Goal: Task Accomplishment & Management: Use online tool/utility

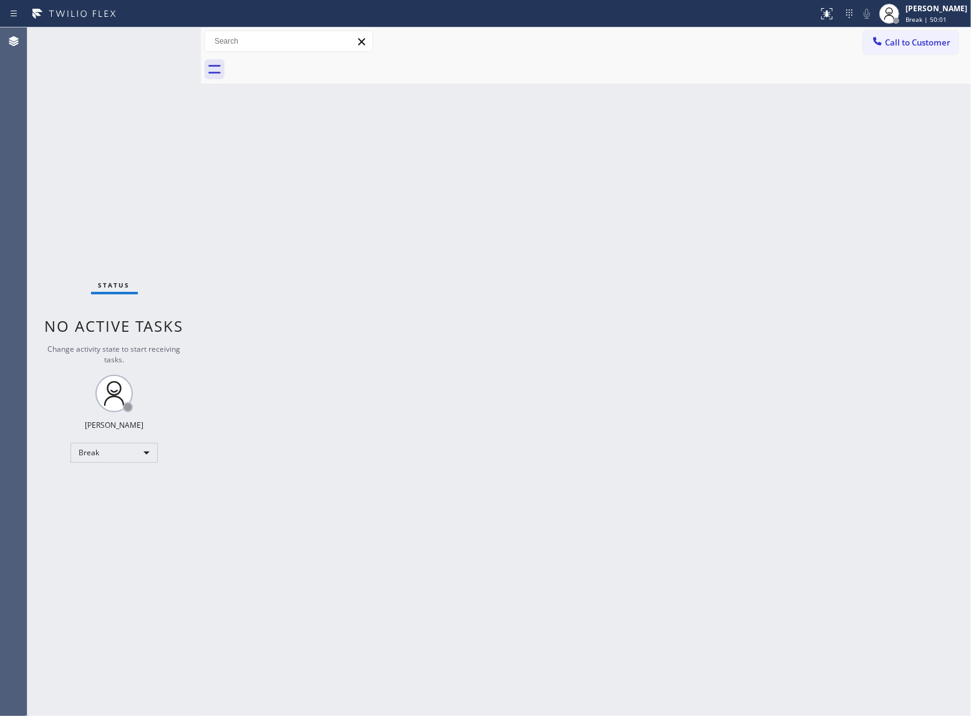
click at [825, 288] on div "Back to Dashboard Change Sender ID Customers Technicians Select a contact Outbo…" at bounding box center [586, 371] width 770 height 689
click at [225, 147] on div "Back to Dashboard Change Sender ID Customers Technicians Select a contact Outbo…" at bounding box center [586, 371] width 770 height 689
drag, startPoint x: 186, startPoint y: 185, endPoint x: 936, endPoint y: 58, distance: 761.0
click at [188, 185] on div "Status No active tasks Change activity state to start receiving tasks. [PERSON_…" at bounding box center [113, 371] width 173 height 689
click at [906, 20] on span "Break | 1h" at bounding box center [922, 19] width 32 height 9
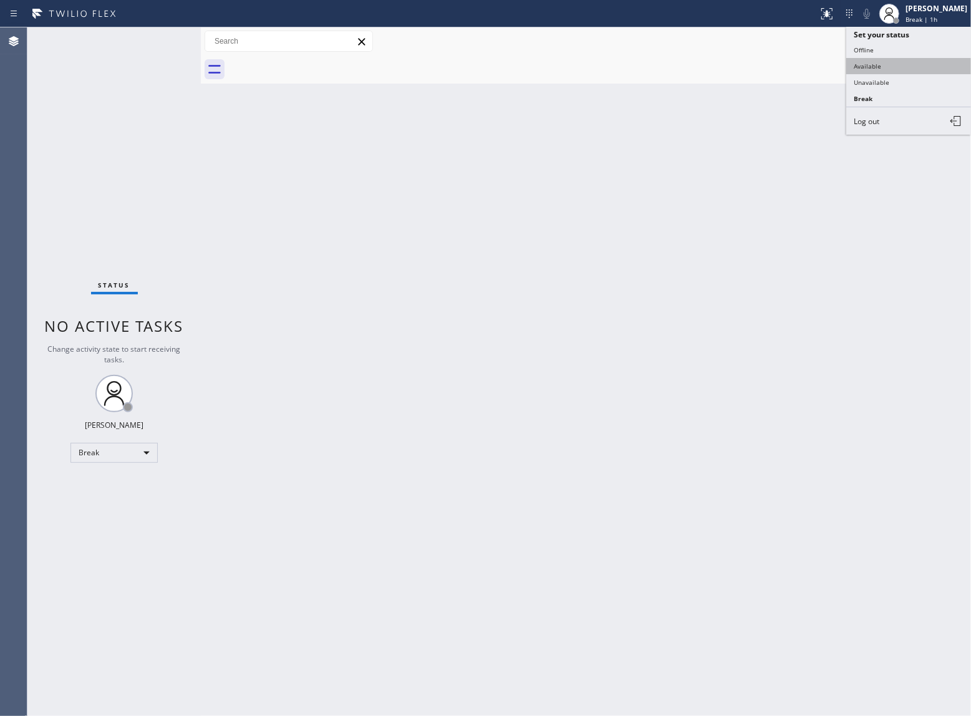
click at [902, 61] on button "Available" at bounding box center [908, 66] width 125 height 16
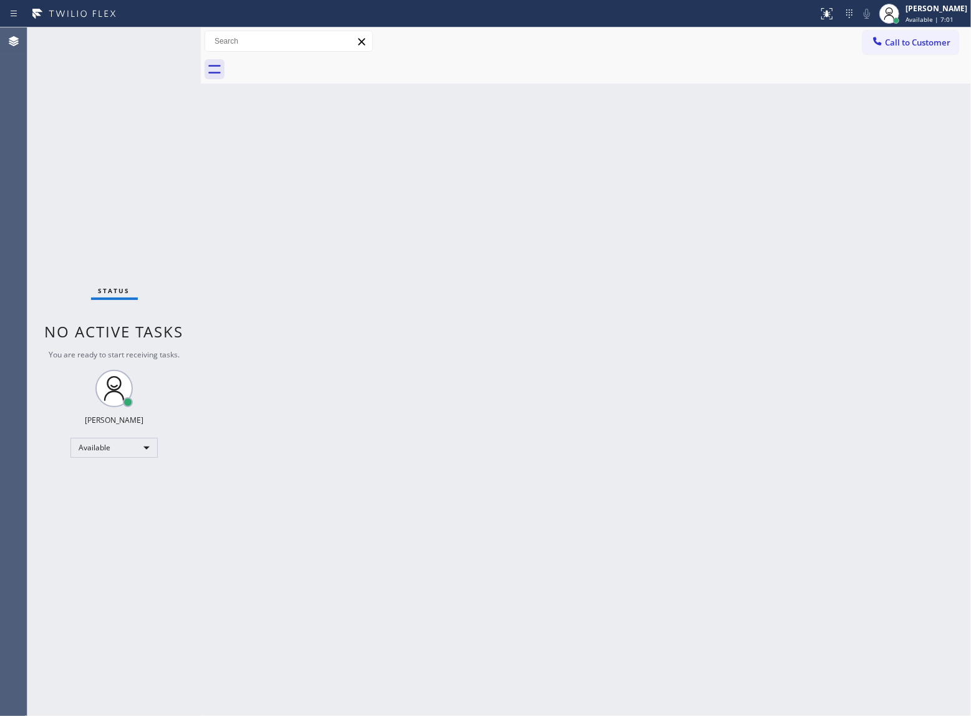
click at [201, 155] on div at bounding box center [201, 371] width 0 height 689
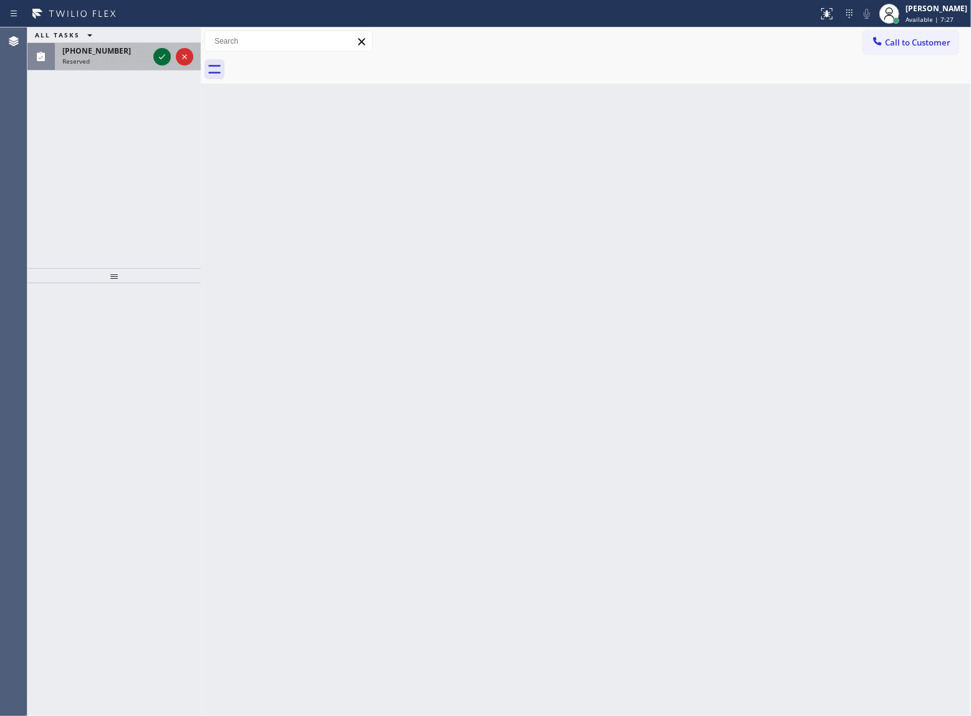
click at [165, 55] on icon at bounding box center [162, 56] width 6 height 5
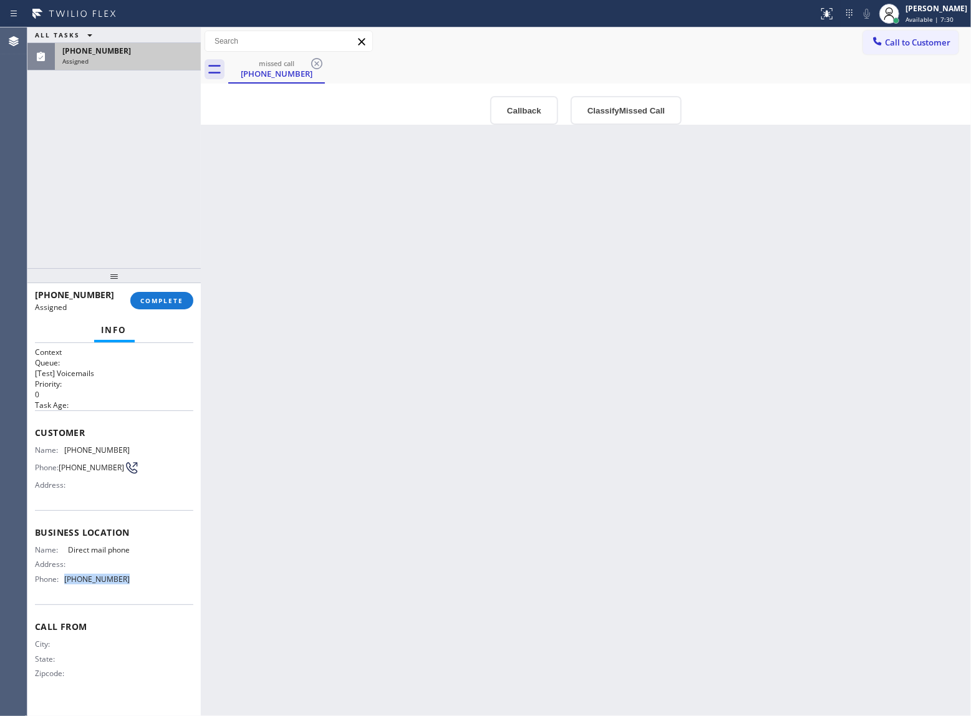
drag, startPoint x: 120, startPoint y: 592, endPoint x: 65, endPoint y: 601, distance: 55.1
click at [65, 589] on div "Name: Direct mail phone Address: Phone: [PHONE_NUMBER]" at bounding box center [82, 567] width 95 height 44
copy span "[PHONE_NUMBER]"
click at [904, 47] on span "Call to Customer" at bounding box center [917, 42] width 65 height 11
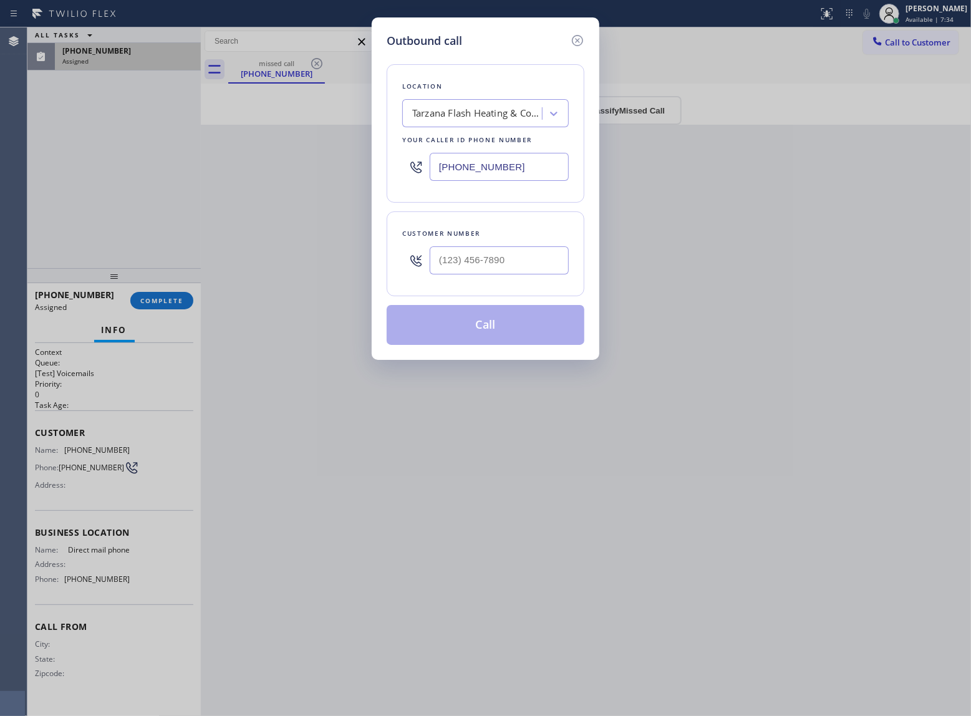
click at [531, 170] on input "[PHONE_NUMBER]" at bounding box center [499, 167] width 139 height 28
paste input "88) 680-6486"
type input "[PHONE_NUMBER]"
click at [580, 41] on icon at bounding box center [577, 40] width 15 height 15
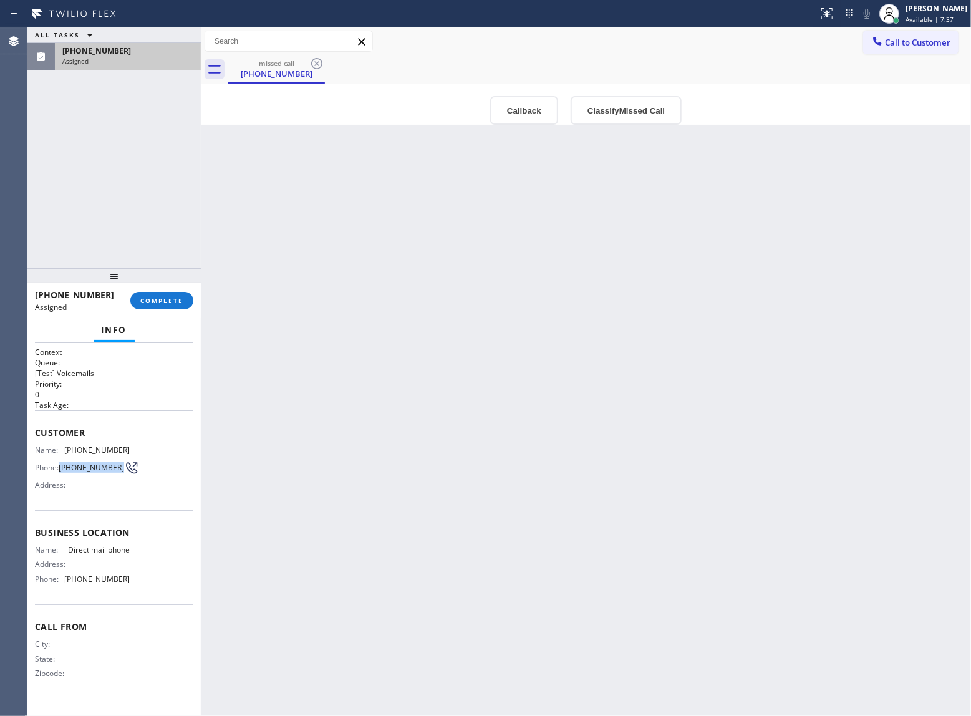
drag, startPoint x: 75, startPoint y: 467, endPoint x: 60, endPoint y: 462, distance: 16.0
click at [60, 463] on span "[PHONE_NUMBER]" at bounding box center [91, 467] width 65 height 9
copy span "[PHONE_NUMBER]"
click at [157, 296] on span "COMPLETE" at bounding box center [161, 300] width 43 height 9
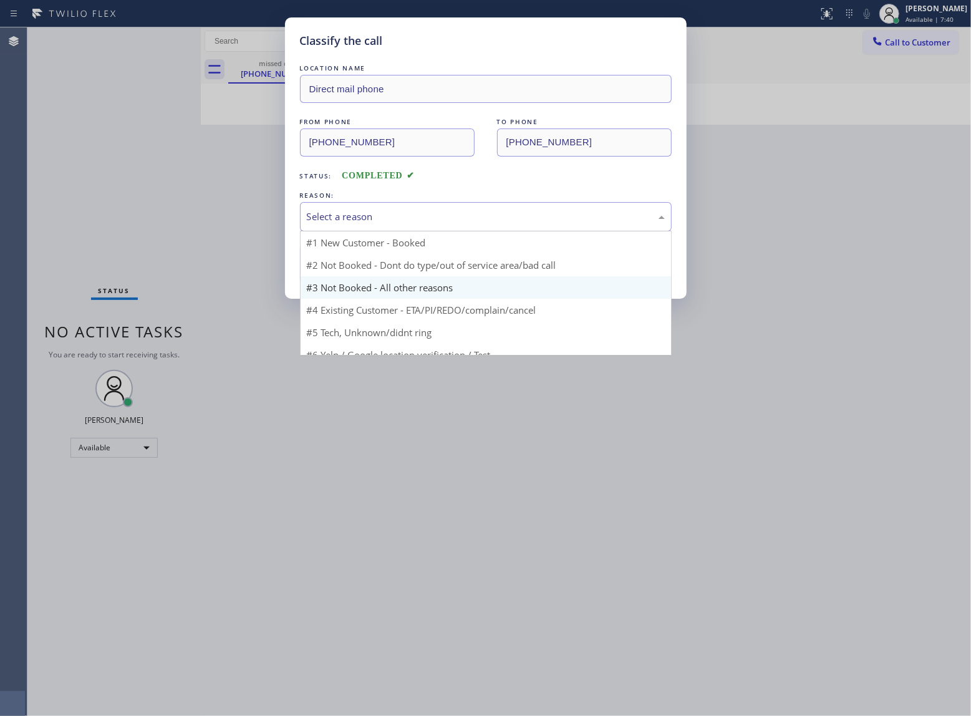
drag, startPoint x: 358, startPoint y: 232, endPoint x: 377, endPoint y: 263, distance: 36.2
click at [360, 231] on div "Select a reason #1 New Customer - Booked #2 Not Booked - Dont do type/out of se…" at bounding box center [486, 216] width 372 height 29
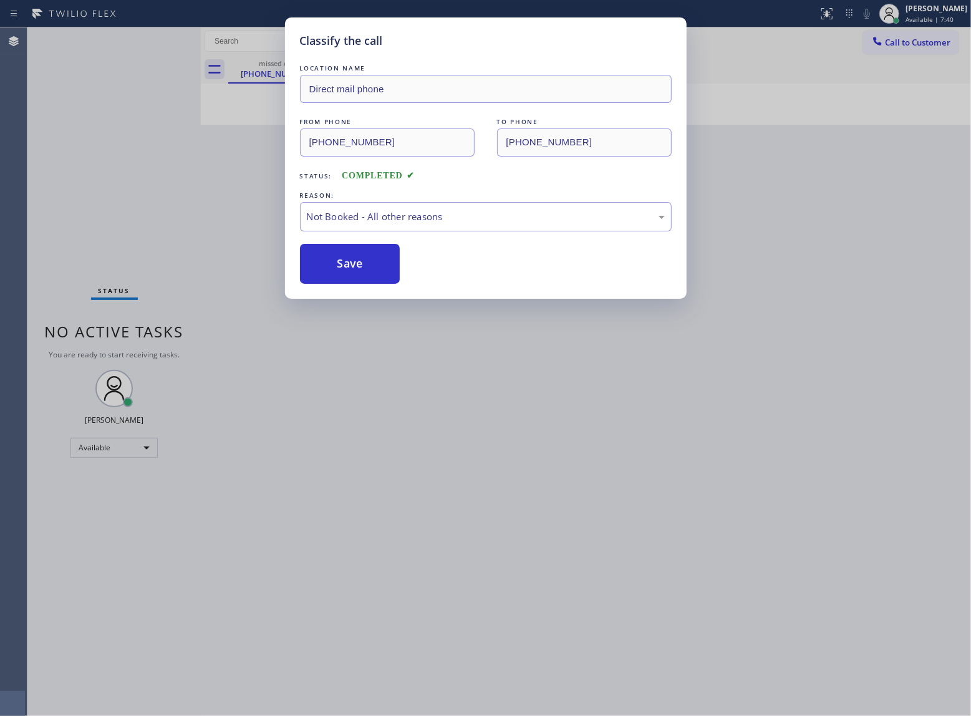
click at [367, 268] on button "Save" at bounding box center [350, 264] width 100 height 40
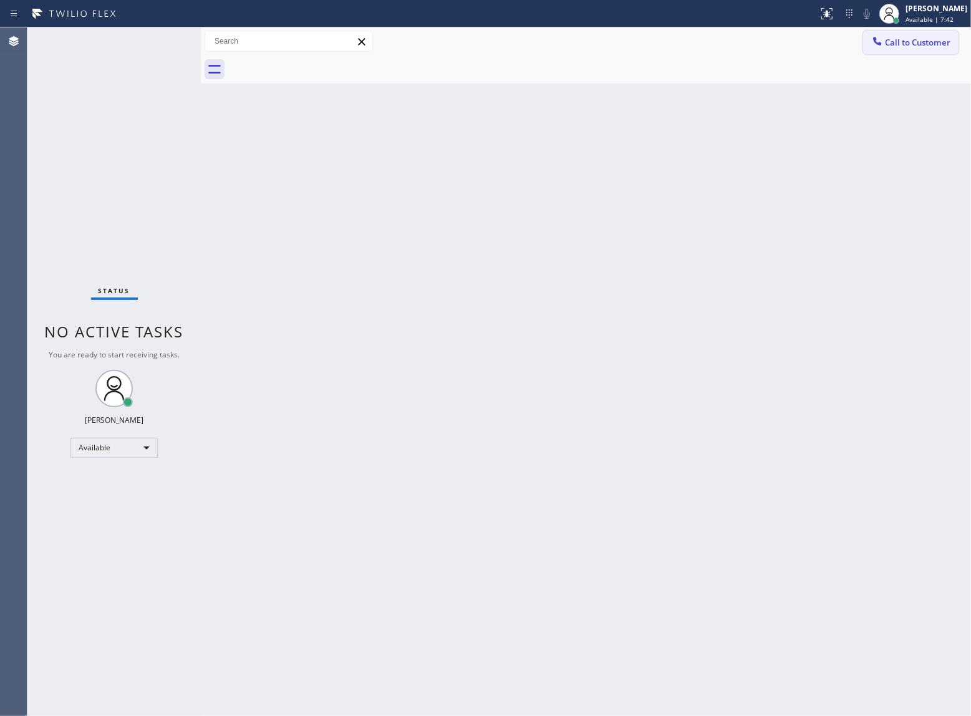
click at [914, 48] on button "Call to Customer" at bounding box center [910, 43] width 95 height 24
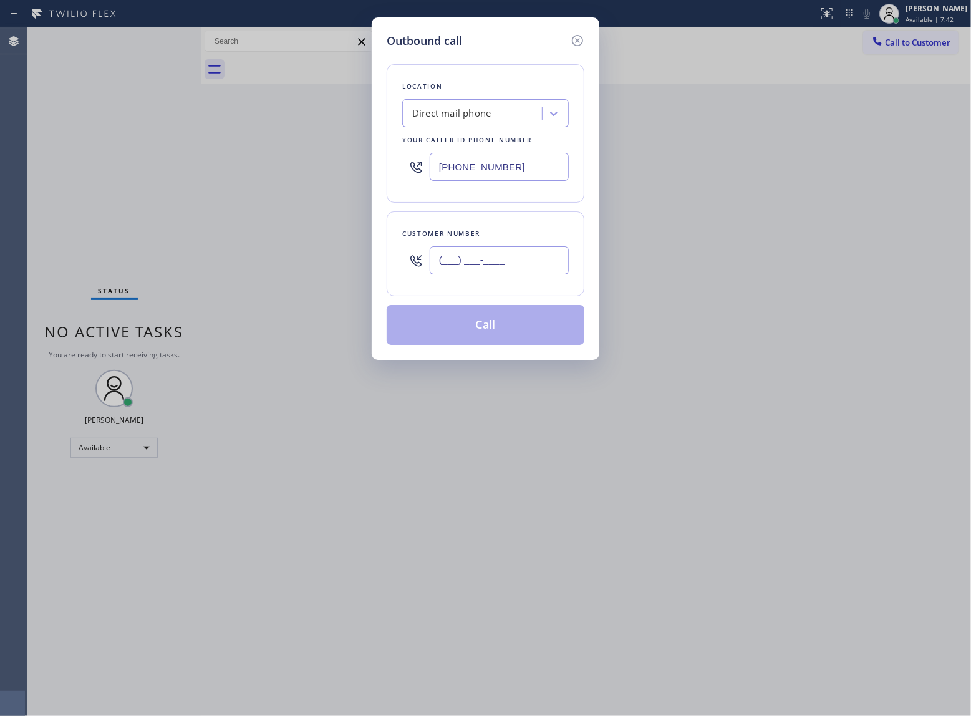
drag, startPoint x: 514, startPoint y: 248, endPoint x: 539, endPoint y: 267, distance: 31.6
click at [514, 248] on input "(___) ___-____" at bounding box center [499, 260] width 139 height 28
paste input "903) 717-1272"
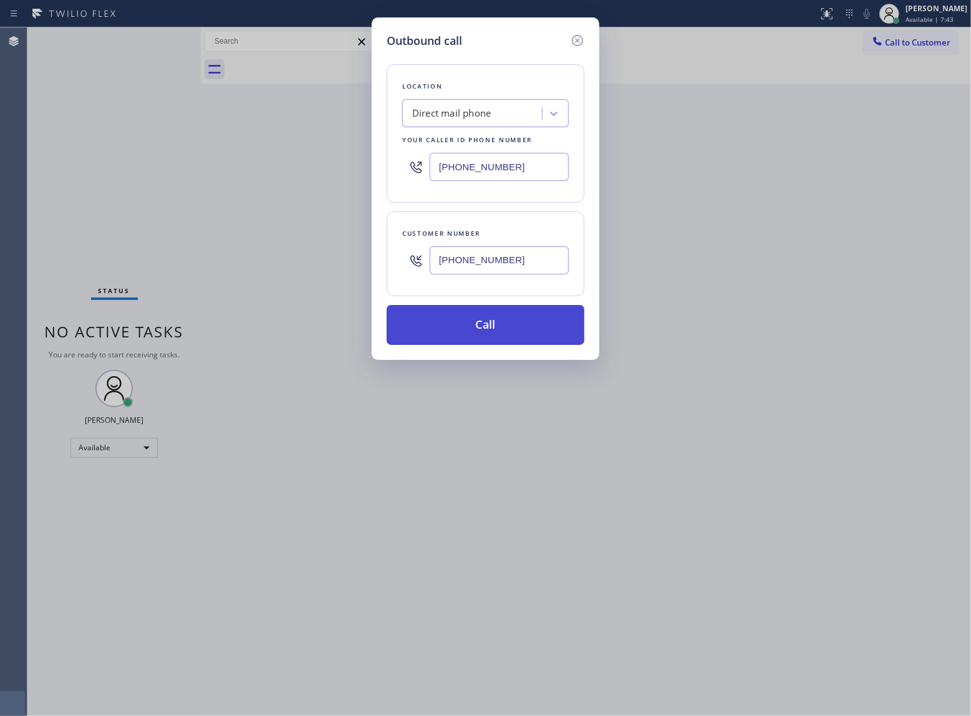
type input "[PHONE_NUMBER]"
click at [532, 326] on button "Call" at bounding box center [486, 325] width 198 height 40
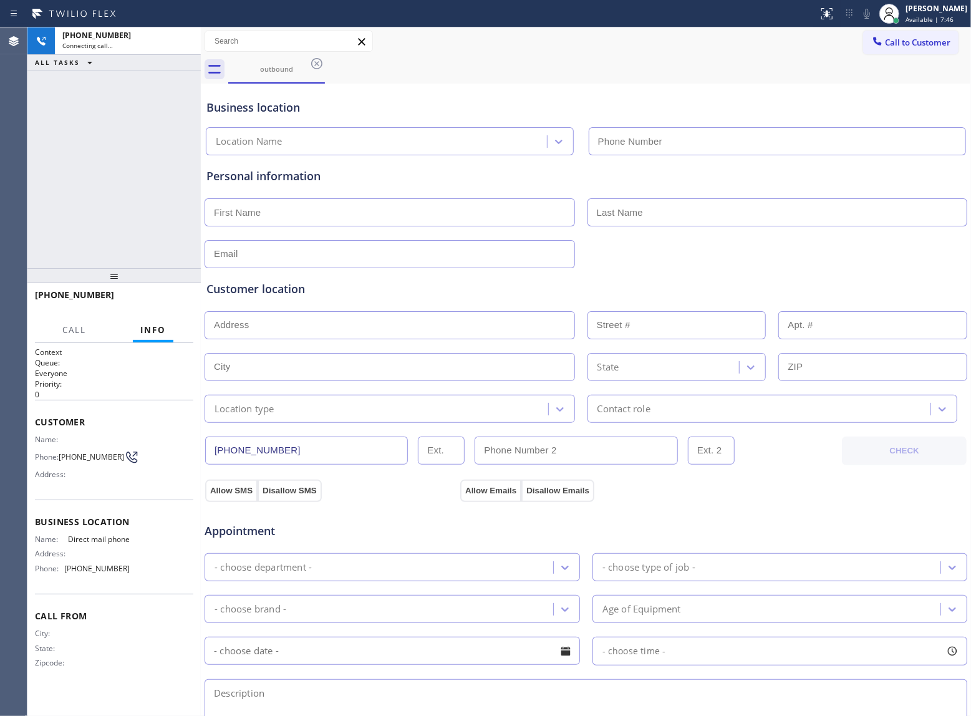
type input "[PHONE_NUMBER]"
drag, startPoint x: 105, startPoint y: 178, endPoint x: 140, endPoint y: 123, distance: 65.4
click at [105, 178] on div "[PHONE_NUMBER] Connecting call… ALL TASKS ALL TASKS ACTIVE TASKS TASKS IN WRAP …" at bounding box center [113, 147] width 173 height 241
drag, startPoint x: 186, startPoint y: 46, endPoint x: 460, endPoint y: 1, distance: 278.2
click at [186, 46] on icon at bounding box center [184, 41] width 15 height 15
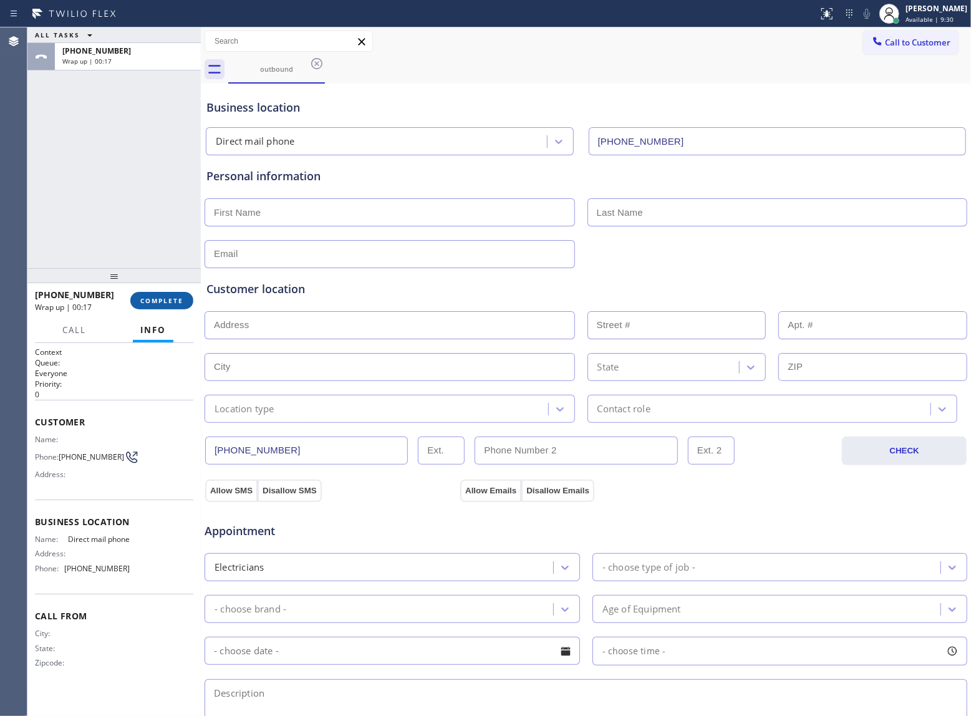
click at [173, 298] on span "COMPLETE" at bounding box center [161, 300] width 43 height 9
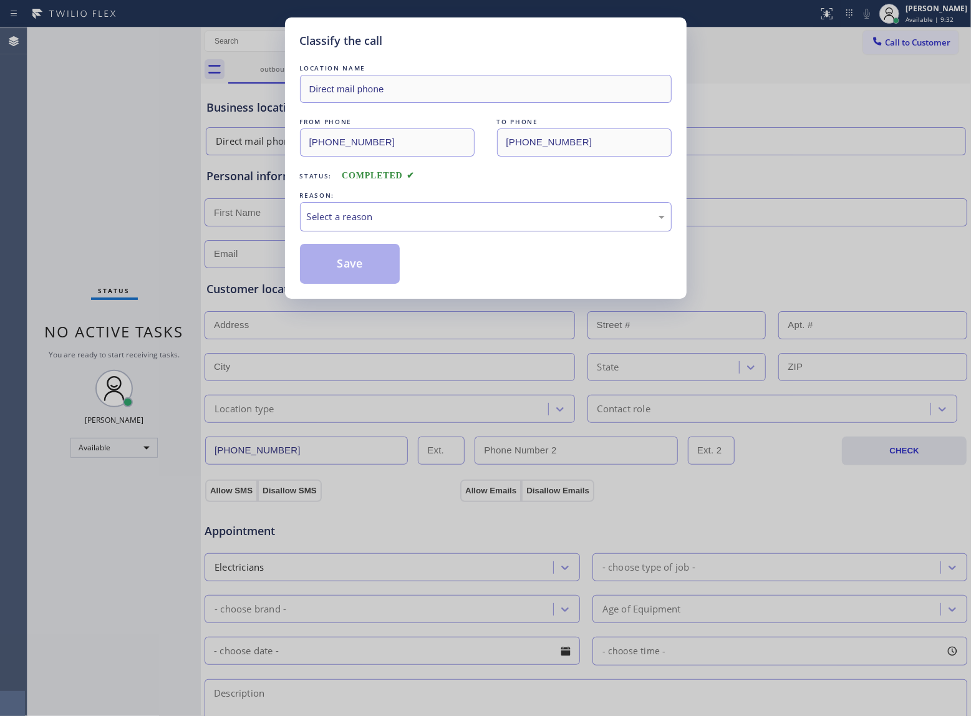
click at [332, 222] on div "Select a reason" at bounding box center [486, 217] width 358 height 14
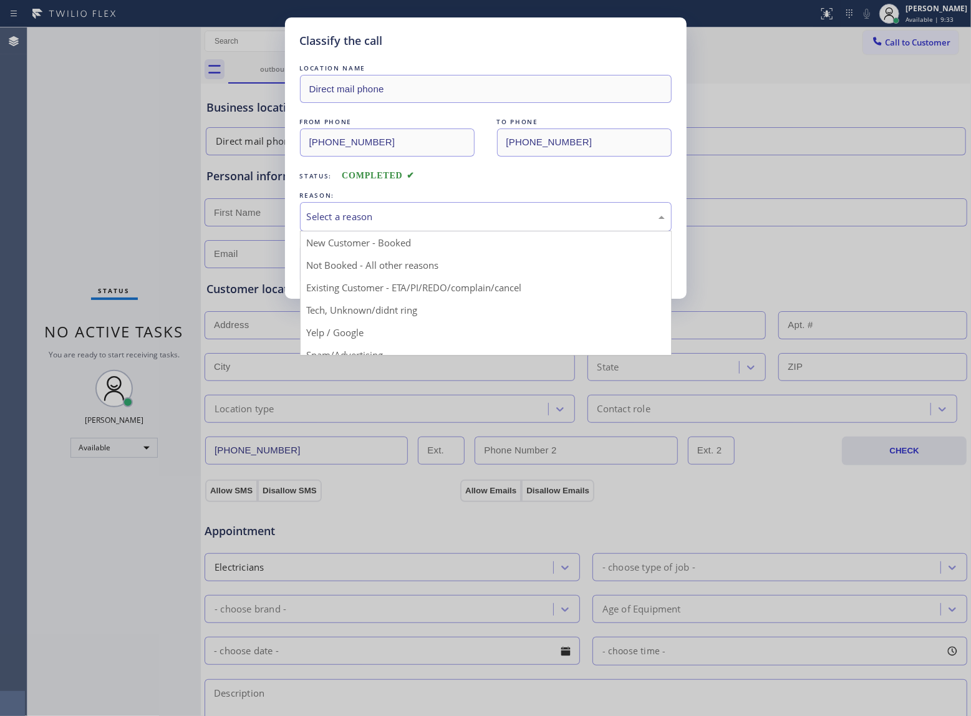
click at [346, 260] on button "Save" at bounding box center [350, 264] width 100 height 40
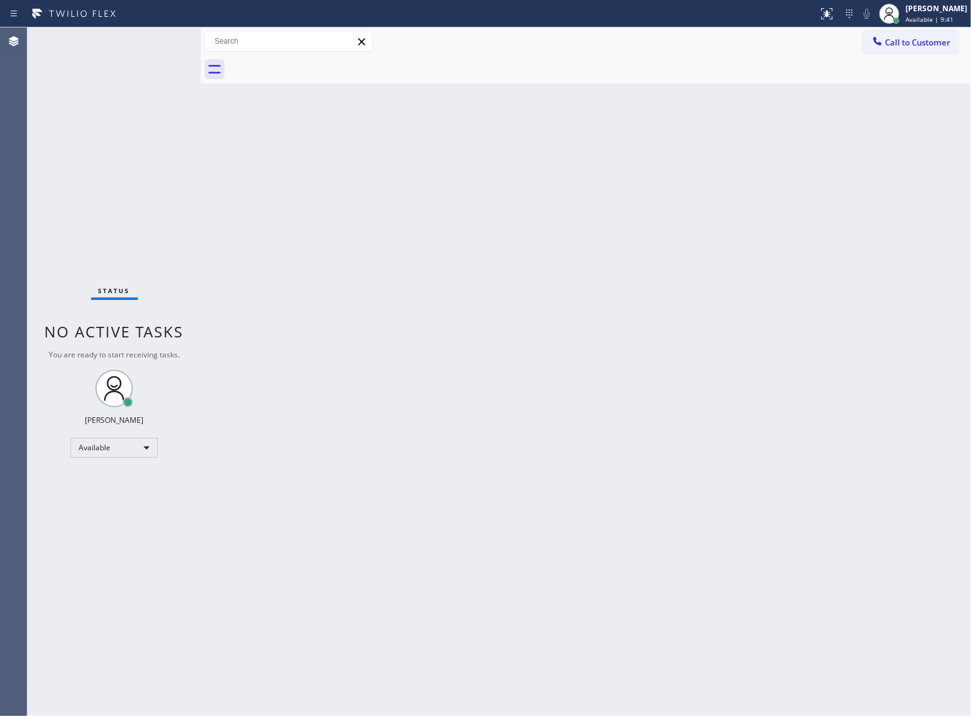
click at [210, 419] on div "Back to Dashboard Change Sender ID Customers Technicians Select a contact Outbo…" at bounding box center [586, 371] width 770 height 689
click at [160, 262] on div "Status No active tasks You are ready to start receiving tasks. [PERSON_NAME] Av…" at bounding box center [113, 371] width 173 height 689
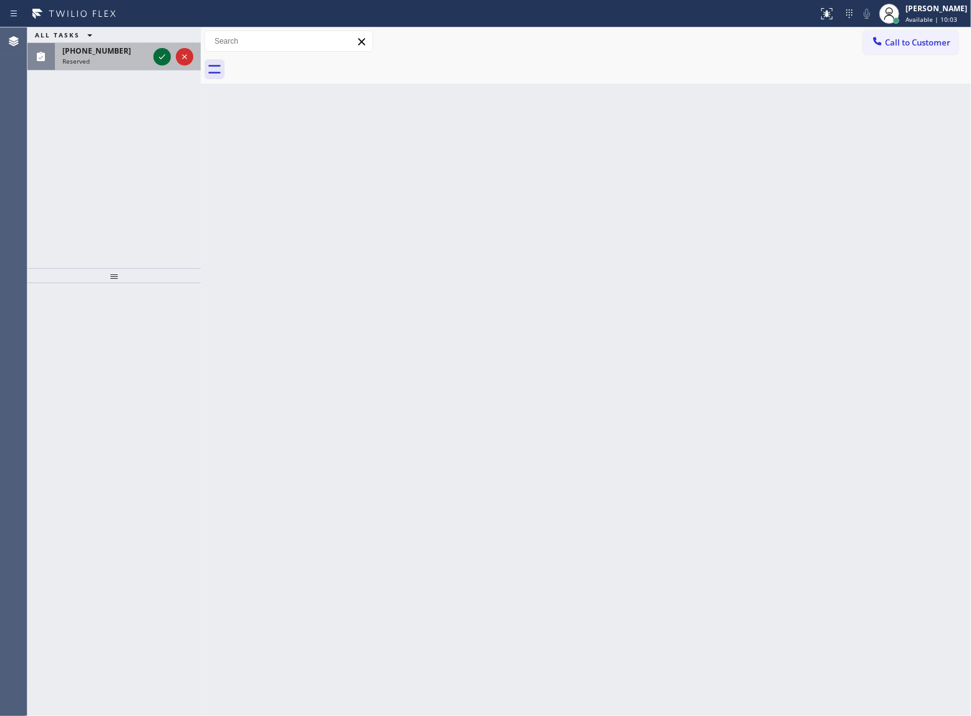
click at [158, 49] on icon at bounding box center [162, 56] width 15 height 15
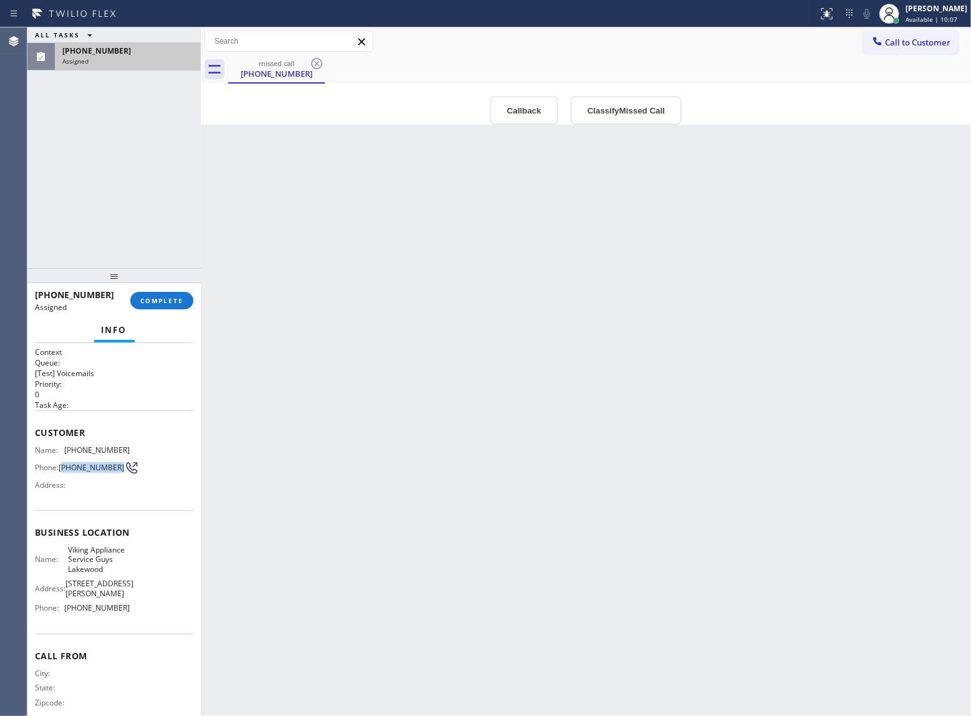
drag, startPoint x: 83, startPoint y: 480, endPoint x: 62, endPoint y: 465, distance: 25.5
click at [62, 465] on div "Name: [PHONE_NUMBER] Phone: [PHONE_NUMBER] Address:" at bounding box center [82, 469] width 95 height 49
copy span "720) 530-5479"
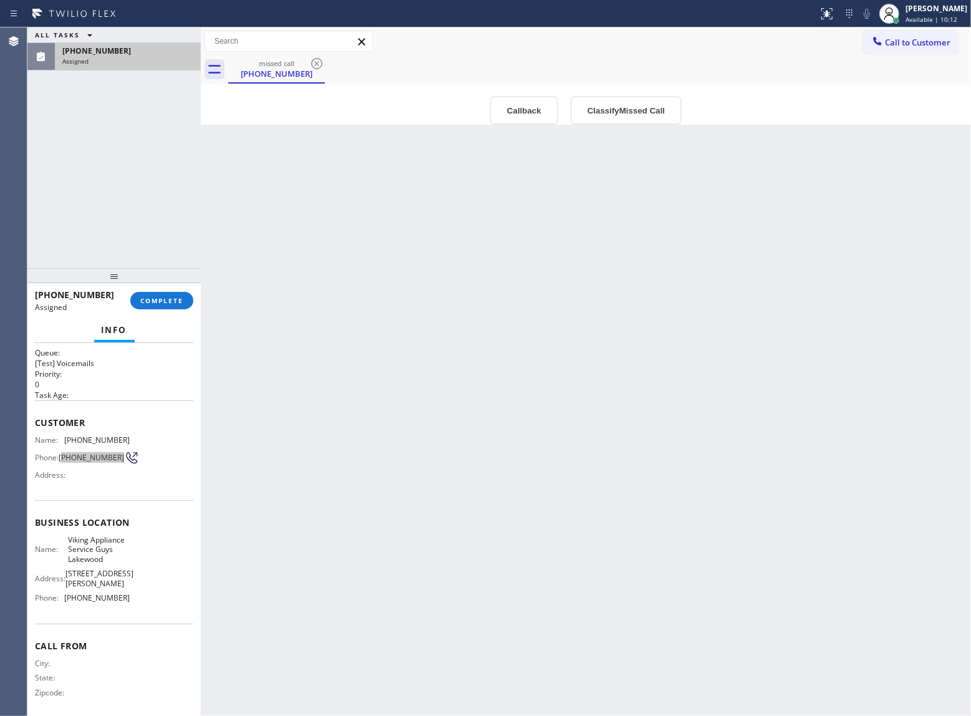
scroll to position [12, 0]
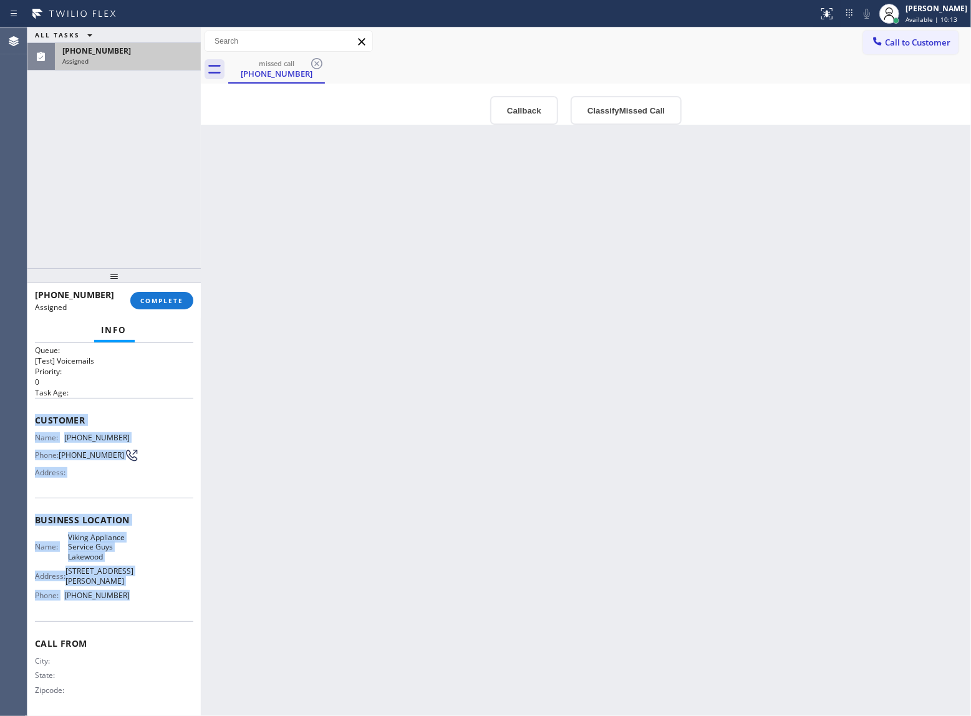
drag, startPoint x: 125, startPoint y: 590, endPoint x: 35, endPoint y: 417, distance: 195.3
click at [35, 417] on div "Context Queue: [Test] Voicemails Priority: 0 Task Age: Customer Name: [PHONE_NU…" at bounding box center [114, 524] width 158 height 381
copy div "Customer Name: [PHONE_NUMBER] Phone: [PHONE_NUMBER] Address: Business location …"
click at [115, 594] on span "[PHONE_NUMBER]" at bounding box center [96, 595] width 65 height 9
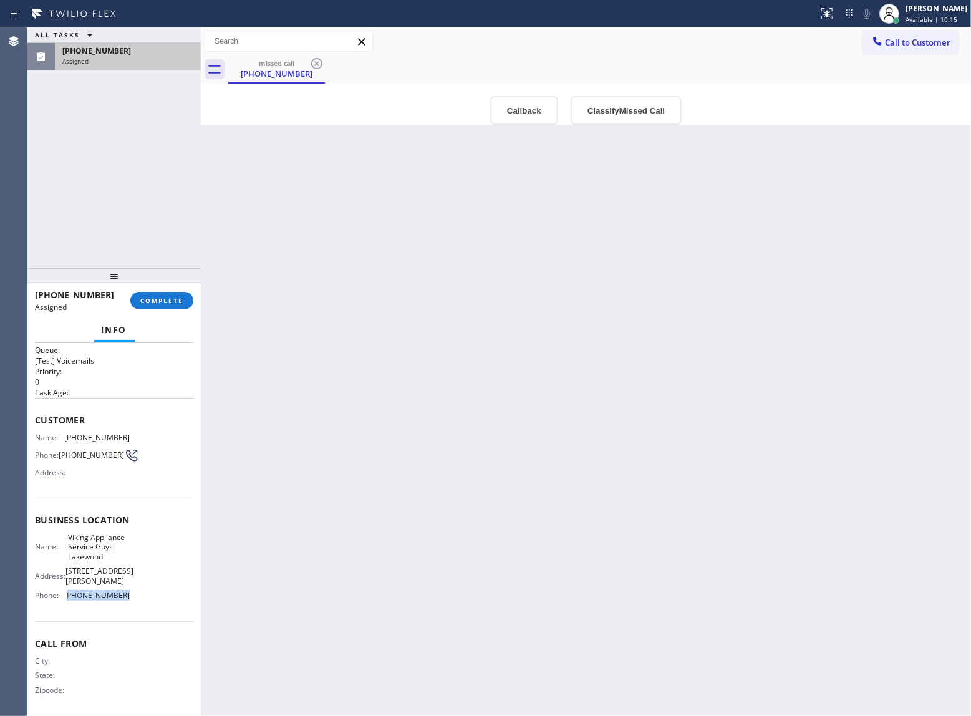
drag, startPoint x: 120, startPoint y: 599, endPoint x: 69, endPoint y: 591, distance: 52.3
click at [69, 591] on div "Name: Viking Appliance Service Guys Lakewood Address: [STREET_ADDRESS][PERSON_N…" at bounding box center [114, 569] width 158 height 73
copy span "720) 669-7481"
click at [922, 43] on span "Call to Customer" at bounding box center [917, 42] width 65 height 11
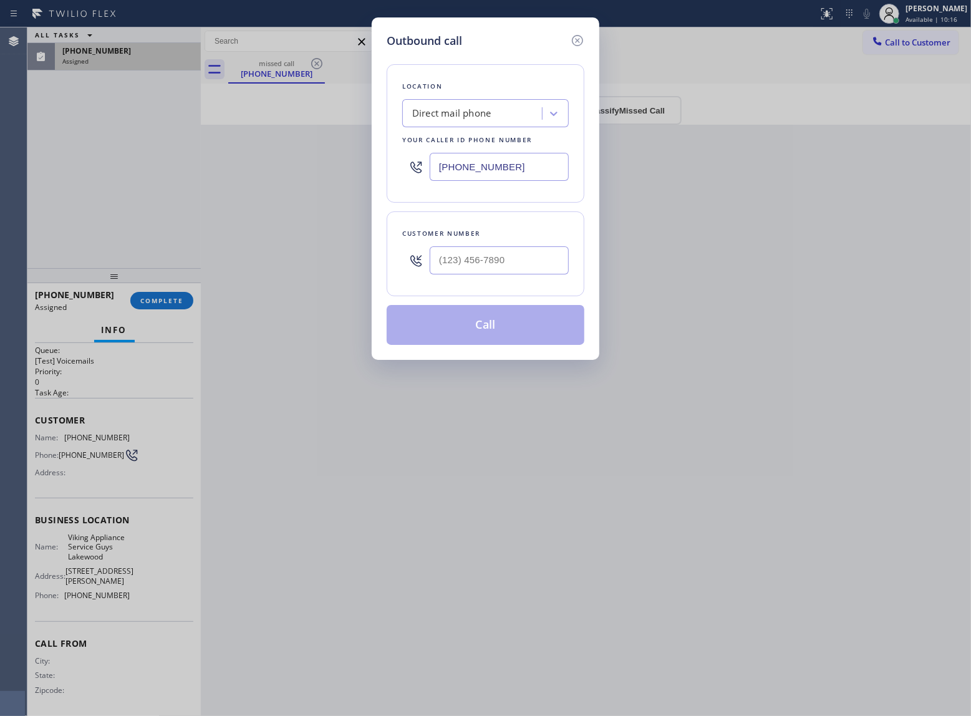
click at [505, 177] on input "[PHONE_NUMBER]" at bounding box center [499, 167] width 139 height 28
paste input "720) 669-7481"
type input "[PHONE_NUMBER]"
click at [577, 44] on icon at bounding box center [577, 40] width 15 height 15
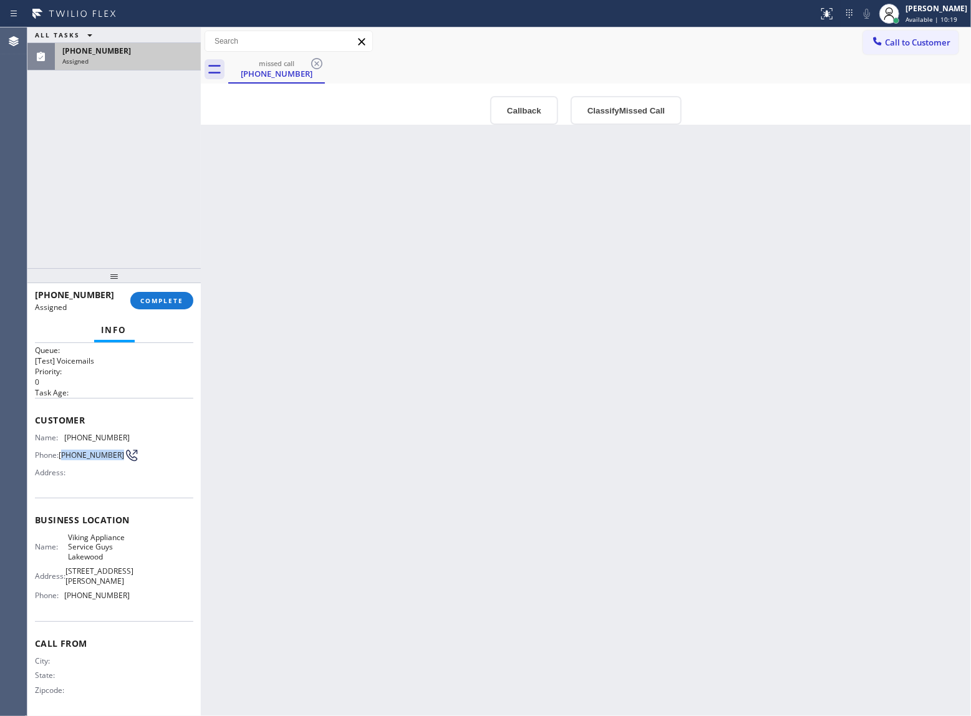
drag, startPoint x: 77, startPoint y: 465, endPoint x: 61, endPoint y: 453, distance: 20.1
click at [61, 453] on span "[PHONE_NUMBER]" at bounding box center [91, 454] width 65 height 9
copy span "720) 530-5479"
click at [904, 34] on button "Call to Customer" at bounding box center [910, 43] width 95 height 24
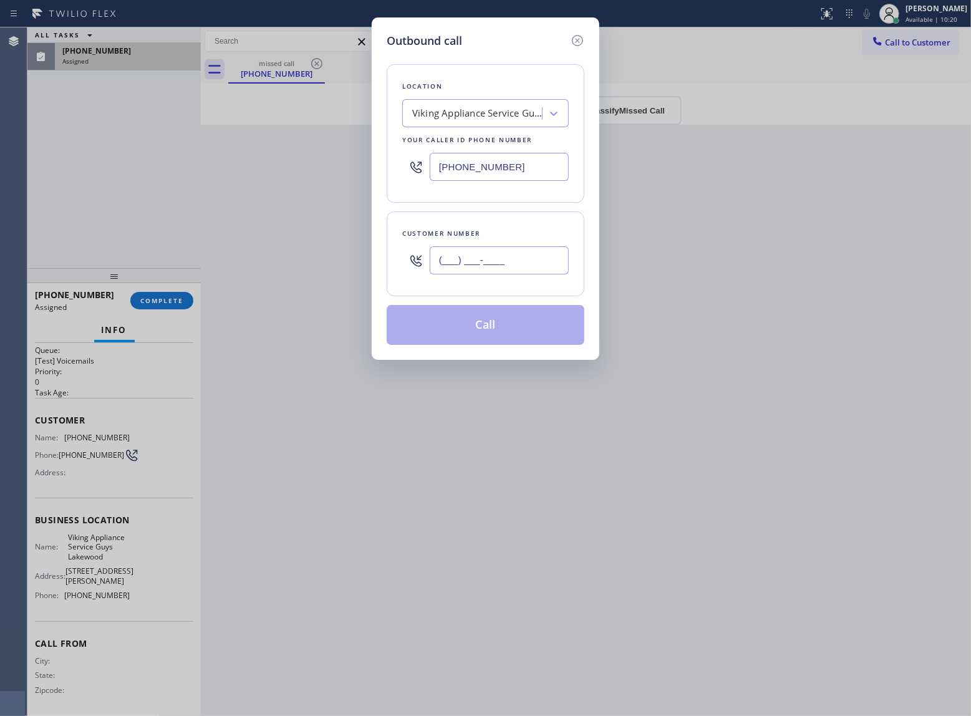
click at [493, 263] on input "(___) ___-____" at bounding box center [499, 260] width 139 height 28
paste input "720) 530-5479"
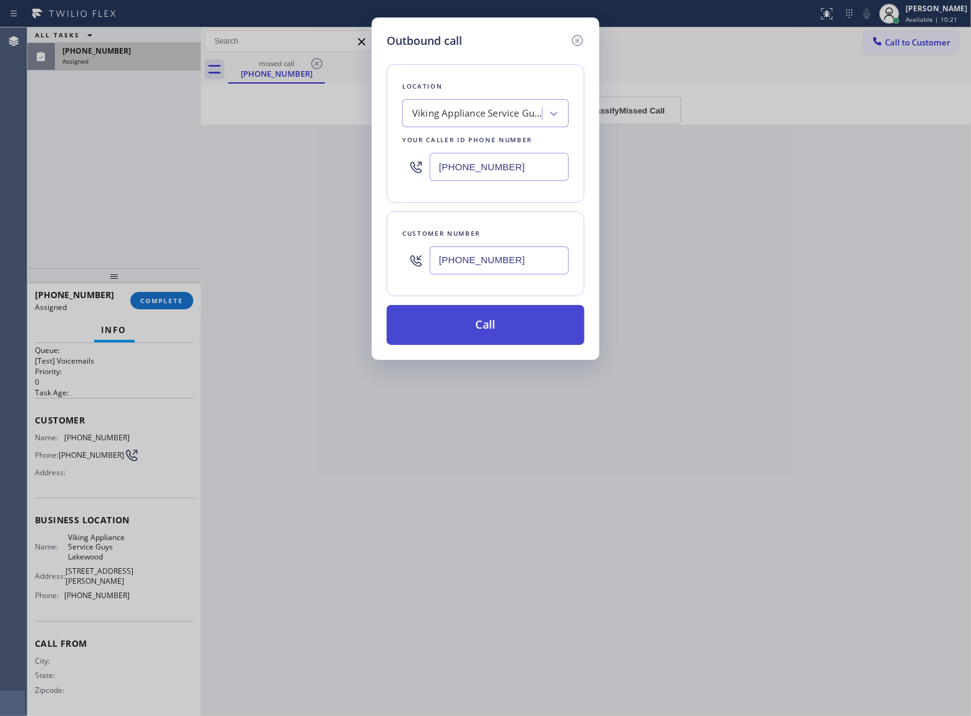
type input "[PHONE_NUMBER]"
click at [505, 320] on button "Call" at bounding box center [486, 325] width 198 height 40
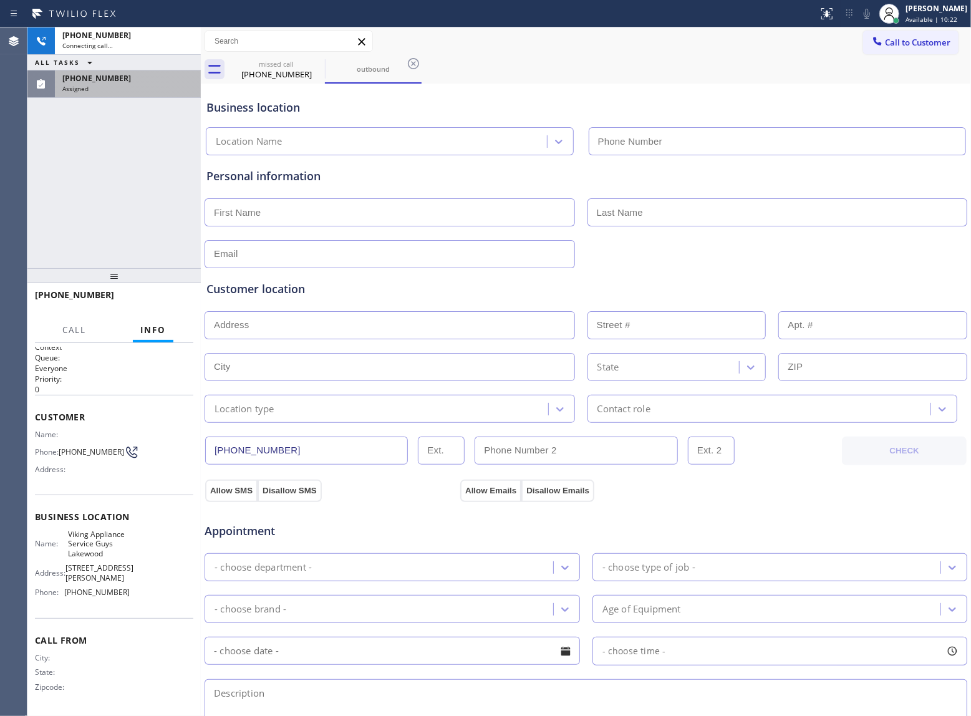
type input "[PHONE_NUMBER]"
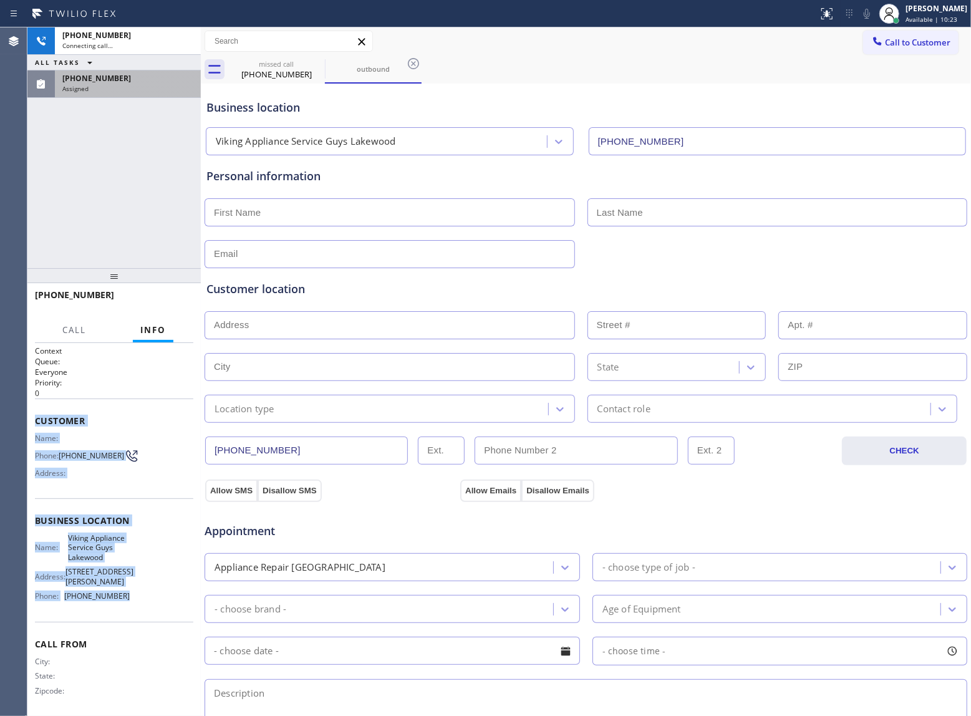
drag, startPoint x: 126, startPoint y: 599, endPoint x: 36, endPoint y: 420, distance: 201.1
click at [36, 420] on div "Context Queue: Everyone Priority: 0 Customer Name: Phone: [PHONE_NUMBER] Addres…" at bounding box center [114, 531] width 158 height 371
copy div "Customer Name: Phone: [PHONE_NUMBER] Address: Business location Name: Viking Ap…"
click at [117, 86] on div "Assigned" at bounding box center [127, 88] width 131 height 9
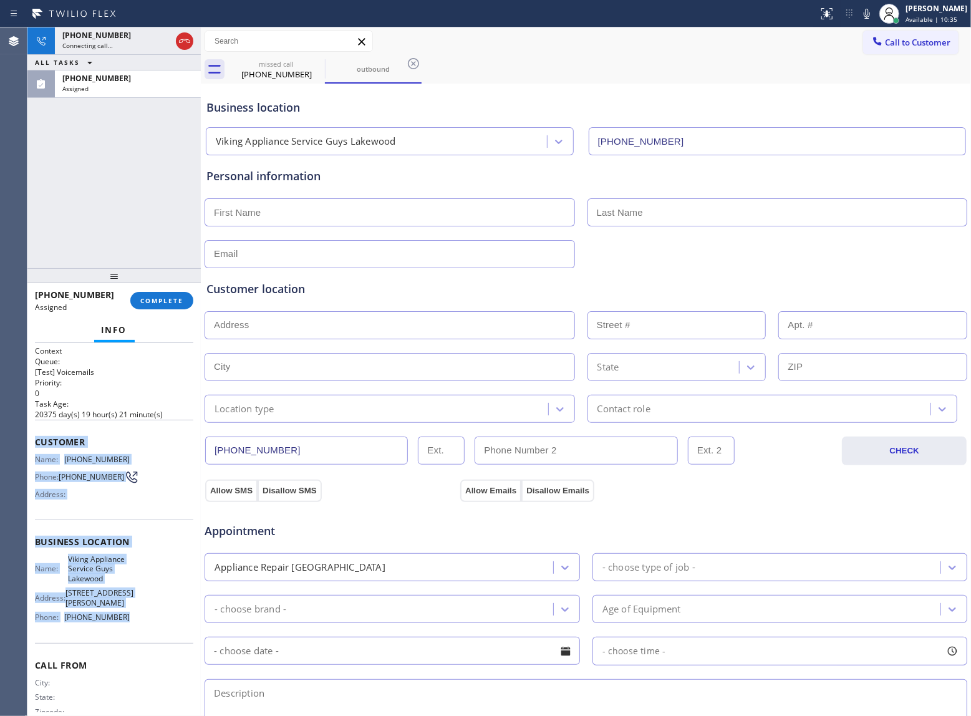
scroll to position [12, 0]
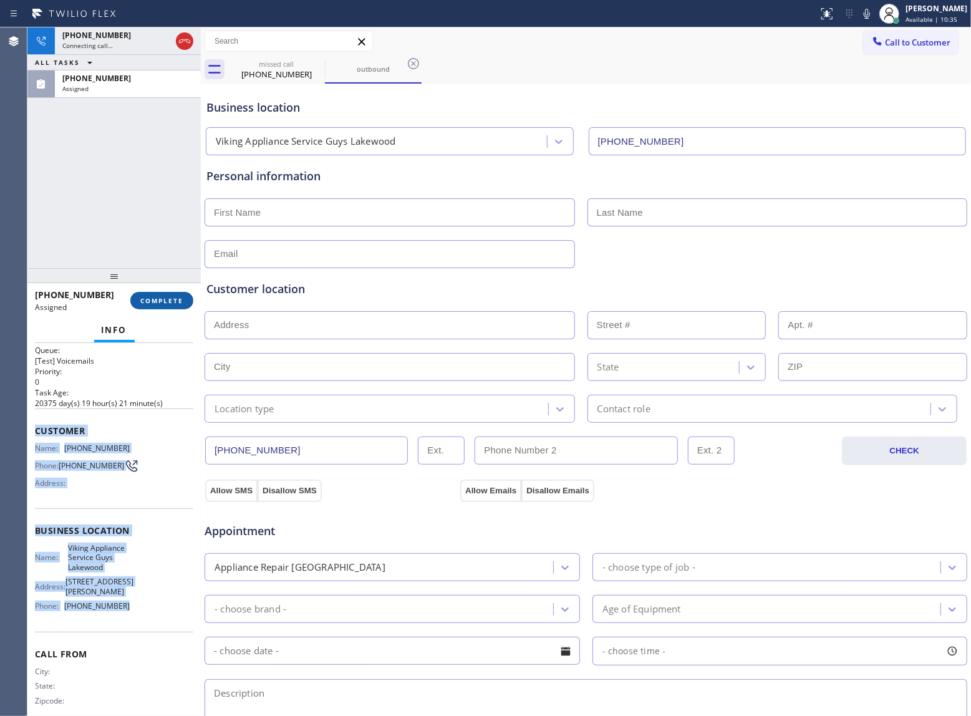
drag, startPoint x: 200, startPoint y: 286, endPoint x: 170, endPoint y: 305, distance: 35.1
click at [193, 290] on div "[PHONE_NUMBER] Connecting call… ALL TASKS ALL TASKS ACTIVE TASKS TASKS IN WRAP …" at bounding box center [499, 371] width 944 height 689
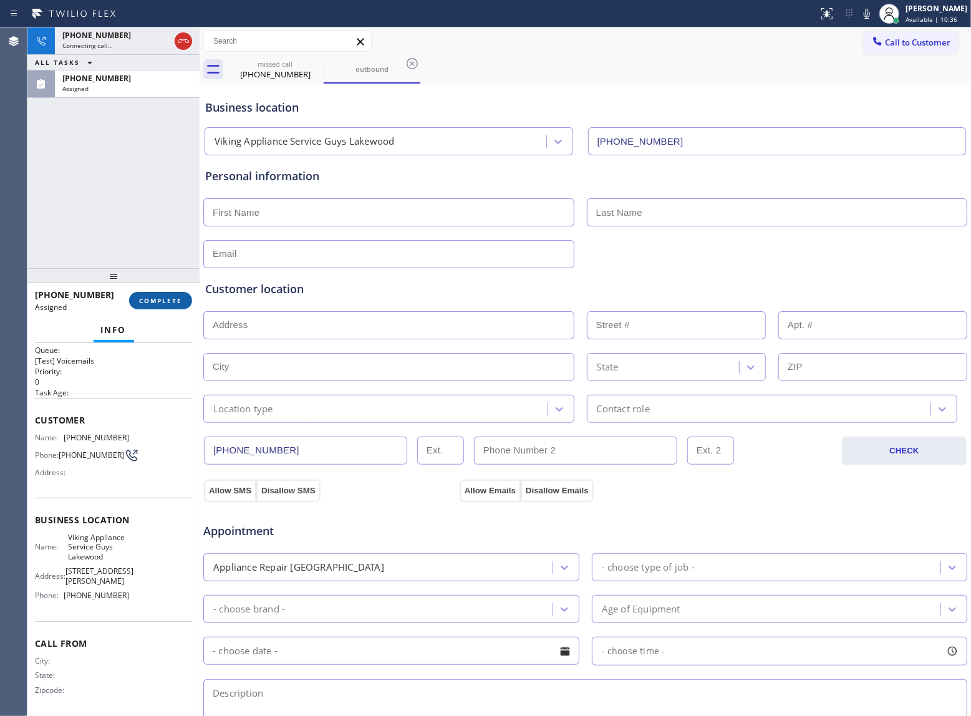
click at [170, 305] on button "COMPLETE" at bounding box center [160, 300] width 63 height 17
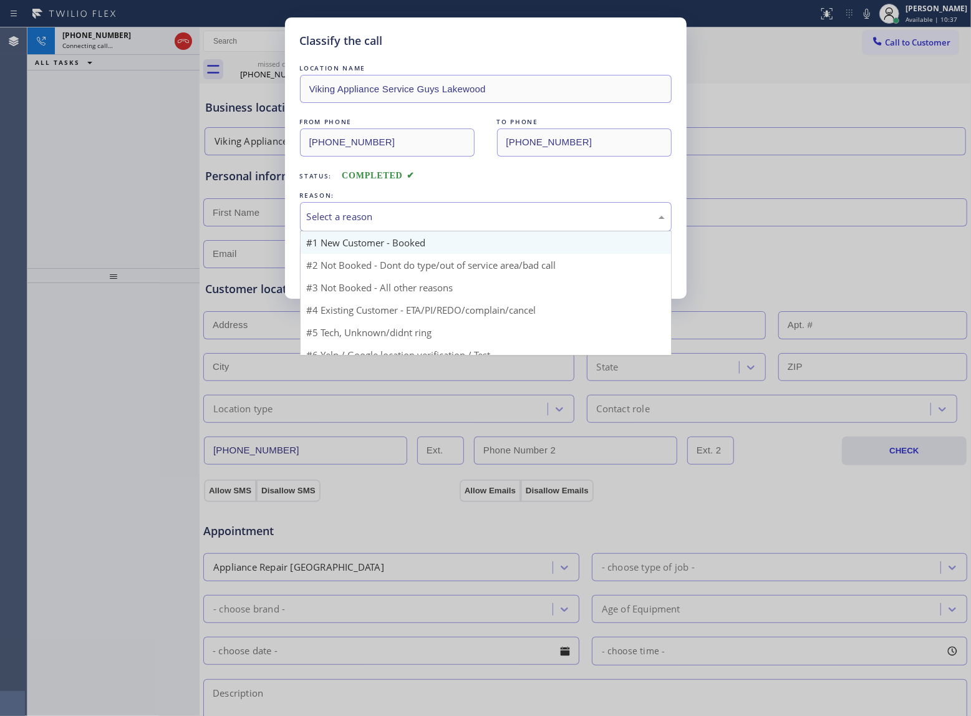
drag, startPoint x: 349, startPoint y: 217, endPoint x: 361, endPoint y: 253, distance: 37.3
click at [350, 217] on div "Select a reason" at bounding box center [486, 217] width 358 height 14
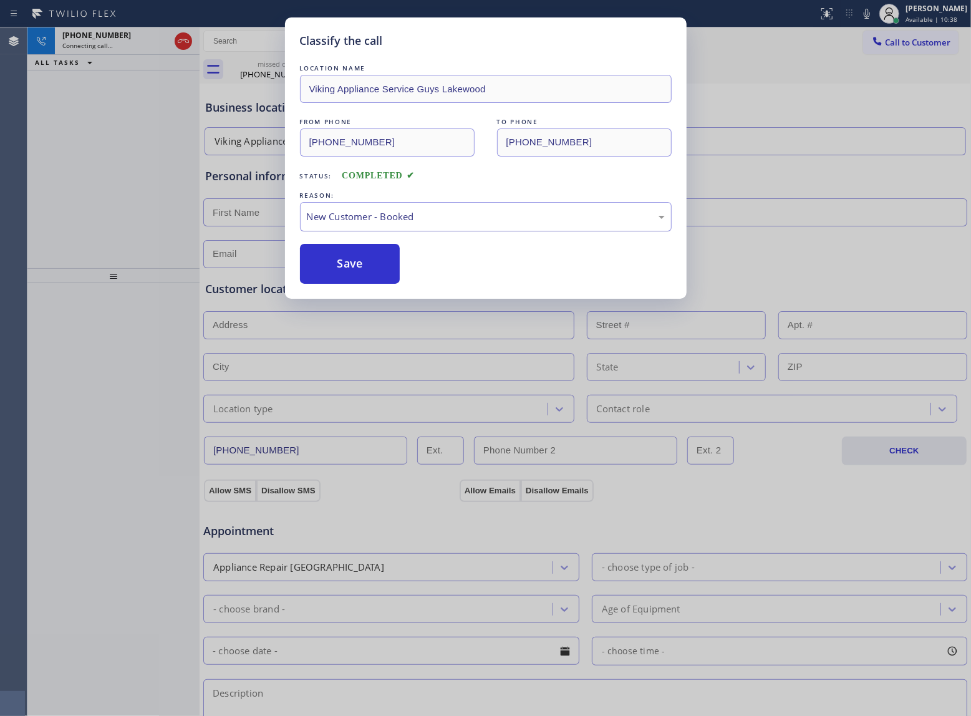
click at [369, 212] on div "New Customer - Booked" at bounding box center [486, 217] width 358 height 14
click at [368, 262] on button "Save" at bounding box center [350, 264] width 100 height 40
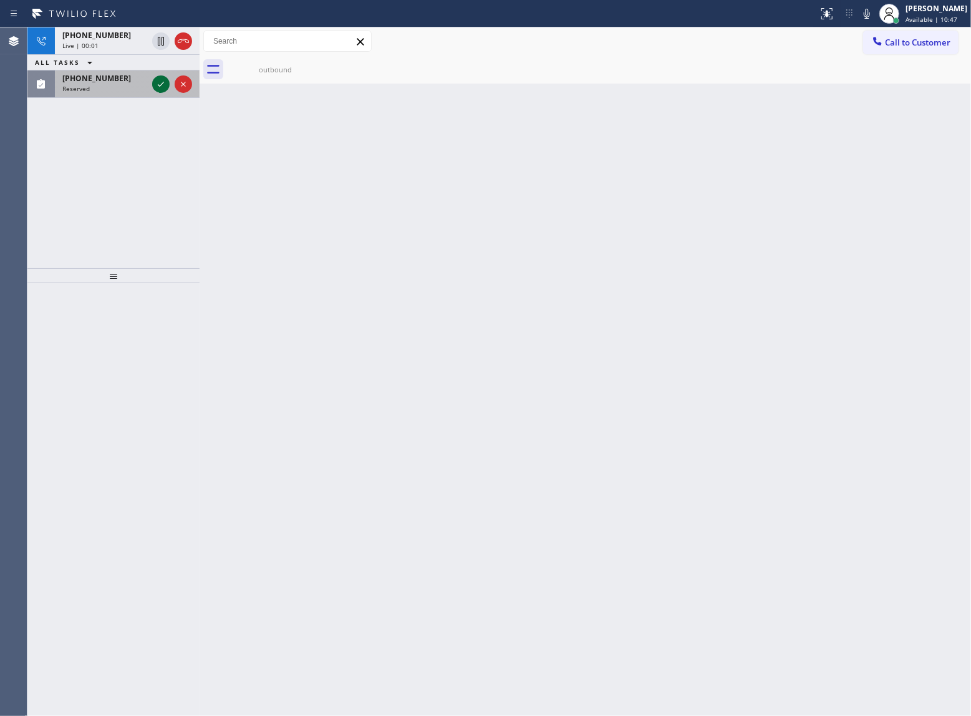
click at [158, 88] on icon at bounding box center [160, 84] width 15 height 15
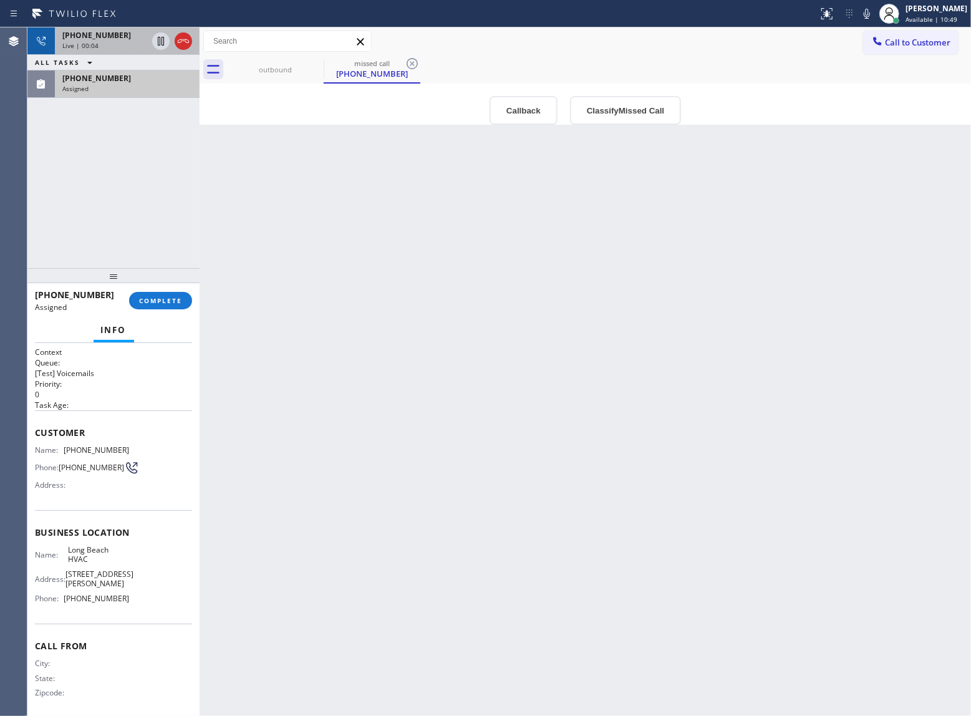
click at [100, 41] on div "Live | 00:04" at bounding box center [104, 45] width 85 height 9
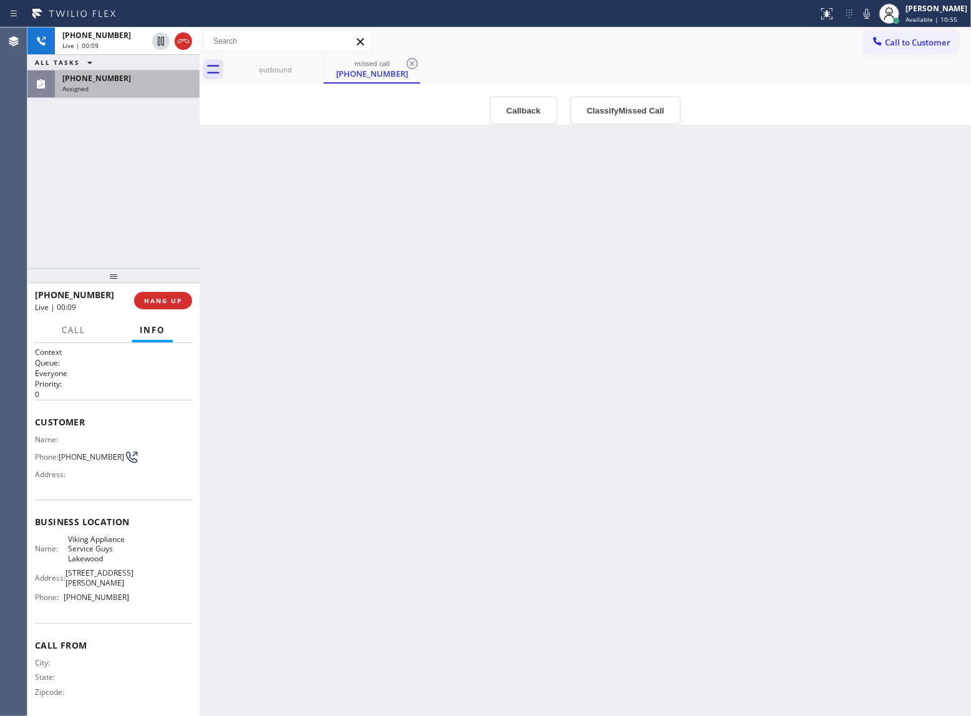
click at [103, 91] on div "Assigned" at bounding box center [127, 88] width 130 height 9
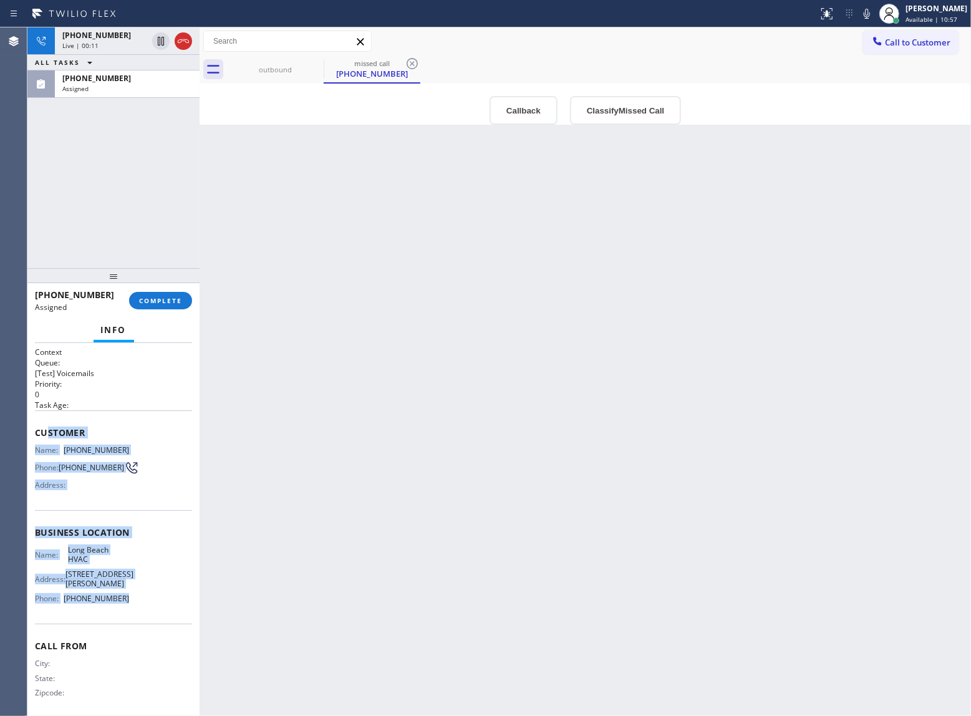
drag, startPoint x: 138, startPoint y: 599, endPoint x: 54, endPoint y: 418, distance: 200.1
click at [48, 417] on div "Context Queue: [Test] Voicemails Priority: 0 Task Age: Customer Name: [PHONE_NU…" at bounding box center [113, 533] width 157 height 372
click at [92, 457] on div "Name: [PHONE_NUMBER] Phone: [PHONE_NUMBER] Address:" at bounding box center [82, 469] width 94 height 49
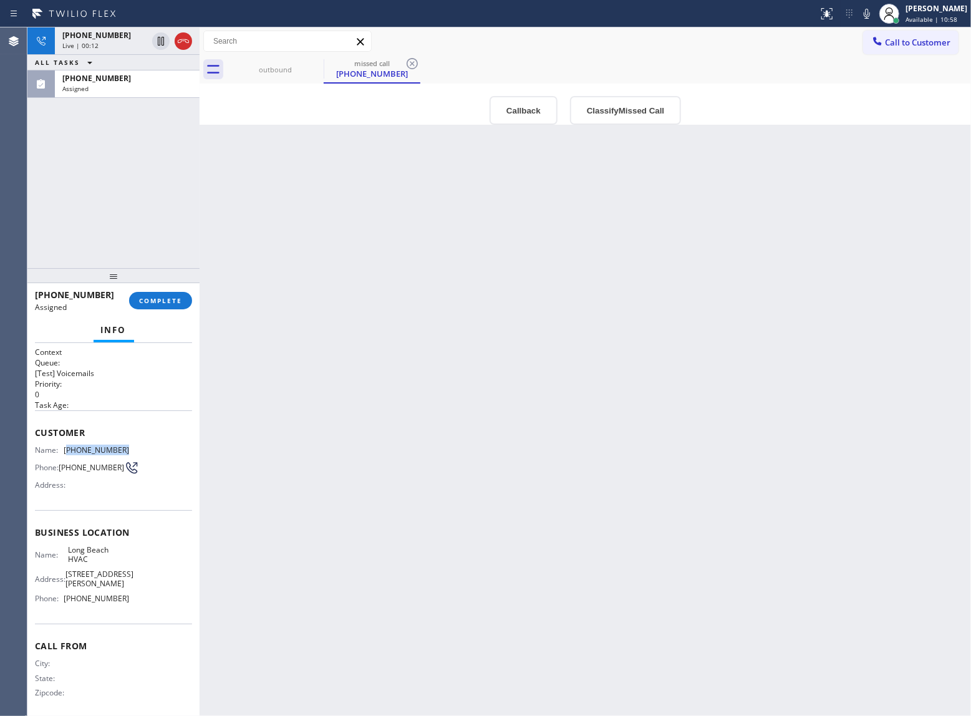
drag, startPoint x: 96, startPoint y: 450, endPoint x: 68, endPoint y: 450, distance: 28.1
click at [68, 450] on div "Name: [PHONE_NUMBER] Phone: [PHONE_NUMBER] Address:" at bounding box center [113, 469] width 157 height 49
click at [104, 47] on div "Live | 00:20" at bounding box center [104, 45] width 85 height 9
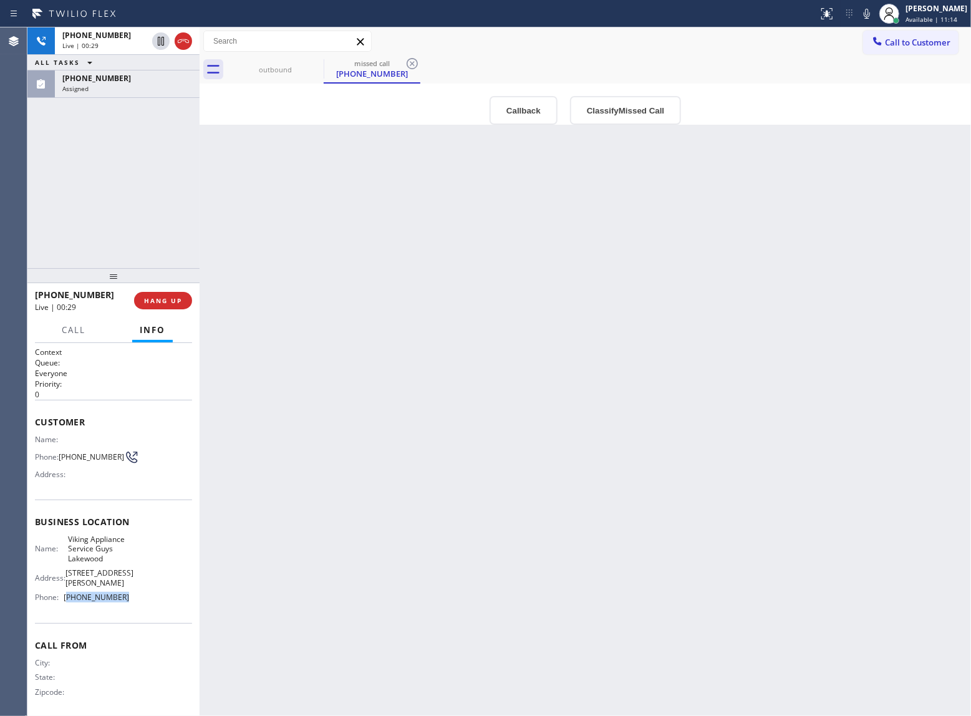
drag, startPoint x: 132, startPoint y: 608, endPoint x: 66, endPoint y: 609, distance: 66.1
click at [66, 608] on div "Name: Viking Appliance Service Guys Lakewood Address: [STREET_ADDRESS][PERSON_N…" at bounding box center [113, 571] width 157 height 73
click at [110, 145] on div "[PHONE_NUMBER] Live | 00:35 ALL TASKS ALL TASKS ACTIVE TASKS TASKS IN WRAP UP […" at bounding box center [113, 147] width 172 height 241
click at [148, 203] on div "[PHONE_NUMBER] Live | 00:53 ALL TASKS ALL TASKS ACTIVE TASKS TASKS IN WRAP UP […" at bounding box center [113, 147] width 172 height 241
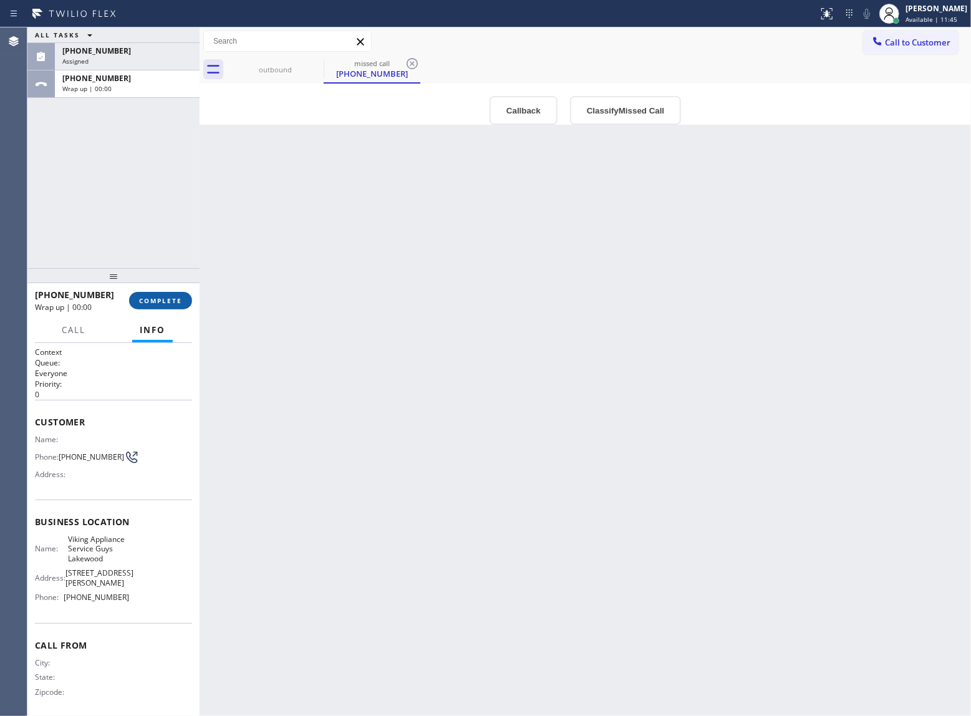
click at [170, 298] on span "COMPLETE" at bounding box center [160, 300] width 43 height 9
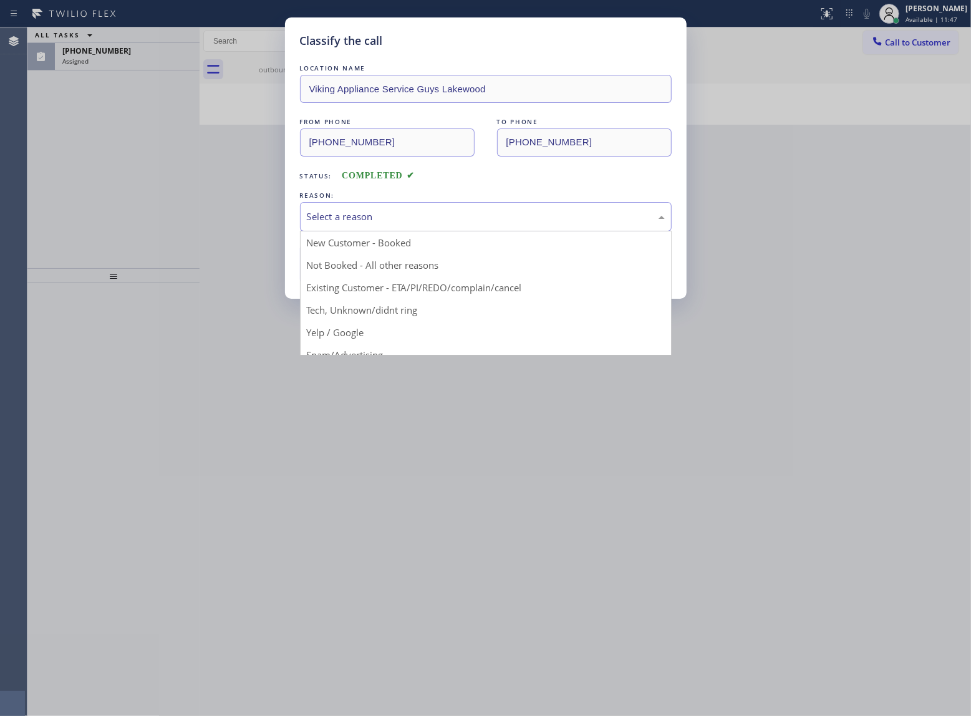
click at [362, 216] on div "Select a reason" at bounding box center [486, 217] width 358 height 14
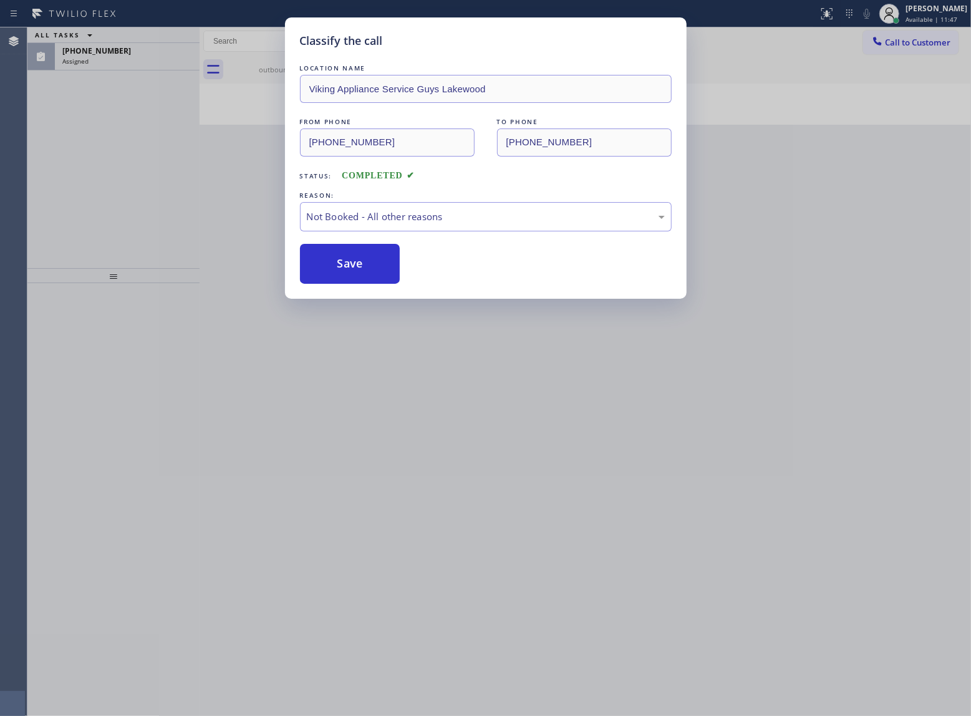
click at [339, 271] on button "Save" at bounding box center [350, 264] width 100 height 40
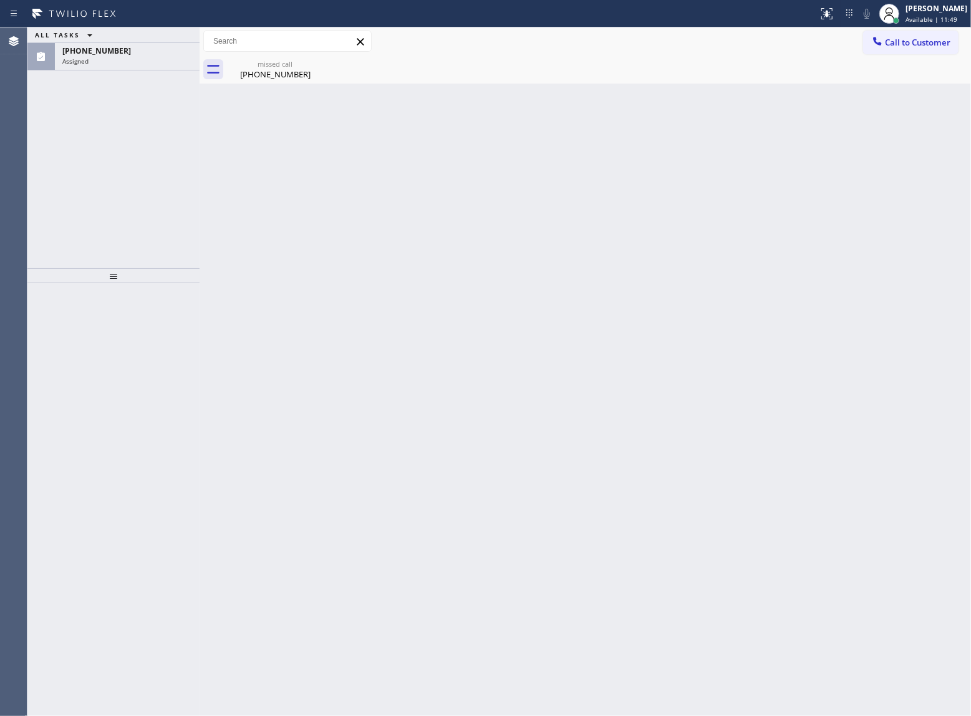
click at [95, 53] on span "[PHONE_NUMBER]" at bounding box center [96, 51] width 69 height 11
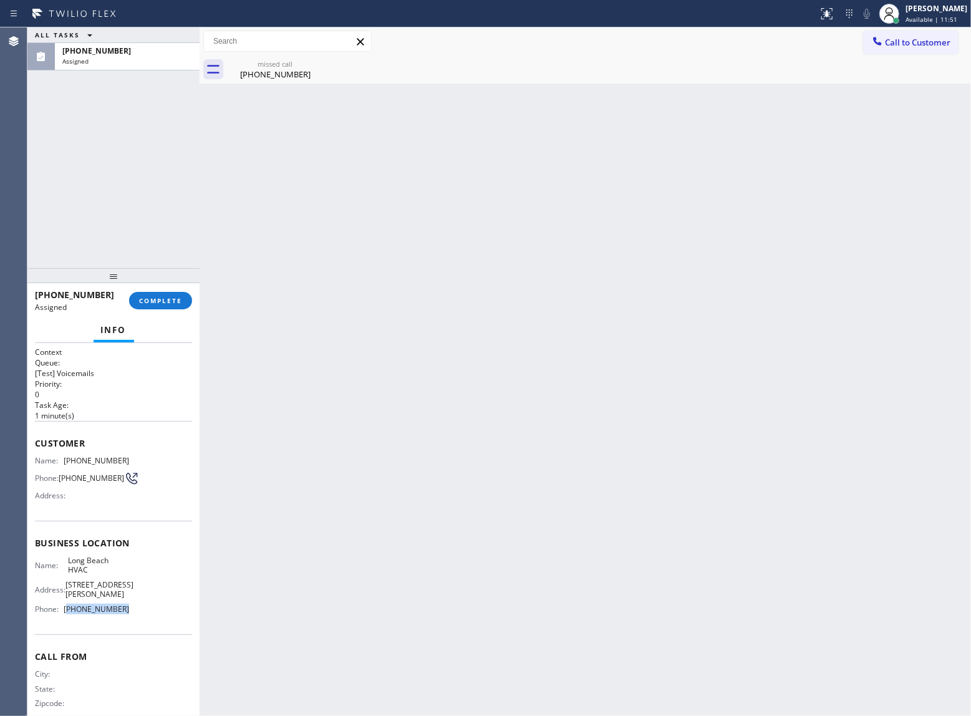
drag, startPoint x: 111, startPoint y: 619, endPoint x: 68, endPoint y: 619, distance: 43.0
click at [68, 619] on div "Name: Long Beach HVAC Address: [STREET_ADDRESS][PERSON_NAME] Phone: [PHONE_NUMB…" at bounding box center [82, 587] width 94 height 63
copy span "323) 641-4970"
click at [909, 39] on span "Call to Customer" at bounding box center [917, 42] width 65 height 11
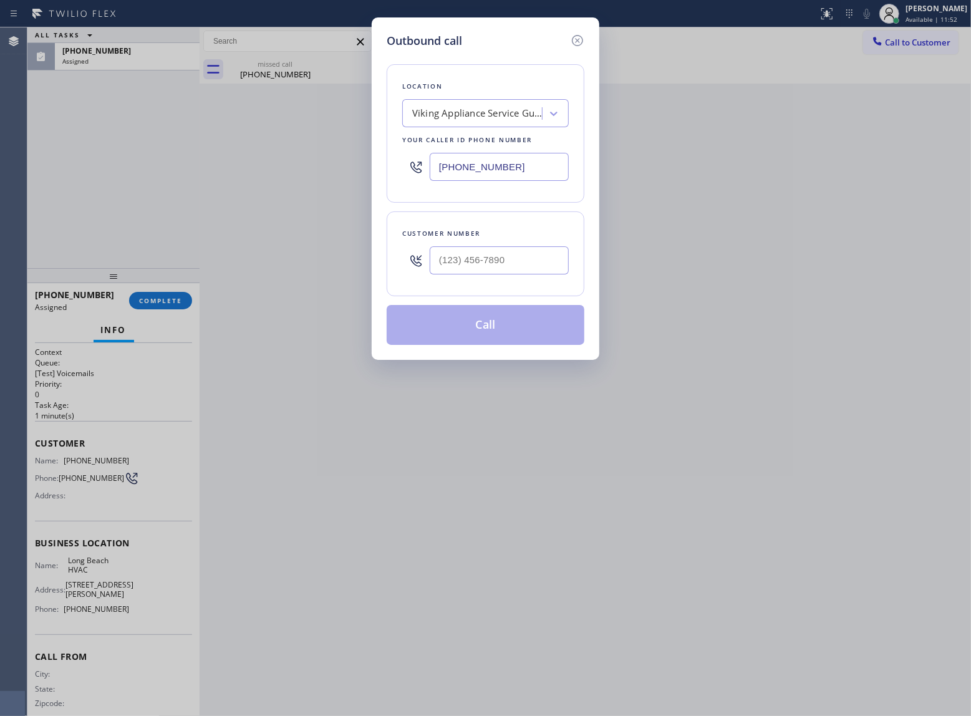
drag, startPoint x: 508, startPoint y: 171, endPoint x: 606, endPoint y: 105, distance: 118.7
click at [510, 172] on input "[PHONE_NUMBER]" at bounding box center [499, 167] width 139 height 28
paste input "323) 641-4970"
type input "[PHONE_NUMBER]"
click at [580, 29] on div "Outbound call Location [GEOGRAPHIC_DATA] HVAC Your caller id phone number [PHON…" at bounding box center [486, 188] width 228 height 342
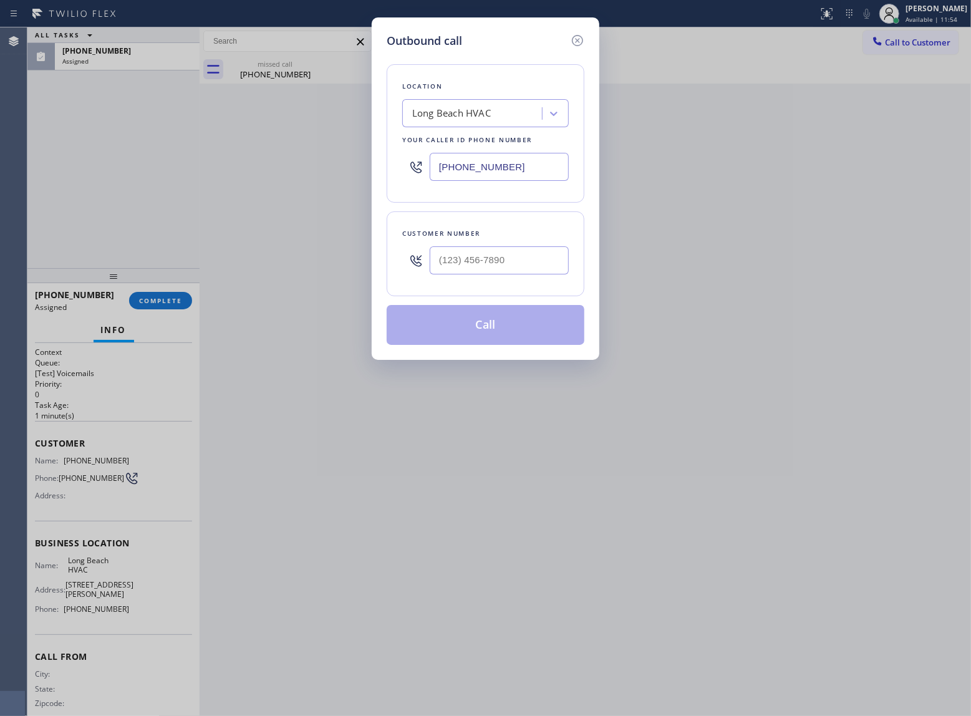
click at [577, 41] on icon at bounding box center [577, 40] width 11 height 11
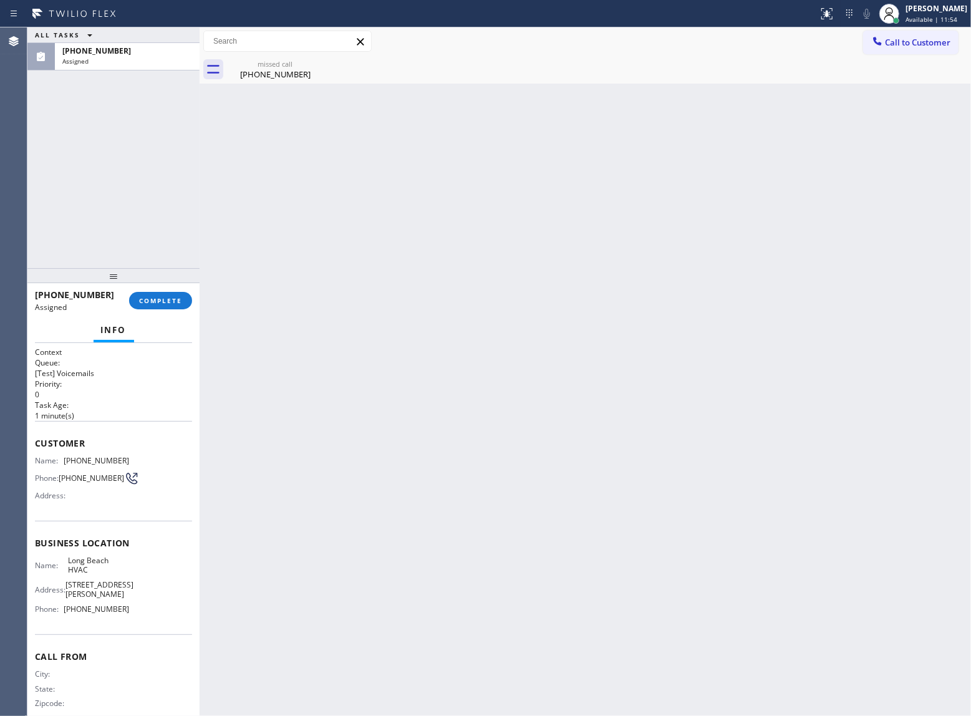
type input "[PHONE_NUMBER]"
drag, startPoint x: 123, startPoint y: 460, endPoint x: 64, endPoint y: 465, distance: 59.5
click at [64, 465] on div "Name: [PHONE_NUMBER] Phone: [PHONE_NUMBER] Address:" at bounding box center [113, 480] width 157 height 49
copy div "[PHONE_NUMBER]"
click at [907, 35] on button "Call to Customer" at bounding box center [910, 43] width 95 height 24
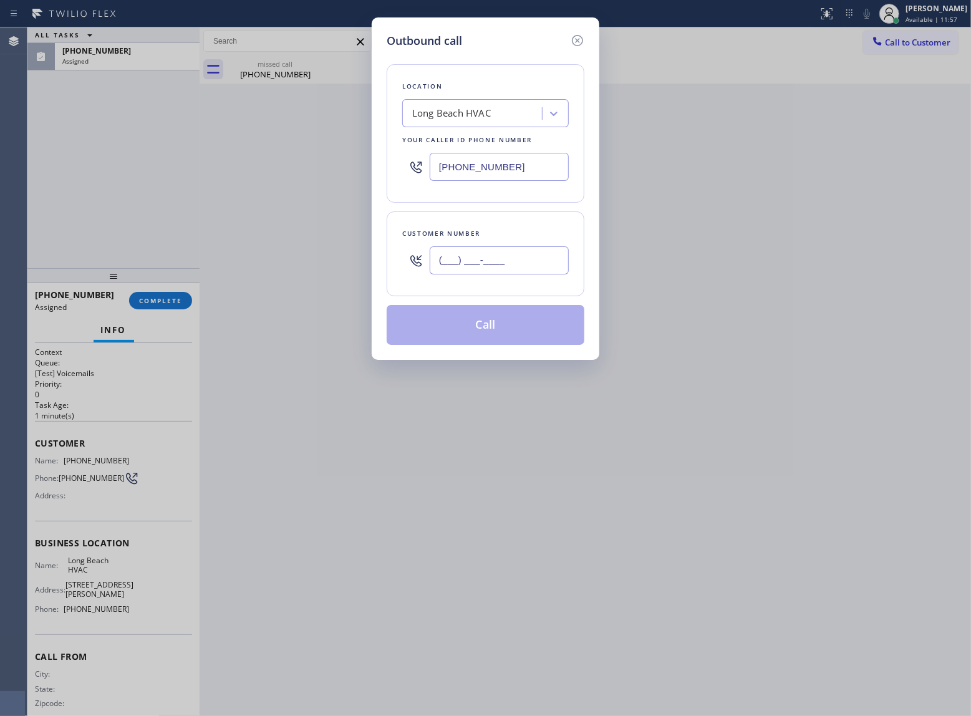
drag, startPoint x: 477, startPoint y: 268, endPoint x: 507, endPoint y: 302, distance: 45.1
click at [477, 268] on input "(___) ___-____" at bounding box center [499, 260] width 139 height 28
paste input "386) 308-4641"
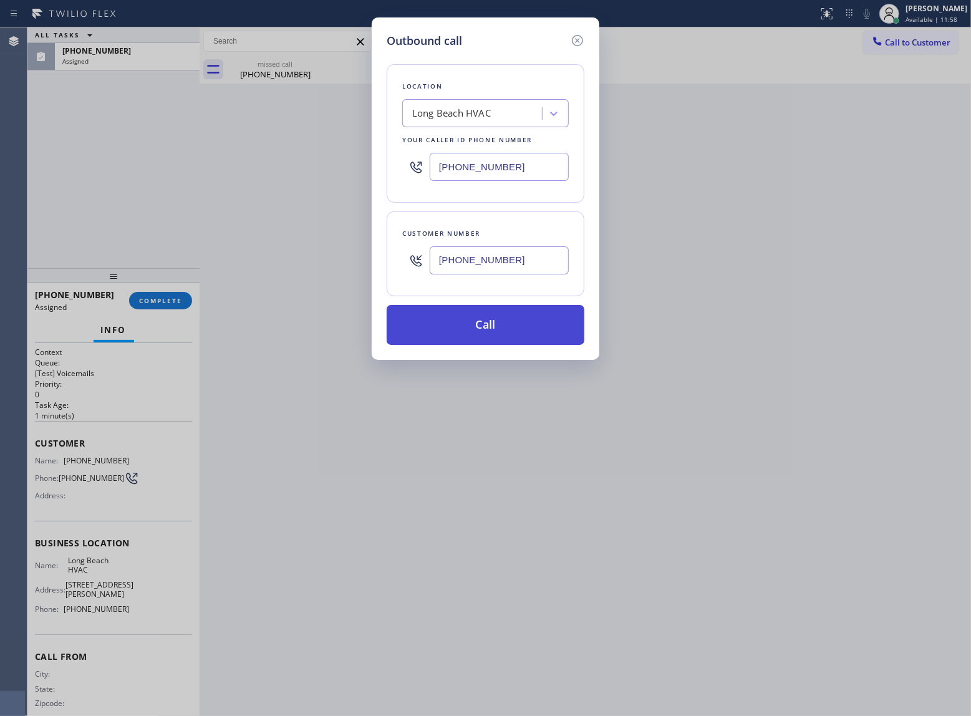
type input "[PHONE_NUMBER]"
drag, startPoint x: 510, startPoint y: 322, endPoint x: 649, endPoint y: 372, distance: 148.6
click at [510, 322] on button "Call" at bounding box center [486, 325] width 198 height 40
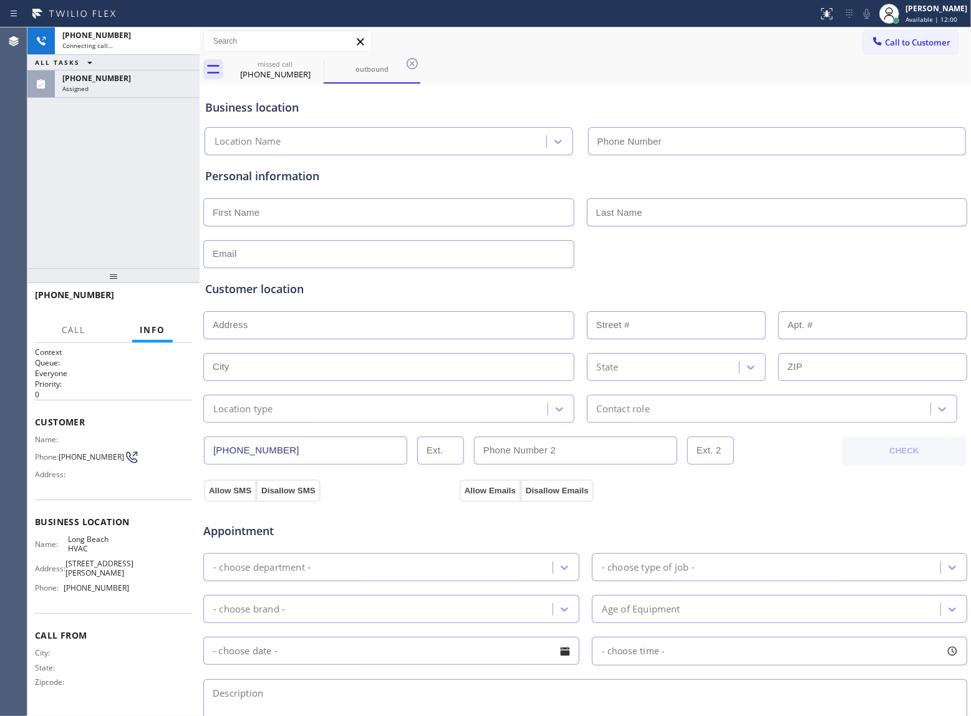
type input "[PHONE_NUMBER]"
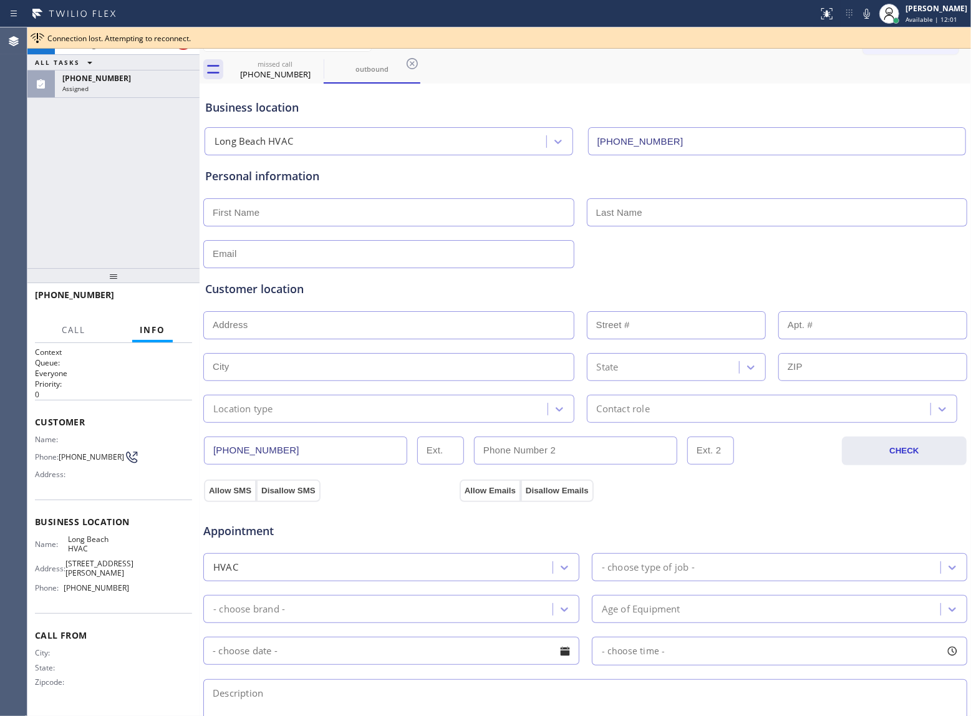
click at [35, 197] on div "[PHONE_NUMBER] Connecting call… ALL TASKS ALL TASKS ACTIVE TASKS TASKS IN WRAP …" at bounding box center [113, 147] width 172 height 241
click at [72, 82] on span "[PHONE_NUMBER]" at bounding box center [96, 78] width 69 height 11
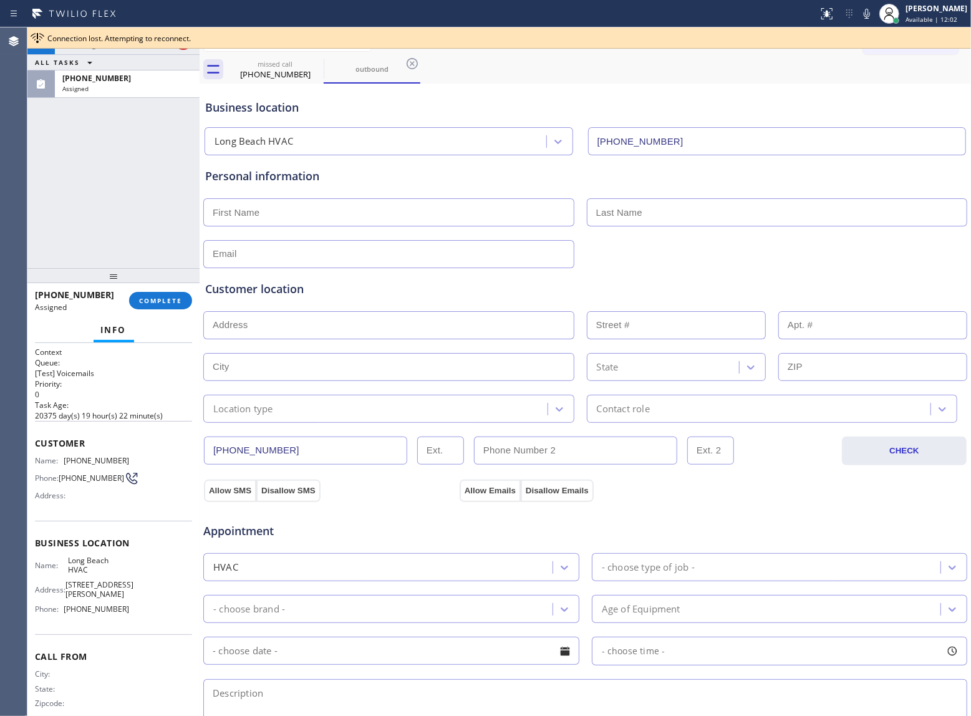
click at [175, 313] on div "[PHONE_NUMBER] Assigned COMPLETE" at bounding box center [113, 300] width 157 height 32
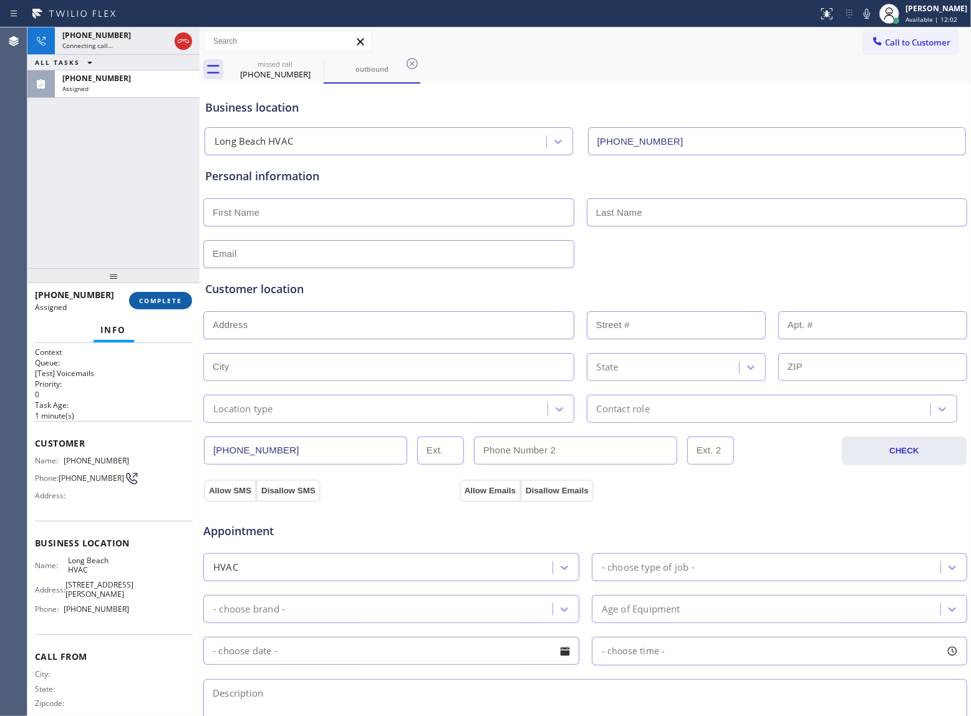
click at [171, 302] on span "COMPLETE" at bounding box center [160, 300] width 43 height 9
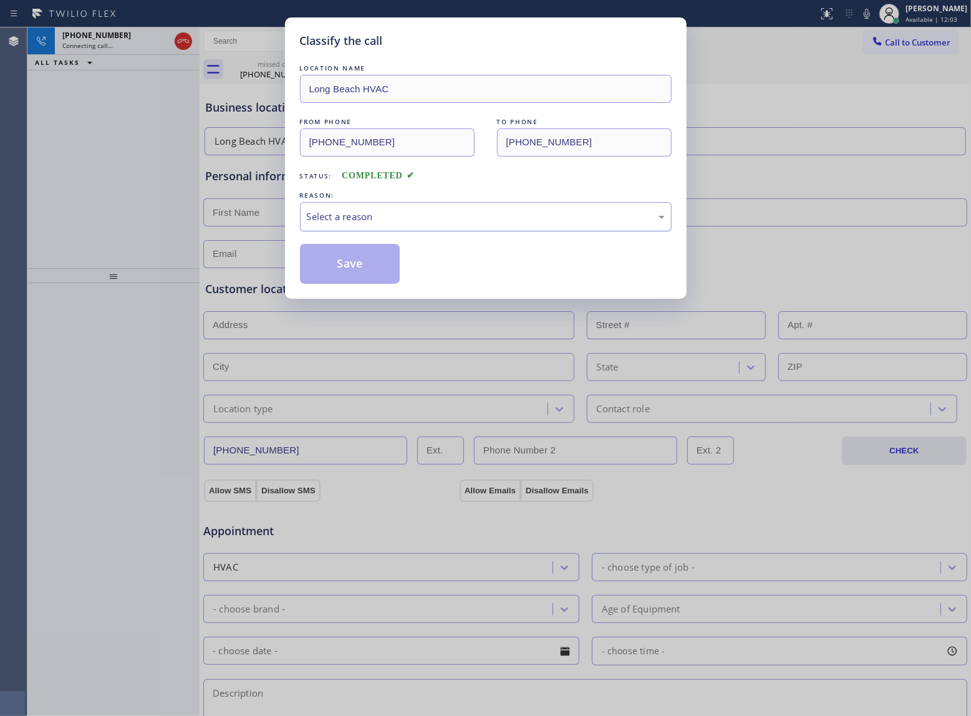
click at [385, 218] on div "Select a reason" at bounding box center [486, 217] width 358 height 14
click at [357, 257] on button "Save" at bounding box center [350, 264] width 100 height 40
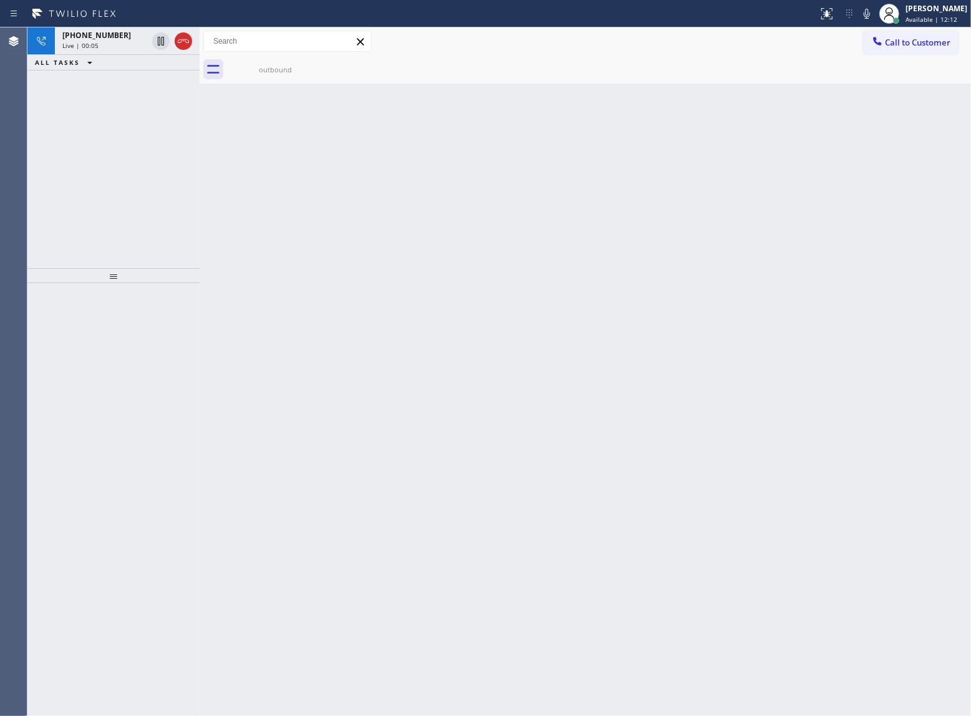
click at [125, 160] on div "[PHONE_NUMBER] Live | 00:05 ALL TASKS ALL TASKS ACTIVE TASKS TASKS IN WRAP UP" at bounding box center [113, 147] width 172 height 241
click at [113, 41] on div "Live | 00:06" at bounding box center [104, 45] width 85 height 9
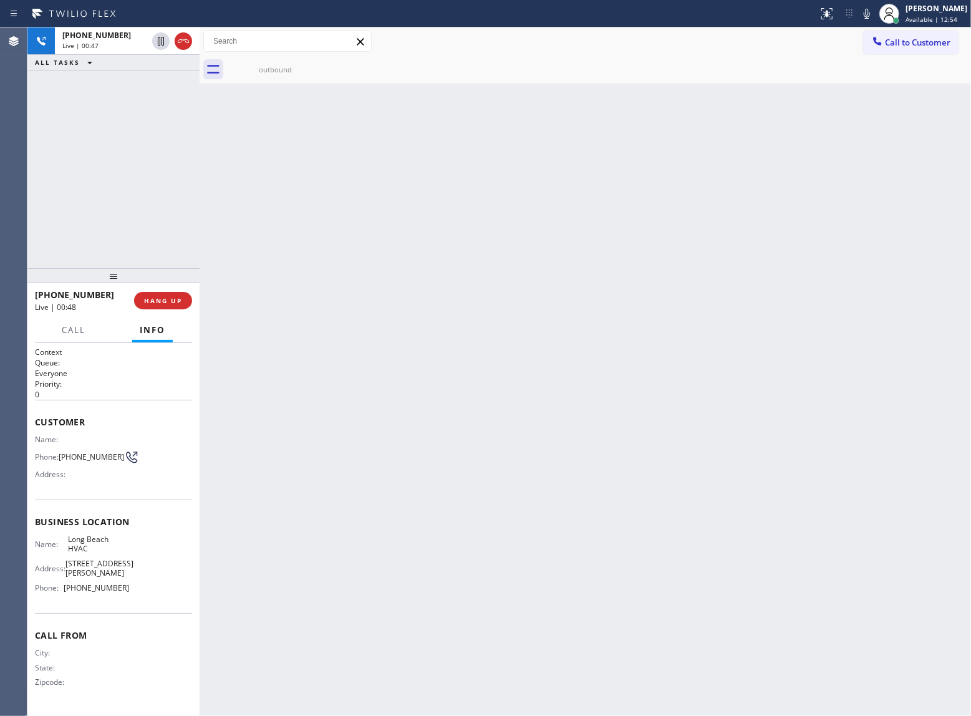
click at [133, 190] on div "[PHONE_NUMBER] Live | 00:47 ALL TASKS ALL TASKS ACTIVE TASKS TASKS IN WRAP UP" at bounding box center [113, 147] width 172 height 241
click at [241, 67] on div "outbound" at bounding box center [275, 69] width 94 height 9
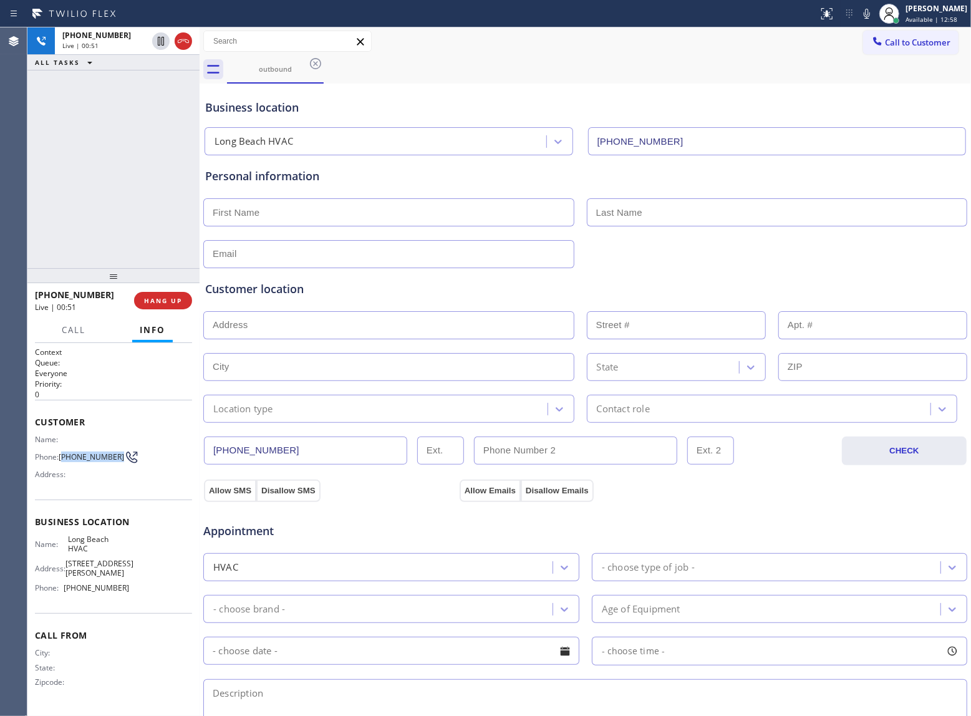
drag, startPoint x: 76, startPoint y: 465, endPoint x: 64, endPoint y: 457, distance: 15.2
click at [64, 457] on span "[PHONE_NUMBER]" at bounding box center [91, 456] width 65 height 9
copy span "386) 308-4641"
click at [157, 84] on icon at bounding box center [160, 84] width 15 height 15
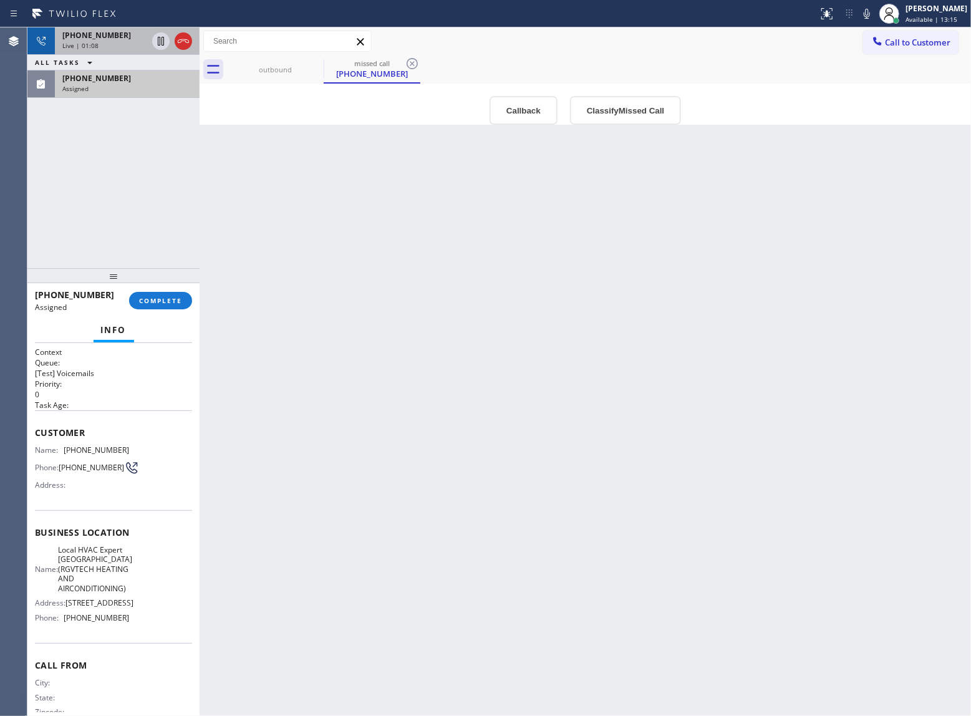
click at [108, 41] on div "Live | 01:08" at bounding box center [104, 45] width 85 height 9
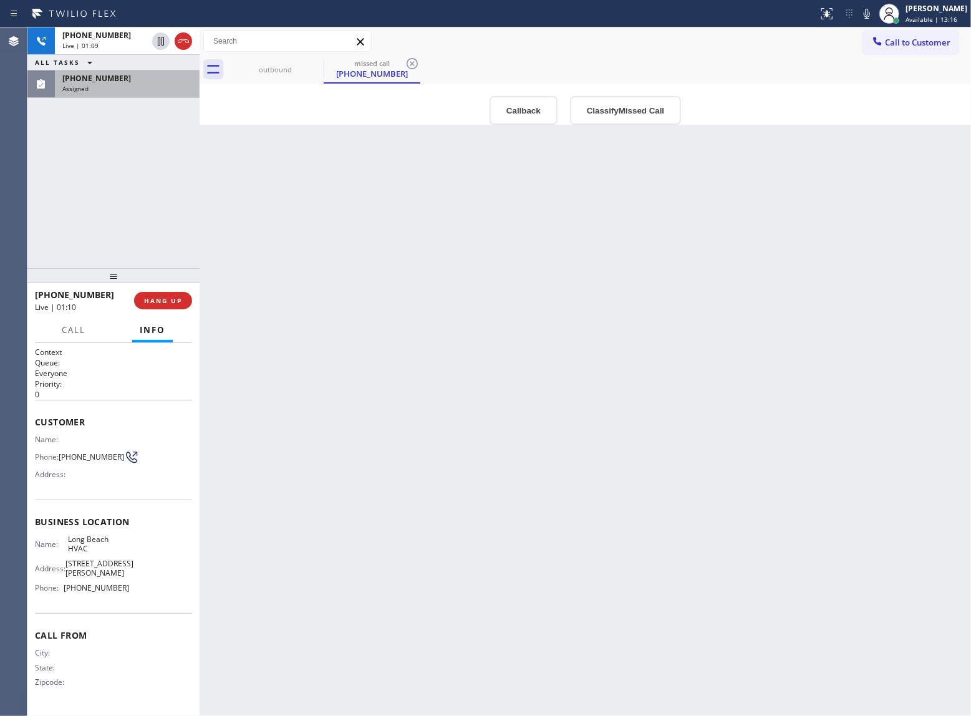
click at [91, 75] on span "[PHONE_NUMBER]" at bounding box center [96, 78] width 69 height 11
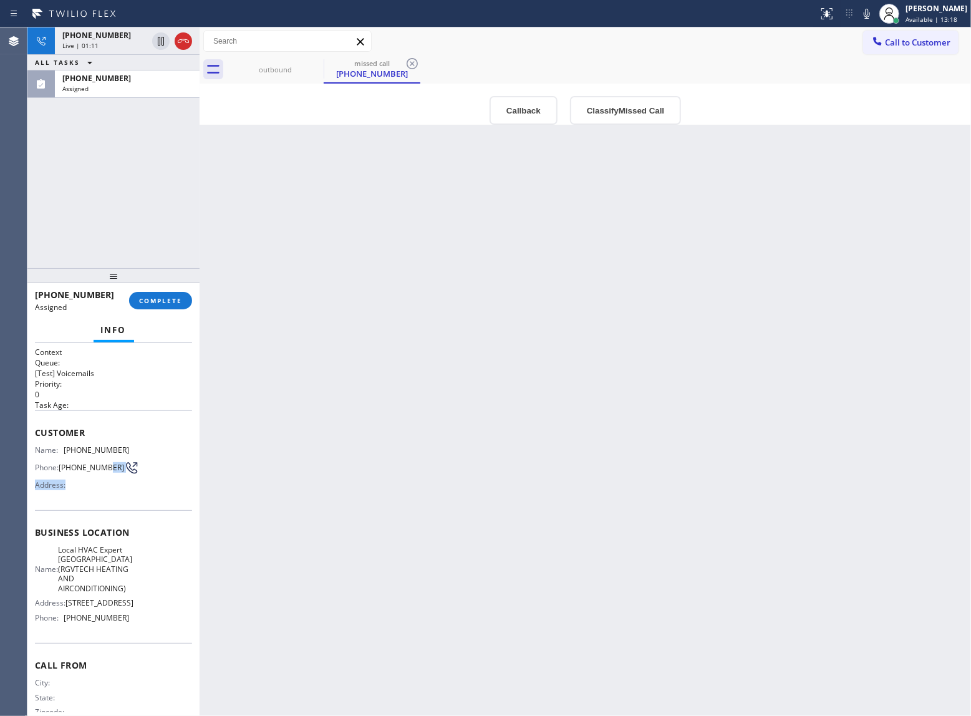
drag, startPoint x: 83, startPoint y: 490, endPoint x: 65, endPoint y: 472, distance: 26.0
click at [63, 472] on div "Name: [PHONE_NUMBER] Phone: [PHONE_NUMBER] Address:" at bounding box center [82, 469] width 94 height 49
click at [77, 472] on span "[PHONE_NUMBER]" at bounding box center [91, 467] width 65 height 9
drag, startPoint x: 74, startPoint y: 474, endPoint x: 62, endPoint y: 467, distance: 13.2
click at [62, 467] on span "[PHONE_NUMBER]" at bounding box center [91, 467] width 65 height 9
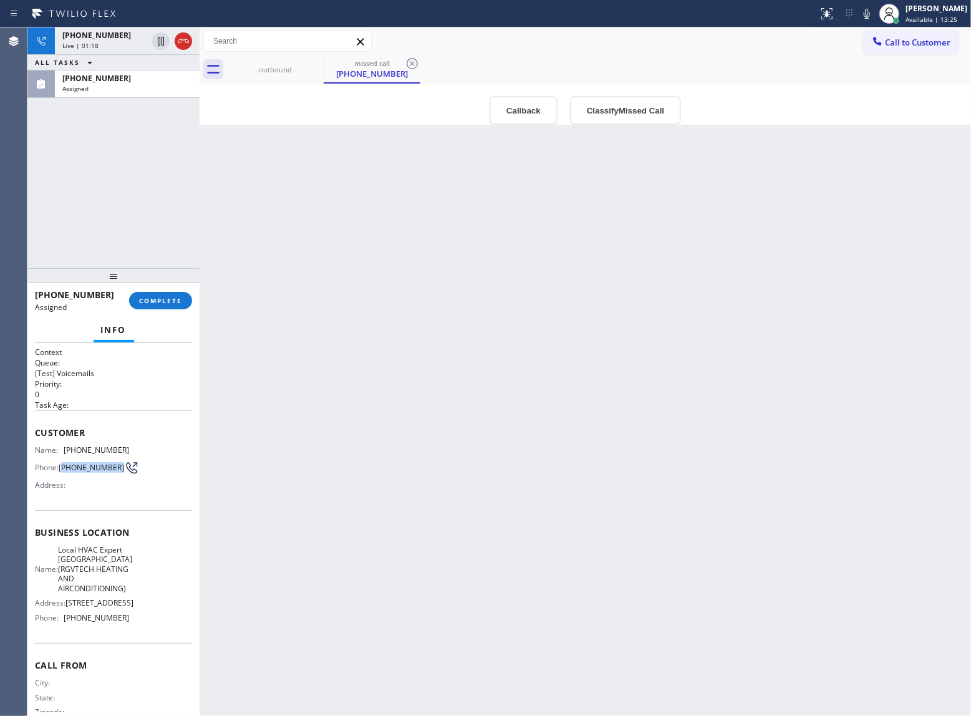
drag, startPoint x: 105, startPoint y: 45, endPoint x: 106, endPoint y: 208, distance: 163.4
click at [105, 45] on div "Live | 01:18" at bounding box center [104, 45] width 85 height 9
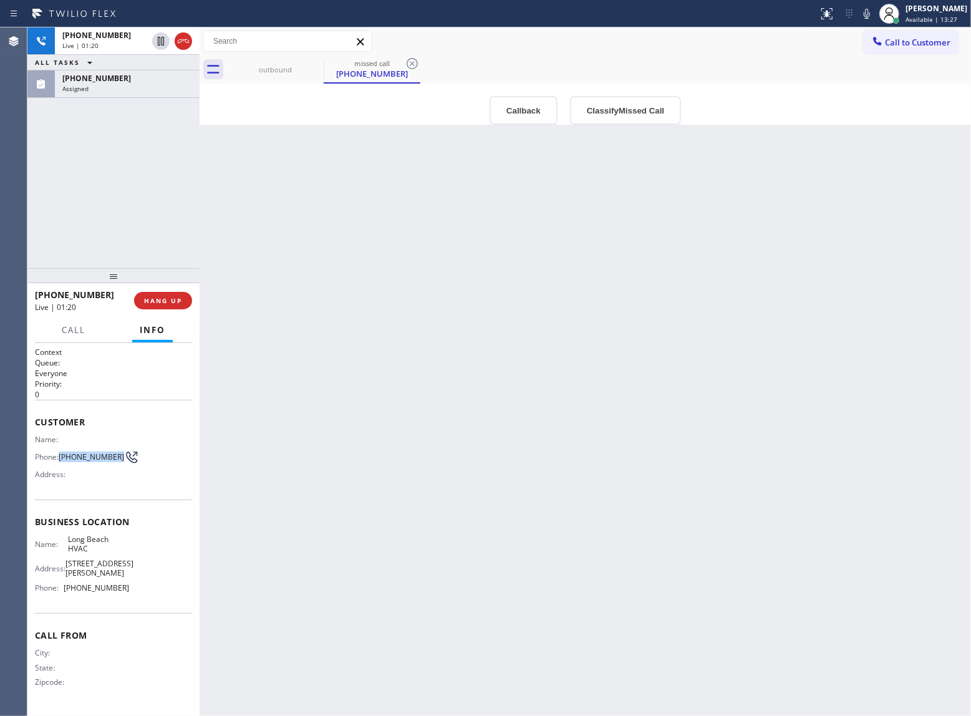
drag, startPoint x: 80, startPoint y: 465, endPoint x: 61, endPoint y: 457, distance: 21.3
click at [61, 457] on span "[PHONE_NUMBER]" at bounding box center [91, 456] width 65 height 9
drag, startPoint x: 86, startPoint y: 554, endPoint x: 65, endPoint y: 539, distance: 26.0
click at [68, 539] on span "Long Beach HVAC" at bounding box center [99, 544] width 62 height 19
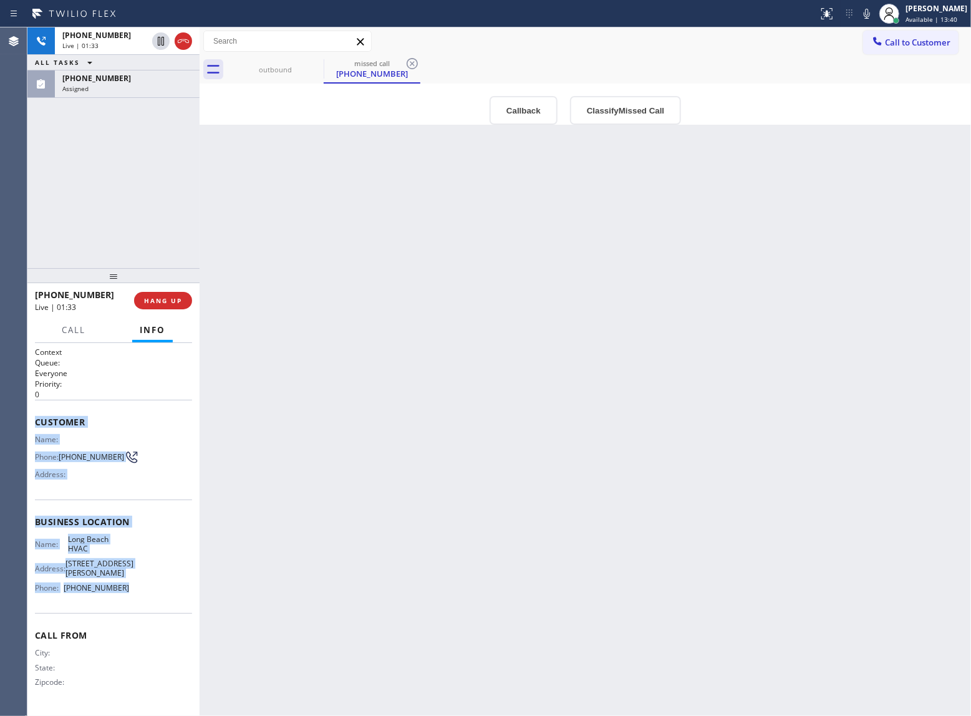
drag, startPoint x: 133, startPoint y: 589, endPoint x: 35, endPoint y: 423, distance: 193.5
click at [35, 423] on div "Context Queue: Everyone Priority: 0 Customer Name: Phone: [PHONE_NUMBER] Addres…" at bounding box center [113, 527] width 157 height 361
click at [168, 225] on div "[PHONE_NUMBER] Live | 01:39 ALL TASKS ALL TASKS ACTIVE TASKS TASKS IN WRAP UP […" at bounding box center [113, 147] width 172 height 241
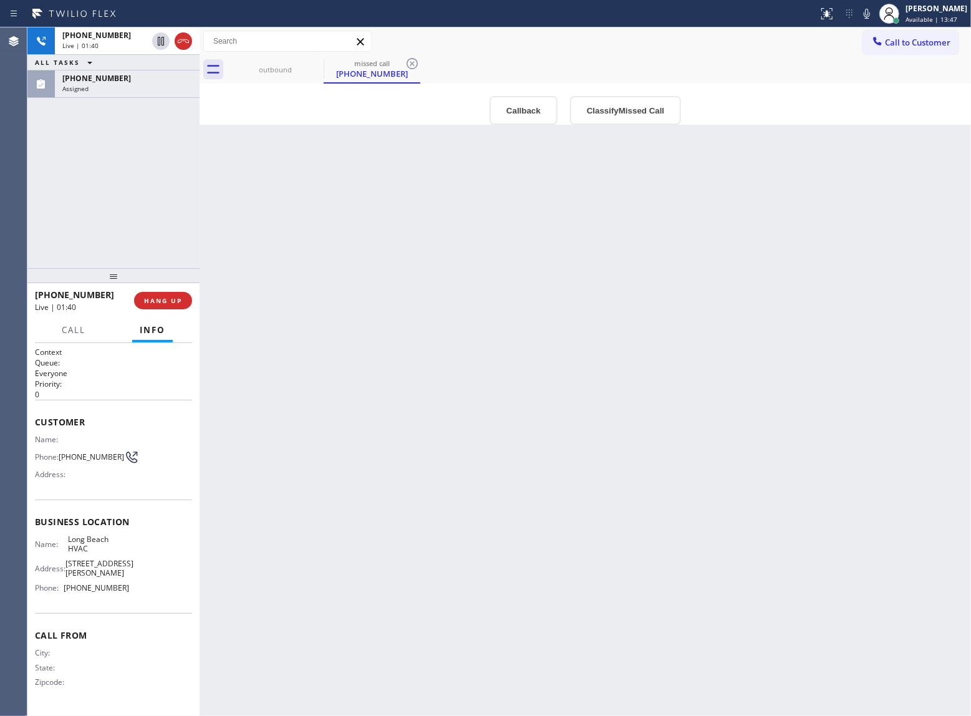
click at [157, 291] on div "[PHONE_NUMBER] Live | 01:40 HANG UP" at bounding box center [113, 300] width 157 height 32
click at [155, 298] on span "HANG UP" at bounding box center [163, 300] width 38 height 9
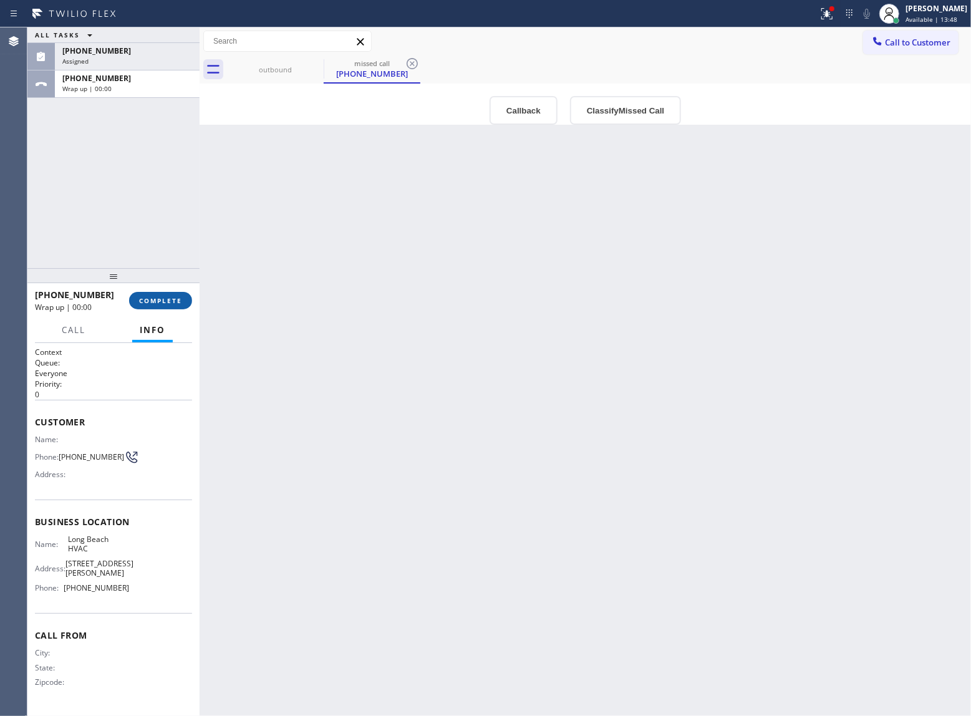
click at [155, 298] on span "COMPLETE" at bounding box center [160, 300] width 43 height 9
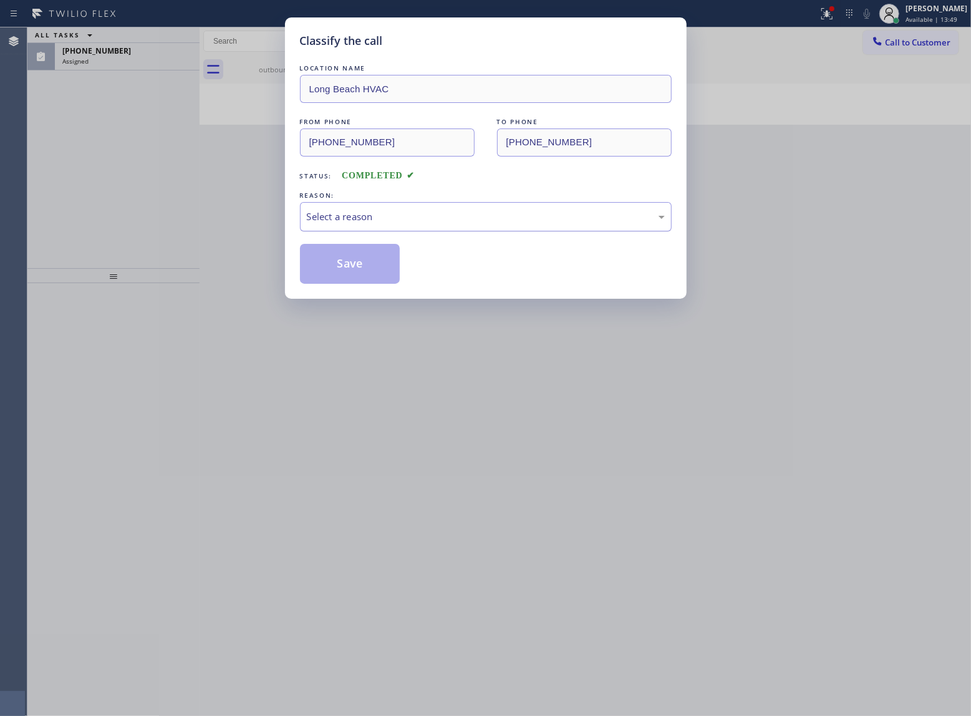
click at [474, 215] on div "Select a reason" at bounding box center [486, 217] width 358 height 14
click at [328, 268] on button "Save" at bounding box center [350, 264] width 100 height 40
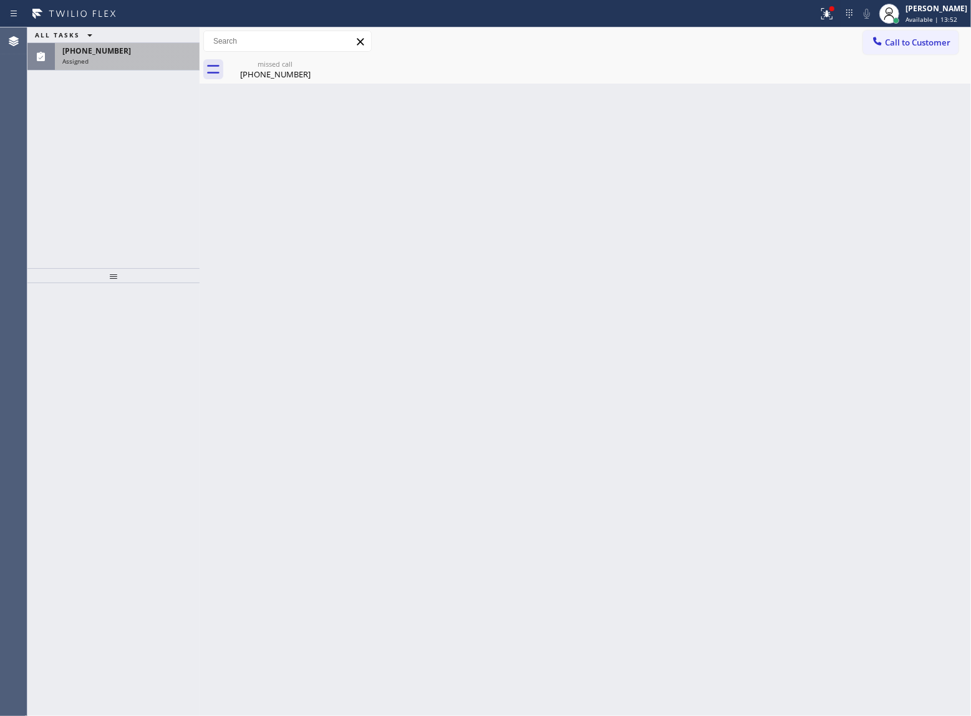
click at [93, 60] on div "Assigned" at bounding box center [127, 61] width 130 height 9
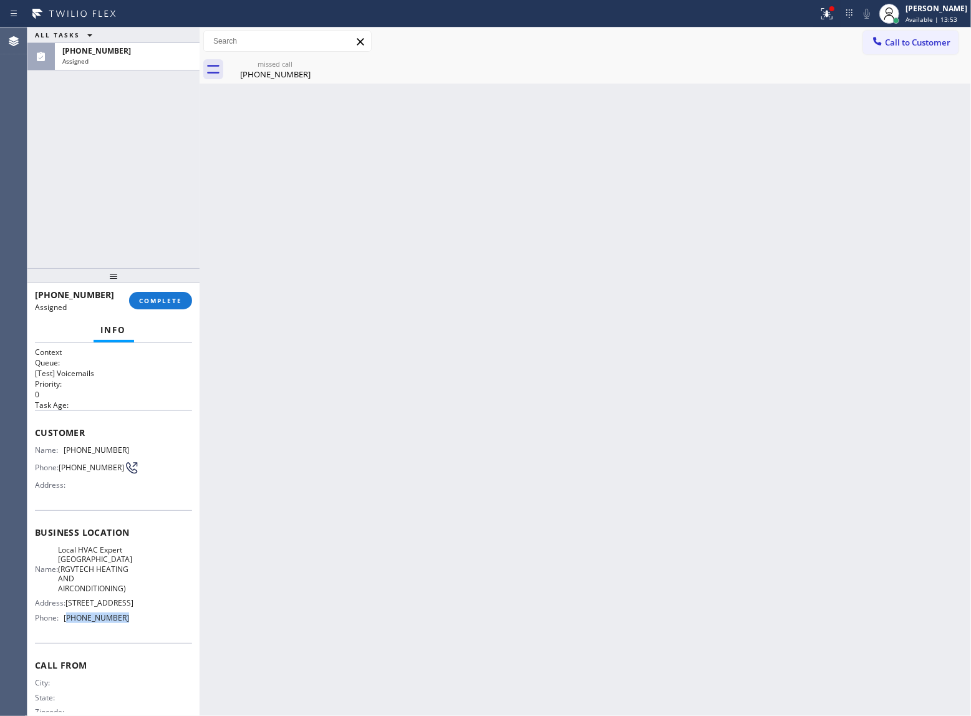
drag, startPoint x: 110, startPoint y: 645, endPoint x: 67, endPoint y: 638, distance: 43.7
click at [67, 623] on span "[PHONE_NUMBER]" at bounding box center [96, 617] width 65 height 9
drag, startPoint x: 922, startPoint y: 33, endPoint x: 657, endPoint y: 100, distance: 273.5
click at [901, 36] on button "Call to Customer" at bounding box center [910, 43] width 95 height 24
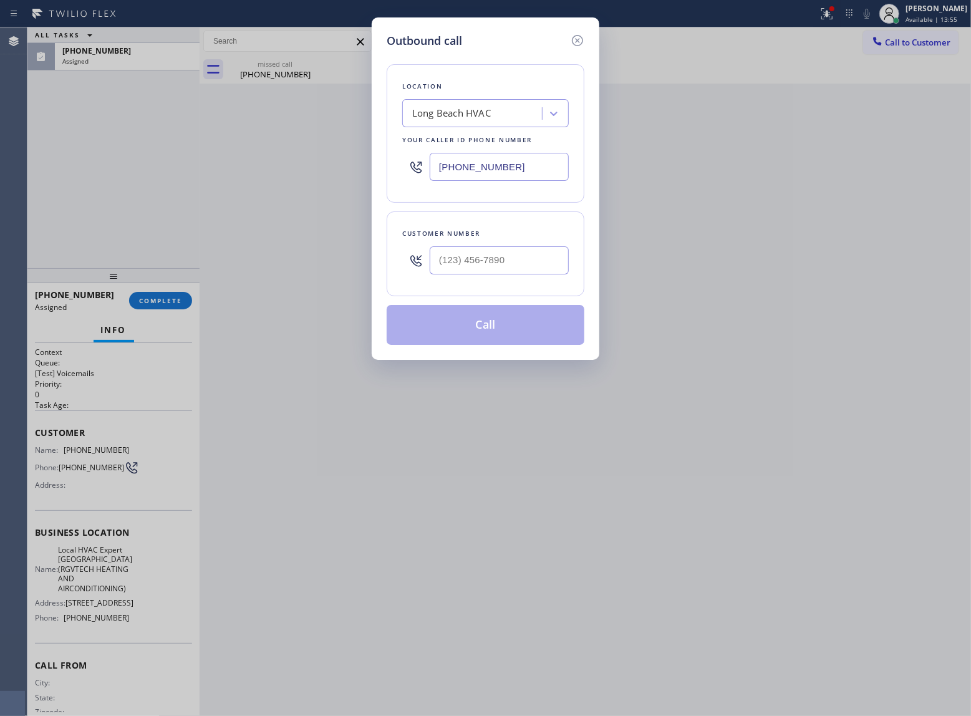
click at [440, 168] on input "[PHONE_NUMBER]" at bounding box center [499, 167] width 139 height 28
paste input "562) 239-4742"
click at [572, 53] on div "Location Local HVAC Expert [GEOGRAPHIC_DATA] Your caller id phone number [PHONE…" at bounding box center [486, 197] width 198 height 296
click at [578, 41] on icon at bounding box center [577, 40] width 11 height 11
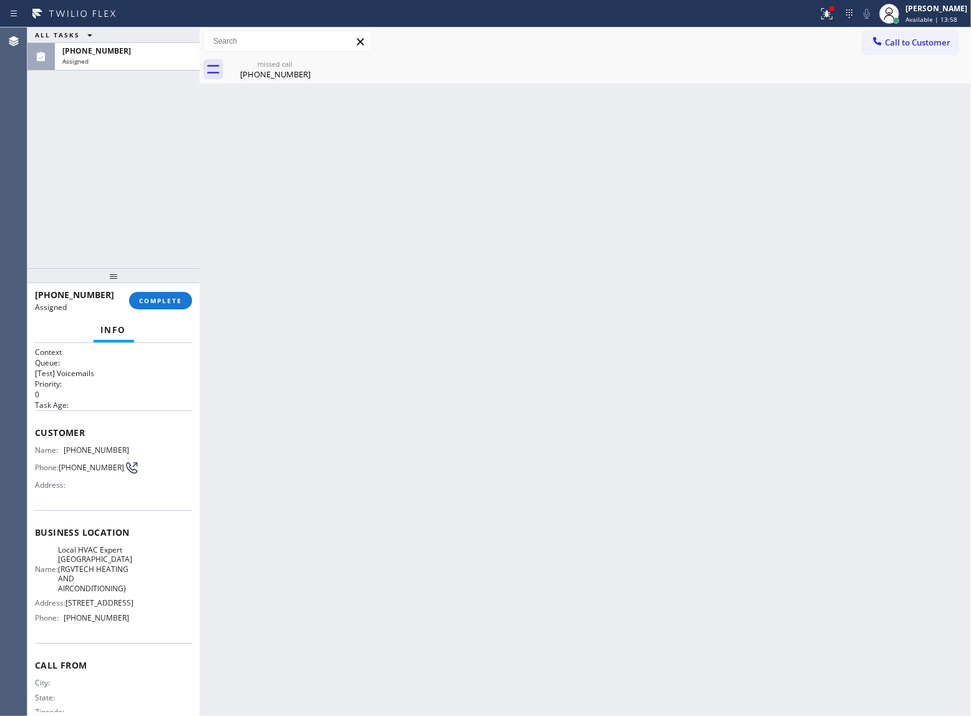
type input "[PHONE_NUMBER]"
drag, startPoint x: 77, startPoint y: 478, endPoint x: 61, endPoint y: 463, distance: 22.1
click at [61, 463] on span "[PHONE_NUMBER]" at bounding box center [91, 467] width 65 height 9
click at [890, 36] on button "Call to Customer" at bounding box center [910, 43] width 95 height 24
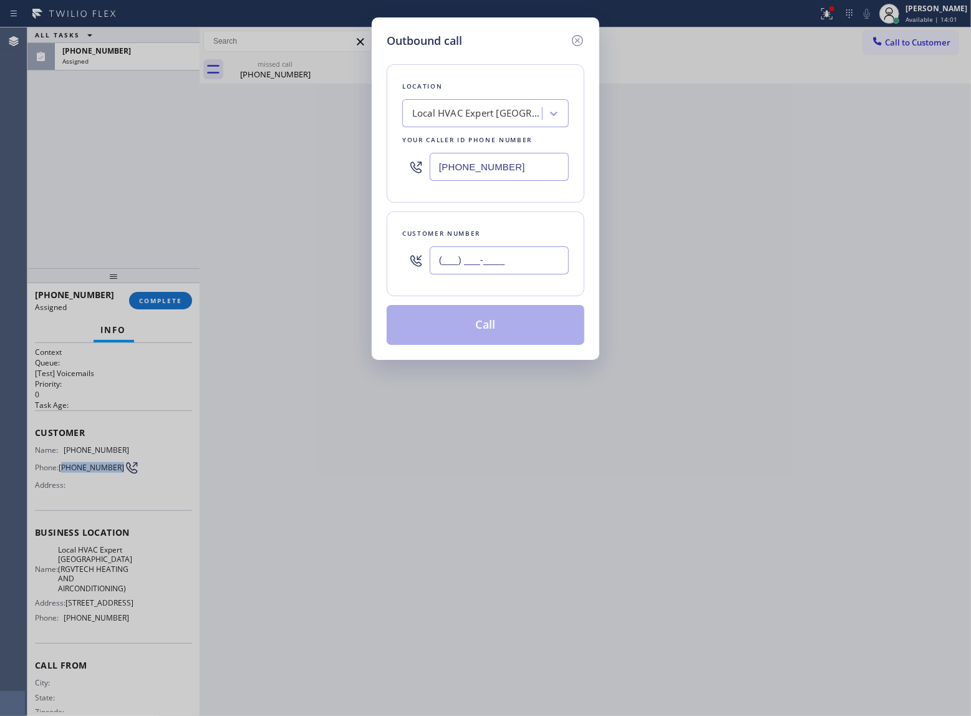
click at [475, 273] on input "(___) ___-____" at bounding box center [499, 260] width 139 height 28
paste input "239) 508-9675"
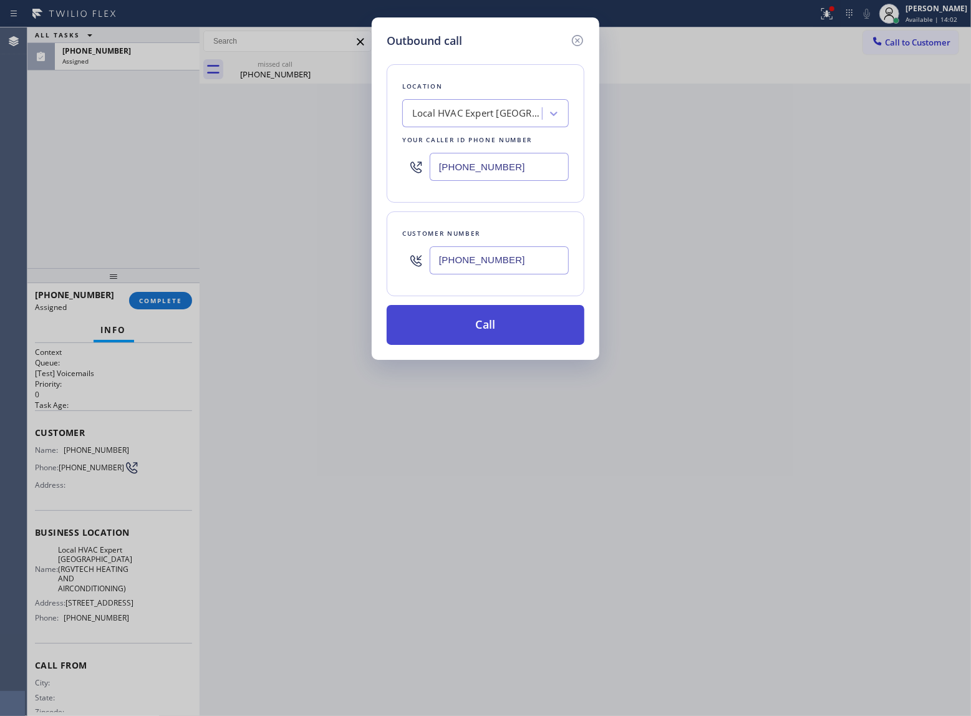
type input "[PHONE_NUMBER]"
click at [492, 316] on button "Call" at bounding box center [486, 325] width 198 height 40
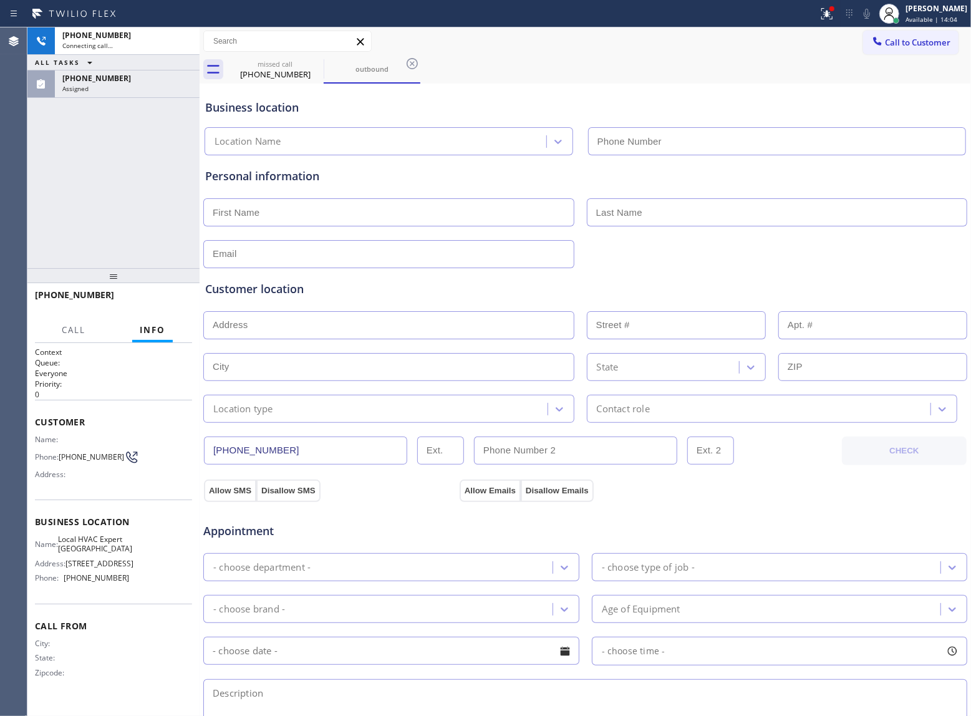
type input "[PHONE_NUMBER]"
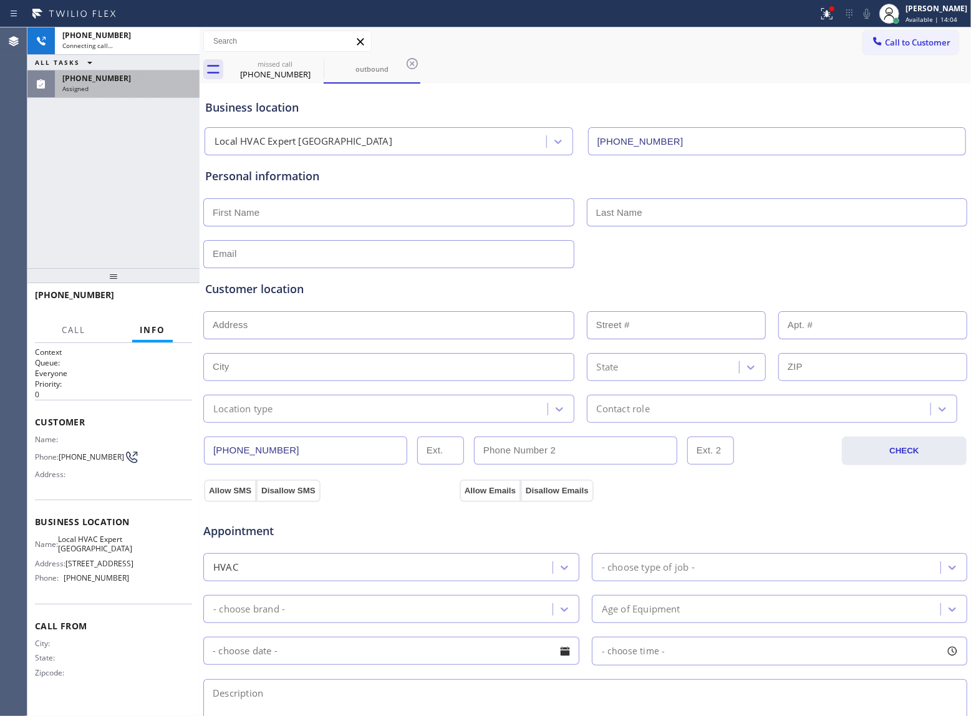
click at [116, 85] on div "Assigned" at bounding box center [127, 88] width 130 height 9
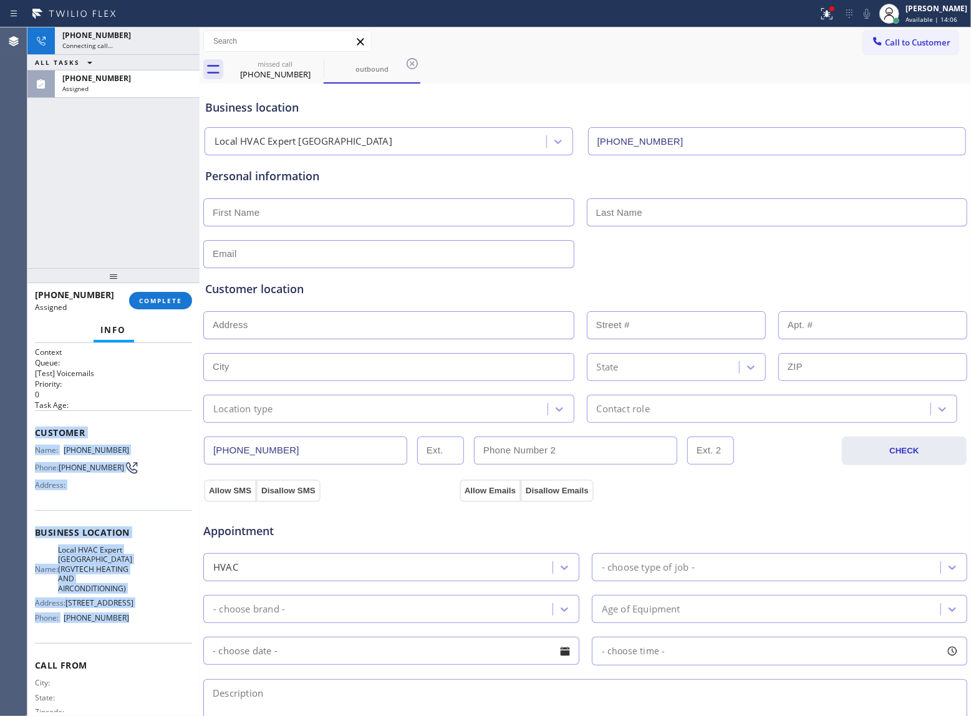
drag, startPoint x: 127, startPoint y: 639, endPoint x: 34, endPoint y: 432, distance: 226.7
click at [34, 432] on div "Context Queue: [Test] Voicemails Priority: 0 Task Age: Customer Name: [PHONE_NU…" at bounding box center [113, 529] width 172 height 373
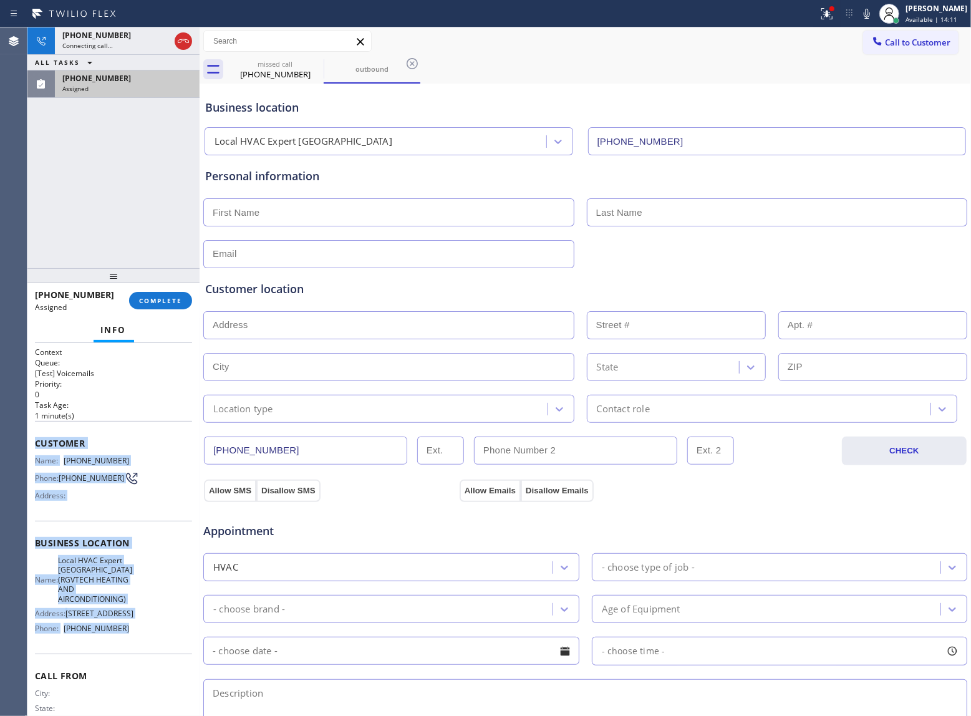
drag, startPoint x: 124, startPoint y: 98, endPoint x: 119, endPoint y: 89, distance: 10.6
click at [124, 98] on div "[PHONE_NUMBER] Connecting call… ALL TASKS ALL TASKS ACTIVE TASKS TASKS IN WRAP …" at bounding box center [113, 147] width 172 height 241
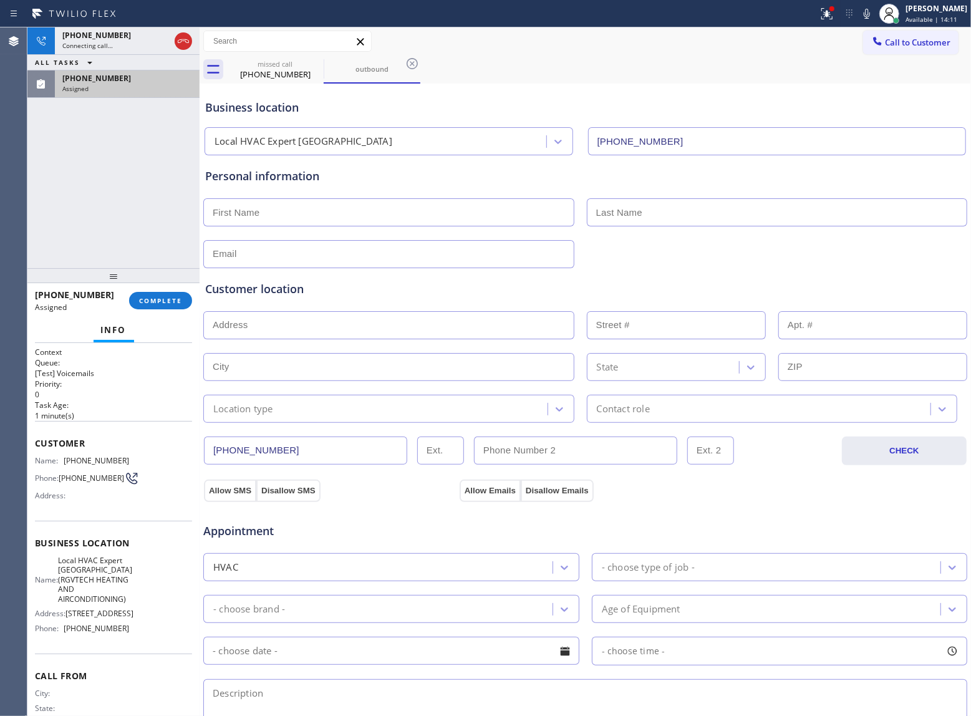
click at [116, 87] on div "Assigned" at bounding box center [127, 88] width 130 height 9
click at [170, 303] on span "COMPLETE" at bounding box center [160, 300] width 43 height 9
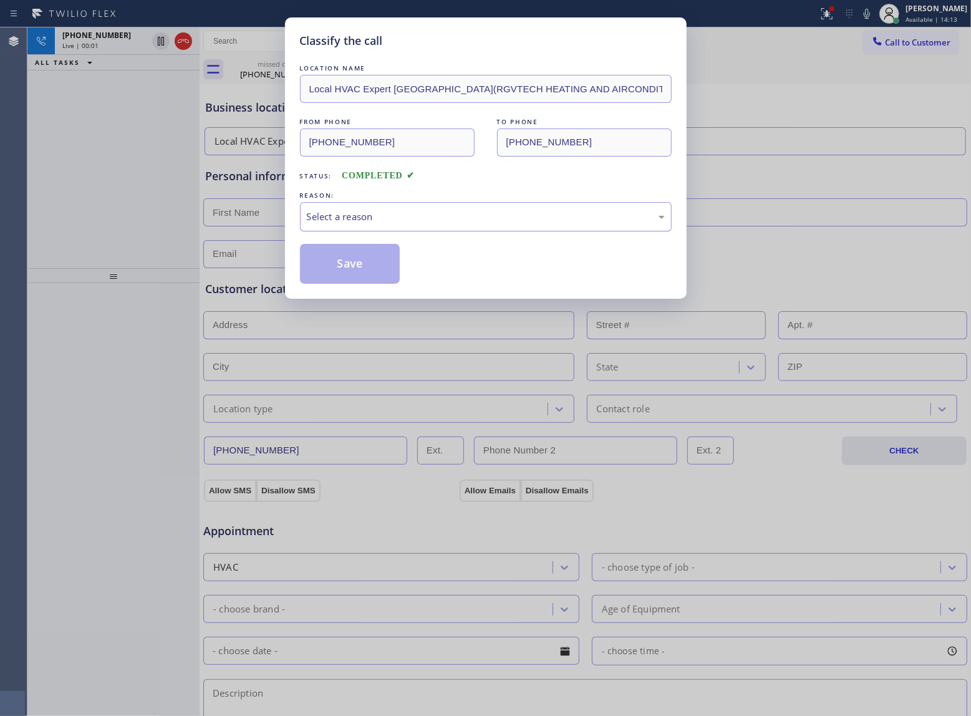
click at [353, 218] on div "Select a reason" at bounding box center [486, 217] width 358 height 14
click at [341, 268] on button "Save" at bounding box center [350, 264] width 100 height 40
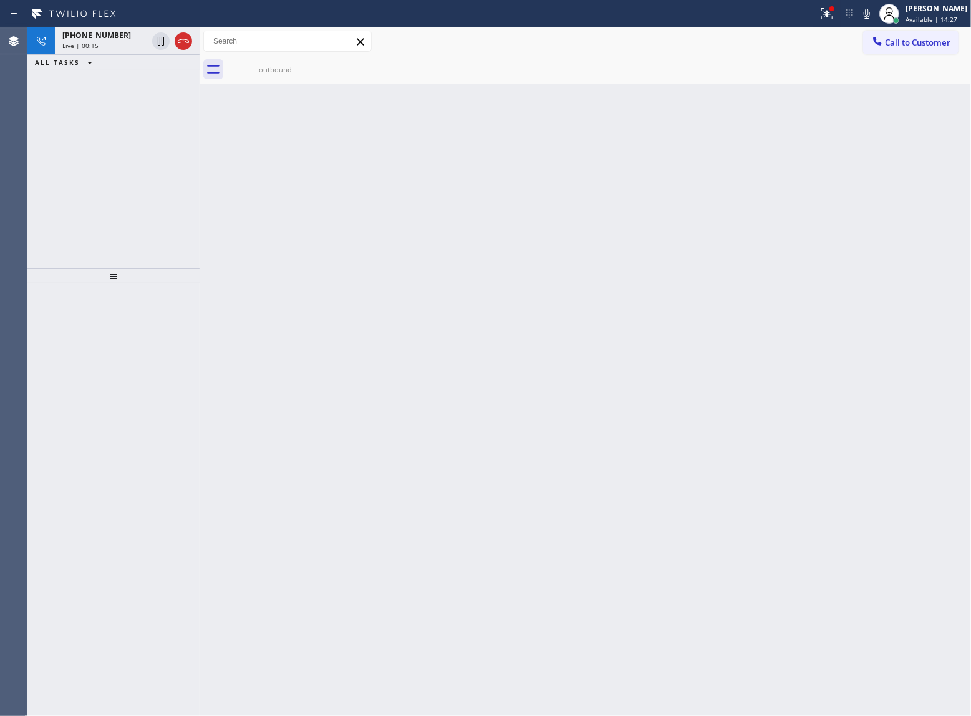
click at [235, 125] on div "Back to Dashboard Change Sender ID Customers Technicians Select a contact Outbo…" at bounding box center [586, 371] width 772 height 689
click at [264, 75] on div "outbound" at bounding box center [275, 70] width 94 height 28
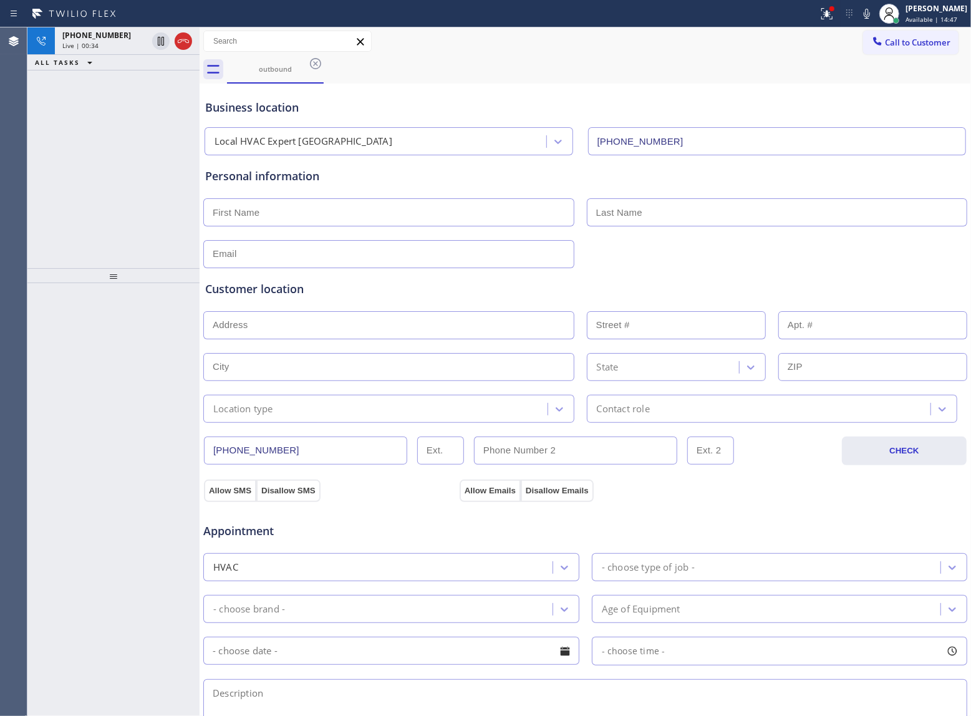
click at [130, 156] on div "[PHONE_NUMBER] Live | 00:34 ALL TASKS ALL TASKS ACTIVE TASKS TASKS IN WRAP UP" at bounding box center [113, 147] width 172 height 241
click at [133, 51] on div "[PHONE_NUMBER] Live | 00:37" at bounding box center [102, 40] width 95 height 27
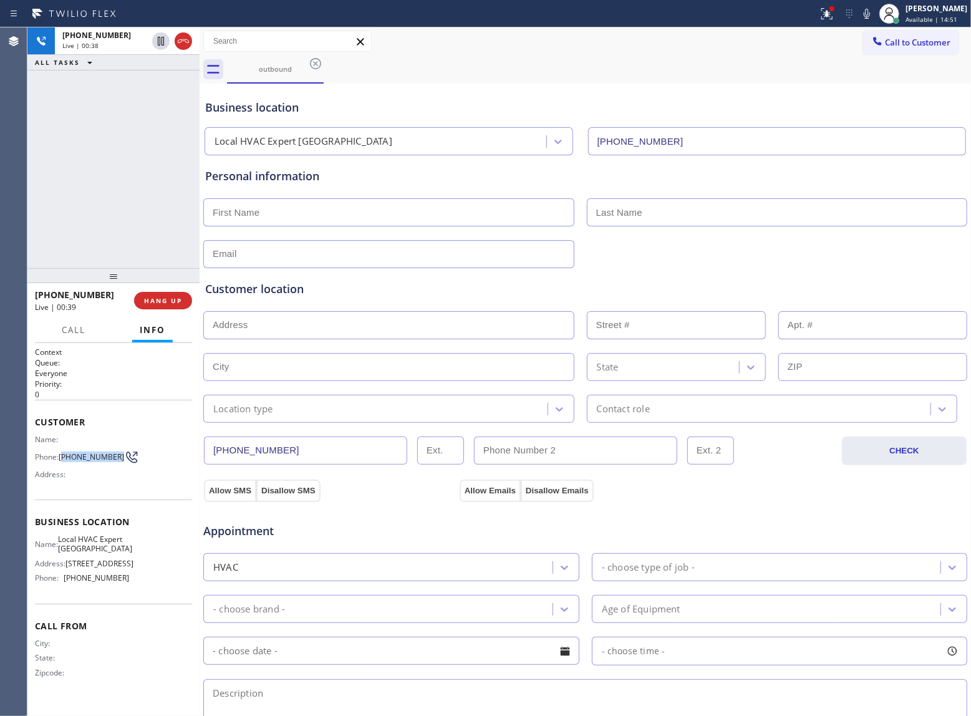
drag, startPoint x: 85, startPoint y: 467, endPoint x: 63, endPoint y: 452, distance: 26.6
click at [63, 452] on span "[PHONE_NUMBER]" at bounding box center [91, 456] width 65 height 9
click at [165, 90] on icon at bounding box center [160, 84] width 15 height 15
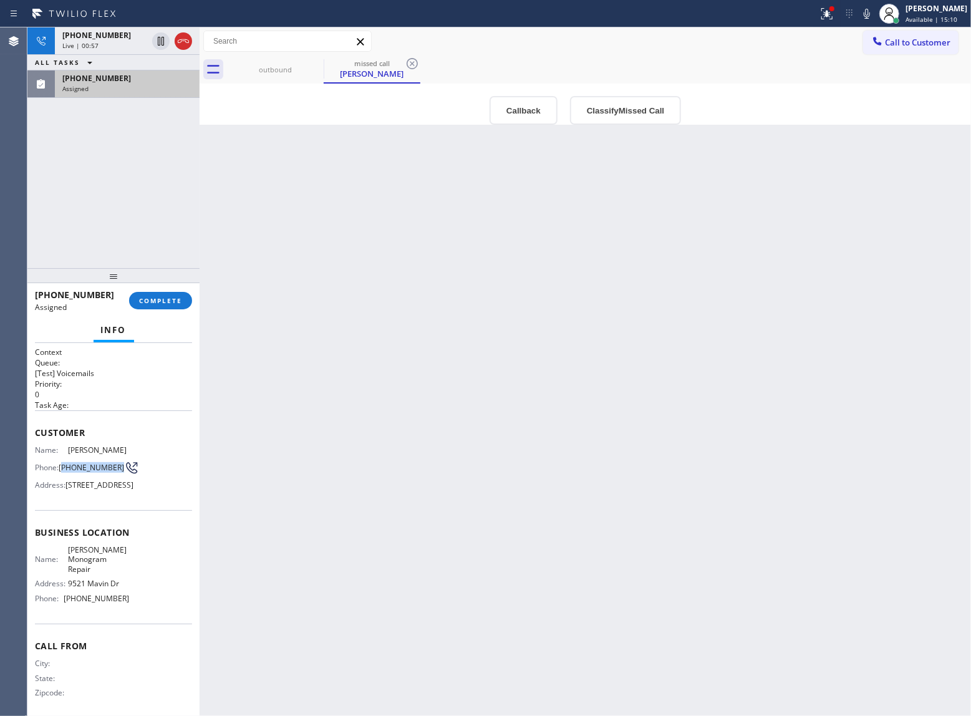
drag, startPoint x: 80, startPoint y: 475, endPoint x: 62, endPoint y: 467, distance: 19.8
click at [62, 467] on span "[PHONE_NUMBER]" at bounding box center [91, 467] width 65 height 9
drag, startPoint x: 128, startPoint y: 633, endPoint x: 70, endPoint y: 632, distance: 57.4
click at [70, 608] on div "Name: [PERSON_NAME] Monogram Repair Address: [STREET_ADDRESS] [PERSON_NAME]: [P…" at bounding box center [113, 576] width 157 height 63
click at [65, 603] on span "[PHONE_NUMBER]" at bounding box center [96, 598] width 65 height 9
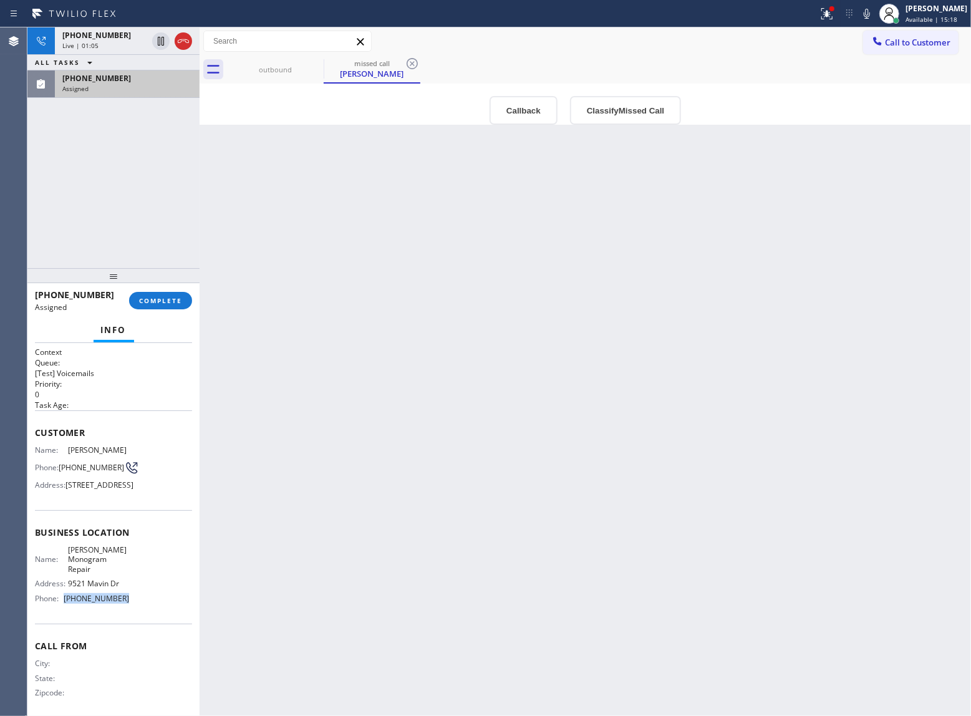
click at [185, 41] on icon at bounding box center [183, 41] width 15 height 15
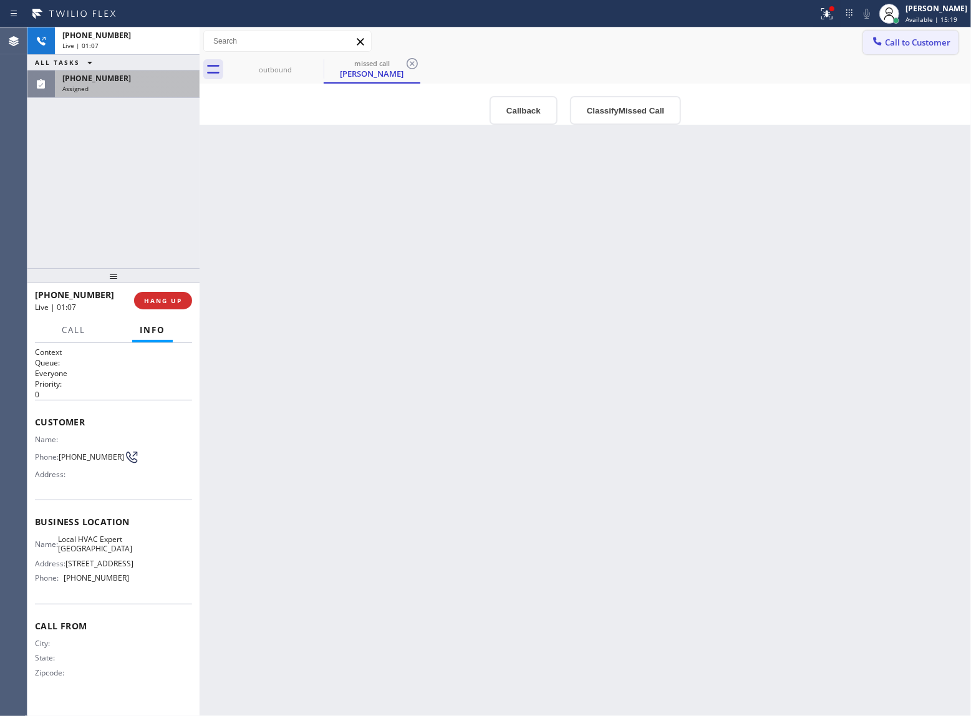
click at [943, 31] on button "Call to Customer" at bounding box center [910, 43] width 95 height 24
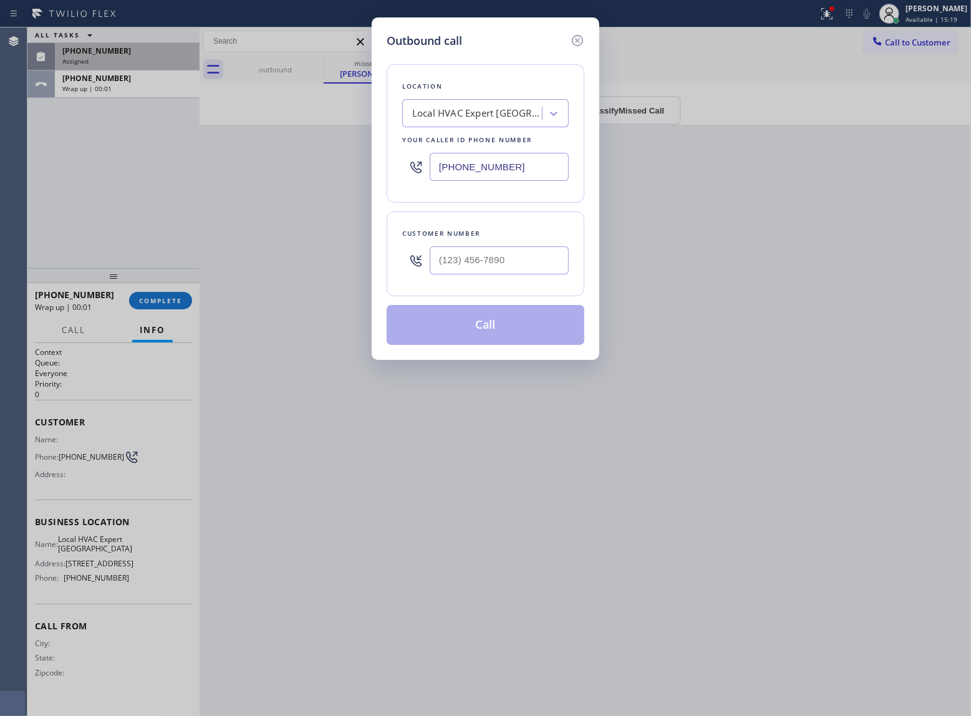
click at [464, 168] on input "[PHONE_NUMBER]" at bounding box center [499, 167] width 139 height 28
paste input "619) 304-2158"
type input "[PHONE_NUMBER]"
click at [570, 48] on div at bounding box center [577, 40] width 15 height 17
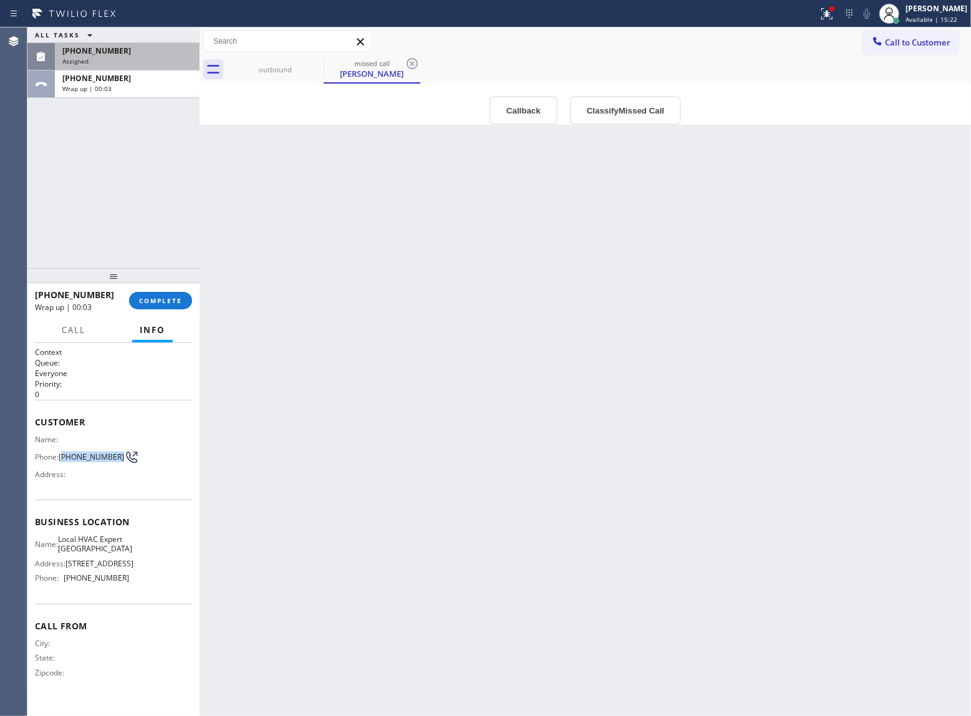
drag, startPoint x: 87, startPoint y: 468, endPoint x: 63, endPoint y: 459, distance: 25.8
click at [63, 459] on span "[PHONE_NUMBER]" at bounding box center [91, 456] width 65 height 9
click at [914, 36] on button "Call to Customer" at bounding box center [910, 43] width 95 height 24
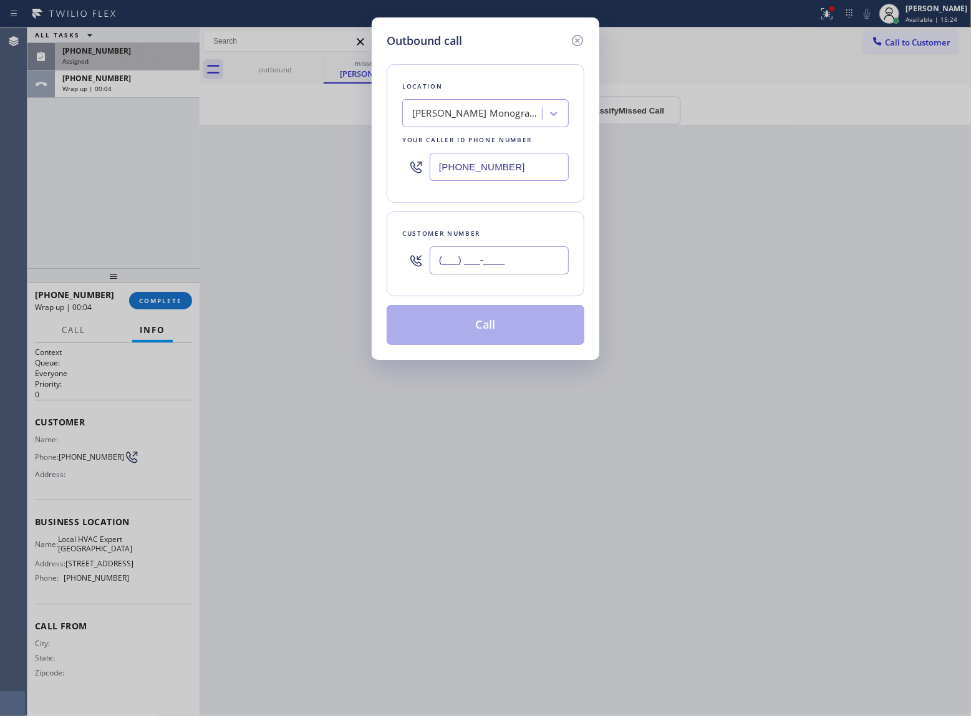
click at [490, 259] on input "(___) ___-____" at bounding box center [499, 260] width 139 height 28
paste input "239) 508-9675"
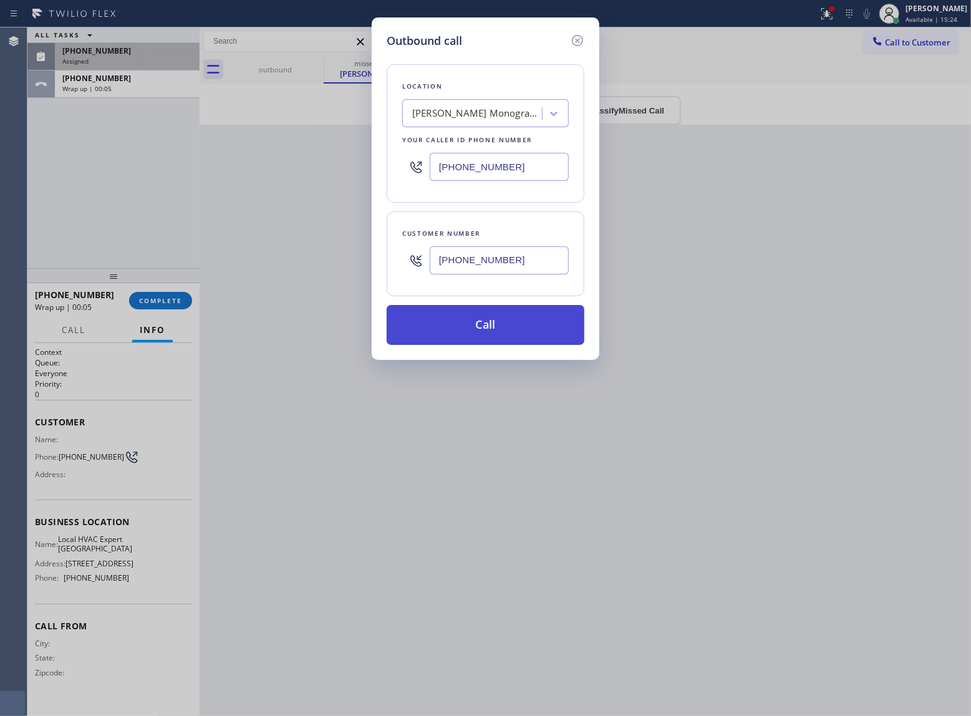
type input "[PHONE_NUMBER]"
click at [483, 329] on button "Call" at bounding box center [486, 325] width 198 height 40
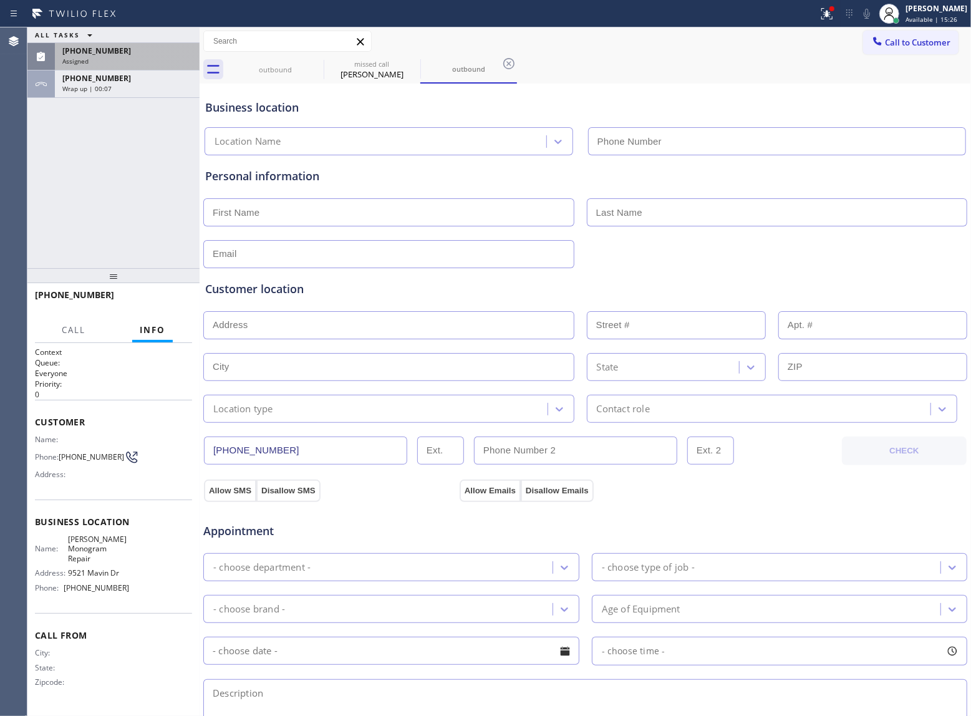
type input "[PHONE_NUMBER]"
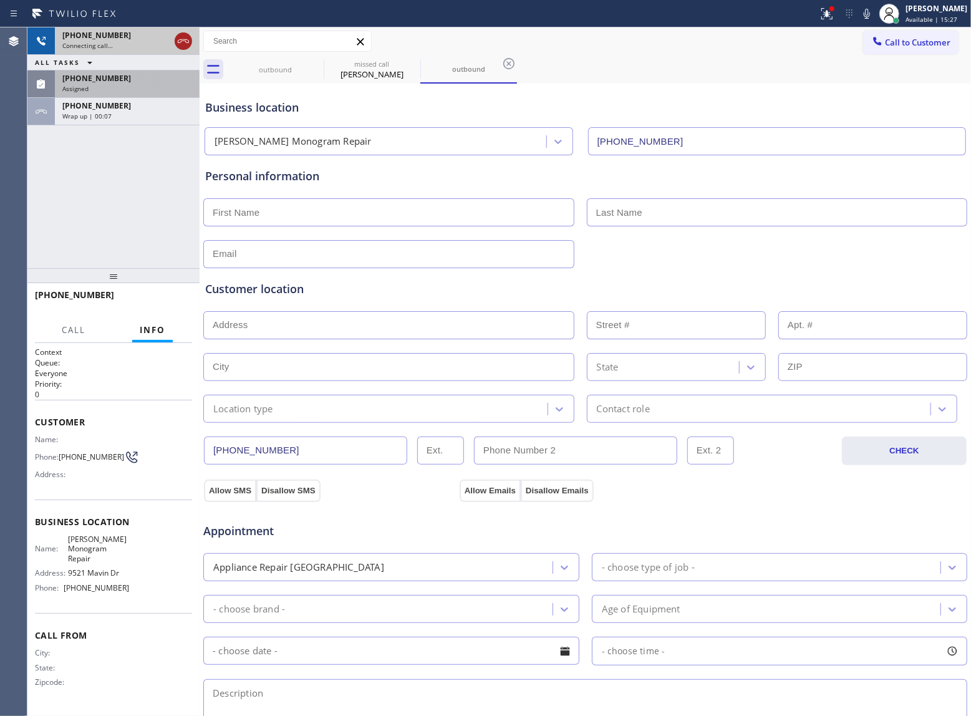
click at [185, 38] on icon at bounding box center [183, 41] width 15 height 15
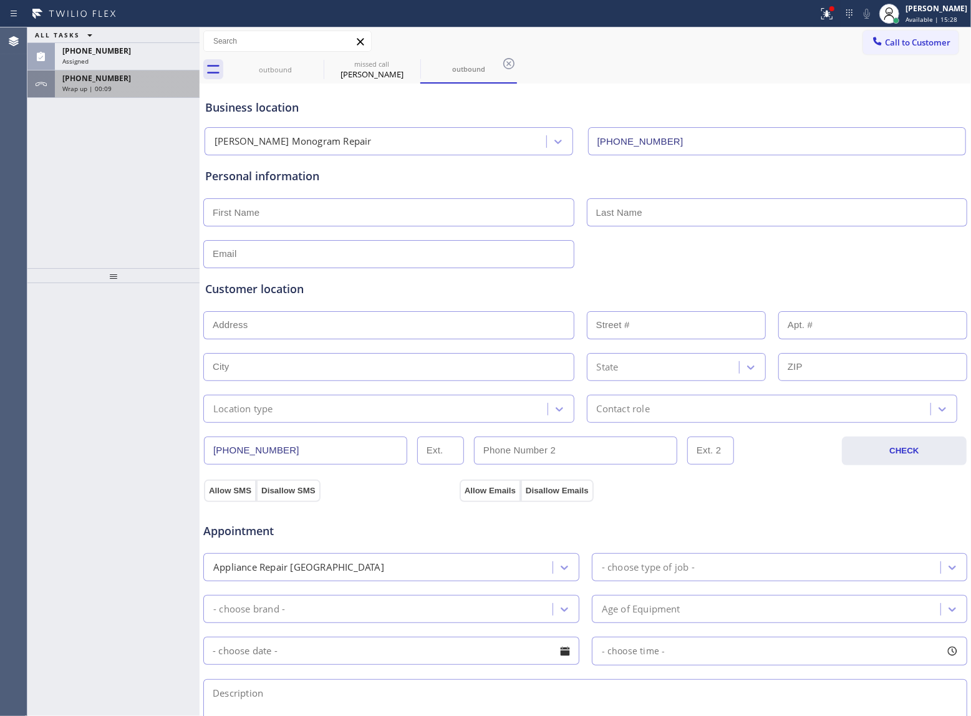
click at [104, 79] on span "[PHONE_NUMBER]" at bounding box center [96, 78] width 69 height 11
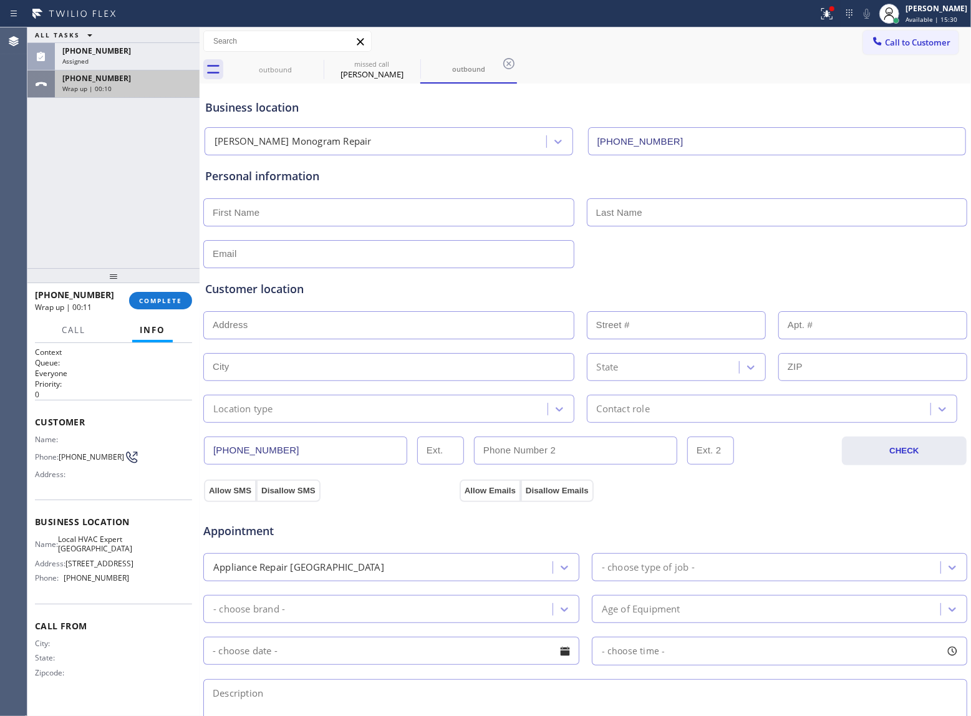
click at [125, 66] on div "[PHONE_NUMBER] Assigned" at bounding box center [125, 56] width 140 height 27
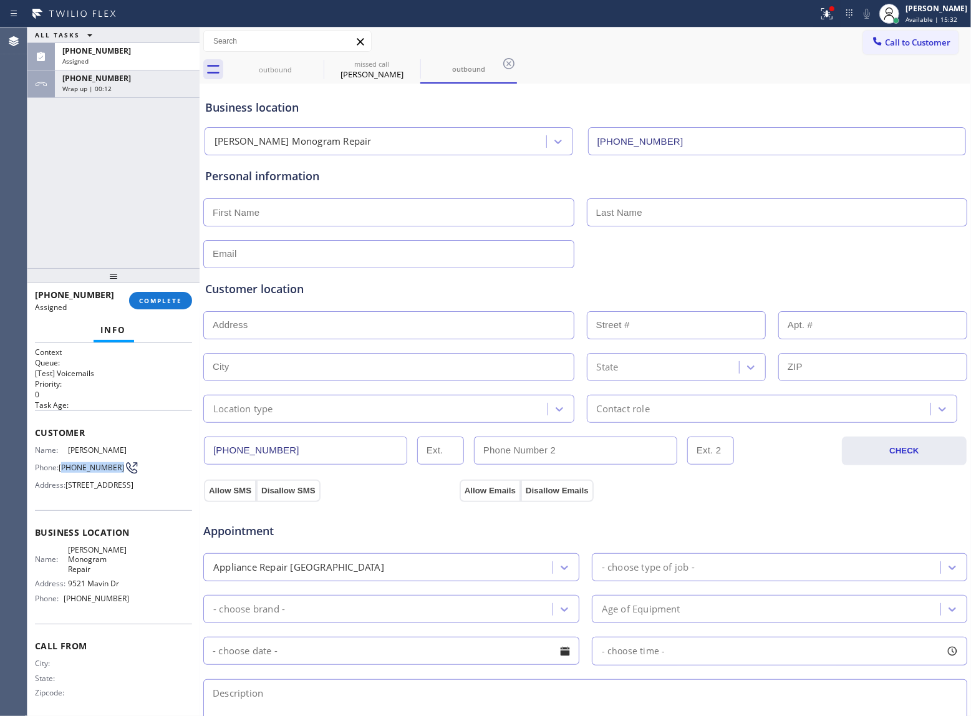
drag, startPoint x: 85, startPoint y: 477, endPoint x: 360, endPoint y: 345, distance: 305.0
click at [61, 468] on span "[PHONE_NUMBER]" at bounding box center [91, 467] width 65 height 9
click at [897, 31] on button "Call to Customer" at bounding box center [910, 43] width 95 height 24
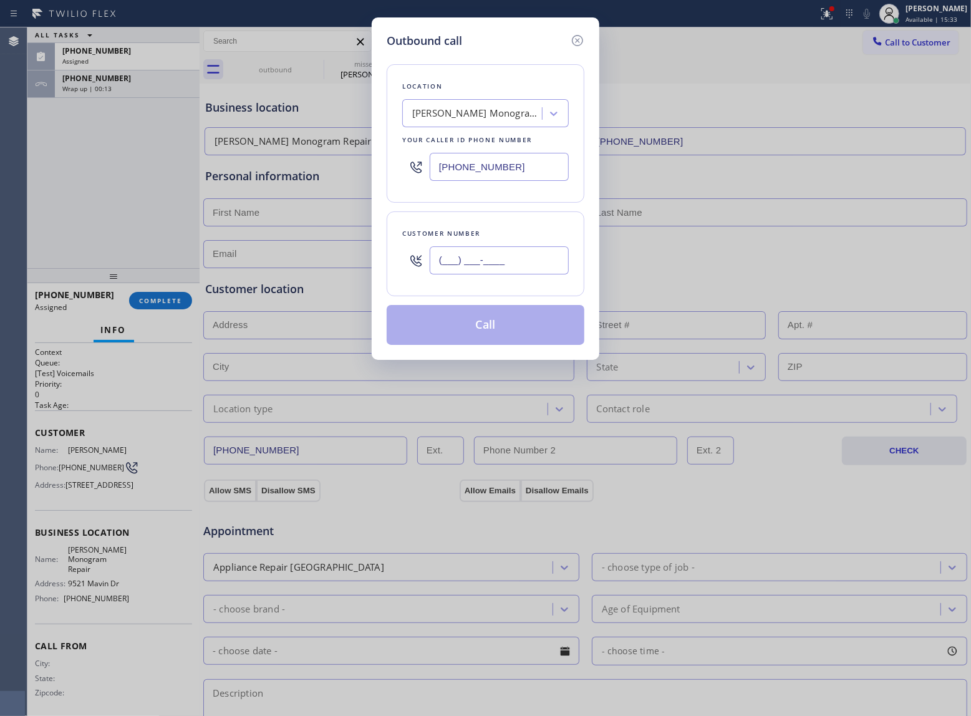
drag, startPoint x: 472, startPoint y: 253, endPoint x: 478, endPoint y: 262, distance: 10.9
click at [470, 253] on input "(___) ___-____" at bounding box center [499, 260] width 139 height 28
paste input "858) 705-4816"
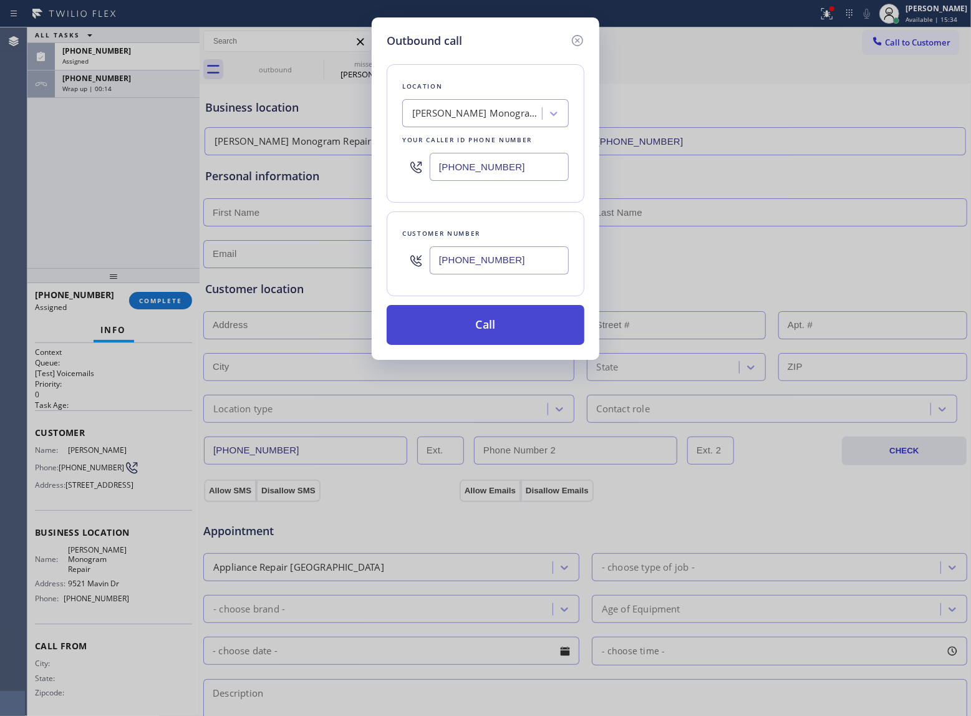
type input "[PHONE_NUMBER]"
click at [507, 337] on button "Call" at bounding box center [486, 325] width 198 height 40
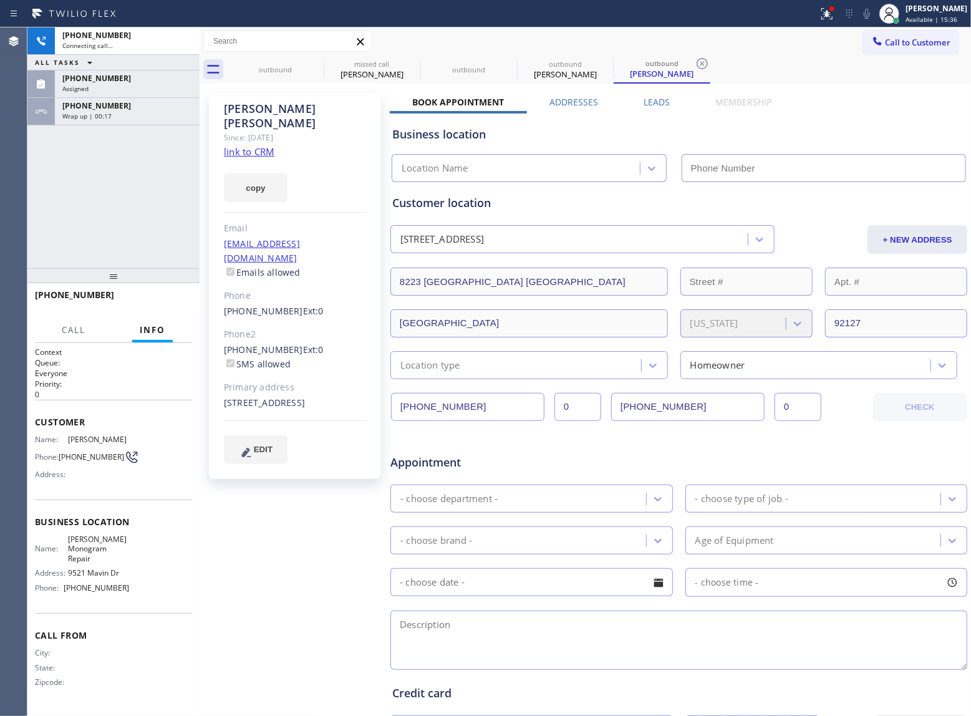
click at [258, 145] on link "link to CRM" at bounding box center [249, 151] width 51 height 12
type input "[PHONE_NUMBER]"
drag, startPoint x: 185, startPoint y: 40, endPoint x: 197, endPoint y: 136, distance: 96.9
click at [183, 41] on icon at bounding box center [183, 41] width 15 height 15
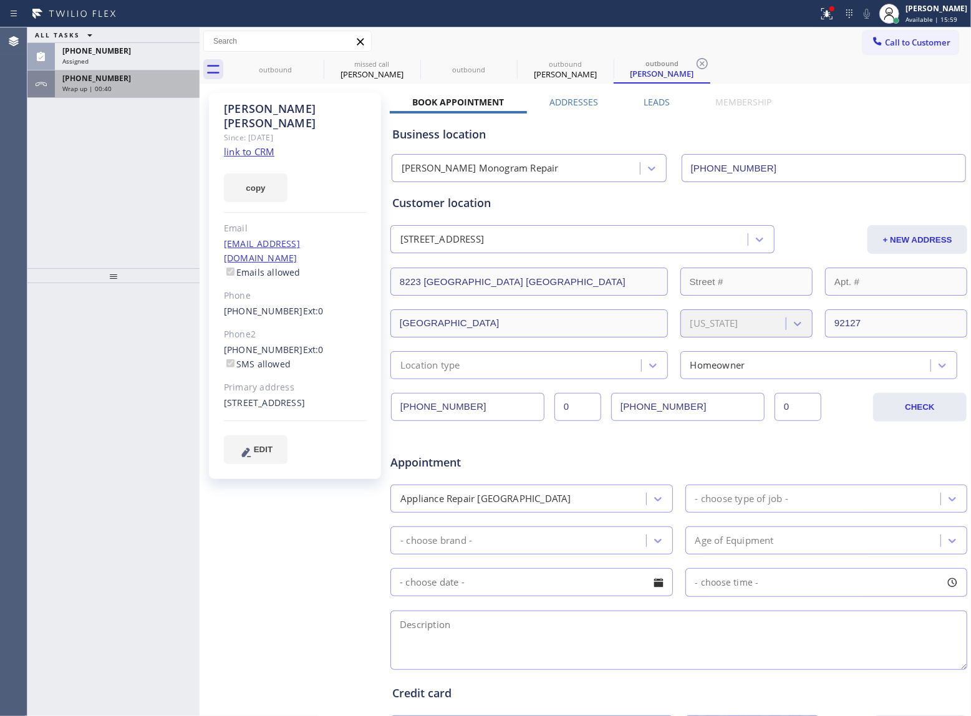
click at [130, 87] on div "Wrap up | 00:40" at bounding box center [127, 88] width 130 height 9
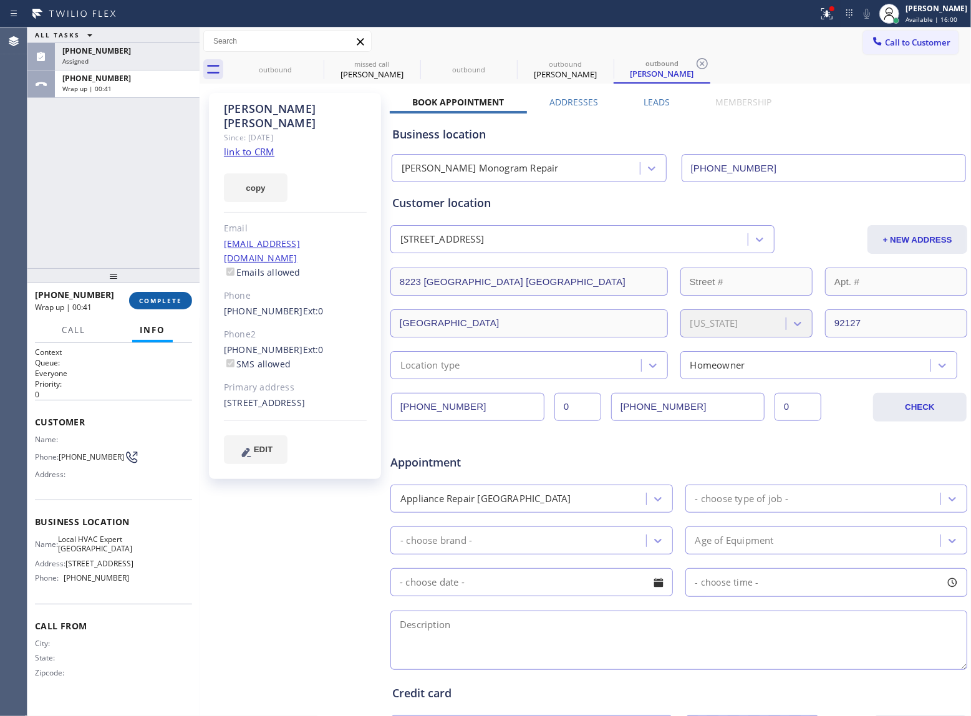
click at [168, 293] on button "COMPLETE" at bounding box center [160, 300] width 63 height 17
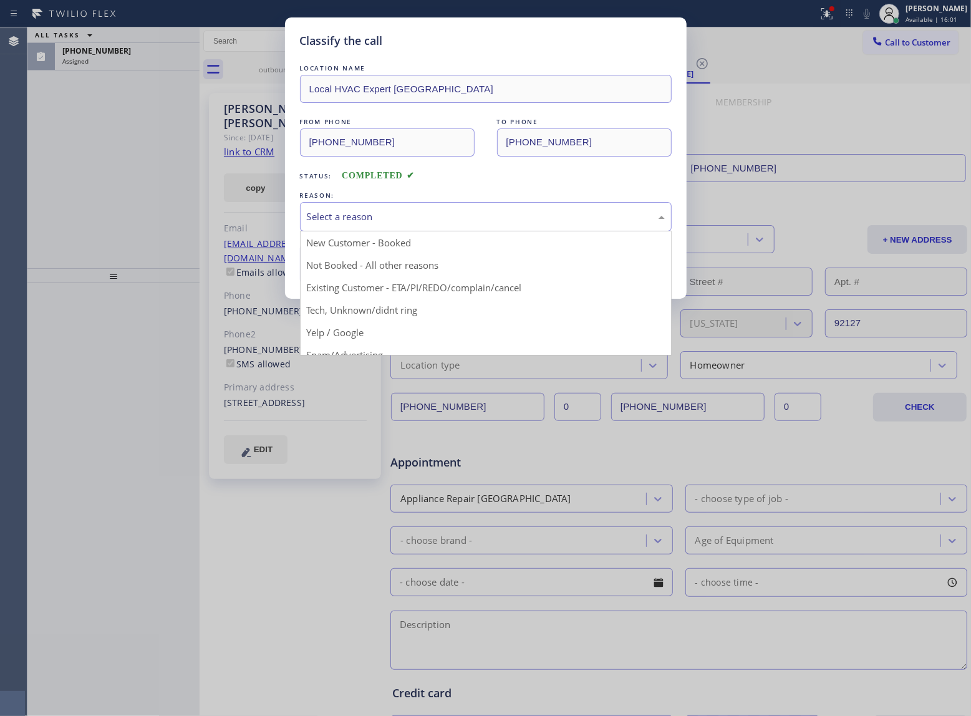
click at [375, 218] on div "Select a reason" at bounding box center [486, 217] width 358 height 14
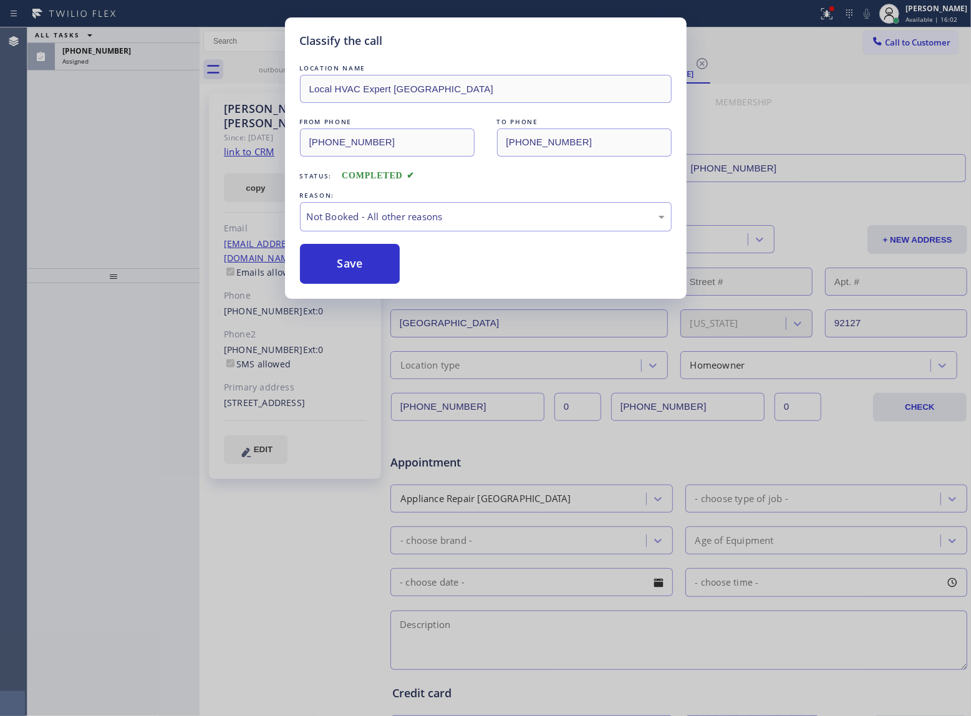
click at [359, 262] on button "Save" at bounding box center [350, 264] width 100 height 40
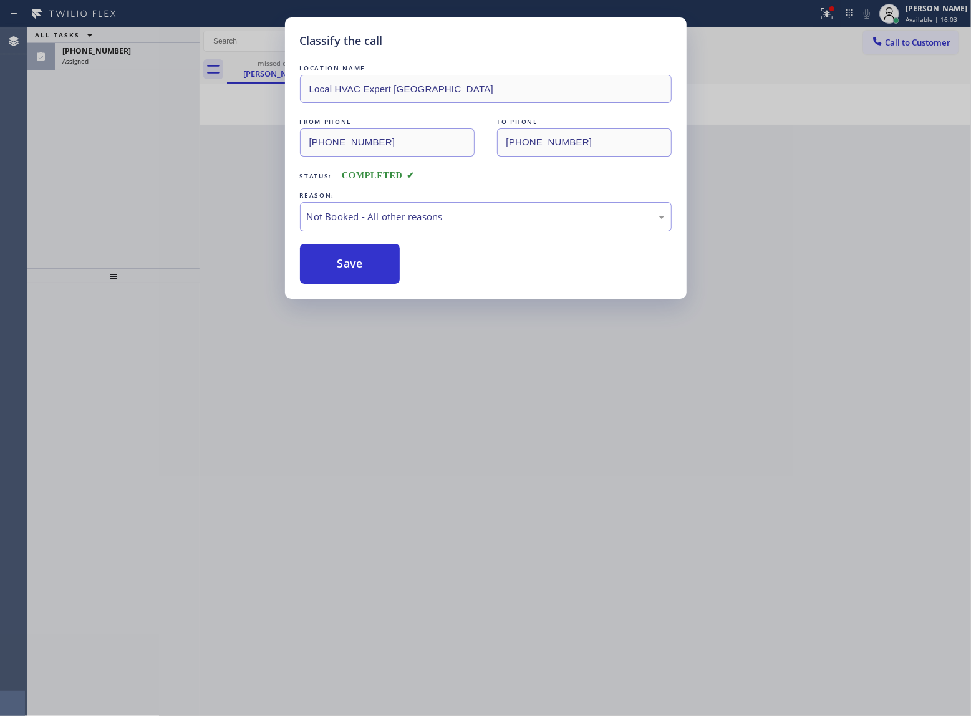
click at [106, 62] on div "Assigned" at bounding box center [127, 61] width 130 height 9
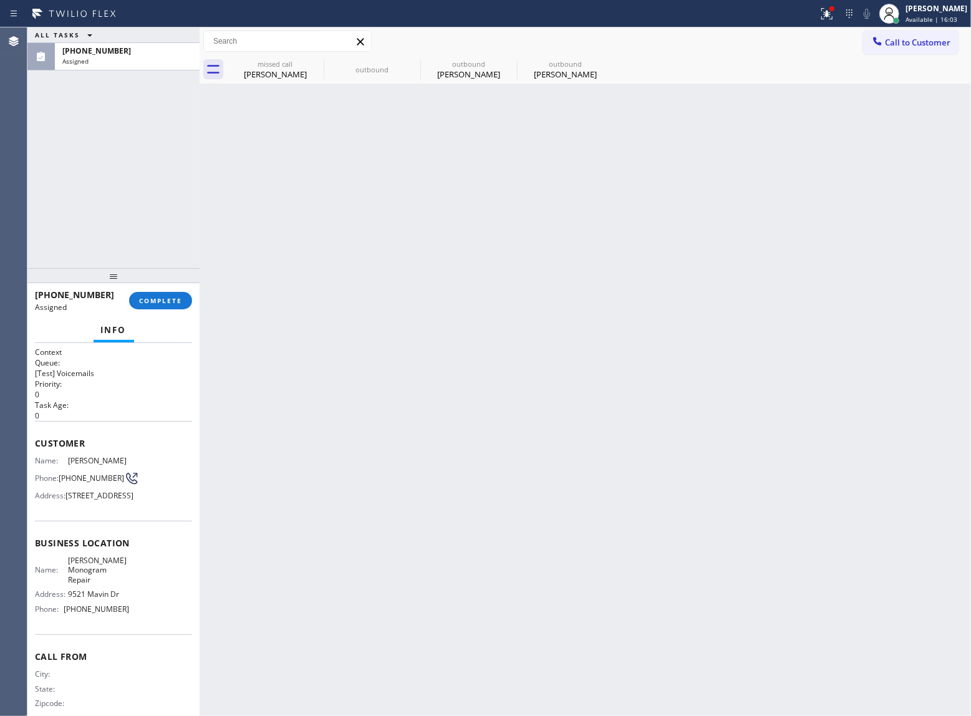
click at [106, 62] on div "Assigned" at bounding box center [127, 61] width 130 height 9
click at [156, 299] on span "COMPLETE" at bounding box center [160, 300] width 43 height 9
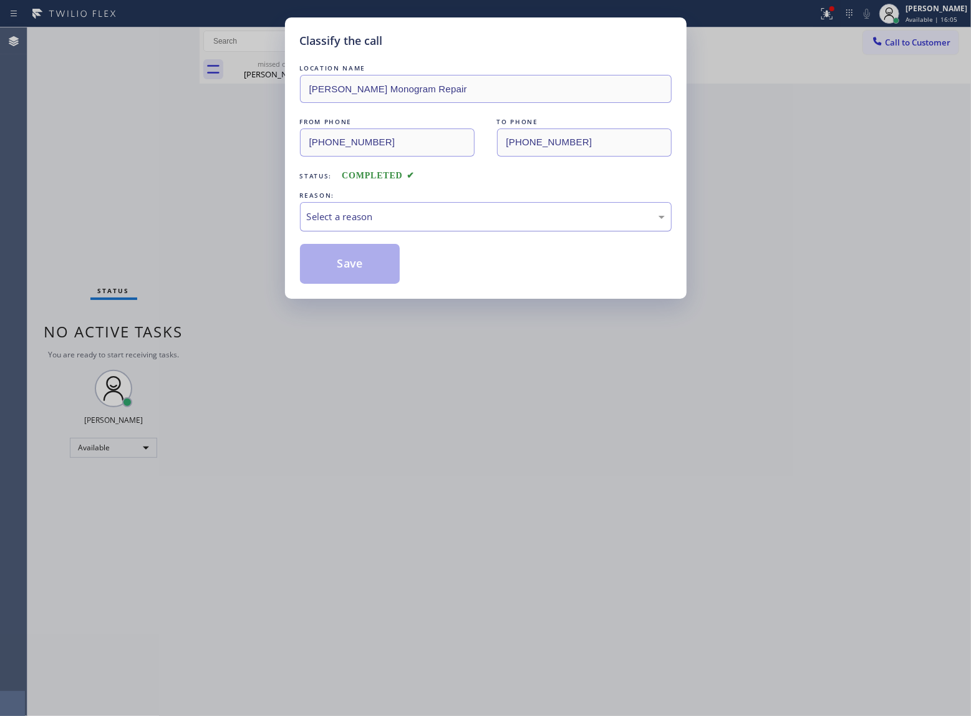
click at [347, 223] on div "Select a reason" at bounding box center [486, 217] width 358 height 14
click at [338, 270] on button "Save" at bounding box center [350, 264] width 100 height 40
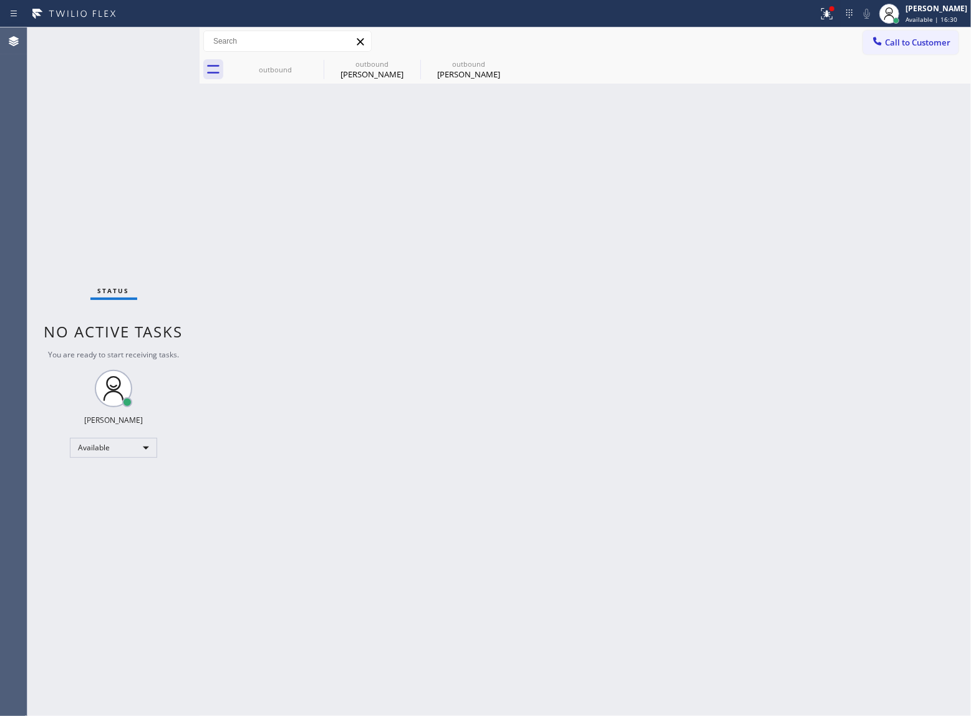
click at [175, 232] on div "Status No active tasks You are ready to start receiving tasks. [PERSON_NAME] Av…" at bounding box center [113, 371] width 172 height 689
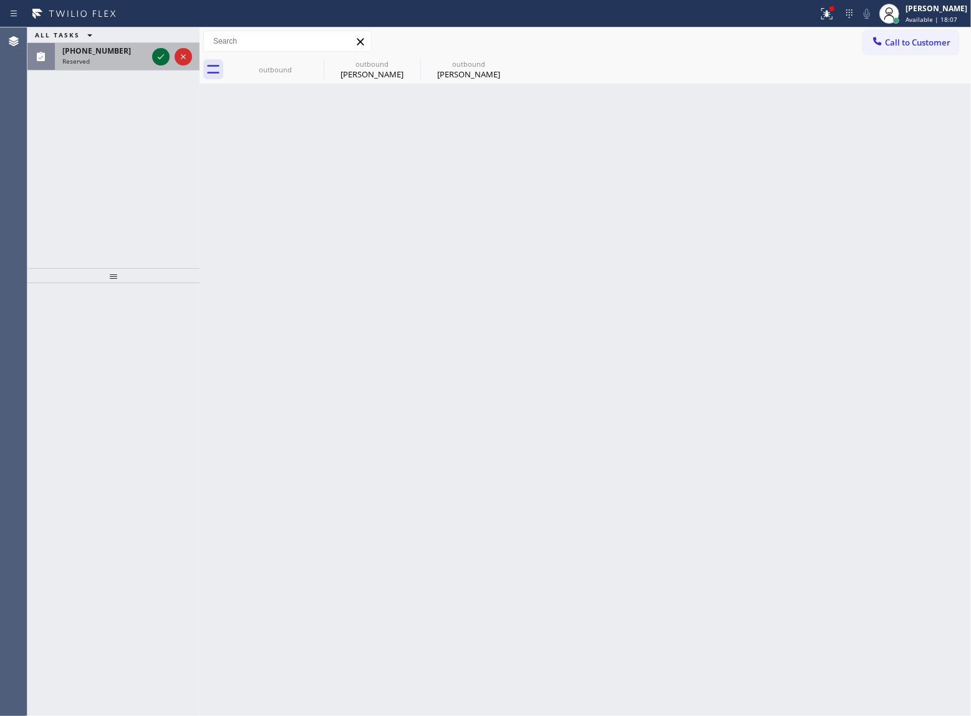
click at [163, 57] on icon at bounding box center [160, 56] width 15 height 15
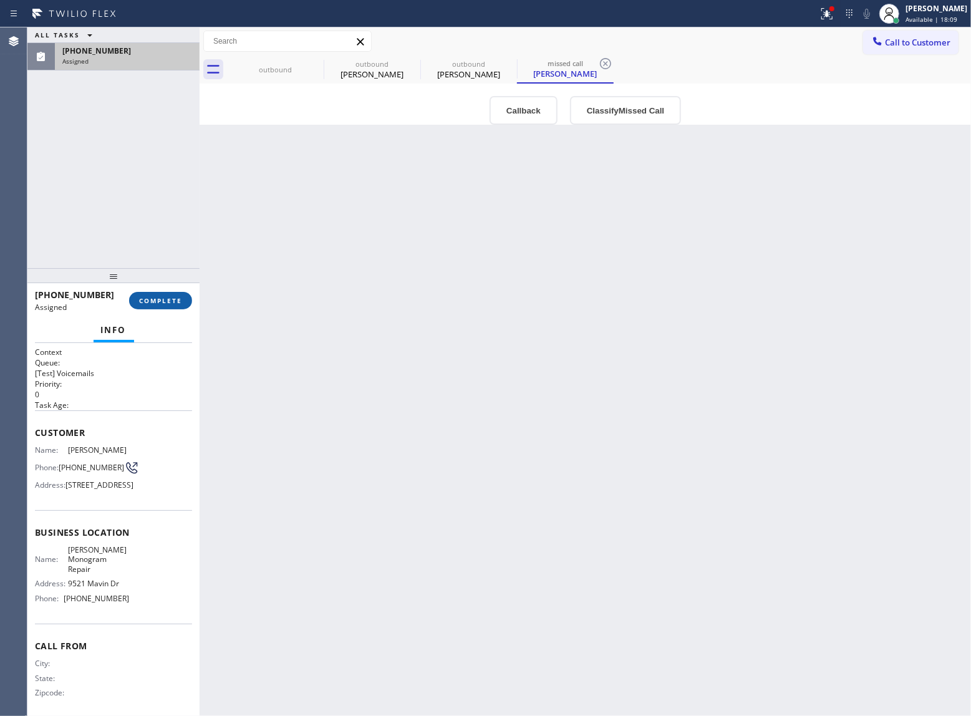
click at [148, 308] on button "COMPLETE" at bounding box center [160, 300] width 63 height 17
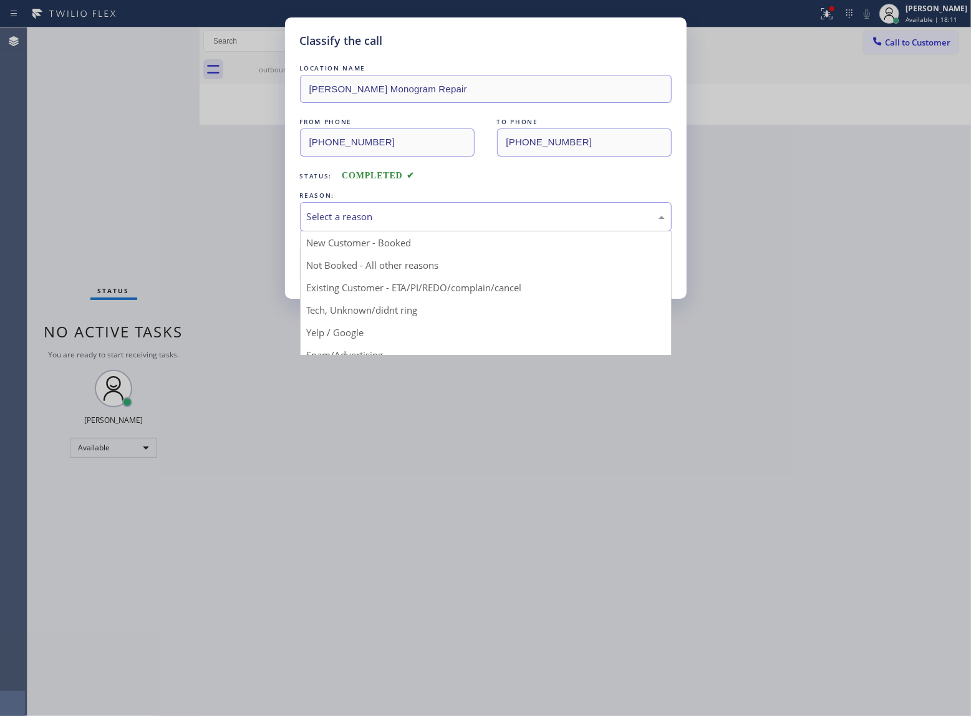
click at [410, 222] on div "Select a reason" at bounding box center [486, 217] width 358 height 14
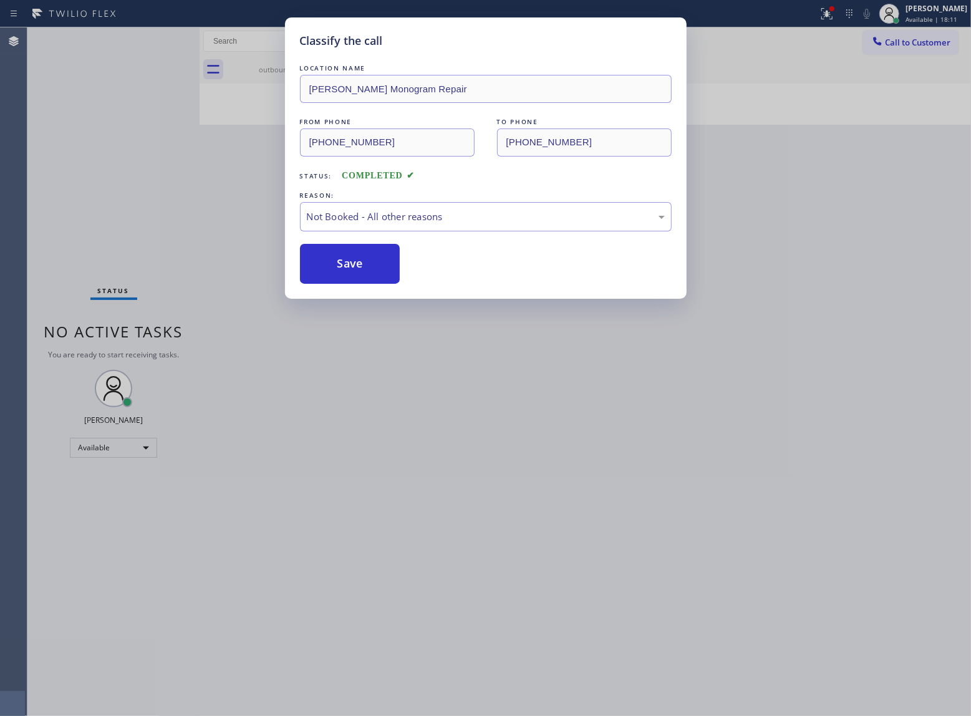
click at [352, 263] on button "Save" at bounding box center [350, 264] width 100 height 40
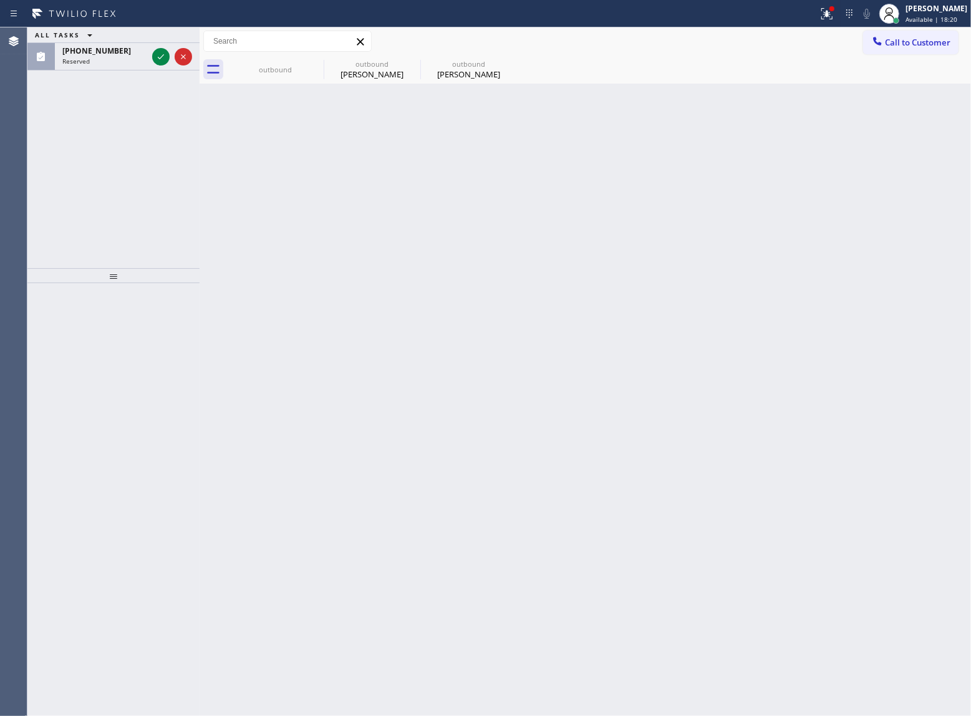
click at [125, 282] on div at bounding box center [113, 275] width 172 height 15
click at [163, 58] on icon at bounding box center [160, 56] width 15 height 15
click at [165, 54] on icon at bounding box center [160, 56] width 15 height 15
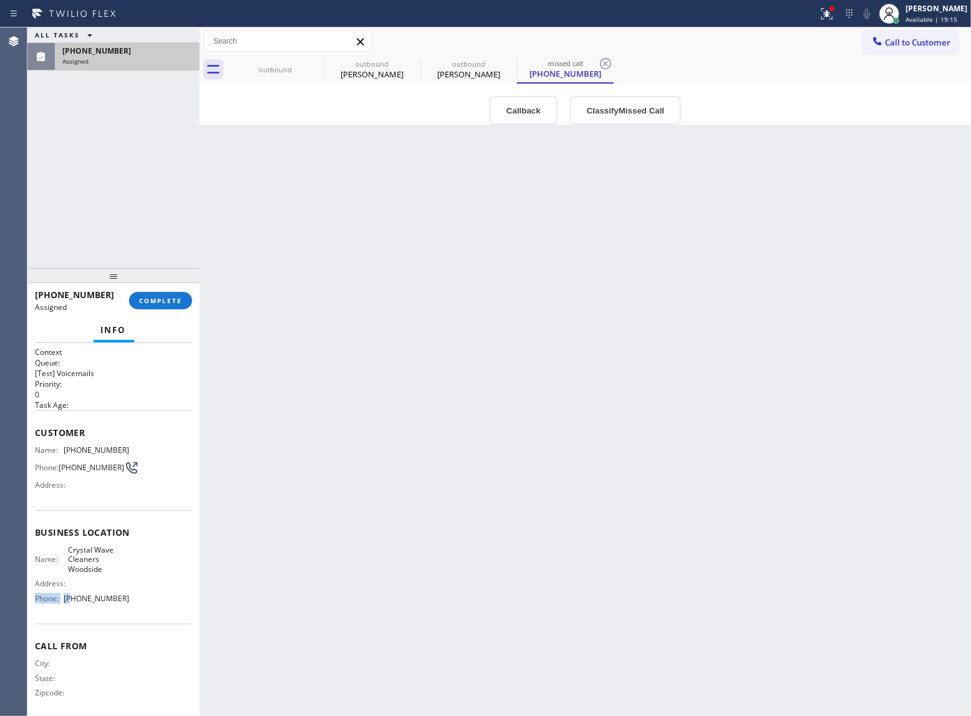
drag, startPoint x: 100, startPoint y: 593, endPoint x: 72, endPoint y: 606, distance: 30.7
click at [72, 606] on div "Name: Crystal Wave Cleaners Woodside Address: Phone: [PHONE_NUMBER]" at bounding box center [82, 576] width 94 height 63
click at [138, 605] on div "Name: Crystal Wave Cleaners Woodside Address: Phone: [PHONE_NUMBER]" at bounding box center [113, 576] width 157 height 63
drag, startPoint x: 125, startPoint y: 603, endPoint x: 63, endPoint y: 601, distance: 62.4
click at [63, 601] on div "Name: Crystal Wave Cleaners Woodside Address: Phone: [PHONE_NUMBER]" at bounding box center [113, 576] width 157 height 63
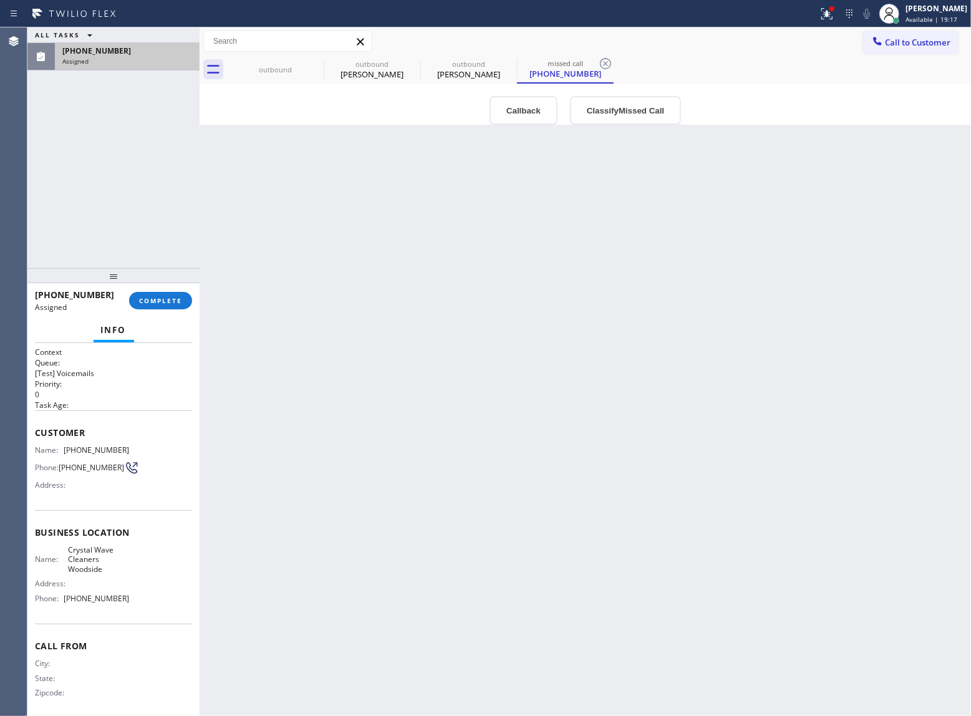
click at [901, 56] on div "outbound outbound [PERSON_NAME] outbound [PERSON_NAME] missed call [PHONE_NUMBE…" at bounding box center [599, 70] width 744 height 28
drag, startPoint x: 894, startPoint y: 44, endPoint x: 826, endPoint y: 78, distance: 76.2
click at [894, 43] on span "Call to Customer" at bounding box center [917, 42] width 65 height 11
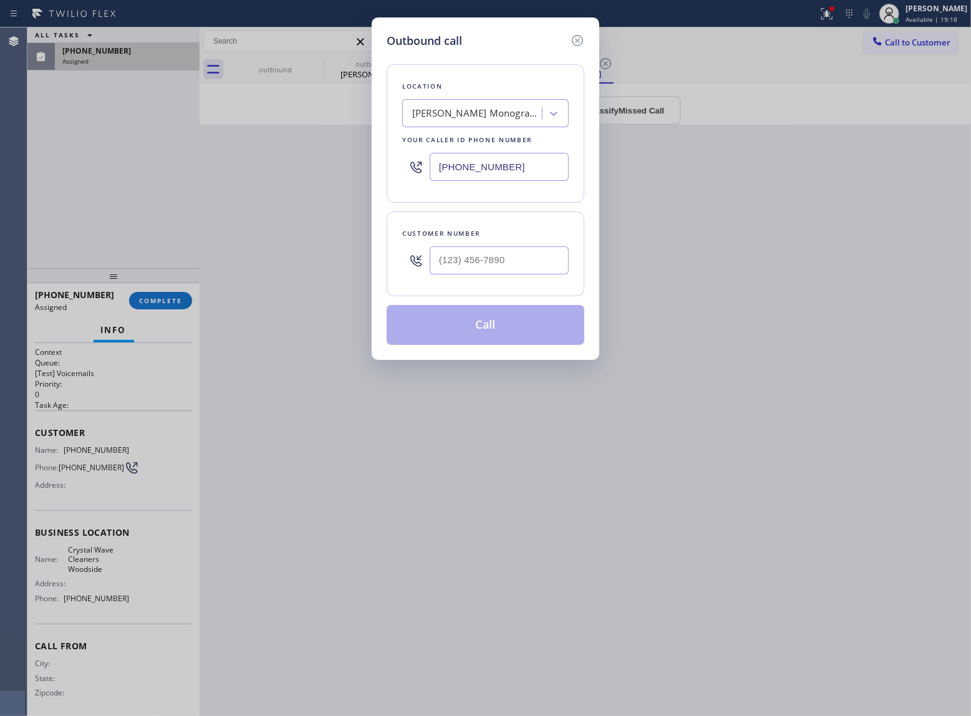
click at [482, 165] on input "[PHONE_NUMBER]" at bounding box center [499, 167] width 139 height 28
paste input "50) 881-4869"
type input "[PHONE_NUMBER]"
click at [575, 40] on icon at bounding box center [577, 40] width 15 height 15
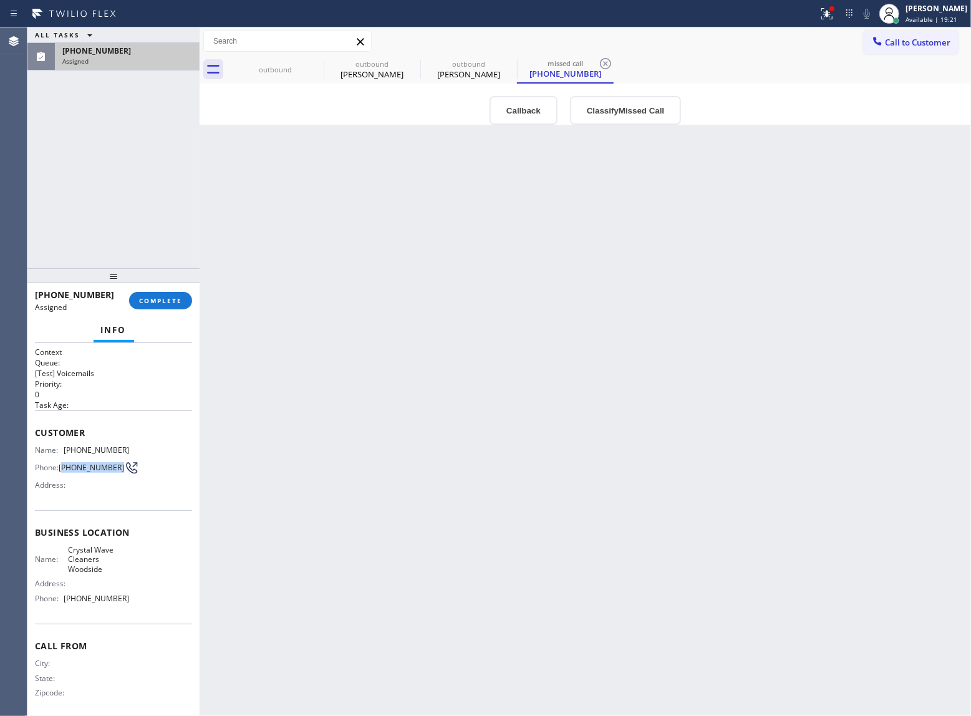
drag, startPoint x: 86, startPoint y: 477, endPoint x: 61, endPoint y: 467, distance: 27.1
click at [61, 467] on span "[PHONE_NUMBER]" at bounding box center [91, 467] width 65 height 9
click at [165, 302] on span "COMPLETE" at bounding box center [160, 300] width 43 height 9
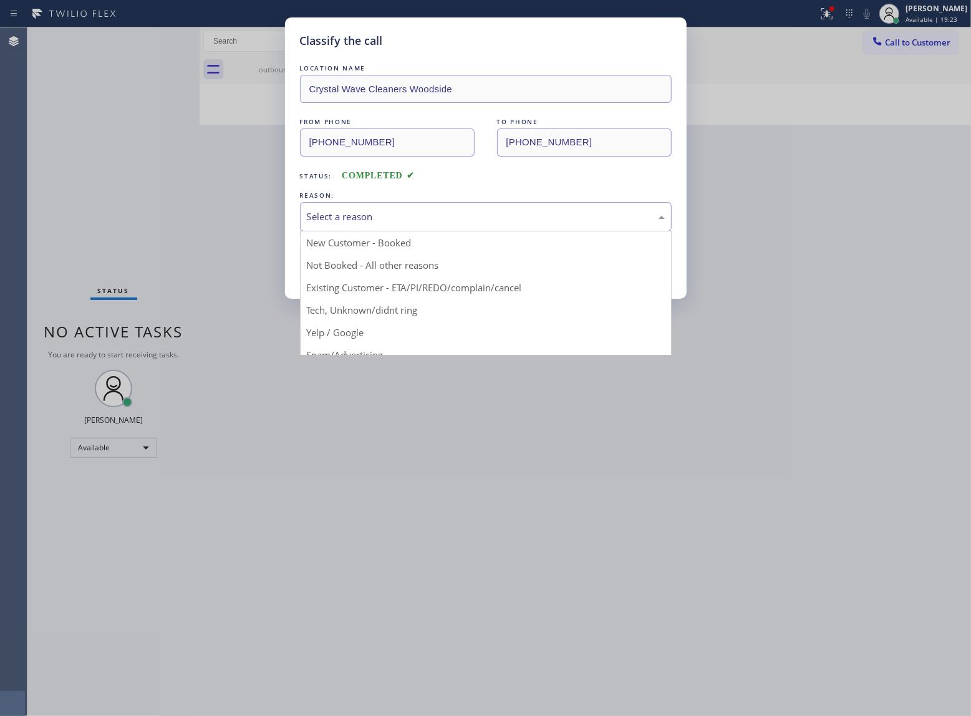
click at [349, 218] on div "Select a reason" at bounding box center [486, 217] width 358 height 14
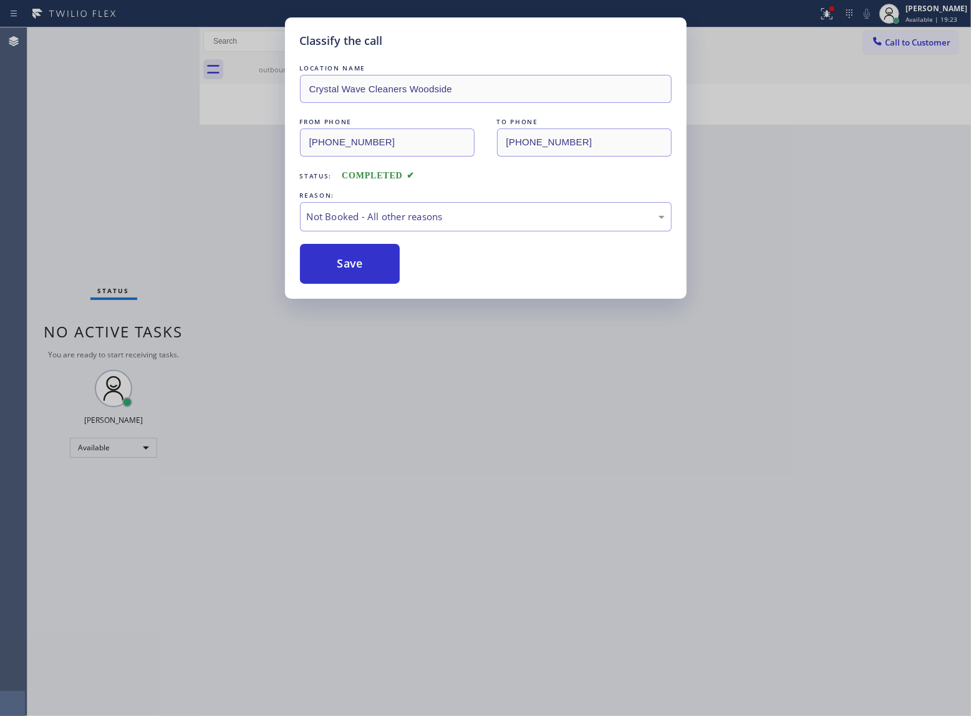
click at [356, 259] on button "Save" at bounding box center [350, 264] width 100 height 40
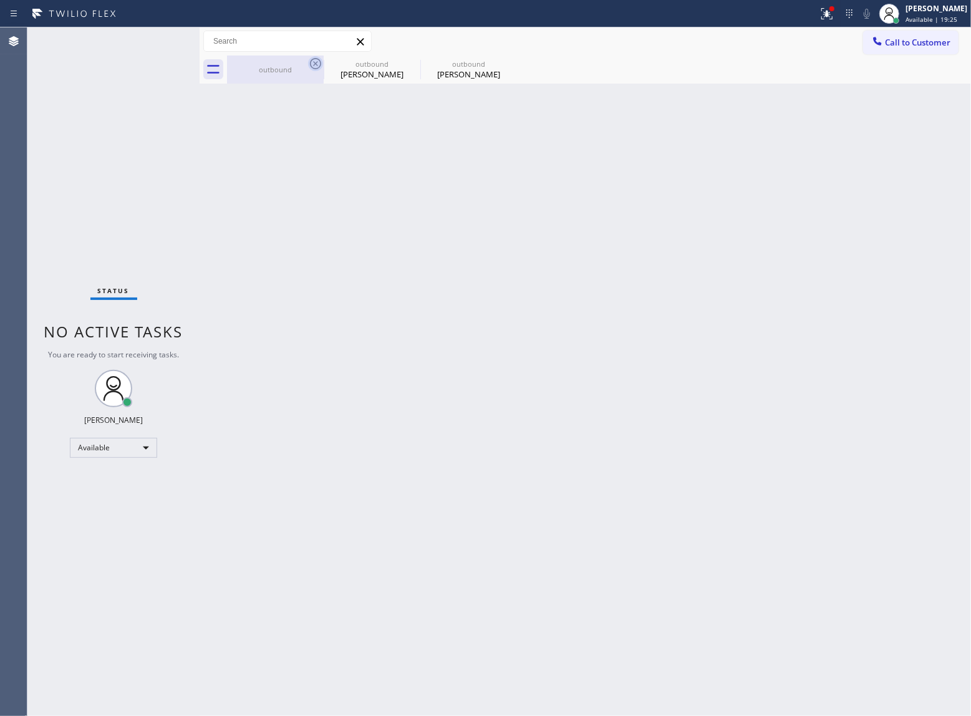
click at [310, 61] on icon at bounding box center [315, 63] width 15 height 15
click at [0, 0] on icon at bounding box center [0, 0] width 0 height 0
click at [310, 61] on div "outbound outbound [PERSON_NAME] outbound [PERSON_NAME]" at bounding box center [599, 70] width 744 height 28
click at [311, 61] on div at bounding box center [599, 70] width 744 height 28
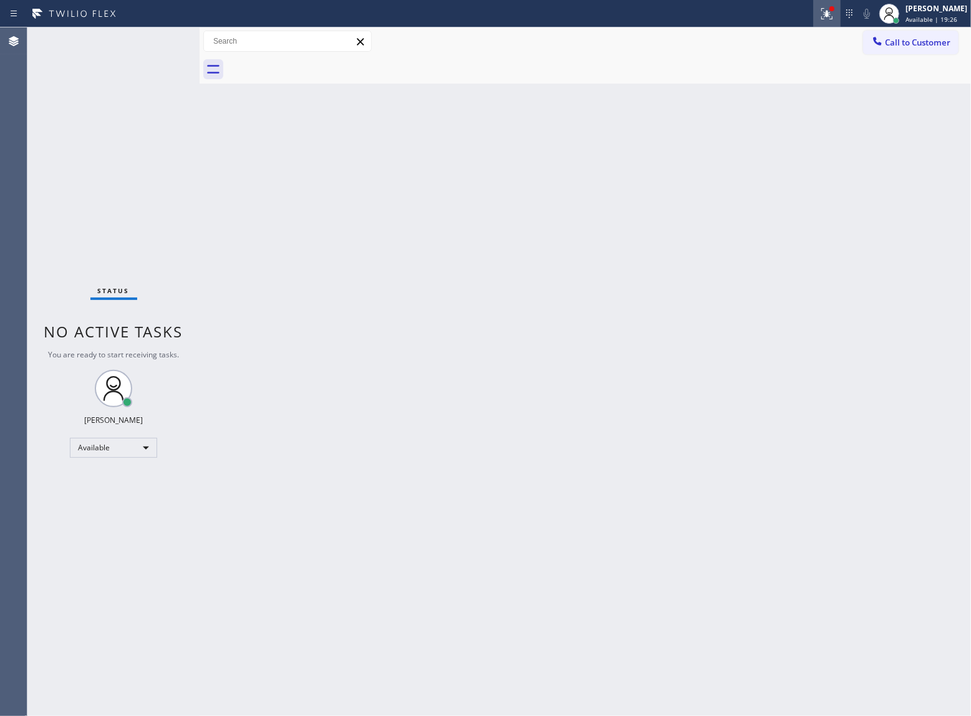
click at [823, 8] on icon at bounding box center [827, 13] width 15 height 15
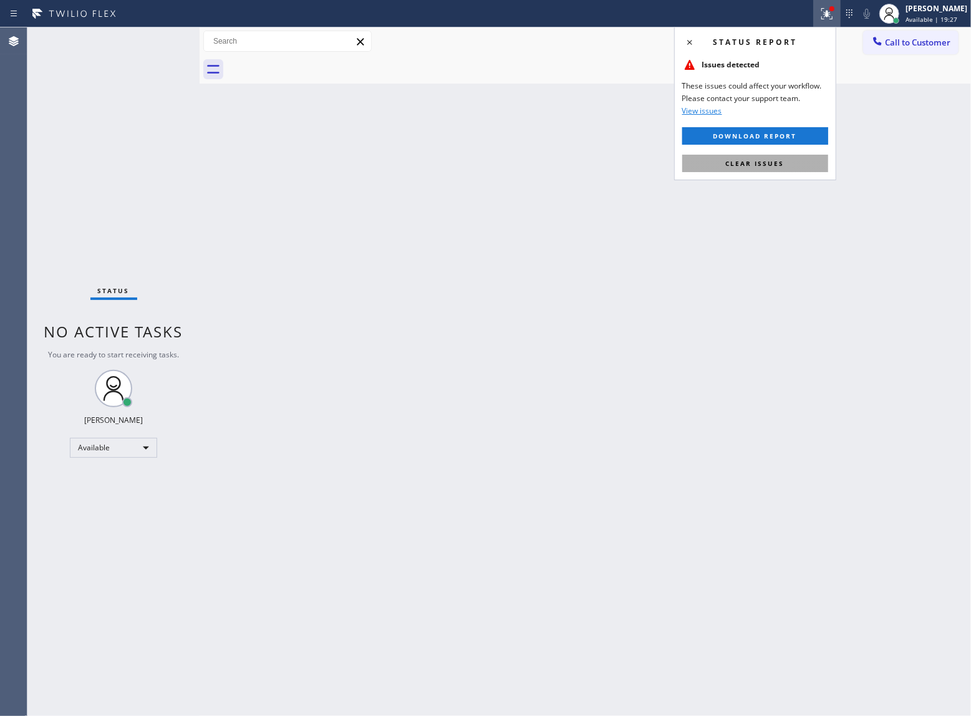
click at [777, 170] on button "Clear issues" at bounding box center [755, 163] width 146 height 17
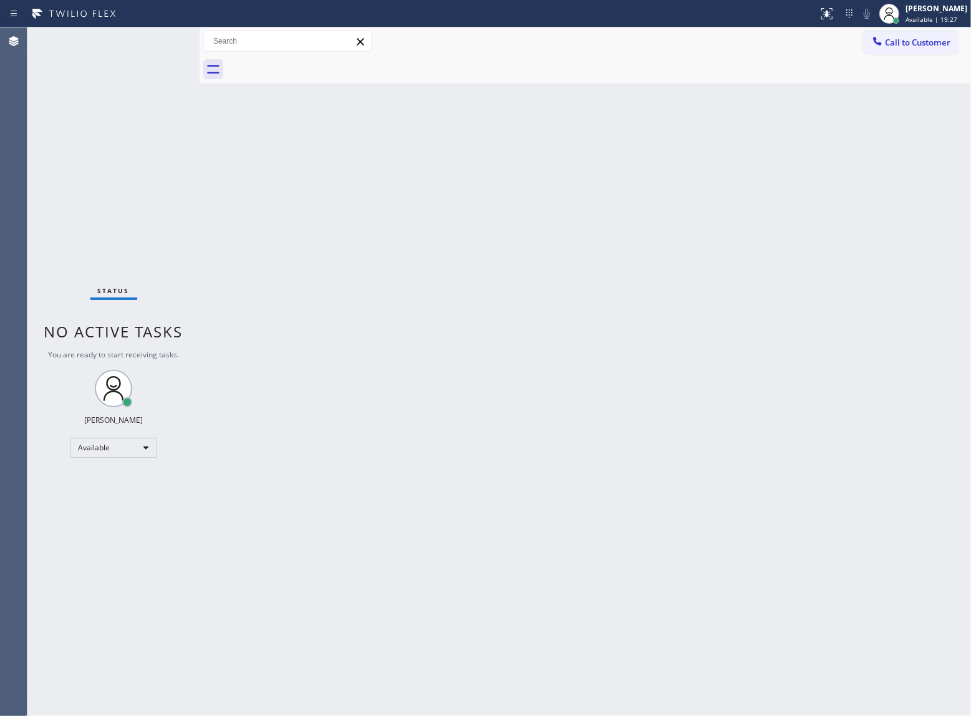
click at [892, 46] on span "Call to Customer" at bounding box center [917, 42] width 65 height 11
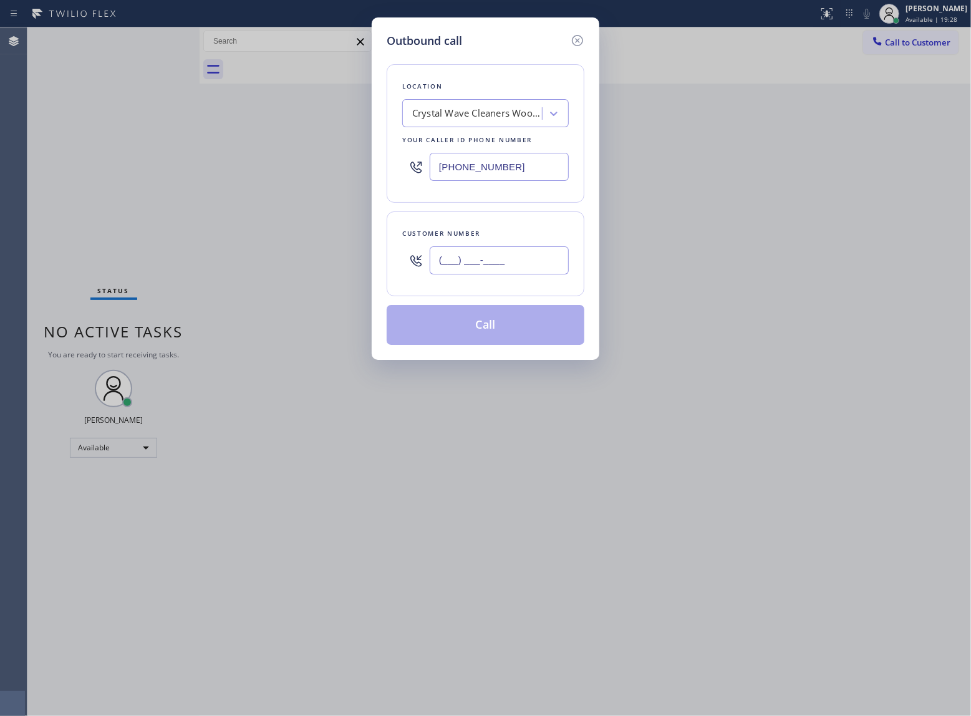
click at [502, 258] on input "(___) ___-____" at bounding box center [499, 260] width 139 height 28
paste input "650) 804-6348"
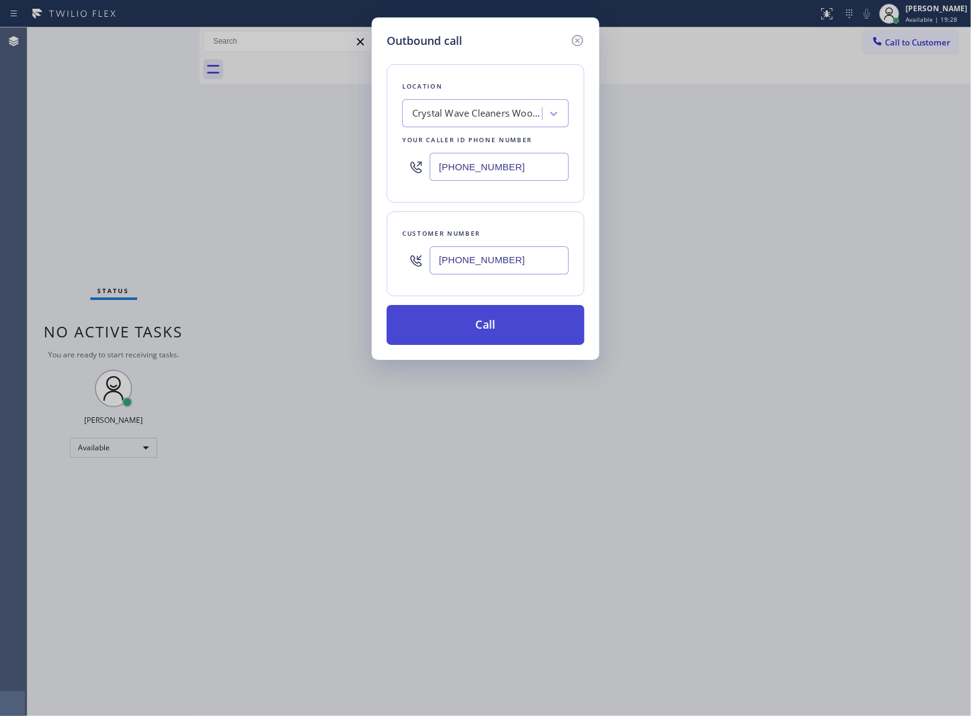
type input "[PHONE_NUMBER]"
click at [493, 330] on button "Call" at bounding box center [486, 325] width 198 height 40
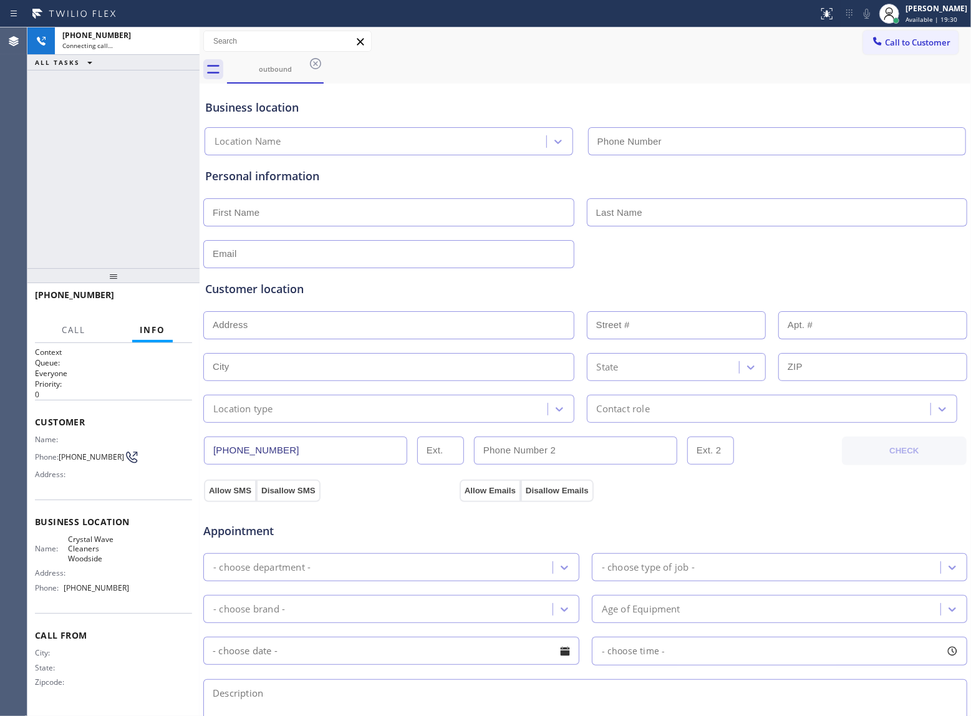
type input "[PHONE_NUMBER]"
click at [133, 163] on div "[PHONE_NUMBER] Connecting call… ALL TASKS ALL TASKS ACTIVE TASKS TASKS IN WRAP …" at bounding box center [113, 147] width 172 height 241
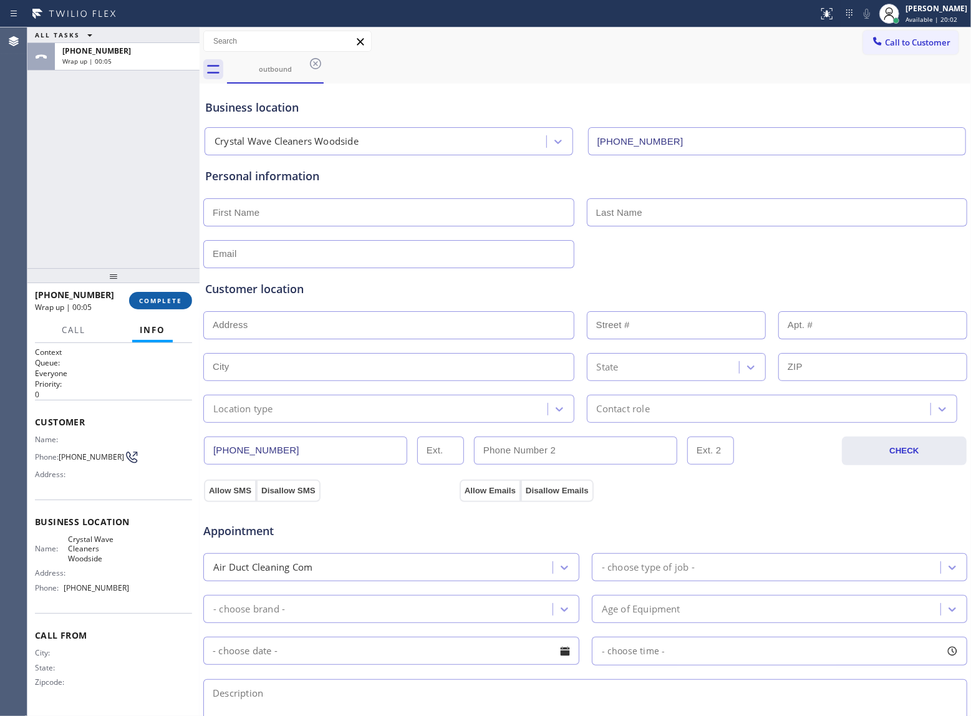
click at [165, 303] on span "COMPLETE" at bounding box center [160, 300] width 43 height 9
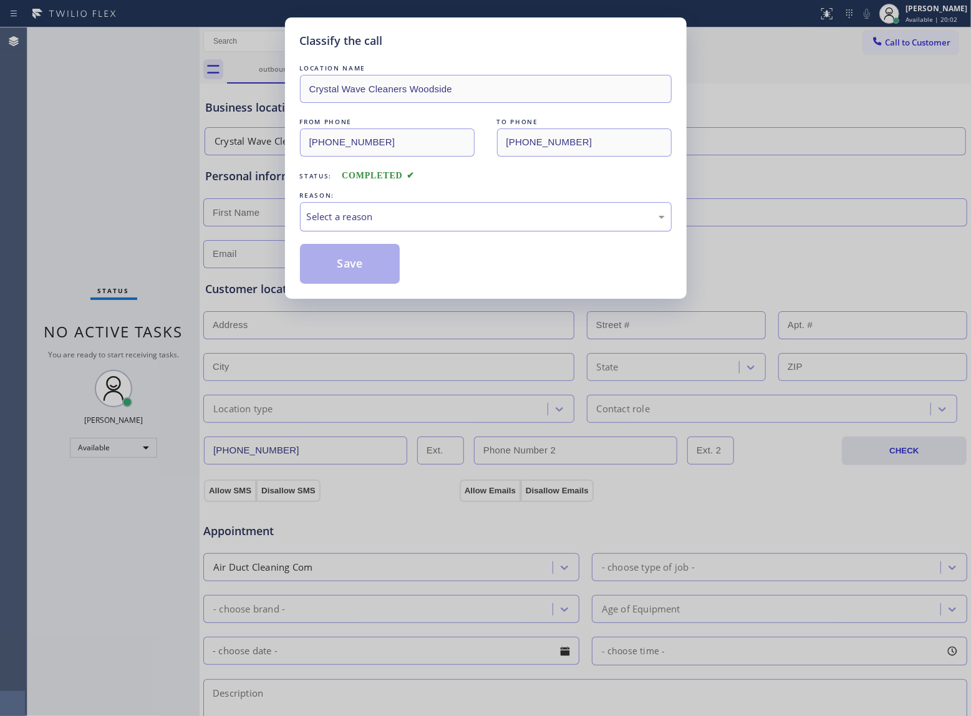
click at [350, 223] on div "Select a reason" at bounding box center [486, 217] width 358 height 14
click at [351, 267] on button "Save" at bounding box center [350, 264] width 100 height 40
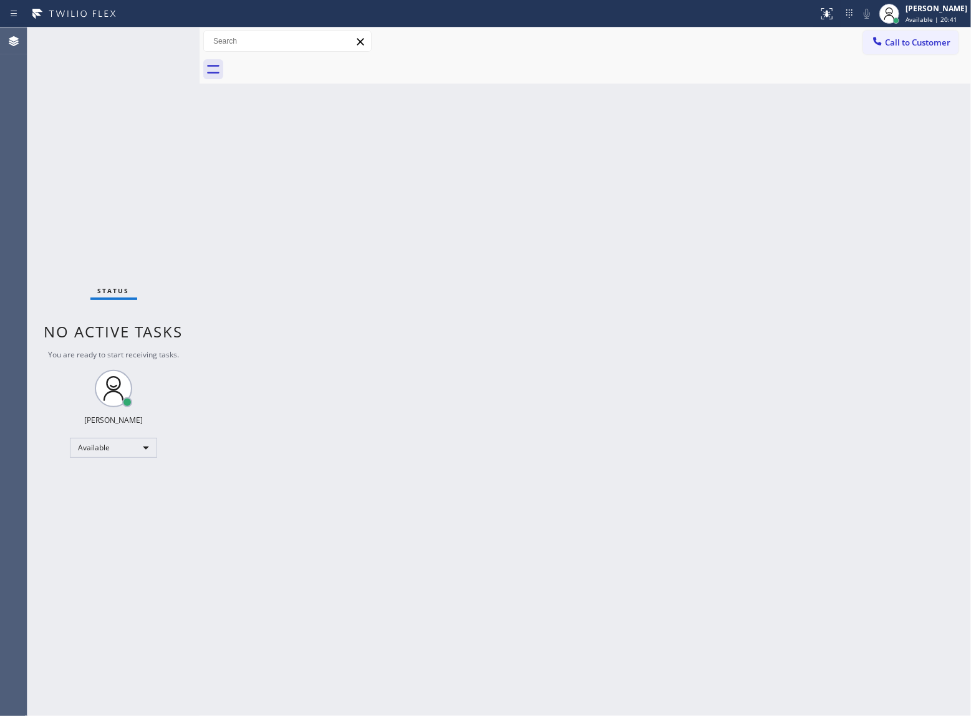
click at [161, 185] on div "Status No active tasks You are ready to start receiving tasks. [PERSON_NAME] Av…" at bounding box center [113, 371] width 172 height 689
click at [165, 125] on div "Status No active tasks You are ready to start receiving tasks. [PERSON_NAME] Av…" at bounding box center [113, 371] width 172 height 689
click at [135, 255] on div "Status No active tasks You are ready to start receiving tasks. [PERSON_NAME] Av…" at bounding box center [113, 371] width 172 height 689
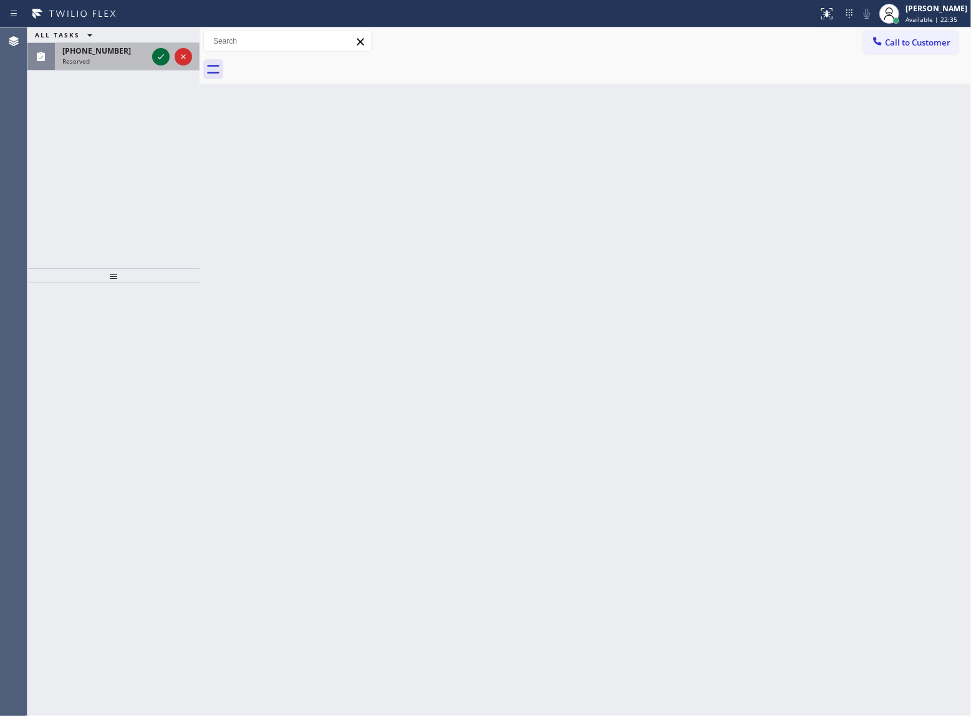
click at [152, 52] on div at bounding box center [172, 56] width 45 height 27
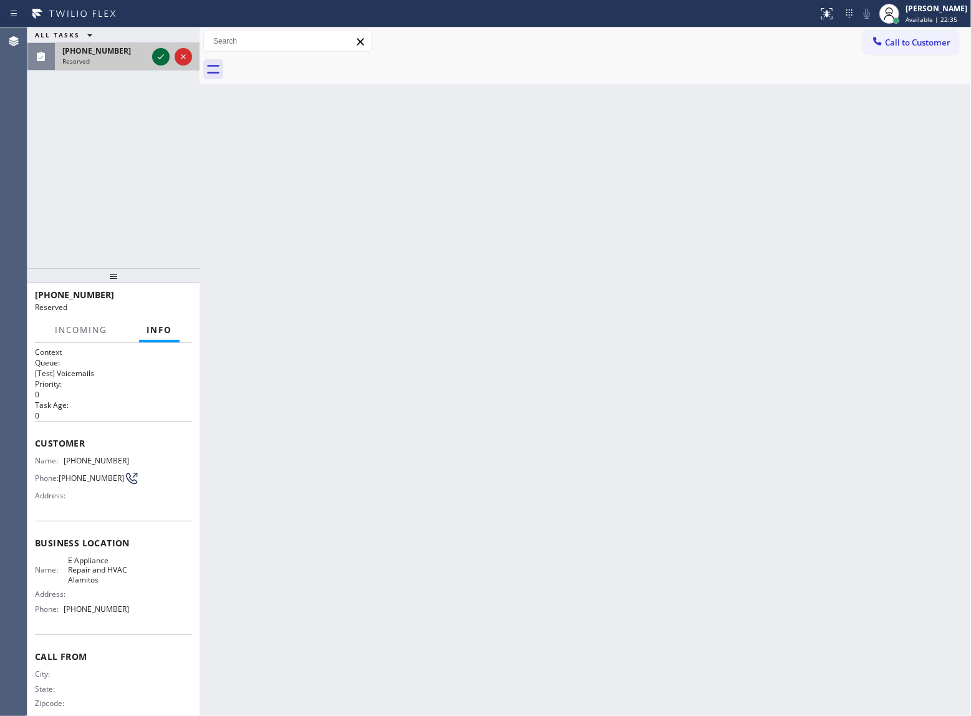
click at [156, 53] on icon at bounding box center [160, 56] width 15 height 15
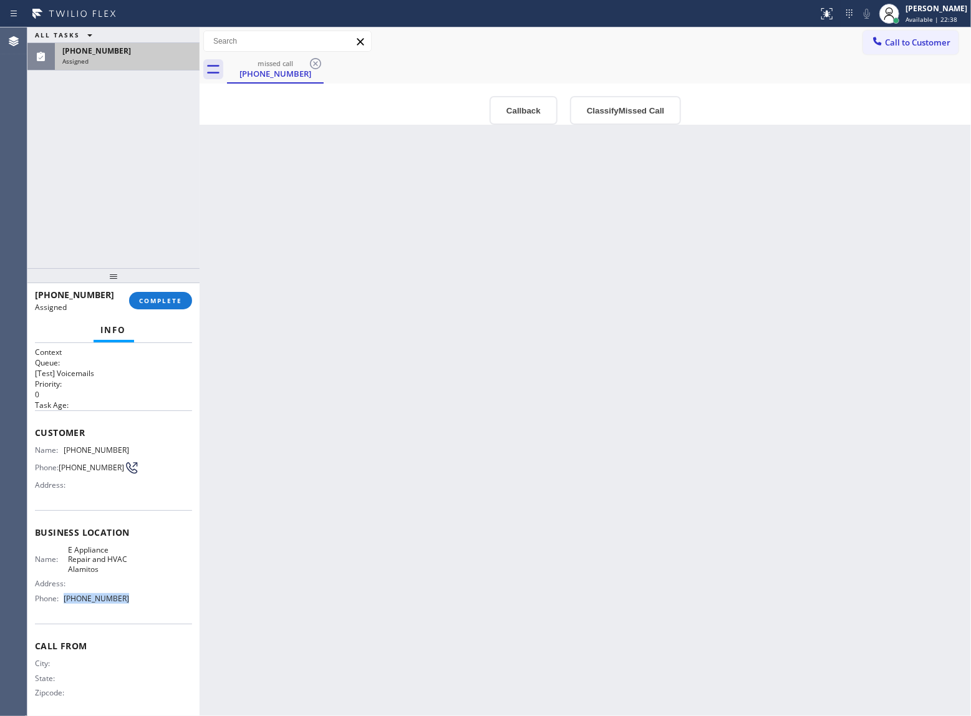
drag, startPoint x: 110, startPoint y: 609, endPoint x: 60, endPoint y: 613, distance: 50.0
click at [60, 608] on div "Name: E Appliance Repair and HVAC Alamitos Address: Phone: [PHONE_NUMBER]" at bounding box center [113, 576] width 157 height 63
drag, startPoint x: 891, startPoint y: 41, endPoint x: 775, endPoint y: 97, distance: 129.7
click at [887, 42] on span "Call to Customer" at bounding box center [917, 42] width 65 height 11
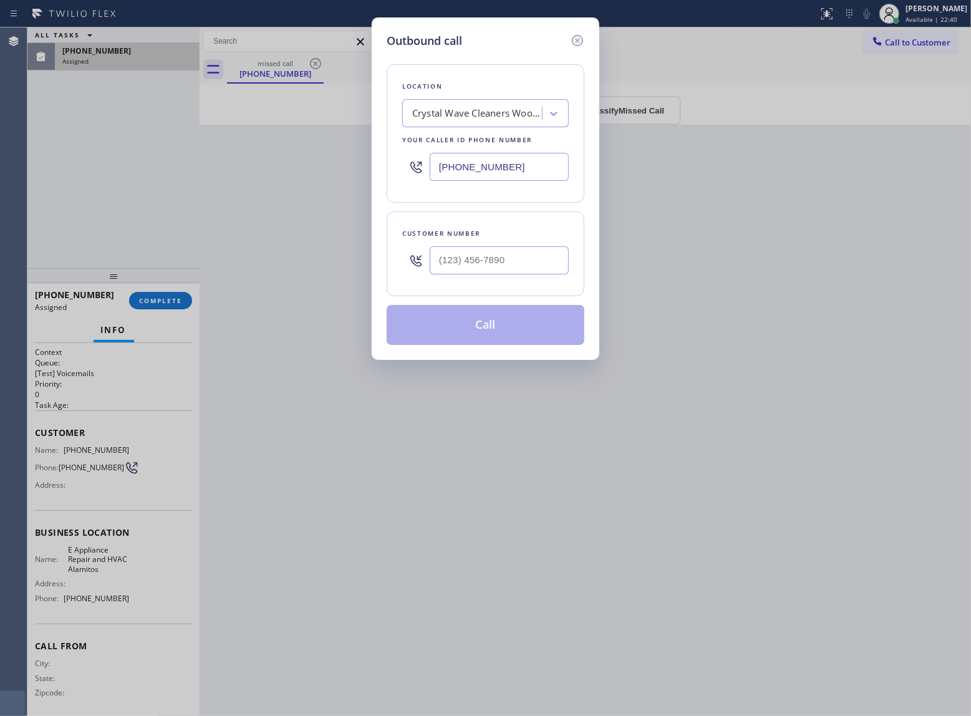
click at [540, 160] on input "[PHONE_NUMBER]" at bounding box center [499, 167] width 139 height 28
paste input "562) 262-8272"
type input "[PHONE_NUMBER]"
click at [575, 40] on icon at bounding box center [577, 40] width 15 height 15
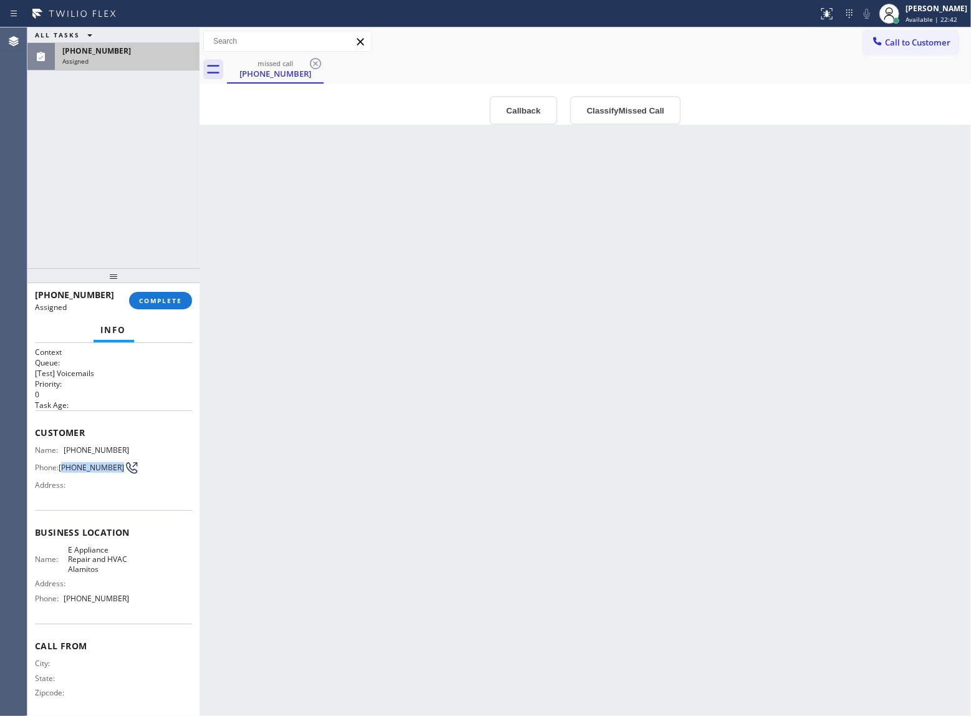
drag, startPoint x: 82, startPoint y: 482, endPoint x: 61, endPoint y: 462, distance: 28.7
click at [61, 462] on div "Name: [PHONE_NUMBER] Phone: [PHONE_NUMBER] Address:" at bounding box center [82, 469] width 94 height 49
click at [186, 301] on button "COMPLETE" at bounding box center [160, 300] width 63 height 17
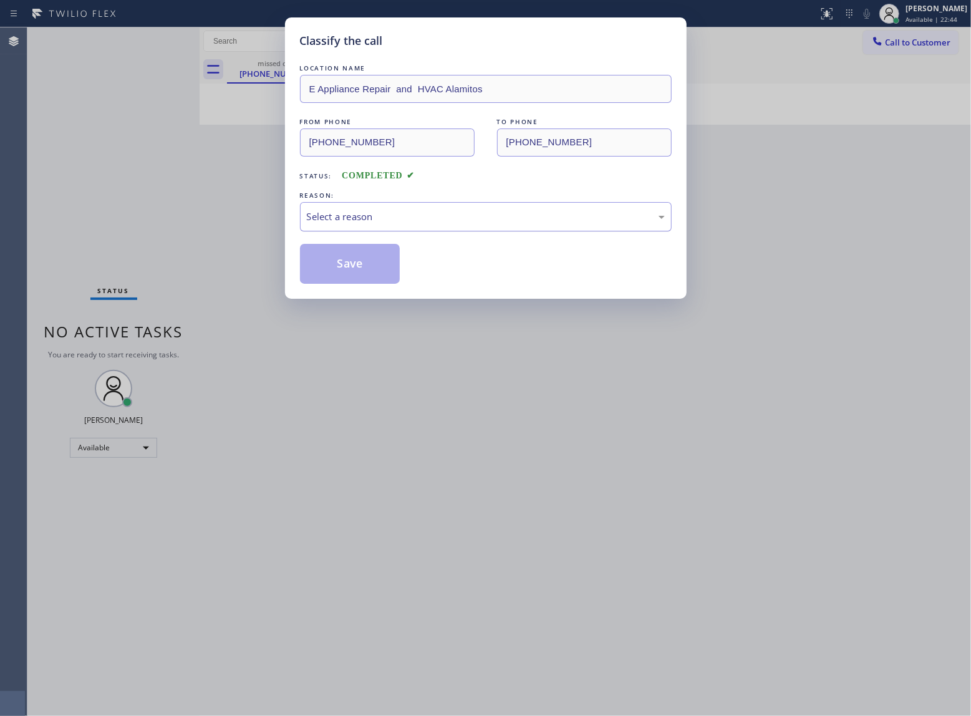
click at [349, 224] on div "Select a reason" at bounding box center [486, 217] width 358 height 14
click at [356, 261] on button "Save" at bounding box center [350, 264] width 100 height 40
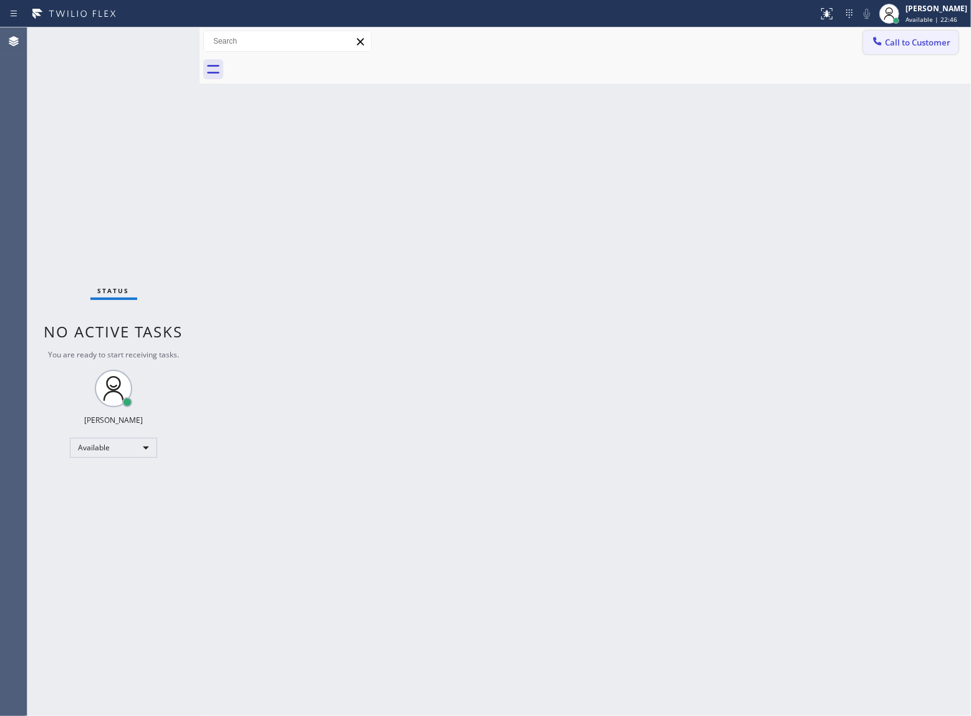
click at [908, 51] on button "Call to Customer" at bounding box center [910, 43] width 95 height 24
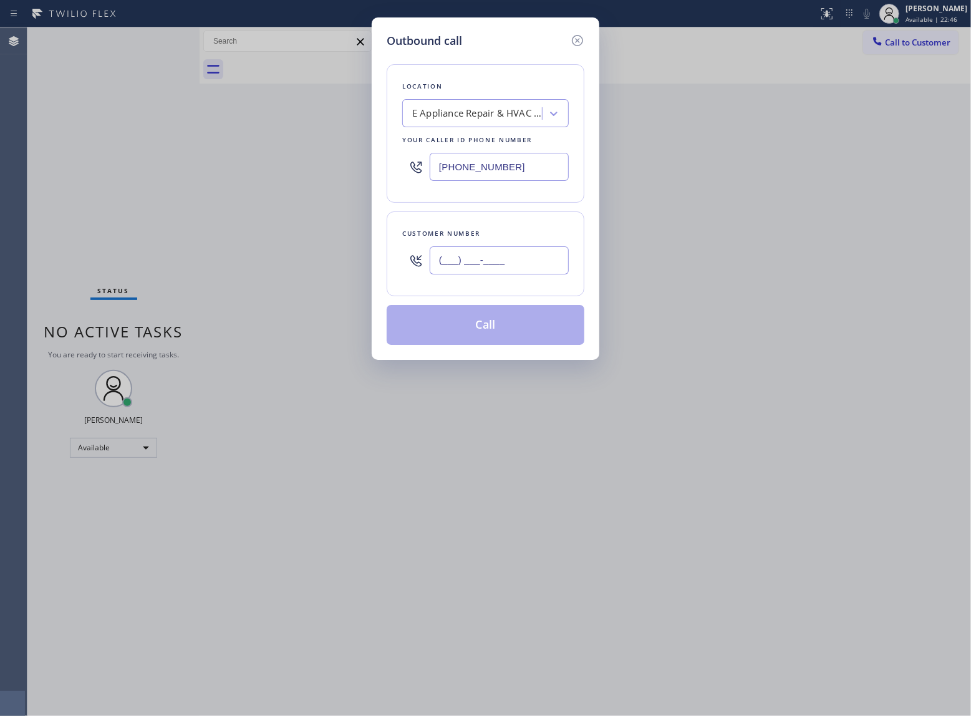
click at [450, 260] on input "(___) ___-____" at bounding box center [499, 260] width 139 height 28
paste input "848) 800-6928"
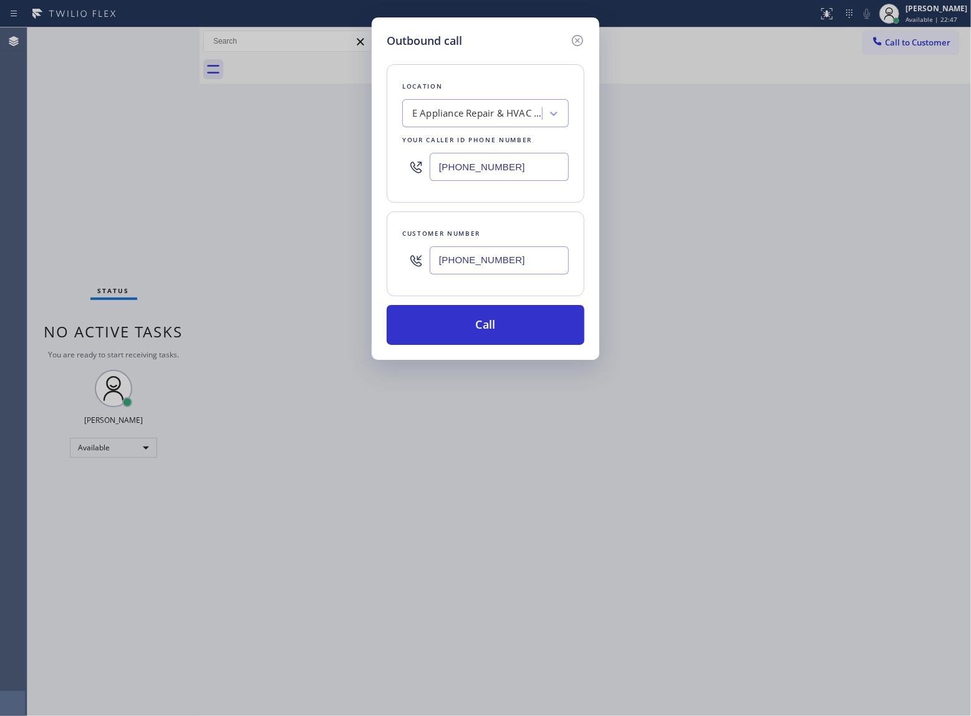
type input "[PHONE_NUMBER]"
click at [505, 322] on button "Call" at bounding box center [486, 325] width 198 height 40
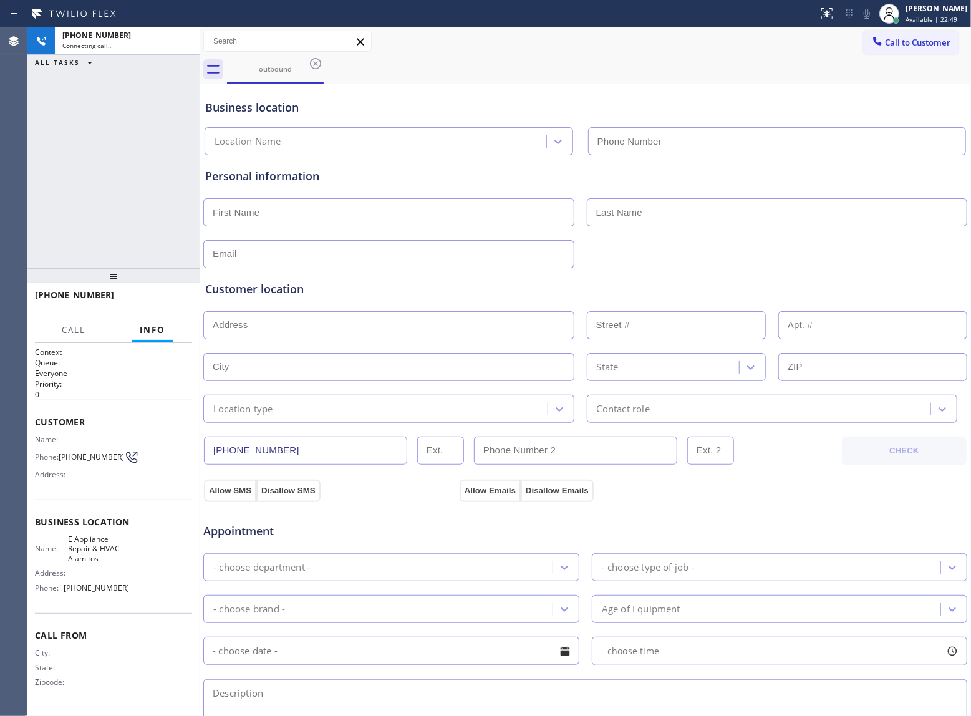
type input "[PHONE_NUMBER]"
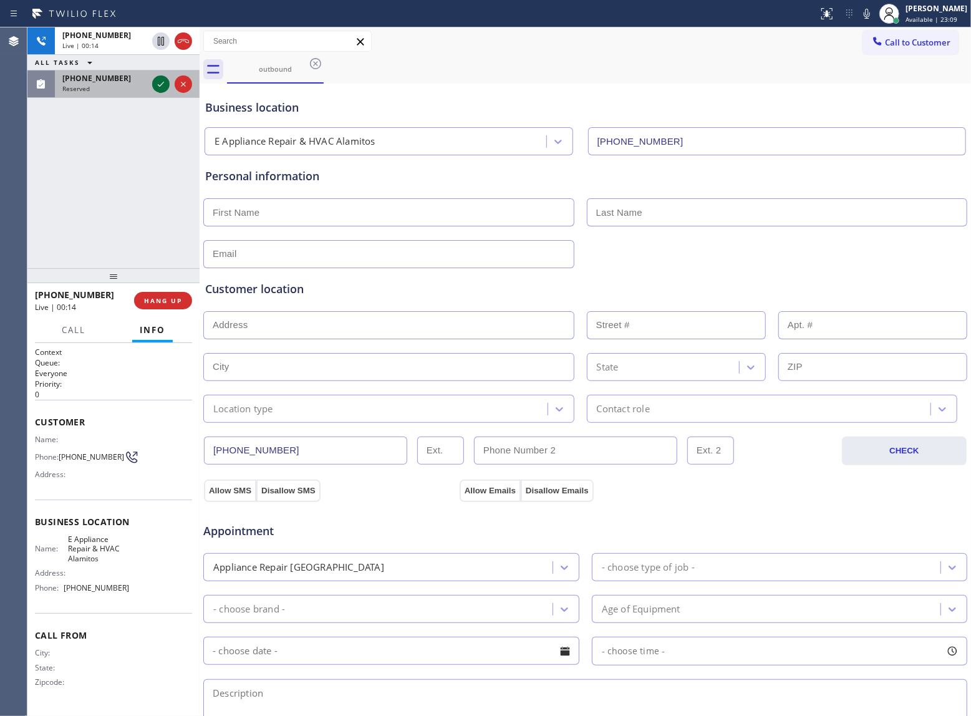
click at [160, 78] on icon at bounding box center [160, 84] width 15 height 15
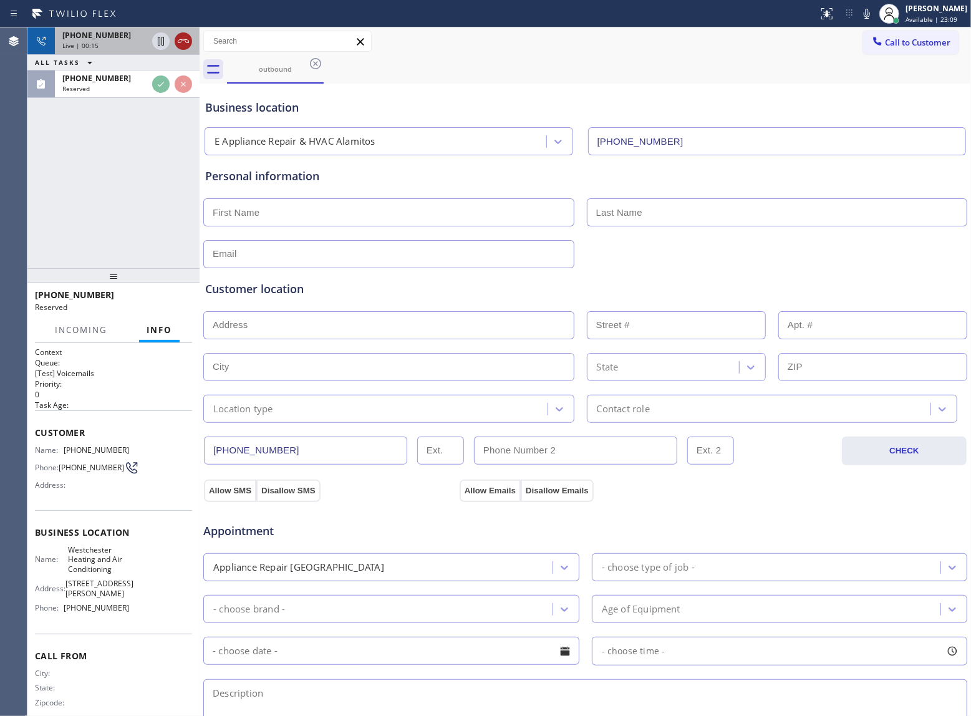
click at [180, 36] on icon at bounding box center [183, 41] width 15 height 15
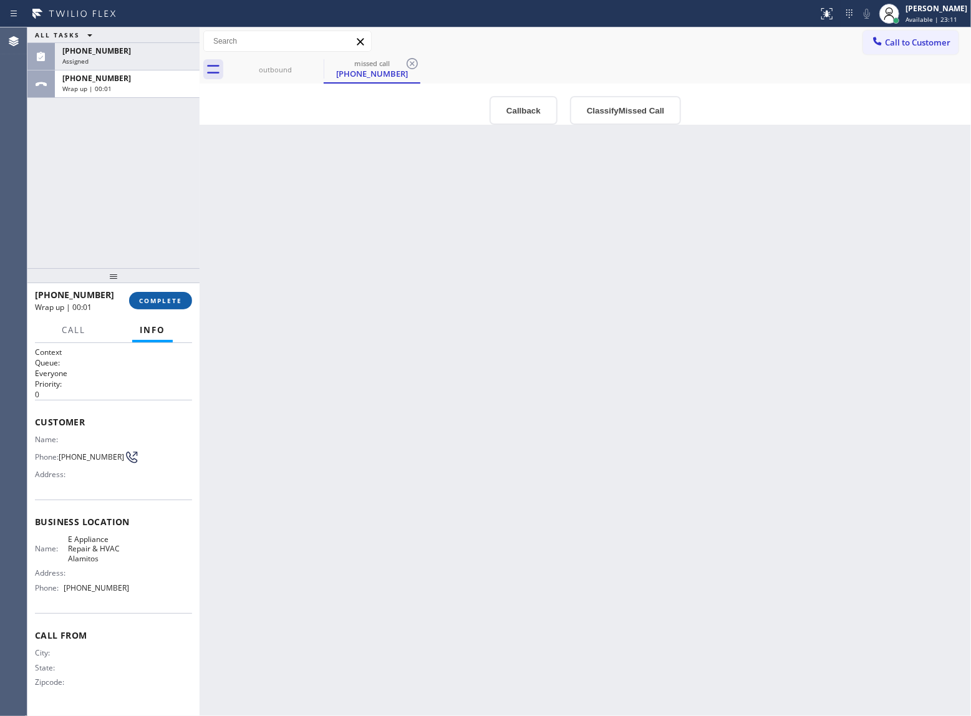
click at [167, 300] on span "COMPLETE" at bounding box center [160, 300] width 43 height 9
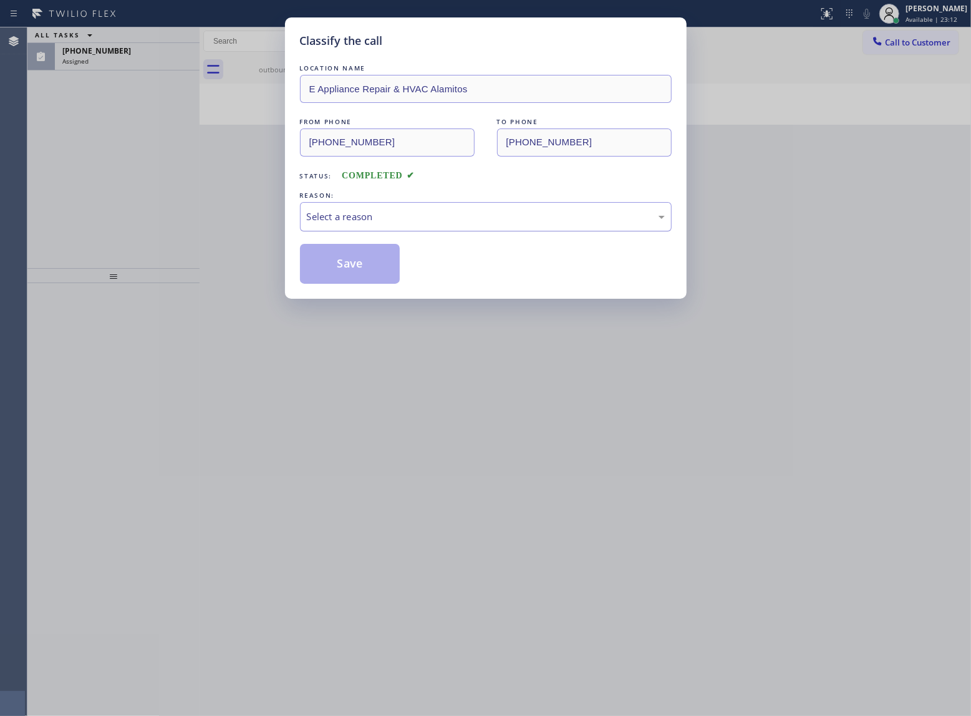
click at [377, 218] on div "Select a reason" at bounding box center [486, 217] width 358 height 14
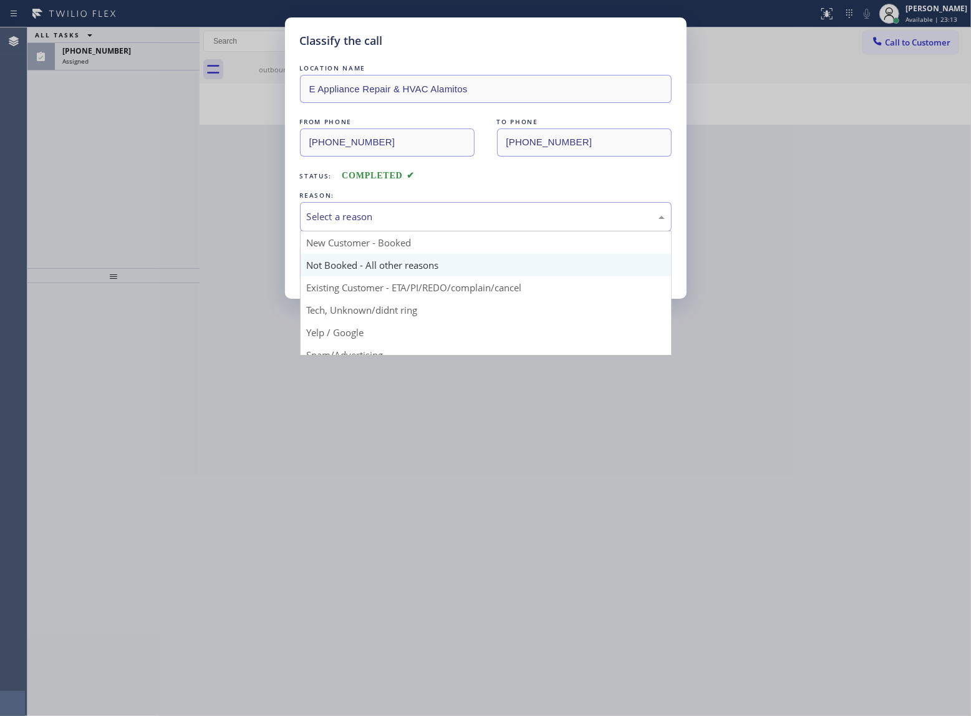
click at [354, 264] on button "Save" at bounding box center [350, 264] width 100 height 40
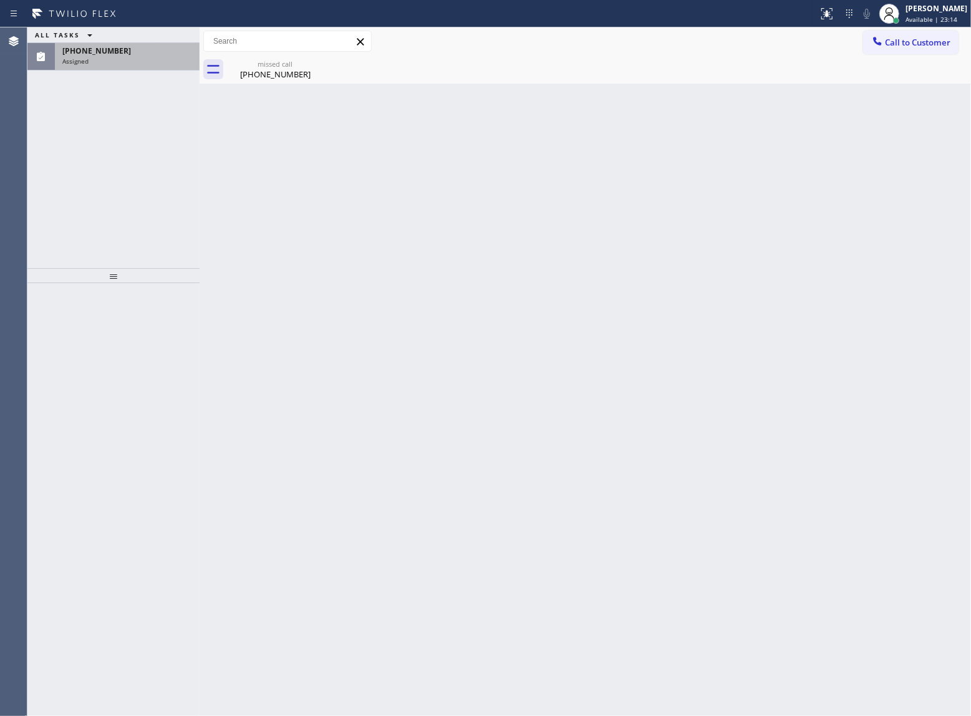
click at [116, 52] on div "[PHONE_NUMBER]" at bounding box center [127, 51] width 130 height 11
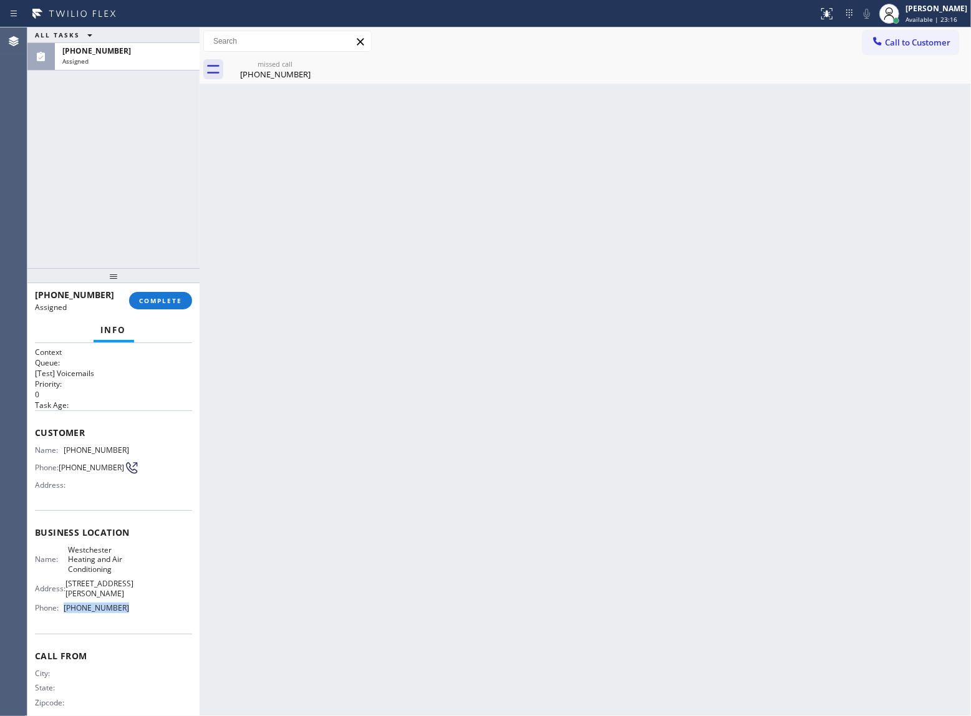
drag, startPoint x: 130, startPoint y: 629, endPoint x: 65, endPoint y: 623, distance: 65.8
click at [65, 618] on div "Name: Westchester Heating and Air Conditioning Address: [STREET_ADDRESS][PERSON…" at bounding box center [113, 581] width 157 height 73
click at [886, 38] on span "Call to Customer" at bounding box center [917, 42] width 65 height 11
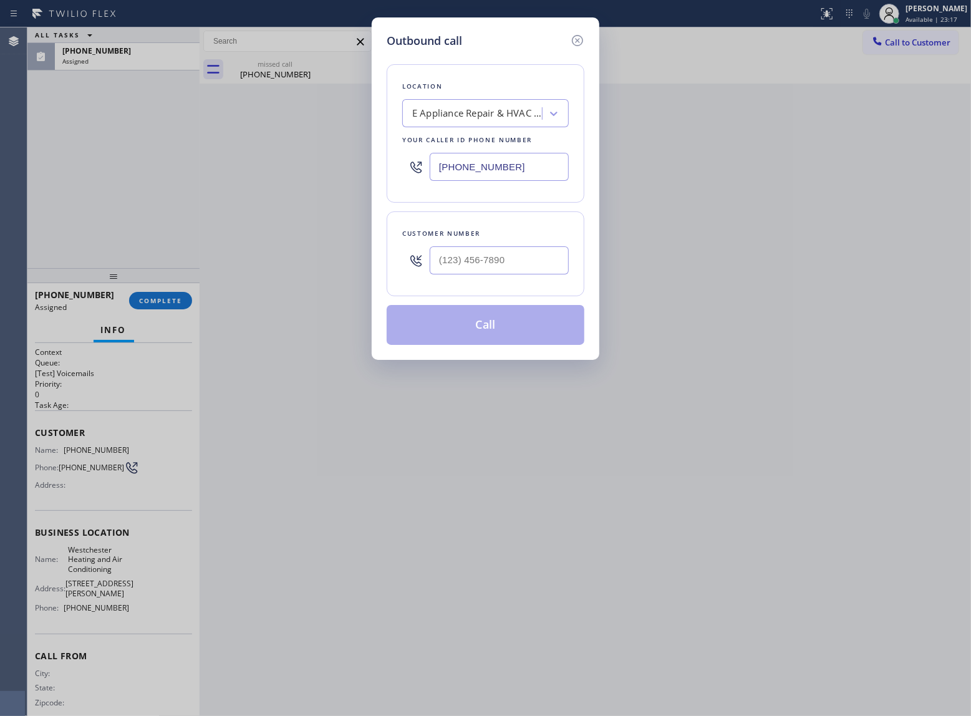
click at [512, 171] on input "[PHONE_NUMBER]" at bounding box center [499, 167] width 139 height 28
paste input "310) 340-148"
type input "[PHONE_NUMBER]"
click at [579, 34] on icon at bounding box center [577, 40] width 15 height 15
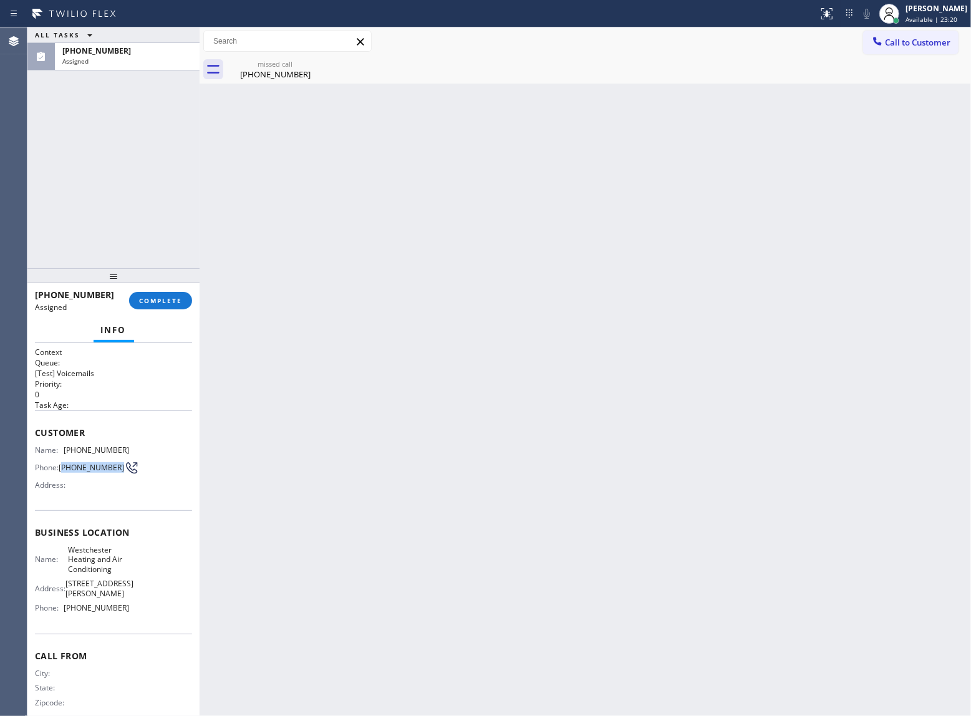
drag, startPoint x: 85, startPoint y: 474, endPoint x: 73, endPoint y: 462, distance: 17.2
click at [63, 467] on span "[PHONE_NUMBER]" at bounding box center [91, 467] width 65 height 9
click at [160, 293] on button "COMPLETE" at bounding box center [160, 300] width 63 height 17
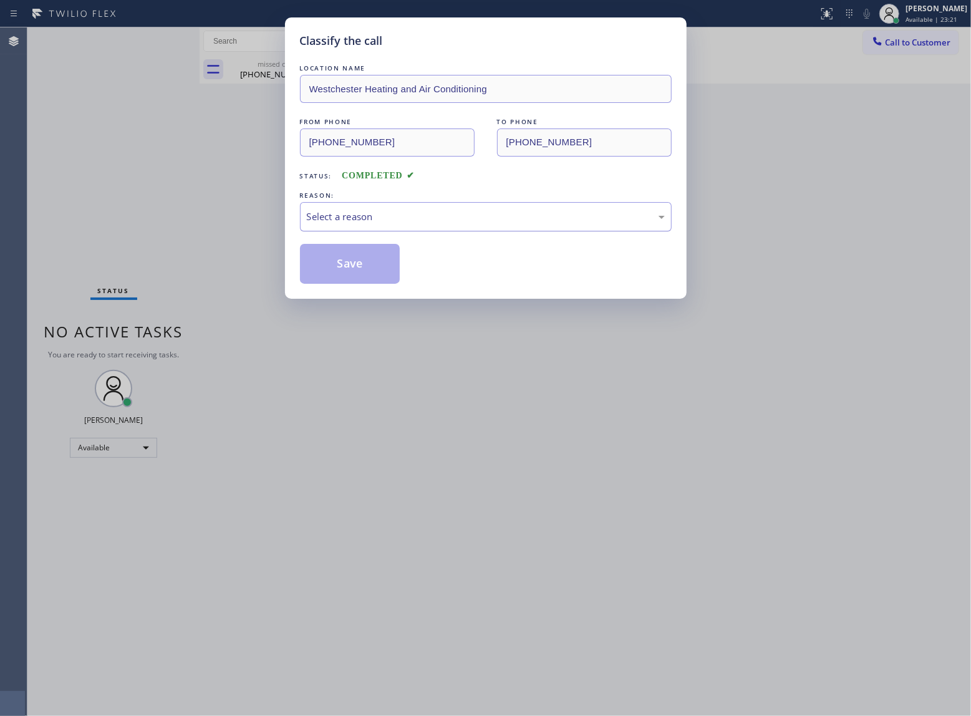
click at [339, 215] on div "Select a reason" at bounding box center [486, 217] width 358 height 14
click at [339, 251] on button "Save" at bounding box center [350, 264] width 100 height 40
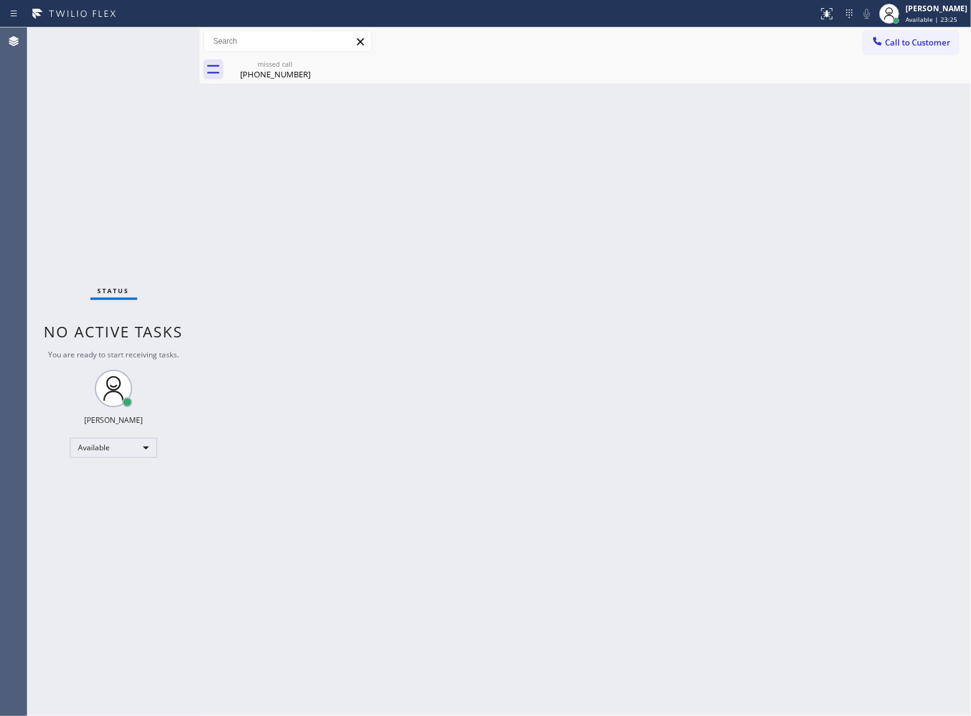
click at [951, 39] on button "Call to Customer" at bounding box center [910, 43] width 95 height 24
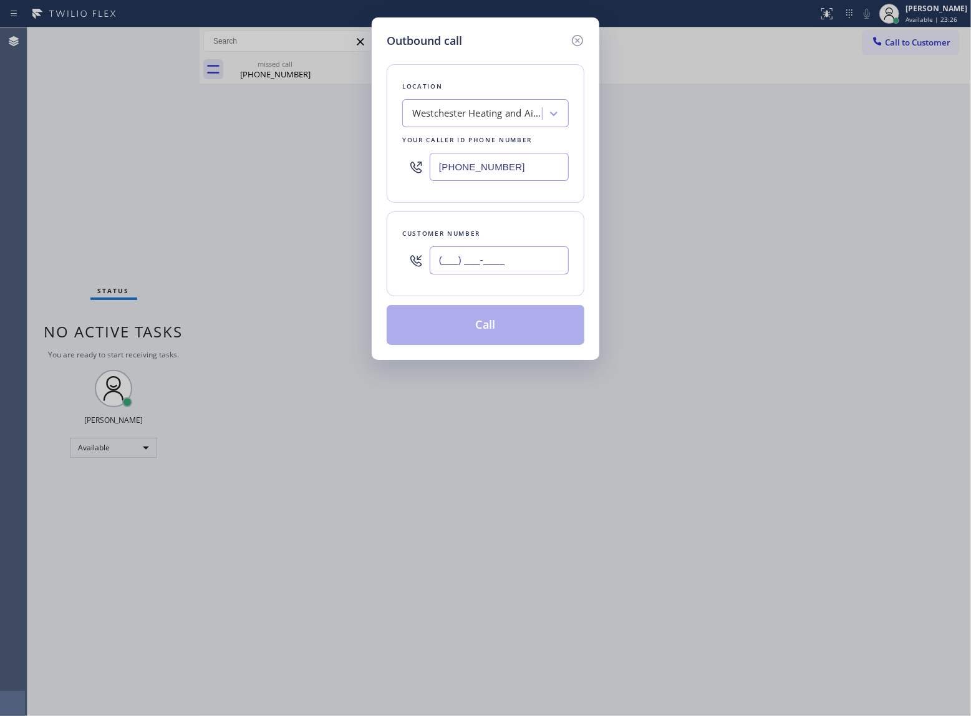
drag, startPoint x: 480, startPoint y: 272, endPoint x: 505, endPoint y: 294, distance: 33.6
click at [479, 272] on input "(___) ___-____" at bounding box center [499, 260] width 139 height 28
paste input "310) 565-5012"
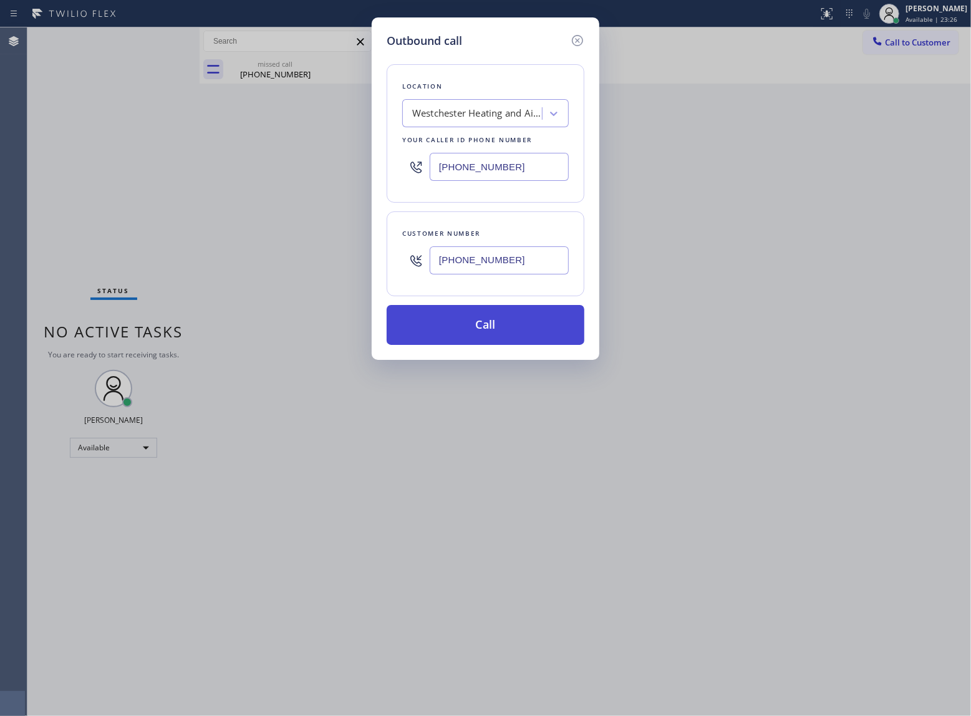
type input "[PHONE_NUMBER]"
click at [482, 332] on button "Call" at bounding box center [486, 325] width 198 height 40
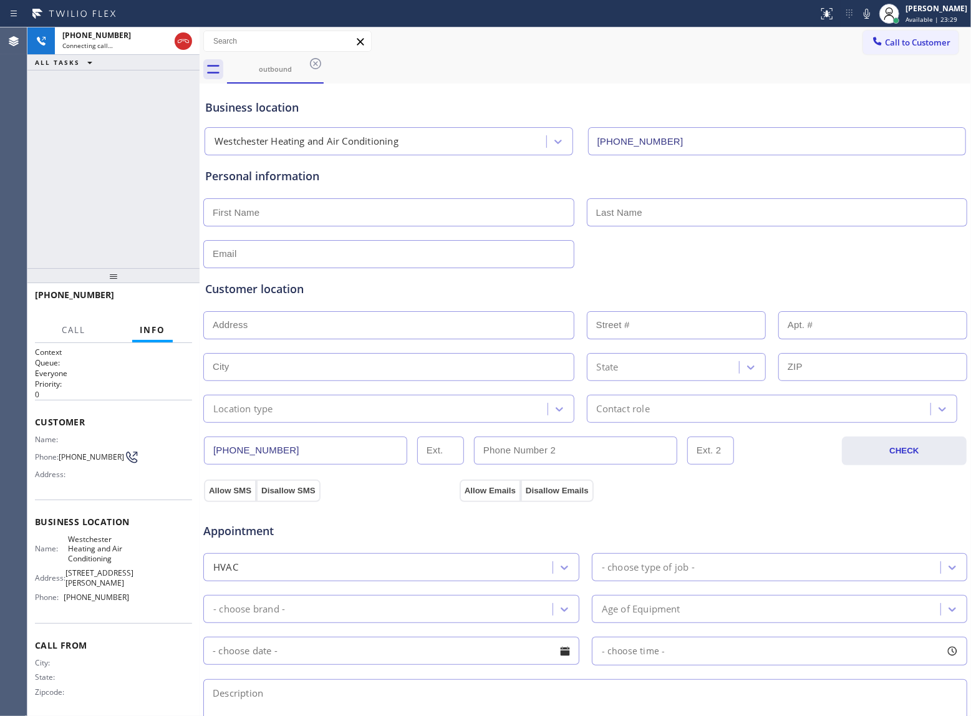
type input "[PHONE_NUMBER]"
click at [100, 170] on div "[PHONE_NUMBER] Connecting call… ALL TASKS ALL TASKS ACTIVE TASKS TASKS IN WRAP …" at bounding box center [113, 147] width 172 height 241
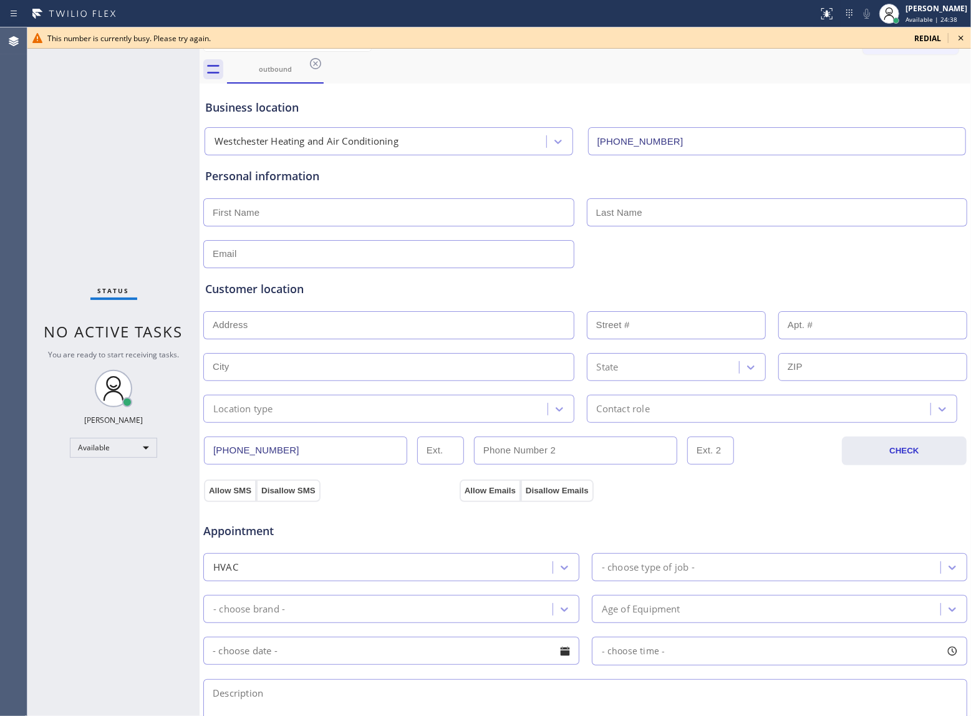
click at [109, 148] on div "Status No active tasks You are ready to start receiving tasks. [PERSON_NAME] Av…" at bounding box center [113, 371] width 172 height 689
drag, startPoint x: 297, startPoint y: 450, endPoint x: 211, endPoint y: 452, distance: 86.1
click at [211, 452] on input "[PHONE_NUMBER]" at bounding box center [305, 451] width 203 height 28
click at [956, 36] on icon at bounding box center [961, 38] width 15 height 15
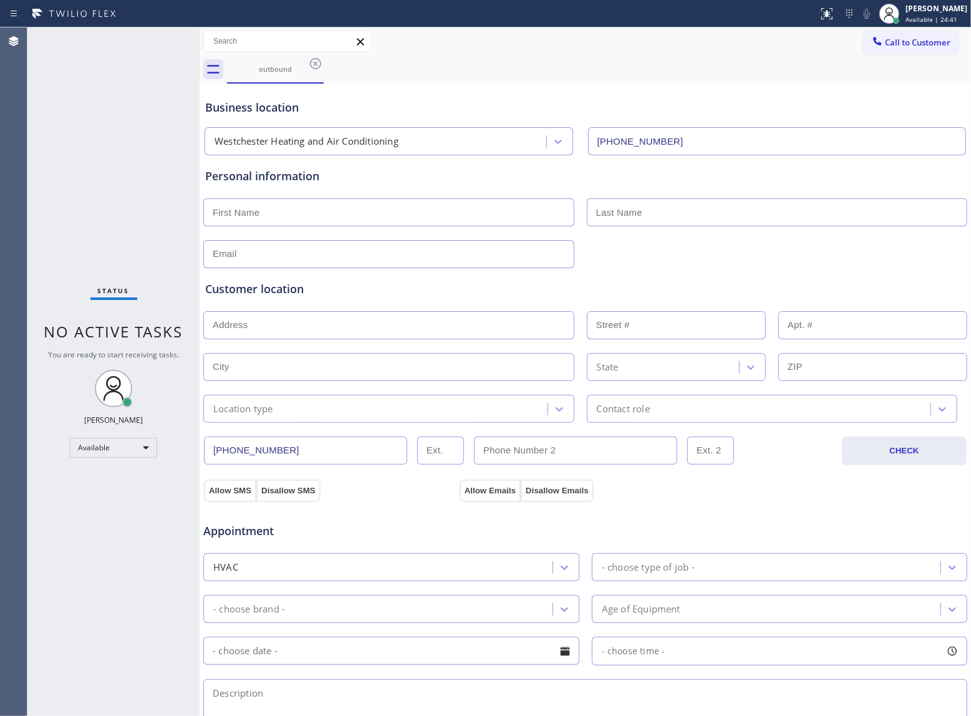
click at [926, 37] on span "Call to Customer" at bounding box center [917, 42] width 65 height 11
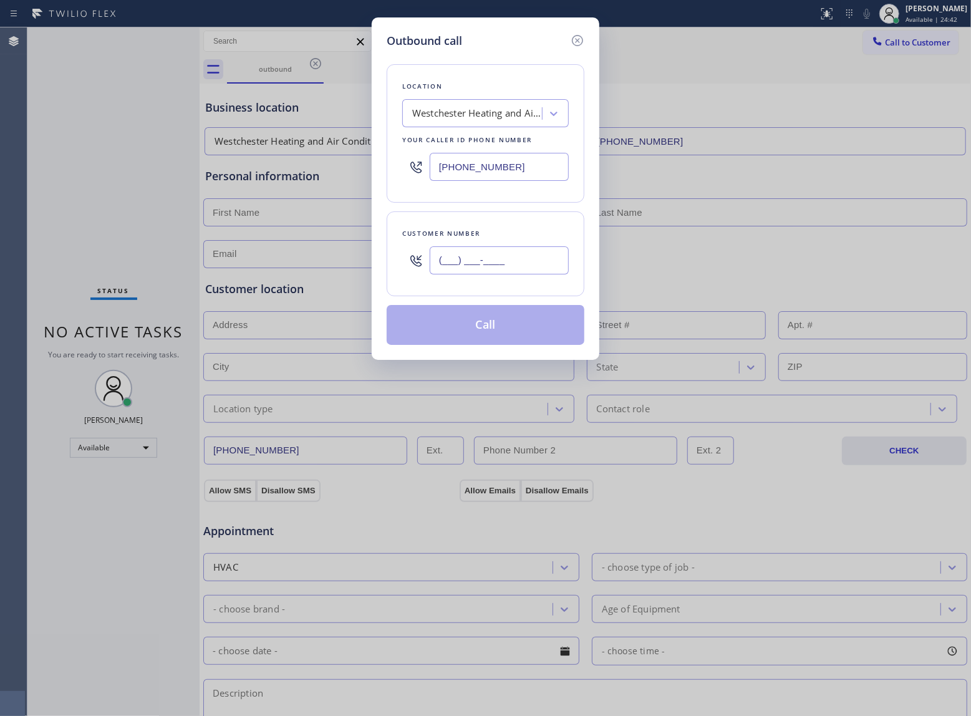
click at [497, 264] on input "(___) ___-____" at bounding box center [499, 260] width 139 height 28
paste input "310) 565-5012"
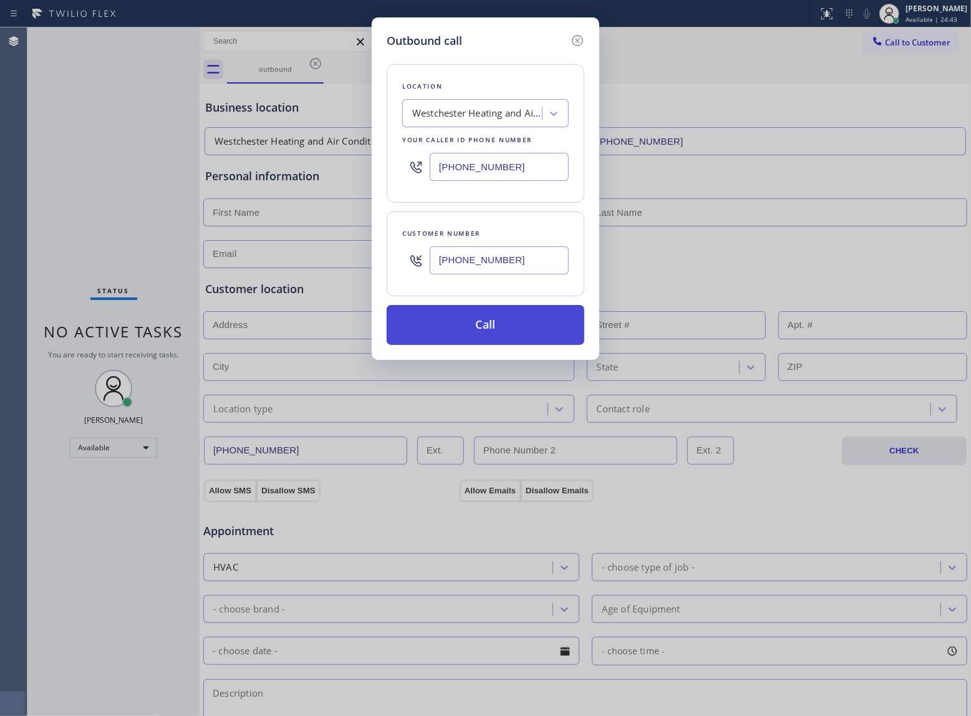
type input "[PHONE_NUMBER]"
click at [497, 323] on button "Call" at bounding box center [486, 325] width 198 height 40
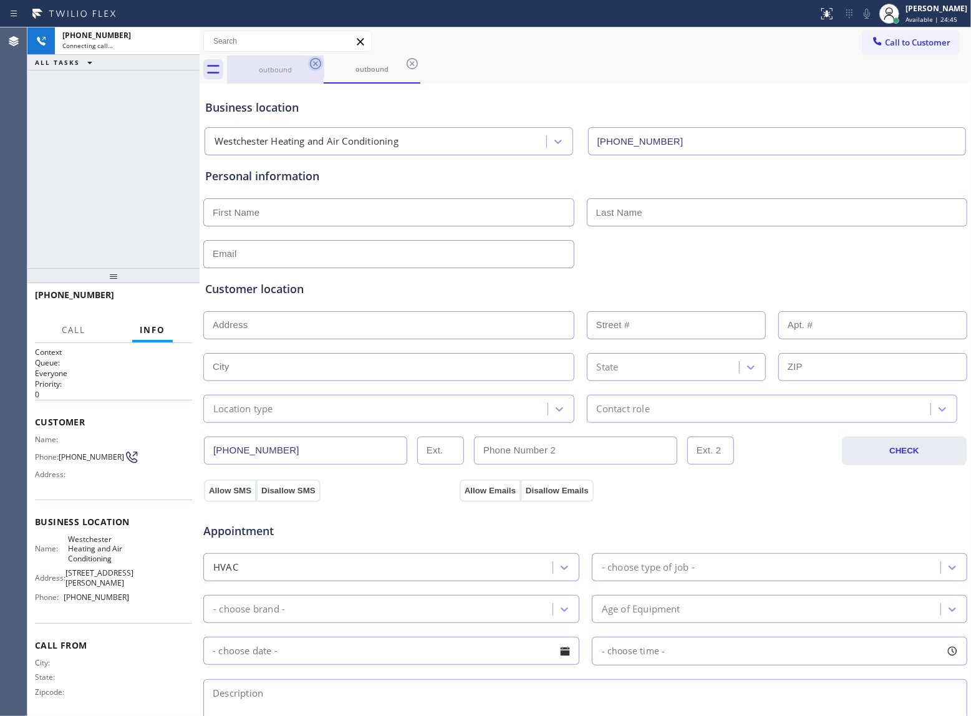
type input "[PHONE_NUMBER]"
click at [311, 65] on icon at bounding box center [315, 63] width 15 height 15
click at [405, 65] on icon at bounding box center [412, 63] width 15 height 15
click at [313, 64] on div "outbound outbound" at bounding box center [599, 70] width 744 height 28
click at [312, 64] on div "outbound outbound" at bounding box center [599, 70] width 744 height 28
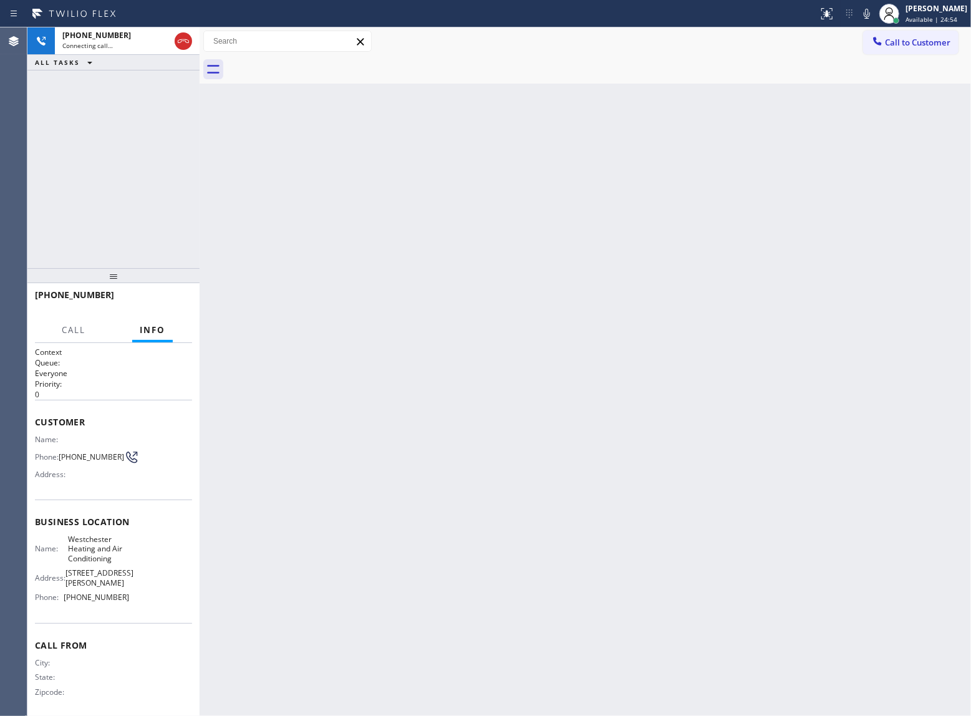
click at [133, 205] on div "[PHONE_NUMBER] Connecting call… ALL TASKS ALL TASKS ACTIVE TASKS TASKS IN WRAP …" at bounding box center [113, 147] width 172 height 241
click at [483, 376] on div "Back to Dashboard Change Sender ID Customers Technicians Select a contact Outbo…" at bounding box center [586, 371] width 772 height 689
click at [92, 218] on div "[PHONE_NUMBER] Connecting call… ALL TASKS ALL TASKS ACTIVE TASKS TASKS IN WRAP …" at bounding box center [113, 147] width 172 height 241
click at [185, 44] on icon at bounding box center [183, 41] width 15 height 15
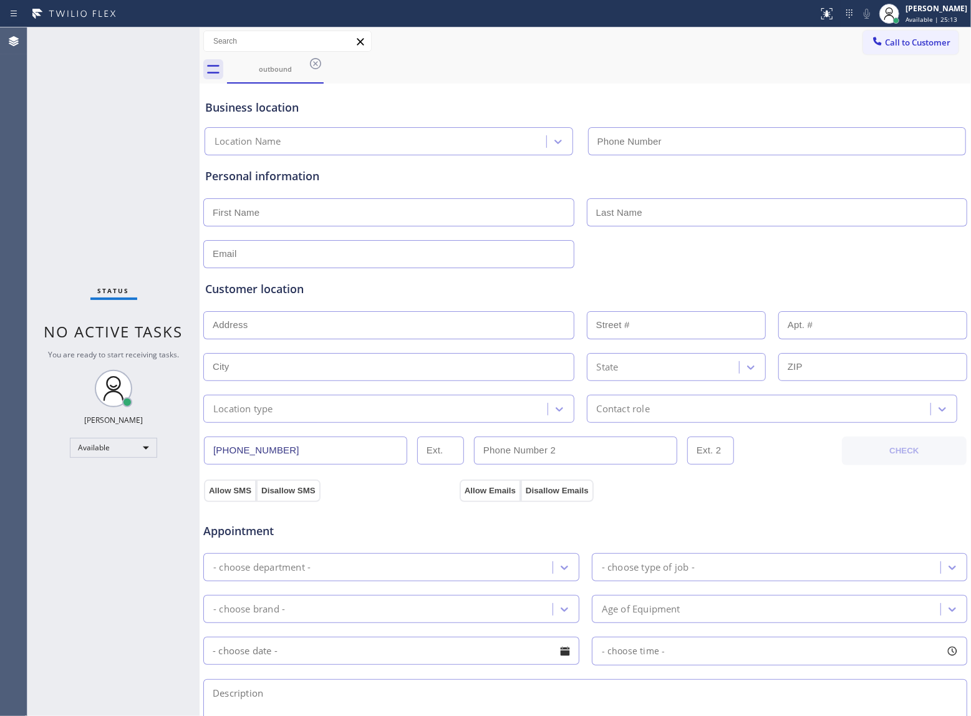
type input "[PHONE_NUMBER]"
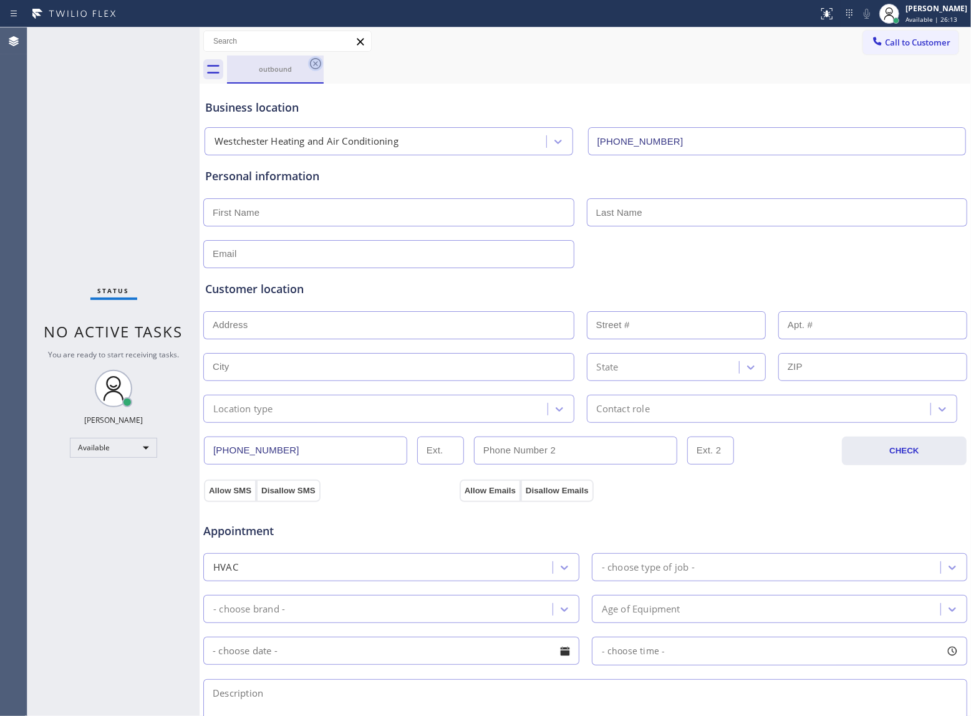
click at [312, 67] on icon at bounding box center [315, 63] width 11 height 11
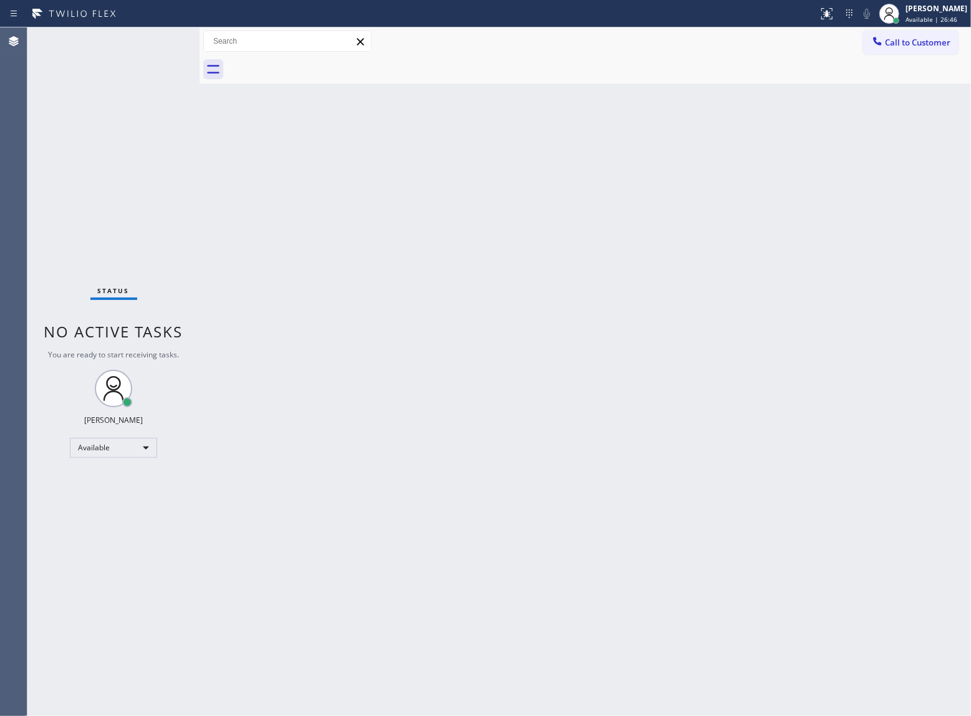
click at [339, 294] on div "Back to Dashboard Change Sender ID Customers Technicians Select a contact Outbo…" at bounding box center [586, 371] width 772 height 689
drag, startPoint x: 185, startPoint y: 150, endPoint x: 177, endPoint y: 100, distance: 49.9
click at [185, 150] on div "Status No active tasks You are ready to start receiving tasks. [PERSON_NAME] Av…" at bounding box center [113, 371] width 172 height 689
click at [125, 211] on div "Status No active tasks You are ready to start receiving tasks. [PERSON_NAME] Av…" at bounding box center [113, 371] width 172 height 689
drag, startPoint x: 893, startPoint y: 39, endPoint x: 692, endPoint y: 133, distance: 222.4
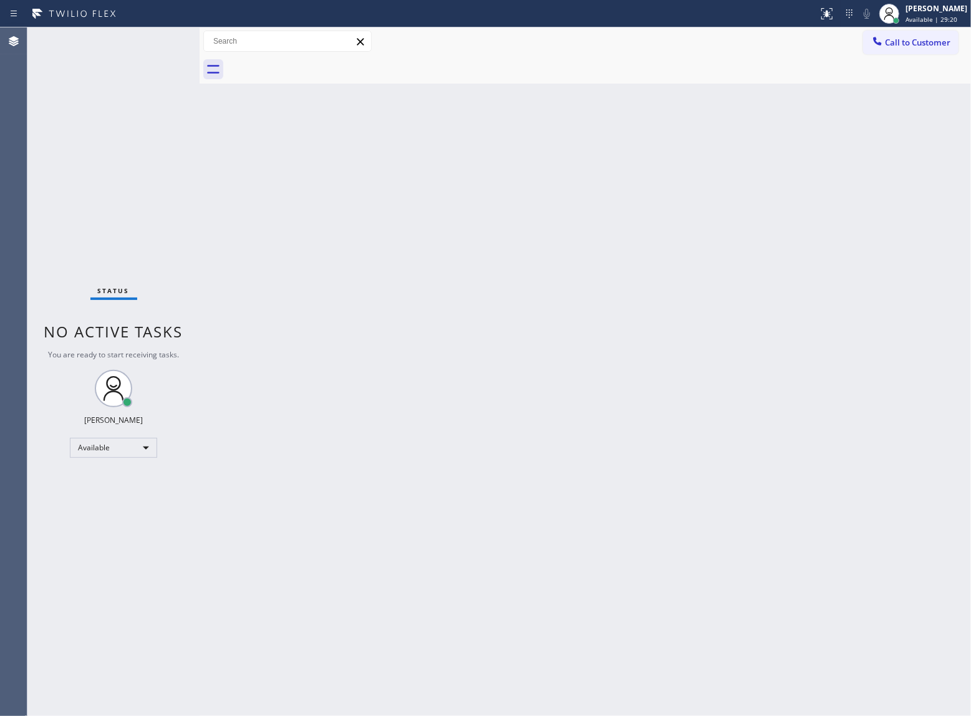
click at [893, 40] on span "Call to Customer" at bounding box center [917, 42] width 65 height 11
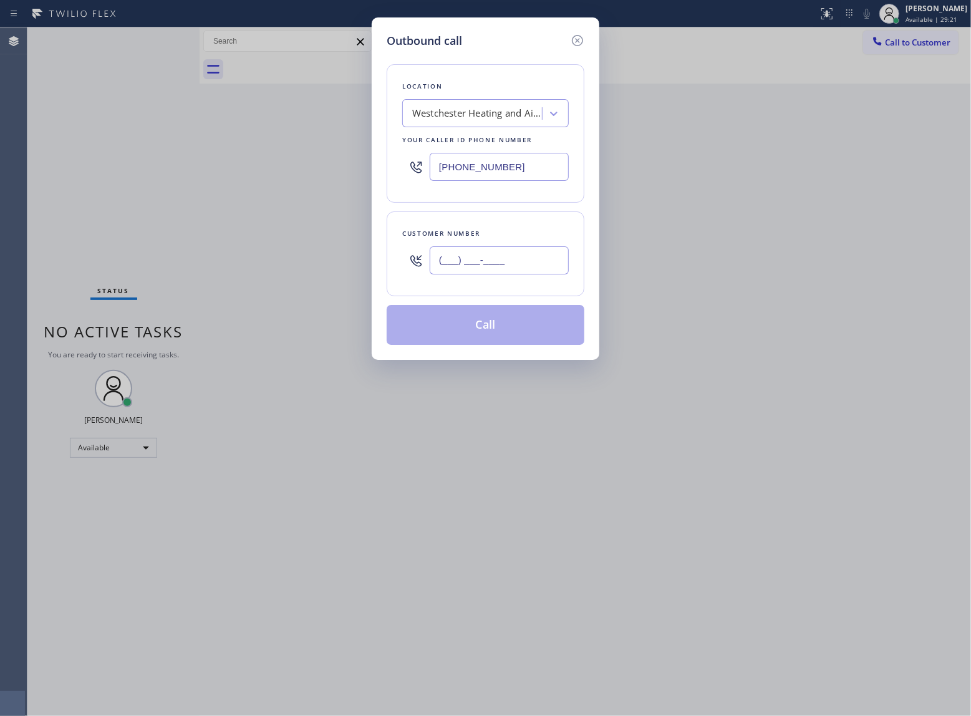
click at [475, 260] on input "(___) ___-____" at bounding box center [499, 260] width 139 height 28
paste input "937) 578-8558"
type input "[PHONE_NUMBER]"
click at [480, 110] on div "Westchester Heating and Air Conditioning" at bounding box center [477, 114] width 131 height 14
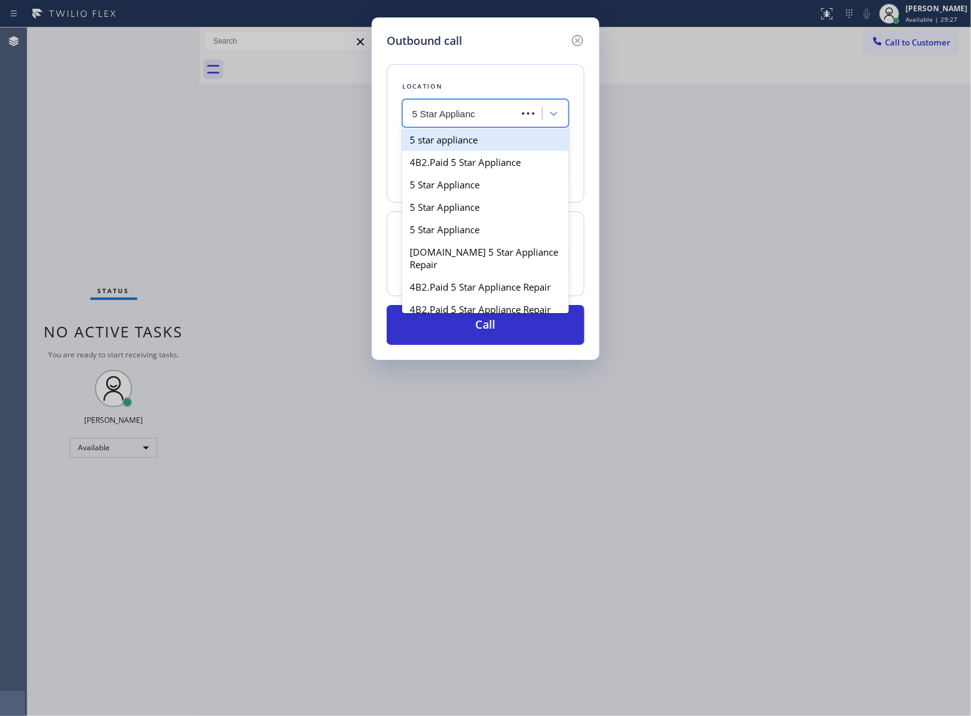
type input "5 Star Appliance"
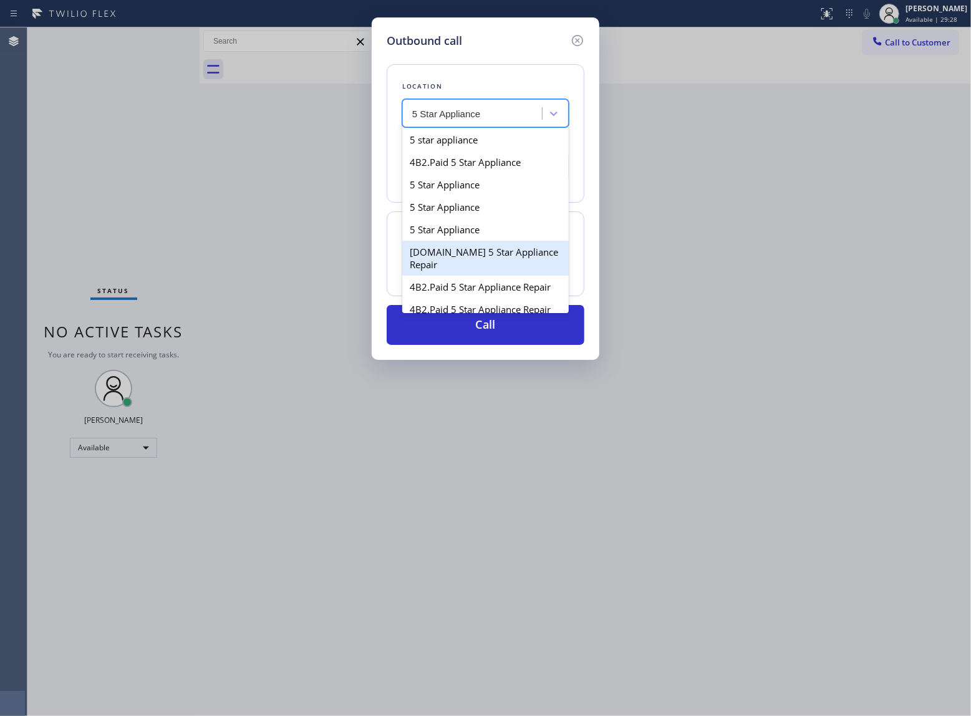
click at [435, 268] on div "[DOMAIN_NAME] 5 Star Appliance Repair" at bounding box center [485, 258] width 167 height 35
type input "[PHONE_NUMBER]"
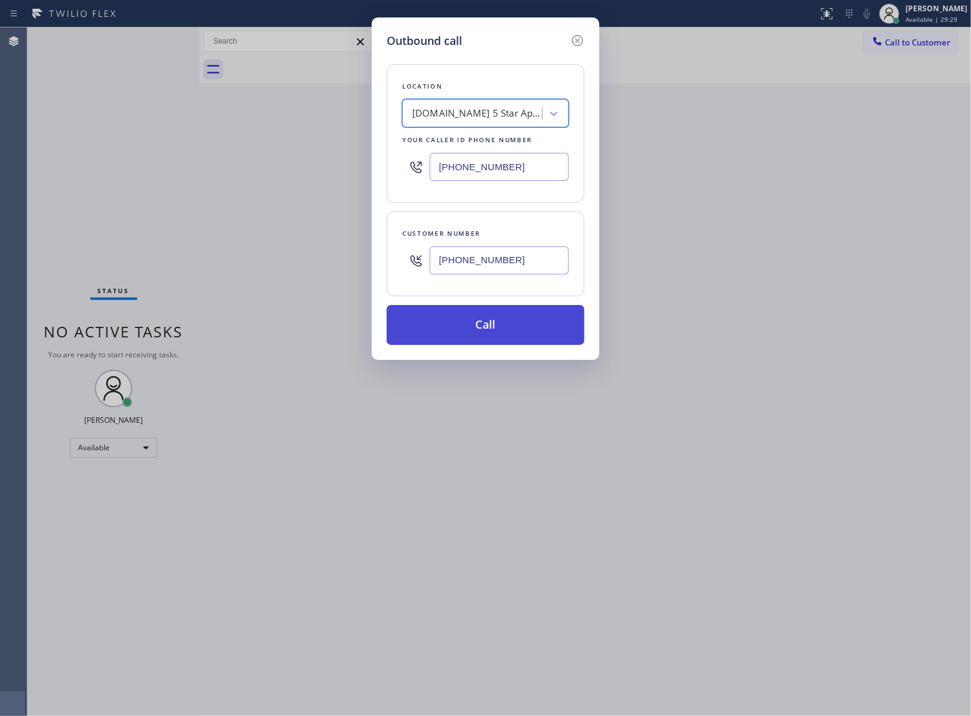
click at [468, 318] on button "Call" at bounding box center [486, 325] width 198 height 40
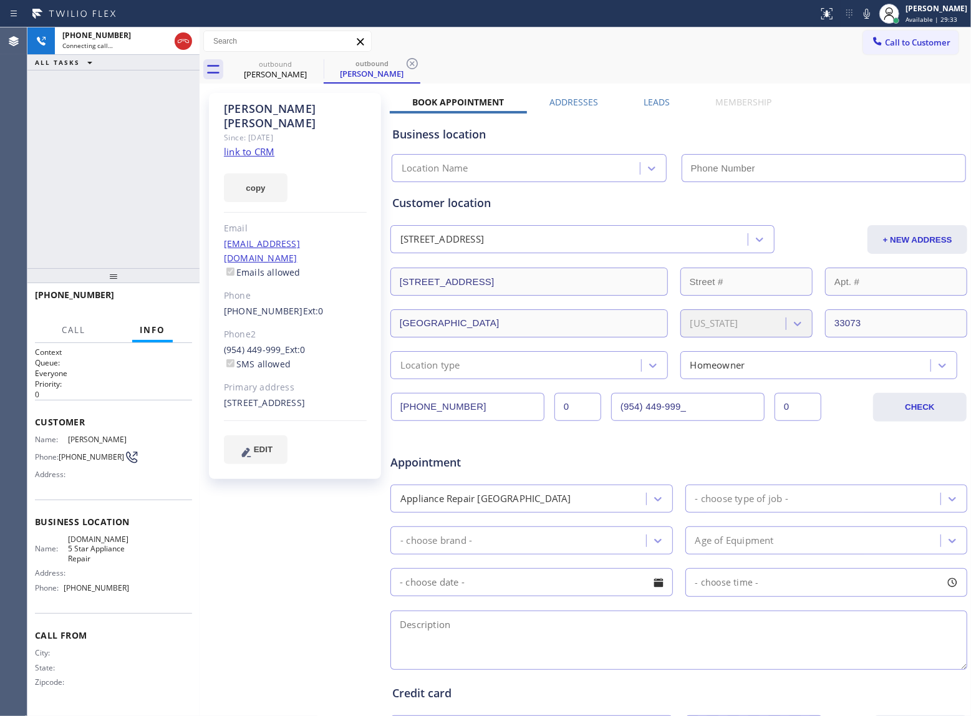
type input "[PHONE_NUMBER]"
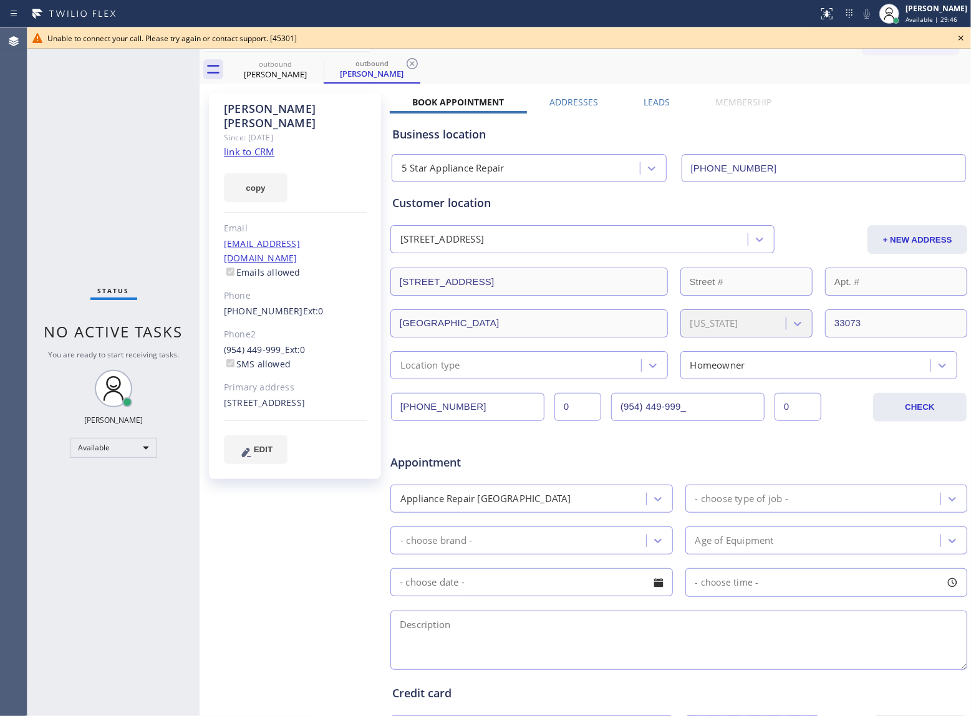
click at [956, 36] on icon at bounding box center [961, 38] width 15 height 15
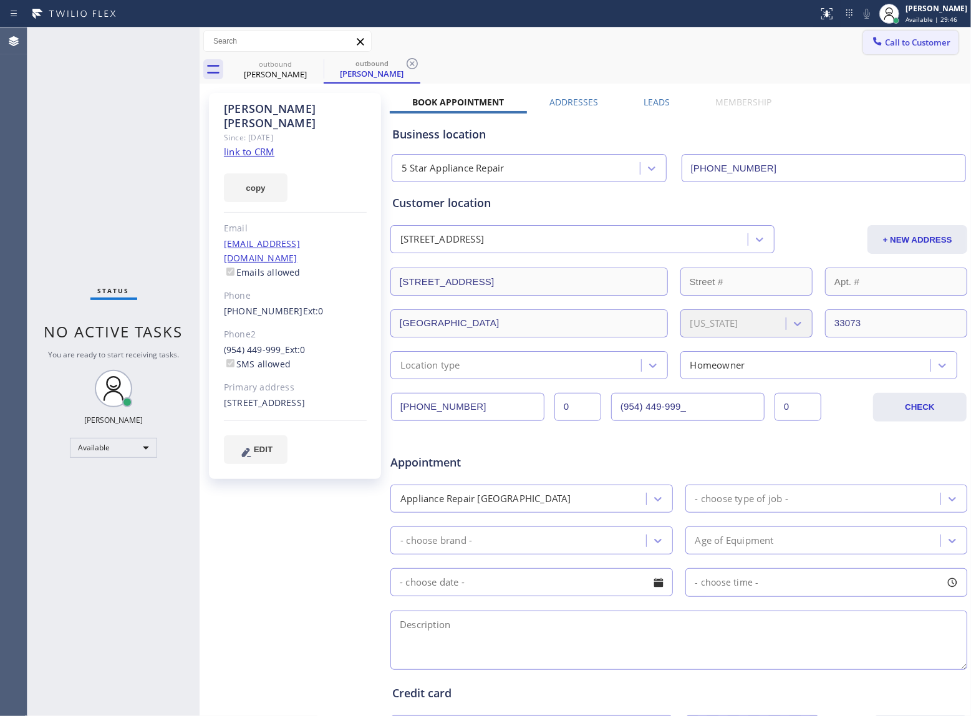
click at [919, 36] on button "Call to Customer" at bounding box center [910, 43] width 95 height 24
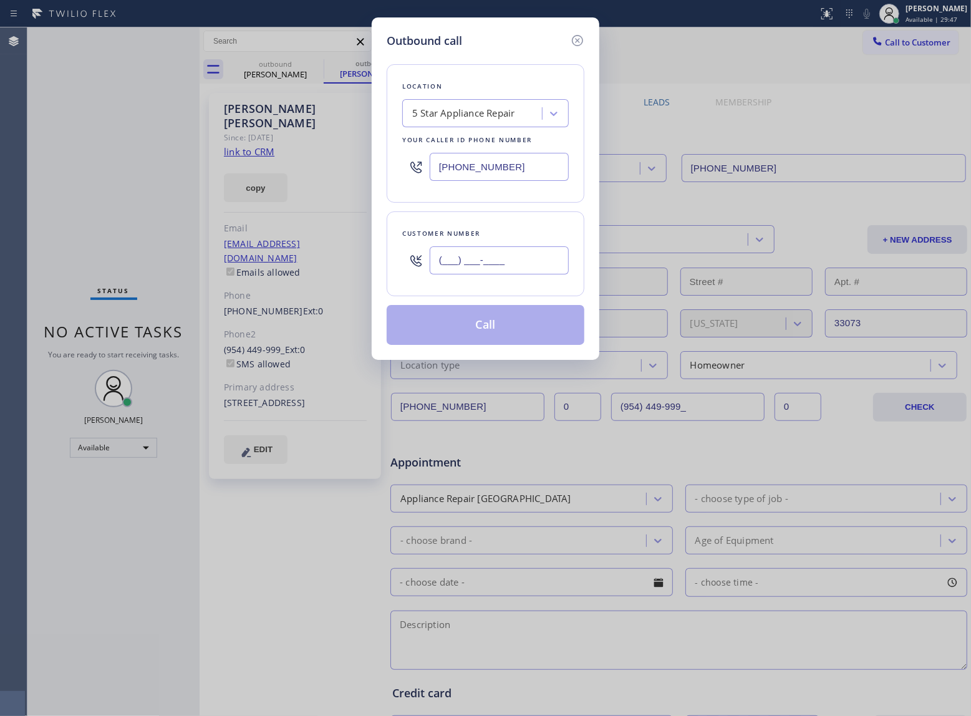
click at [502, 267] on input "(___) ___-____" at bounding box center [499, 260] width 139 height 28
paste input "937) 578-8558"
type input "[PHONE_NUMBER]"
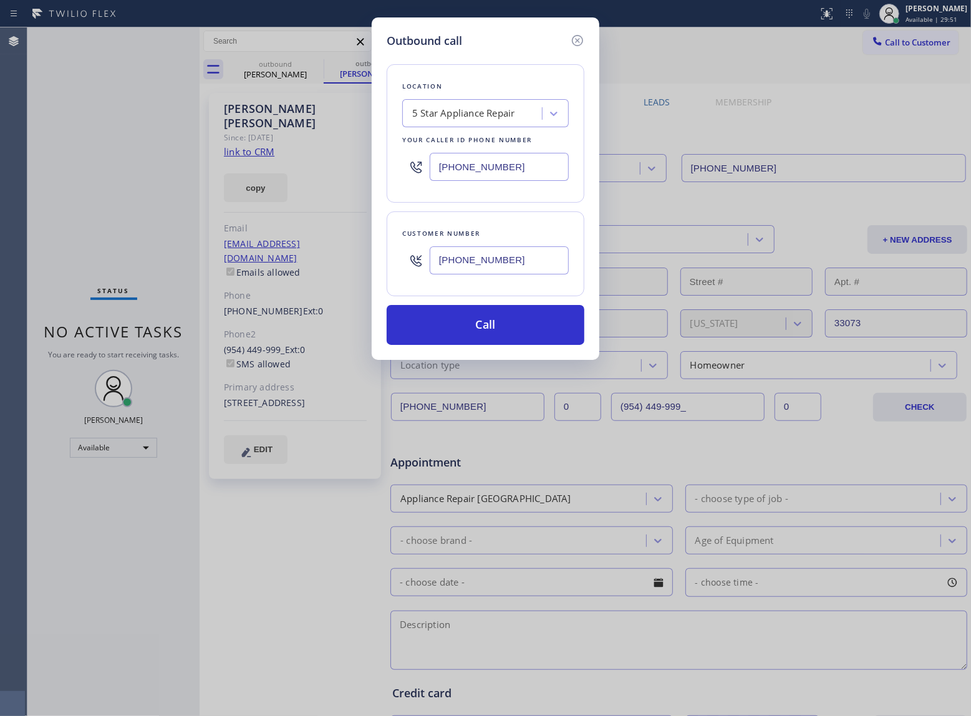
click at [458, 170] on input "[PHONE_NUMBER]" at bounding box center [499, 167] width 139 height 28
paste input "954) 807-2124"
type input "[PHONE_NUMBER]"
click at [505, 347] on div "Outbound call Location Same Day Subzero Repair [GEOGRAPHIC_DATA] Your caller id…" at bounding box center [486, 188] width 228 height 342
click at [497, 326] on button "Call" at bounding box center [486, 325] width 198 height 40
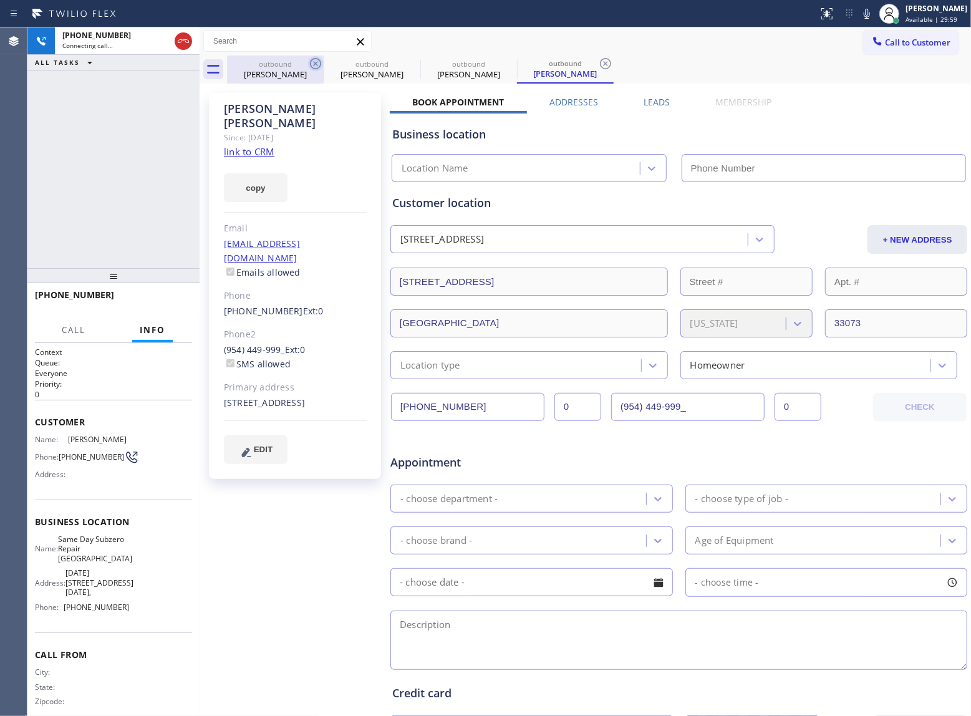
click at [314, 65] on icon at bounding box center [315, 63] width 15 height 15
click at [0, 0] on icon at bounding box center [0, 0] width 0 height 0
click at [314, 65] on icon at bounding box center [315, 63] width 15 height 15
type input "[PHONE_NUMBER]"
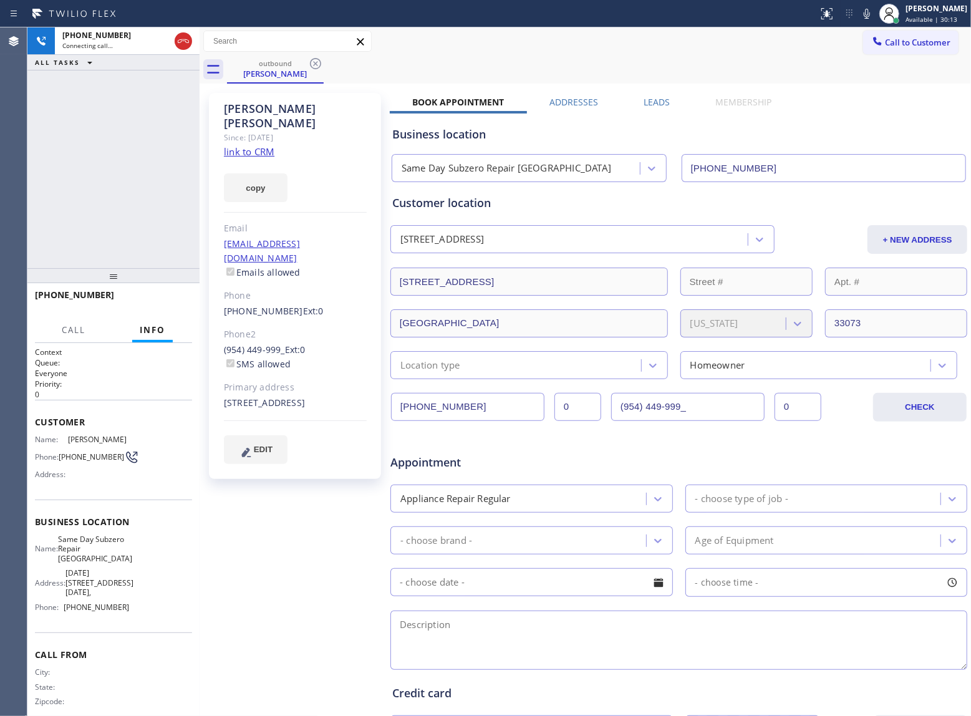
click at [108, 140] on div "[PHONE_NUMBER] Connecting call… ALL TASKS ALL TASKS ACTIVE TASKS TASKS IN WRAP …" at bounding box center [113, 147] width 172 height 241
click at [138, 231] on div "[PHONE_NUMBER] Live | 00:01 ALL TASKS ALL TASKS ACTIVE TASKS TASKS IN WRAP UP" at bounding box center [113, 147] width 172 height 241
click at [135, 191] on div "[PHONE_NUMBER] Live | 00:17 ALL TASKS ALL TASKS ACTIVE TASKS TASKS IN WRAP UP" at bounding box center [113, 147] width 172 height 241
click at [102, 200] on div "[PHONE_NUMBER] Live | 00:57 ALL TASKS ALL TASKS ACTIVE TASKS TASKS IN WRAP UP" at bounding box center [113, 147] width 172 height 241
click at [152, 303] on span "HANG UP" at bounding box center [163, 300] width 38 height 9
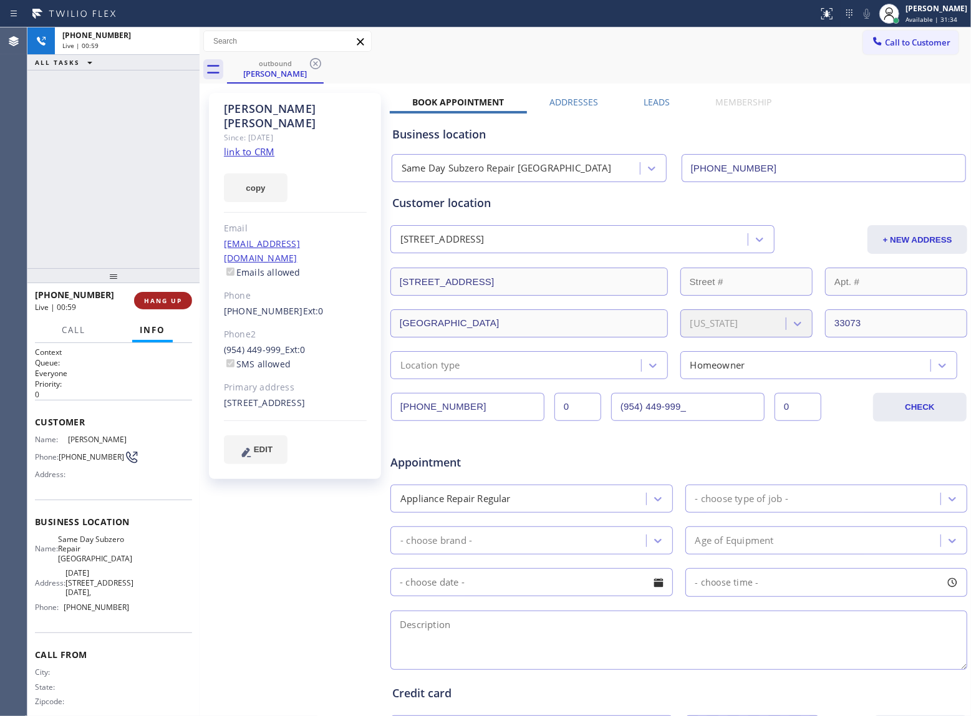
click at [152, 303] on span "HANG UP" at bounding box center [163, 300] width 38 height 9
click at [163, 299] on span "COMPLETE" at bounding box center [160, 300] width 43 height 9
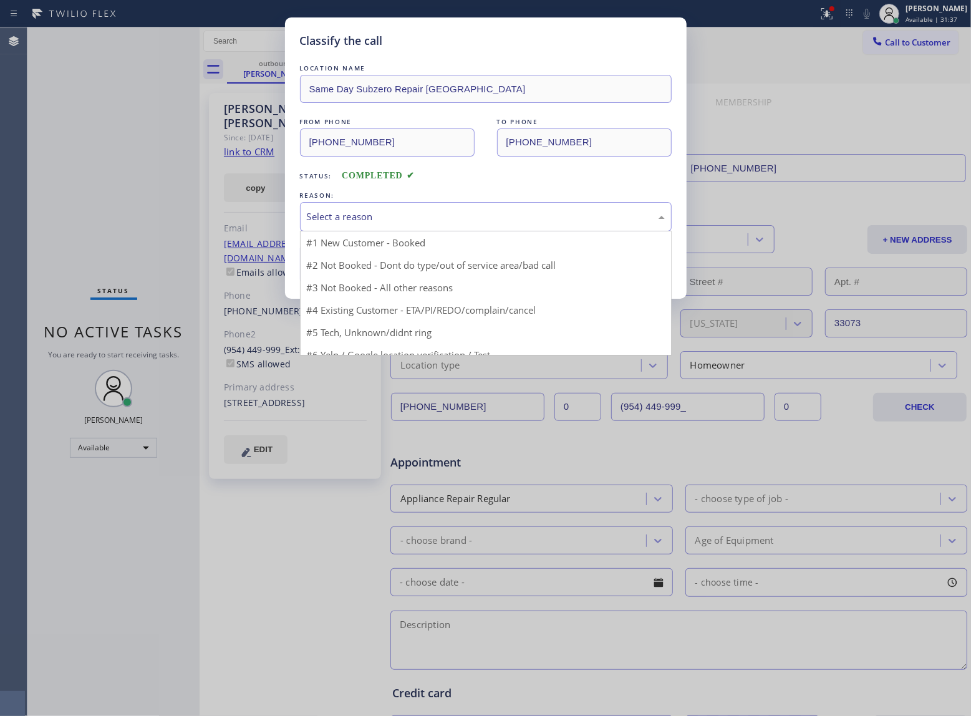
click at [393, 218] on div "Select a reason" at bounding box center [486, 217] width 358 height 14
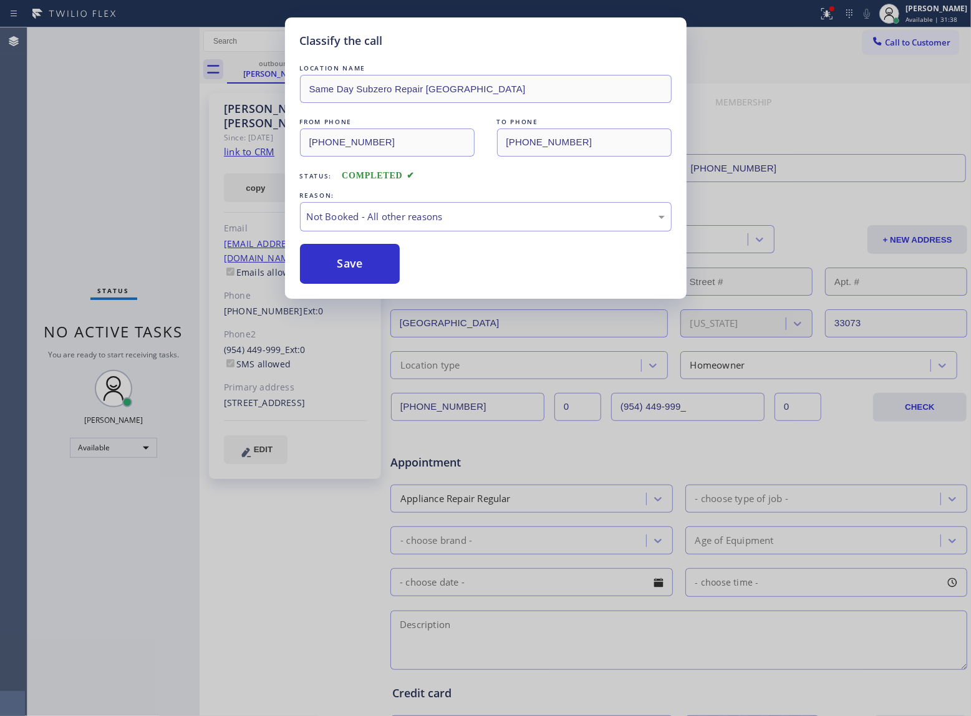
click at [360, 271] on button "Save" at bounding box center [350, 264] width 100 height 40
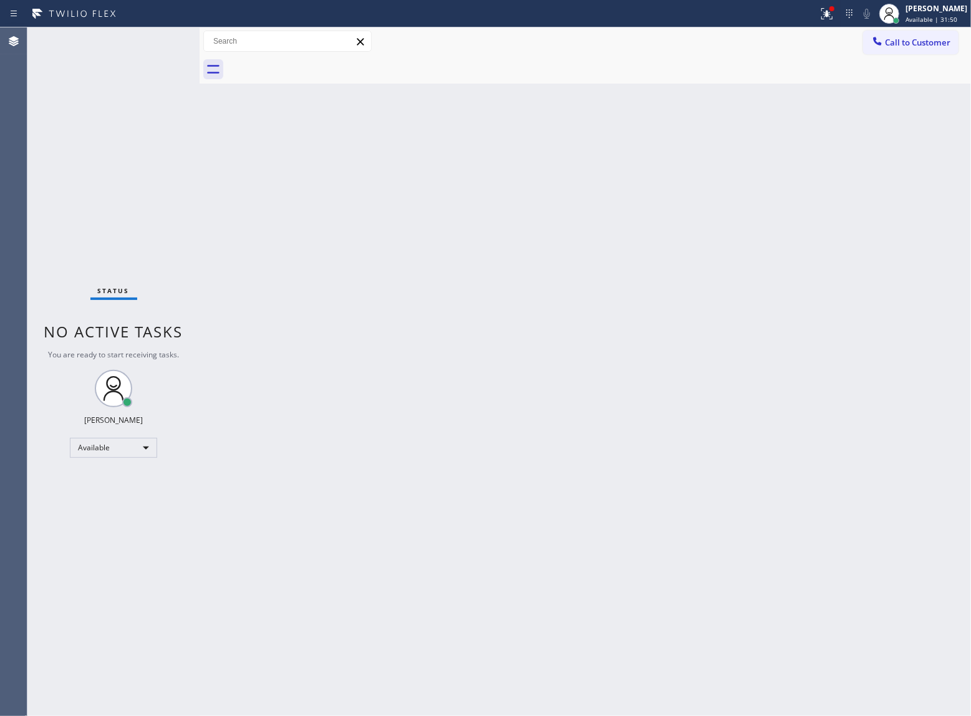
drag, startPoint x: 913, startPoint y: 51, endPoint x: 709, endPoint y: 123, distance: 216.4
click at [909, 49] on button "Call to Customer" at bounding box center [910, 43] width 95 height 24
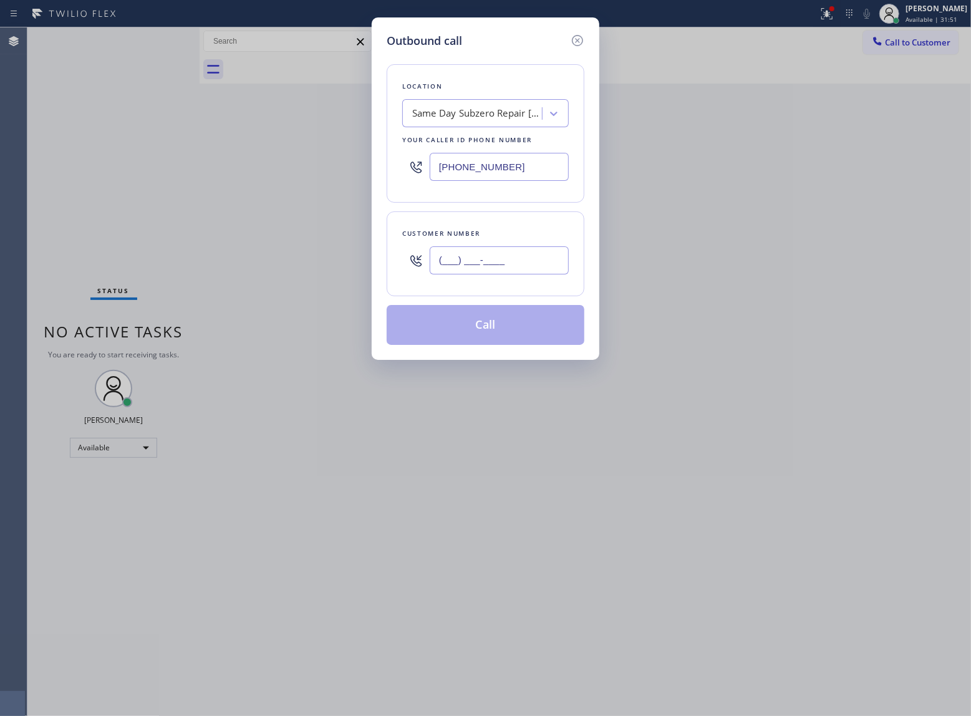
click at [484, 268] on input "(___) ___-____" at bounding box center [499, 260] width 139 height 28
paste input "949) 350-2207"
type input "[PHONE_NUMBER]"
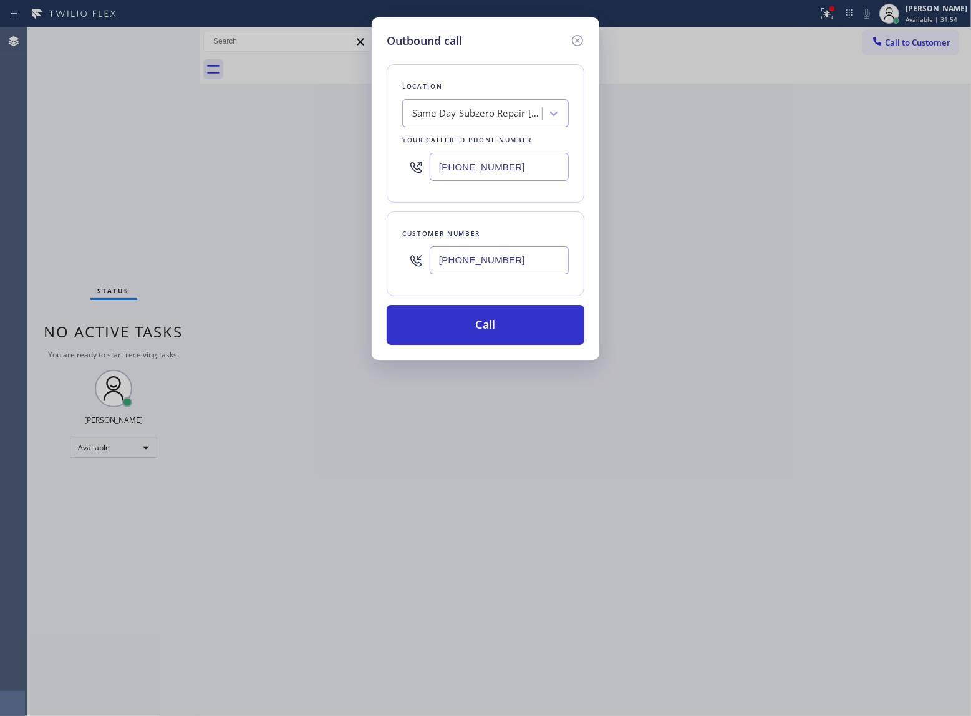
click at [505, 170] on input "[PHONE_NUMBER]" at bounding box center [499, 167] width 139 height 28
paste input "49) 523-3220"
click at [518, 270] on input "[PHONE_NUMBER]" at bounding box center [499, 260] width 139 height 28
click at [502, 335] on button "Call" at bounding box center [486, 325] width 198 height 40
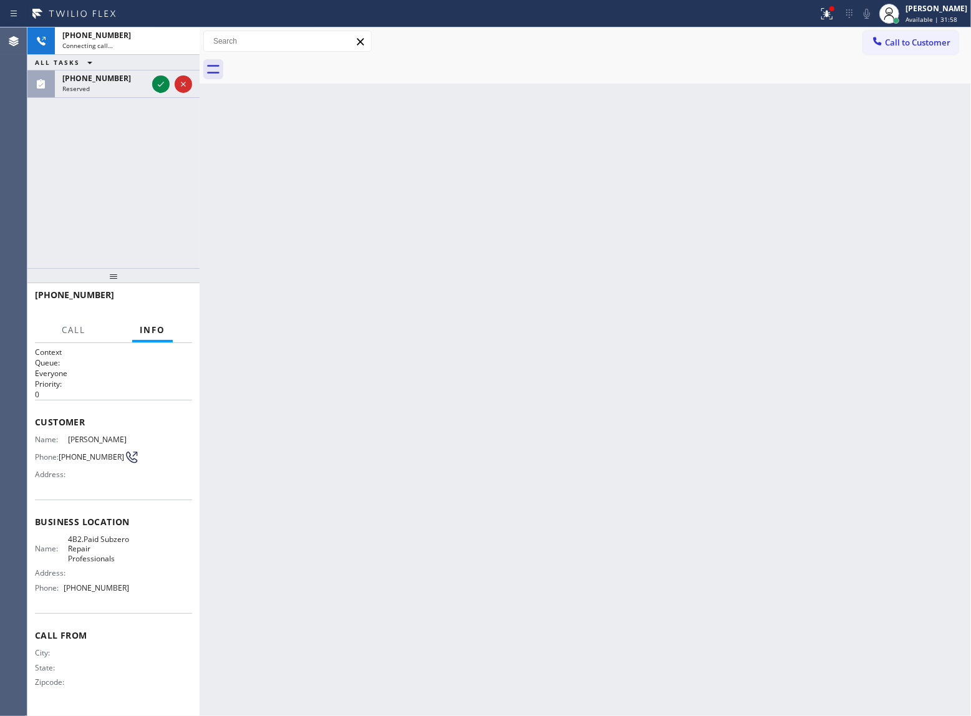
click at [158, 62] on div "ALL TASKS ALL TASKS ACTIVE TASKS TASKS IN WRAP UP" at bounding box center [113, 63] width 172 height 16
click at [158, 85] on icon at bounding box center [161, 84] width 6 height 5
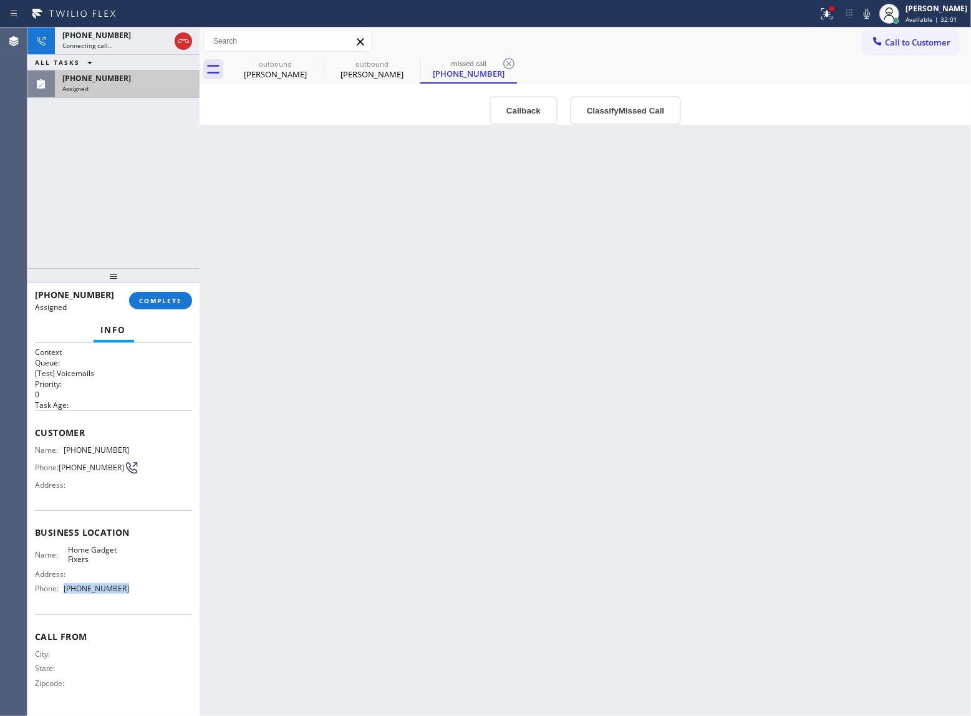
drag, startPoint x: 120, startPoint y: 604, endPoint x: 62, endPoint y: 599, distance: 57.6
click at [62, 599] on div "Name: Home Gadget Fixers Address: Phone: [PHONE_NUMBER]" at bounding box center [113, 572] width 157 height 54
click at [315, 61] on icon at bounding box center [315, 63] width 15 height 15
click at [0, 0] on icon at bounding box center [0, 0] width 0 height 0
click at [315, 61] on icon at bounding box center [315, 63] width 15 height 15
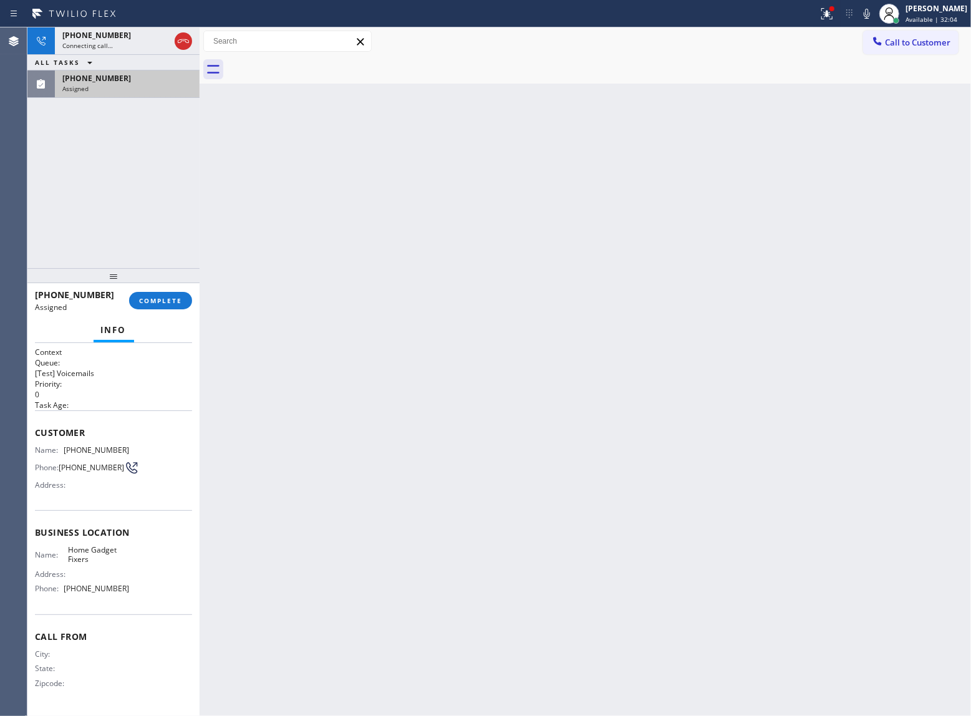
drag, startPoint x: 916, startPoint y: 36, endPoint x: 843, endPoint y: 71, distance: 80.6
click at [914, 36] on button "Call to Customer" at bounding box center [910, 43] width 95 height 24
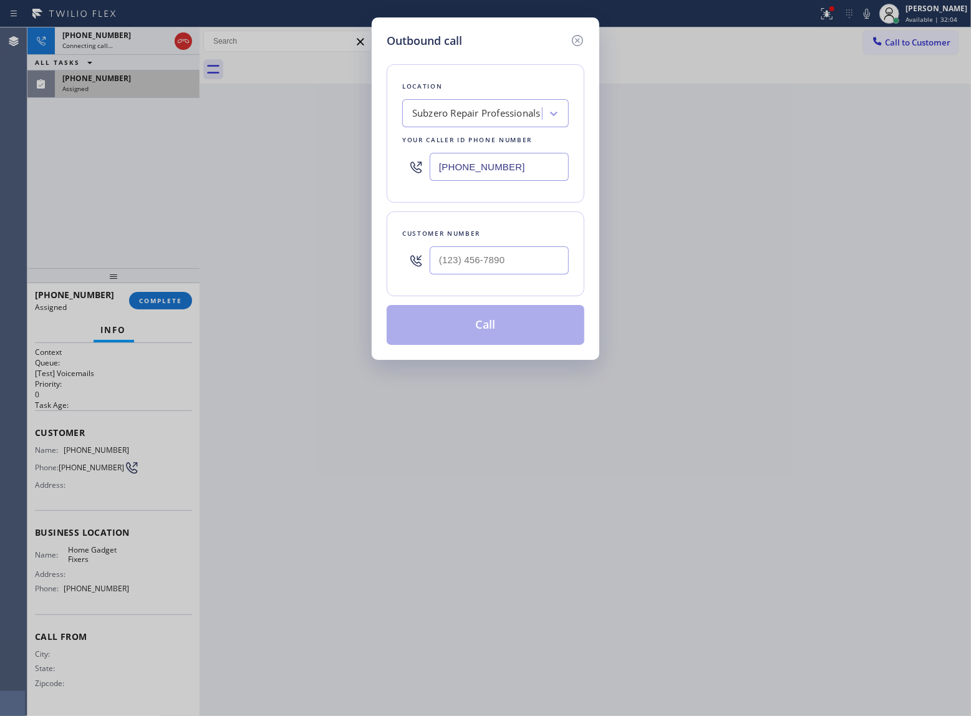
click at [495, 170] on input "[PHONE_NUMBER]" at bounding box center [499, 167] width 139 height 28
paste input "856) 406-2982"
type input "[PHONE_NUMBER]"
click at [575, 35] on icon at bounding box center [577, 40] width 15 height 15
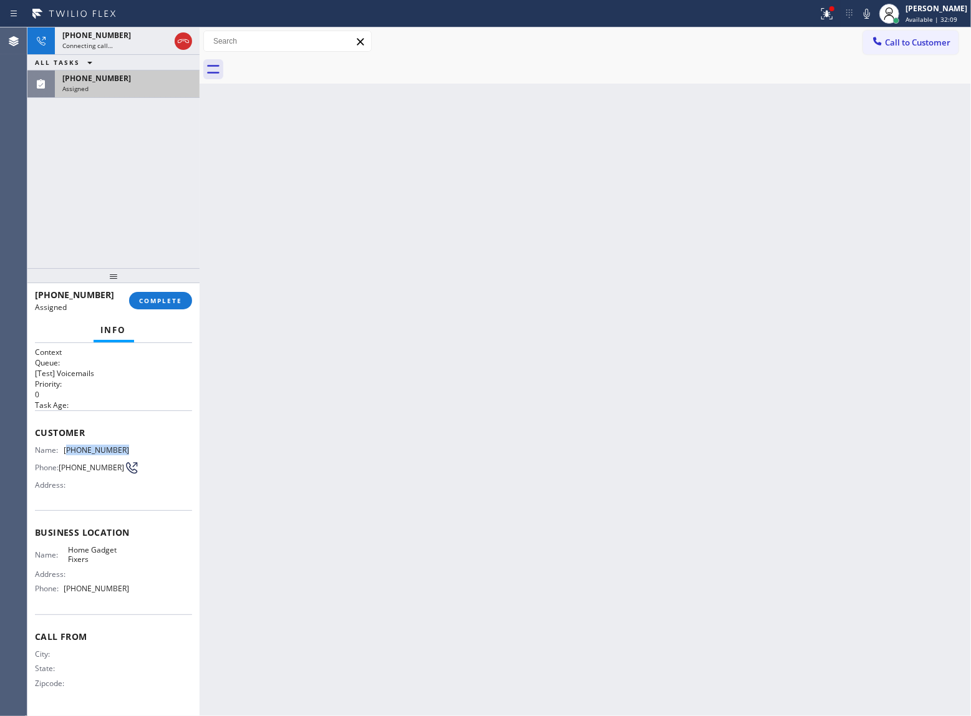
drag, startPoint x: 131, startPoint y: 449, endPoint x: 67, endPoint y: 452, distance: 63.7
click at [67, 452] on div "Name: [PHONE_NUMBER] Phone: [PHONE_NUMBER] Address:" at bounding box center [113, 469] width 157 height 49
click at [163, 296] on span "COMPLETE" at bounding box center [160, 300] width 43 height 9
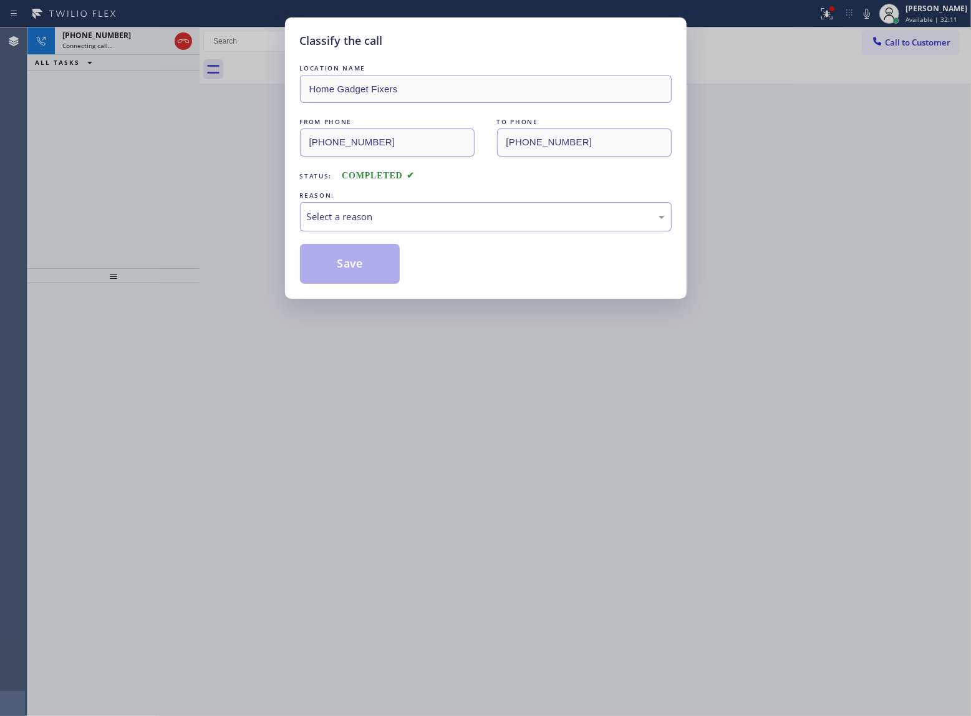
click at [399, 200] on div "REASON:" at bounding box center [486, 195] width 372 height 13
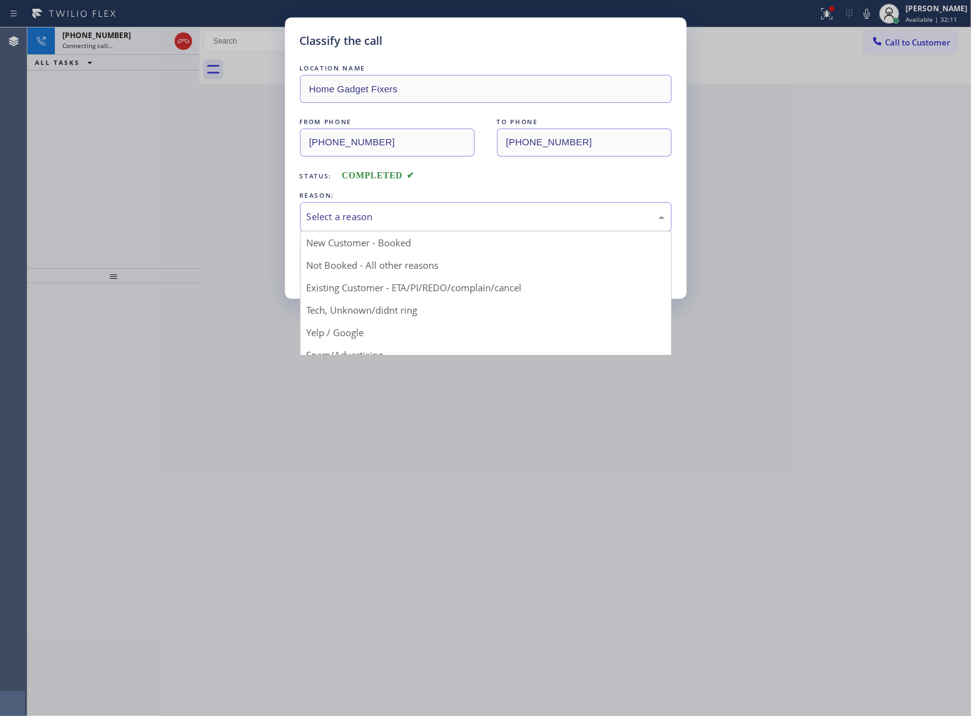
drag, startPoint x: 398, startPoint y: 218, endPoint x: 387, endPoint y: 253, distance: 36.1
click at [398, 220] on div "Select a reason" at bounding box center [486, 217] width 358 height 14
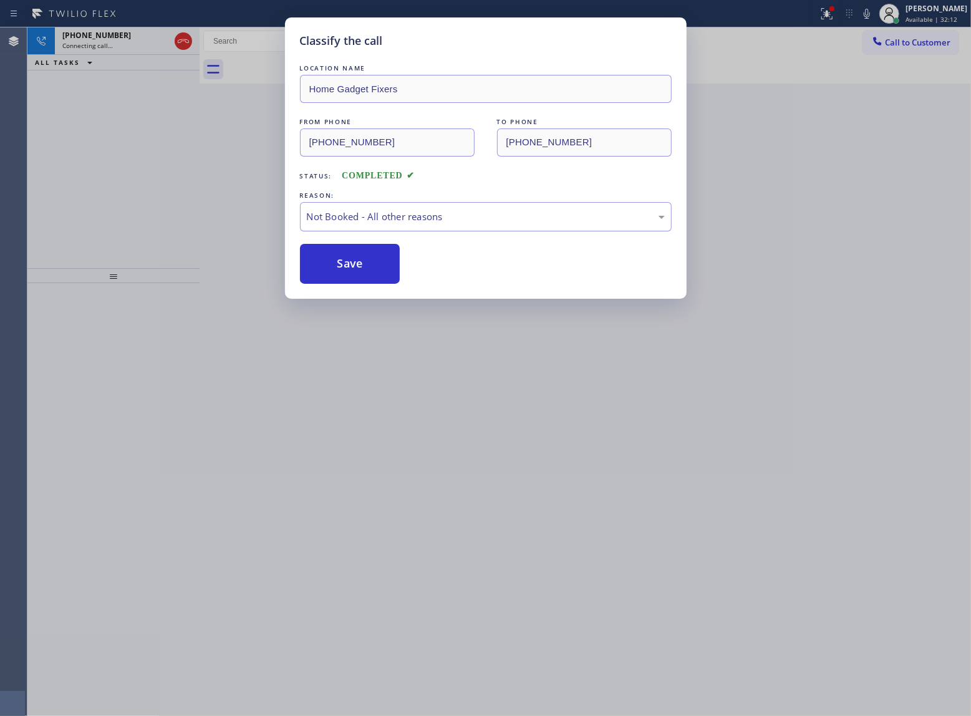
click at [367, 270] on button "Save" at bounding box center [350, 264] width 100 height 40
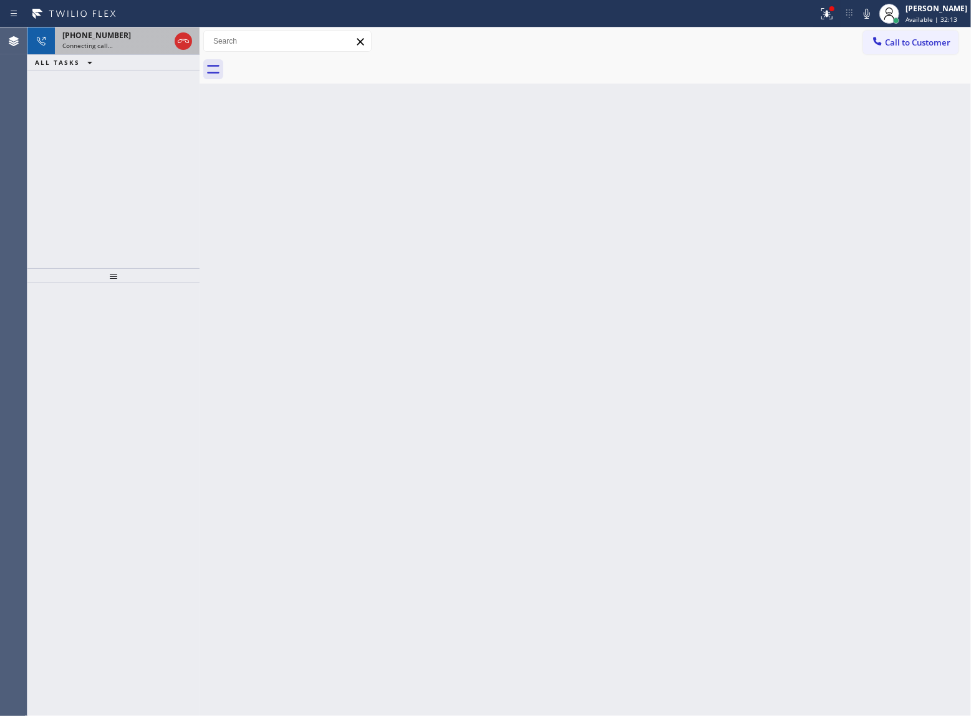
click at [105, 45] on span "Connecting call…" at bounding box center [87, 45] width 51 height 9
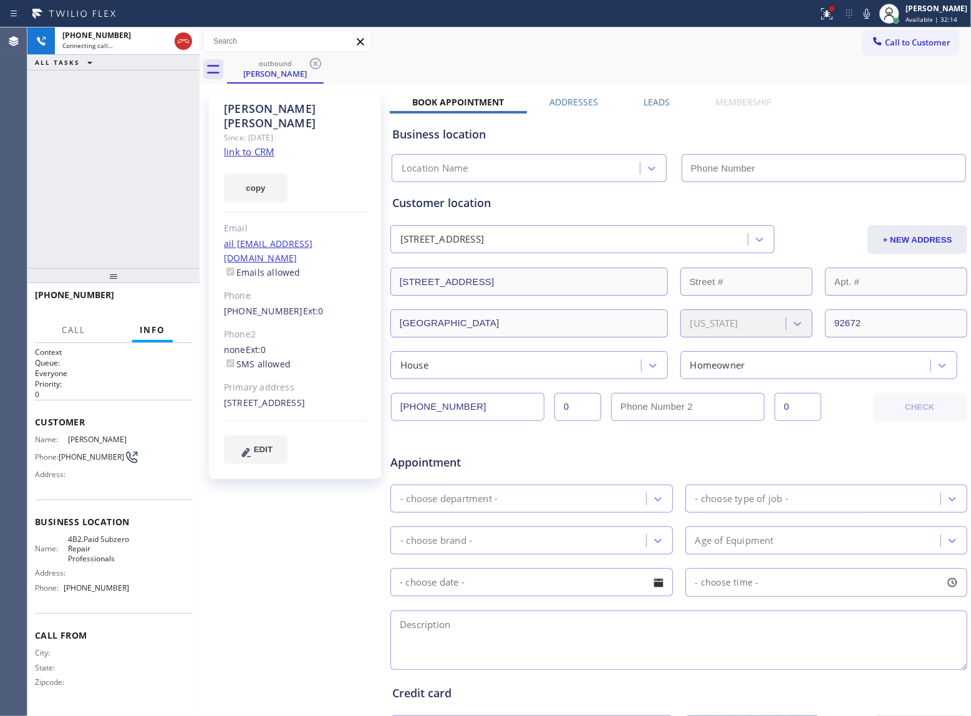
type input "[PHONE_NUMBER]"
drag, startPoint x: 114, startPoint y: 185, endPoint x: 375, endPoint y: 238, distance: 266.8
click at [113, 185] on div "[PHONE_NUMBER] Connecting call… ALL TASKS ALL TASKS ACTIVE TASKS TASKS IN WRAP …" at bounding box center [113, 147] width 172 height 241
click at [145, 216] on div "[PHONE_NUMBER] Live | 00:03 ALL TASKS ALL TASKS ACTIVE TASKS TASKS IN WRAP UP" at bounding box center [113, 147] width 172 height 241
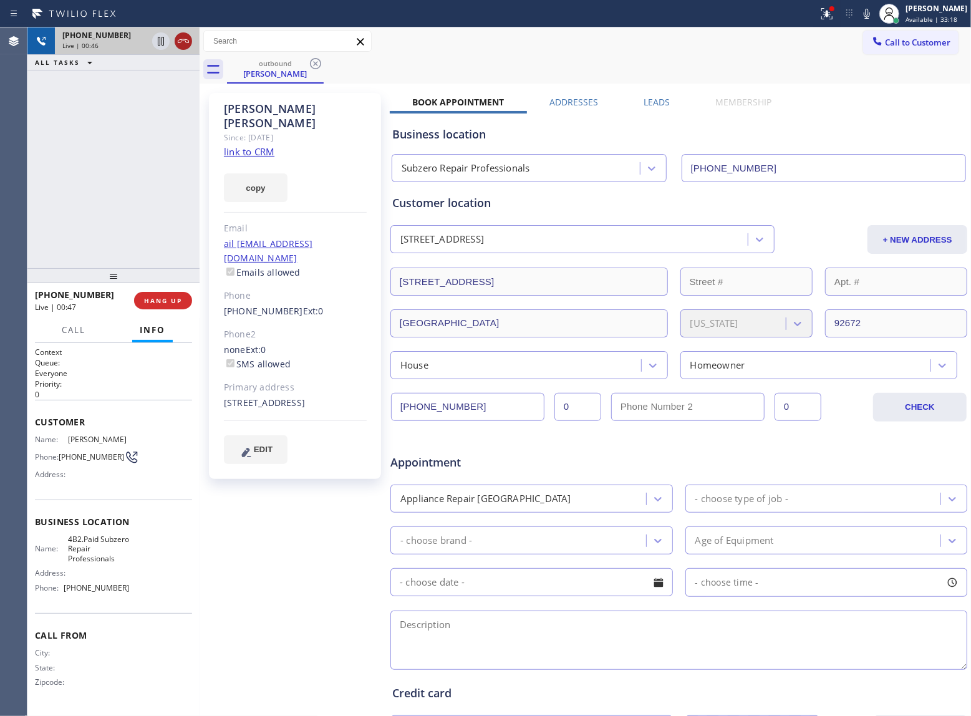
click at [183, 43] on icon at bounding box center [183, 41] width 15 height 15
click at [183, 43] on div "Live | 00:47" at bounding box center [127, 45] width 130 height 9
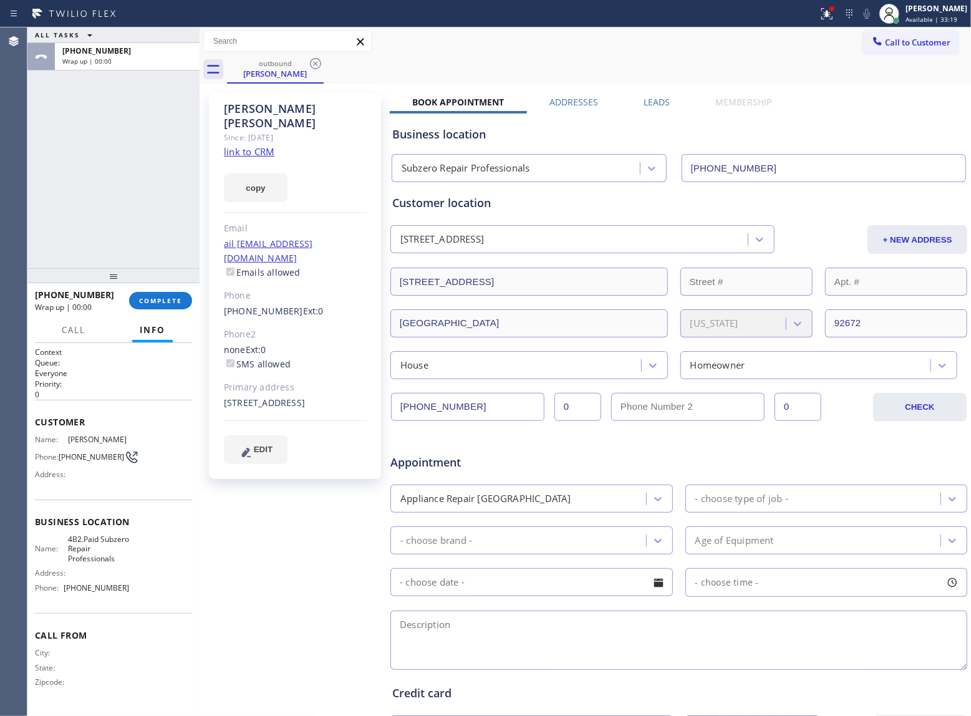
click at [155, 315] on div "[PHONE_NUMBER] Wrap up | 00:00 COMPLETE" at bounding box center [113, 300] width 157 height 32
click at [153, 313] on div "[PHONE_NUMBER] Wrap up | 00:00 COMPLETE" at bounding box center [113, 300] width 157 height 32
click at [156, 312] on div "[PHONE_NUMBER] Wrap up | 00:00 COMPLETE" at bounding box center [113, 300] width 157 height 32
click at [160, 309] on button "COMPLETE" at bounding box center [160, 300] width 63 height 17
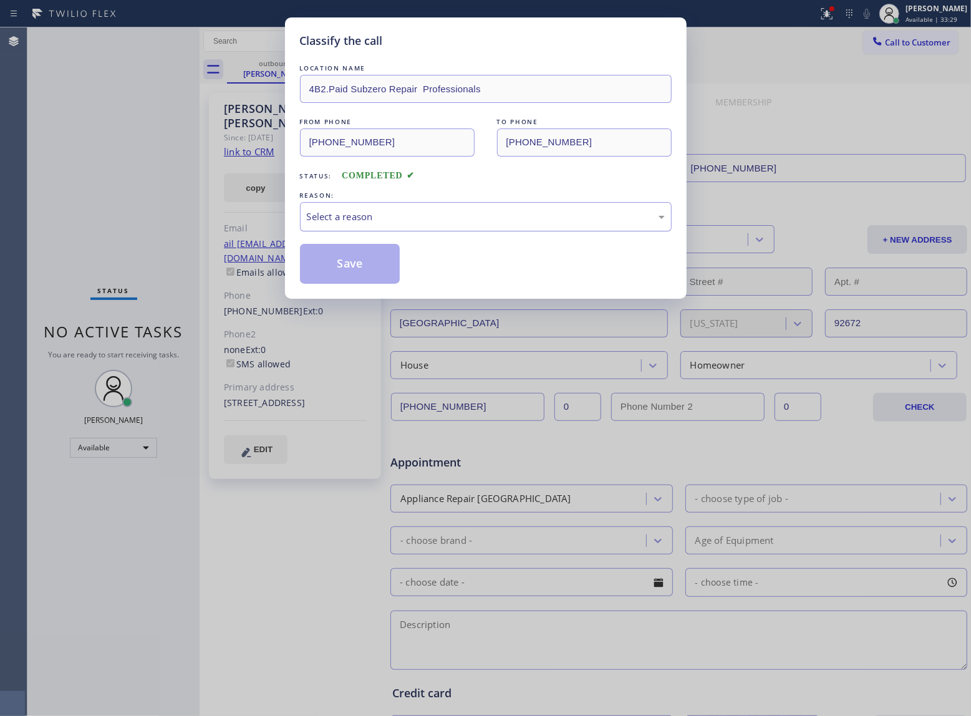
click at [395, 228] on div "Select a reason" at bounding box center [486, 216] width 372 height 29
click at [332, 270] on button "Save" at bounding box center [350, 264] width 100 height 40
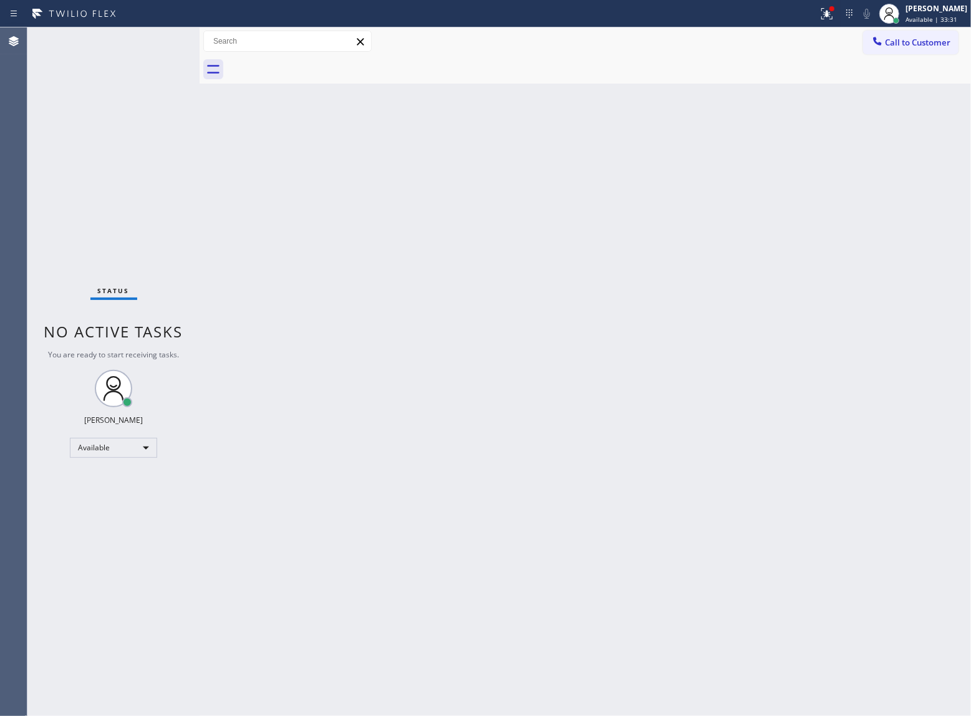
click at [924, 42] on span "Call to Customer" at bounding box center [917, 42] width 65 height 11
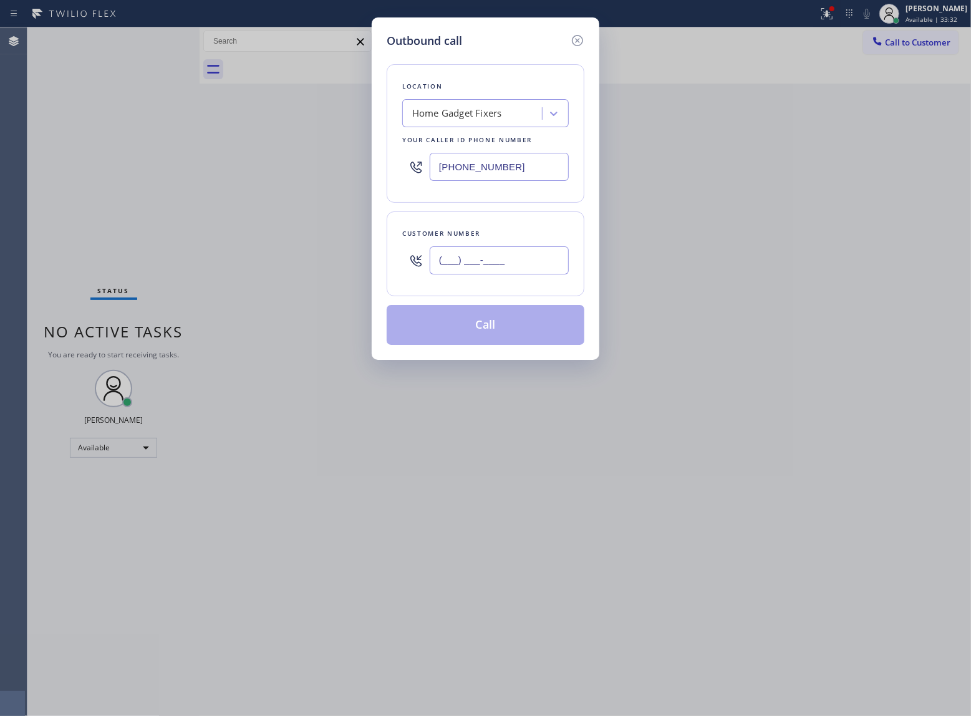
click at [494, 266] on input "(___) ___-____" at bounding box center [499, 260] width 139 height 28
paste input "856) 403-5704"
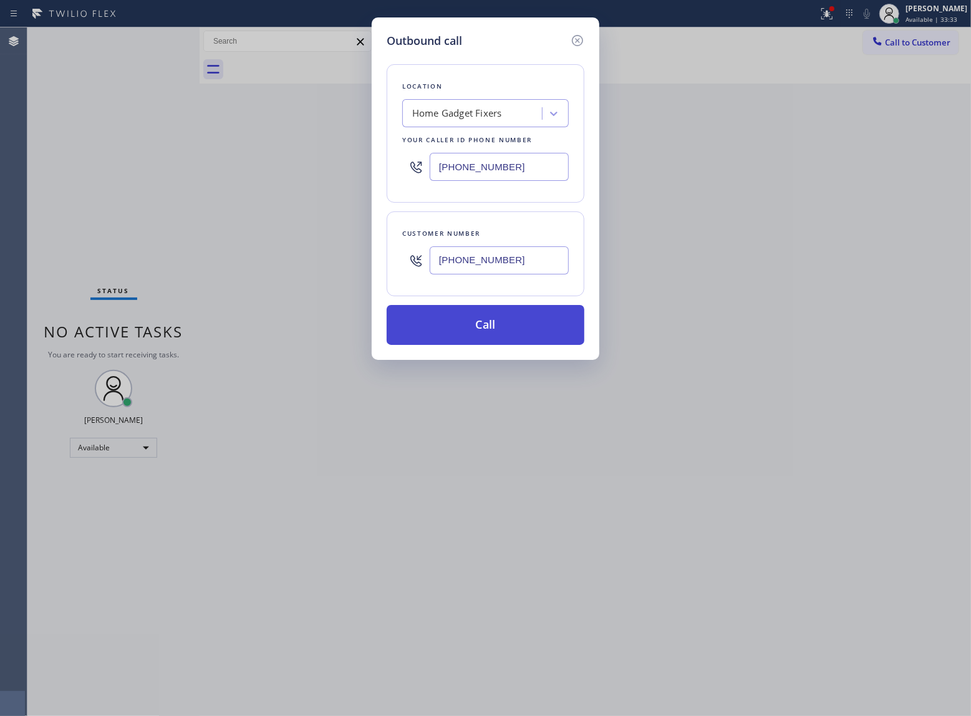
type input "[PHONE_NUMBER]"
click at [500, 339] on button "Call" at bounding box center [486, 325] width 198 height 40
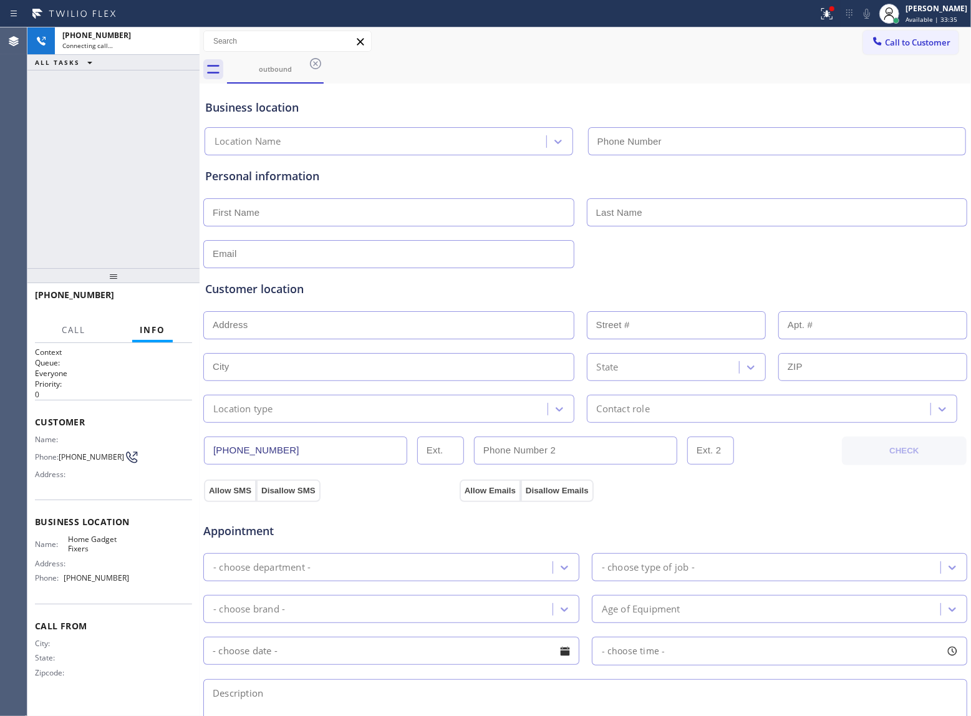
type input "[PHONE_NUMBER]"
click at [113, 193] on div "[PHONE_NUMBER] Live | 00:03 ALL TASKS ALL TASKS ACTIVE TASKS TASKS IN WRAP UP" at bounding box center [113, 147] width 172 height 241
click at [170, 301] on span "HANG UP" at bounding box center [163, 300] width 38 height 9
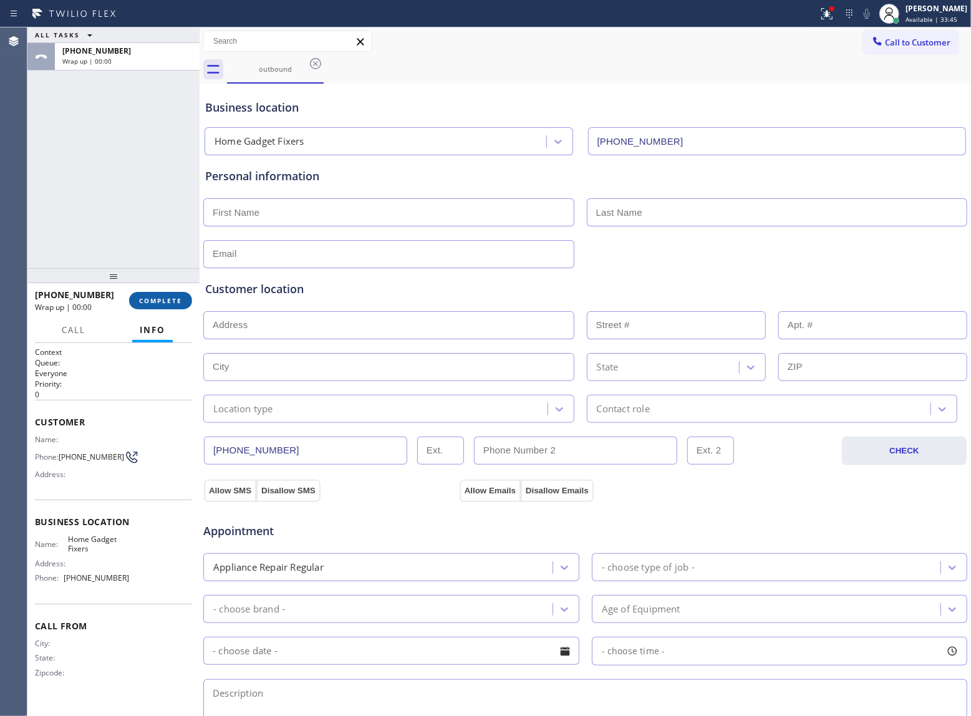
click at [170, 301] on span "COMPLETE" at bounding box center [160, 300] width 43 height 9
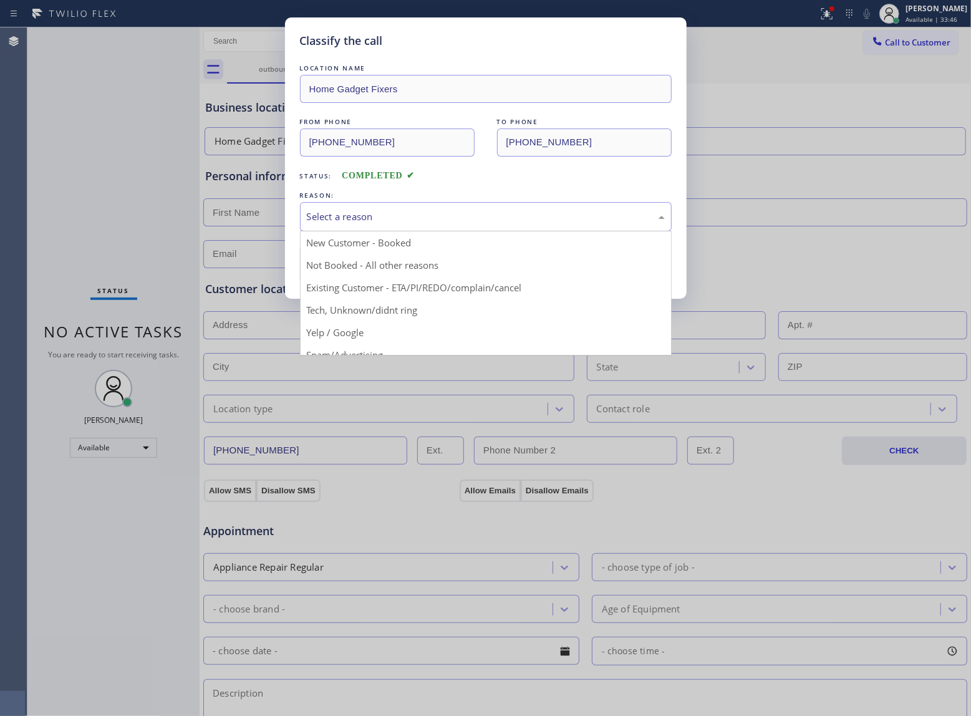
click at [379, 213] on div "Select a reason" at bounding box center [486, 217] width 358 height 14
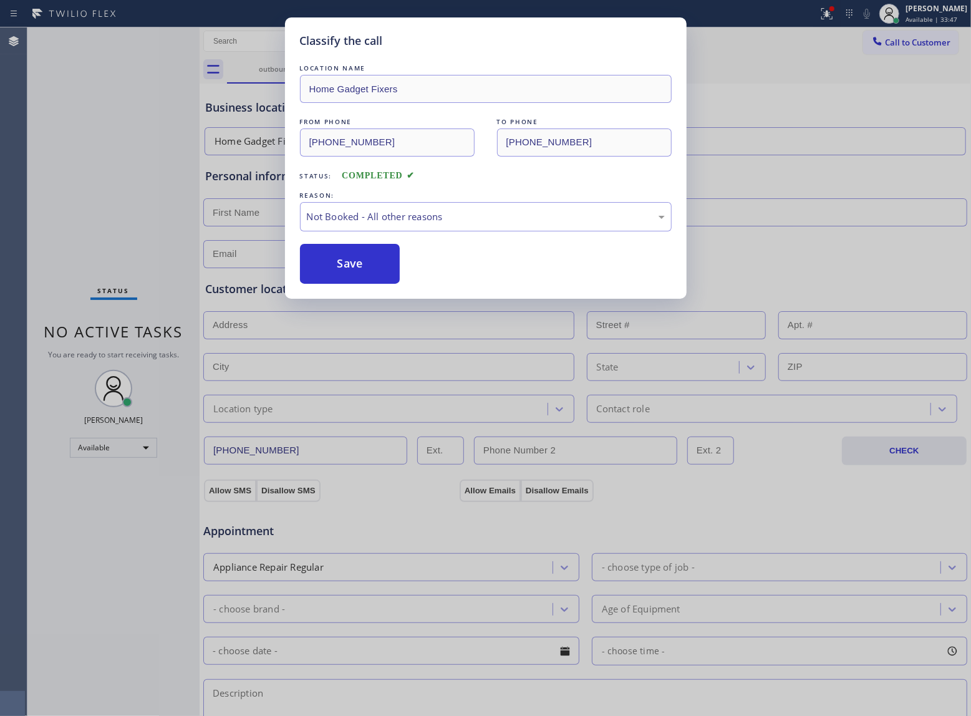
click at [334, 270] on button "Save" at bounding box center [350, 264] width 100 height 40
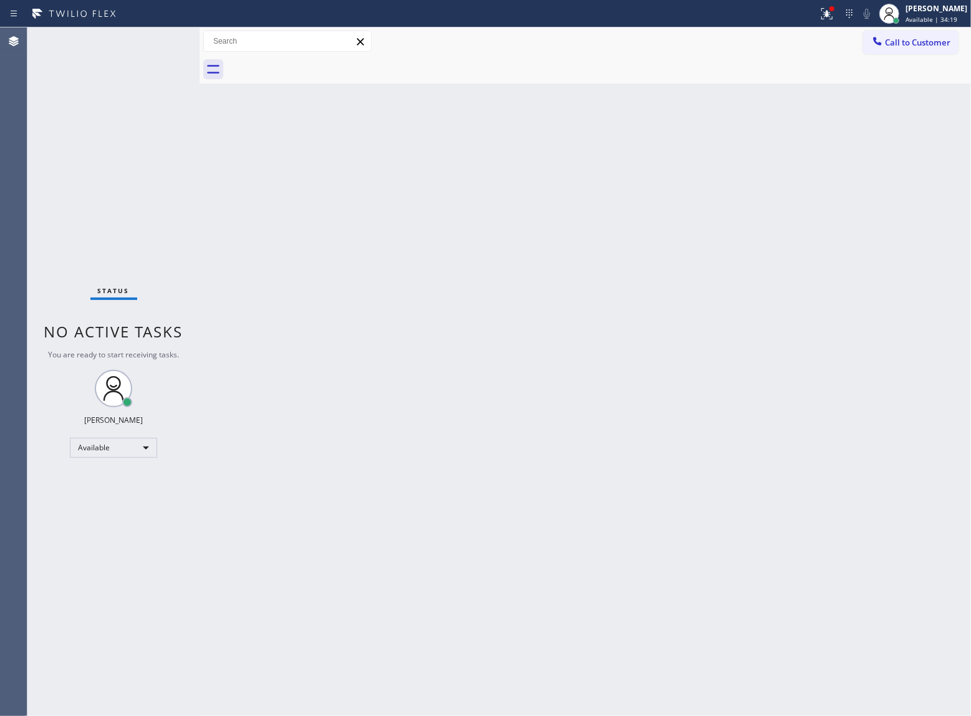
click at [171, 250] on div "Status No active tasks You are ready to start receiving tasks. [PERSON_NAME] Av…" at bounding box center [113, 371] width 172 height 689
click at [155, 245] on div "Status No active tasks You are ready to start receiving tasks. [PERSON_NAME] Av…" at bounding box center [113, 371] width 172 height 689
click at [119, 152] on div "Status No active tasks You are ready to start receiving tasks. [PERSON_NAME] Av…" at bounding box center [113, 371] width 172 height 689
click at [118, 182] on div "Status No active tasks You are ready to start receiving tasks. [PERSON_NAME] Av…" at bounding box center [113, 371] width 172 height 689
click at [101, 207] on div "Status No active tasks You are ready to start receiving tasks. [PERSON_NAME] Av…" at bounding box center [113, 371] width 172 height 689
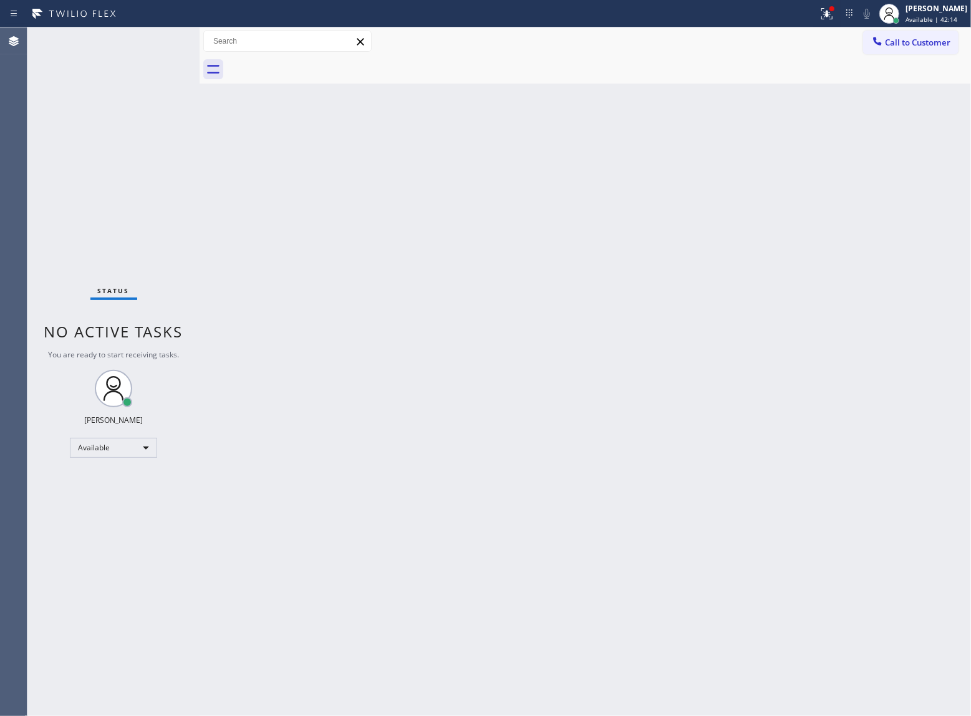
drag, startPoint x: 170, startPoint y: 168, endPoint x: 575, endPoint y: 15, distance: 432.9
click at [172, 167] on div "Status No active tasks You are ready to start receiving tasks. [PERSON_NAME] Av…" at bounding box center [113, 371] width 172 height 689
drag, startPoint x: 188, startPoint y: 232, endPoint x: 166, endPoint y: 129, distance: 105.8
click at [186, 225] on div "Status No active tasks You are ready to start receiving tasks. [PERSON_NAME] Av…" at bounding box center [113, 371] width 172 height 689
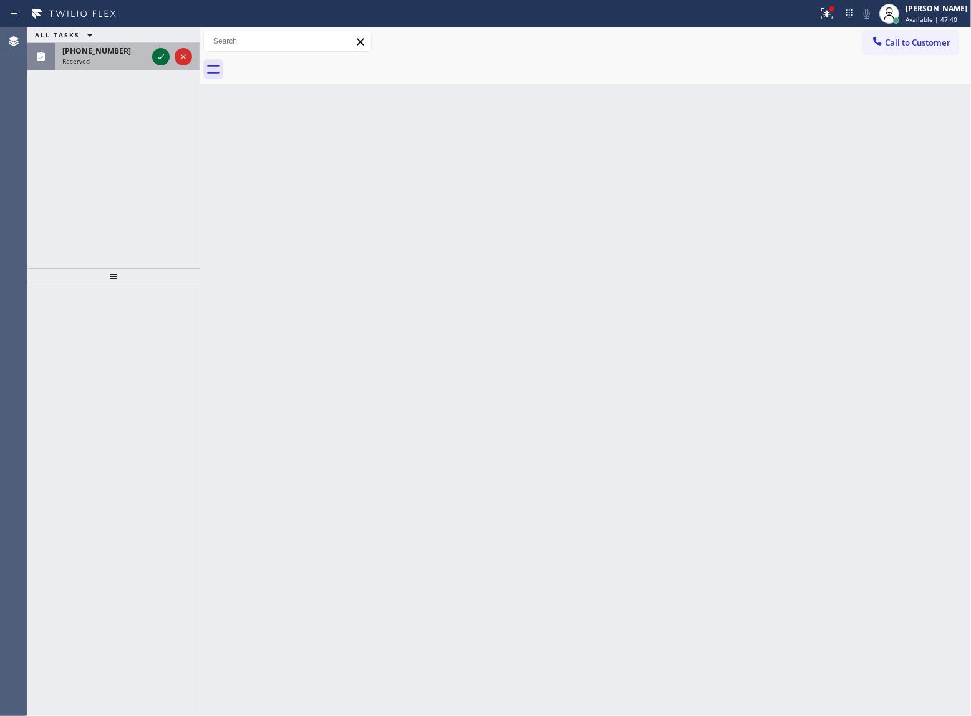
click at [163, 56] on icon at bounding box center [160, 56] width 15 height 15
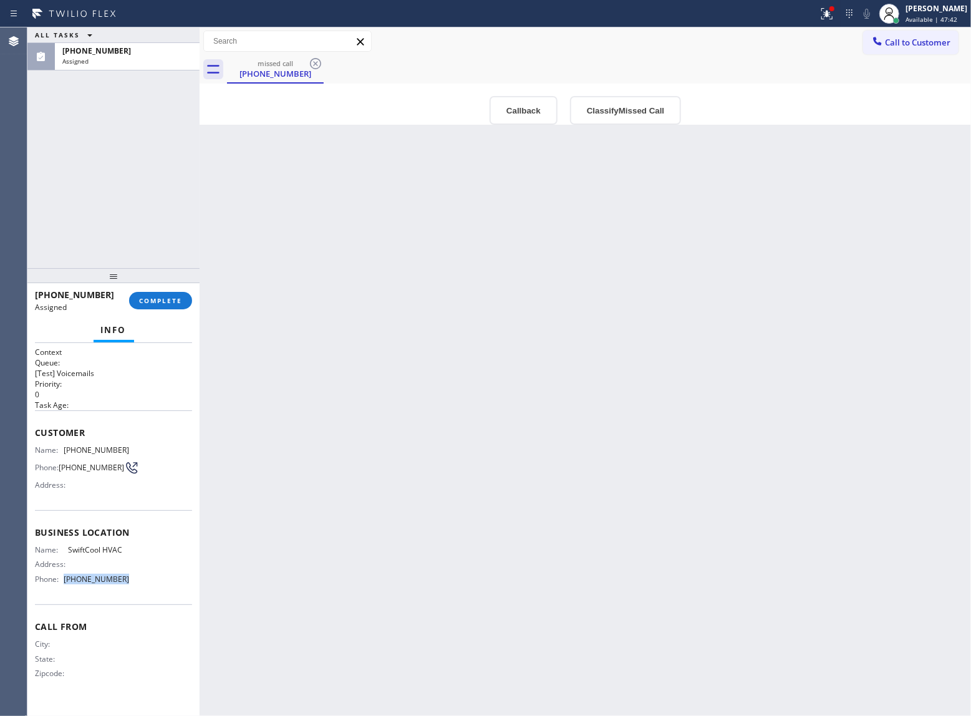
drag, startPoint x: 125, startPoint y: 599, endPoint x: 66, endPoint y: 589, distance: 59.4
click at [66, 589] on div "Name: SwiftCool HVAC Address: Phone: [PHONE_NUMBER]" at bounding box center [113, 567] width 157 height 44
click at [886, 41] on span "Call to Customer" at bounding box center [917, 42] width 65 height 11
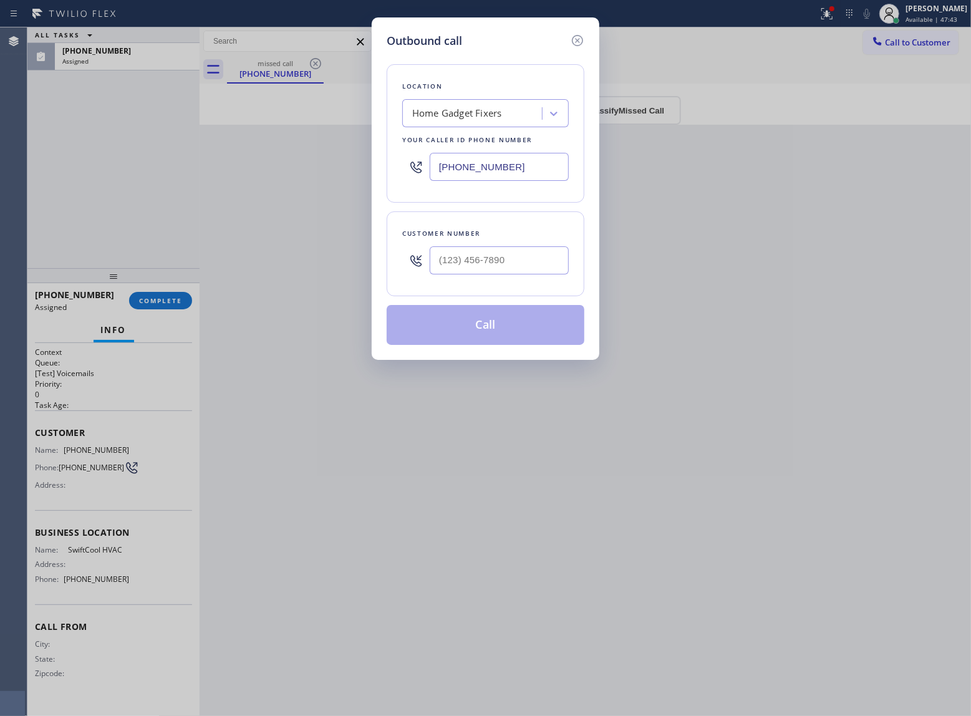
click at [497, 181] on div "[PHONE_NUMBER]" at bounding box center [485, 167] width 167 height 41
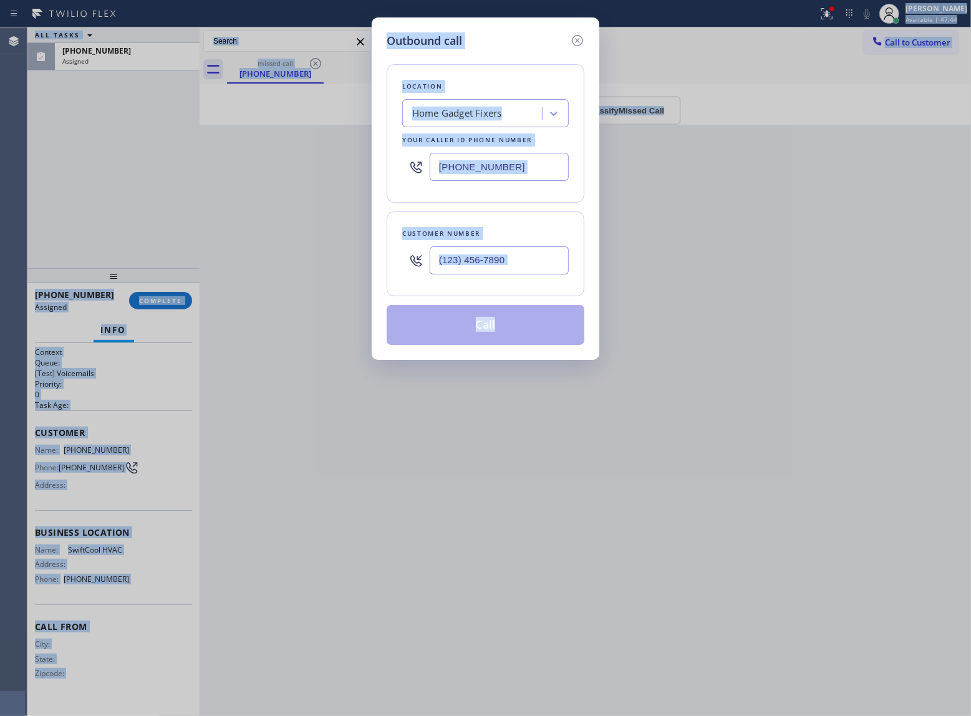
click at [499, 175] on input "[PHONE_NUMBER]" at bounding box center [499, 167] width 139 height 28
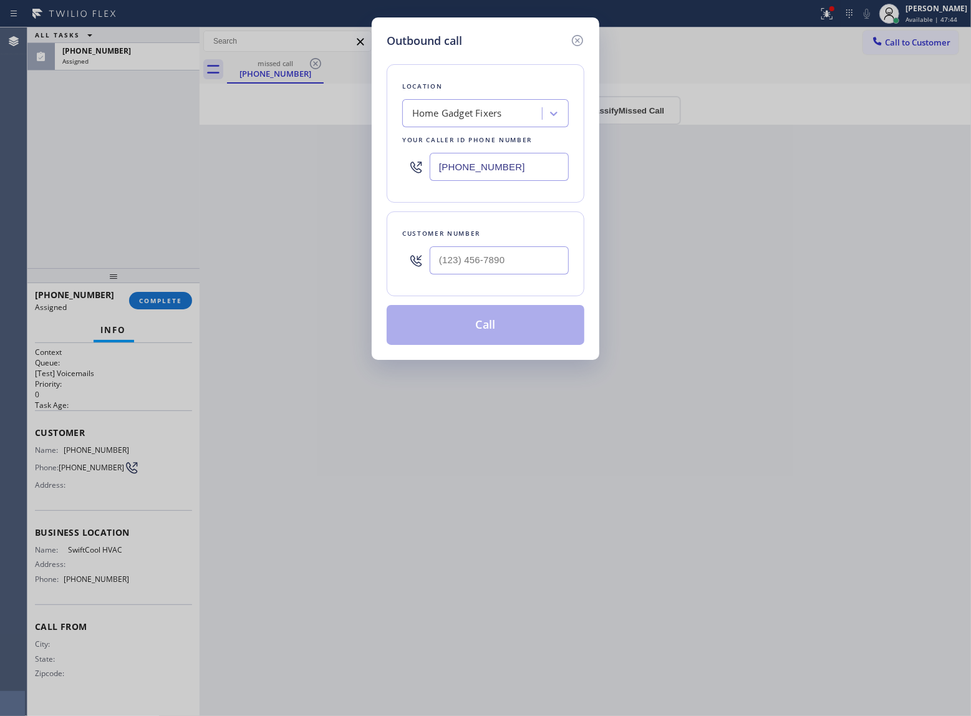
paste input "951) 783-3053"
type input "[PHONE_NUMBER]"
click at [572, 44] on icon at bounding box center [577, 40] width 15 height 15
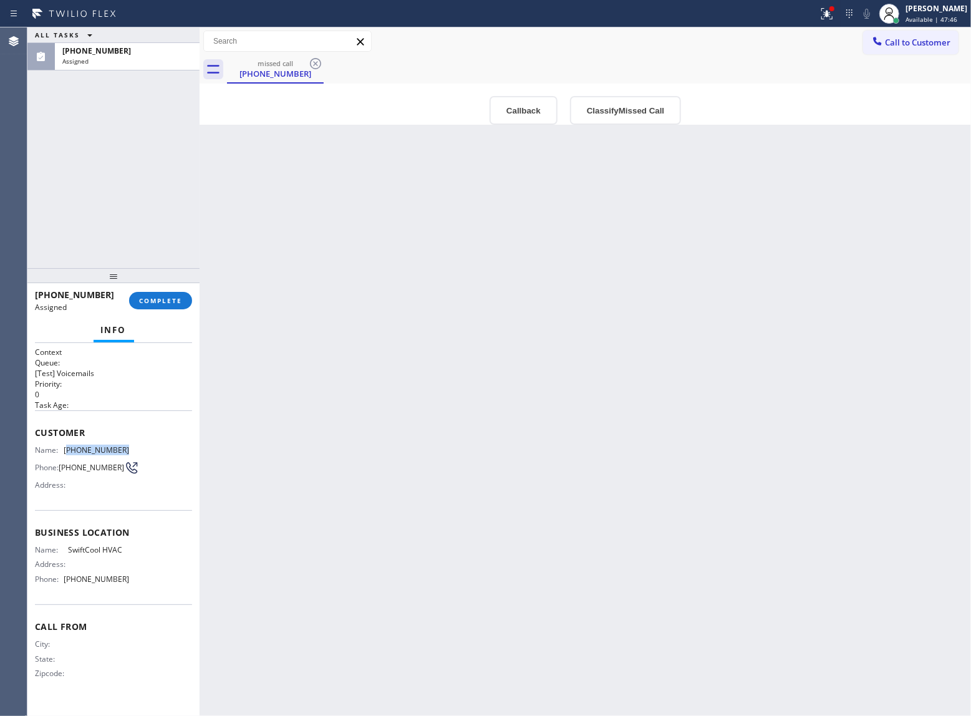
drag, startPoint x: 126, startPoint y: 454, endPoint x: 70, endPoint y: 454, distance: 55.5
click at [70, 454] on span "[PHONE_NUMBER]" at bounding box center [96, 449] width 65 height 9
click at [212, 247] on div "Back to Dashboard Change Sender ID Customers Technicians Select a contact Outbo…" at bounding box center [586, 371] width 772 height 689
click at [203, 262] on div "Back to Dashboard Change Sender ID Customers Technicians Select a contact Outbo…" at bounding box center [586, 371] width 772 height 689
click at [155, 301] on span "COMPLETE" at bounding box center [160, 300] width 43 height 9
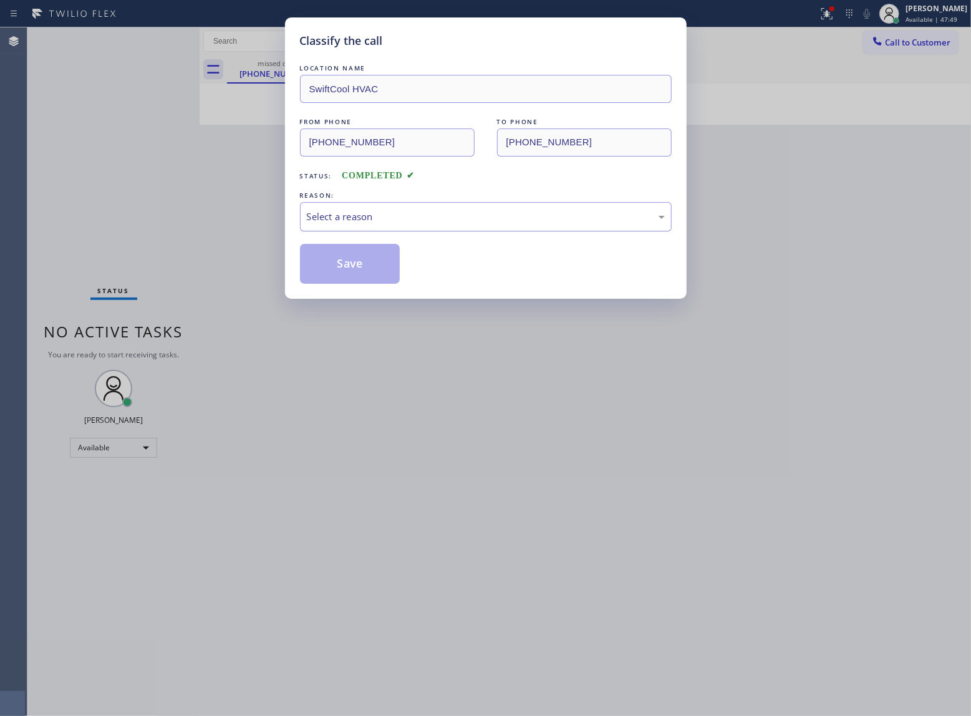
click at [402, 230] on div "Select a reason" at bounding box center [486, 216] width 372 height 29
click at [370, 261] on button "Save" at bounding box center [350, 264] width 100 height 40
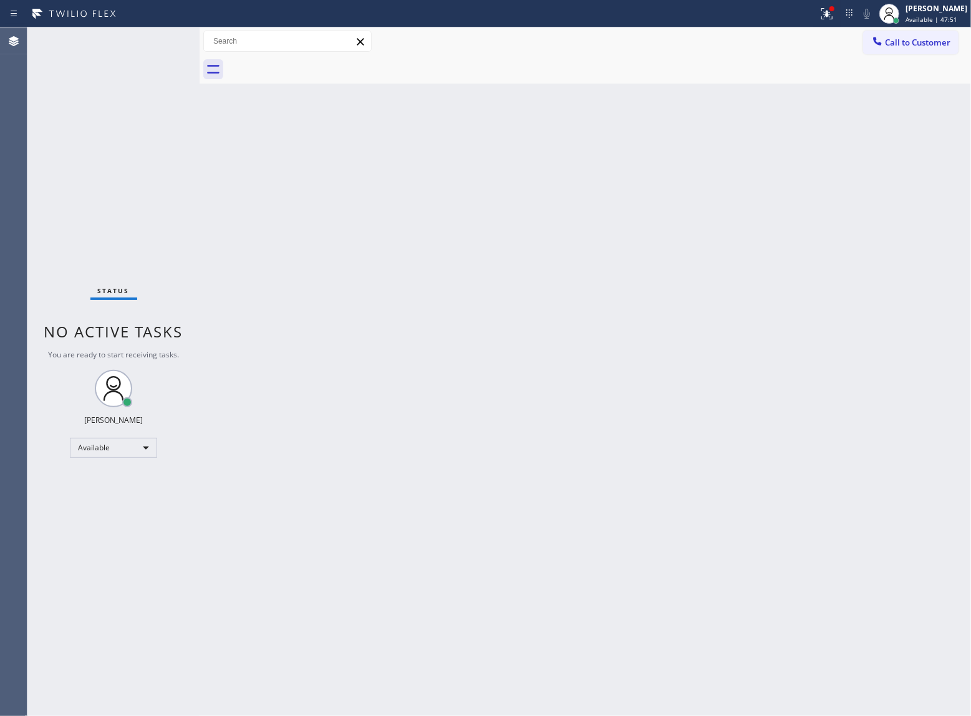
click at [922, 42] on span "Call to Customer" at bounding box center [917, 42] width 65 height 11
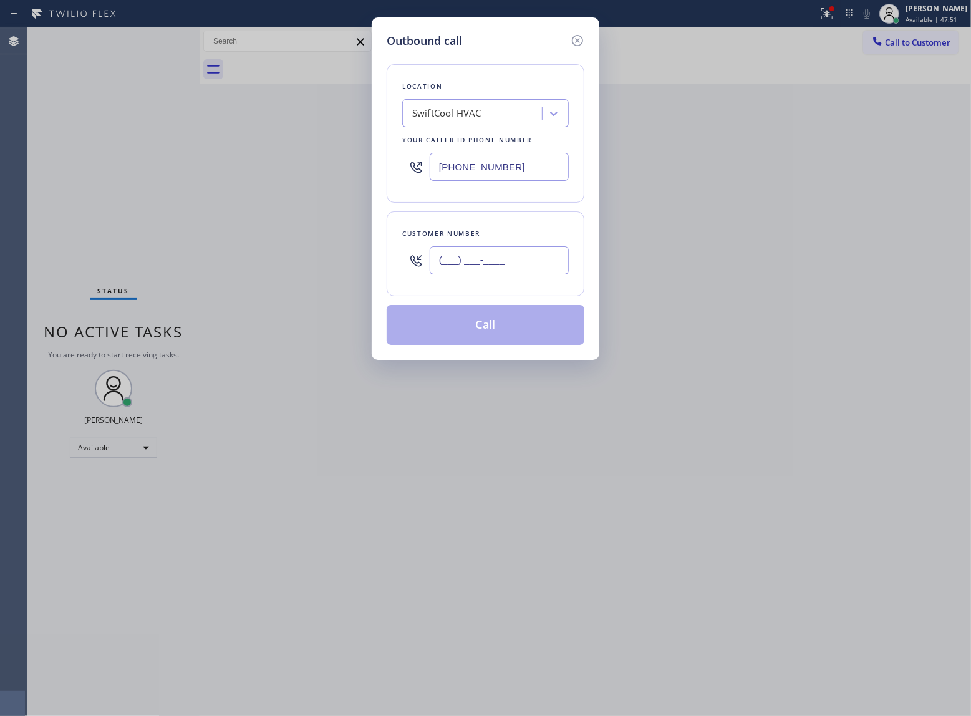
click at [455, 265] on input "(___) ___-____" at bounding box center [499, 260] width 139 height 28
paste input "951) 327-7047"
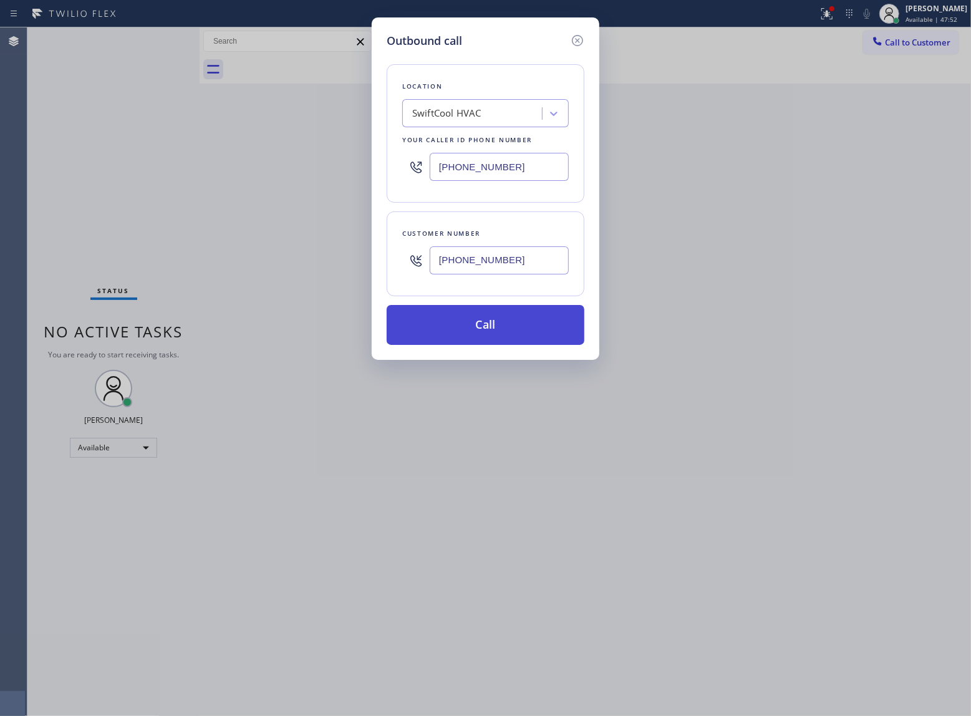
type input "[PHONE_NUMBER]"
click at [516, 327] on button "Call" at bounding box center [486, 325] width 198 height 40
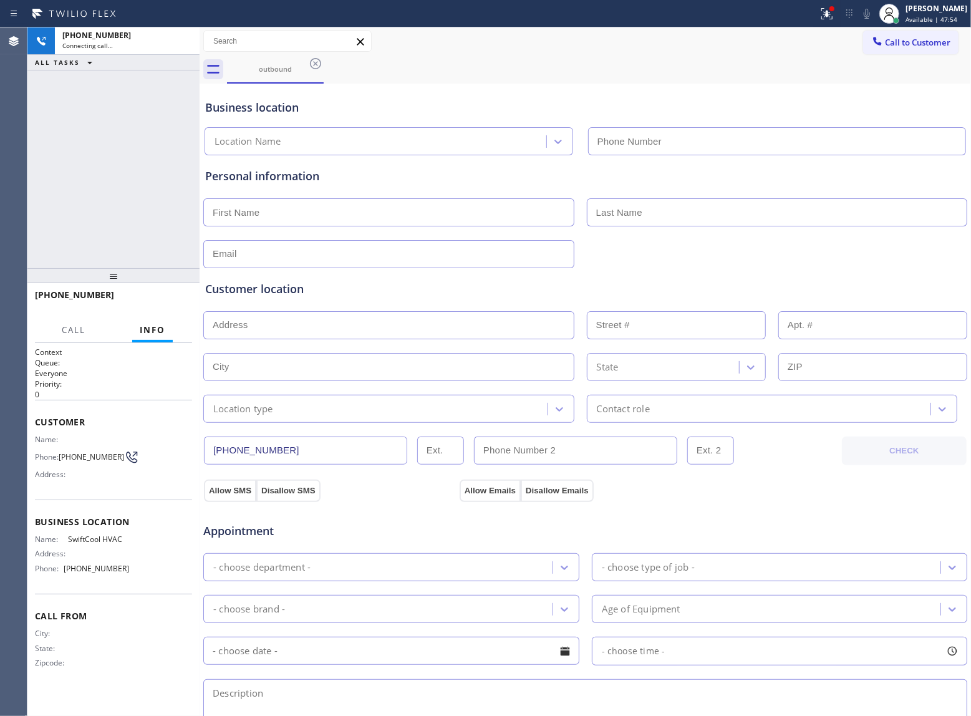
type input "[PHONE_NUMBER]"
drag, startPoint x: 123, startPoint y: 217, endPoint x: 145, endPoint y: 241, distance: 32.7
click at [124, 215] on div "[PHONE_NUMBER] Live | 00:14 ALL TASKS ALL TASKS ACTIVE TASKS TASKS IN WRAP UP" at bounding box center [113, 147] width 172 height 241
click at [151, 304] on span "HANG UP" at bounding box center [163, 300] width 38 height 9
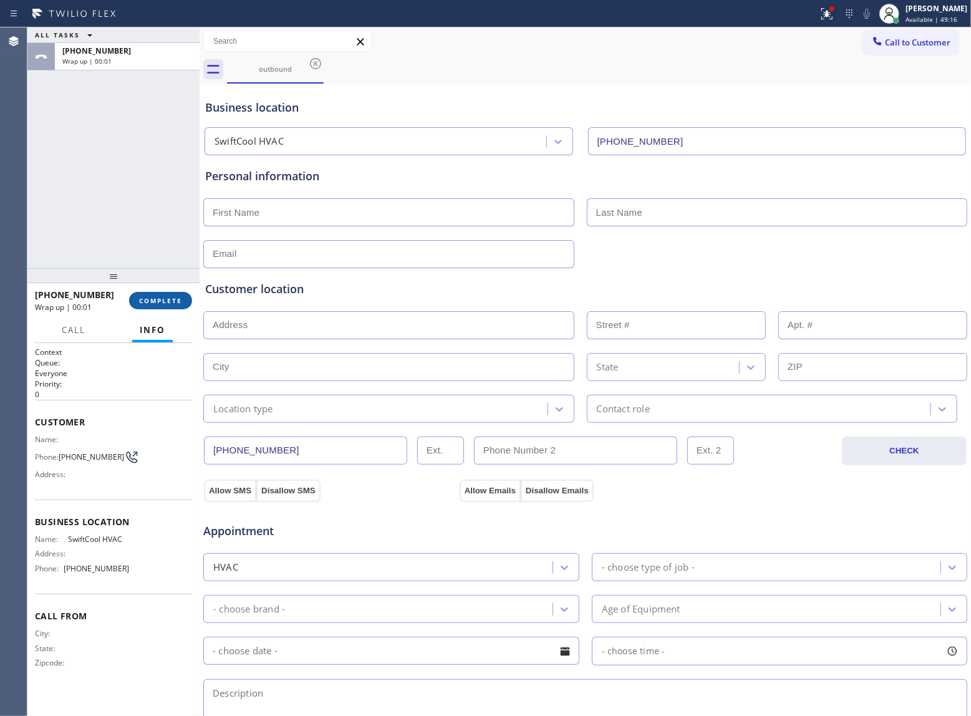
click at [133, 300] on div "[PHONE_NUMBER] Wrap up | 00:01 COMPLETE" at bounding box center [113, 300] width 157 height 32
click at [143, 298] on span "COMPLETE" at bounding box center [160, 300] width 43 height 9
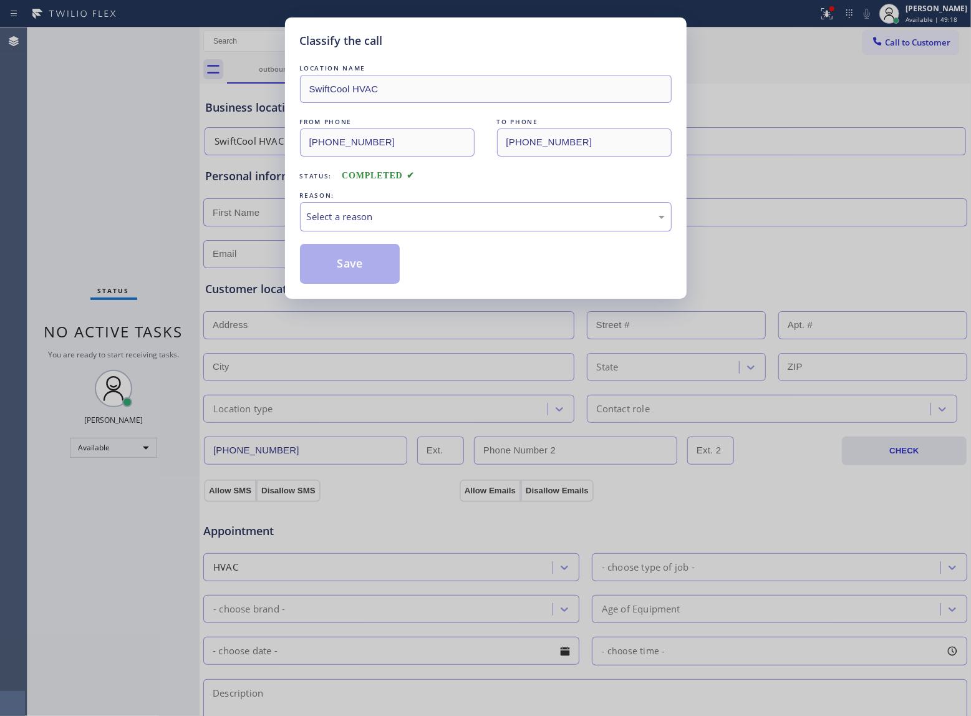
drag, startPoint x: 370, startPoint y: 211, endPoint x: 365, endPoint y: 220, distance: 10.1
click at [367, 215] on div "Select a reason" at bounding box center [486, 217] width 358 height 14
drag, startPoint x: 327, startPoint y: 260, endPoint x: 971, endPoint y: 629, distance: 742.2
click at [329, 260] on button "Save" at bounding box center [350, 264] width 100 height 40
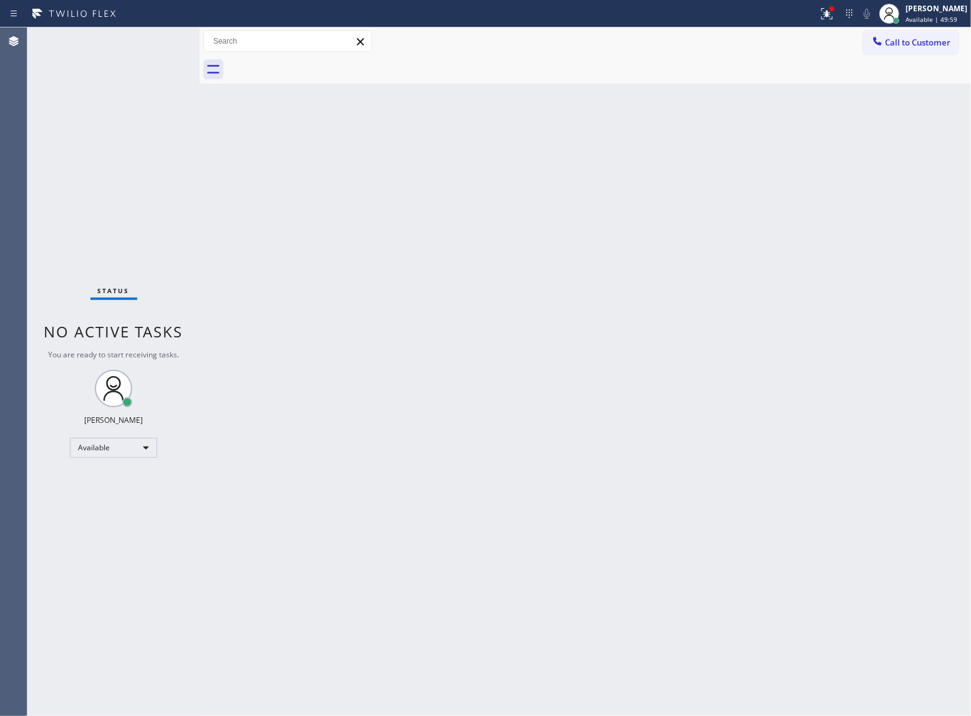
drag, startPoint x: 217, startPoint y: 116, endPoint x: 208, endPoint y: 101, distance: 17.3
click at [216, 113] on div "Back to Dashboard Change Sender ID Customers Technicians Select a contact Outbo…" at bounding box center [586, 371] width 772 height 689
click at [148, 198] on div "Status No active tasks You are ready to start receiving tasks. [PERSON_NAME] Av…" at bounding box center [113, 371] width 172 height 689
click at [190, 201] on div "Status No active tasks You are ready to start receiving tasks. [PERSON_NAME] Av…" at bounding box center [113, 371] width 172 height 689
click at [831, 5] on button at bounding box center [826, 13] width 27 height 27
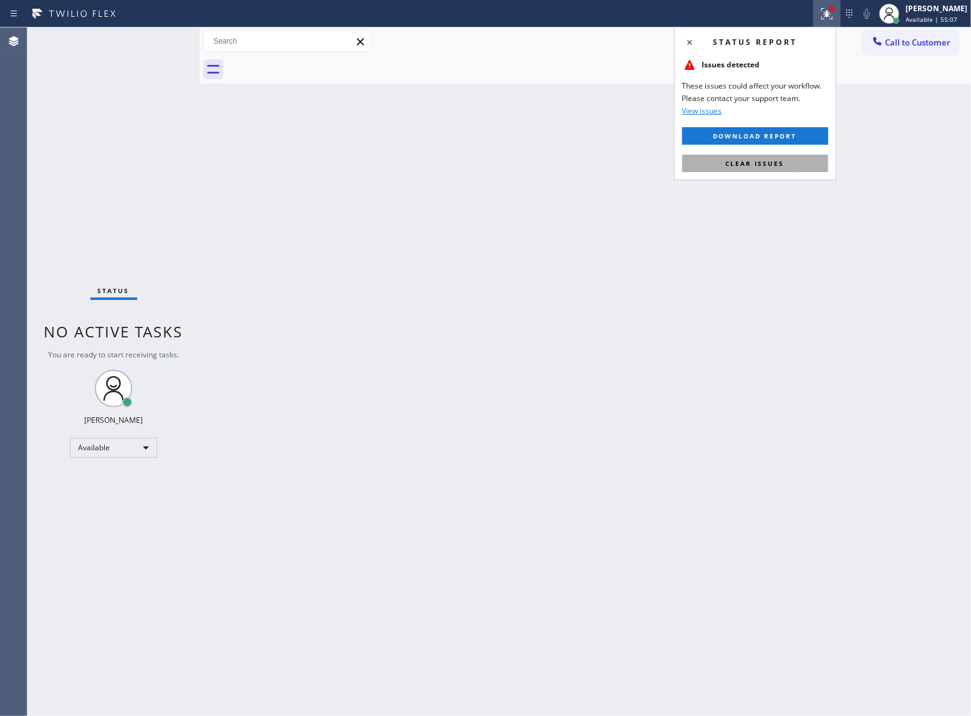
click at [744, 163] on span "Clear issues" at bounding box center [755, 163] width 59 height 9
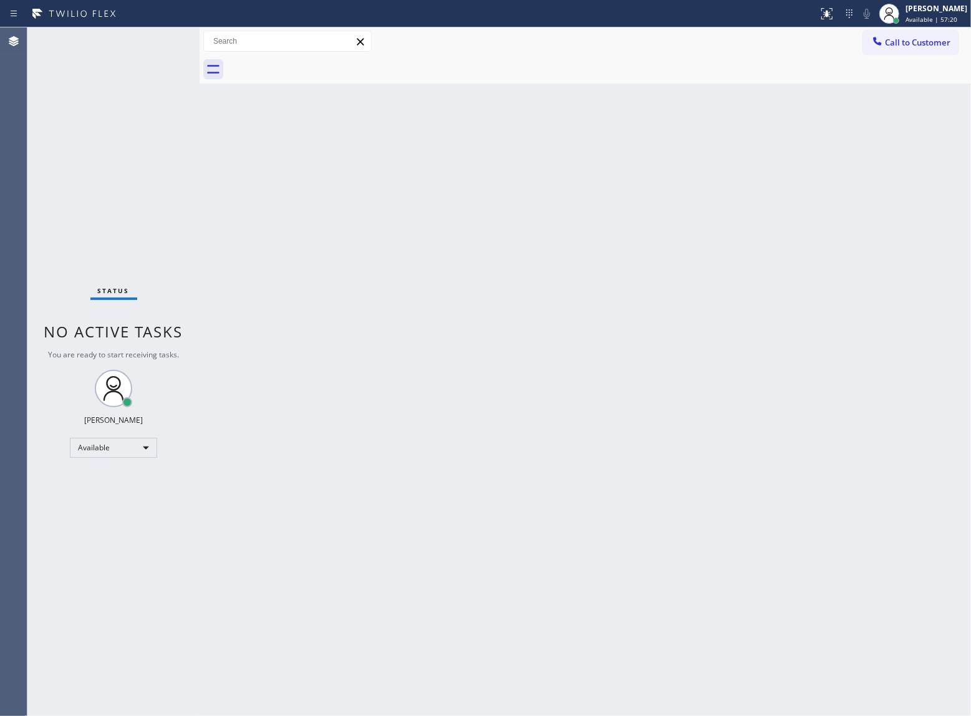
click at [172, 185] on div "Status No active tasks You are ready to start receiving tasks. [PERSON_NAME] Av…" at bounding box center [113, 371] width 172 height 689
click at [157, 191] on div "Status No active tasks You are ready to start receiving tasks. [PERSON_NAME] Av…" at bounding box center [113, 371] width 172 height 689
click at [122, 80] on div "Status No active tasks You are ready to start receiving tasks. [PERSON_NAME] Av…" at bounding box center [113, 371] width 172 height 689
click at [175, 196] on div "Status No active tasks You are ready to start receiving tasks. [PERSON_NAME] Av…" at bounding box center [113, 371] width 172 height 689
click at [175, 171] on div "Status No active tasks You are ready to start receiving tasks. [PERSON_NAME] Av…" at bounding box center [113, 371] width 172 height 689
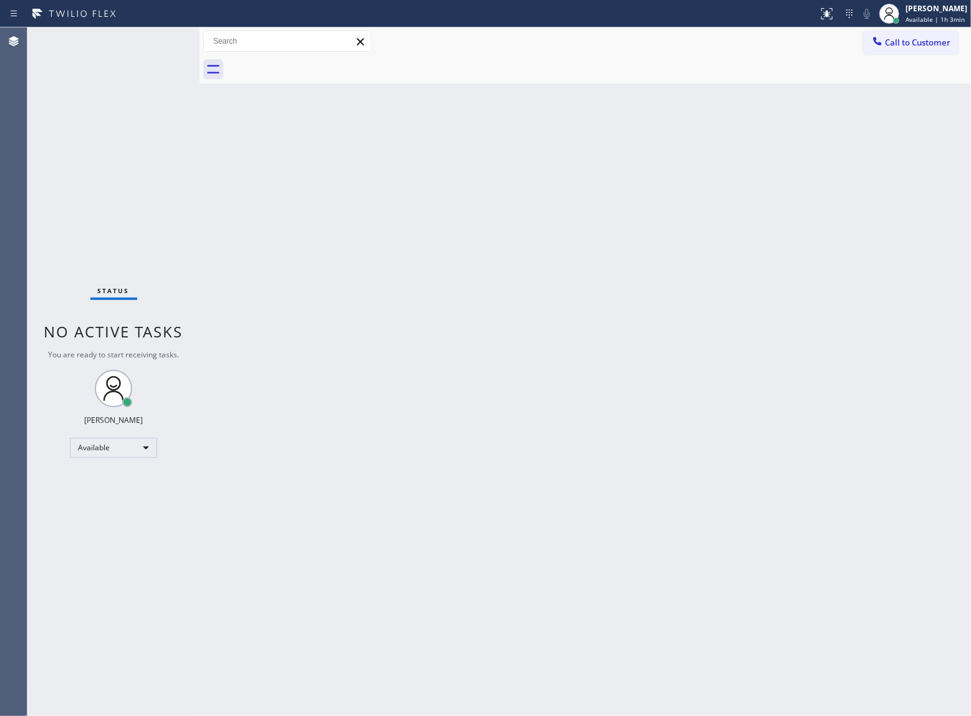
drag, startPoint x: 120, startPoint y: 246, endPoint x: 408, endPoint y: 445, distance: 350.1
click at [120, 246] on div "Status No active tasks You are ready to start receiving tasks. [PERSON_NAME] Av…" at bounding box center [113, 371] width 172 height 689
click at [142, 190] on div "Status No active tasks You are ready to start receiving tasks. [PERSON_NAME] Av…" at bounding box center [113, 371] width 172 height 689
click at [907, 41] on span "Call to Customer" at bounding box center [917, 42] width 65 height 11
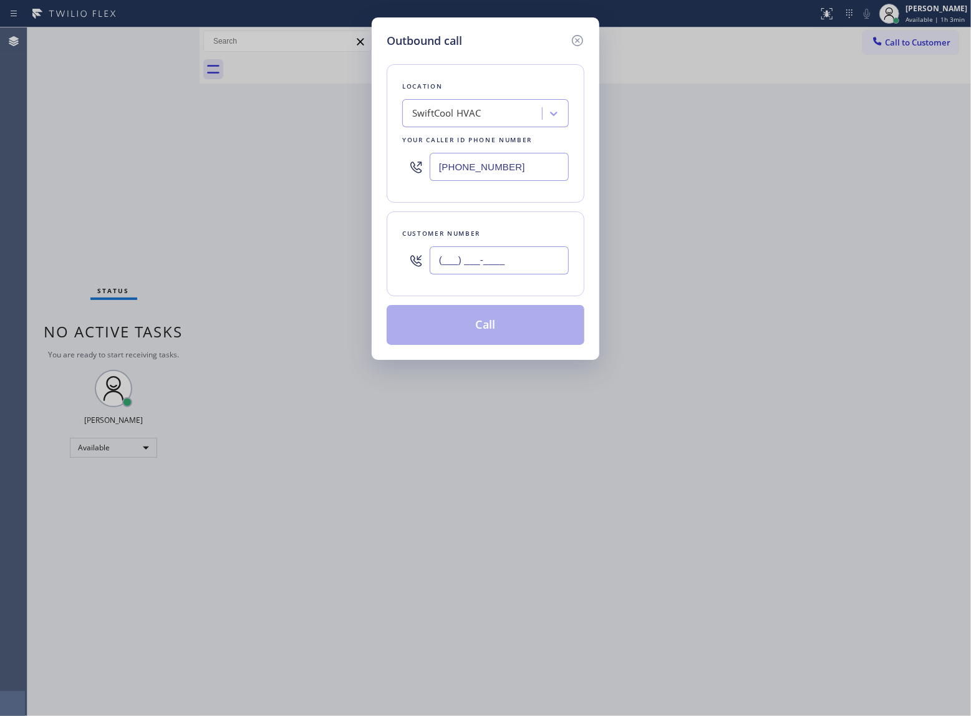
drag, startPoint x: 525, startPoint y: 268, endPoint x: 544, endPoint y: 283, distance: 24.5
click at [524, 268] on input "(___) ___-____" at bounding box center [499, 260] width 139 height 28
paste input "363) 201-8087"
type input "[PHONE_NUMBER]"
click at [513, 335] on button "Call" at bounding box center [486, 325] width 198 height 40
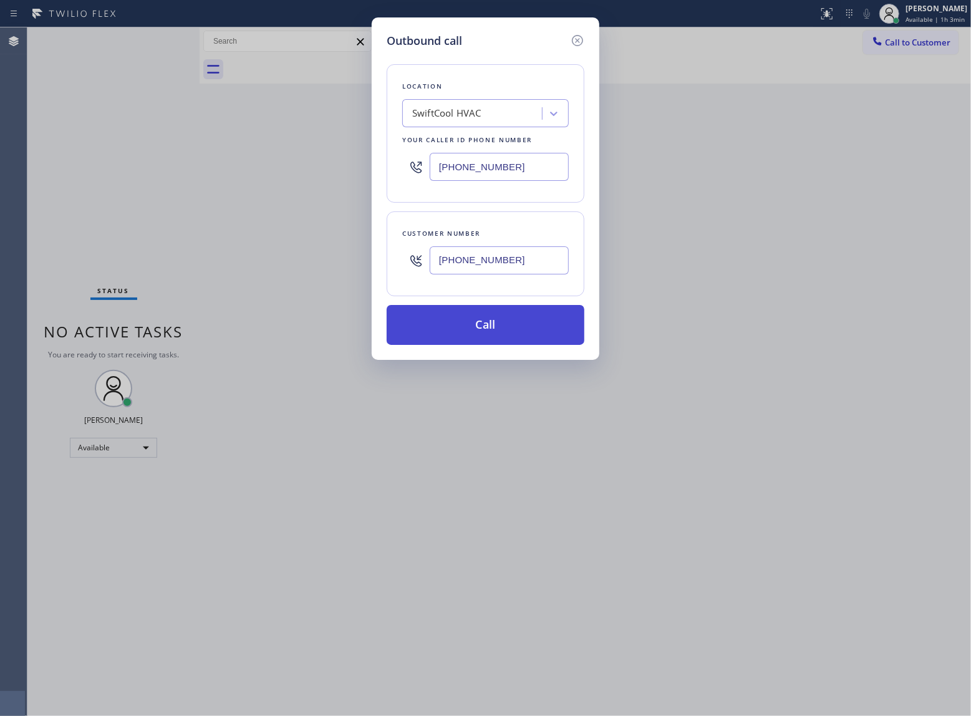
click at [515, 330] on button "Call" at bounding box center [486, 325] width 198 height 40
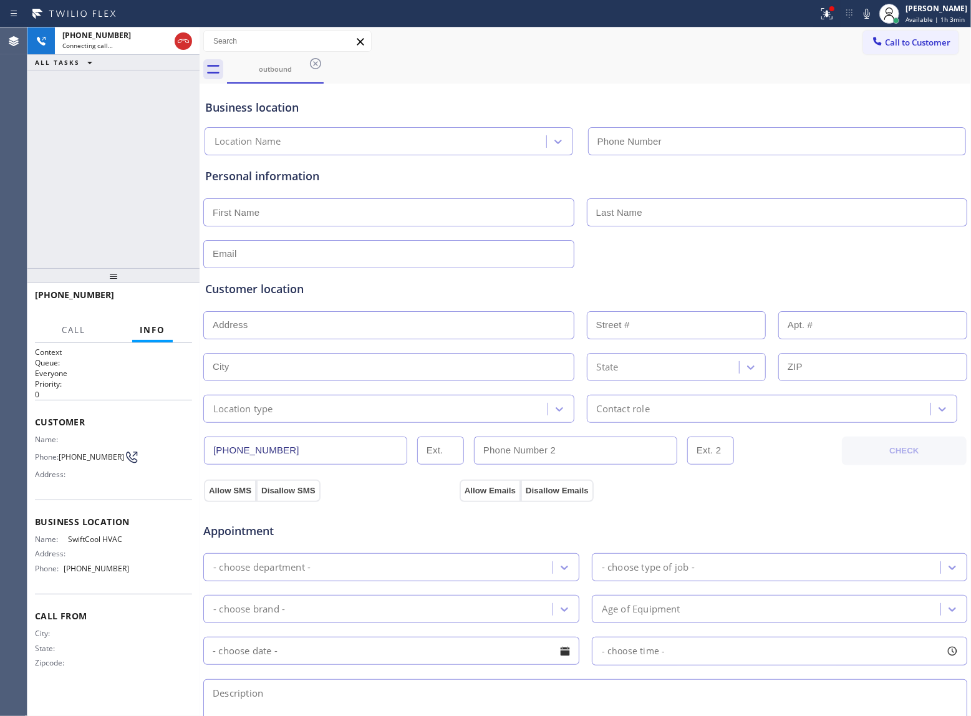
type input "[PHONE_NUMBER]"
drag, startPoint x: 156, startPoint y: 160, endPoint x: 142, endPoint y: 197, distance: 39.3
click at [156, 160] on div "[PHONE_NUMBER] Live | 00:01 ALL TASKS ALL TASKS ACTIVE TASKS TASKS IN WRAP UP" at bounding box center [113, 147] width 172 height 241
drag, startPoint x: 65, startPoint y: 453, endPoint x: 115, endPoint y: 455, distance: 50.0
click at [115, 455] on div "Phone: [PHONE_NUMBER]" at bounding box center [82, 457] width 94 height 15
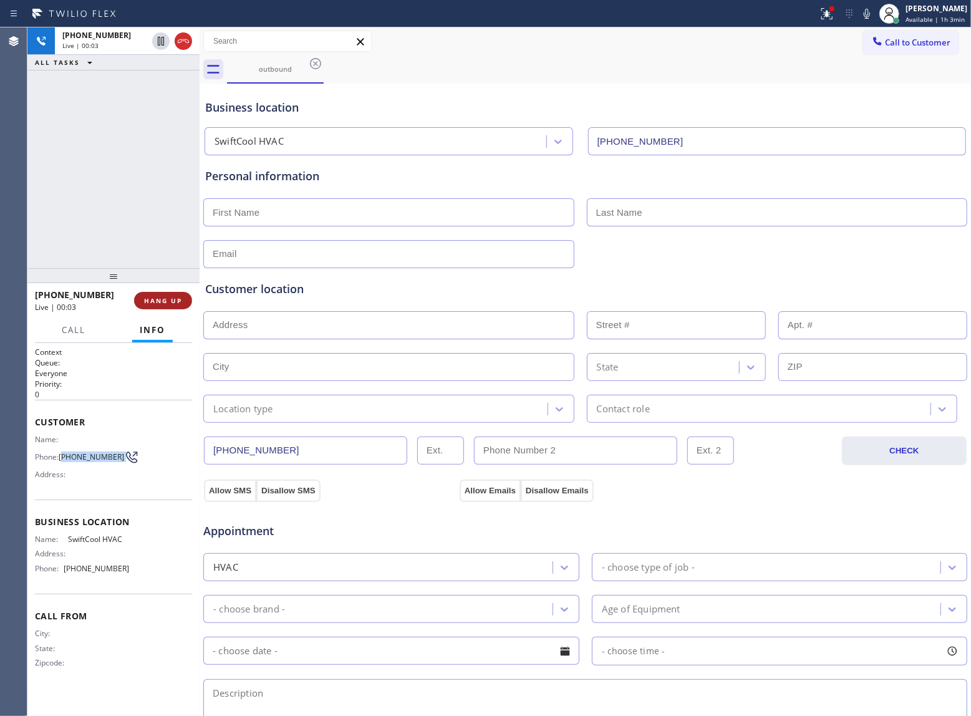
click at [172, 293] on button "HANG UP" at bounding box center [163, 300] width 58 height 17
click at [908, 41] on span "Call to Customer" at bounding box center [917, 42] width 65 height 11
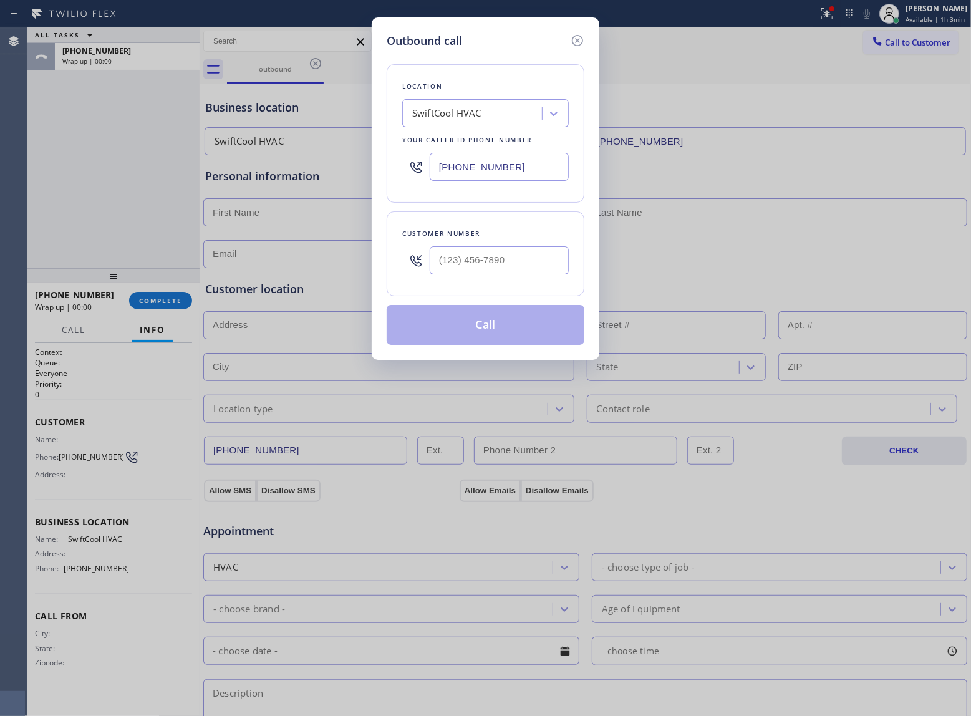
click at [541, 245] on div at bounding box center [499, 260] width 139 height 41
click at [545, 257] on input "(___) ___-____" at bounding box center [499, 260] width 139 height 28
paste input "363) 201-8087"
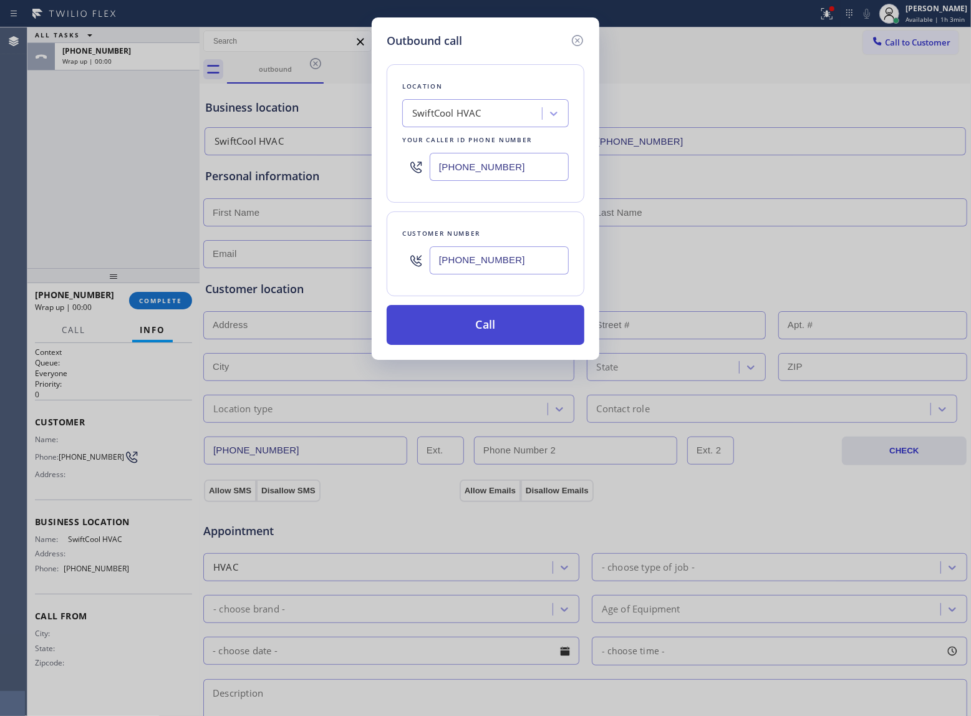
type input "[PHONE_NUMBER]"
click at [499, 323] on button "Call" at bounding box center [486, 325] width 198 height 40
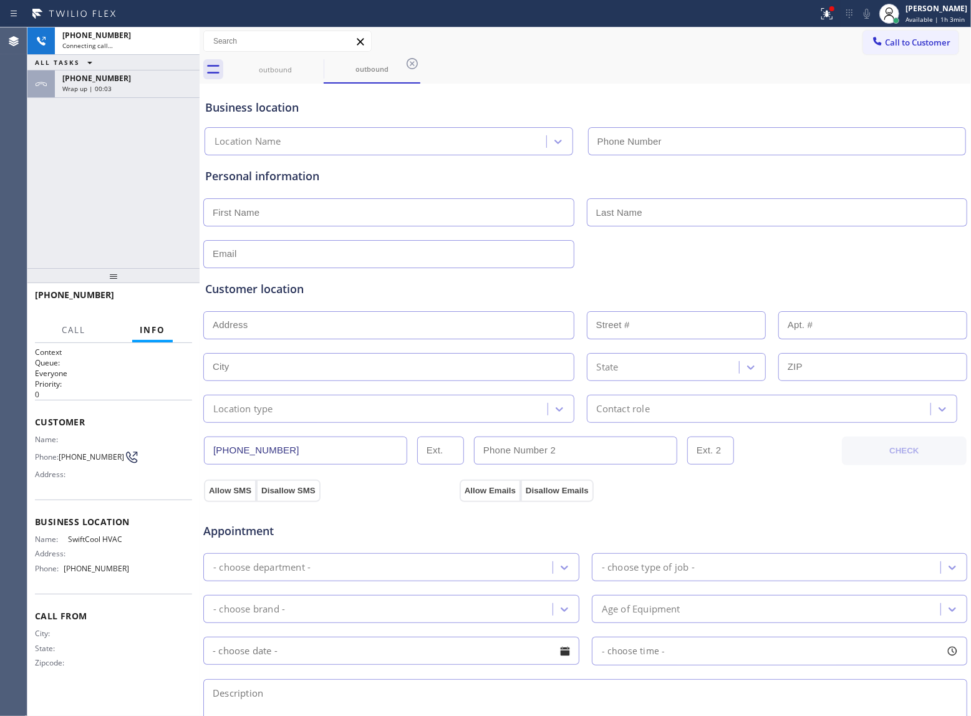
type input "[PHONE_NUMBER]"
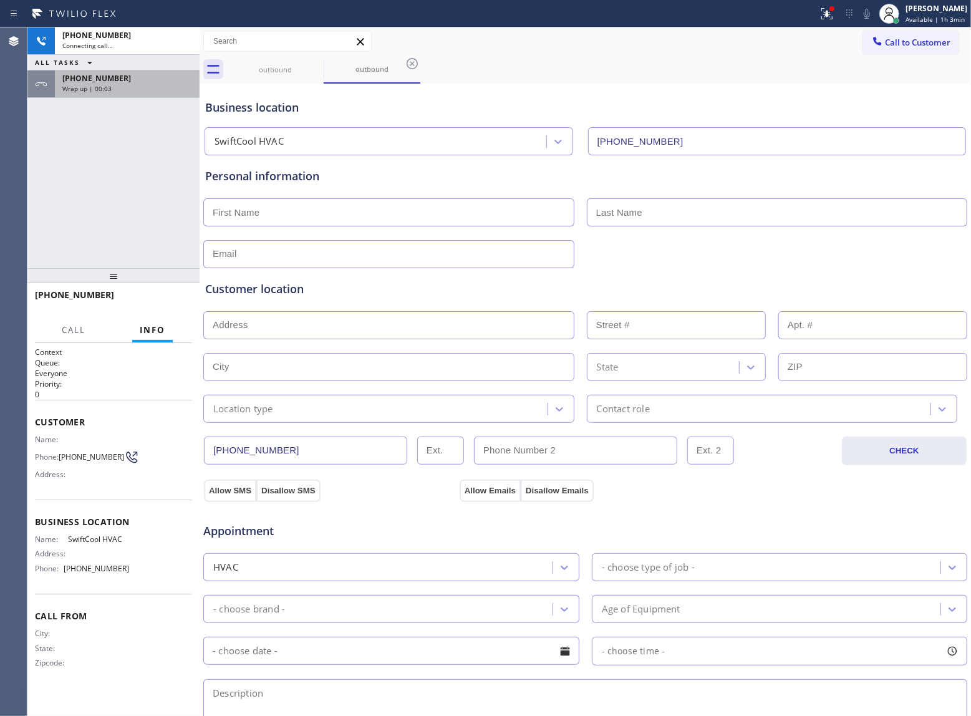
click at [120, 90] on div "Wrap up | 00:03" at bounding box center [127, 88] width 130 height 9
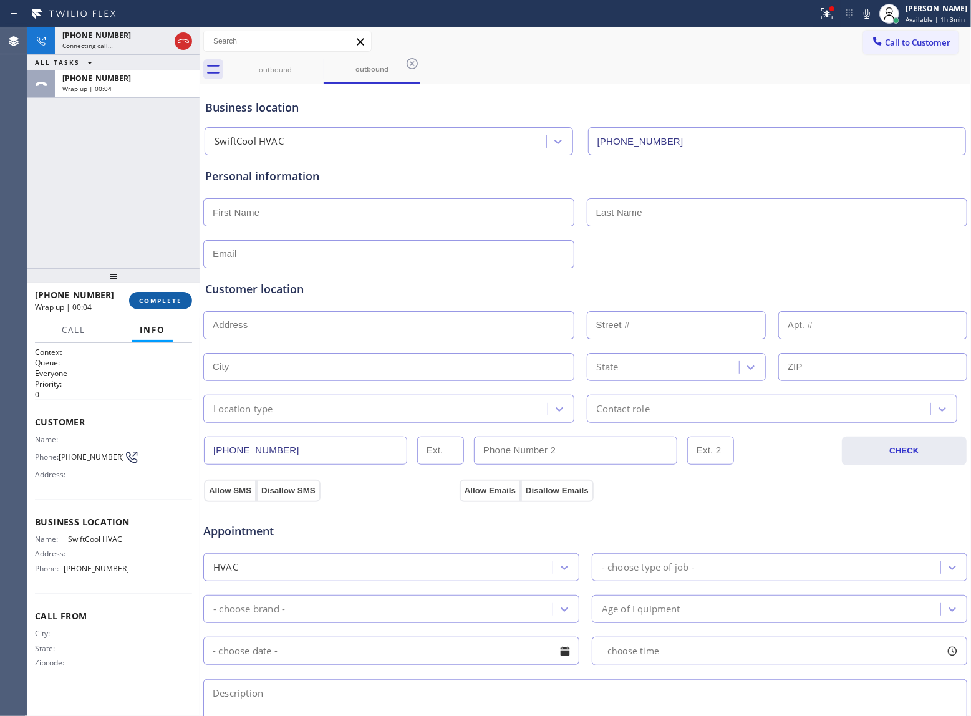
click at [155, 304] on span "COMPLETE" at bounding box center [160, 300] width 43 height 9
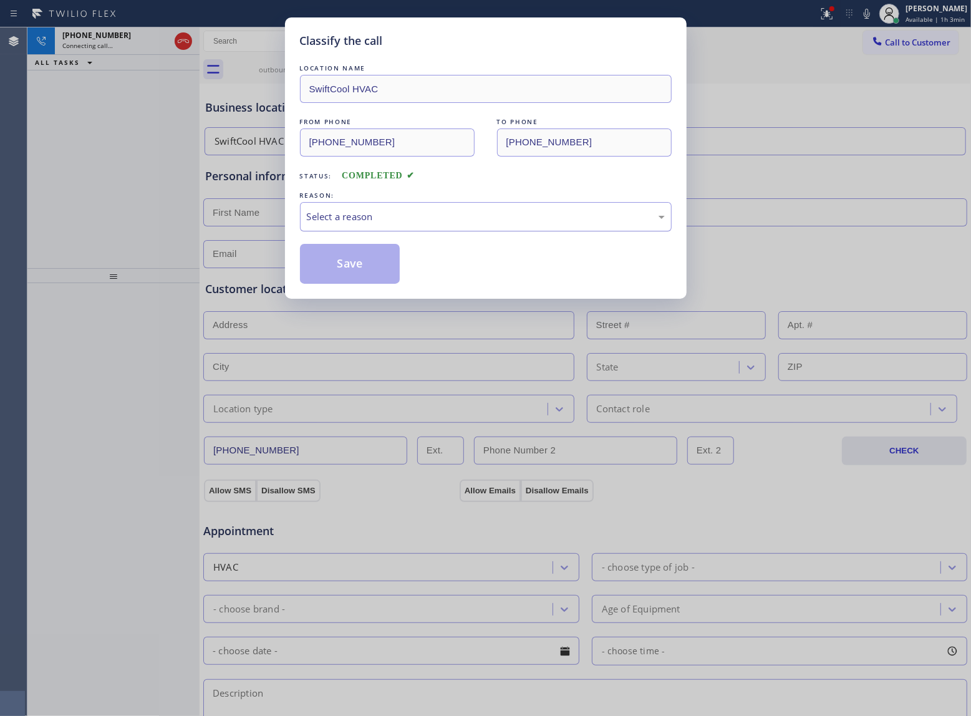
click at [379, 217] on div "Select a reason" at bounding box center [486, 217] width 358 height 14
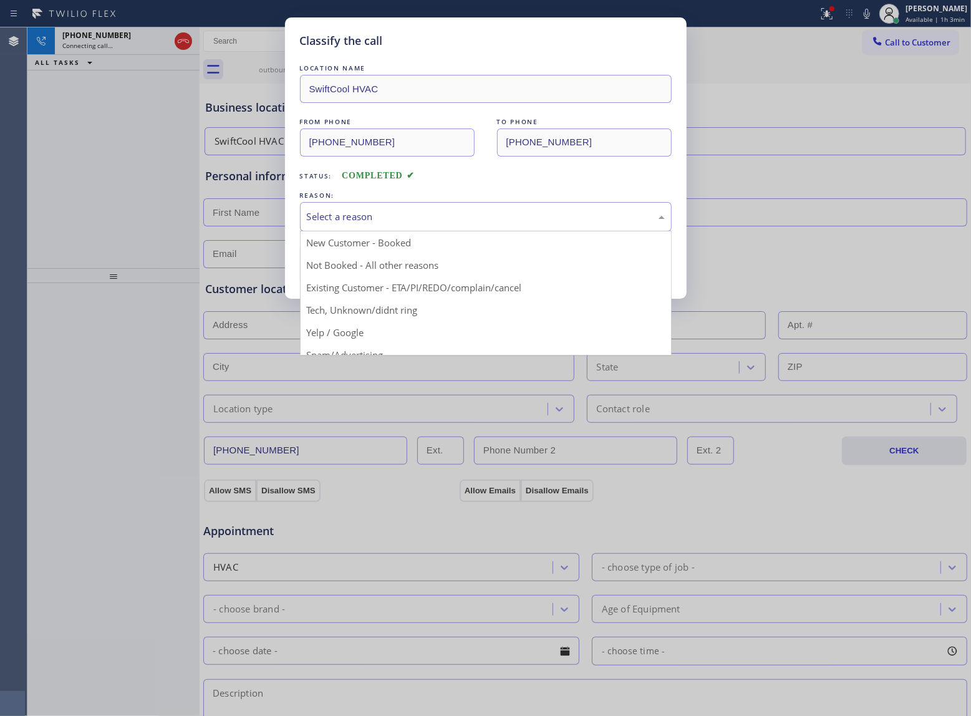
click at [348, 263] on button "Save" at bounding box center [350, 264] width 100 height 40
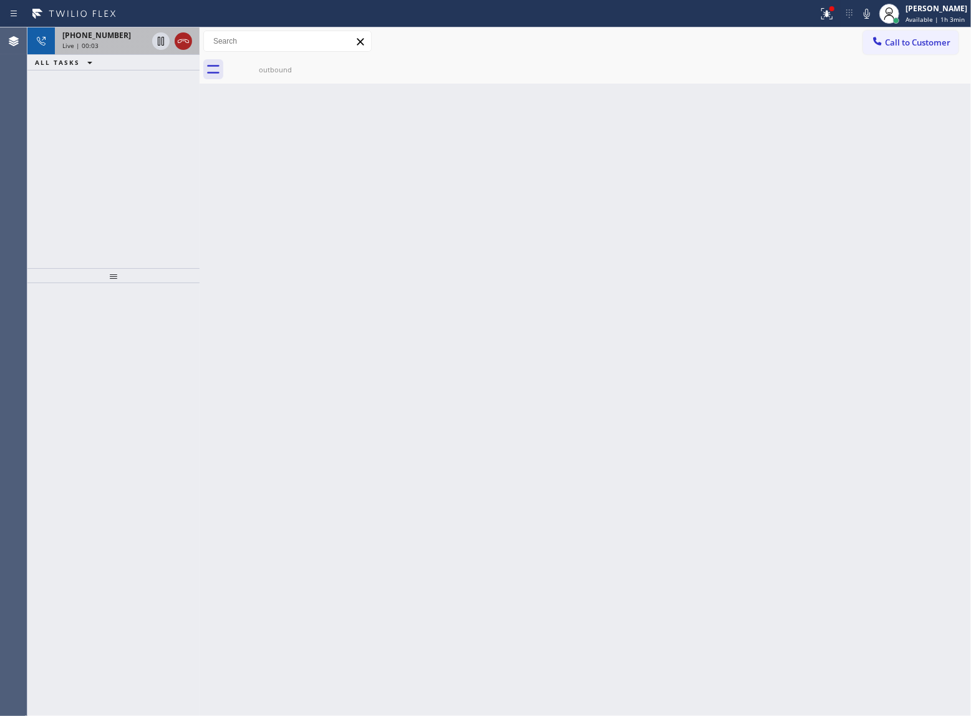
click at [187, 31] on div at bounding box center [172, 40] width 45 height 27
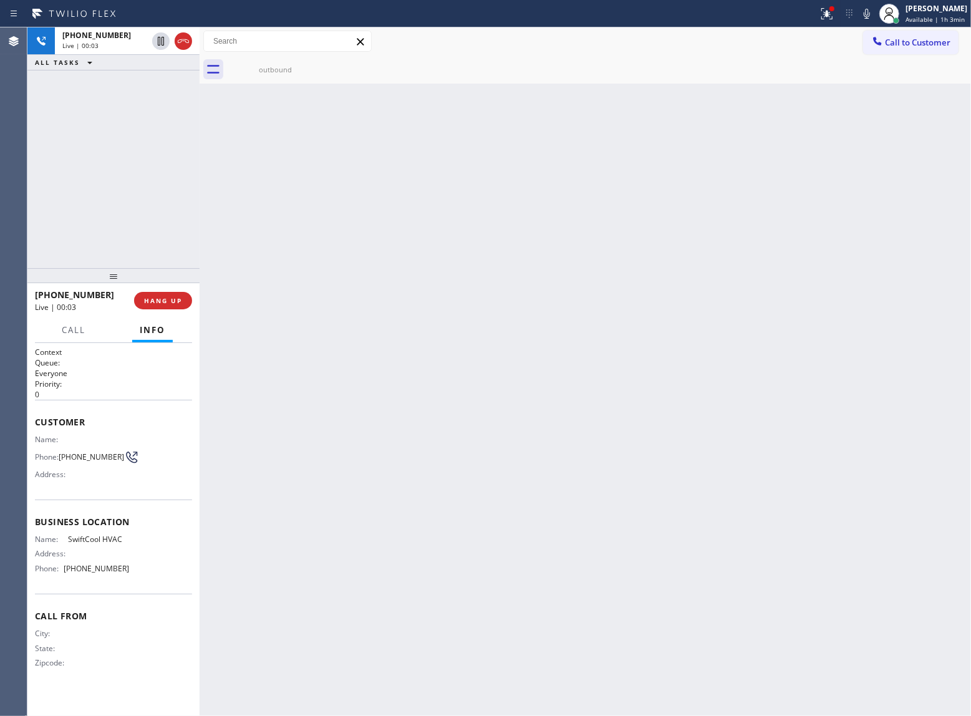
drag, startPoint x: 185, startPoint y: 36, endPoint x: 190, endPoint y: 65, distance: 30.4
click at [185, 37] on icon at bounding box center [183, 41] width 15 height 15
click at [160, 288] on div "[PHONE_NUMBER] Wrap up | 00:00 COMPLETE" at bounding box center [113, 300] width 157 height 32
click at [162, 299] on span "COMPLETE" at bounding box center [160, 300] width 43 height 9
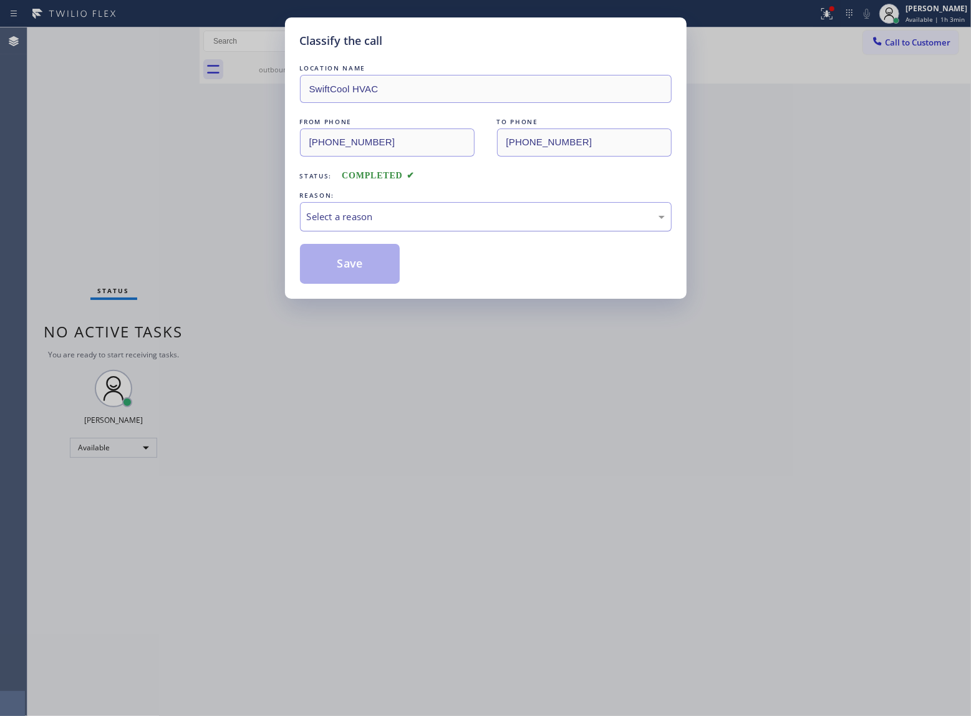
click at [468, 226] on div "Select a reason" at bounding box center [486, 216] width 372 height 29
click at [393, 258] on button "Save" at bounding box center [350, 264] width 100 height 40
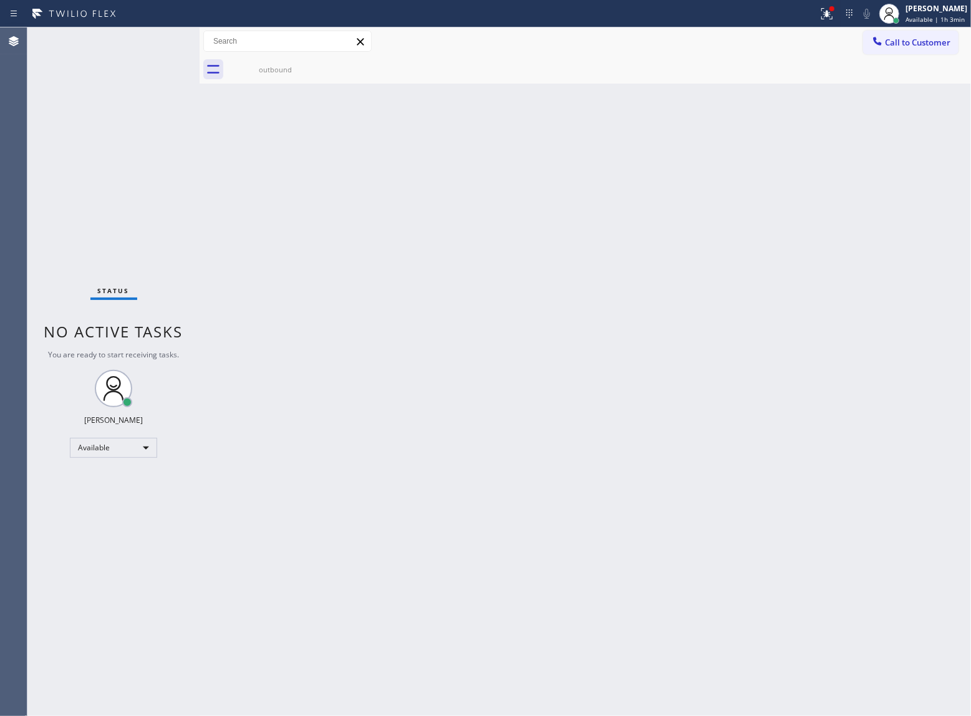
click at [25, 269] on div "Agent Desktop" at bounding box center [13, 371] width 27 height 689
click at [923, 48] on button "Call to Customer" at bounding box center [910, 43] width 95 height 24
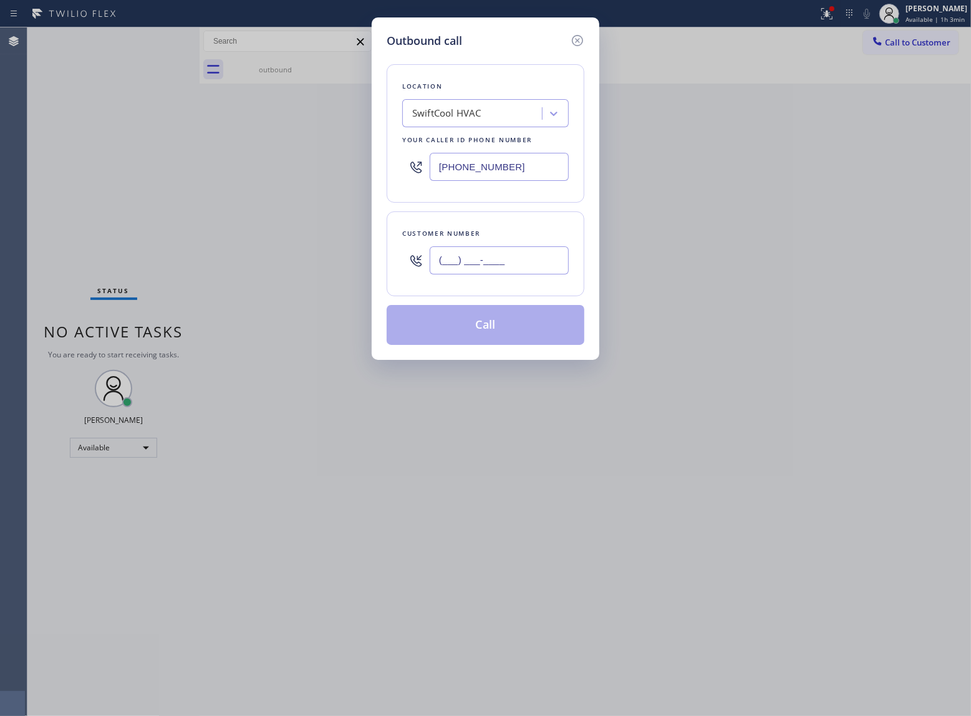
click at [497, 271] on input "(___) ___-____" at bounding box center [499, 260] width 139 height 28
paste input "363) 201-8087"
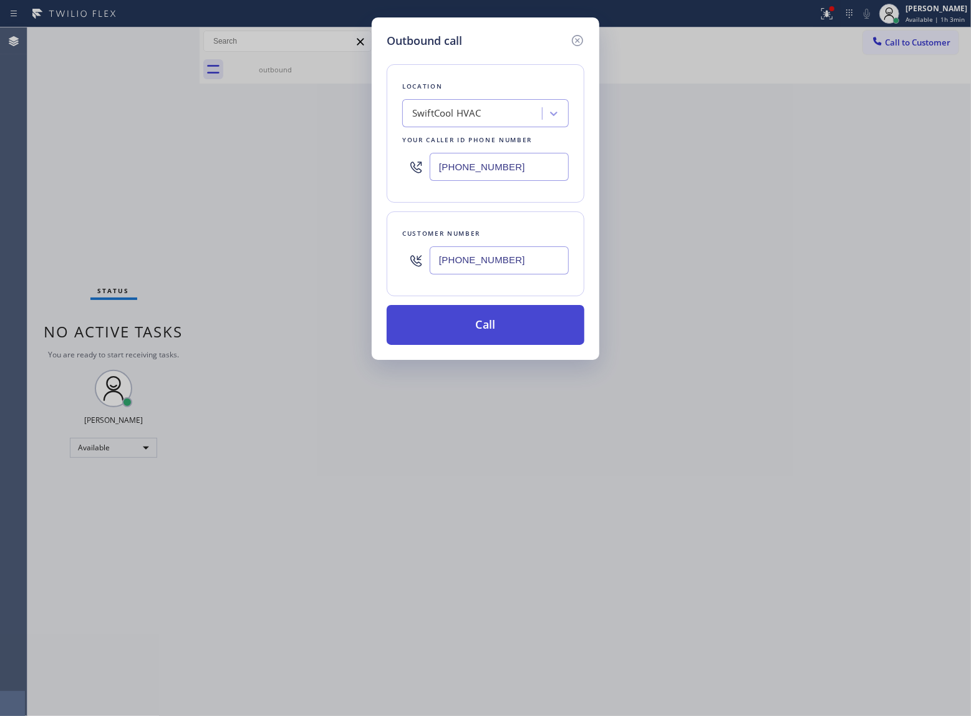
type input "[PHONE_NUMBER]"
click at [522, 324] on button "Call" at bounding box center [486, 325] width 198 height 40
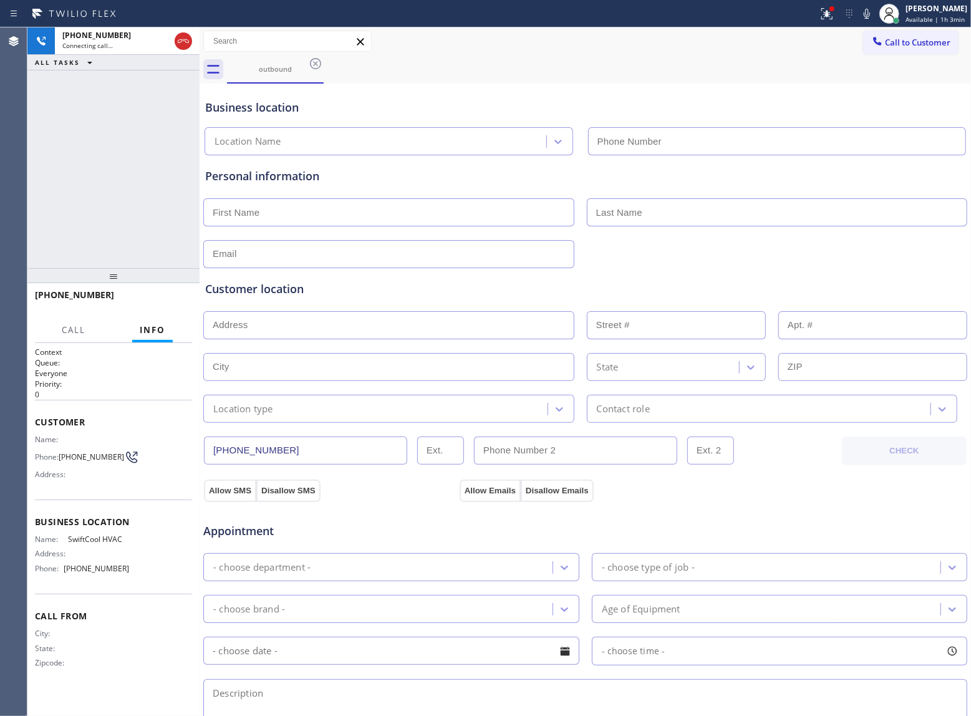
type input "[PHONE_NUMBER]"
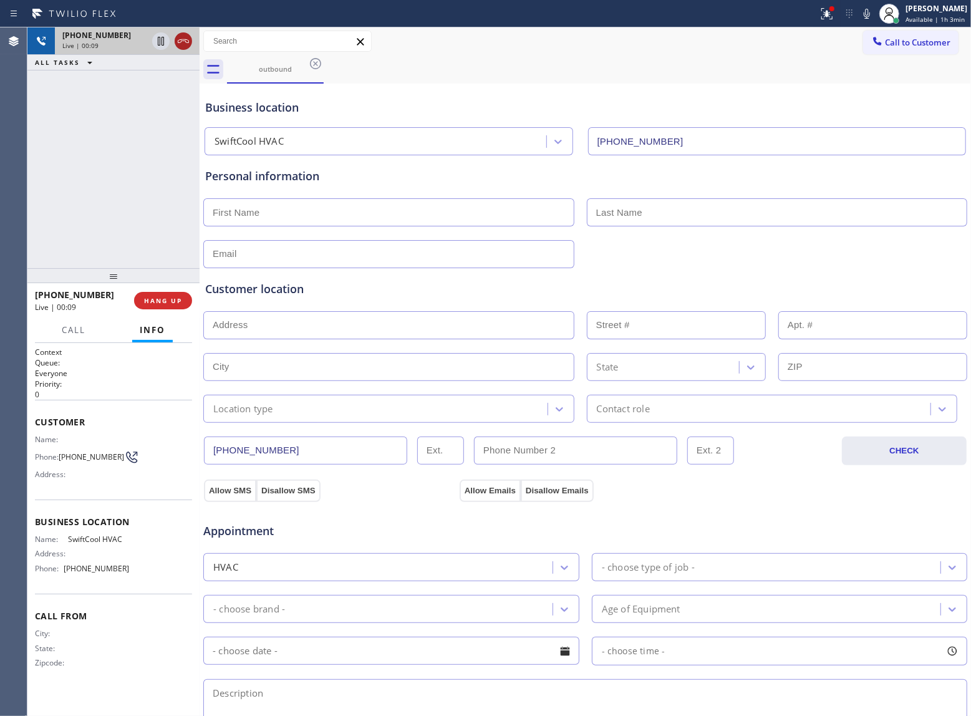
click at [177, 36] on icon at bounding box center [183, 41] width 15 height 15
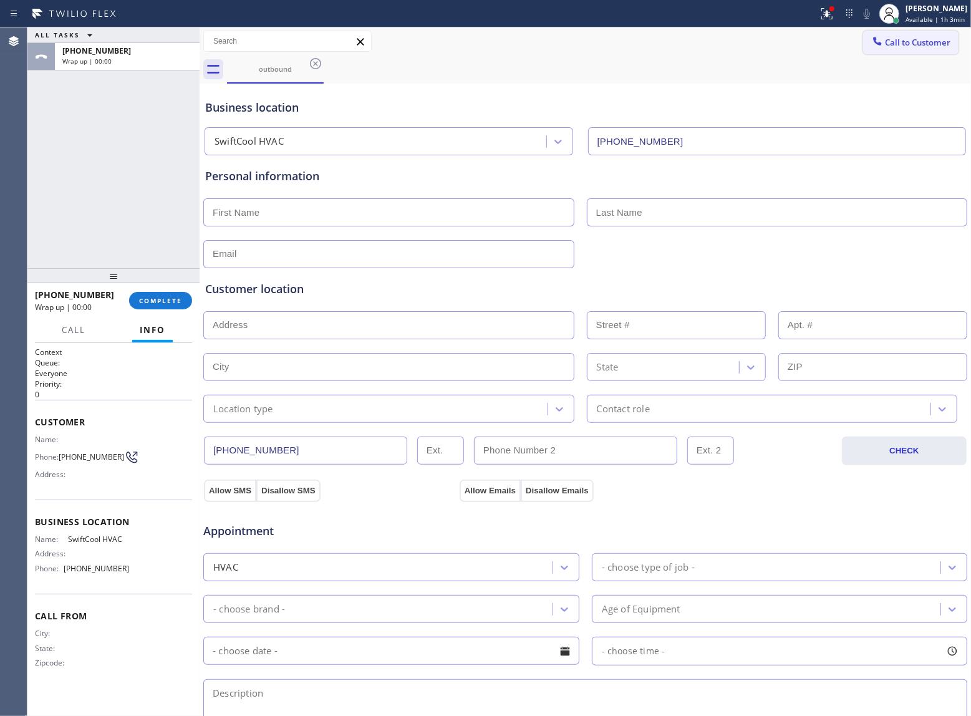
click at [885, 37] on span "Call to Customer" at bounding box center [917, 42] width 65 height 11
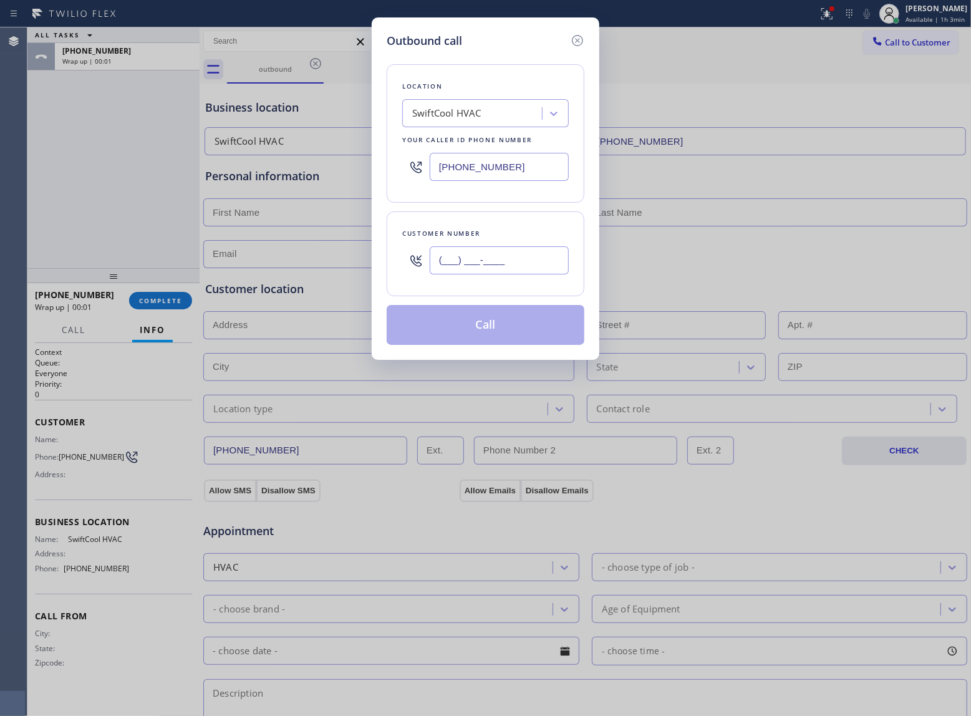
click at [489, 257] on input "(___) ___-____" at bounding box center [499, 260] width 139 height 28
paste input "363) 201-8087"
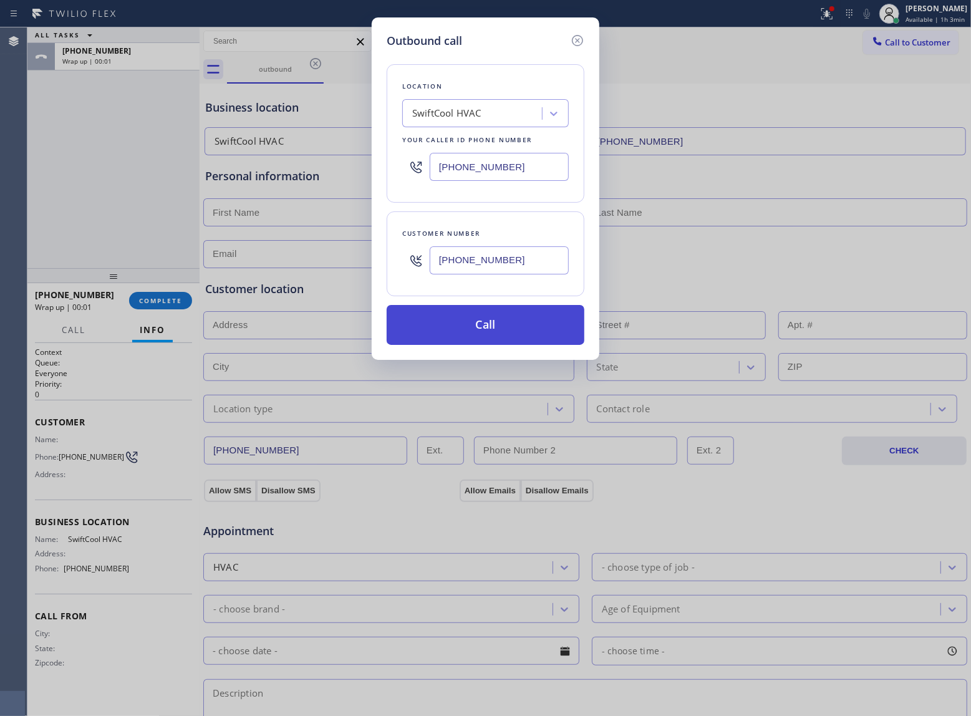
type input "[PHONE_NUMBER]"
click at [507, 333] on button "Call" at bounding box center [486, 325] width 198 height 40
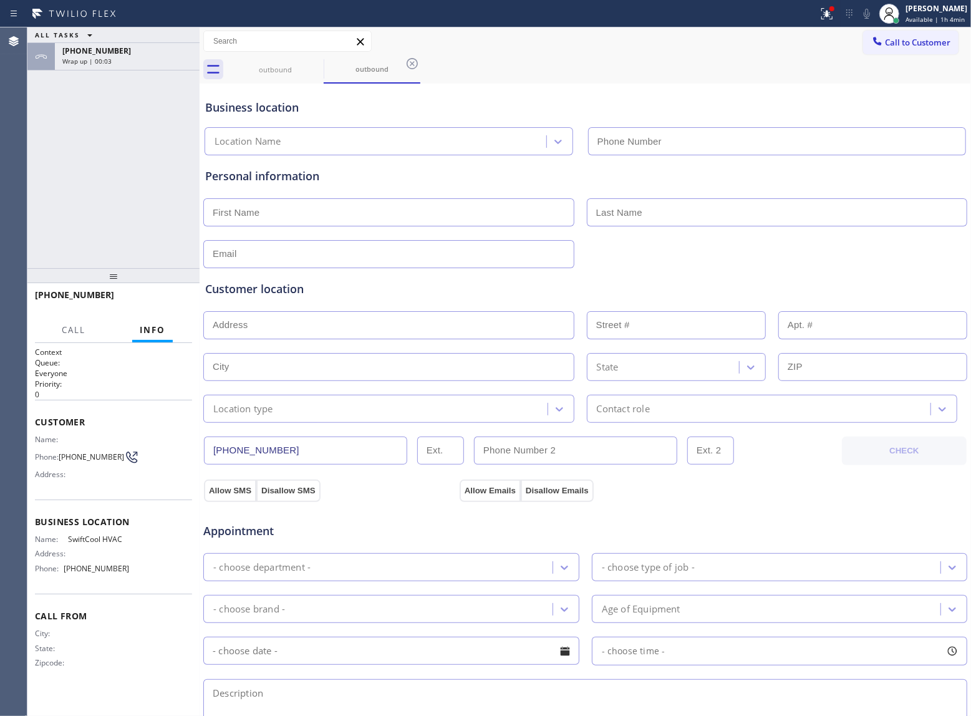
type input "[PHONE_NUMBER]"
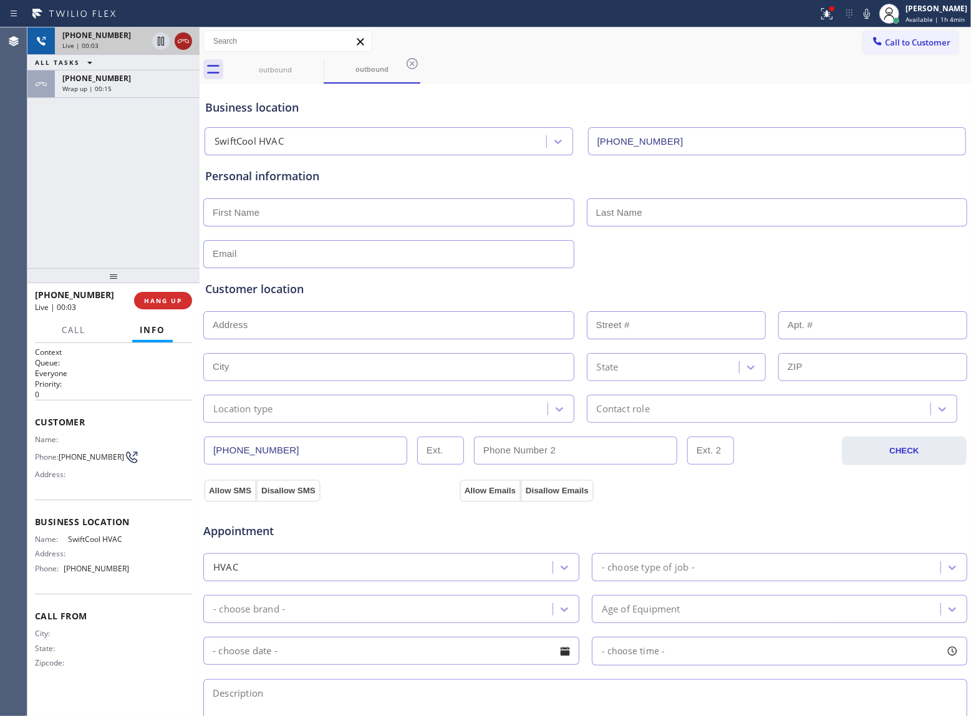
click at [183, 39] on icon at bounding box center [183, 41] width 11 height 4
click at [151, 293] on button "HANG UP" at bounding box center [163, 300] width 58 height 17
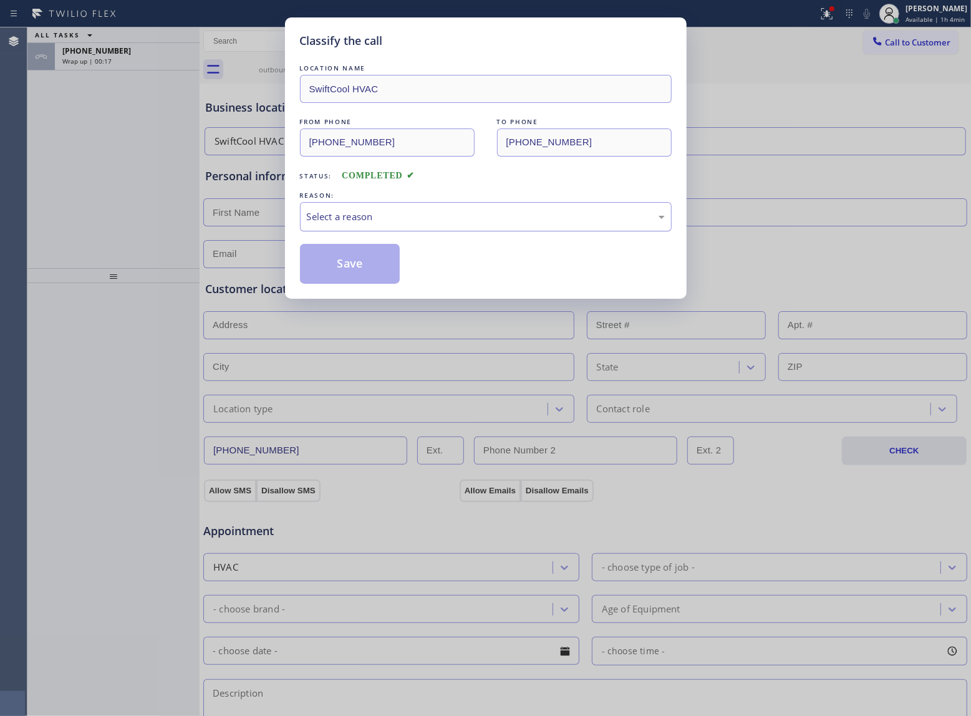
click at [352, 215] on div "Select a reason" at bounding box center [486, 217] width 358 height 14
click at [333, 275] on button "Save" at bounding box center [350, 264] width 100 height 40
click at [133, 47] on div "Classify the call LOCATION NAME SwiftCool HVAC FROM PHONE [PHONE_NUMBER] TO PHO…" at bounding box center [485, 358] width 971 height 716
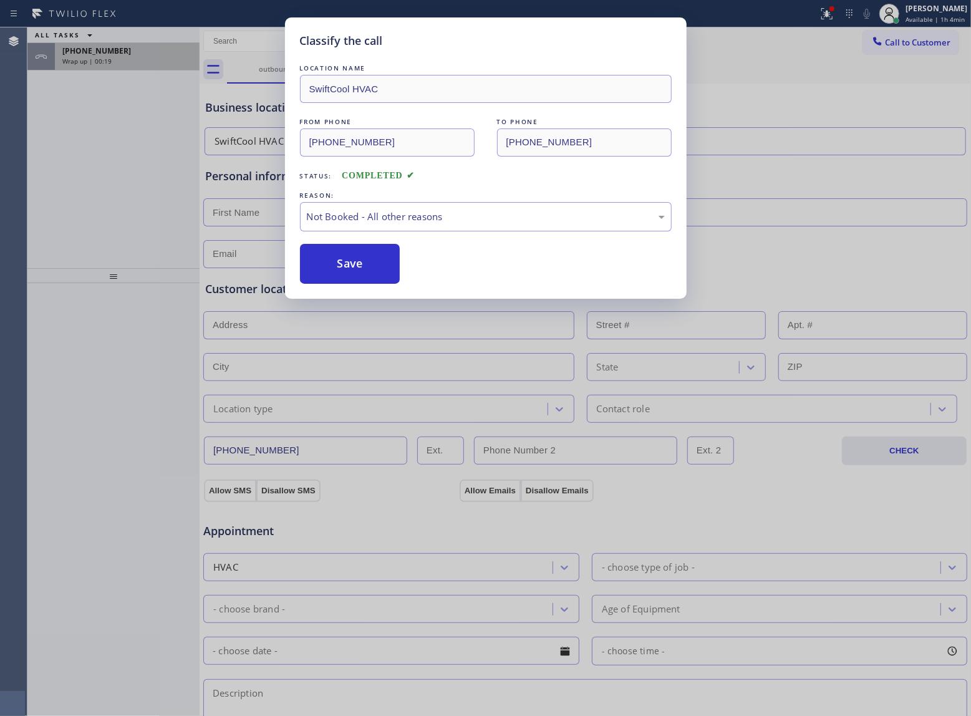
click at [135, 46] on div "[PHONE_NUMBER]" at bounding box center [127, 51] width 130 height 11
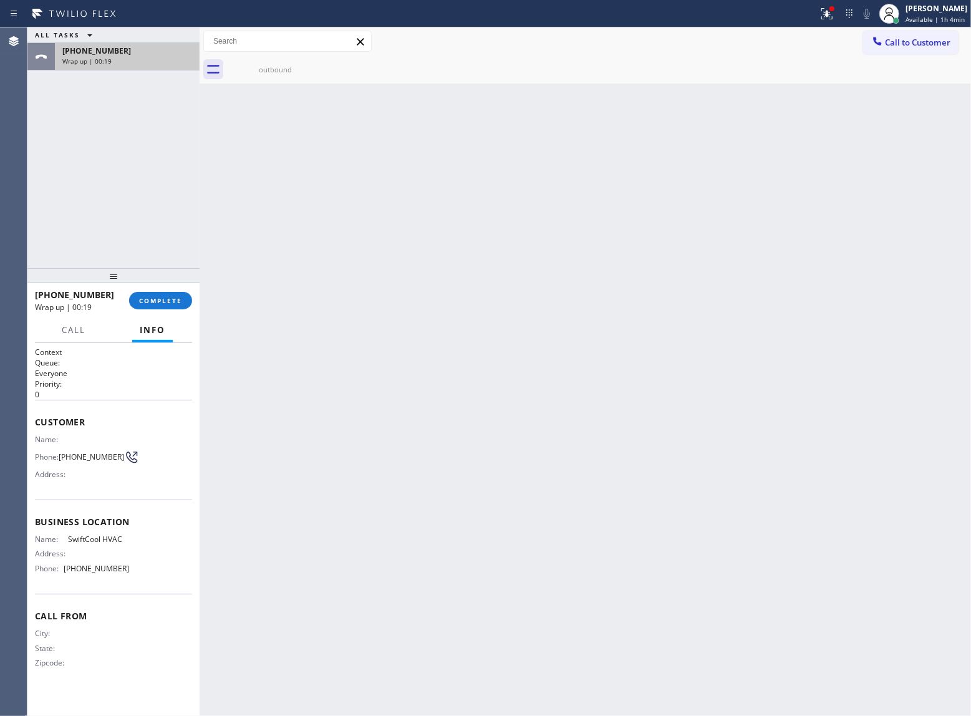
click at [135, 46] on div "[PHONE_NUMBER]" at bounding box center [127, 51] width 130 height 11
click at [151, 293] on button "COMPLETE" at bounding box center [160, 300] width 63 height 17
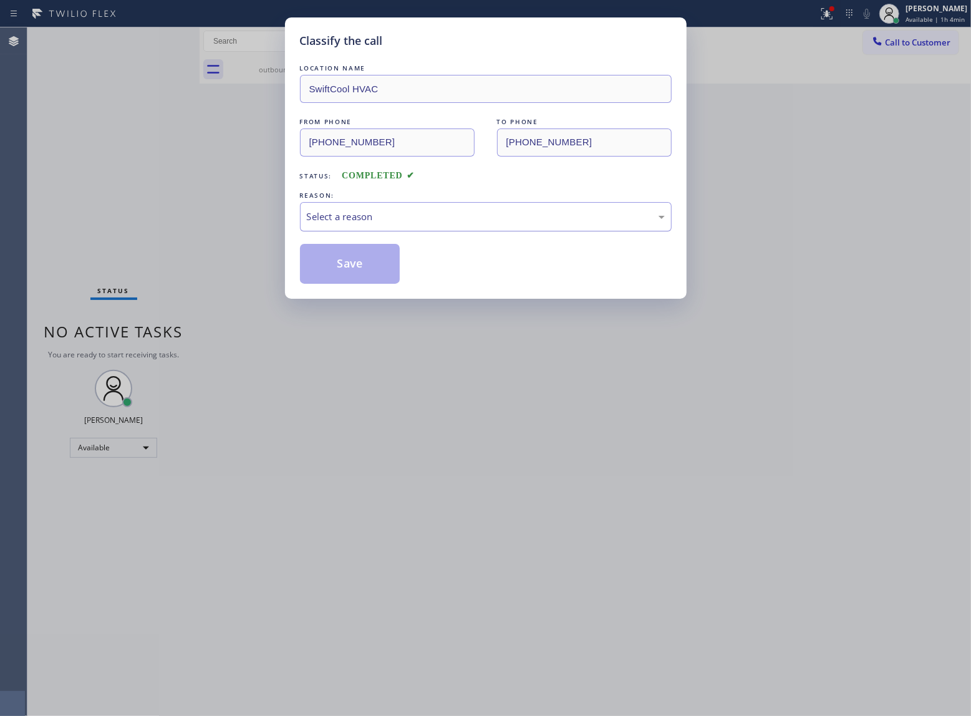
click at [412, 213] on div "Select a reason" at bounding box center [486, 217] width 358 height 14
click at [352, 271] on button "Save" at bounding box center [350, 264] width 100 height 40
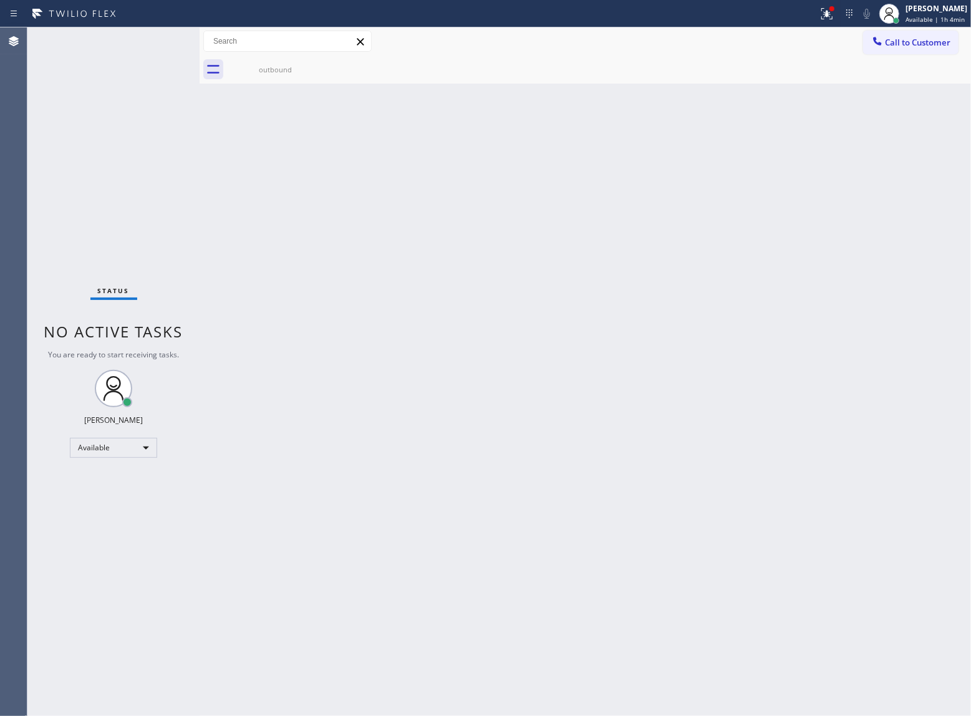
click at [166, 145] on div "Status No active tasks You are ready to start receiving tasks. [PERSON_NAME] Av…" at bounding box center [113, 371] width 172 height 689
click at [885, 38] on div at bounding box center [877, 42] width 15 height 15
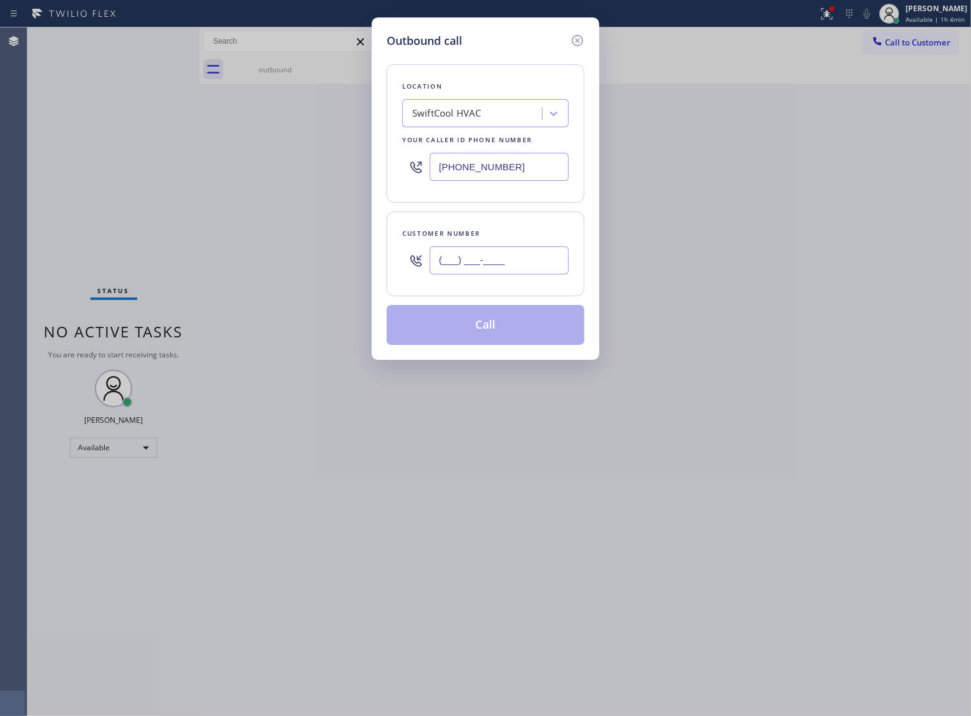
click at [492, 263] on input "(___) ___-____" at bounding box center [499, 260] width 139 height 28
paste input "305) 979-9963"
type input "[PHONE_NUMBER]"
click at [474, 120] on div "SwiftCool HVAC" at bounding box center [446, 114] width 69 height 14
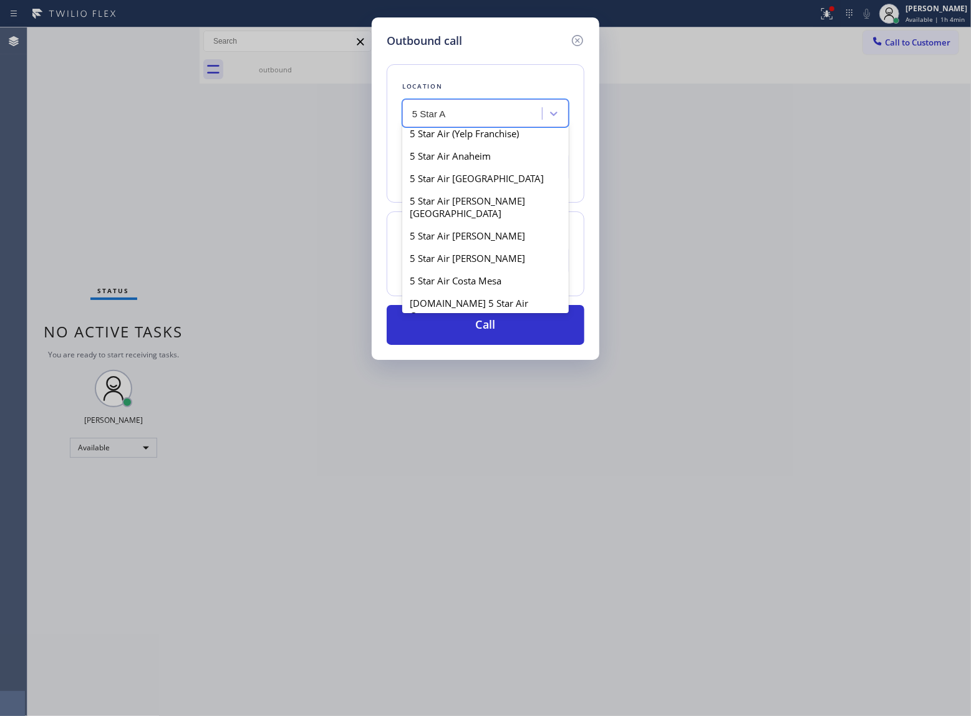
scroll to position [250, 0]
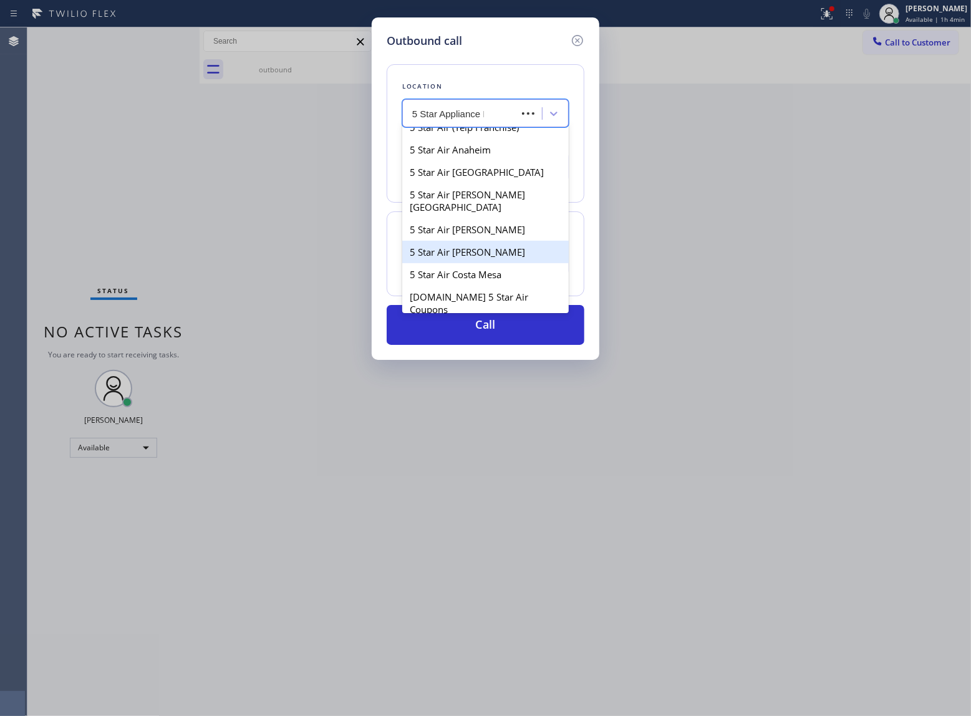
type input "5 Star Appliance Re"
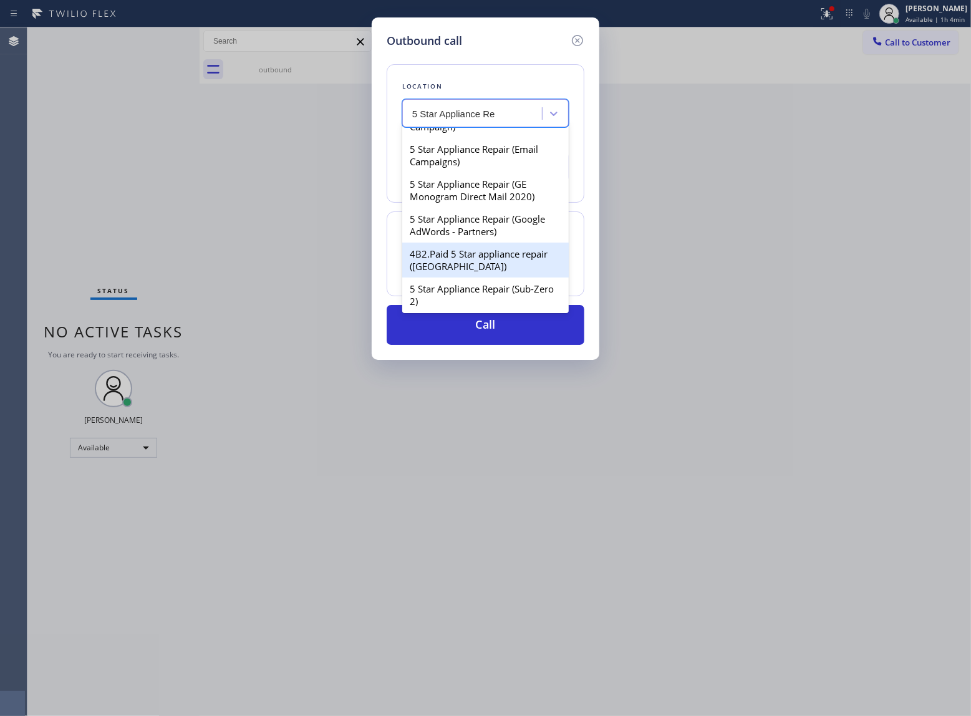
scroll to position [0, 0]
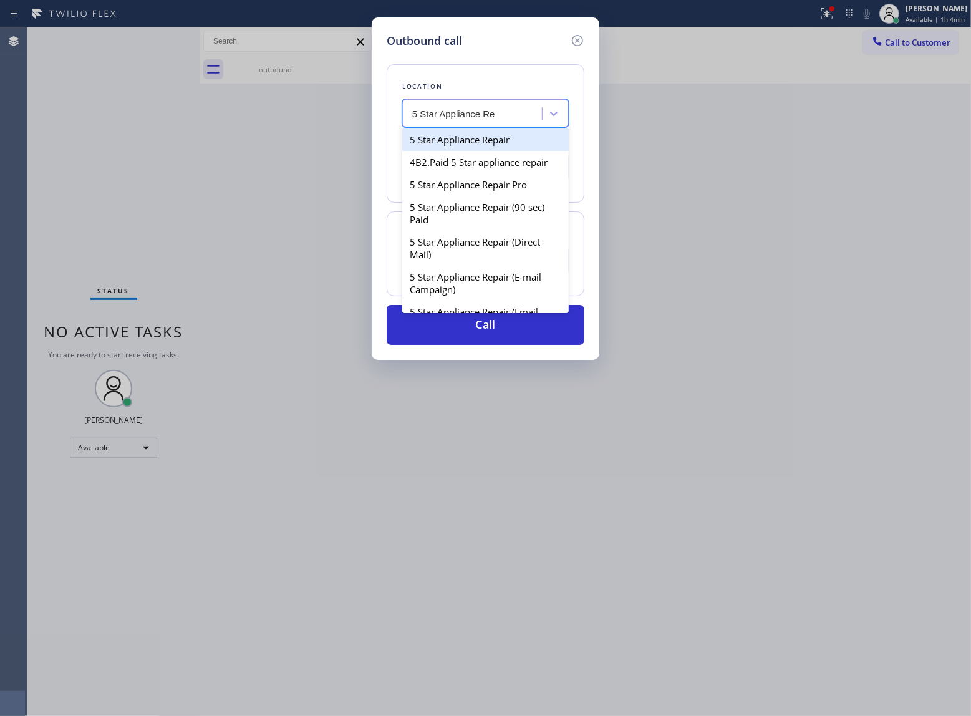
click at [477, 148] on div "5 Star Appliance Repair" at bounding box center [485, 140] width 167 height 22
type input "[PHONE_NUMBER]"
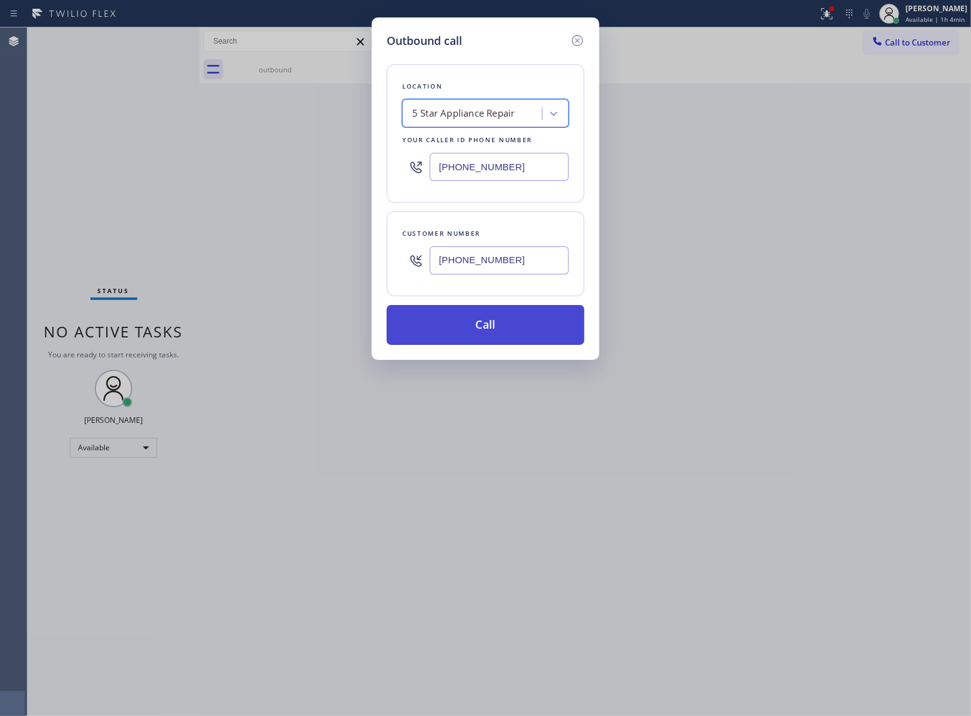
click at [507, 334] on button "Call" at bounding box center [486, 325] width 198 height 40
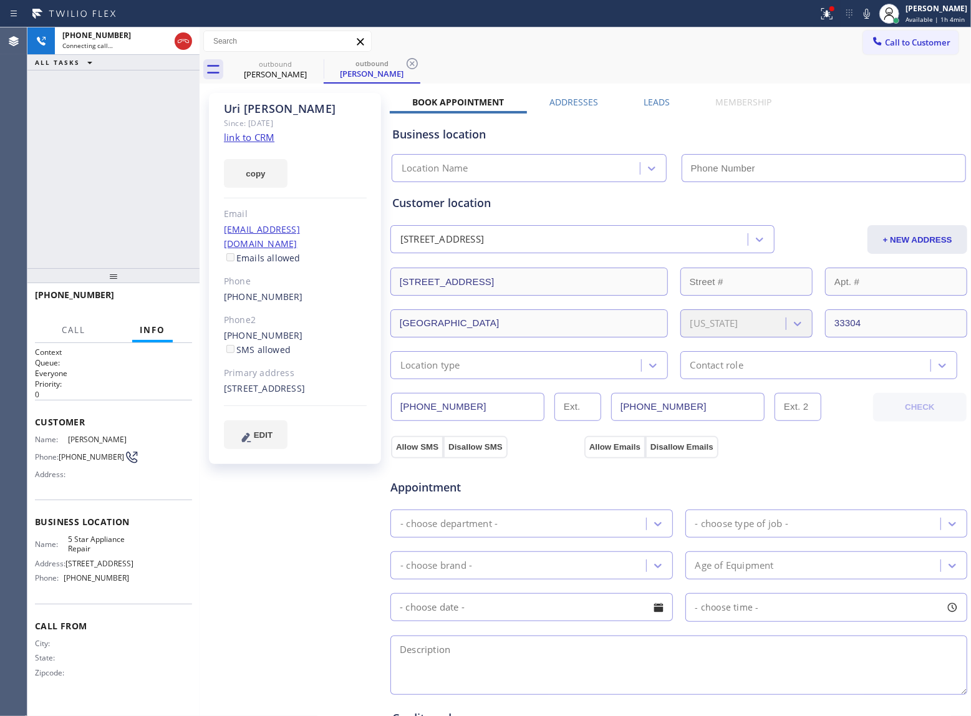
type input "[PHONE_NUMBER]"
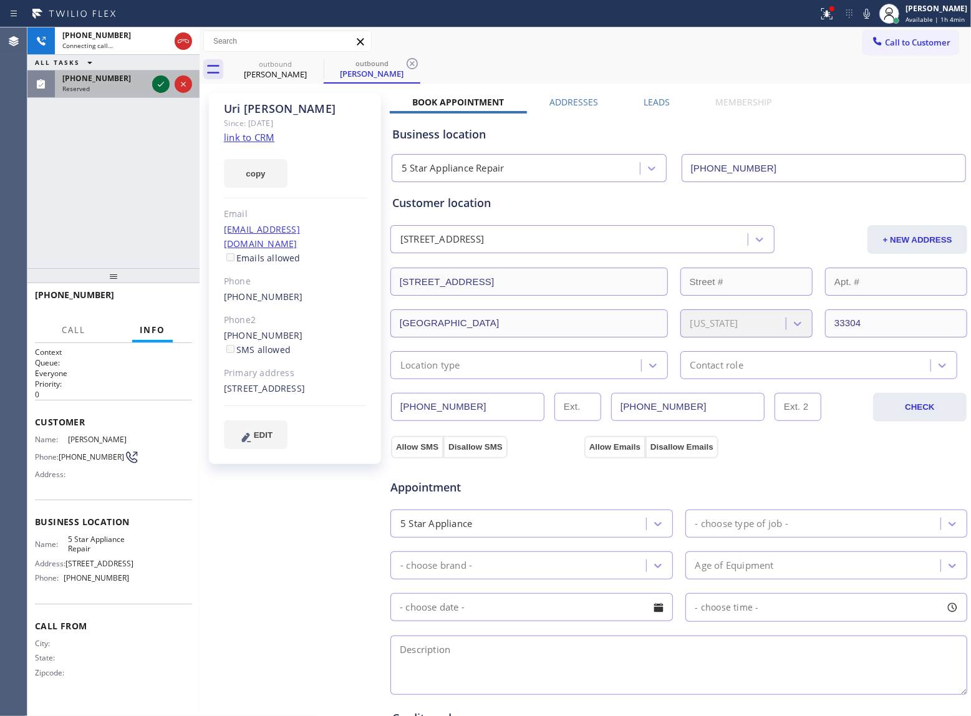
click at [163, 83] on icon at bounding box center [161, 84] width 6 height 5
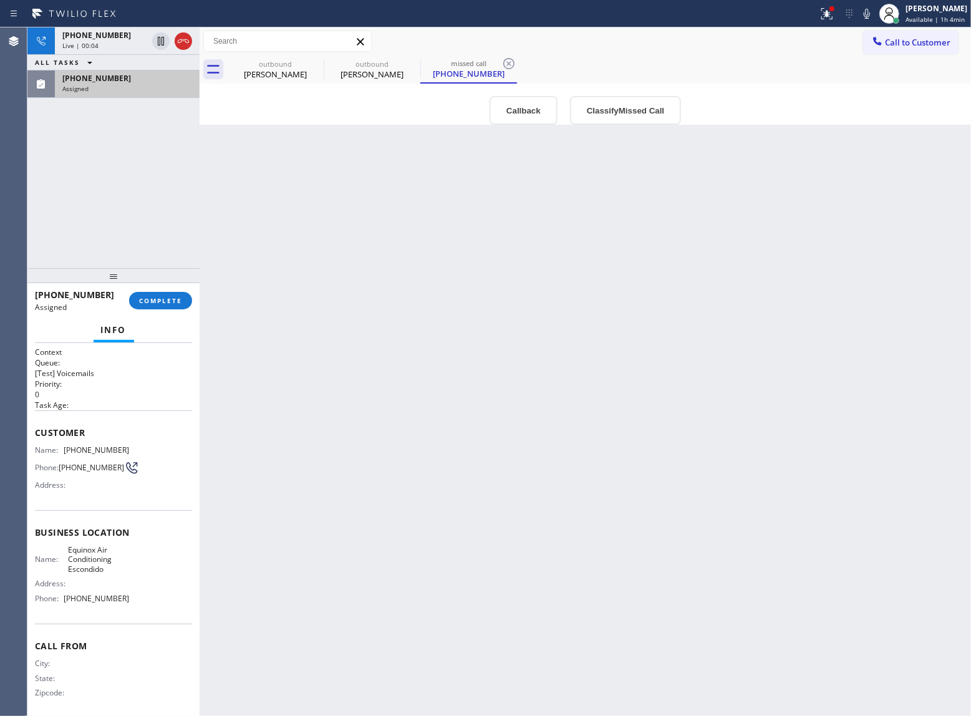
click at [110, 42] on div "Live | 00:04" at bounding box center [104, 45] width 85 height 9
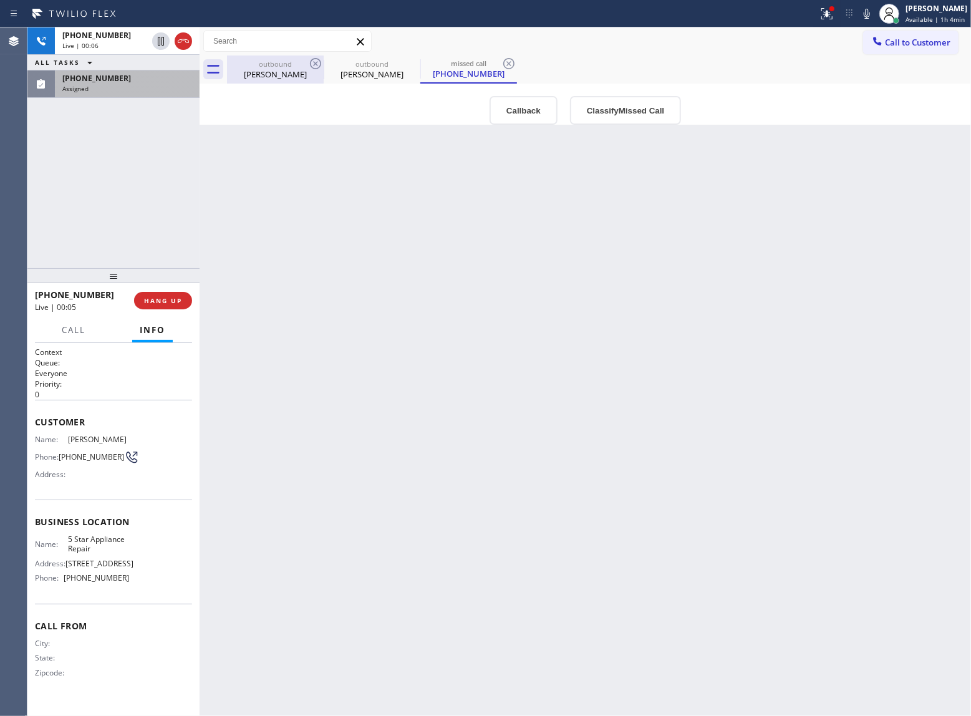
click at [285, 67] on div "outbound" at bounding box center [275, 63] width 94 height 9
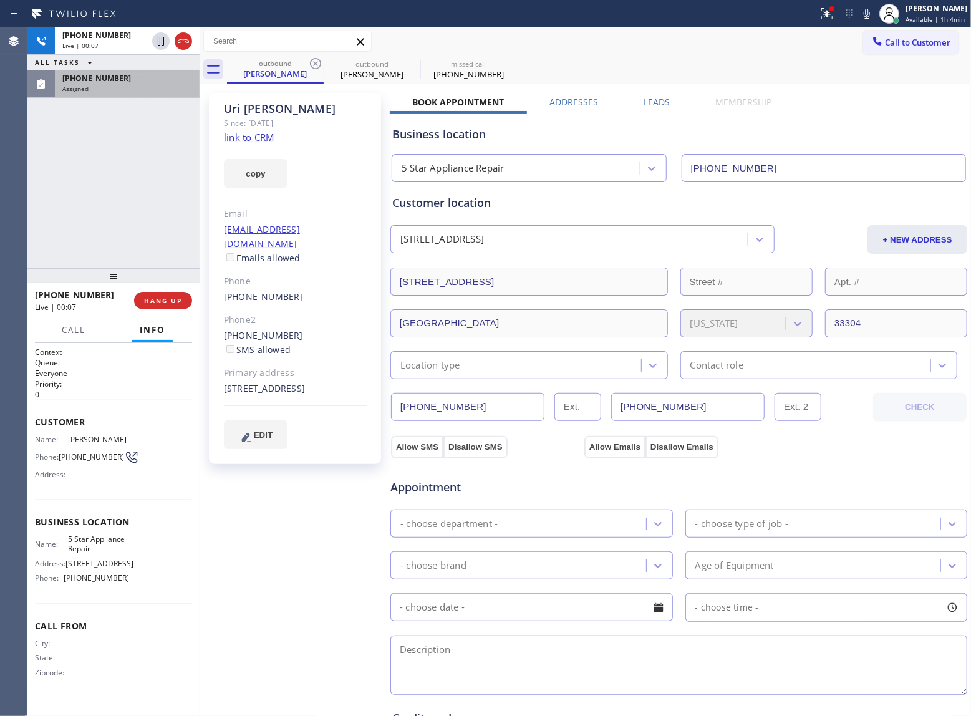
click at [260, 136] on link "link to CRM" at bounding box center [249, 137] width 51 height 12
click at [185, 42] on icon at bounding box center [183, 41] width 15 height 15
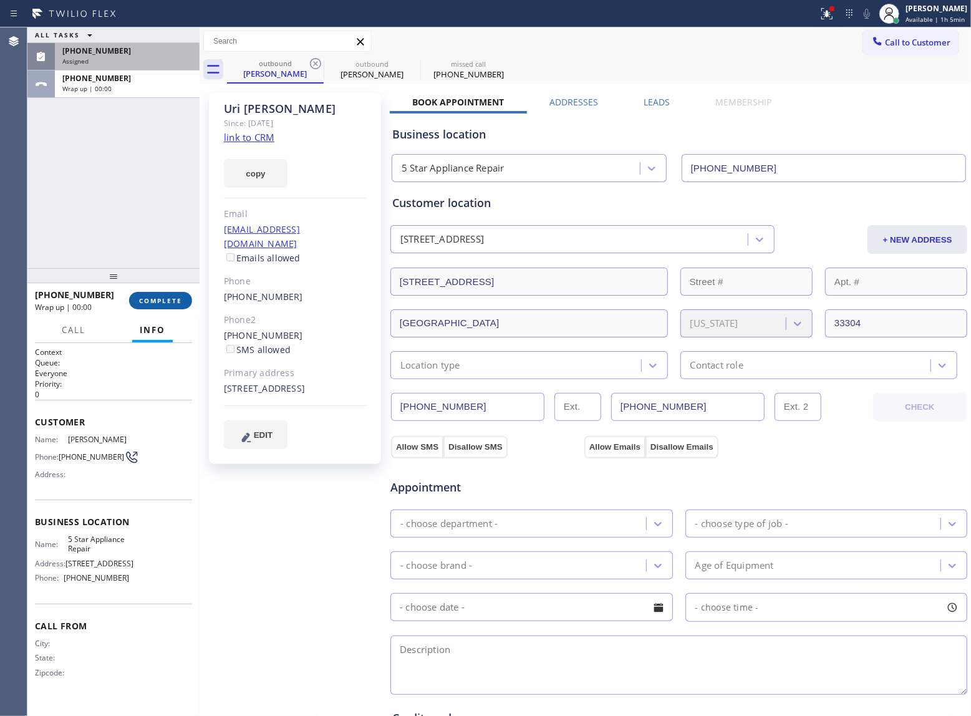
click at [142, 305] on button "COMPLETE" at bounding box center [160, 300] width 63 height 17
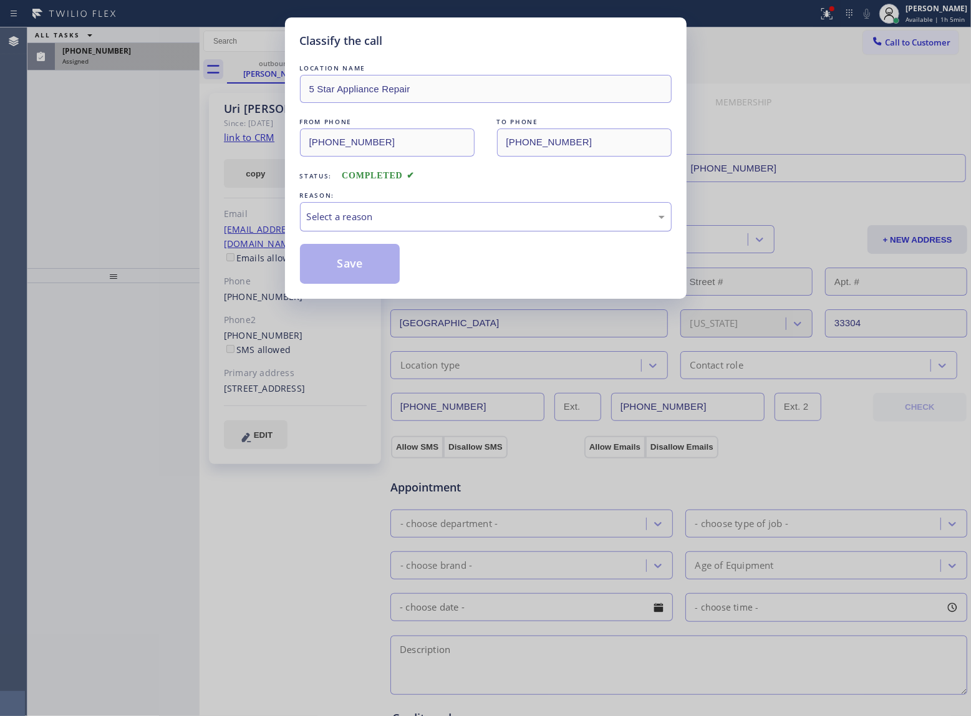
click at [390, 210] on div "Select a reason" at bounding box center [486, 216] width 372 height 29
click at [367, 267] on button "Save" at bounding box center [350, 264] width 100 height 40
click at [136, 62] on div "Classify the call LOCATION NAME 5 Star Appliance Repair FROM PHONE [PHONE_NUMBE…" at bounding box center [485, 358] width 971 height 716
click at [136, 62] on div "Assigned" at bounding box center [127, 61] width 130 height 9
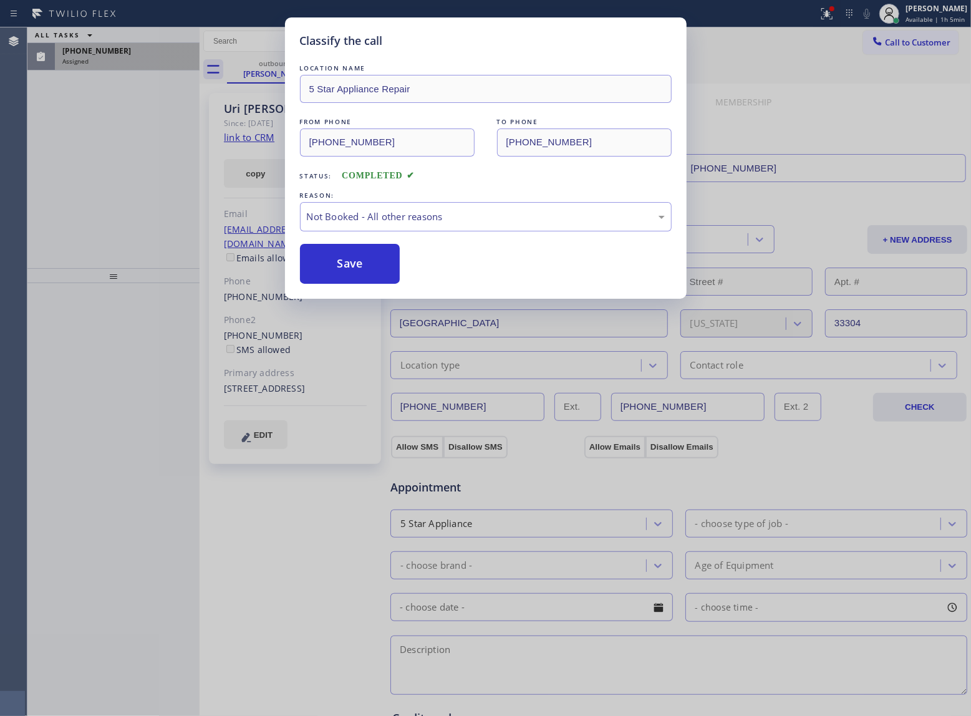
click at [135, 63] on div "Assigned" at bounding box center [127, 61] width 130 height 9
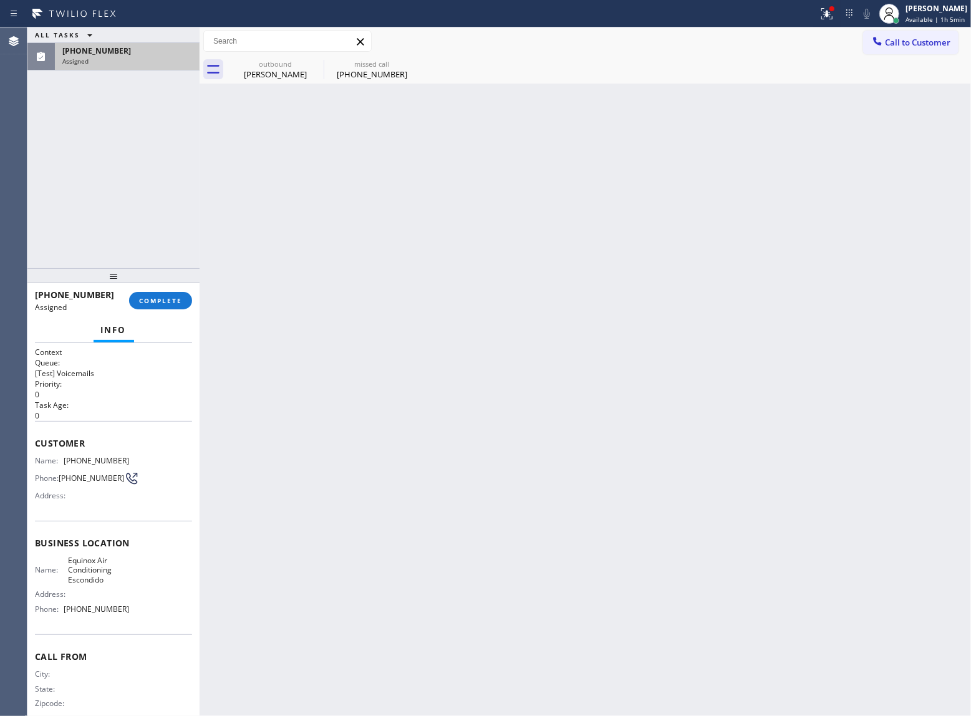
click at [135, 63] on div "Assigned" at bounding box center [127, 61] width 130 height 9
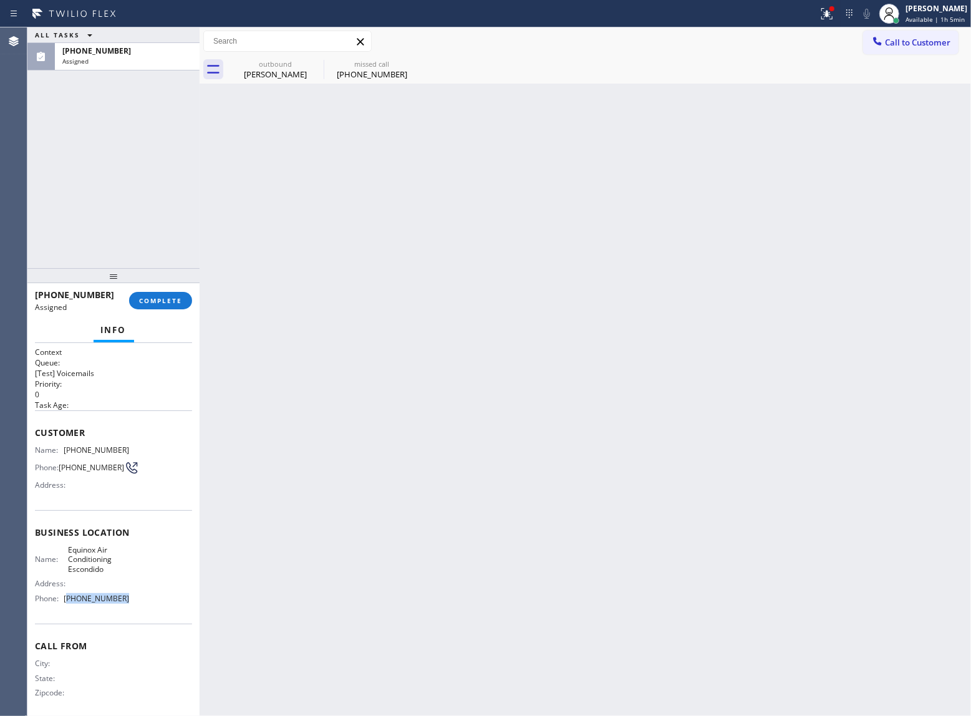
drag, startPoint x: 95, startPoint y: 624, endPoint x: 68, endPoint y: 614, distance: 29.0
click at [68, 614] on div "Business location Name: Equinox Air Conditioning Escondido Address: Phone: [PHO…" at bounding box center [113, 567] width 157 height 114
click at [903, 47] on span "Call to Customer" at bounding box center [917, 42] width 65 height 11
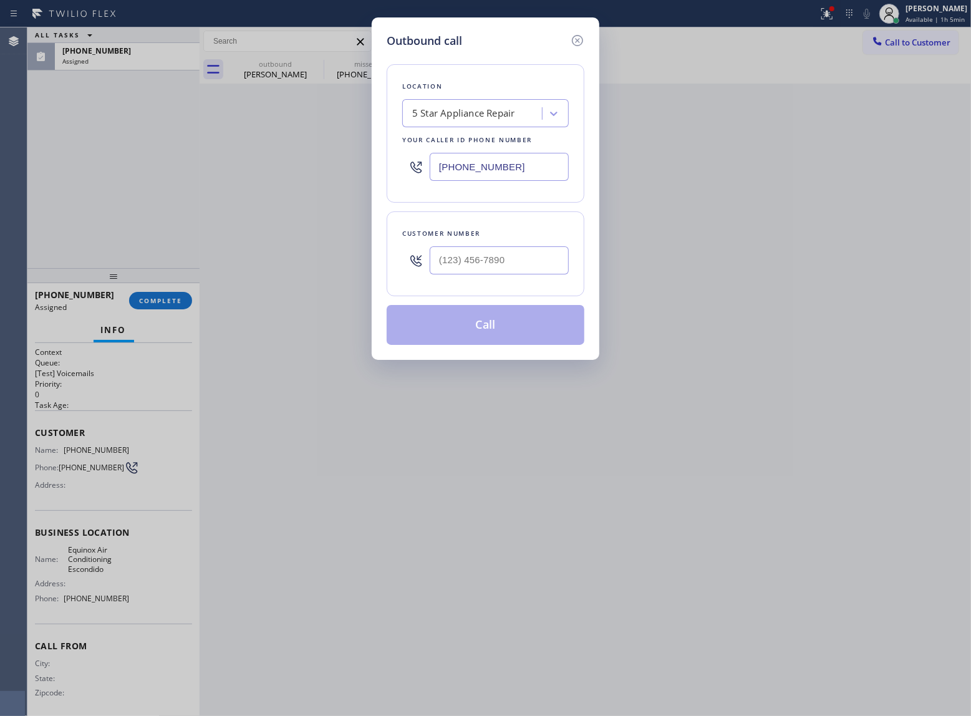
click at [514, 167] on input "[PHONE_NUMBER]" at bounding box center [499, 167] width 139 height 28
paste input "760) 493-6343"
type input "[PHONE_NUMBER]"
drag, startPoint x: 575, startPoint y: 41, endPoint x: 92, endPoint y: 477, distance: 650.6
click at [571, 53] on div "Outbound call Location Equinox Air Conditioning Escondido Your caller id phone …" at bounding box center [486, 188] width 228 height 342
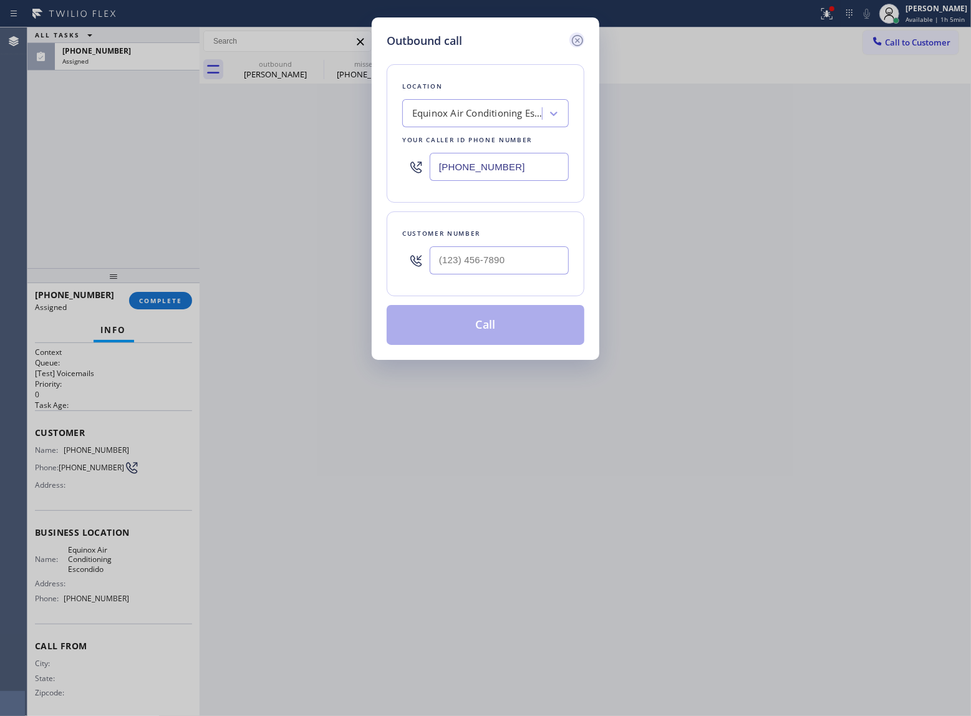
click at [584, 37] on icon at bounding box center [577, 40] width 15 height 15
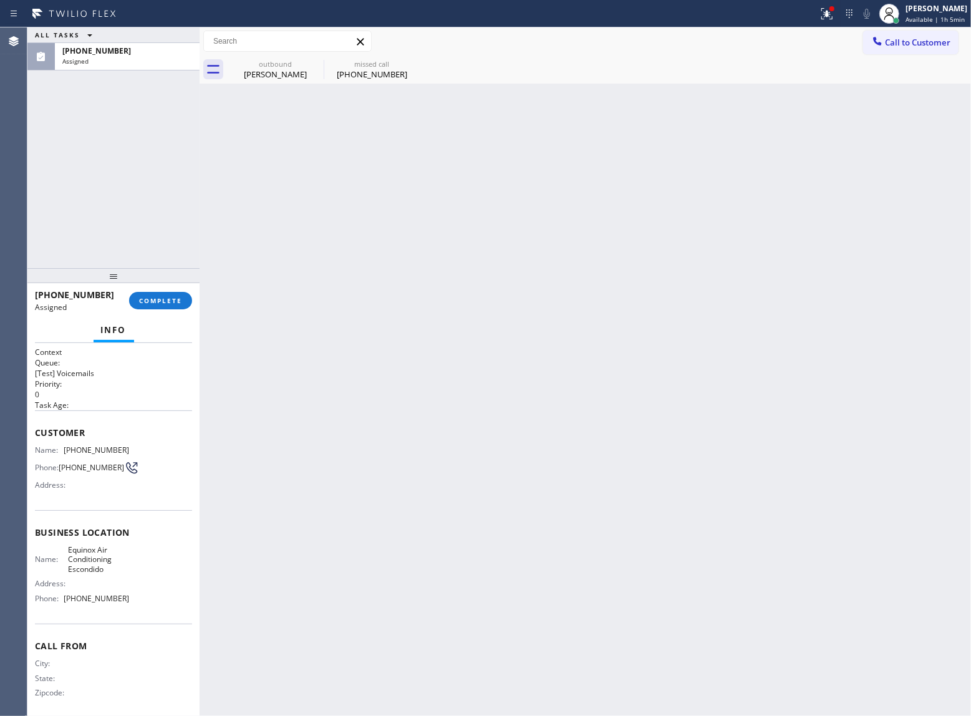
type input "[PHONE_NUMBER]"
drag, startPoint x: 120, startPoint y: 452, endPoint x: 65, endPoint y: 450, distance: 55.5
click at [65, 450] on span "[PHONE_NUMBER]" at bounding box center [96, 449] width 65 height 9
click at [911, 34] on button "Call to Customer" at bounding box center [910, 43] width 95 height 24
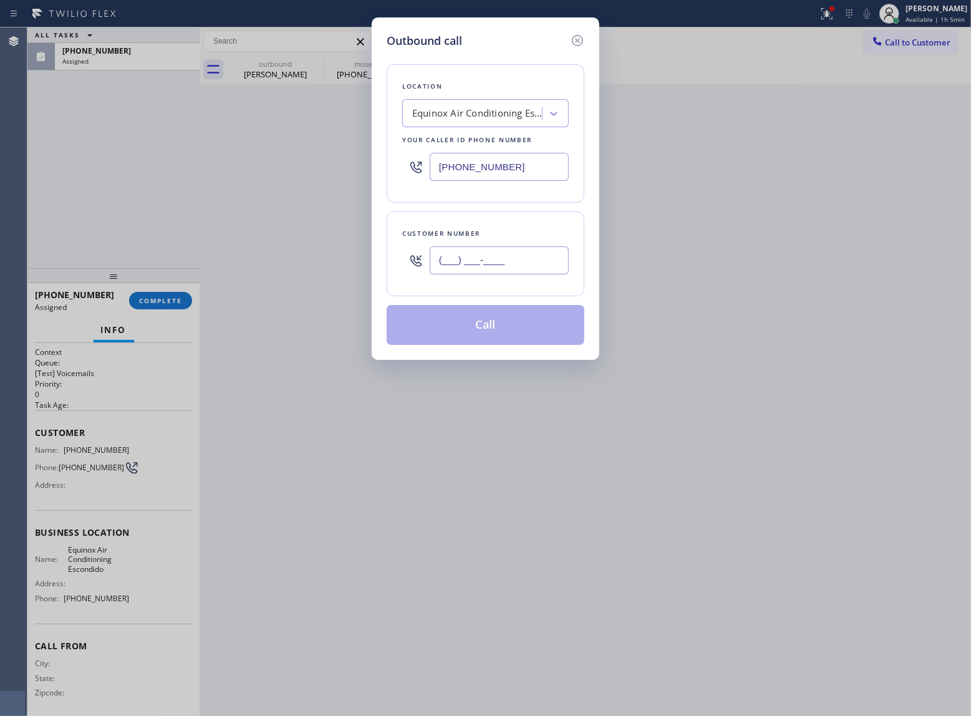
click at [523, 264] on input "(___) ___-____" at bounding box center [499, 260] width 139 height 28
paste input "760) 330-8408"
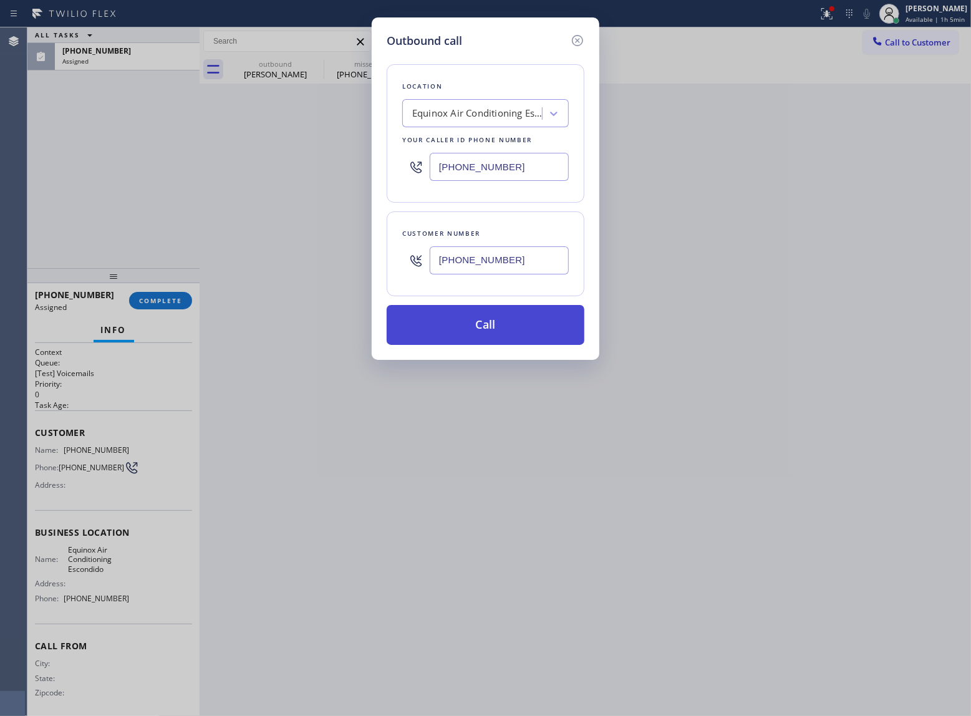
type input "[PHONE_NUMBER]"
click at [510, 318] on button "Call" at bounding box center [486, 325] width 198 height 40
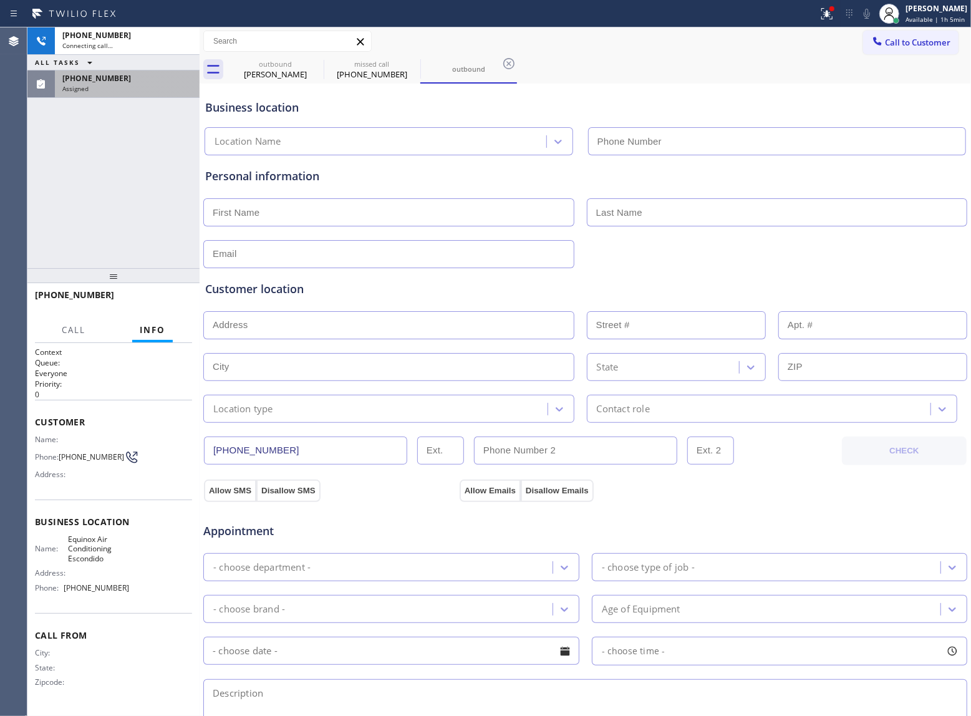
type input "[PHONE_NUMBER]"
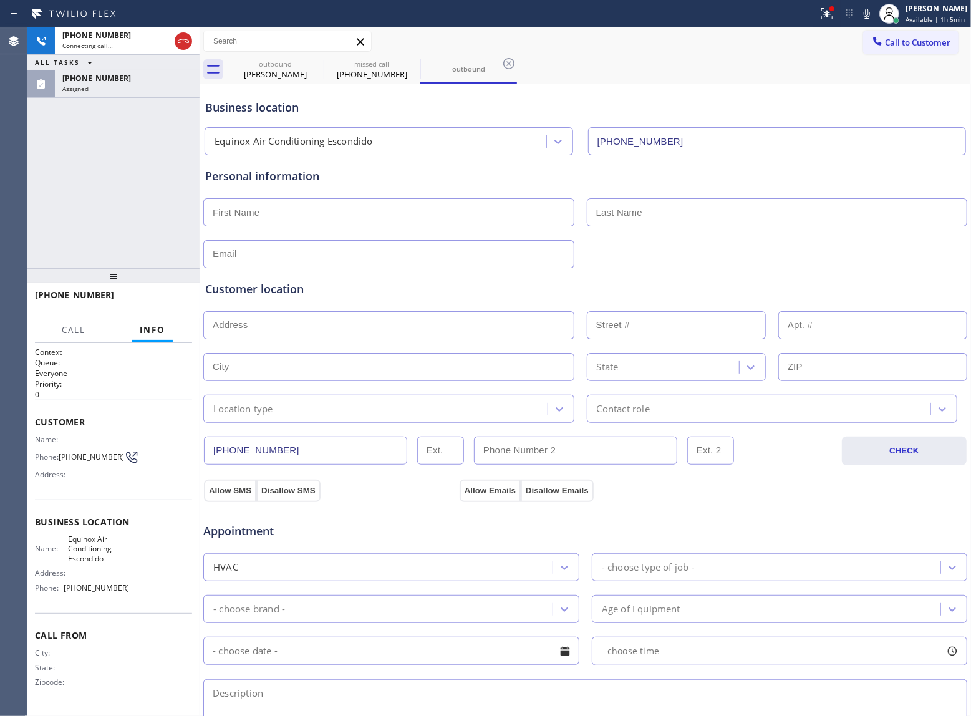
drag, startPoint x: 99, startPoint y: 88, endPoint x: 168, endPoint y: 284, distance: 208.3
click at [95, 90] on div "Assigned" at bounding box center [127, 88] width 130 height 9
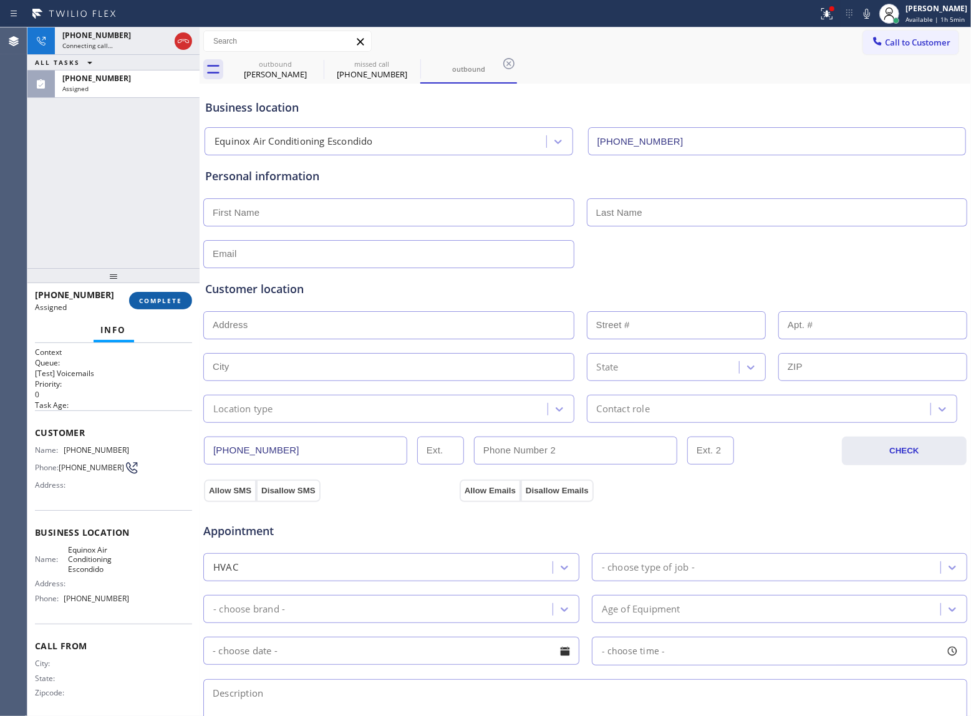
click at [158, 297] on button "COMPLETE" at bounding box center [160, 300] width 63 height 17
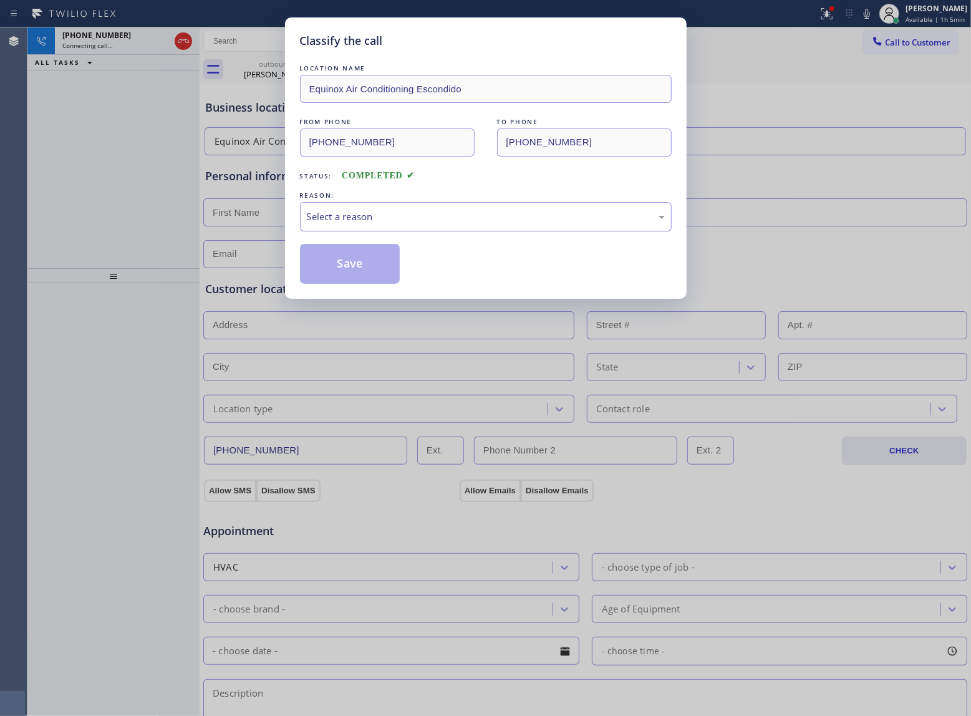
click at [407, 223] on div "Select a reason" at bounding box center [486, 217] width 358 height 14
click at [348, 263] on button "Save" at bounding box center [350, 264] width 100 height 40
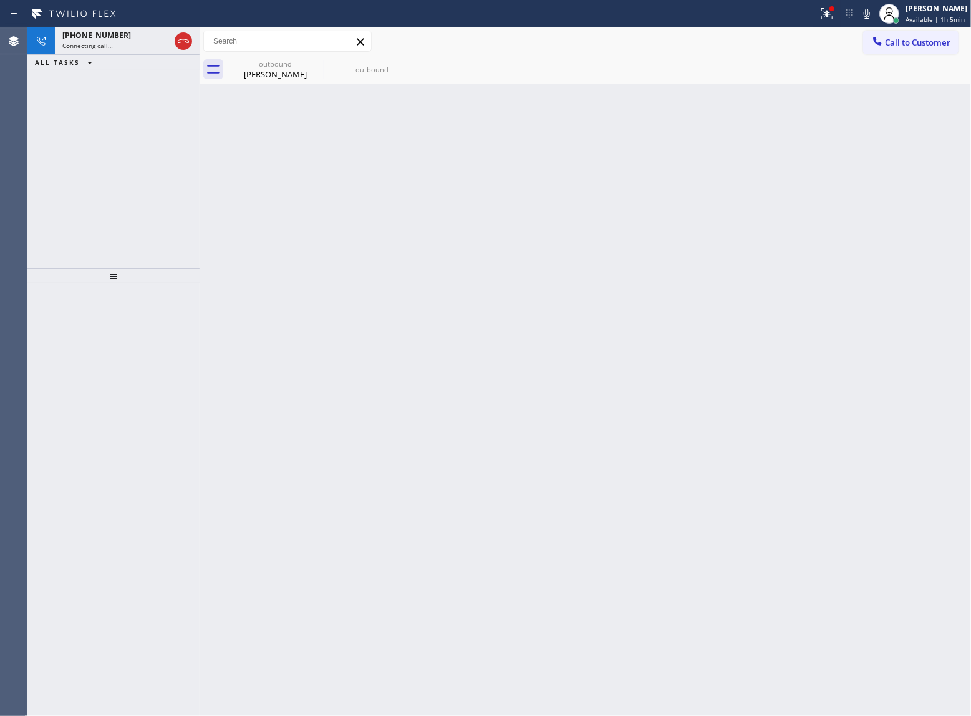
click at [716, 483] on div "Back to Dashboard Change Sender ID Customers Technicians Select a contact Outbo…" at bounding box center [586, 371] width 772 height 689
click at [120, 117] on div "[PHONE_NUMBER] Connecting call… ALL TASKS ALL TASKS ACTIVE TASKS TASKS IN WRAP …" at bounding box center [113, 147] width 172 height 241
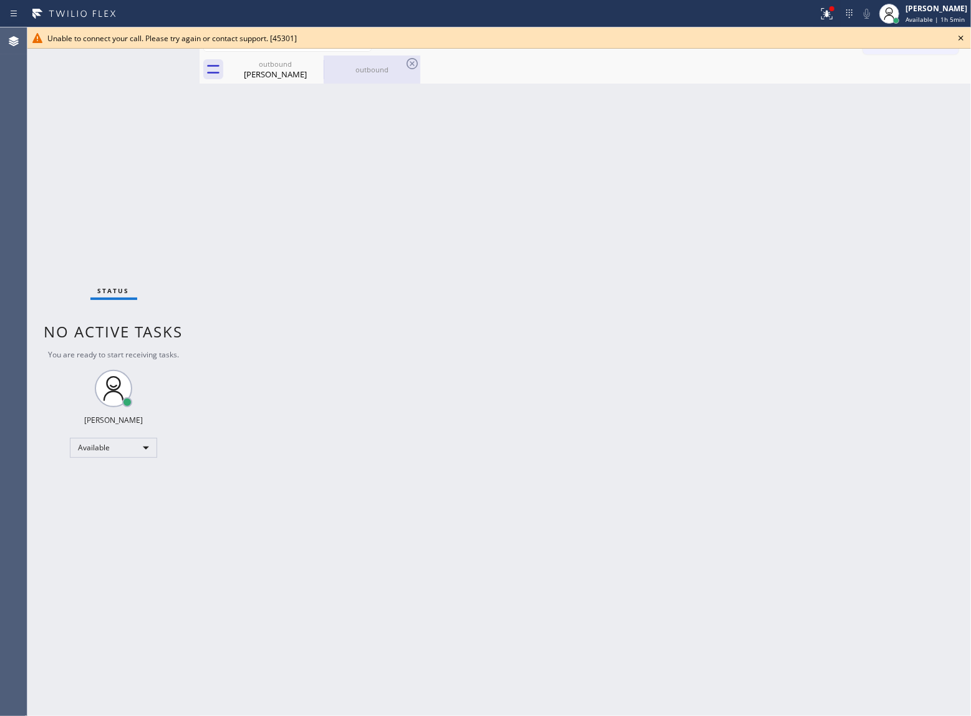
click at [282, 69] on div "[PERSON_NAME]" at bounding box center [275, 74] width 94 height 11
type input "[PHONE_NUMBER]"
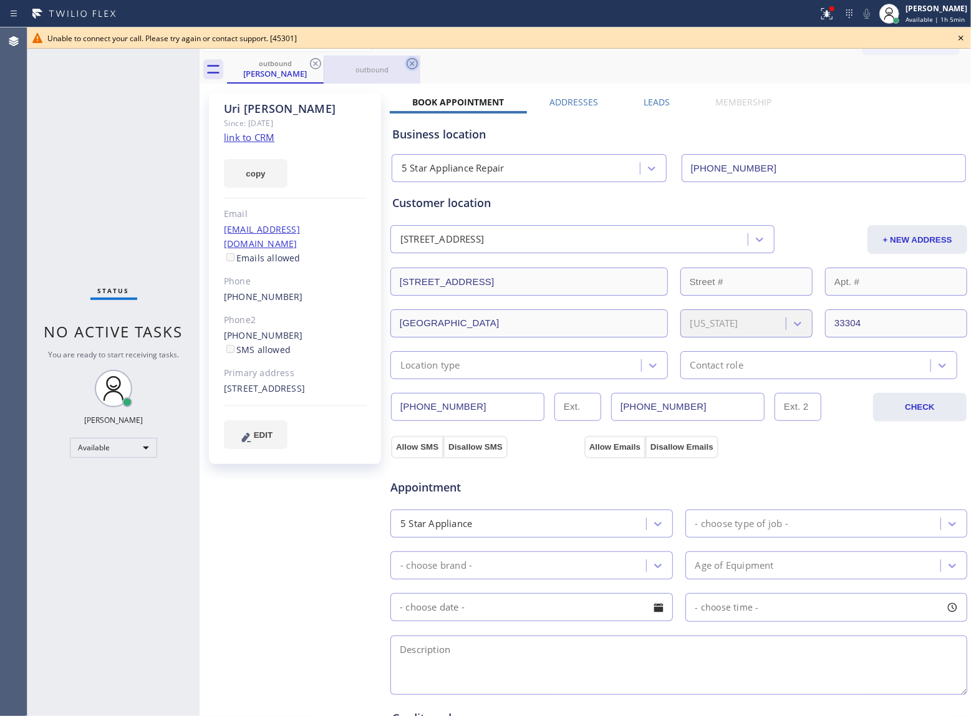
click at [317, 63] on icon at bounding box center [315, 63] width 15 height 15
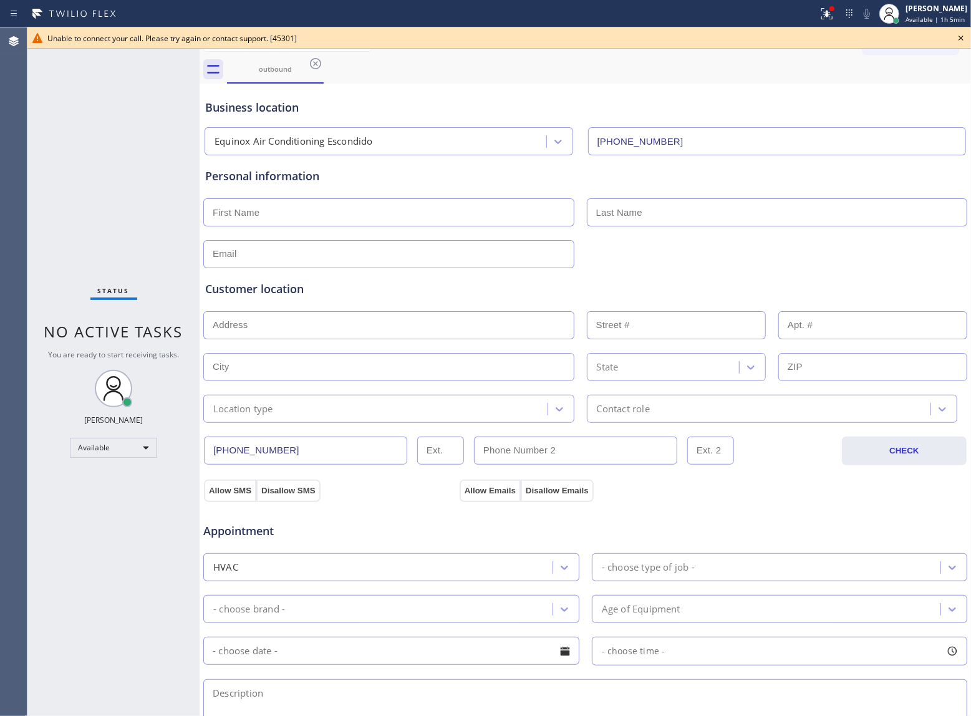
drag, startPoint x: 255, startPoint y: 457, endPoint x: 186, endPoint y: 450, distance: 69.0
click at [186, 450] on div "Status No active tasks You are ready to start receiving tasks. [PERSON_NAME] Av…" at bounding box center [499, 371] width 944 height 689
click at [964, 38] on icon at bounding box center [961, 38] width 15 height 15
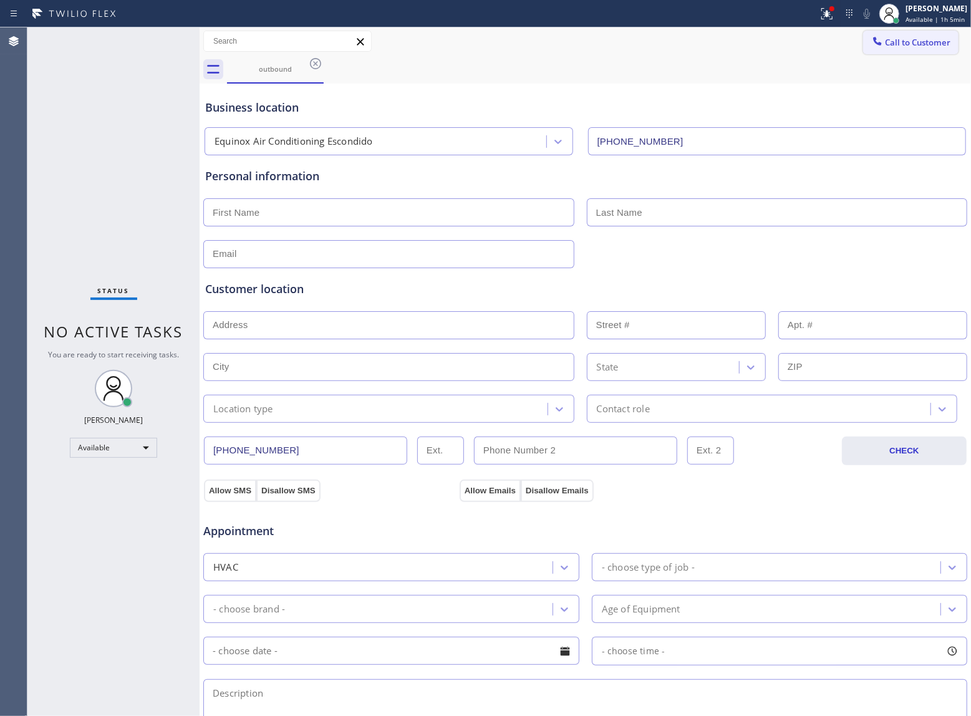
click at [919, 36] on button "Call to Customer" at bounding box center [910, 43] width 95 height 24
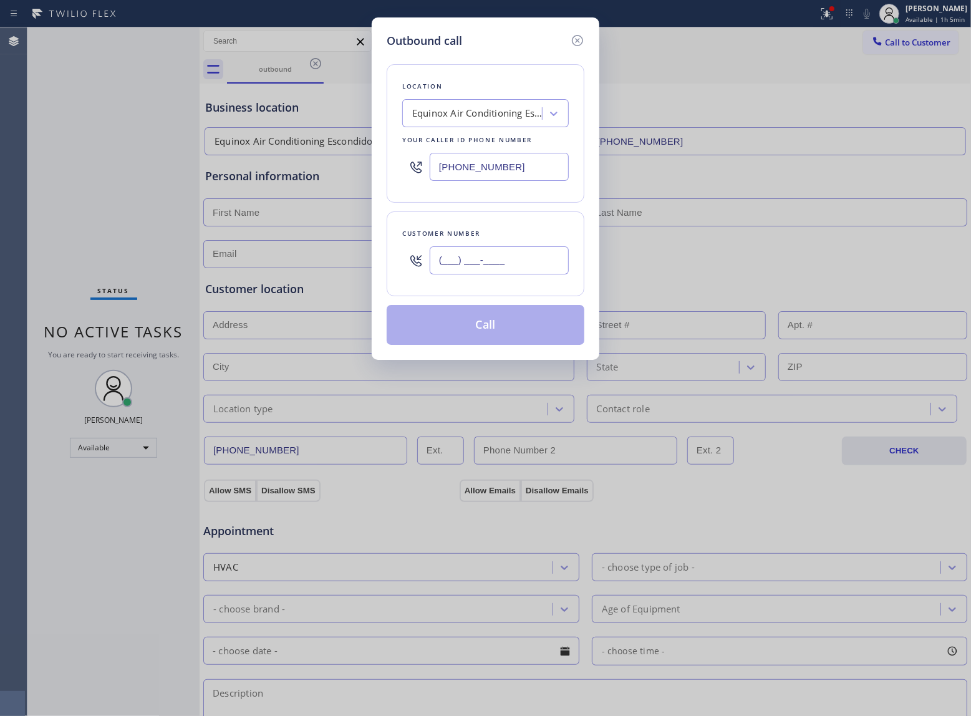
click at [510, 263] on input "(___) ___-____" at bounding box center [499, 260] width 139 height 28
paste input "760) 330-8408"
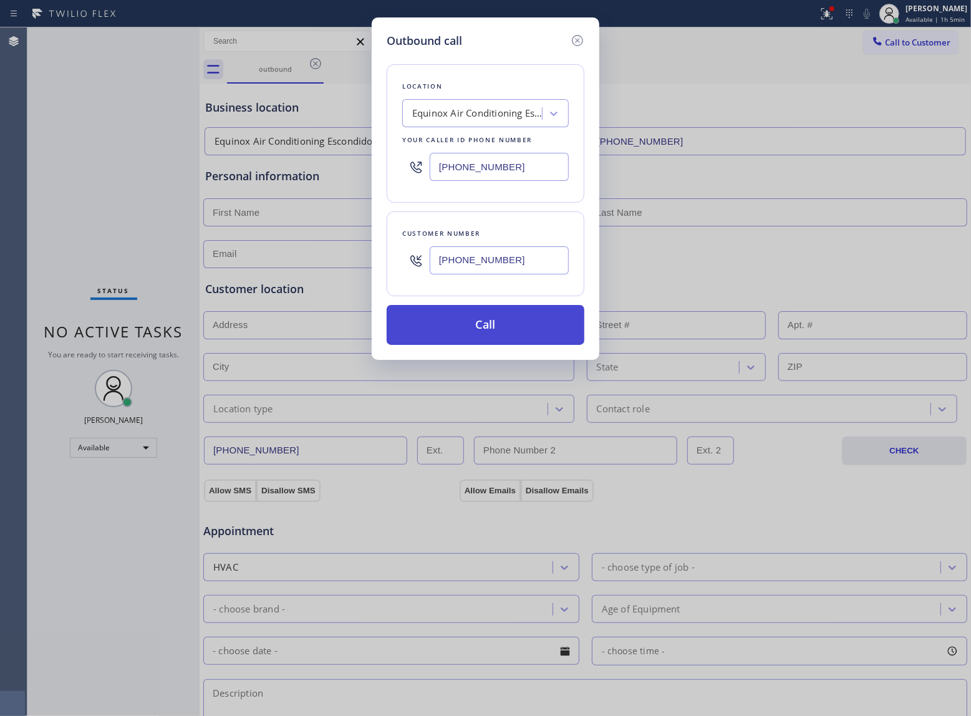
type input "[PHONE_NUMBER]"
click at [487, 332] on button "Call" at bounding box center [486, 325] width 198 height 40
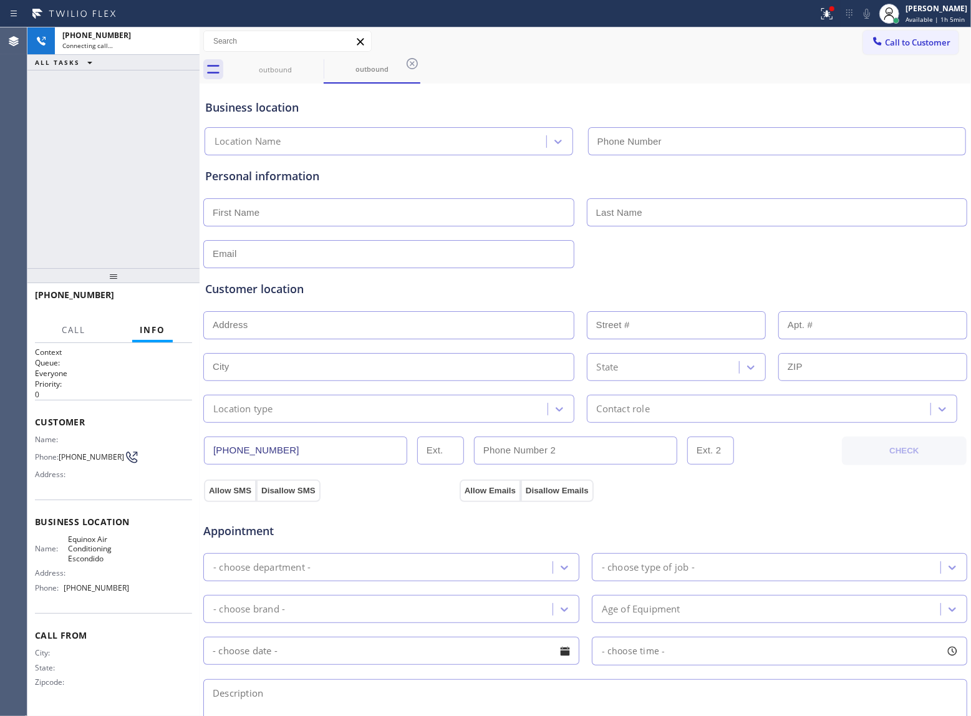
click at [119, 160] on div "[PHONE_NUMBER] Connecting call… ALL TASKS ALL TASKS ACTIVE TASKS TASKS IN WRAP …" at bounding box center [113, 147] width 172 height 241
type input "[PHONE_NUMBER]"
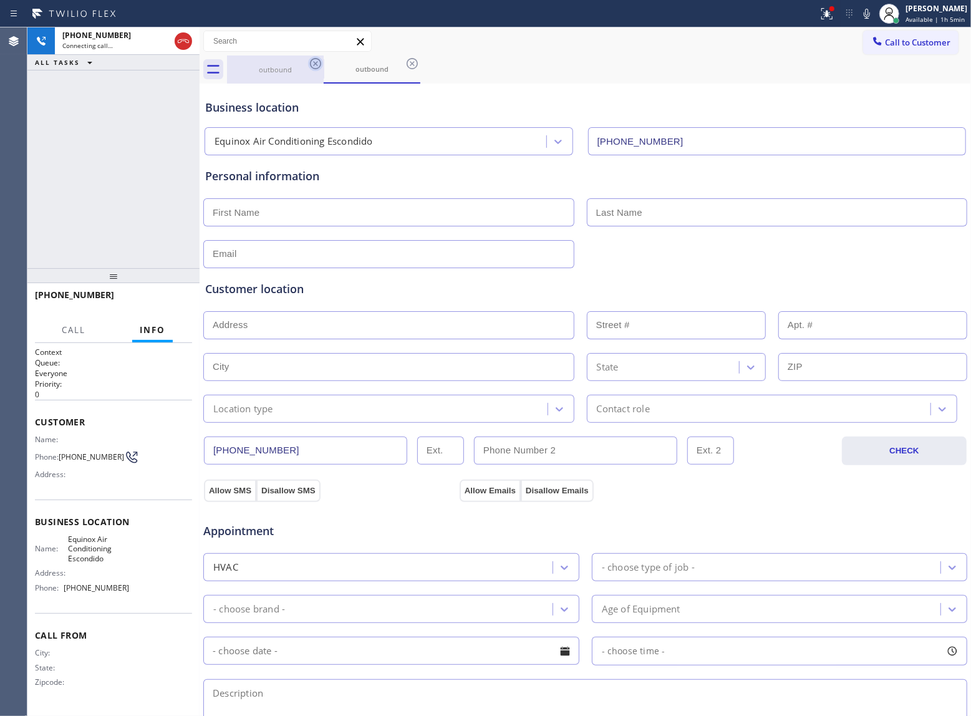
click at [312, 63] on icon at bounding box center [315, 63] width 15 height 15
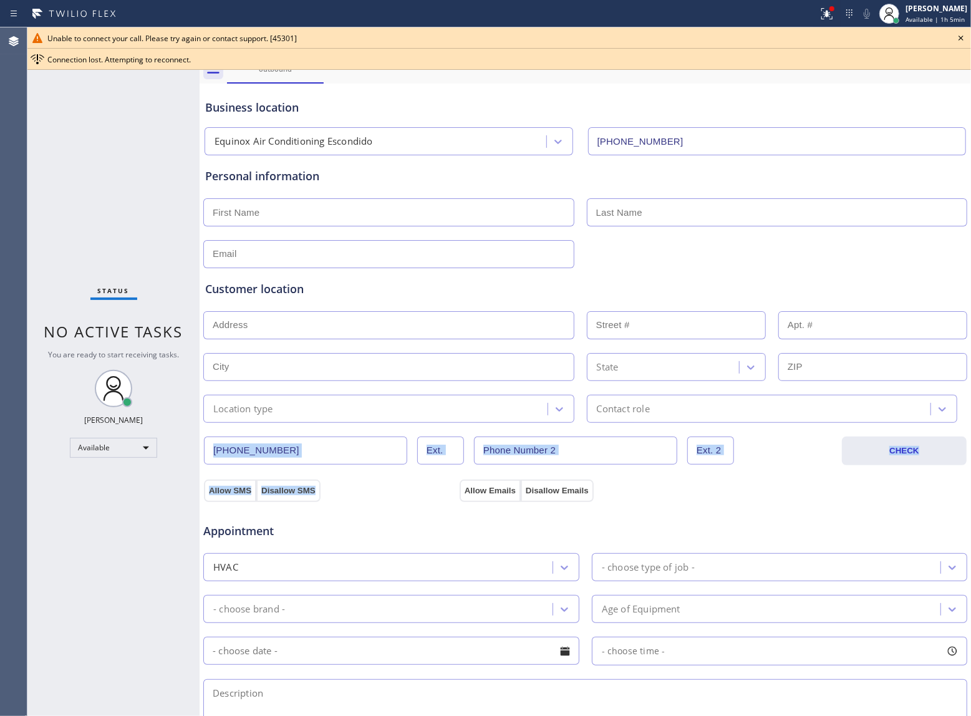
drag, startPoint x: 332, startPoint y: 465, endPoint x: 207, endPoint y: 454, distance: 125.9
click at [207, 454] on div "Business location Equinox Air Conditioning Escondido [PHONE_NUMBER] Personal in…" at bounding box center [585, 513] width 765 height 852
click at [298, 455] on input "[PHONE_NUMBER]" at bounding box center [305, 451] width 203 height 28
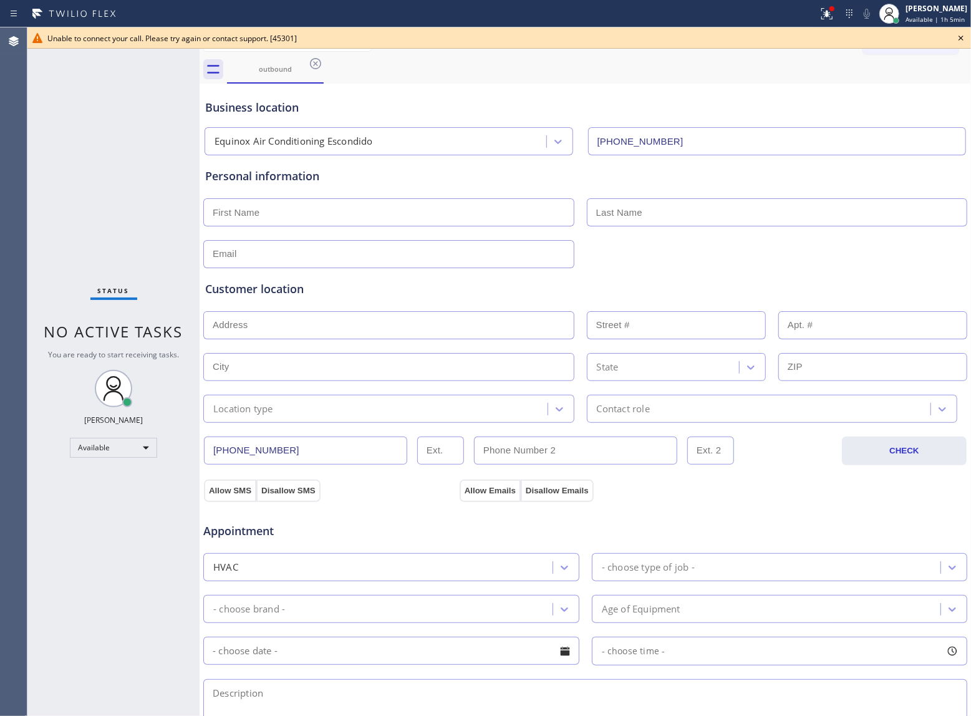
drag, startPoint x: 298, startPoint y: 455, endPoint x: 215, endPoint y: 455, distance: 83.0
click at [215, 455] on input "[PHONE_NUMBER]" at bounding box center [305, 451] width 203 height 28
click at [961, 33] on icon at bounding box center [961, 38] width 15 height 15
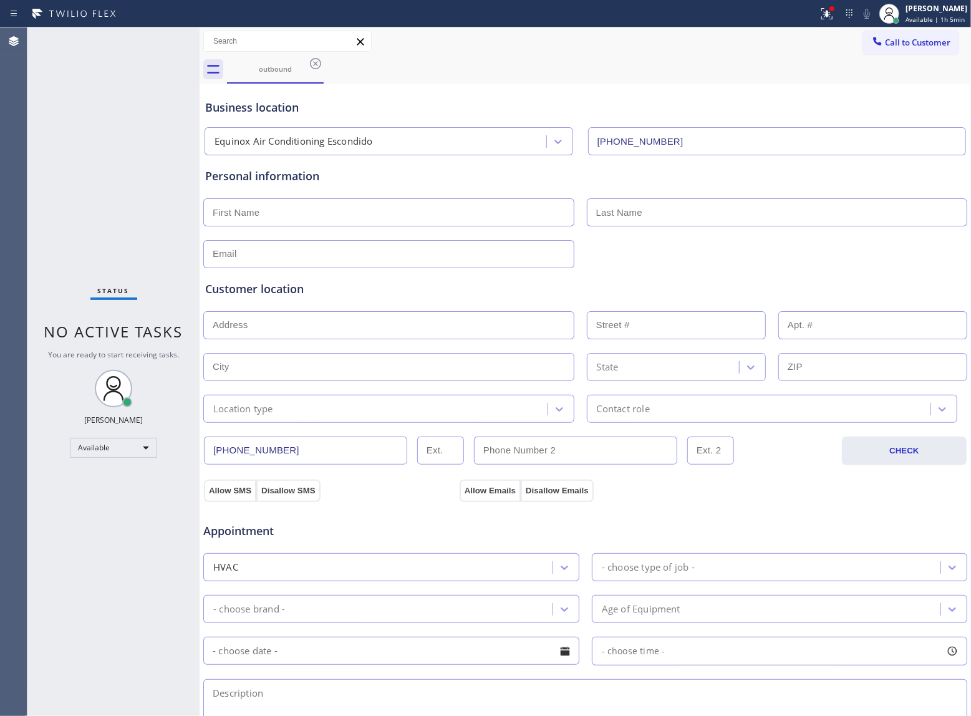
click at [896, 49] on button "Call to Customer" at bounding box center [910, 43] width 95 height 24
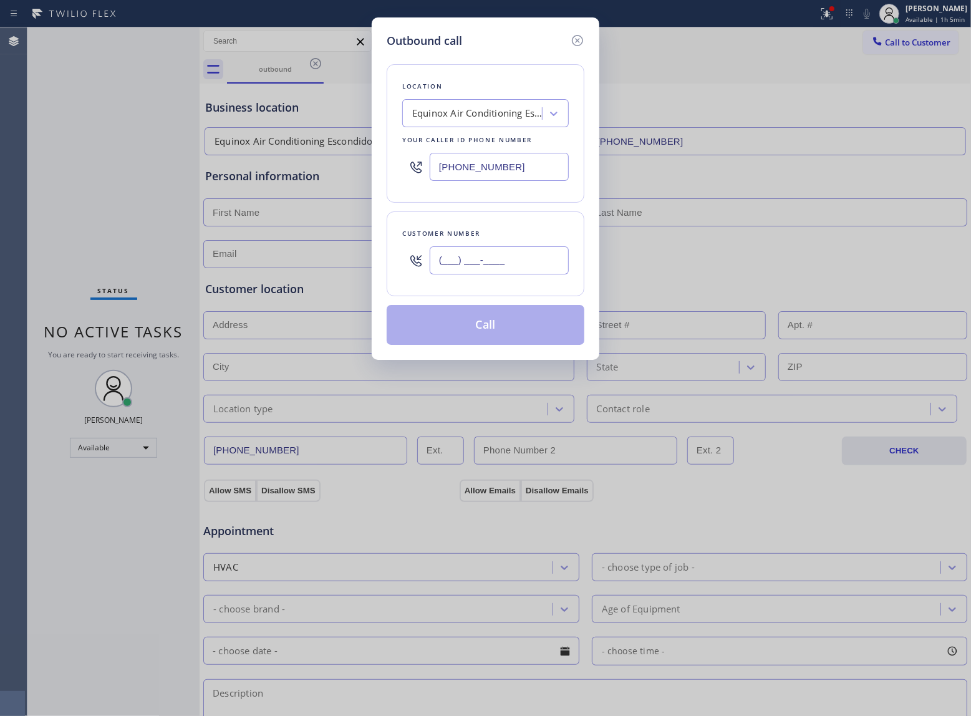
click at [540, 251] on input "(___) ___-____" at bounding box center [499, 260] width 139 height 28
paste input "760) 330-8408"
type input "[PHONE_NUMBER]"
click at [485, 324] on button "Call" at bounding box center [486, 325] width 198 height 40
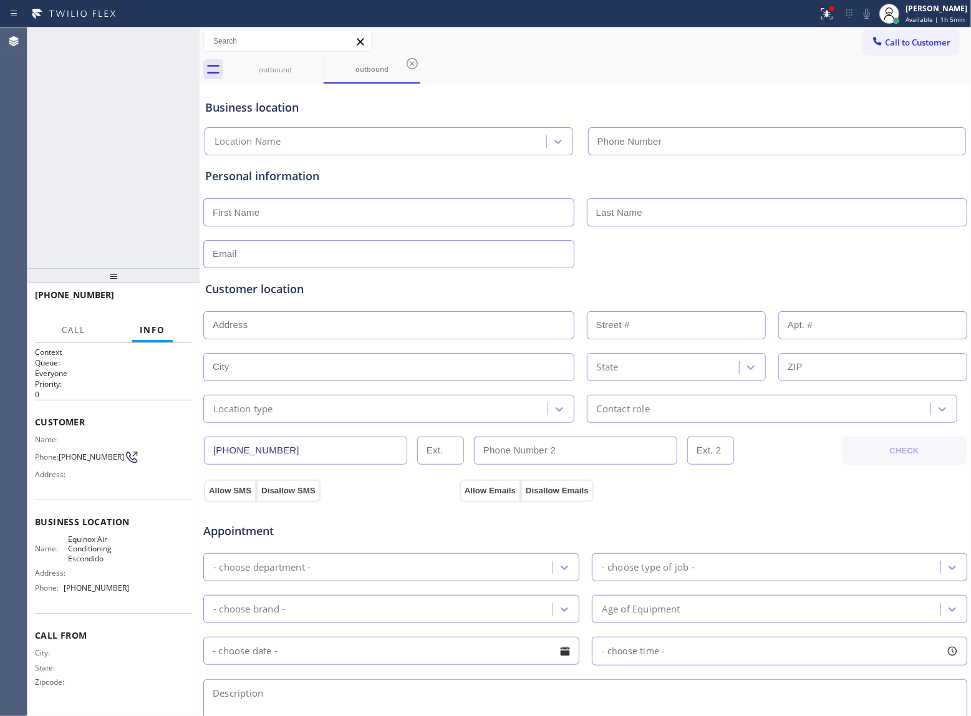
type input "[PHONE_NUMBER]"
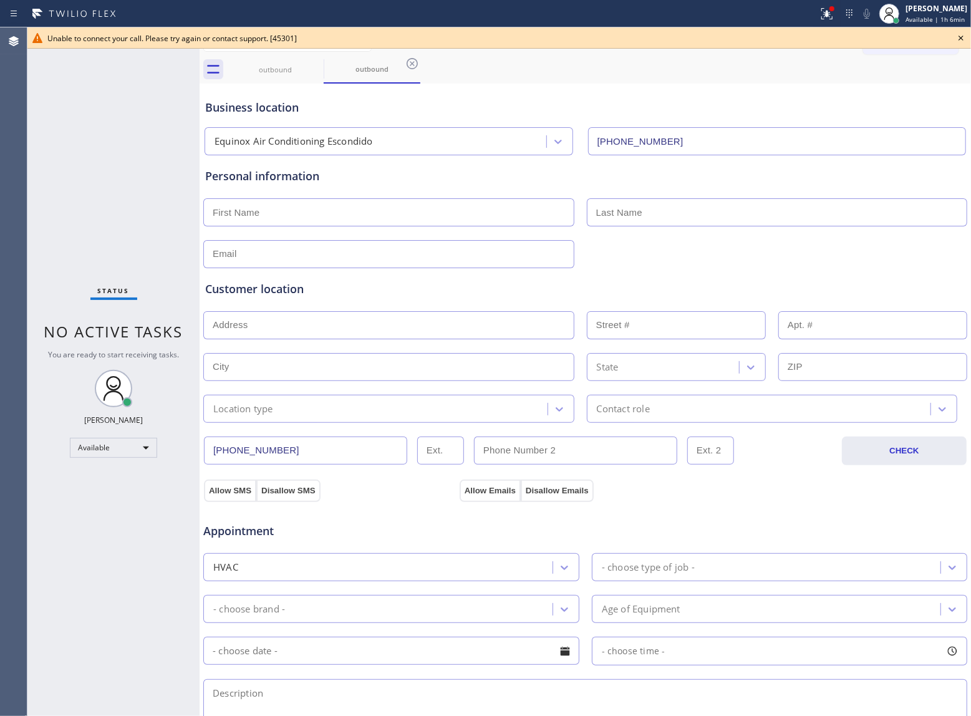
drag, startPoint x: 150, startPoint y: 119, endPoint x: 692, endPoint y: 59, distance: 545.4
click at [156, 117] on div "Status No active tasks You are ready to start receiving tasks. [PERSON_NAME] Av…" at bounding box center [113, 371] width 172 height 689
drag, startPoint x: 957, startPoint y: 34, endPoint x: 847, endPoint y: 51, distance: 111.2
click at [948, 37] on div "Unable to connect your call. Please try again or contact support. [45301]" at bounding box center [499, 37] width 944 height 21
click at [820, 11] on icon at bounding box center [827, 13] width 15 height 15
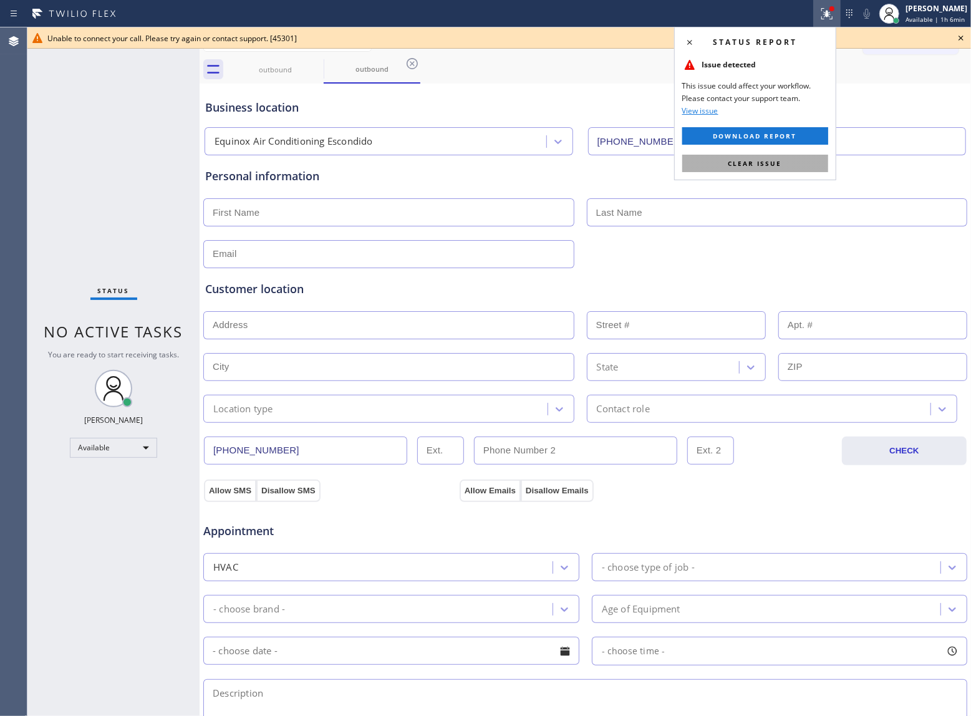
click at [757, 156] on button "Clear issue" at bounding box center [755, 163] width 146 height 17
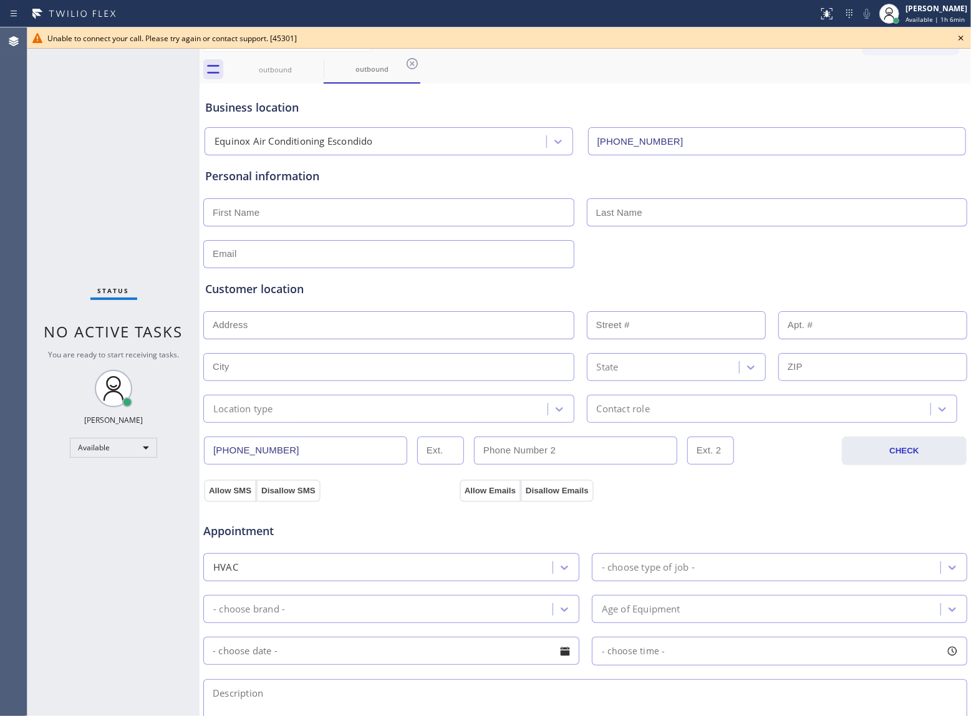
drag, startPoint x: 959, startPoint y: 38, endPoint x: 252, endPoint y: 90, distance: 709.3
click at [958, 38] on icon at bounding box center [961, 38] width 15 height 15
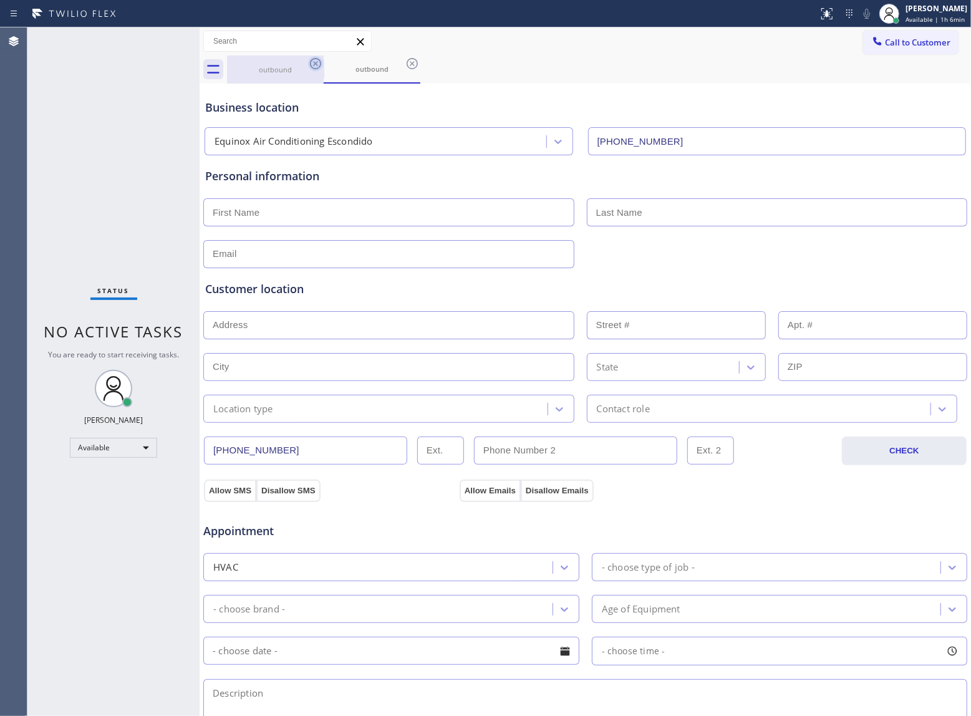
click at [315, 65] on icon at bounding box center [315, 63] width 15 height 15
click at [324, 65] on div "outbound" at bounding box center [372, 70] width 97 height 28
click at [405, 65] on icon at bounding box center [412, 63] width 15 height 15
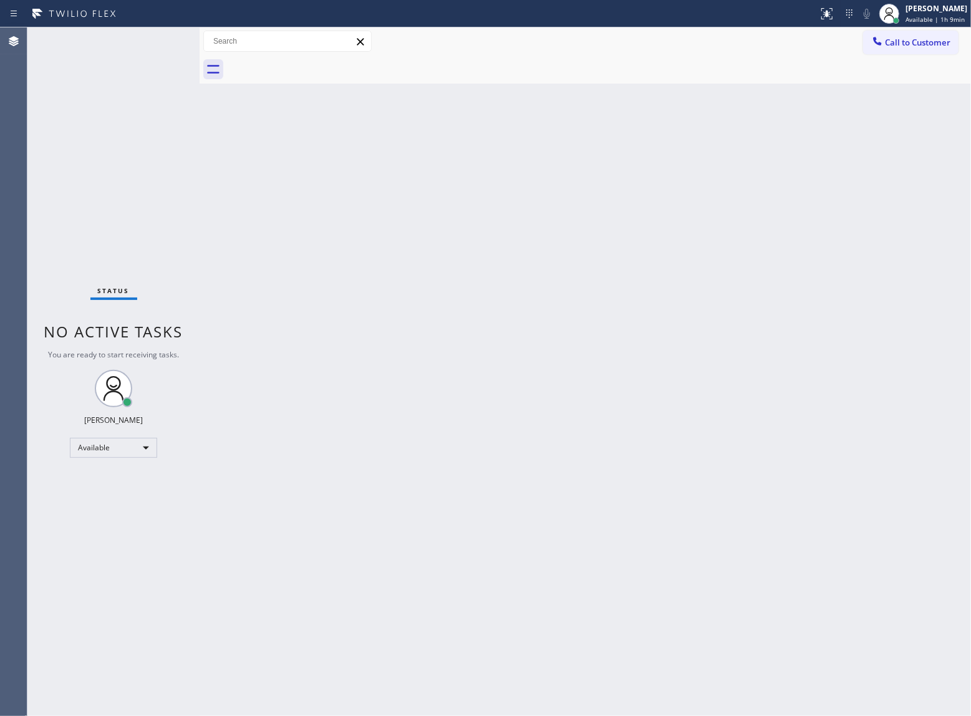
drag, startPoint x: 115, startPoint y: 233, endPoint x: 403, endPoint y: 142, distance: 301.6
click at [115, 233] on div "Status No active tasks You are ready to start receiving tasks. [PERSON_NAME] Av…" at bounding box center [113, 371] width 172 height 689
click at [117, 110] on div "Status No active tasks You are ready to start receiving tasks. [PERSON_NAME] Av…" at bounding box center [113, 371] width 172 height 689
click at [120, 273] on div "Status No active tasks You are ready to start receiving tasks. [PERSON_NAME] Av…" at bounding box center [113, 371] width 172 height 689
click at [157, 303] on div "Status No active tasks You are ready to start receiving tasks. [PERSON_NAME] Av…" at bounding box center [113, 371] width 172 height 689
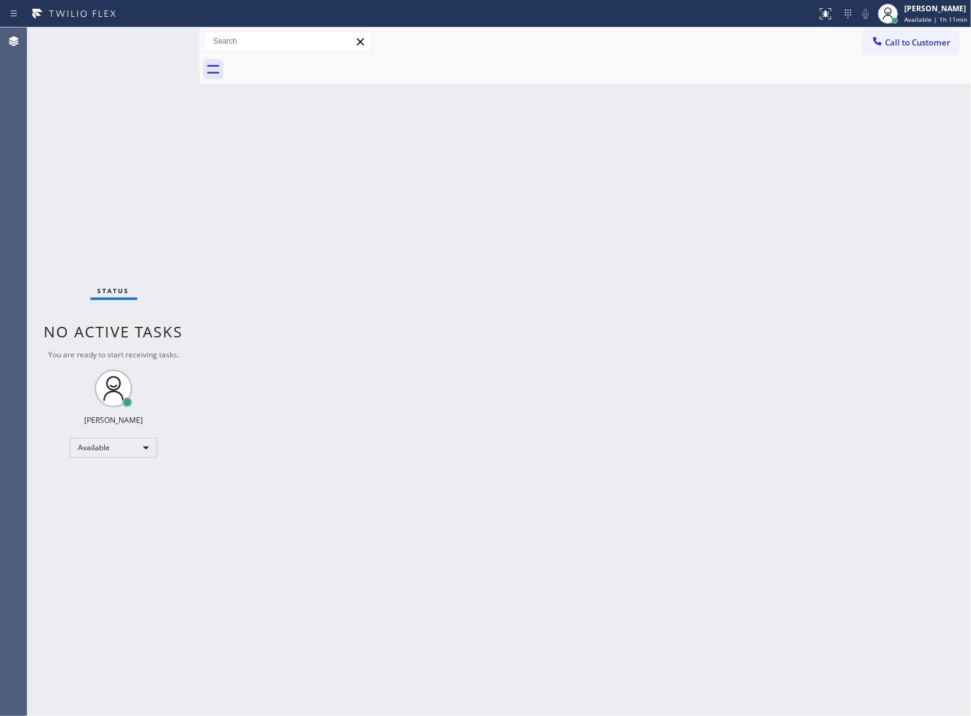
click at [68, 151] on div "Status No active tasks You are ready to start receiving tasks. [PERSON_NAME] Av…" at bounding box center [113, 371] width 172 height 689
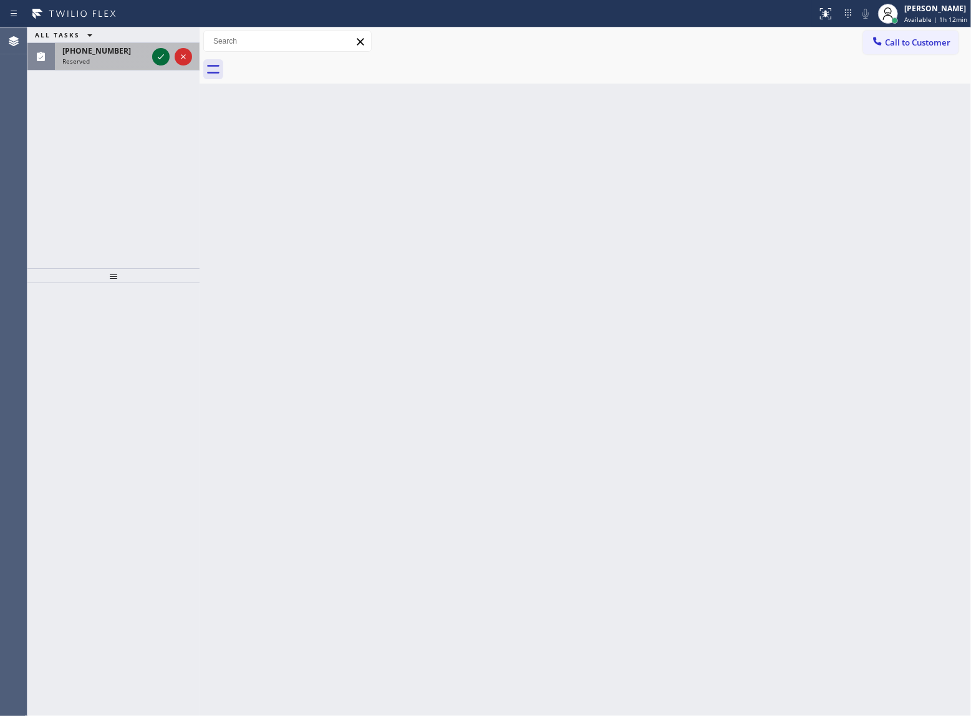
click at [155, 59] on icon at bounding box center [160, 56] width 15 height 15
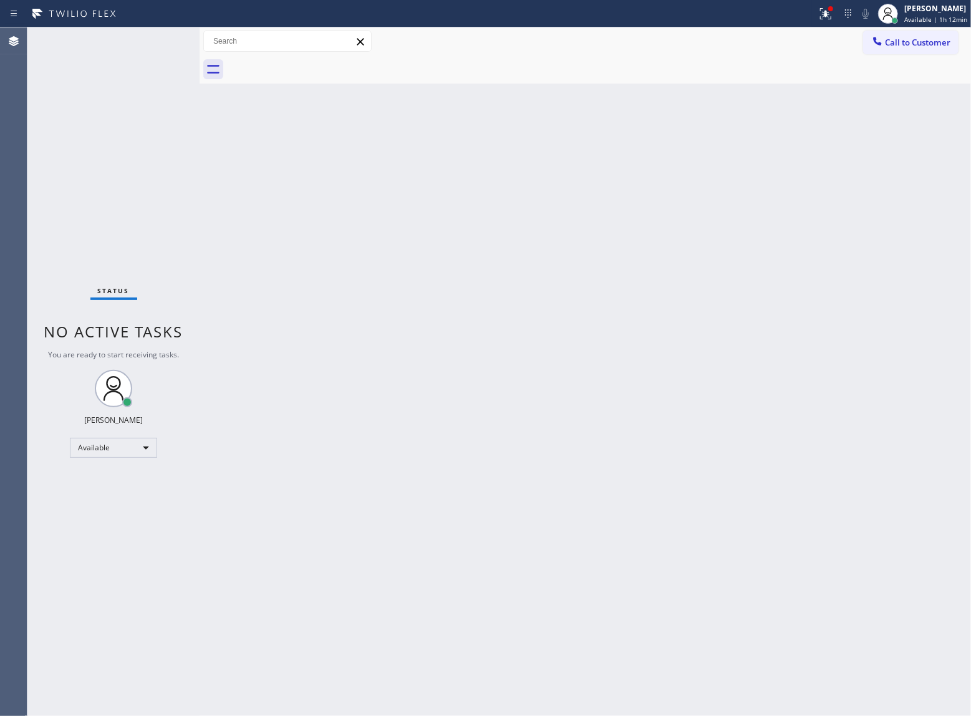
click at [192, 216] on div "Status No active tasks You are ready to start receiving tasks. [PERSON_NAME] Av…" at bounding box center [113, 371] width 172 height 689
drag, startPoint x: 175, startPoint y: 161, endPoint x: 223, endPoint y: 140, distance: 52.3
click at [175, 161] on div "Status No active tasks You are ready to start receiving tasks. [PERSON_NAME] Av…" at bounding box center [113, 371] width 172 height 689
click at [911, 42] on span "Call to Customer" at bounding box center [917, 42] width 65 height 11
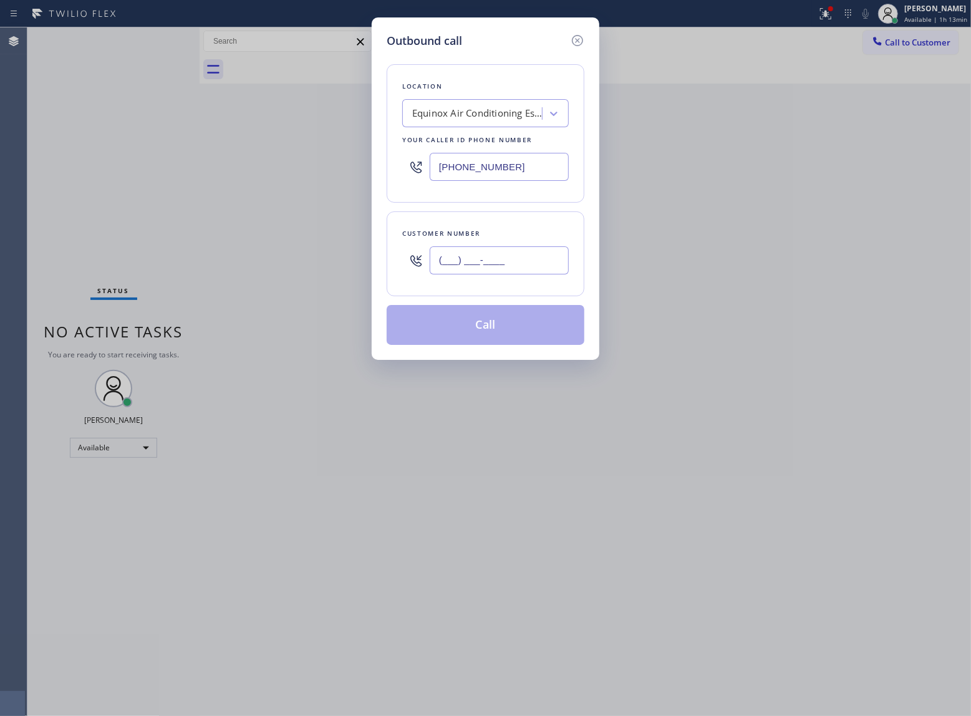
click at [457, 256] on input "(___) ___-____" at bounding box center [499, 260] width 139 height 28
paste input "363) 201-8087"
type input "[PHONE_NUMBER]"
click at [490, 323] on button "Call" at bounding box center [486, 325] width 198 height 40
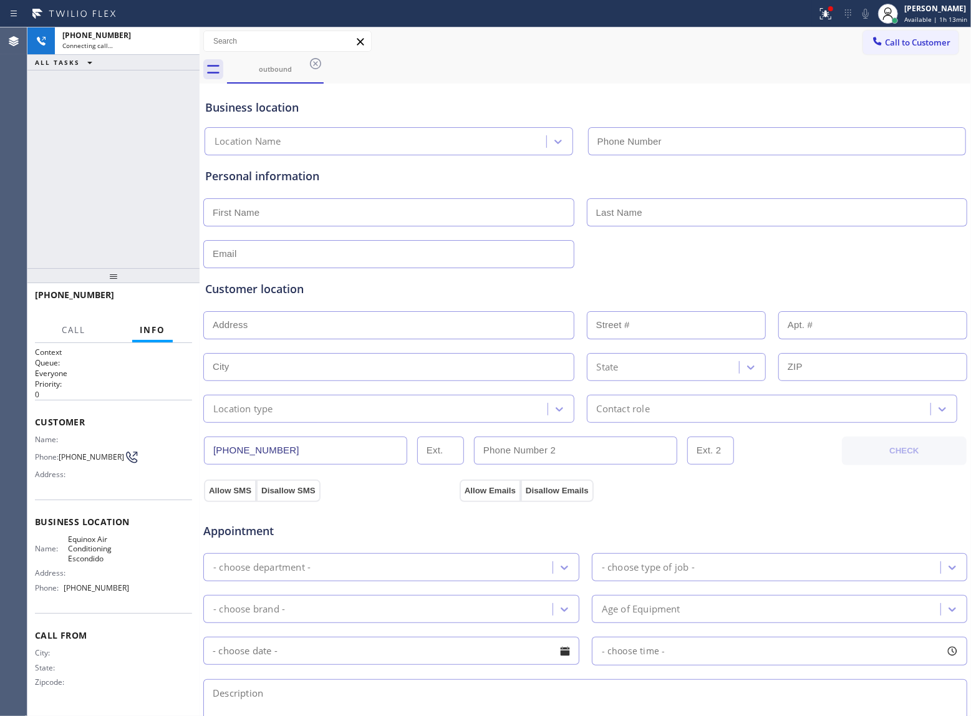
type input "[PHONE_NUMBER]"
click at [66, 175] on div "[PHONE_NUMBER] Connecting call… ALL TASKS ALL TASKS ACTIVE TASKS TASKS IN WRAP …" at bounding box center [113, 147] width 172 height 241
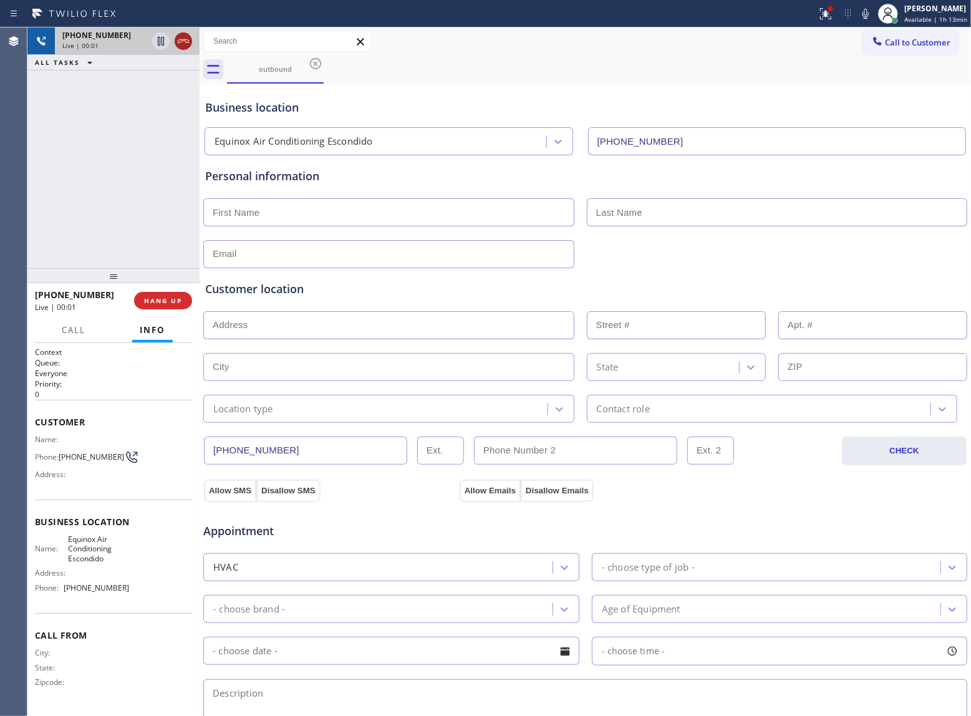
click at [183, 44] on icon at bounding box center [183, 41] width 15 height 15
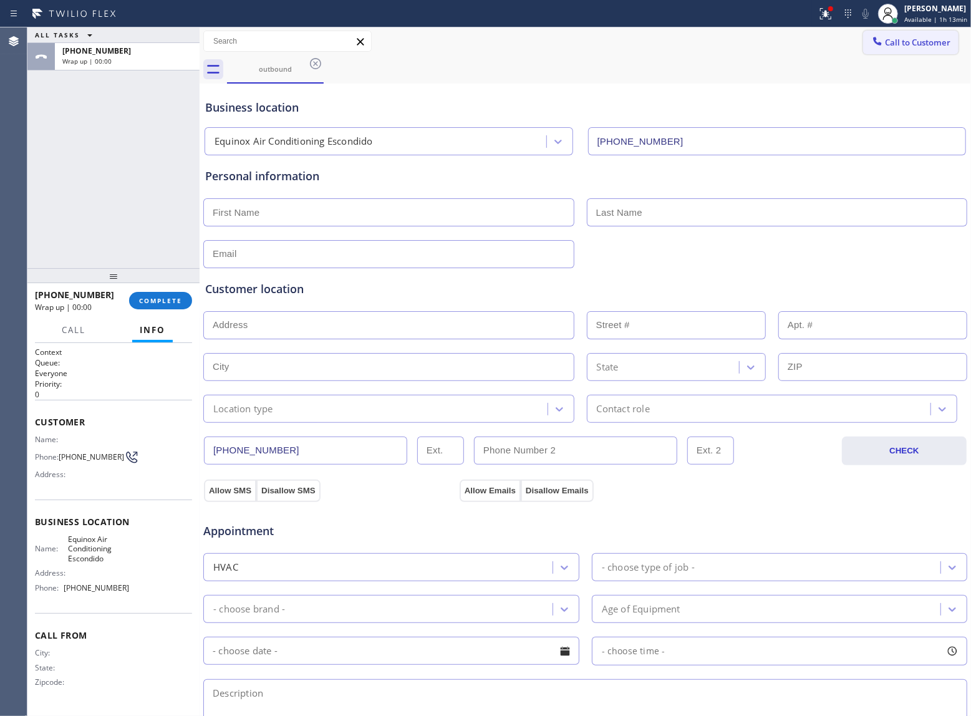
click at [911, 41] on span "Call to Customer" at bounding box center [917, 42] width 65 height 11
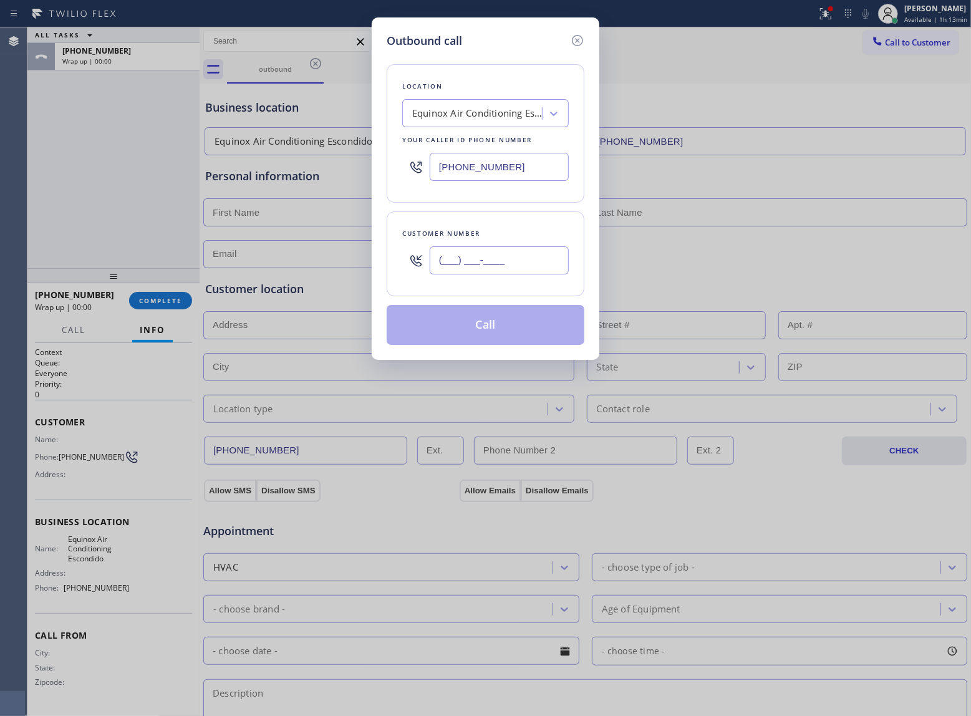
click at [465, 268] on input "(___) ___-____" at bounding box center [499, 260] width 139 height 28
paste input "363) 201-8087"
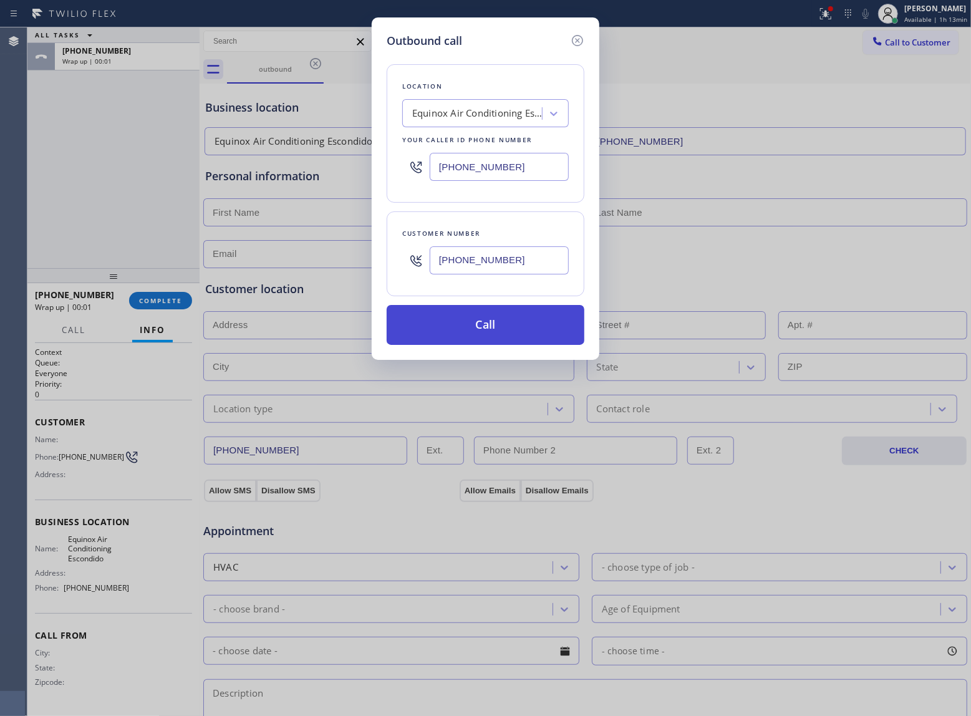
type input "[PHONE_NUMBER]"
click at [490, 324] on button "Call" at bounding box center [486, 325] width 198 height 40
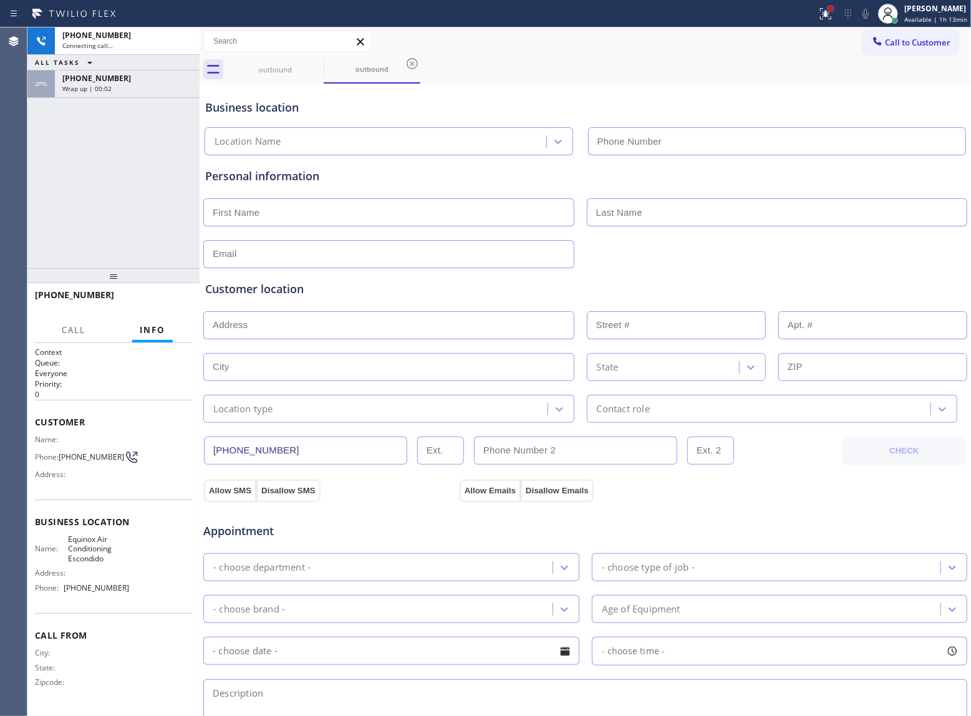
click at [827, 9] on div at bounding box center [830, 8] width 7 height 7
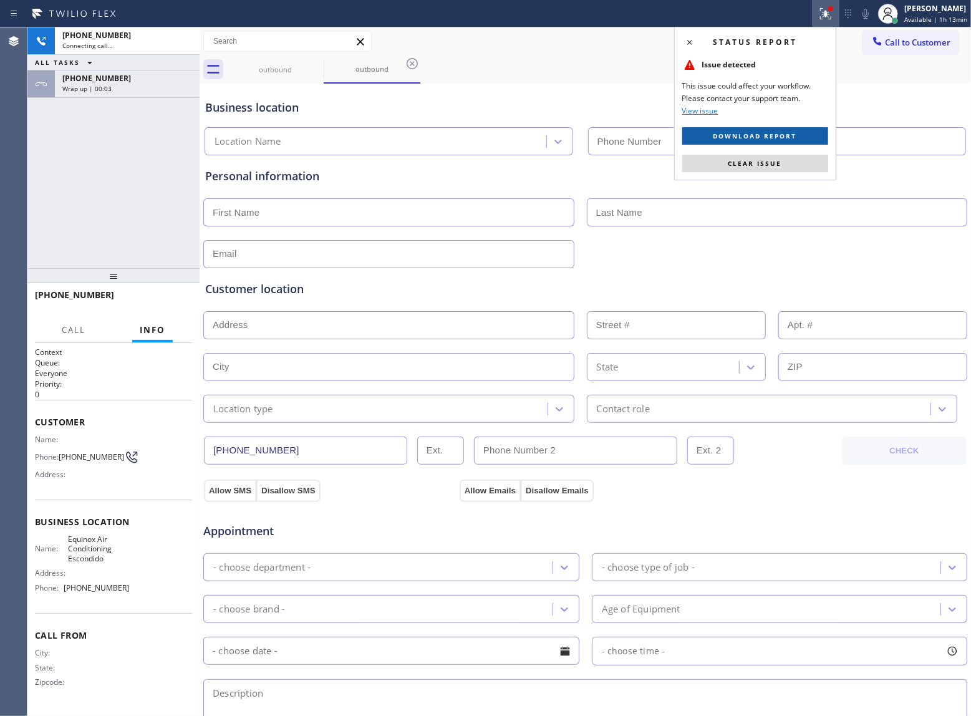
type input "[PHONE_NUMBER]"
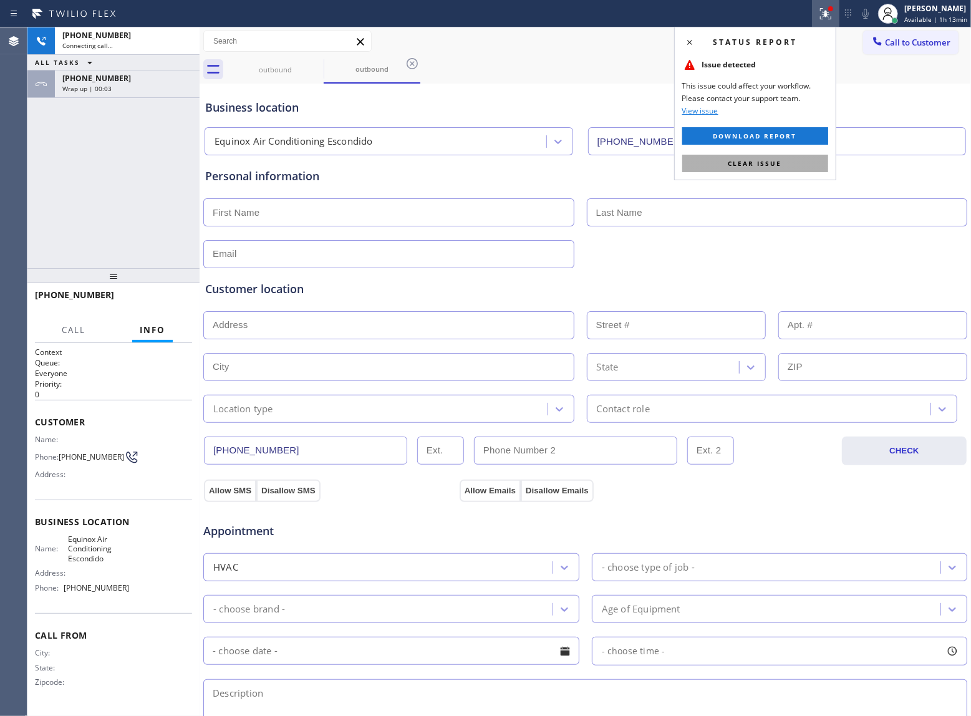
click at [769, 162] on span "Clear issue" at bounding box center [756, 163] width 54 height 9
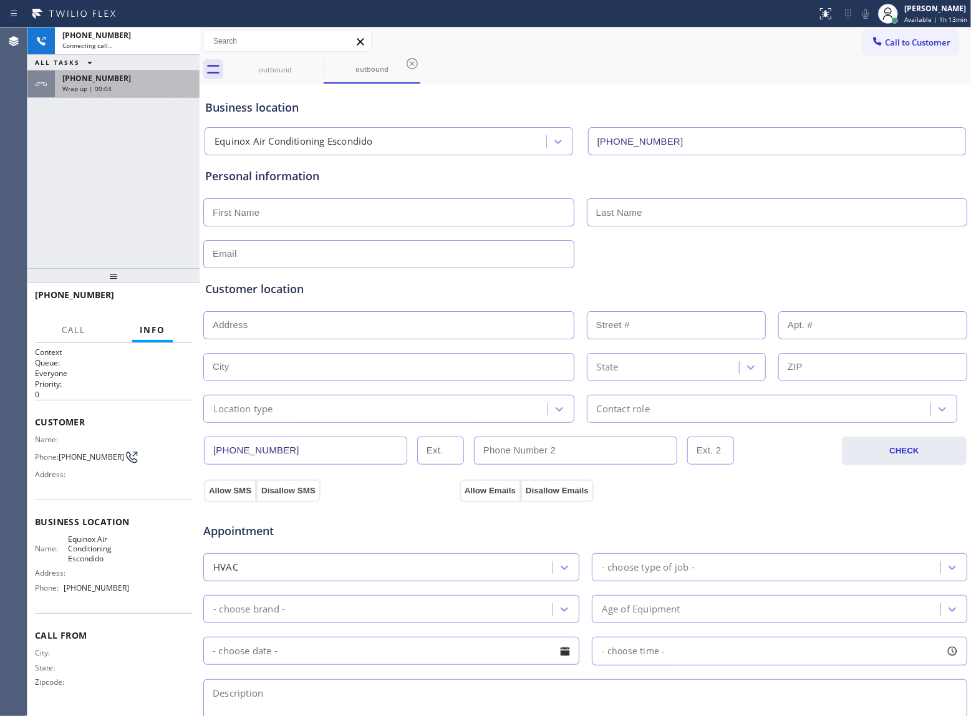
click at [77, 83] on span "[PHONE_NUMBER]" at bounding box center [96, 78] width 69 height 11
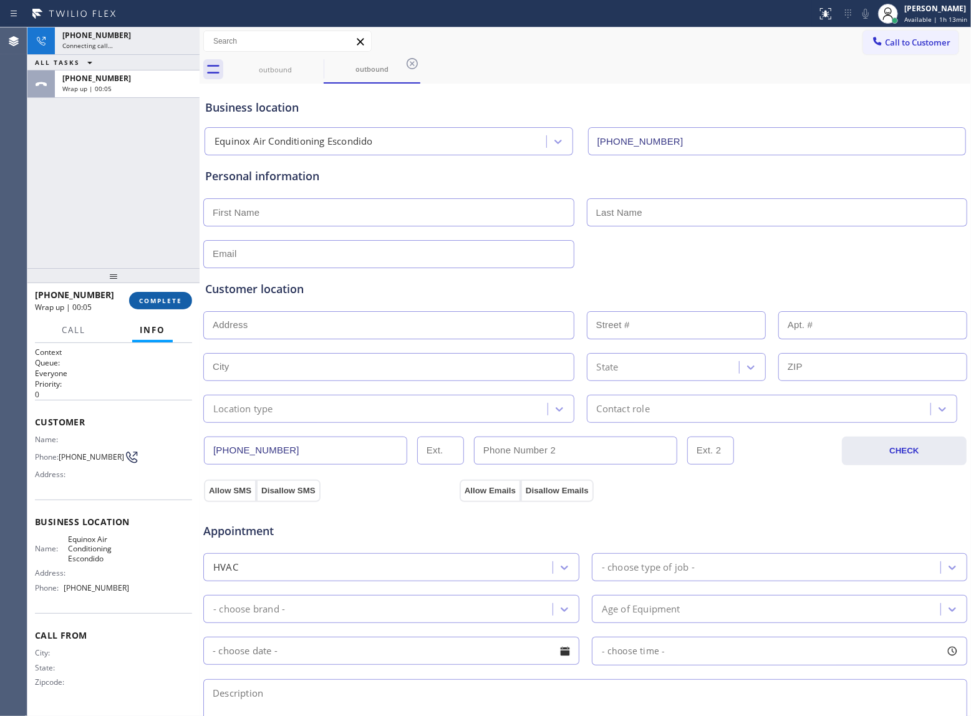
click at [152, 306] on button "COMPLETE" at bounding box center [160, 300] width 63 height 17
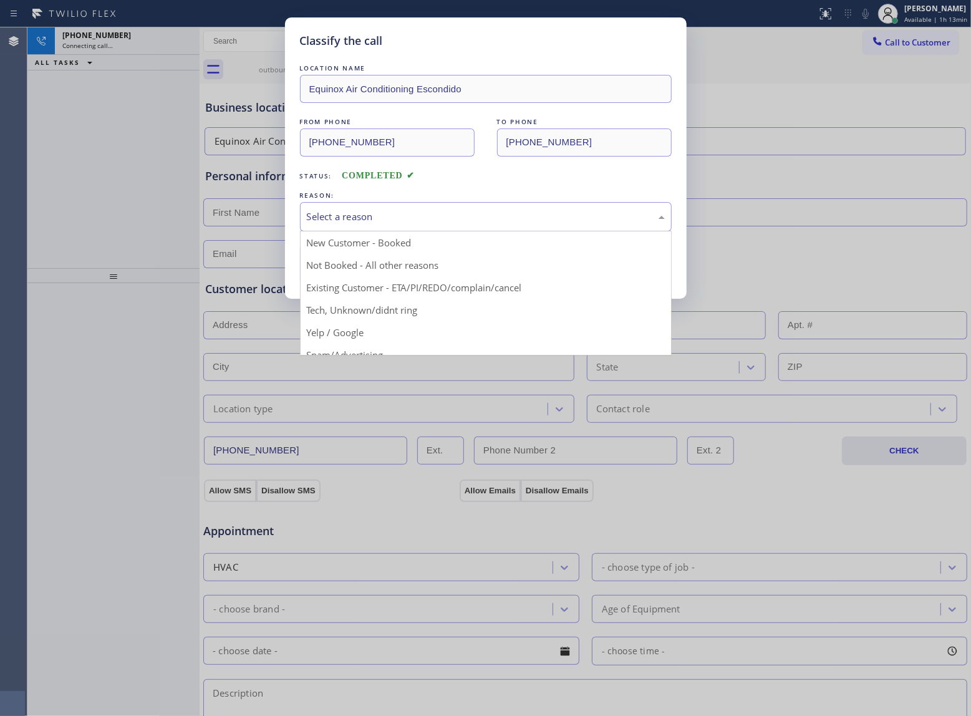
click at [371, 212] on div "Select a reason" at bounding box center [486, 217] width 358 height 14
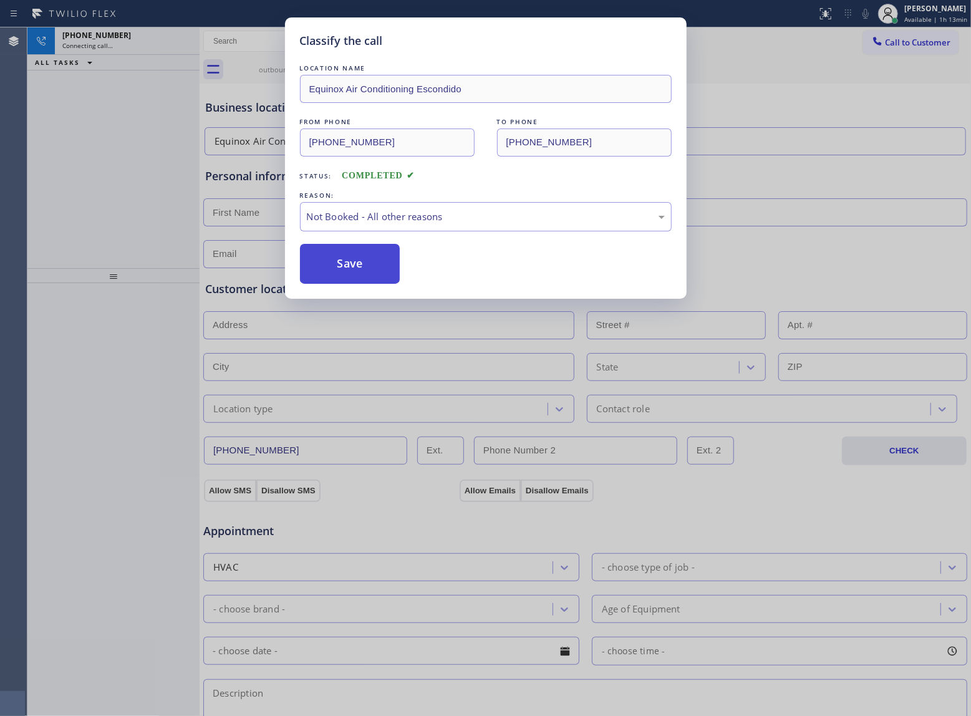
click at [366, 266] on button "Save" at bounding box center [350, 264] width 100 height 40
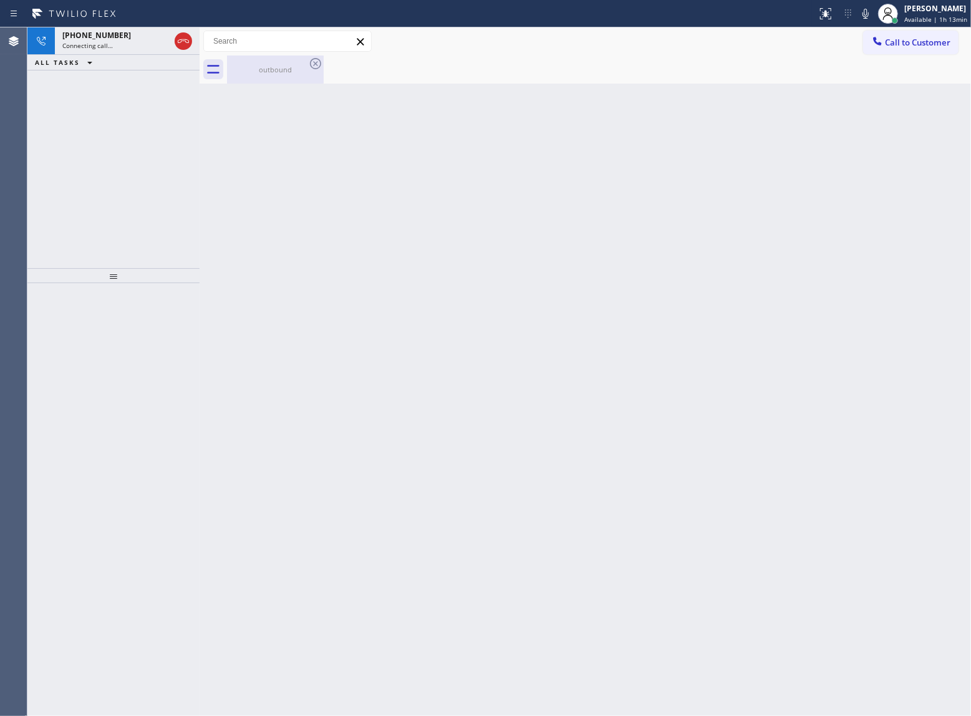
click at [258, 58] on div "outbound" at bounding box center [275, 70] width 94 height 28
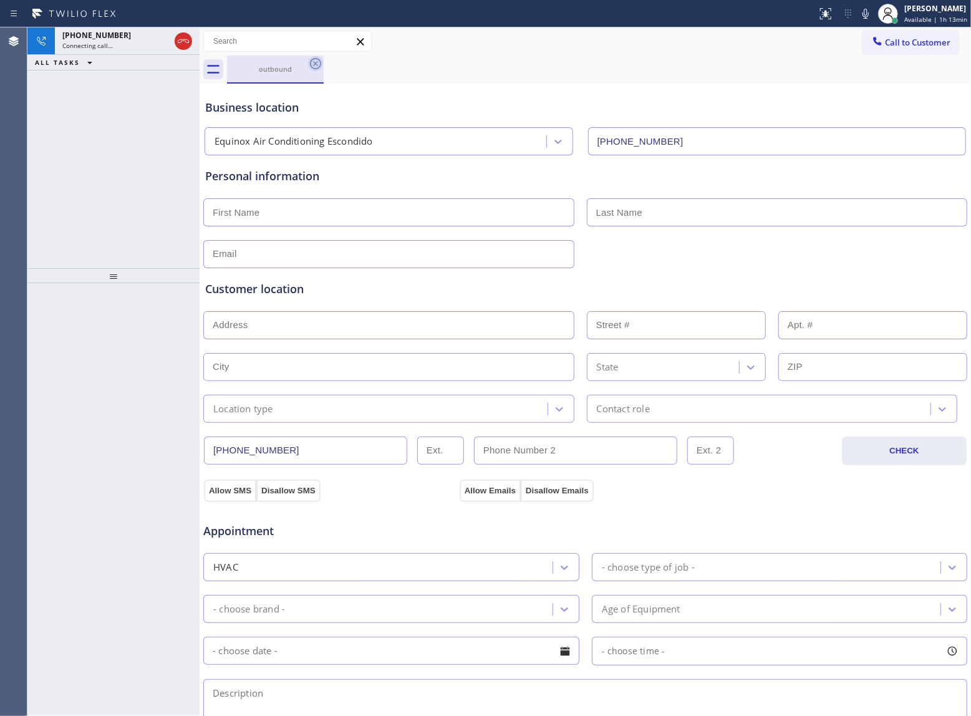
click at [311, 61] on icon at bounding box center [315, 63] width 11 height 11
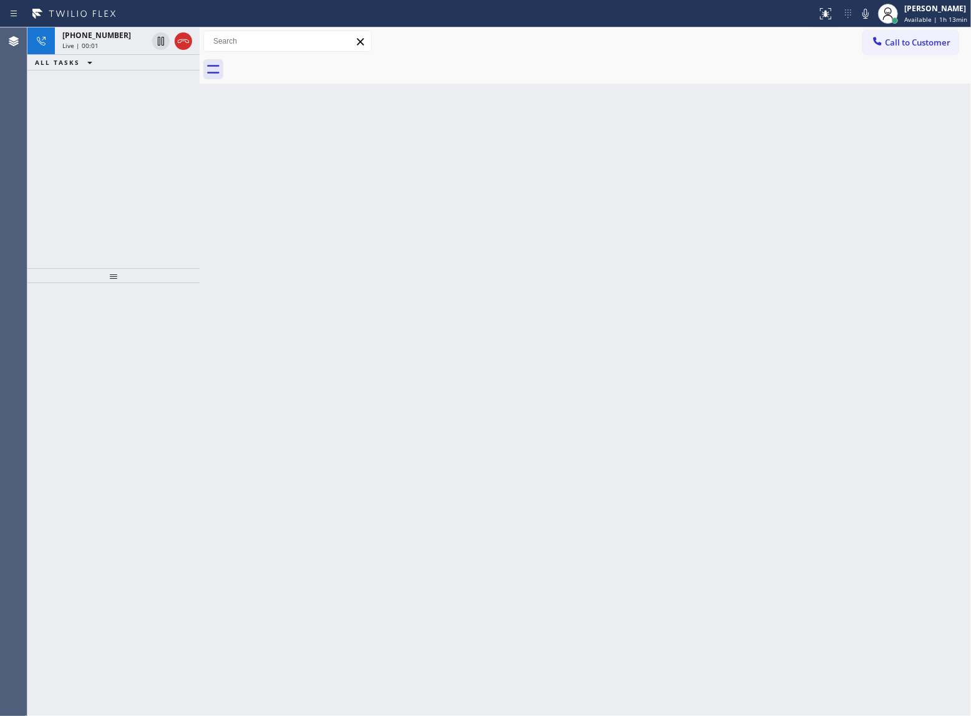
drag, startPoint x: 173, startPoint y: 105, endPoint x: 176, endPoint y: 98, distance: 7.9
click at [173, 105] on div "[PHONE_NUMBER] Live | 00:01 ALL TASKS ALL TASKS ACTIVE TASKS TASKS IN WRAP UP" at bounding box center [113, 147] width 172 height 241
click at [185, 36] on icon at bounding box center [183, 41] width 15 height 15
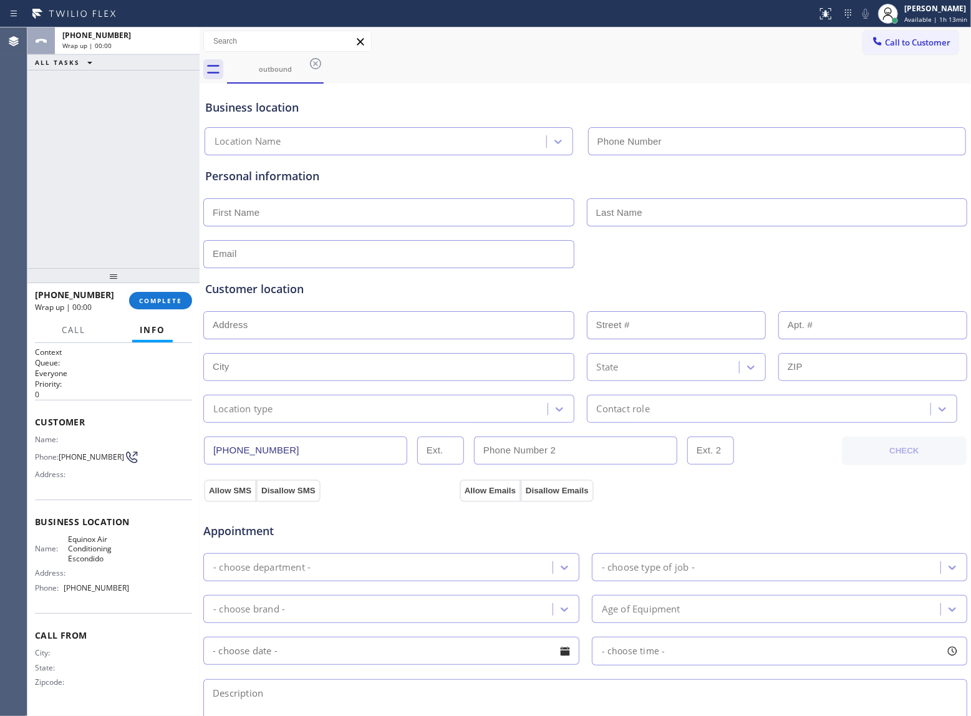
click at [886, 48] on button "Call to Customer" at bounding box center [910, 43] width 95 height 24
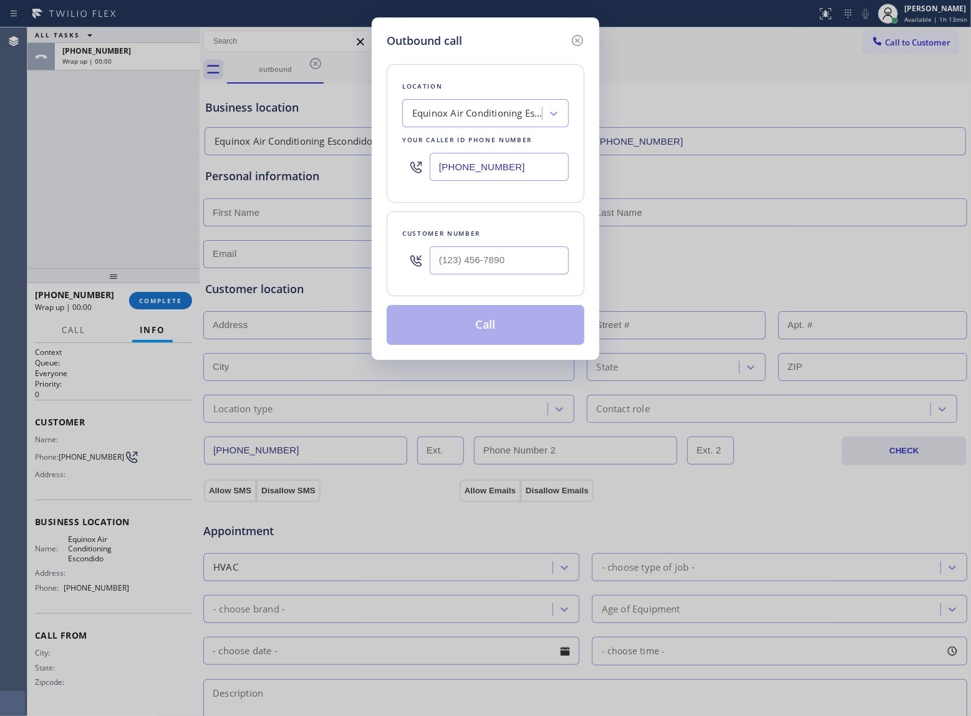
type input "[PHONE_NUMBER]"
click at [518, 263] on input "(___) ___-____" at bounding box center [499, 260] width 139 height 28
paste input "363) 201-8087"
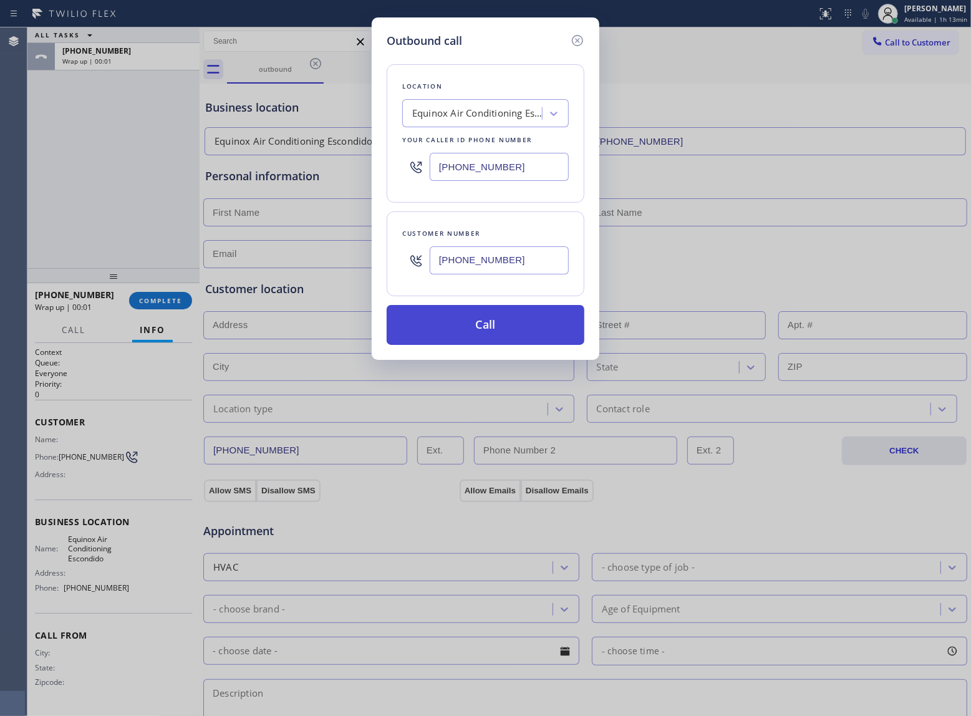
type input "[PHONE_NUMBER]"
click at [500, 324] on button "Call" at bounding box center [486, 325] width 198 height 40
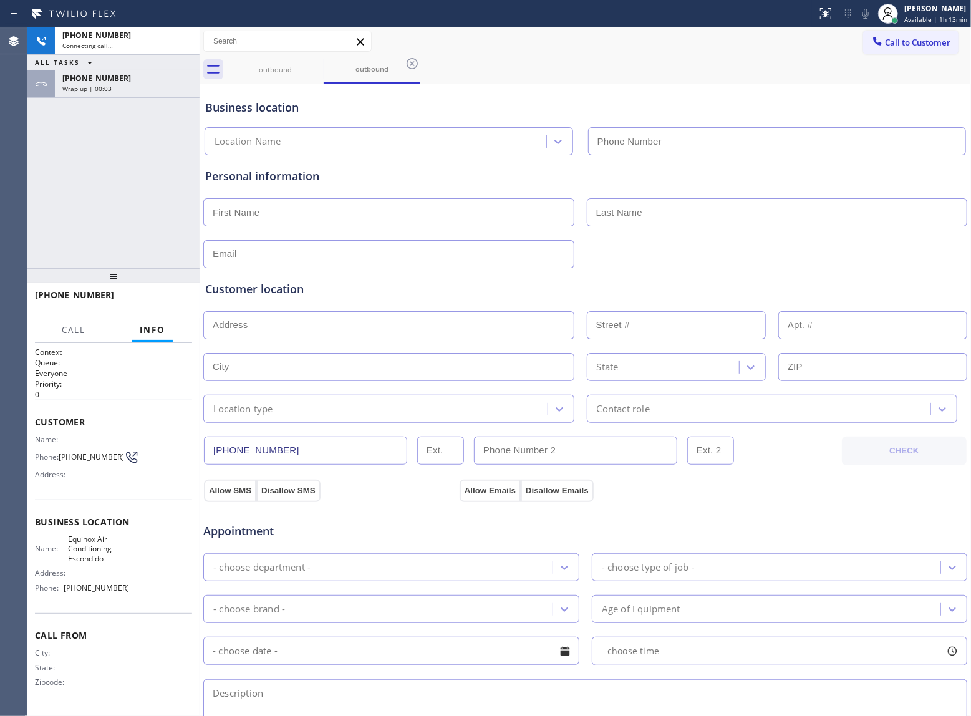
type input "[PHONE_NUMBER]"
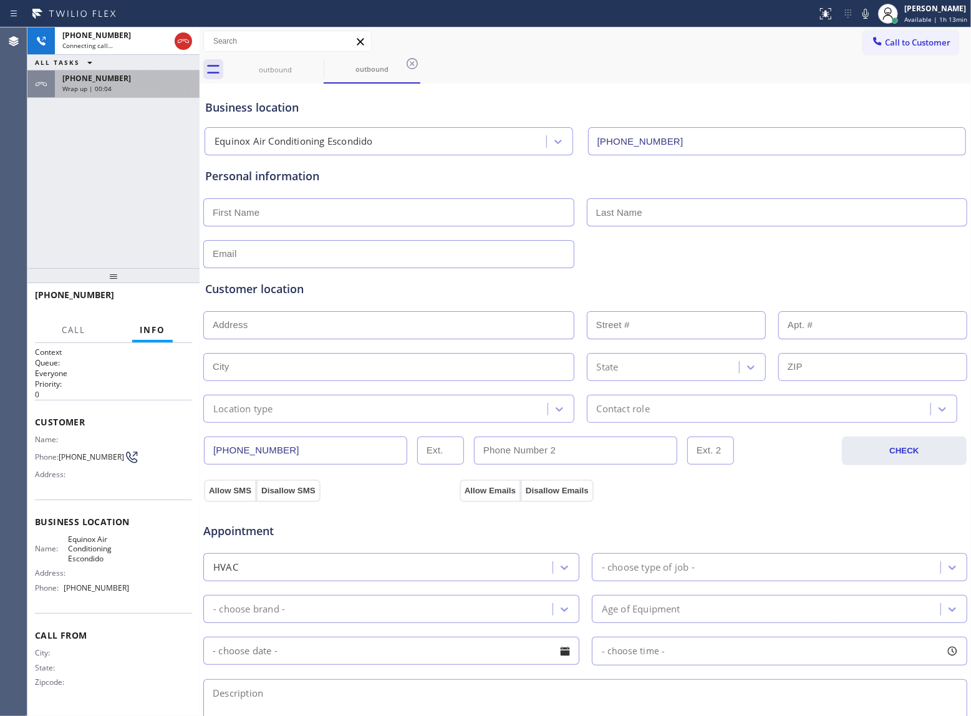
click at [61, 93] on div "[PHONE_NUMBER] Wrap up | 00:04" at bounding box center [125, 83] width 140 height 27
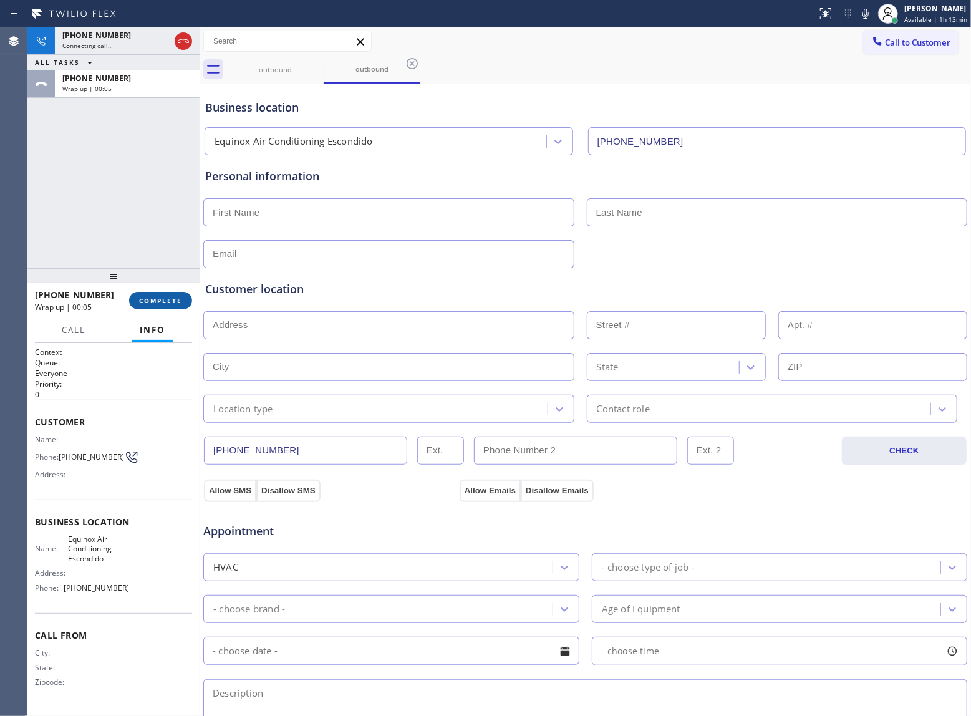
click at [158, 297] on span "COMPLETE" at bounding box center [160, 300] width 43 height 9
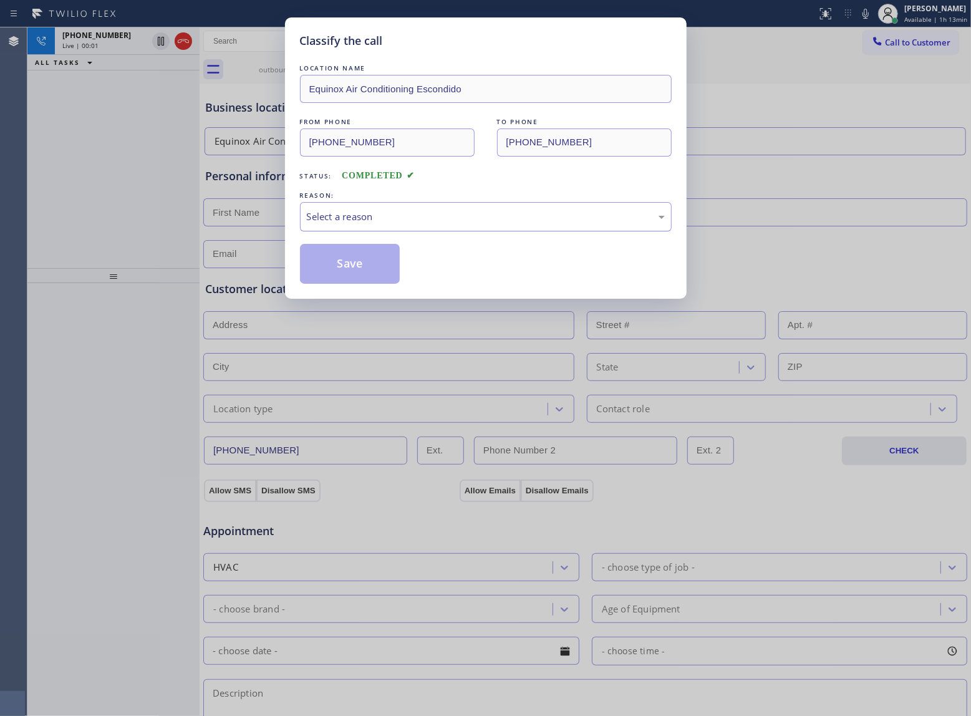
click at [348, 220] on div "Select a reason" at bounding box center [486, 217] width 358 height 14
click at [348, 264] on button "Save" at bounding box center [350, 264] width 100 height 40
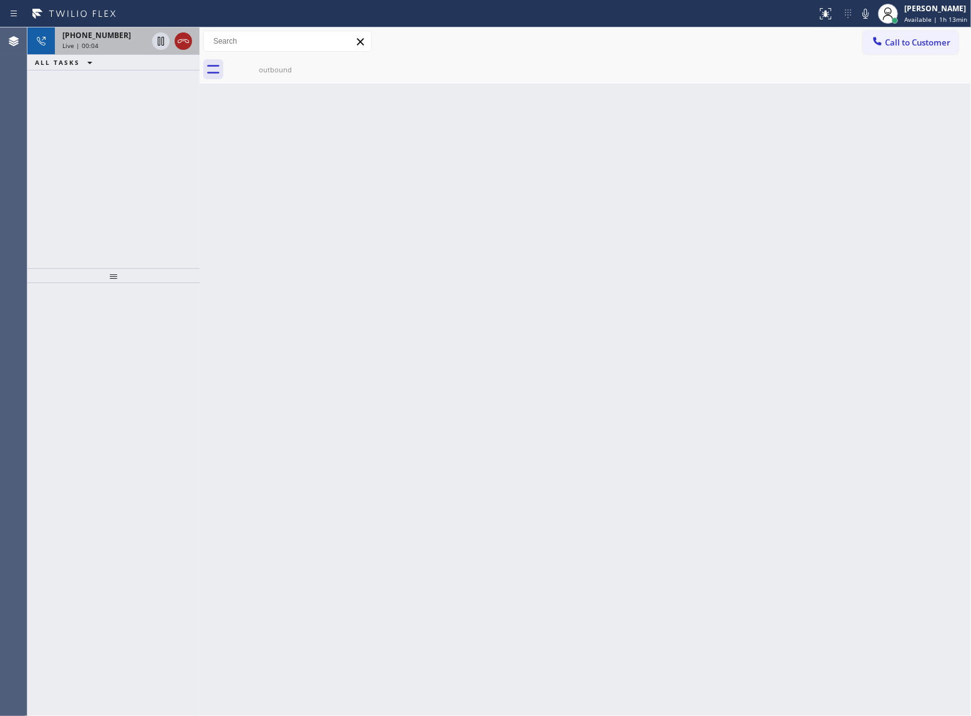
click at [178, 38] on icon at bounding box center [183, 41] width 15 height 15
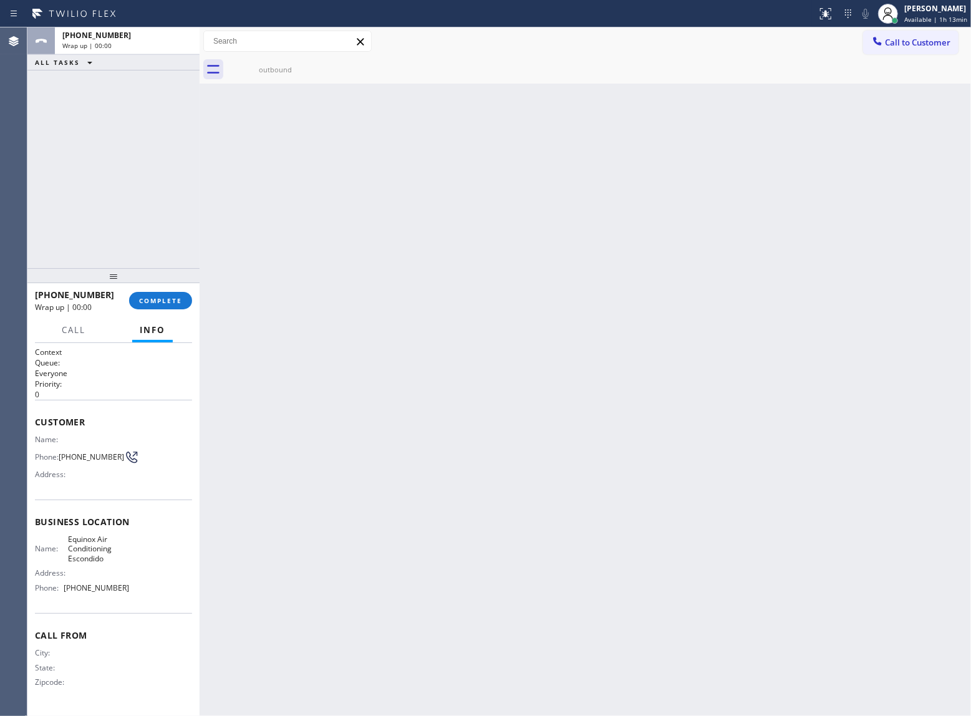
click at [909, 44] on span "Call to Customer" at bounding box center [917, 42] width 65 height 11
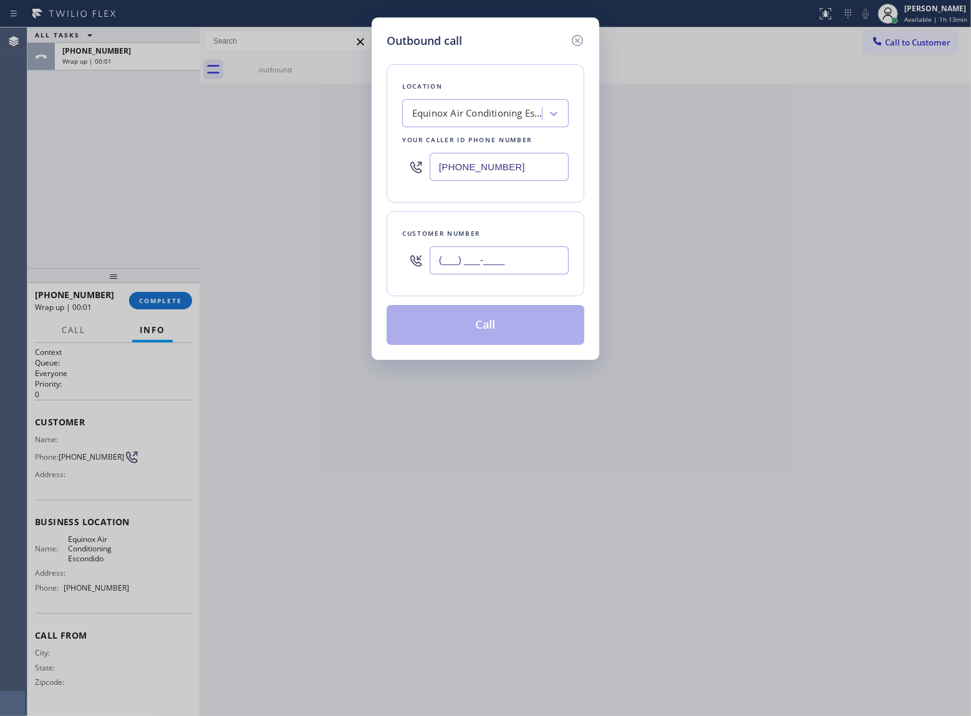
click at [492, 252] on input "(___) ___-____" at bounding box center [499, 260] width 139 height 28
paste input "363) 201-8087"
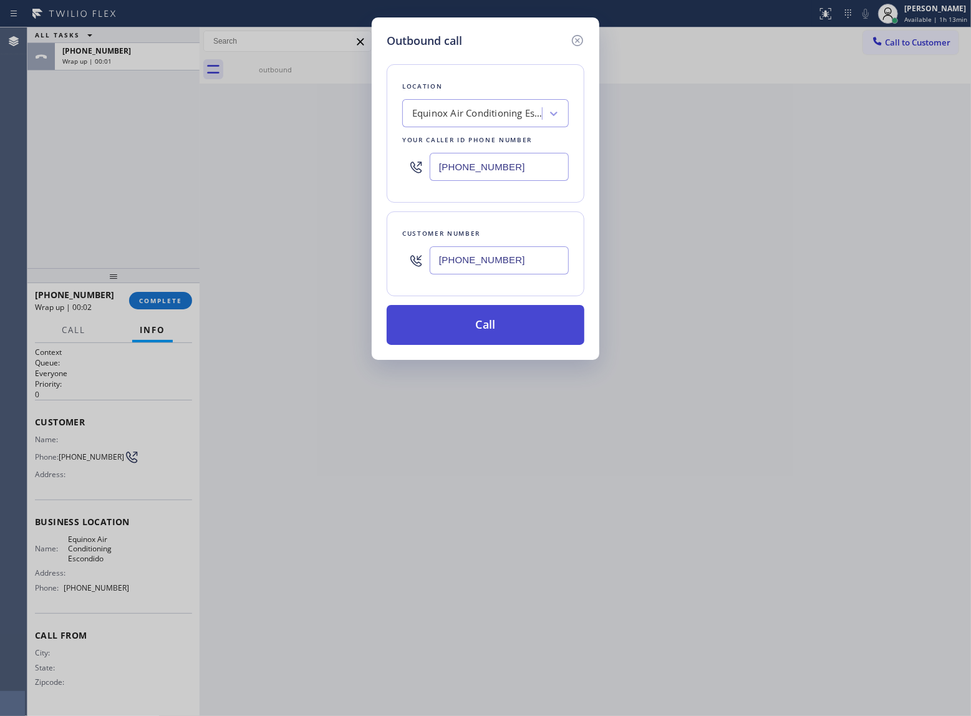
type input "[PHONE_NUMBER]"
click at [500, 320] on button "Call" at bounding box center [486, 325] width 198 height 40
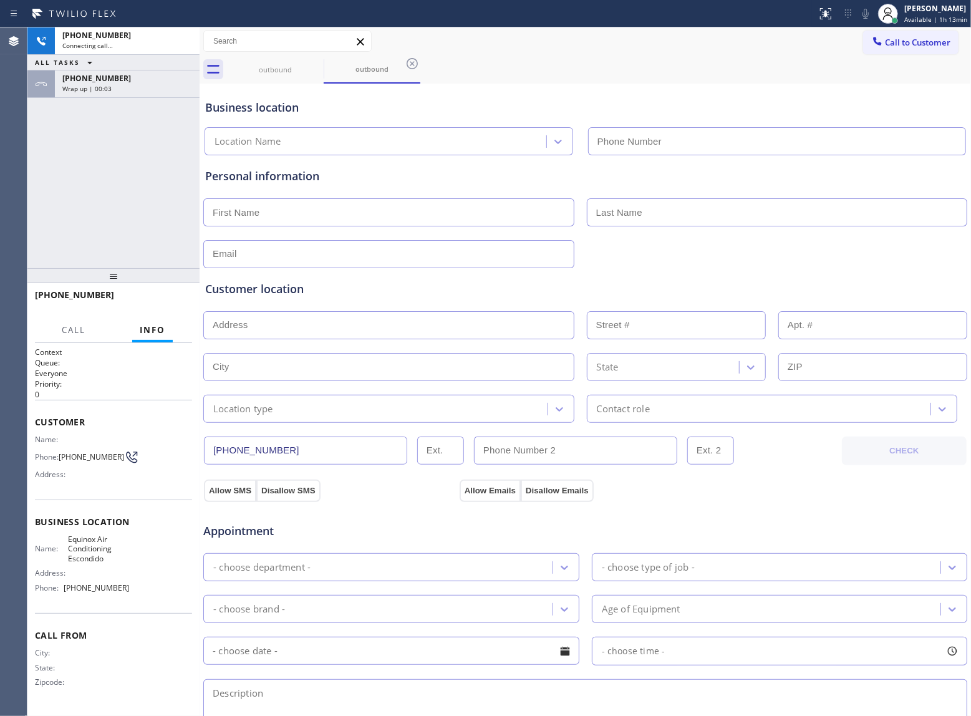
type input "[PHONE_NUMBER]"
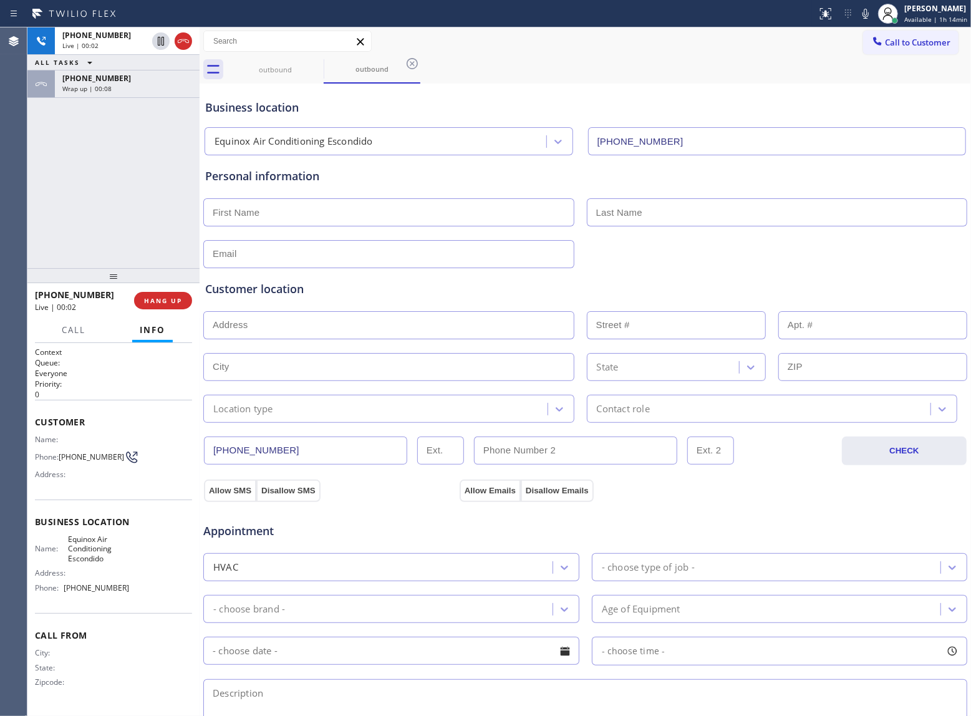
click at [95, 180] on div "[PHONE_NUMBER] Live | 00:02 ALL TASKS ALL TASKS ACTIVE TASKS TASKS IN WRAP UP […" at bounding box center [113, 147] width 172 height 241
click at [160, 294] on button "HANG UP" at bounding box center [163, 300] width 58 height 17
click at [885, 39] on span "Call to Customer" at bounding box center [917, 42] width 65 height 11
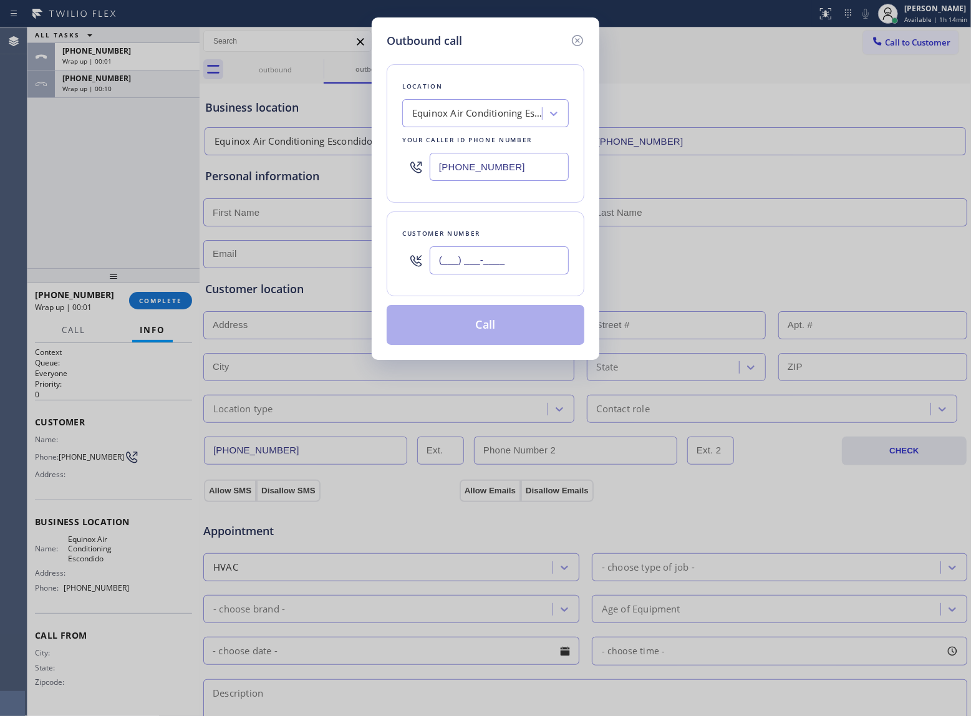
click at [502, 269] on input "(___) ___-____" at bounding box center [499, 260] width 139 height 28
paste input "363) 201-8087"
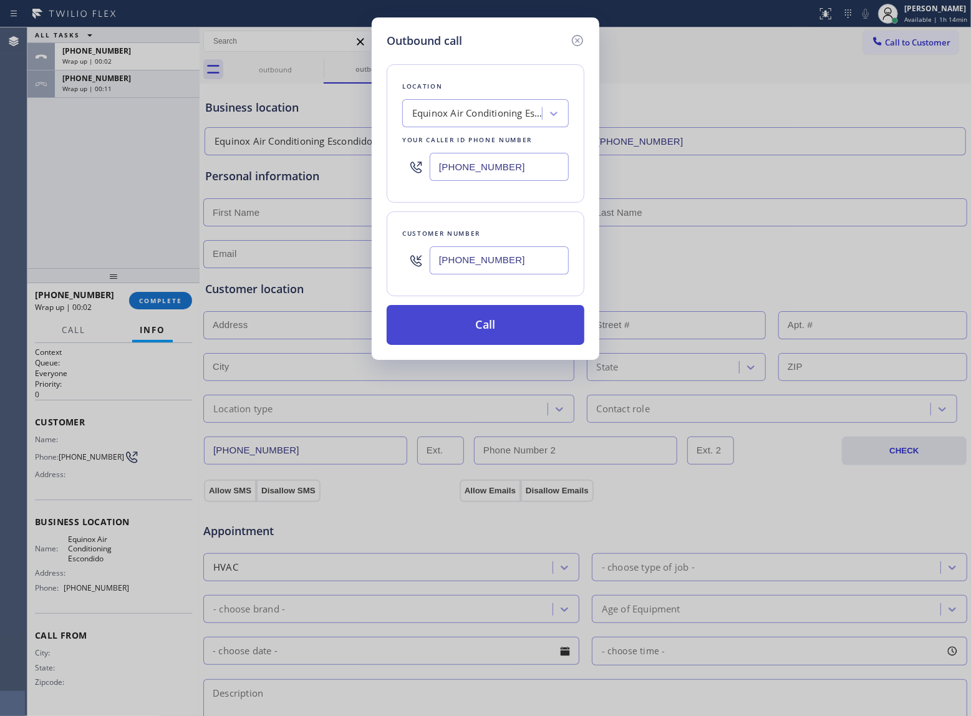
type input "[PHONE_NUMBER]"
click at [504, 332] on button "Call" at bounding box center [486, 325] width 198 height 40
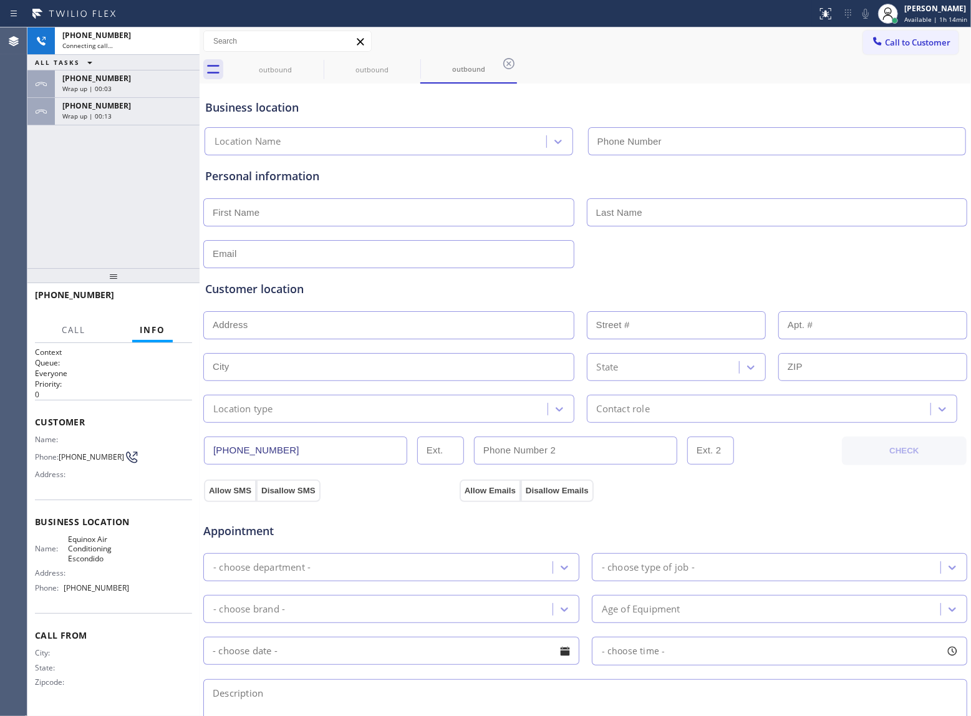
type input "[PHONE_NUMBER]"
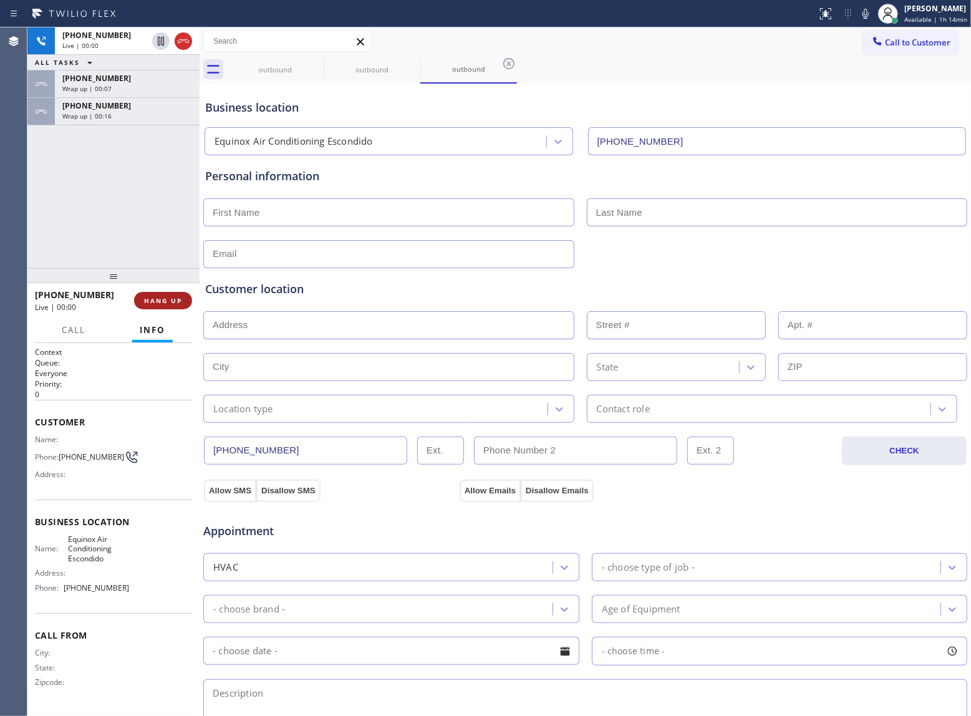
click at [168, 302] on span "HANG UP" at bounding box center [163, 300] width 38 height 9
click at [168, 302] on span "COMPLETE" at bounding box center [160, 300] width 43 height 9
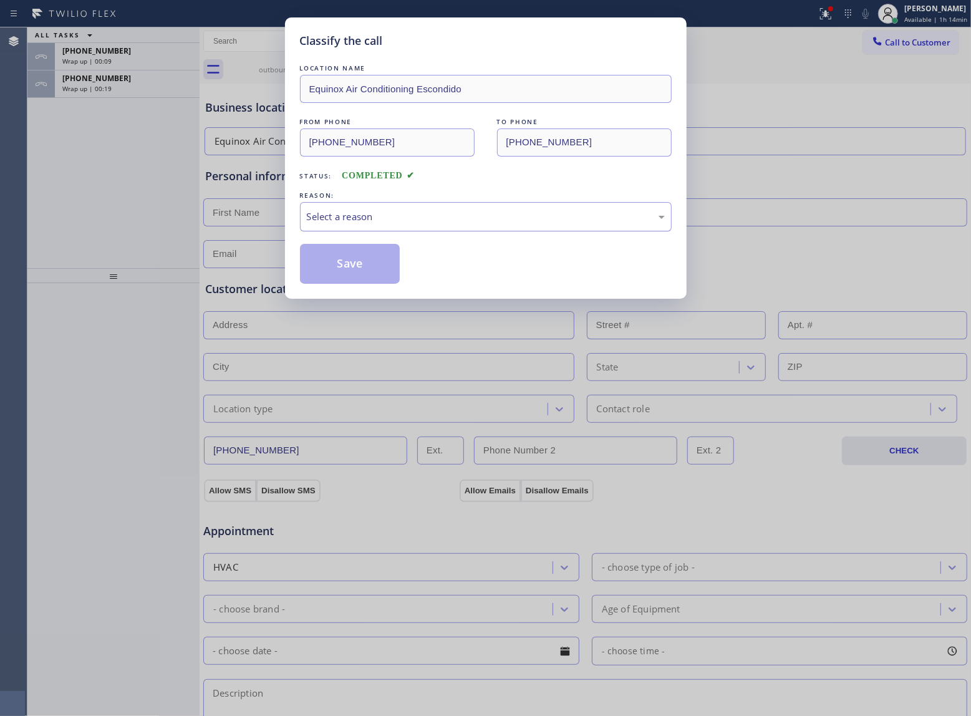
click at [392, 228] on div "Select a reason" at bounding box center [486, 216] width 372 height 29
click at [349, 270] on button "Save" at bounding box center [350, 264] width 100 height 40
click at [113, 83] on span "[PHONE_NUMBER]" at bounding box center [96, 78] width 69 height 11
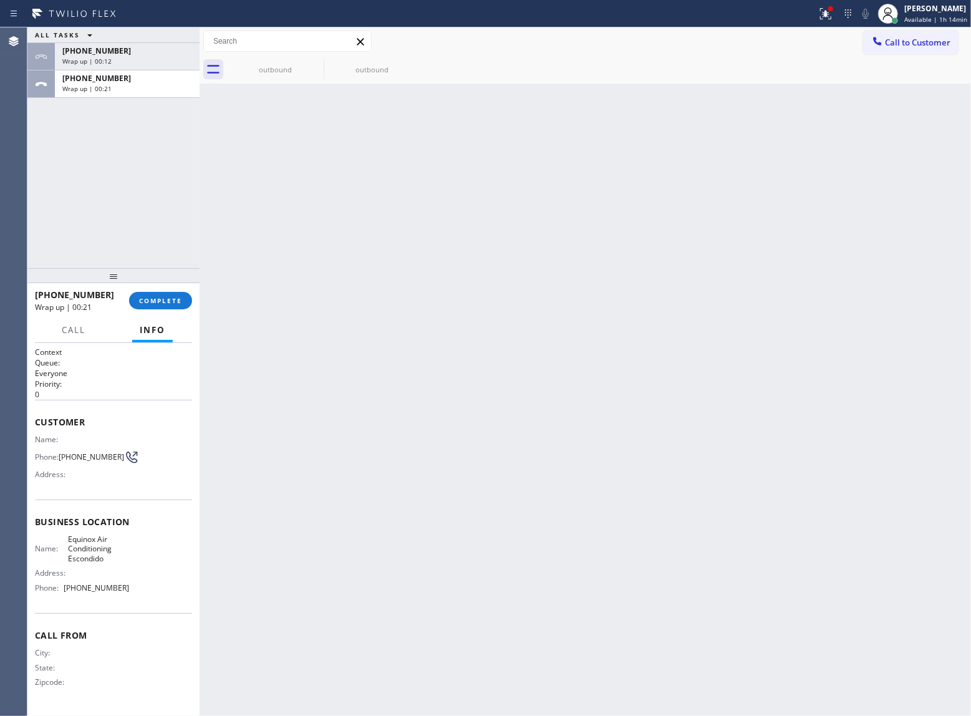
click at [113, 83] on span "[PHONE_NUMBER]" at bounding box center [96, 78] width 69 height 11
click at [148, 305] on button "COMPLETE" at bounding box center [160, 300] width 63 height 17
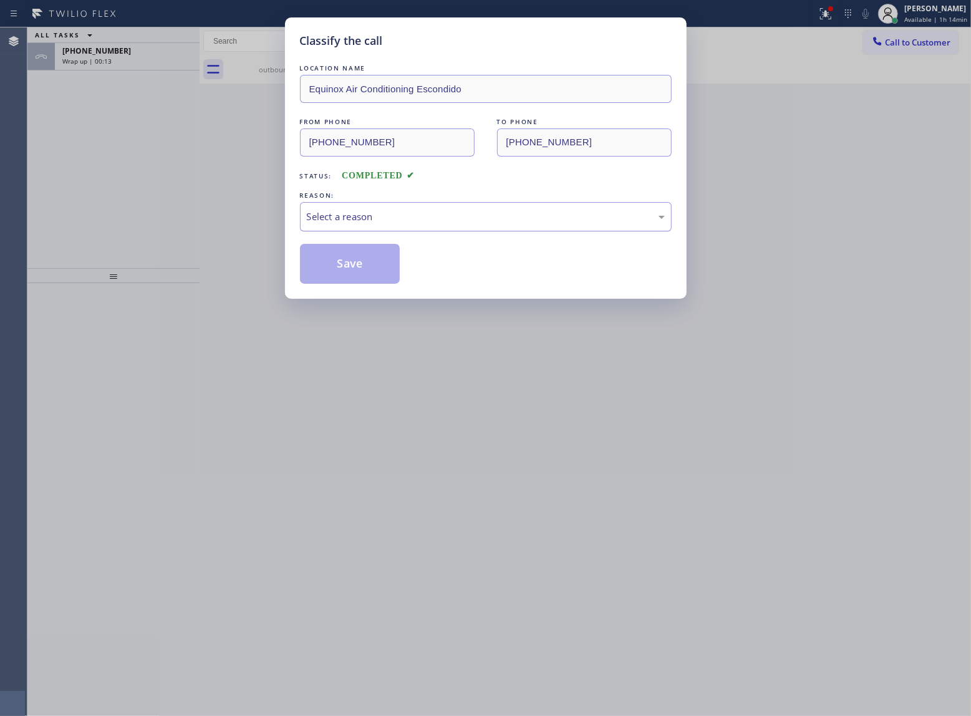
click at [374, 212] on div "Select a reason" at bounding box center [486, 217] width 358 height 14
click at [367, 217] on div "Existing Customer - ETA/PI/REDO/complain/cancel" at bounding box center [486, 217] width 358 height 14
click at [344, 257] on button "Save" at bounding box center [350, 264] width 100 height 40
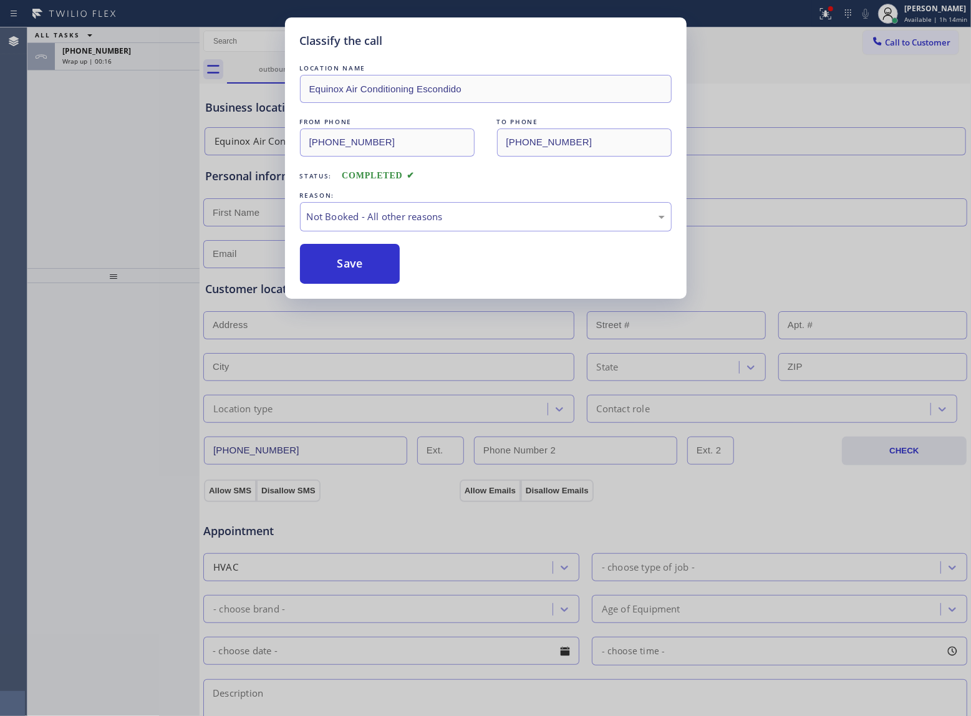
click at [99, 60] on div "Classify the call LOCATION NAME Equinox Air Conditioning Escondido FROM PHONE […" at bounding box center [485, 358] width 971 height 716
click at [99, 60] on span "Wrap up | 00:16" at bounding box center [86, 61] width 49 height 9
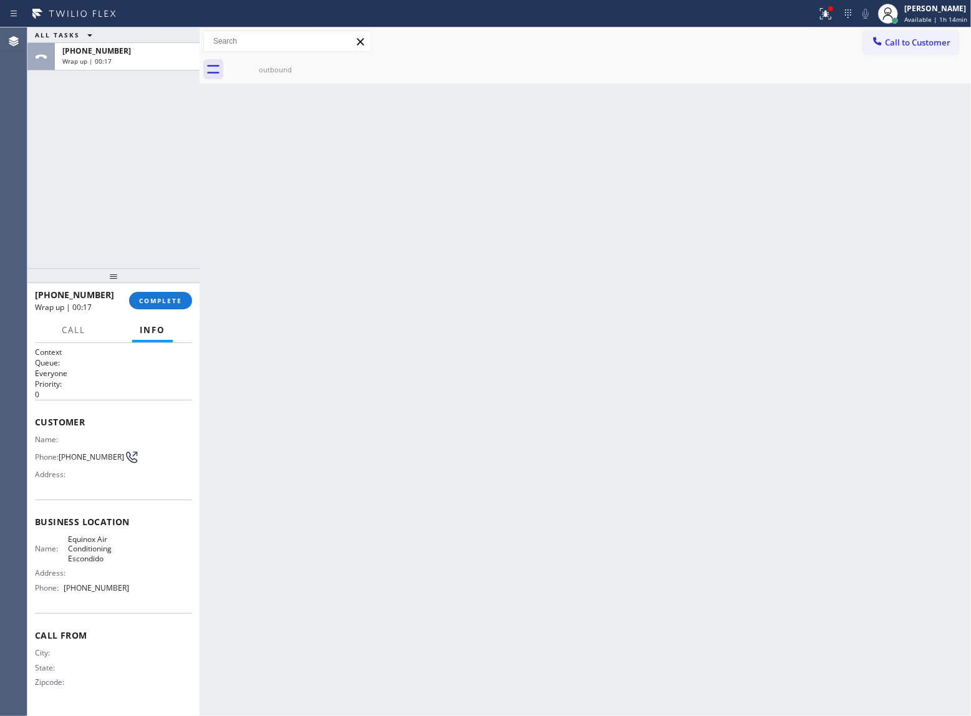
click at [99, 60] on span "Wrap up | 00:17" at bounding box center [86, 61] width 49 height 9
click at [175, 302] on span "COMPLETE" at bounding box center [160, 300] width 43 height 9
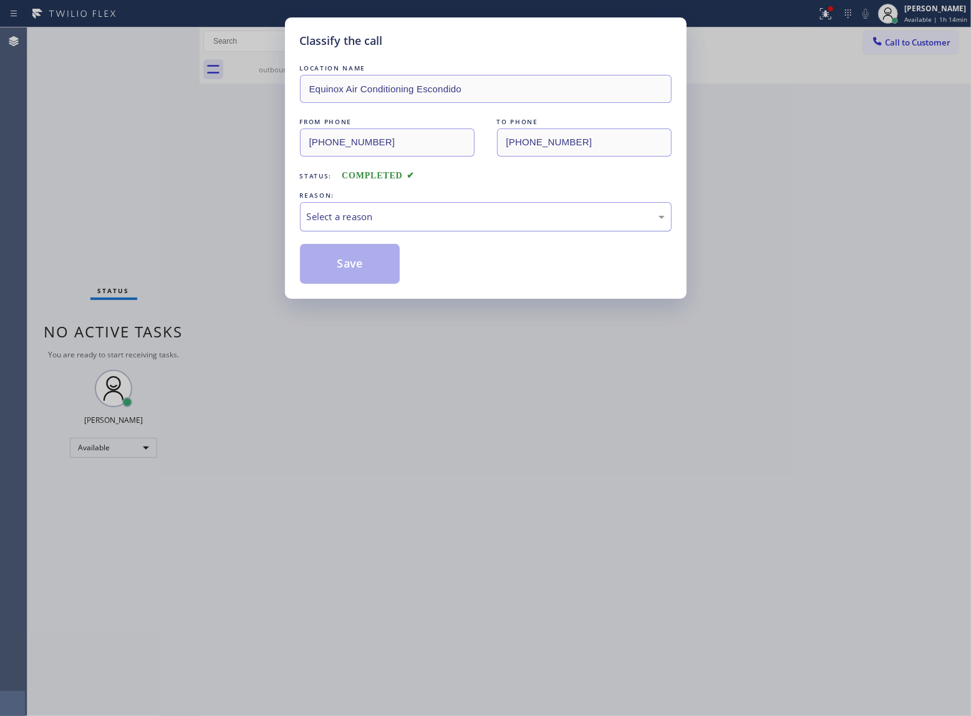
click at [367, 220] on div "Select a reason" at bounding box center [486, 217] width 358 height 14
click at [340, 270] on button "Save" at bounding box center [350, 264] width 100 height 40
click at [821, 15] on div "Classify the call LOCATION NAME Equinox Air Conditioning Escondido FROM PHONE […" at bounding box center [485, 358] width 971 height 716
click at [821, 15] on icon at bounding box center [825, 13] width 15 height 15
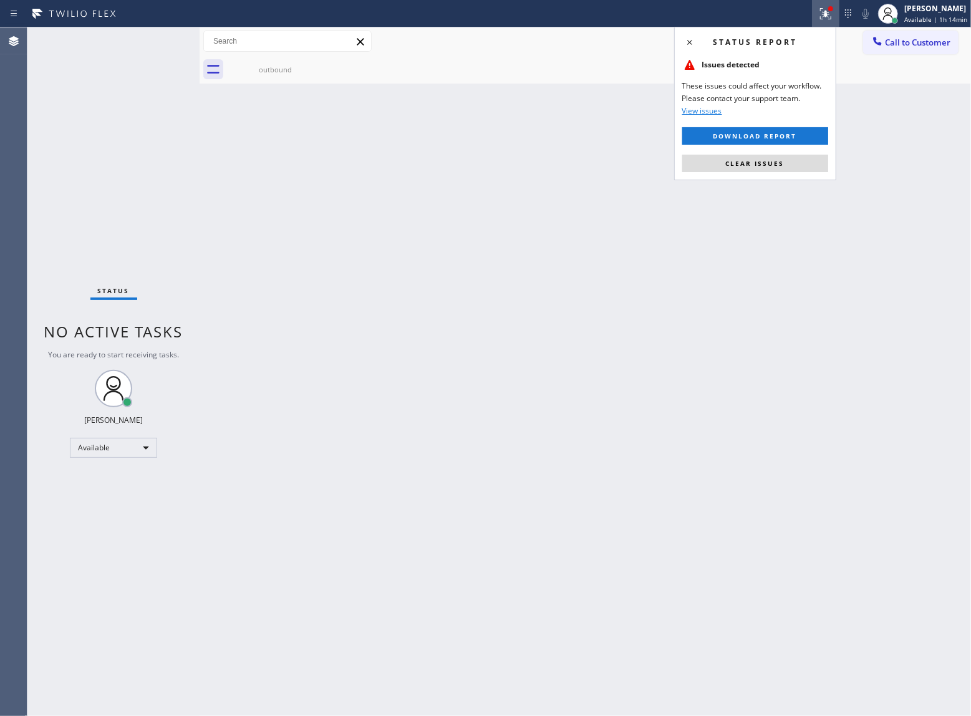
click at [821, 15] on icon at bounding box center [825, 13] width 15 height 15
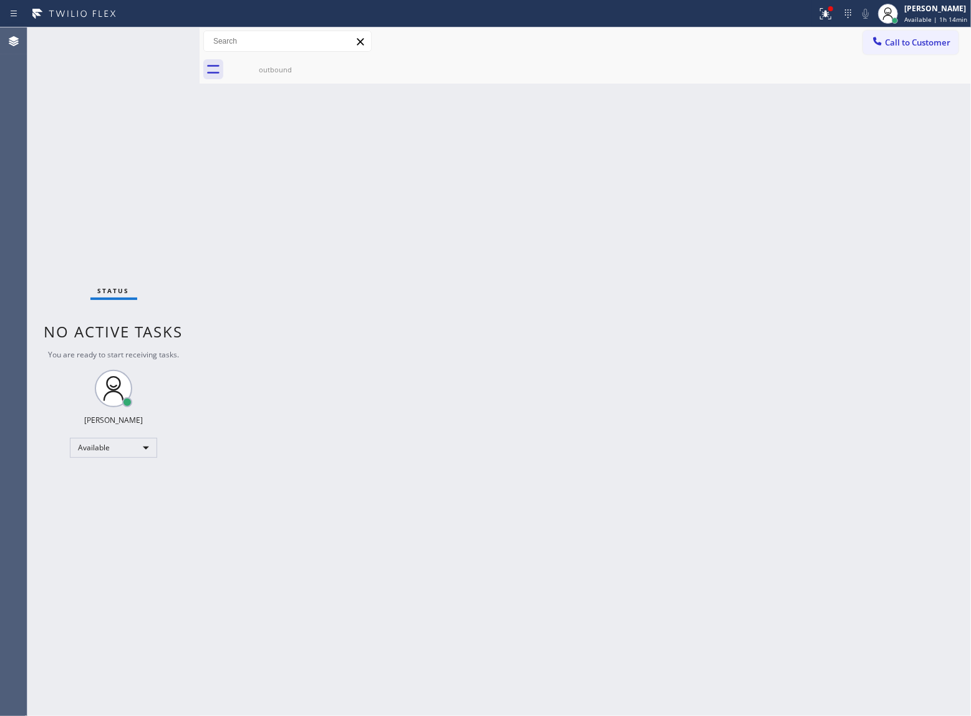
click at [821, 15] on icon at bounding box center [825, 13] width 15 height 15
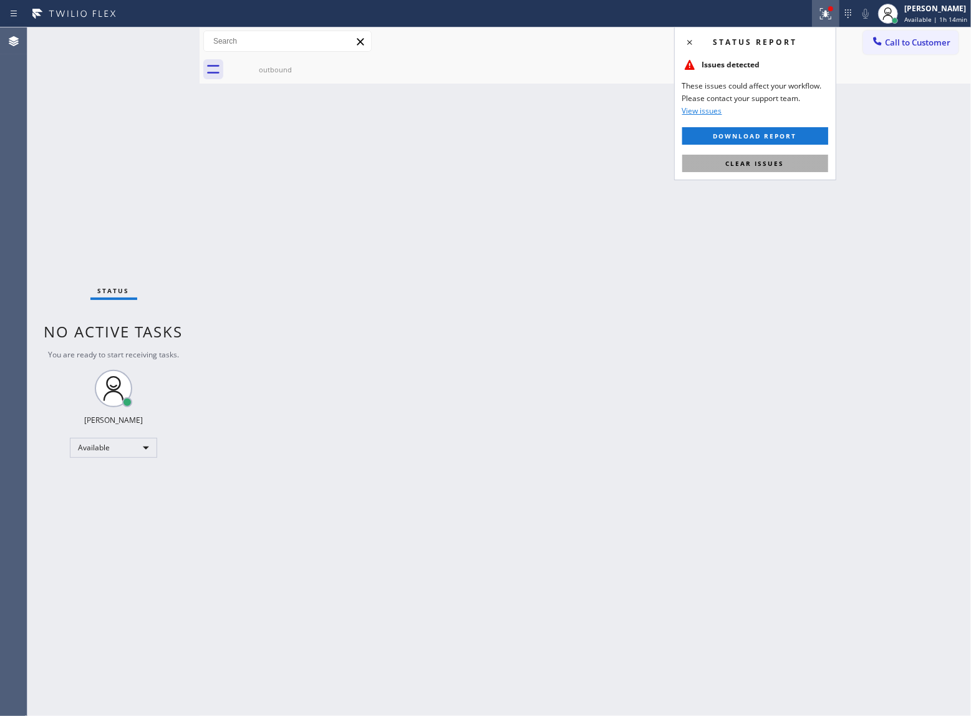
click at [740, 163] on span "Clear issues" at bounding box center [755, 163] width 59 height 9
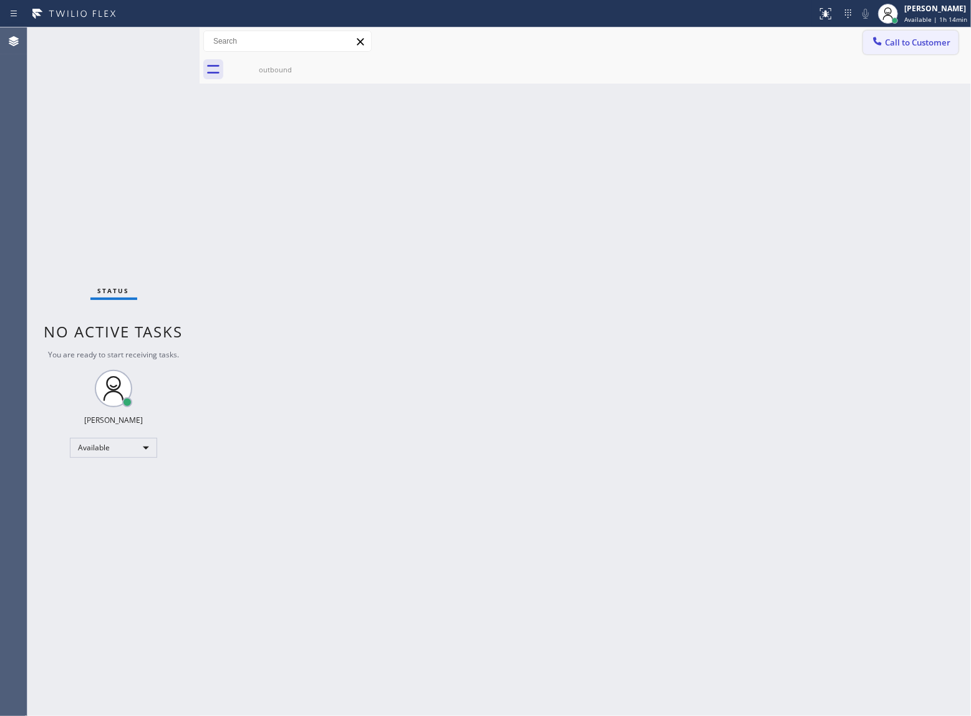
click at [904, 52] on button "Call to Customer" at bounding box center [910, 43] width 95 height 24
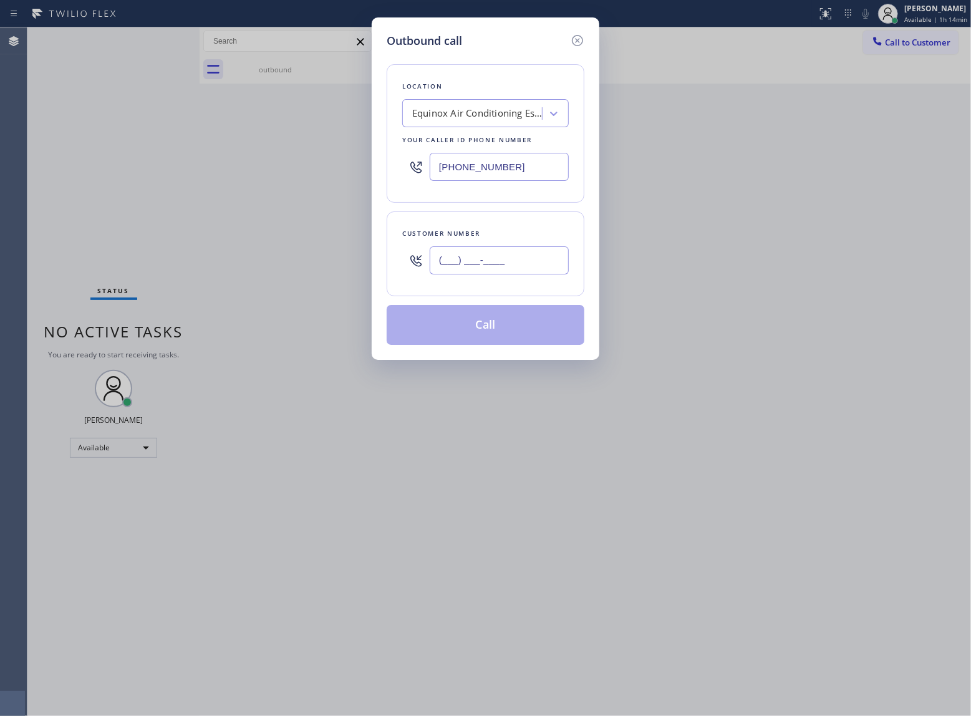
click at [490, 259] on input "(___) ___-____" at bounding box center [499, 260] width 139 height 28
paste input "363) 201-8087"
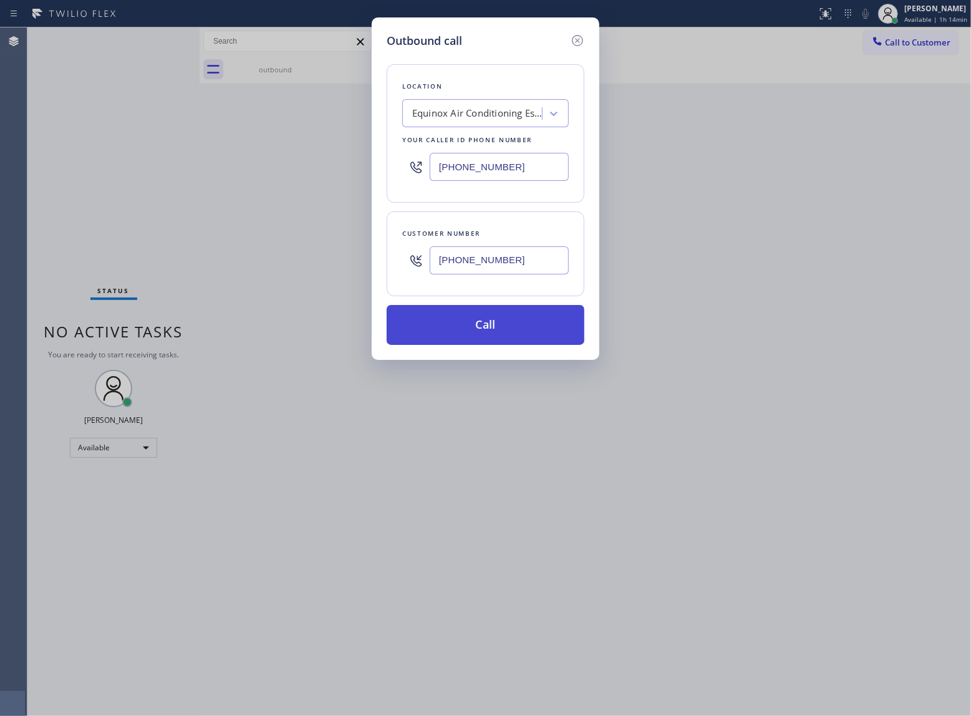
type input "[PHONE_NUMBER]"
click at [522, 328] on button "Call" at bounding box center [486, 325] width 198 height 40
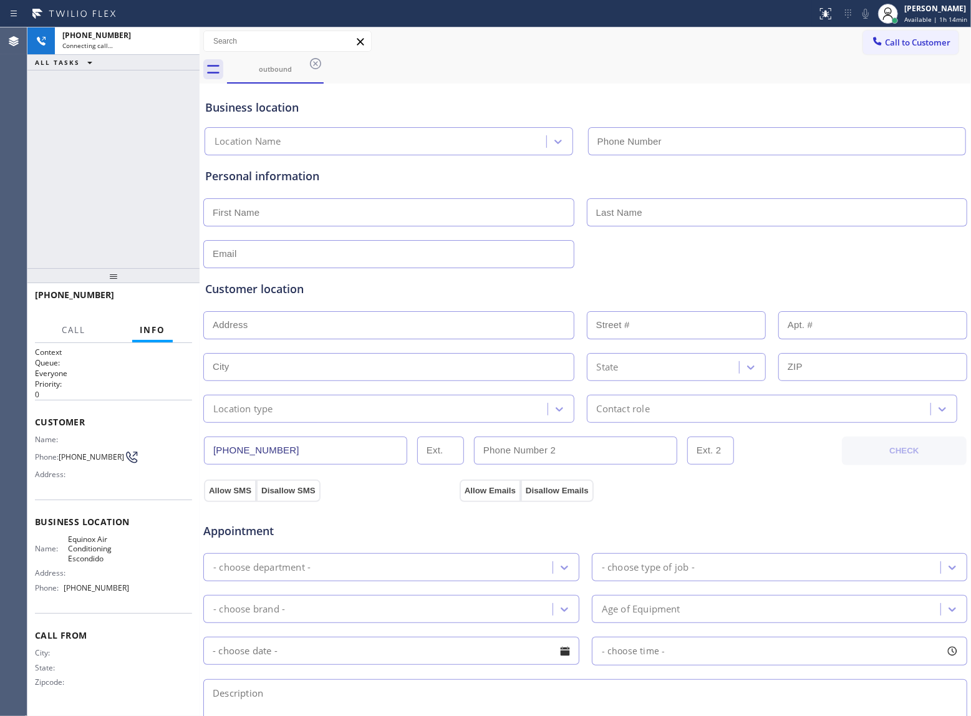
type input "[PHONE_NUMBER]"
click at [110, 210] on div "[PHONE_NUMBER] Connecting call… ALL TASKS ALL TASKS ACTIVE TASKS TASKS IN WRAP …" at bounding box center [113, 147] width 172 height 241
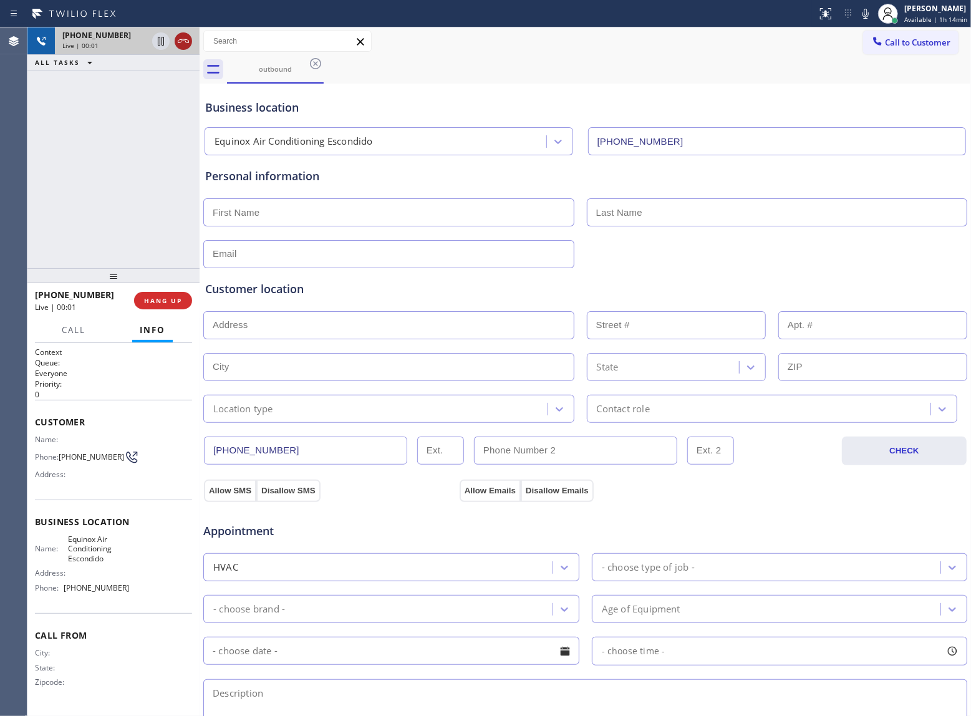
click at [181, 45] on icon at bounding box center [183, 41] width 15 height 15
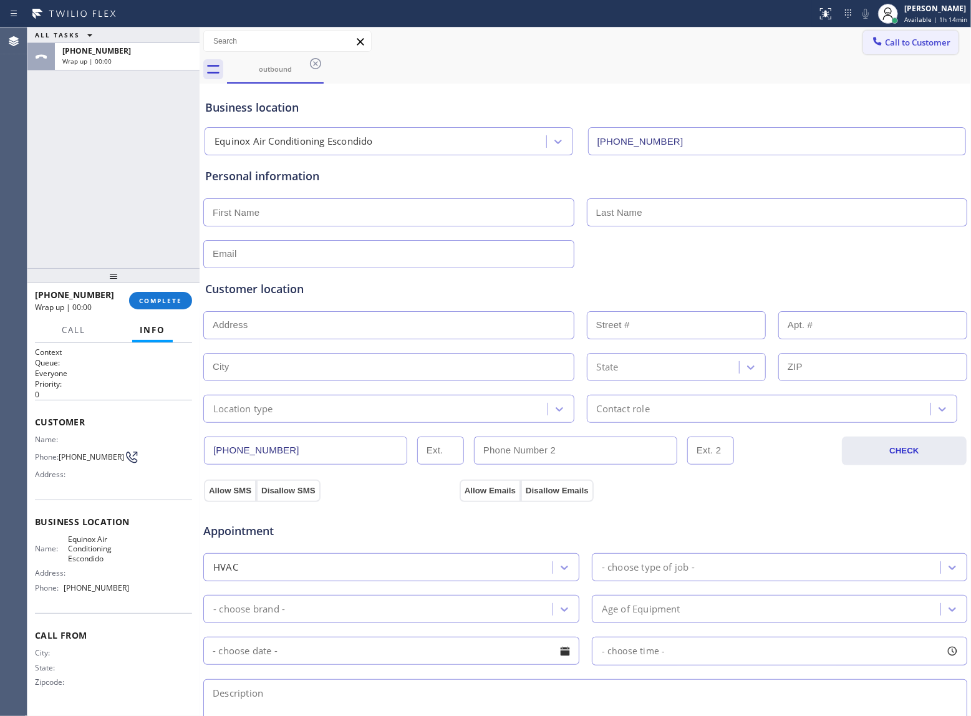
click at [912, 51] on button "Call to Customer" at bounding box center [910, 43] width 95 height 24
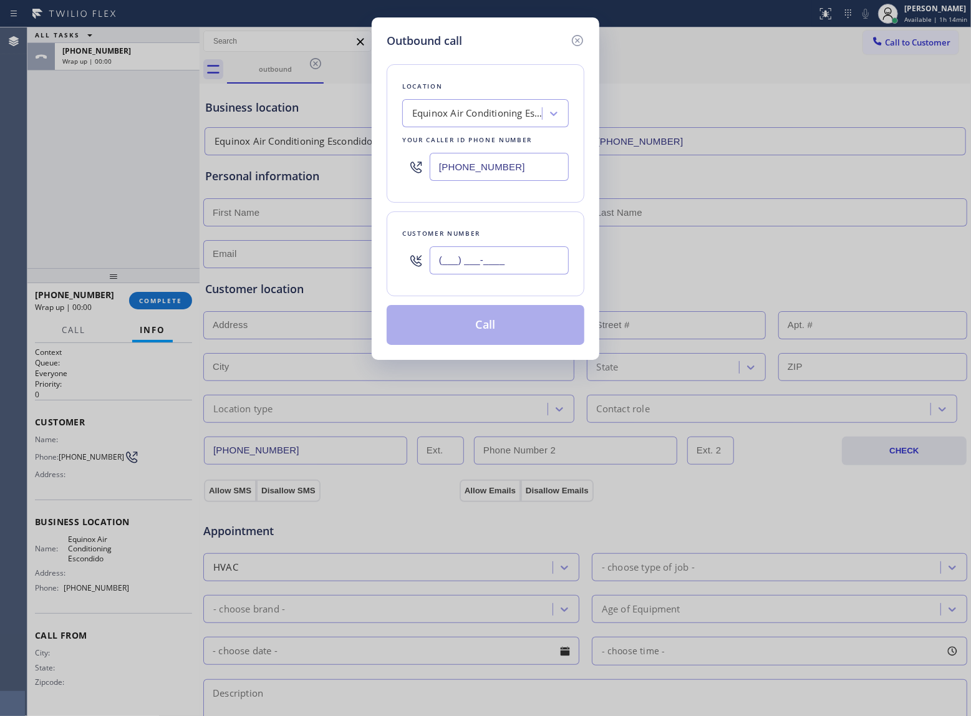
click at [522, 263] on input "(___) ___-____" at bounding box center [499, 260] width 139 height 28
paste input "363) 201-8087"
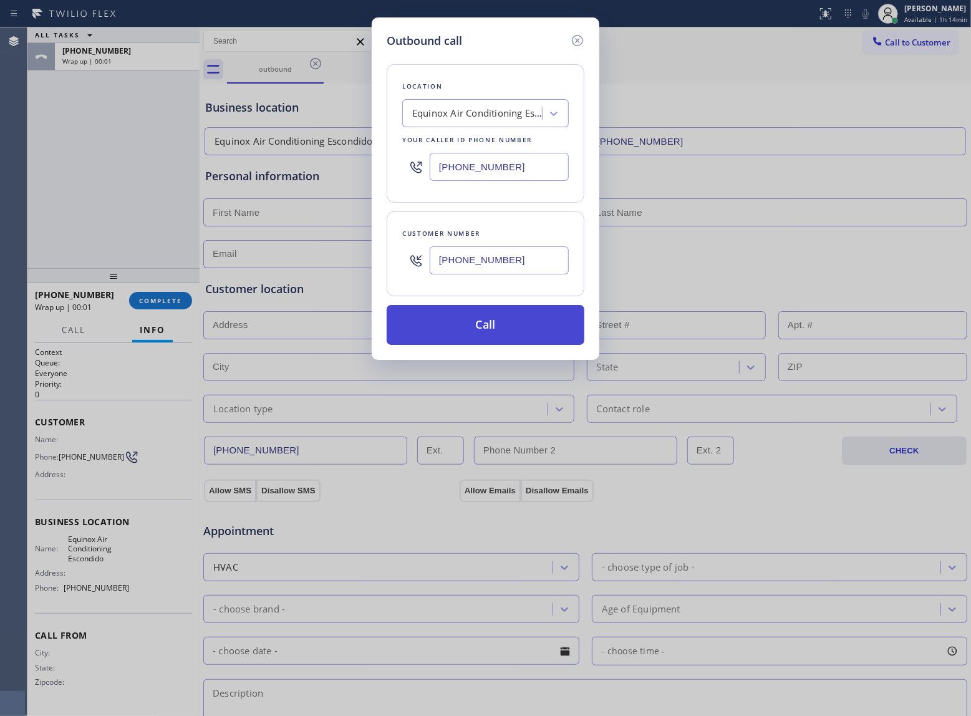
type input "[PHONE_NUMBER]"
click at [489, 328] on button "Call" at bounding box center [486, 325] width 198 height 40
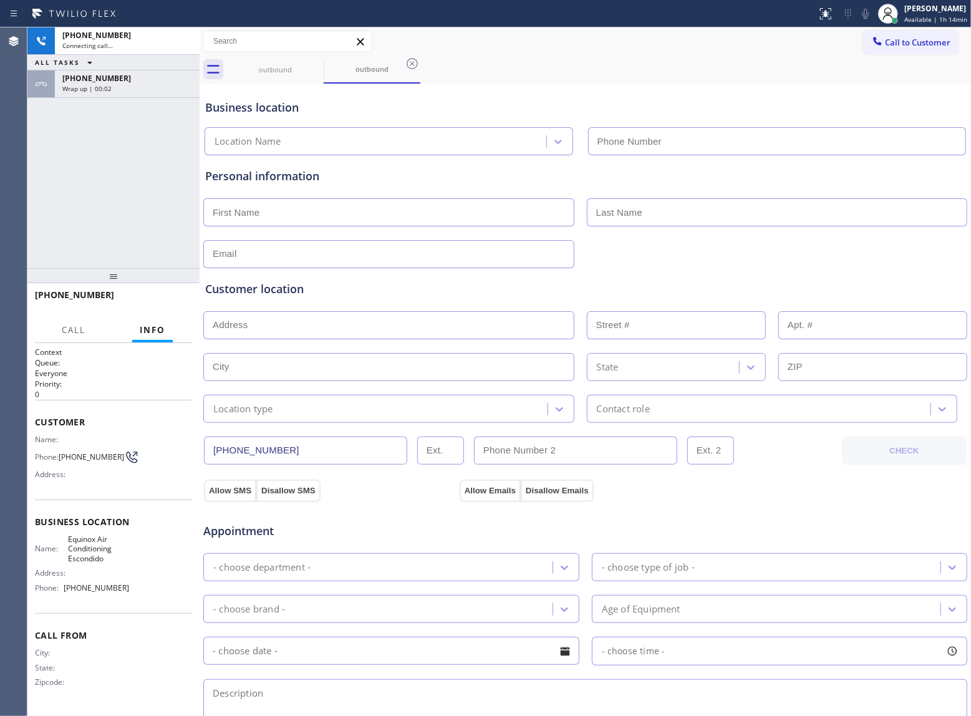
type input "[PHONE_NUMBER]"
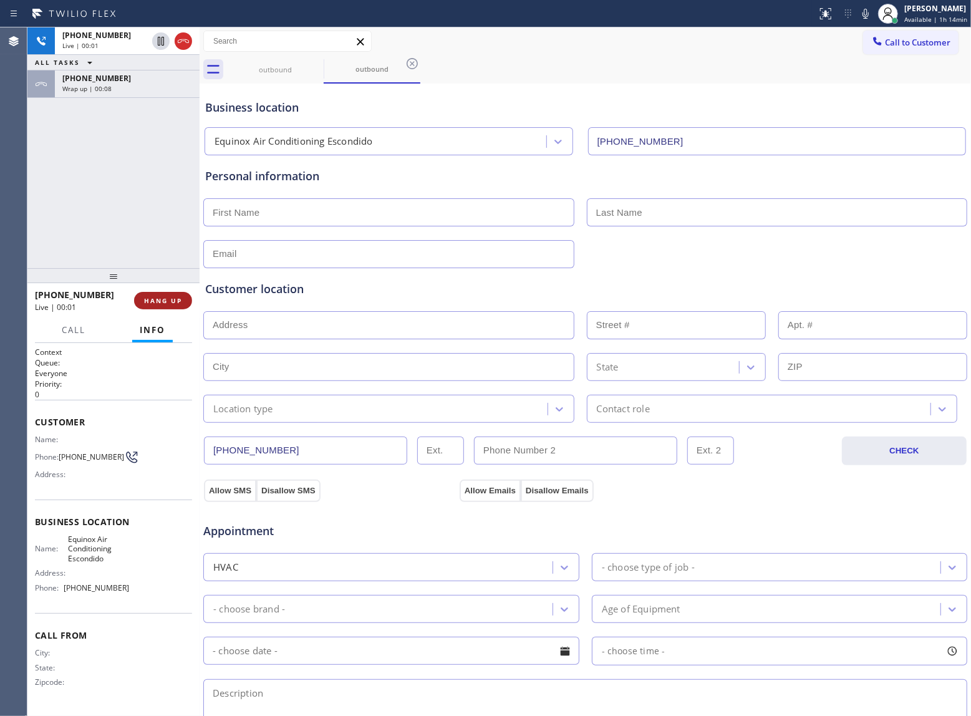
click at [176, 309] on button "HANG UP" at bounding box center [163, 300] width 58 height 17
click at [168, 305] on button "HANG UP" at bounding box center [163, 300] width 58 height 17
click at [168, 305] on button "COMPLETE" at bounding box center [160, 300] width 63 height 17
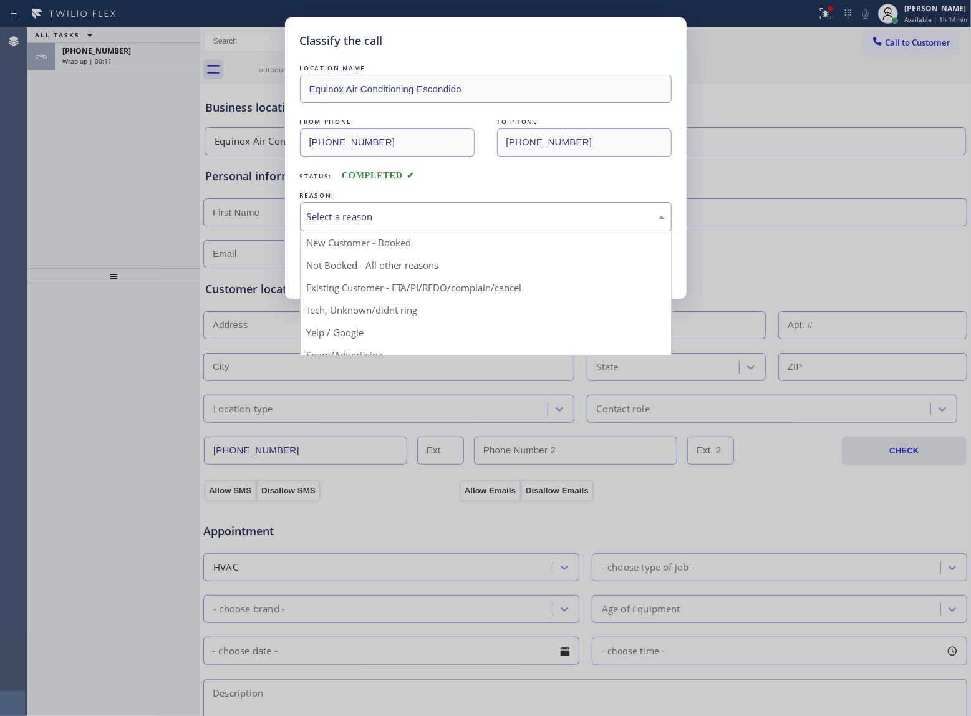
drag, startPoint x: 385, startPoint y: 208, endPoint x: 383, endPoint y: 218, distance: 10.8
click at [385, 207] on div "Select a reason" at bounding box center [486, 216] width 372 height 29
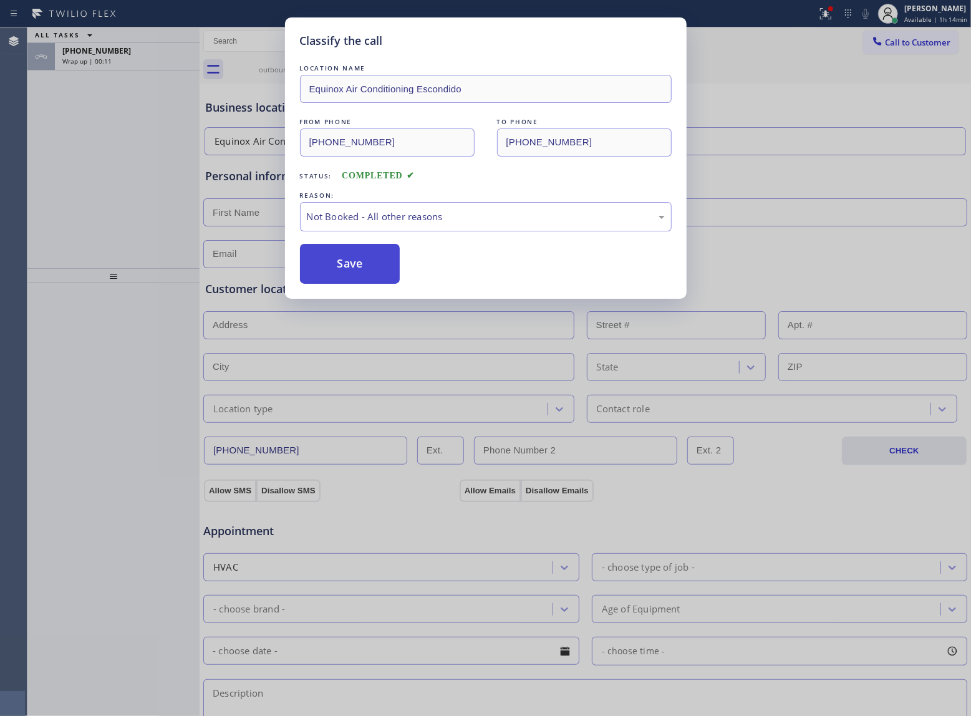
click at [357, 273] on button "Save" at bounding box center [350, 264] width 100 height 40
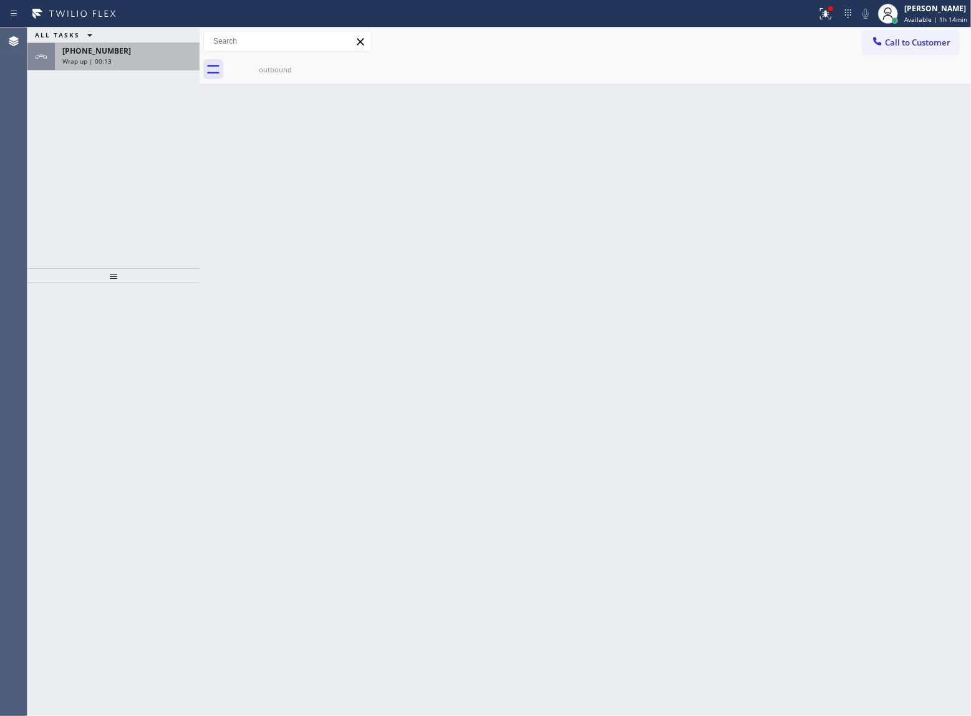
click at [129, 58] on div "Wrap up | 00:13" at bounding box center [127, 61] width 130 height 9
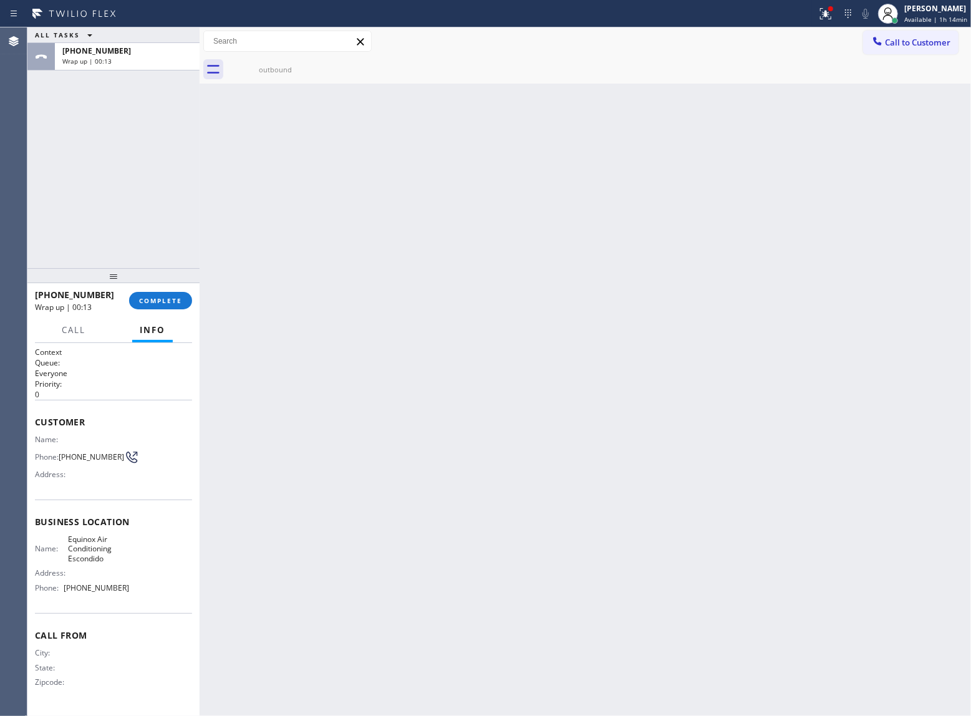
click at [155, 290] on div "[PHONE_NUMBER] Wrap up | 00:13 COMPLETE" at bounding box center [113, 300] width 157 height 32
click at [151, 294] on button "COMPLETE" at bounding box center [160, 300] width 63 height 17
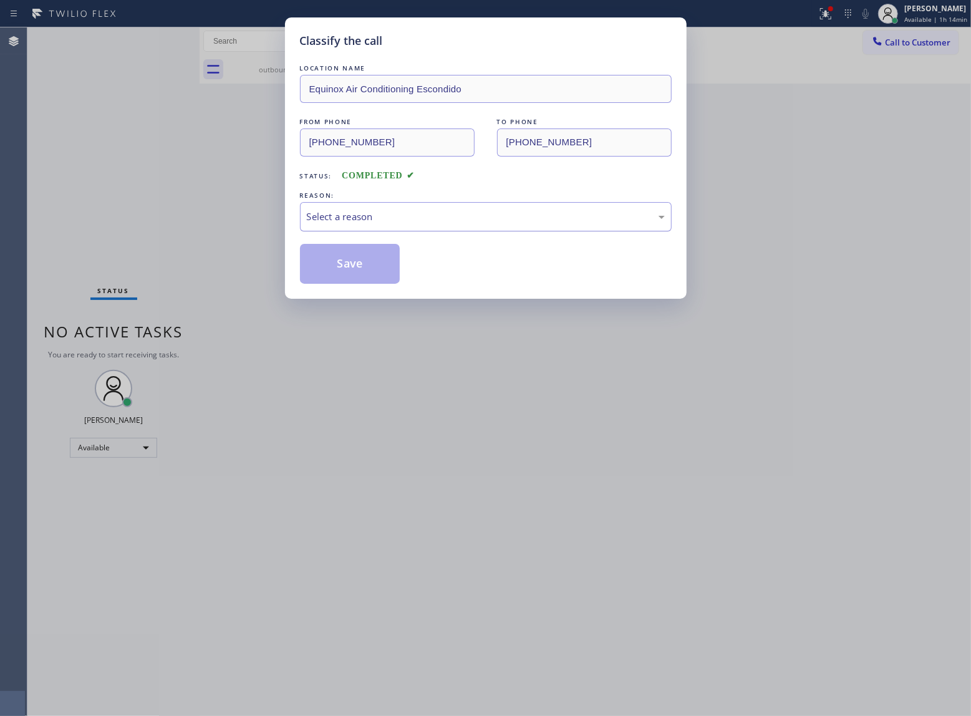
drag, startPoint x: 351, startPoint y: 198, endPoint x: 353, endPoint y: 208, distance: 10.3
click at [350, 198] on div "REASON:" at bounding box center [486, 195] width 372 height 13
click at [354, 208] on div "Select a reason" at bounding box center [486, 216] width 372 height 29
click at [326, 269] on button "Save" at bounding box center [350, 264] width 100 height 40
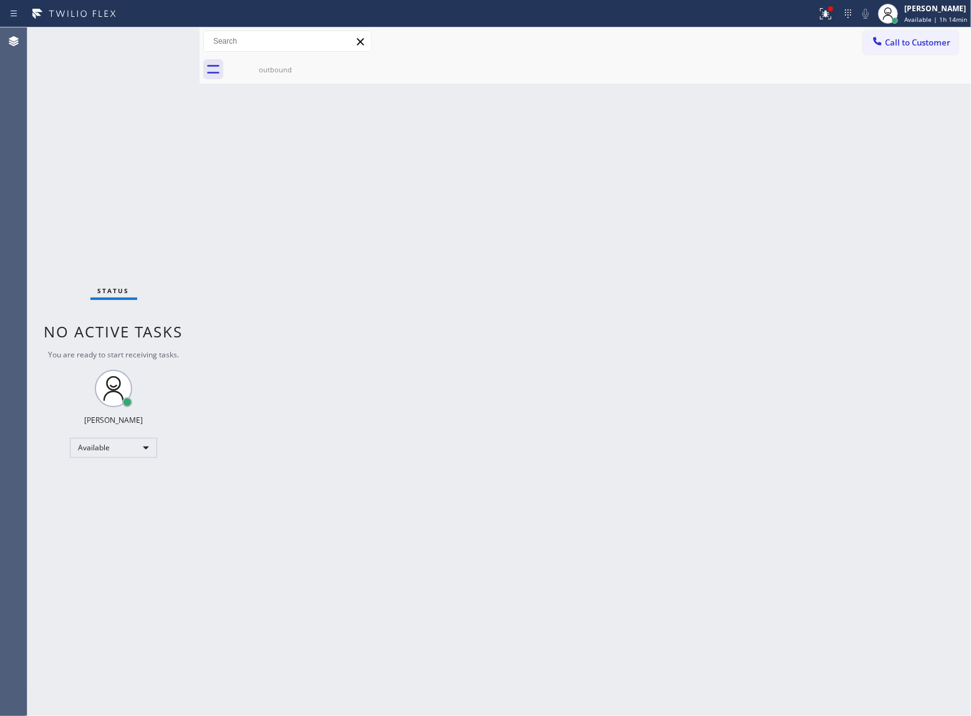
click at [921, 51] on button "Call to Customer" at bounding box center [910, 43] width 95 height 24
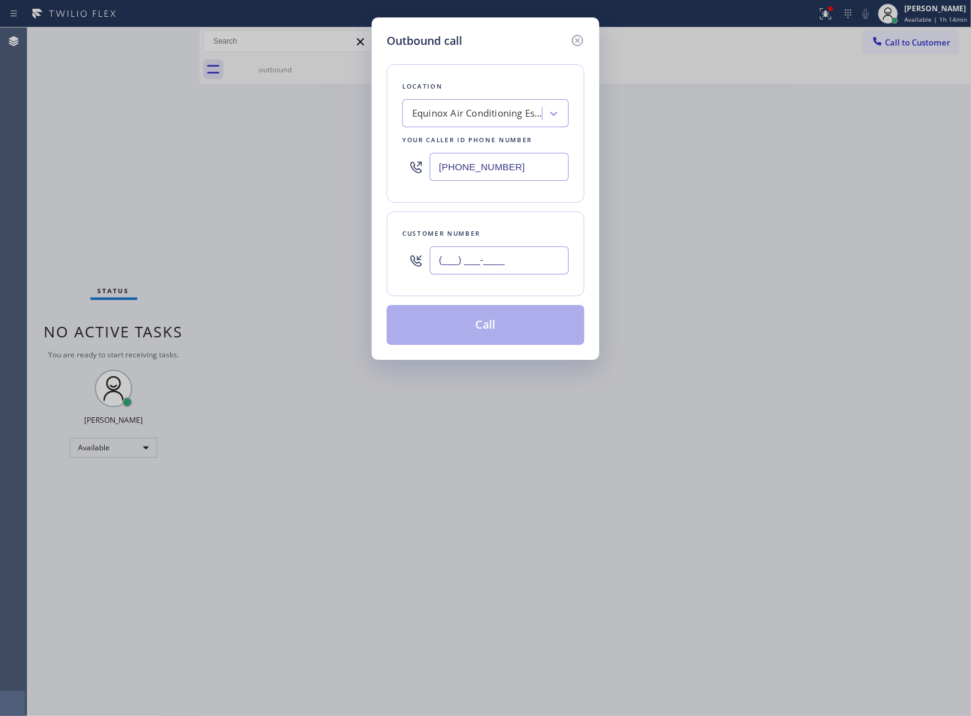
click at [549, 264] on input "(___) ___-____" at bounding box center [499, 260] width 139 height 28
paste input "363) 201-8087"
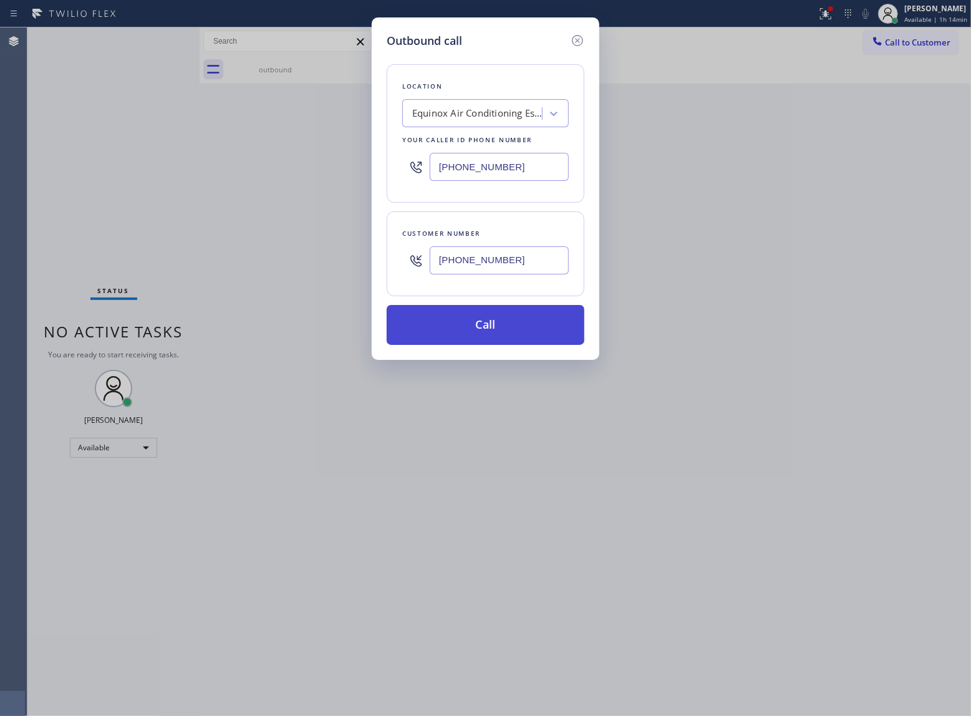
type input "[PHONE_NUMBER]"
click at [549, 331] on button "Call" at bounding box center [486, 325] width 198 height 40
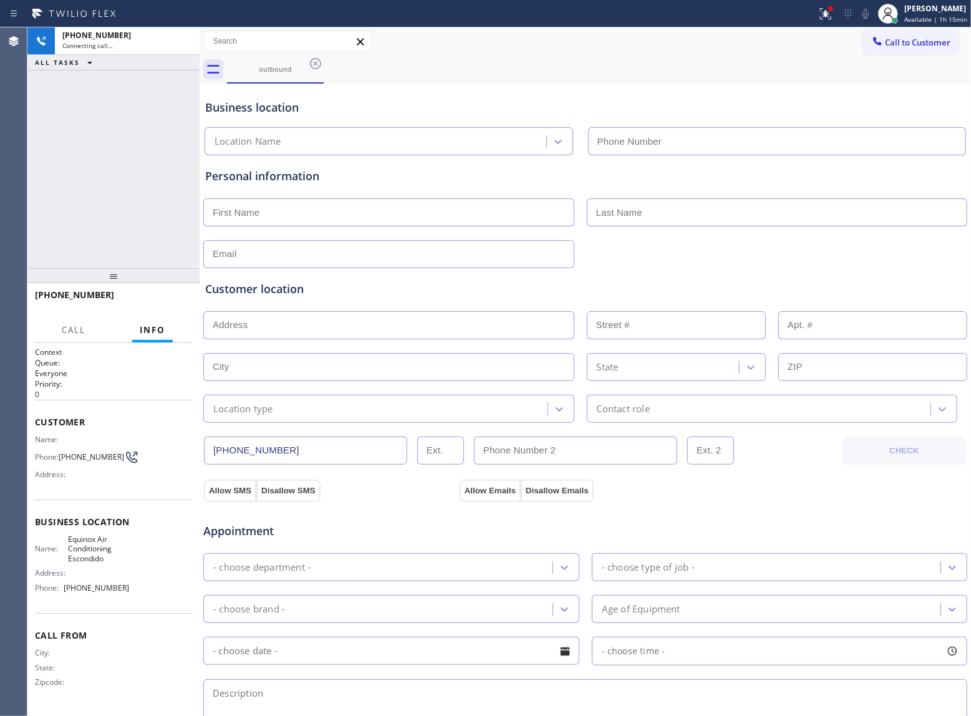
type input "[PHONE_NUMBER]"
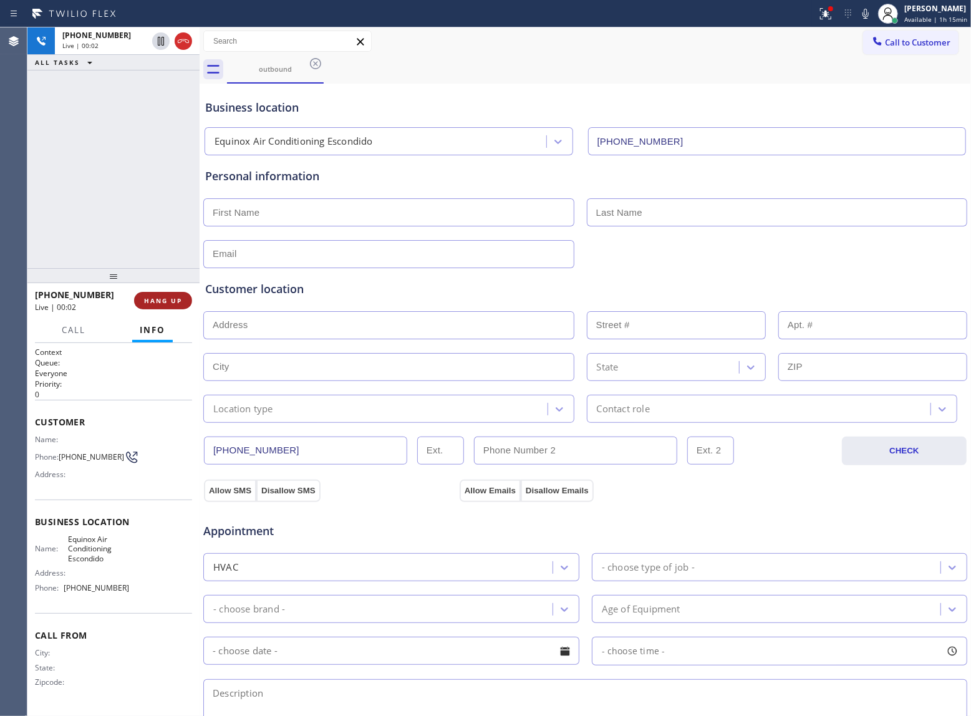
click at [160, 303] on span "HANG UP" at bounding box center [163, 300] width 38 height 9
click at [160, 303] on span "COMPLETE" at bounding box center [160, 300] width 43 height 9
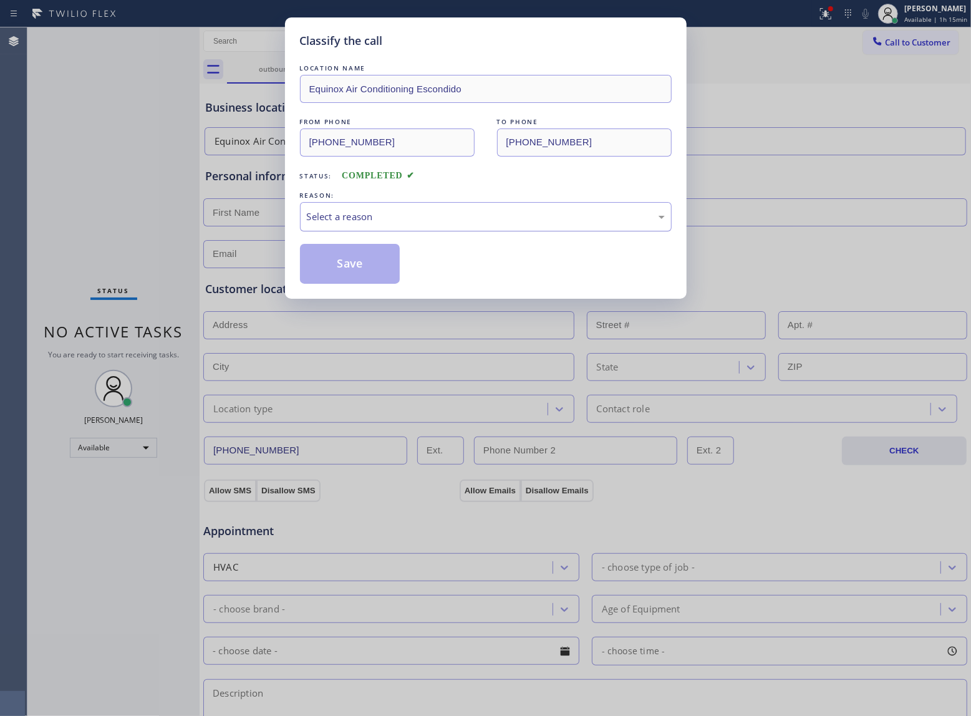
click at [357, 217] on div "Select a reason" at bounding box center [486, 217] width 358 height 14
click at [343, 273] on button "Save" at bounding box center [350, 264] width 100 height 40
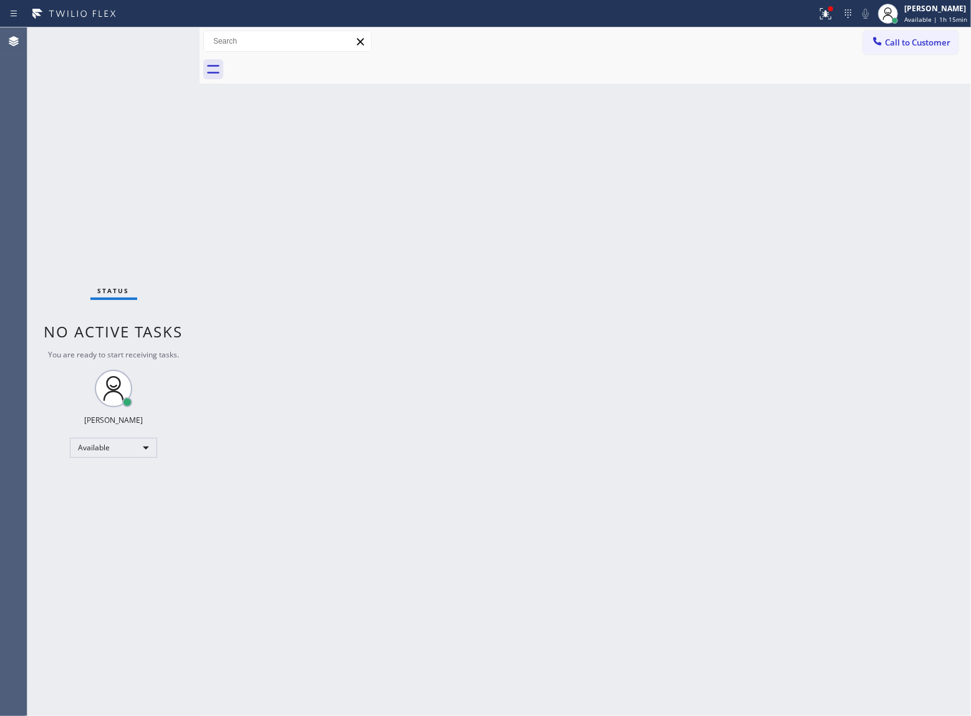
click at [902, 40] on span "Call to Customer" at bounding box center [917, 42] width 65 height 11
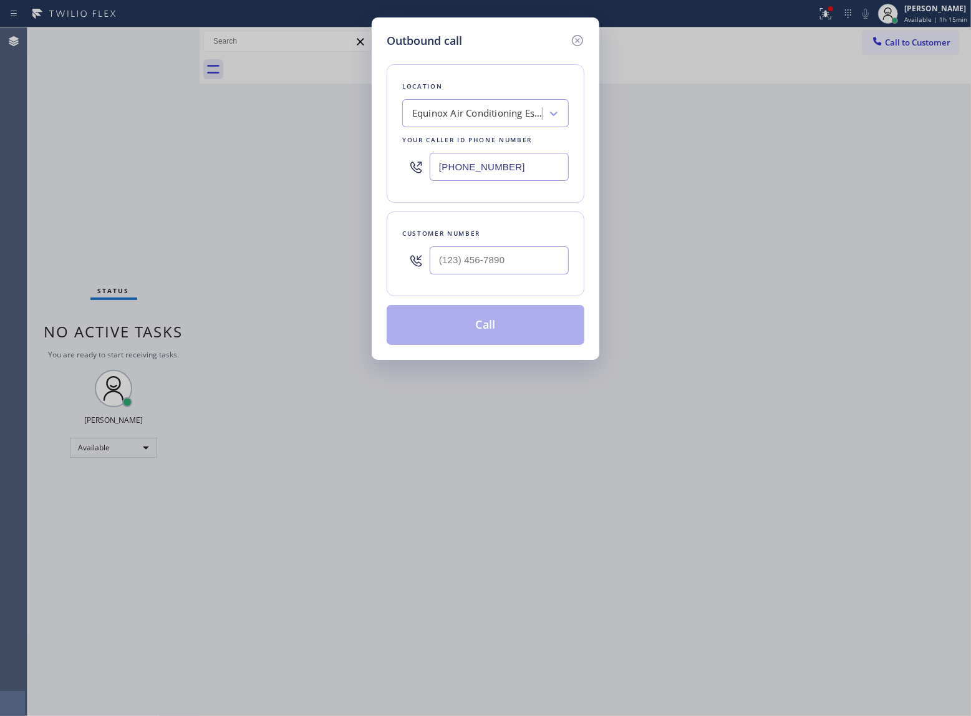
click at [512, 245] on div at bounding box center [499, 260] width 139 height 41
click at [518, 261] on input "(___) ___-____" at bounding box center [499, 260] width 139 height 28
paste input "363) 201-8087"
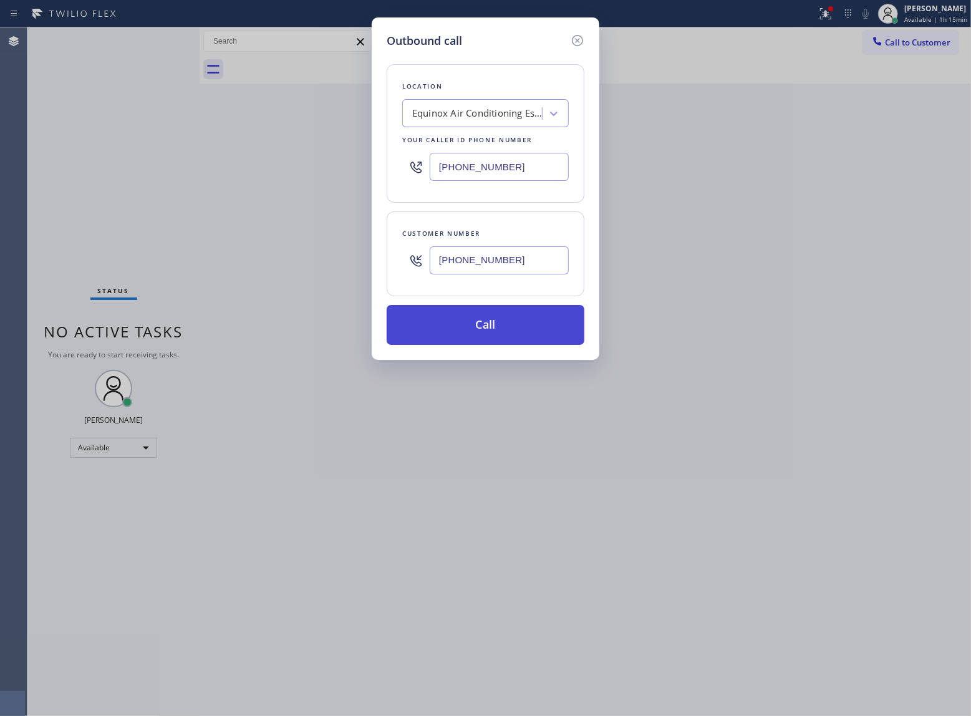
type input "[PHONE_NUMBER]"
click at [548, 335] on button "Call" at bounding box center [486, 325] width 198 height 40
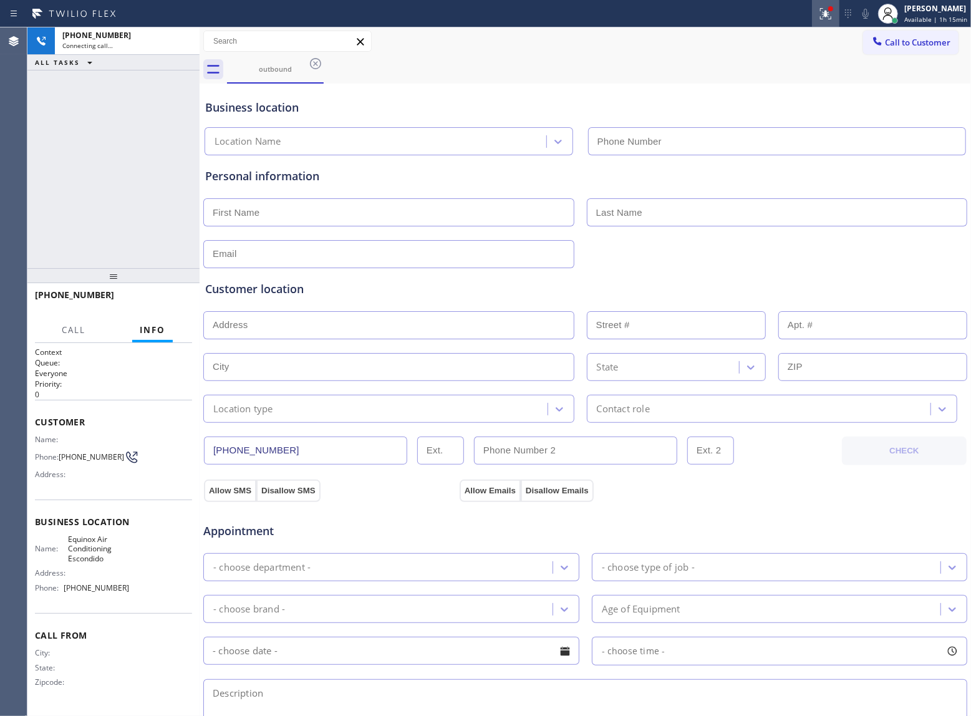
click at [823, 16] on icon at bounding box center [823, 12] width 7 height 9
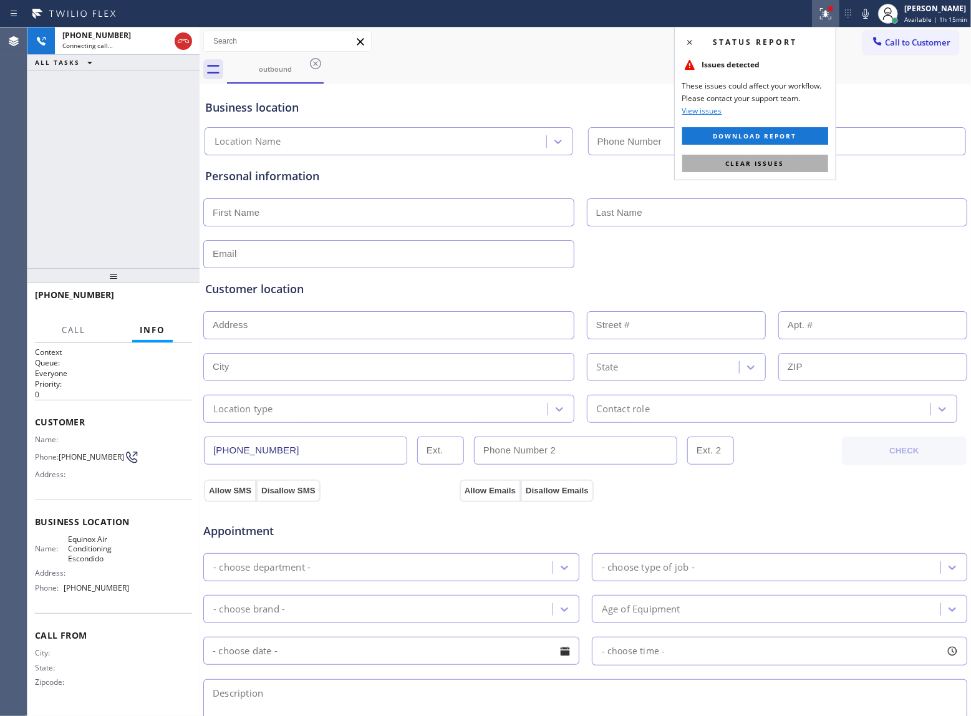
click at [770, 163] on span "Clear issues" at bounding box center [755, 163] width 59 height 9
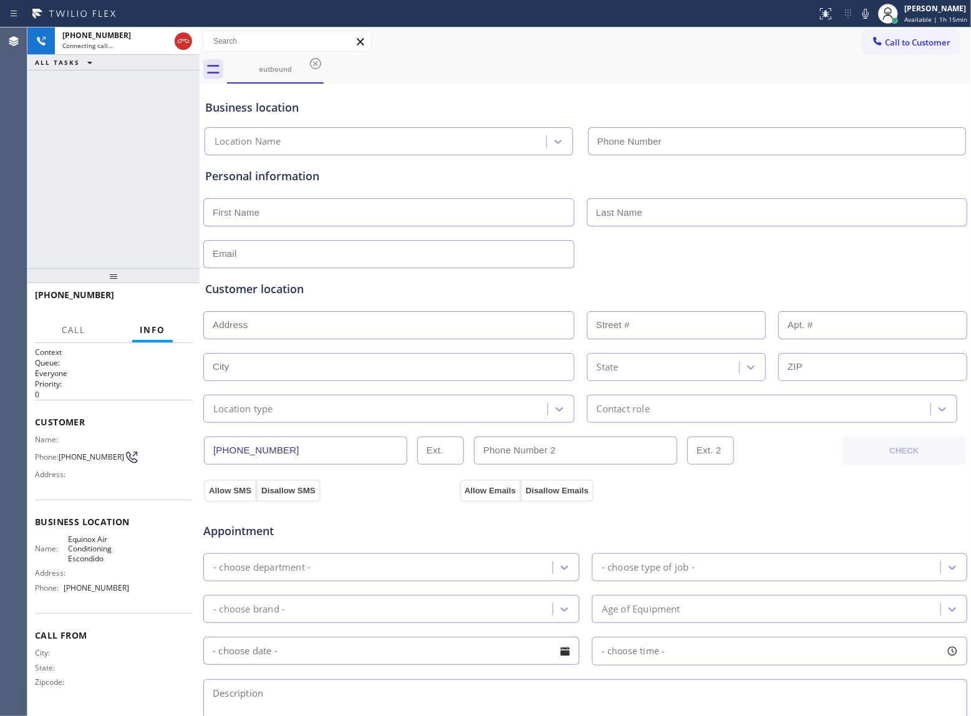
type input "[PHONE_NUMBER]"
click at [165, 300] on span "HANG UP" at bounding box center [163, 300] width 38 height 9
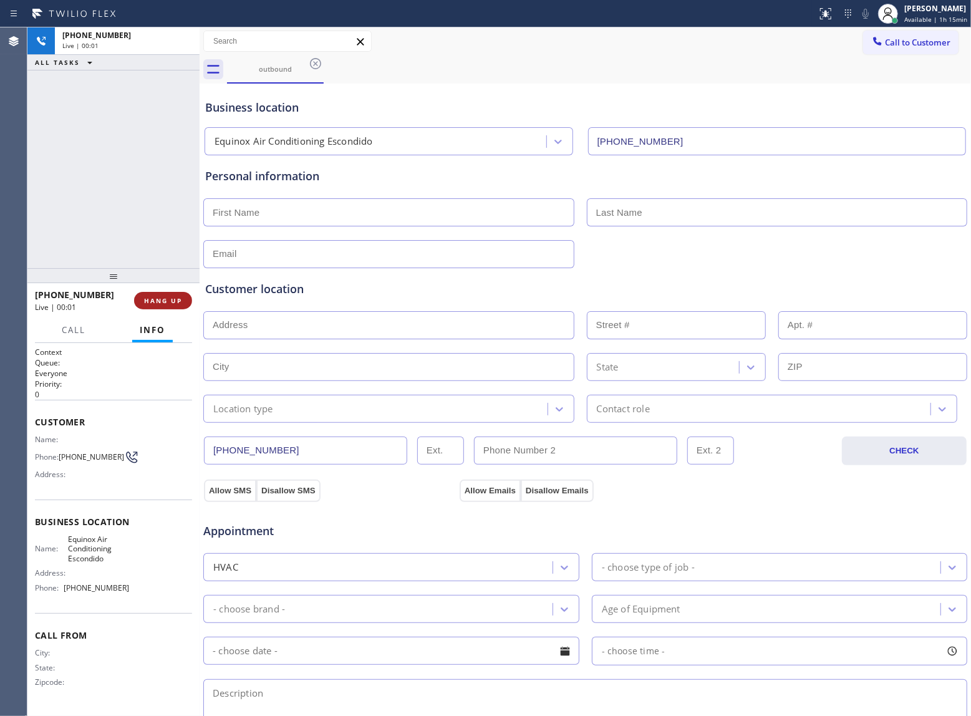
click at [165, 300] on span "HANG UP" at bounding box center [163, 300] width 38 height 9
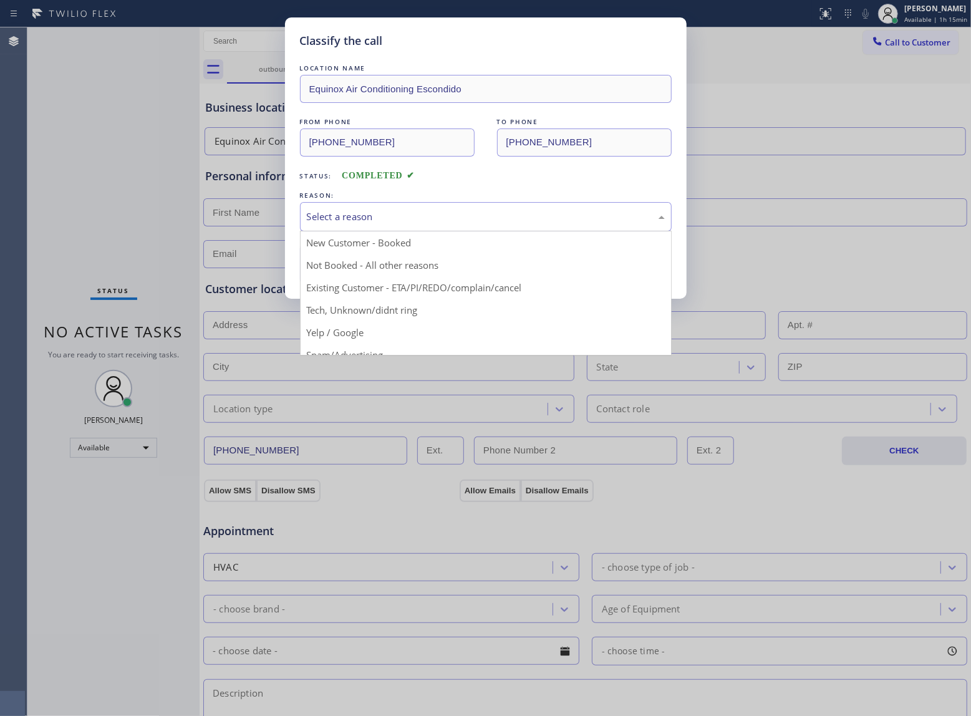
click at [375, 220] on div "Select a reason" at bounding box center [486, 217] width 358 height 14
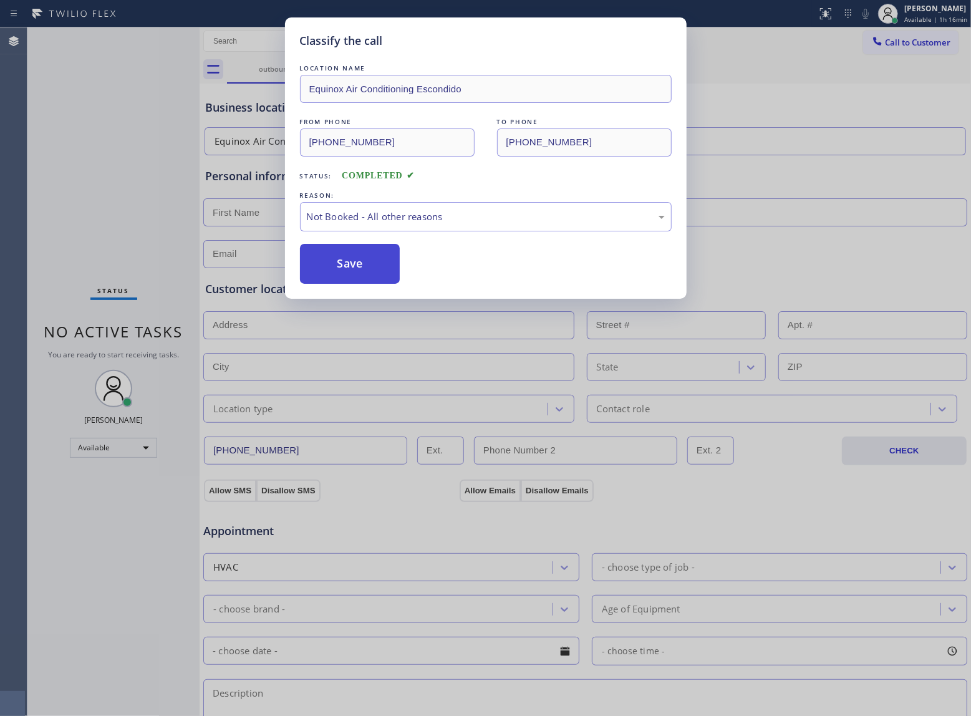
drag, startPoint x: 348, startPoint y: 256, endPoint x: 358, endPoint y: 266, distance: 14.1
click at [358, 266] on button "Save" at bounding box center [350, 264] width 100 height 40
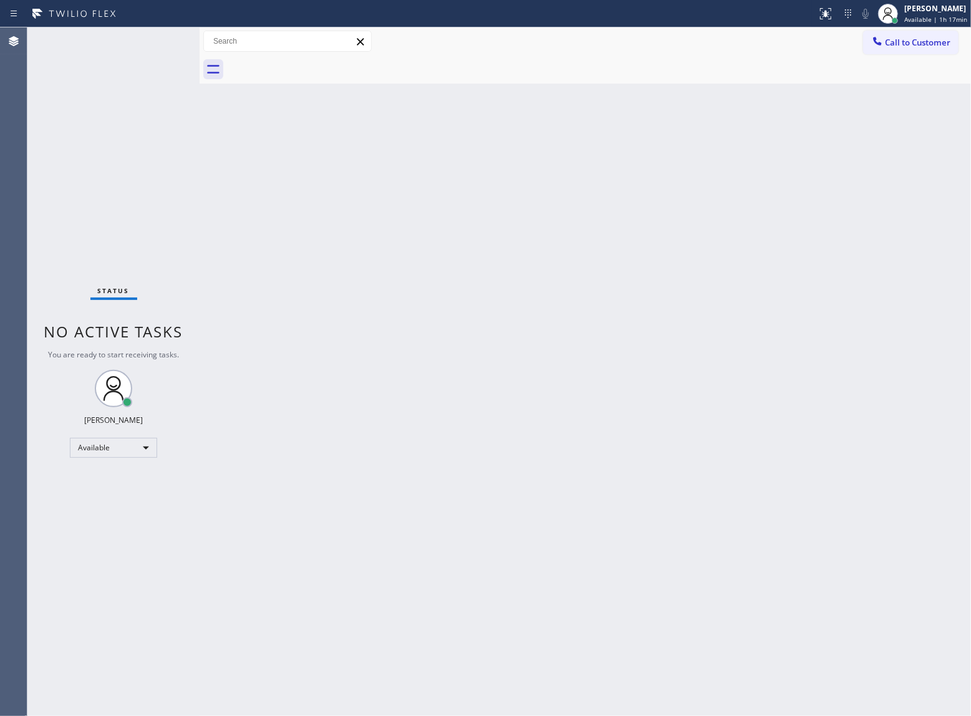
click at [51, 167] on div "Status No active tasks You are ready to start receiving tasks. [PERSON_NAME] Av…" at bounding box center [113, 371] width 172 height 689
click at [107, 167] on div "Status No active tasks You are ready to start receiving tasks. [PERSON_NAME] Av…" at bounding box center [113, 371] width 172 height 689
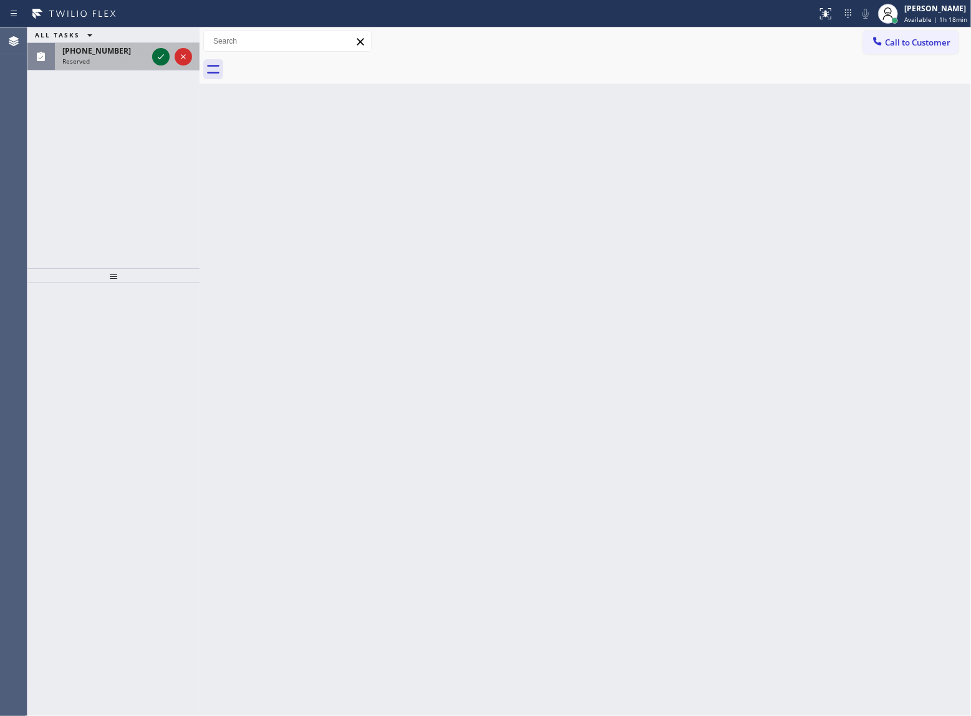
click at [165, 55] on icon at bounding box center [160, 56] width 15 height 15
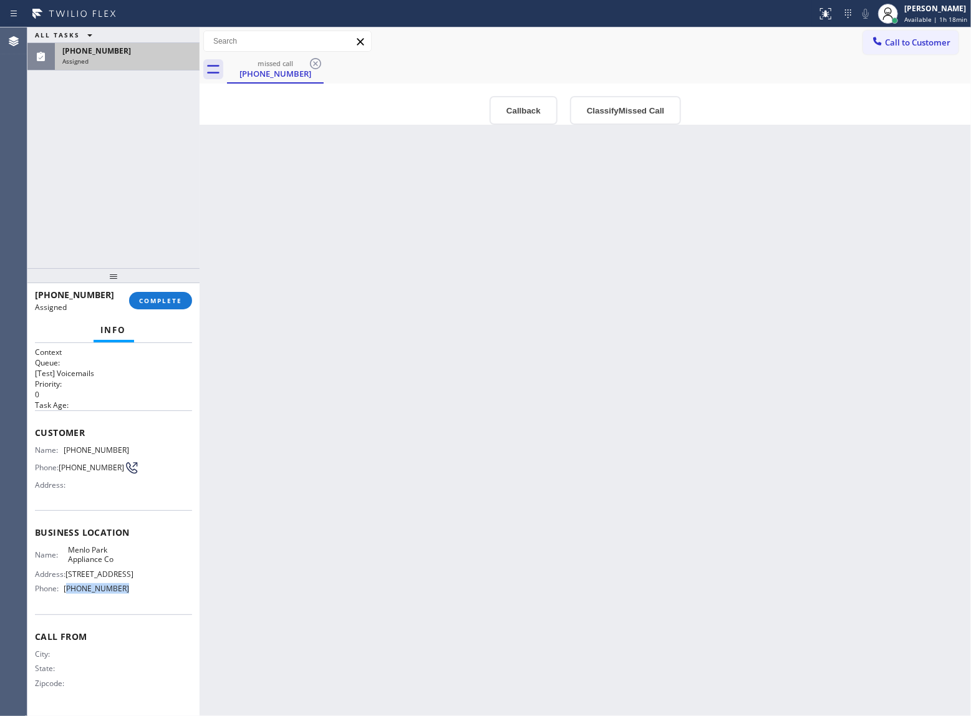
drag, startPoint x: 123, startPoint y: 618, endPoint x: 66, endPoint y: 614, distance: 56.9
click at [66, 599] on div "Name: [GEOGRAPHIC_DATA] Appliance Co Address: [STREET_ADDRESS] Phone: [PHONE_NU…" at bounding box center [113, 572] width 157 height 54
click at [880, 45] on icon at bounding box center [878, 41] width 8 height 8
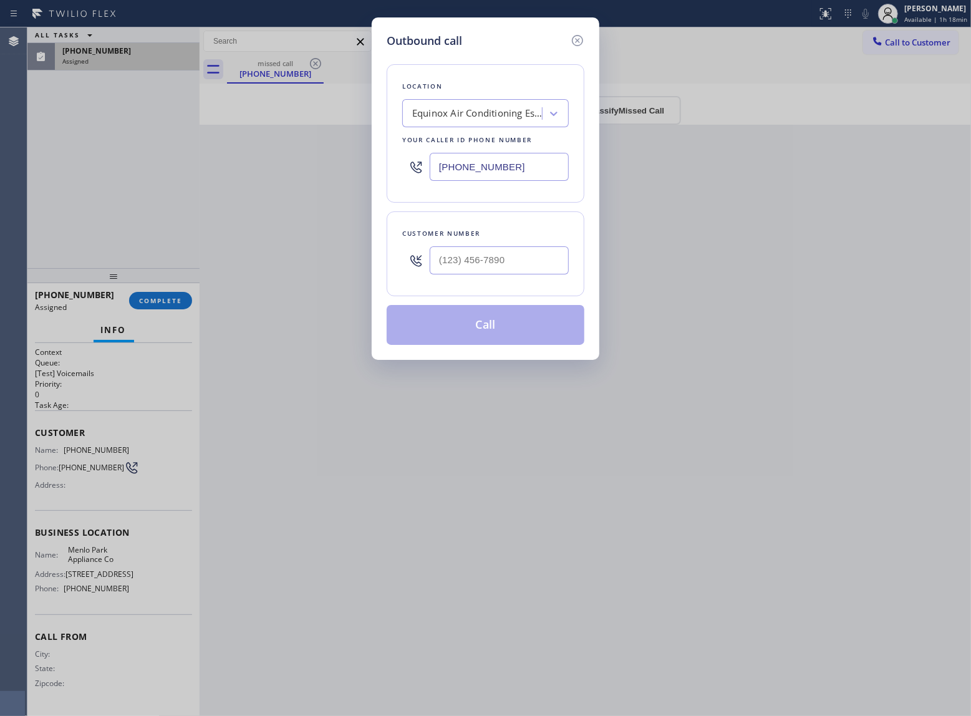
click at [530, 153] on input "[PHONE_NUMBER]" at bounding box center [499, 167] width 139 height 28
paste input "650) 229-6946"
type input "[PHONE_NUMBER]"
click at [575, 34] on icon at bounding box center [577, 40] width 15 height 15
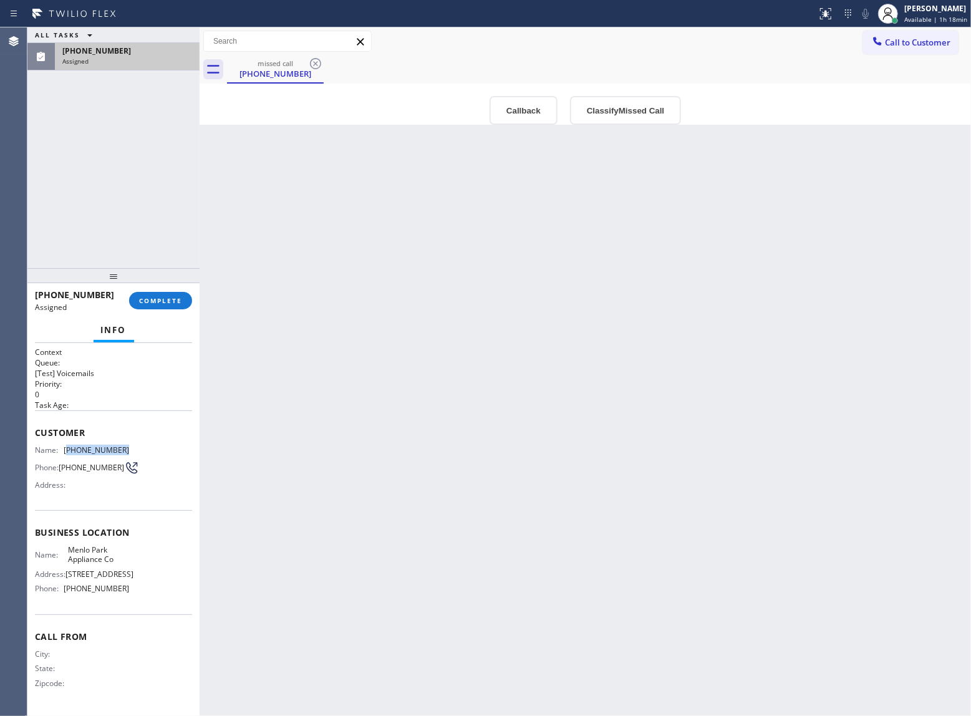
drag, startPoint x: 86, startPoint y: 450, endPoint x: 67, endPoint y: 453, distance: 19.0
click at [67, 453] on div "Name: [PHONE_NUMBER] Phone: [PHONE_NUMBER] Address:" at bounding box center [113, 469] width 157 height 49
click at [173, 305] on button "COMPLETE" at bounding box center [160, 300] width 63 height 17
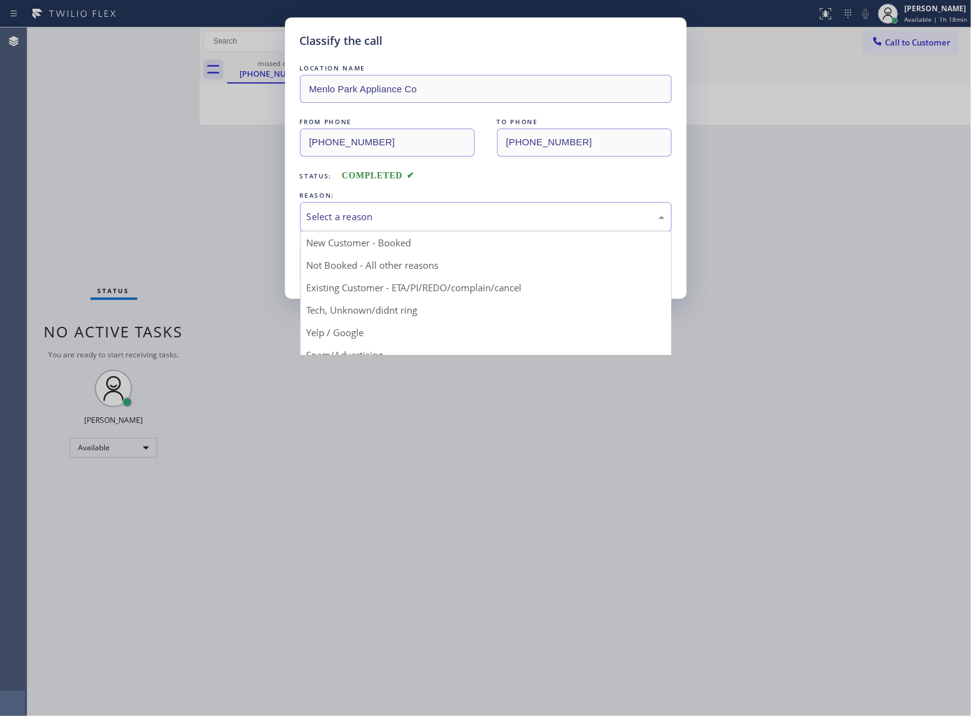
click at [422, 213] on div "Select a reason" at bounding box center [486, 217] width 358 height 14
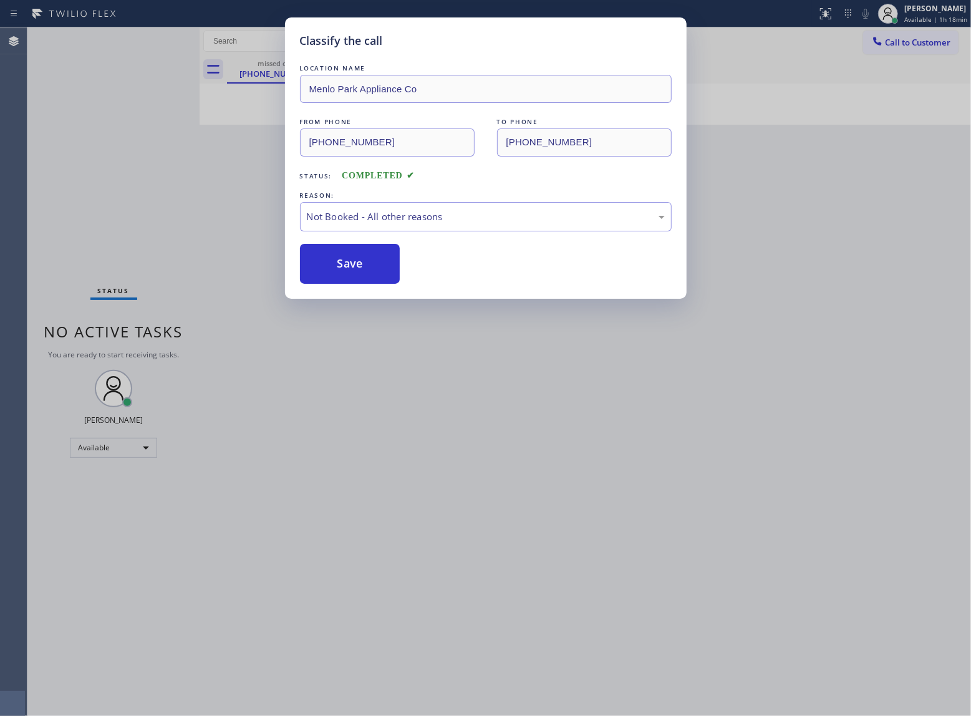
click at [366, 269] on button "Save" at bounding box center [350, 264] width 100 height 40
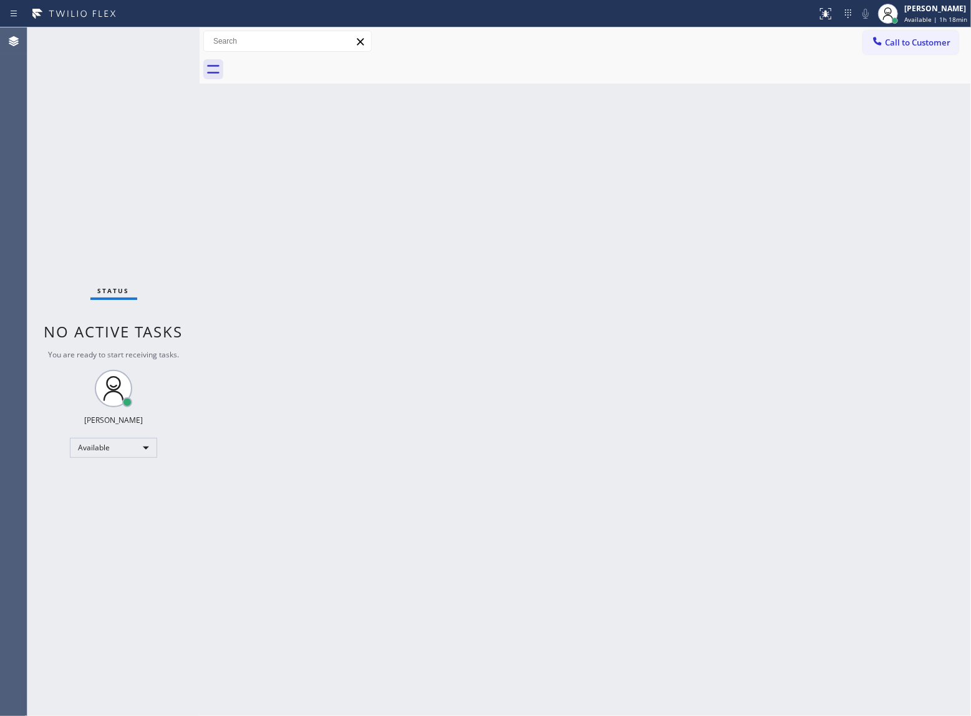
click at [921, 41] on span "Call to Customer" at bounding box center [917, 42] width 65 height 11
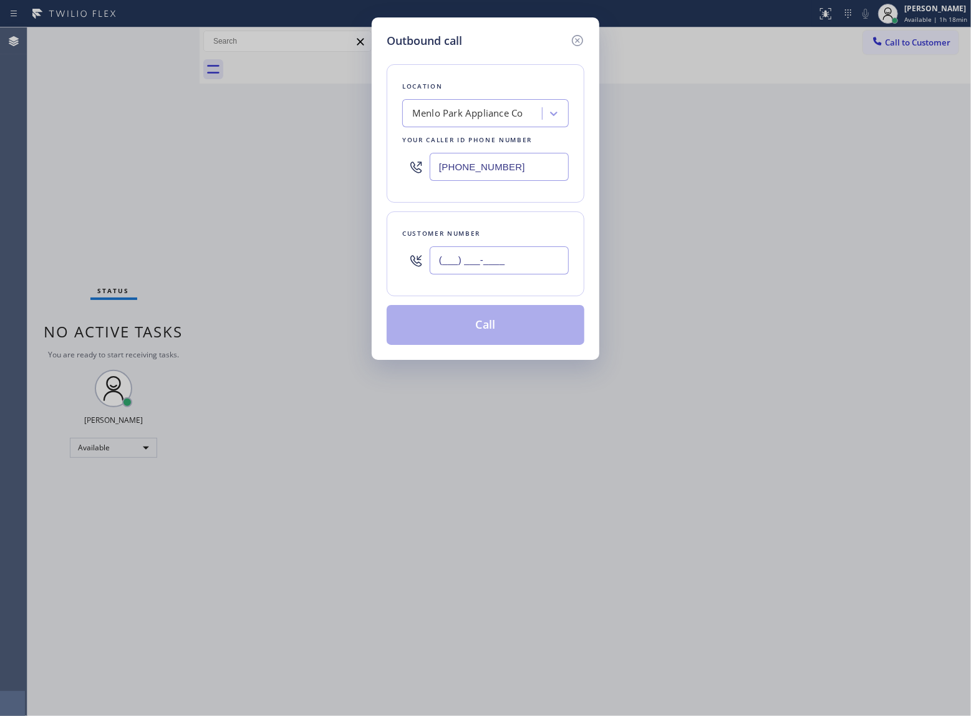
click at [504, 259] on input "(___) ___-____" at bounding box center [499, 260] width 139 height 28
paste input "650) 308-6021"
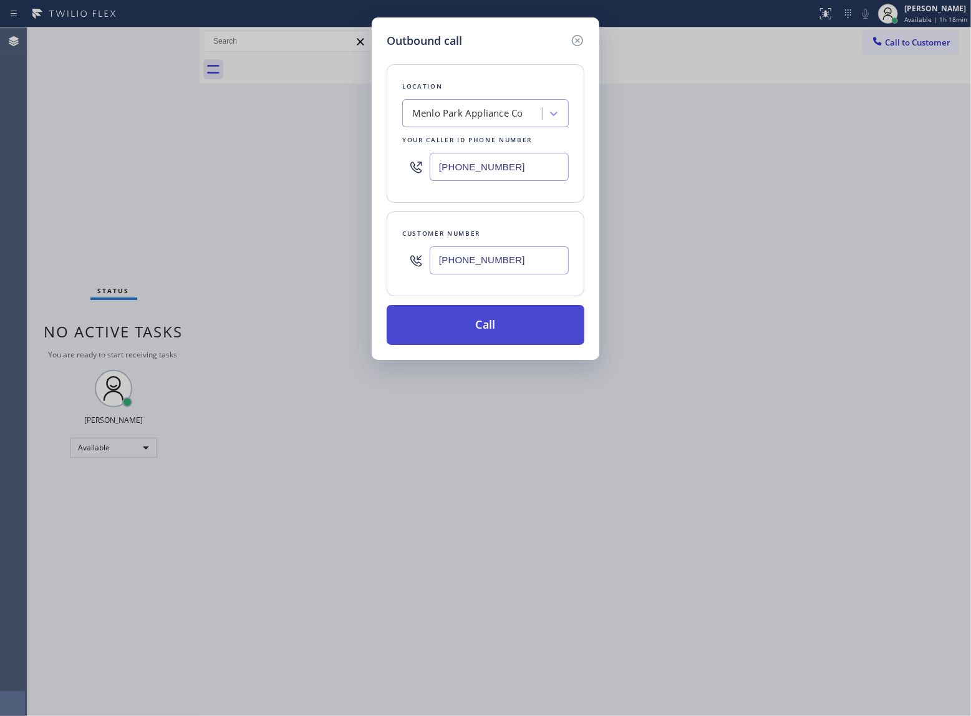
type input "[PHONE_NUMBER]"
click at [529, 338] on button "Call" at bounding box center [486, 325] width 198 height 40
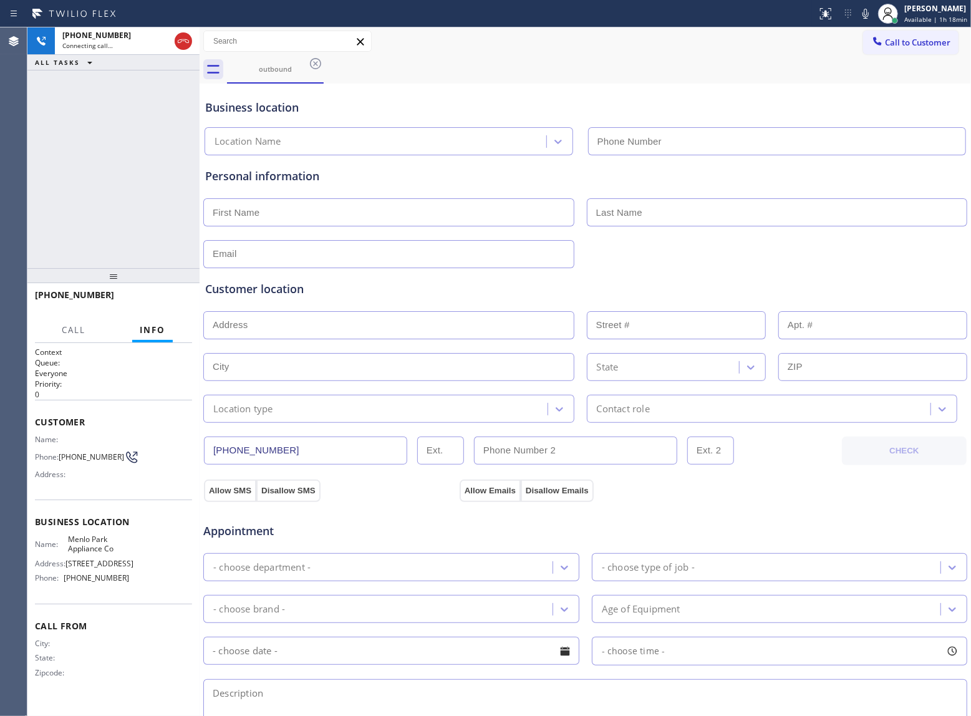
type input "[PHONE_NUMBER]"
drag, startPoint x: 121, startPoint y: 172, endPoint x: 304, endPoint y: 136, distance: 186.9
click at [121, 170] on div "[PHONE_NUMBER] Live | 01:12 ALL TASKS ALL TASKS ACTIVE TASKS TASKS IN WRAP UP" at bounding box center [113, 147] width 172 height 241
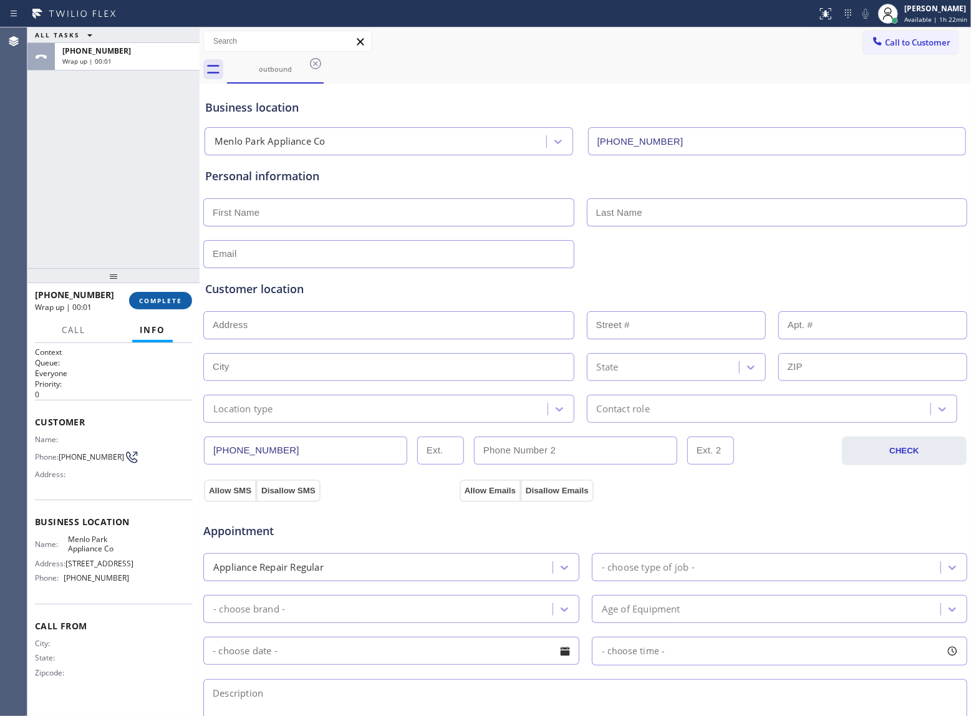
click at [145, 299] on span "COMPLETE" at bounding box center [160, 300] width 43 height 9
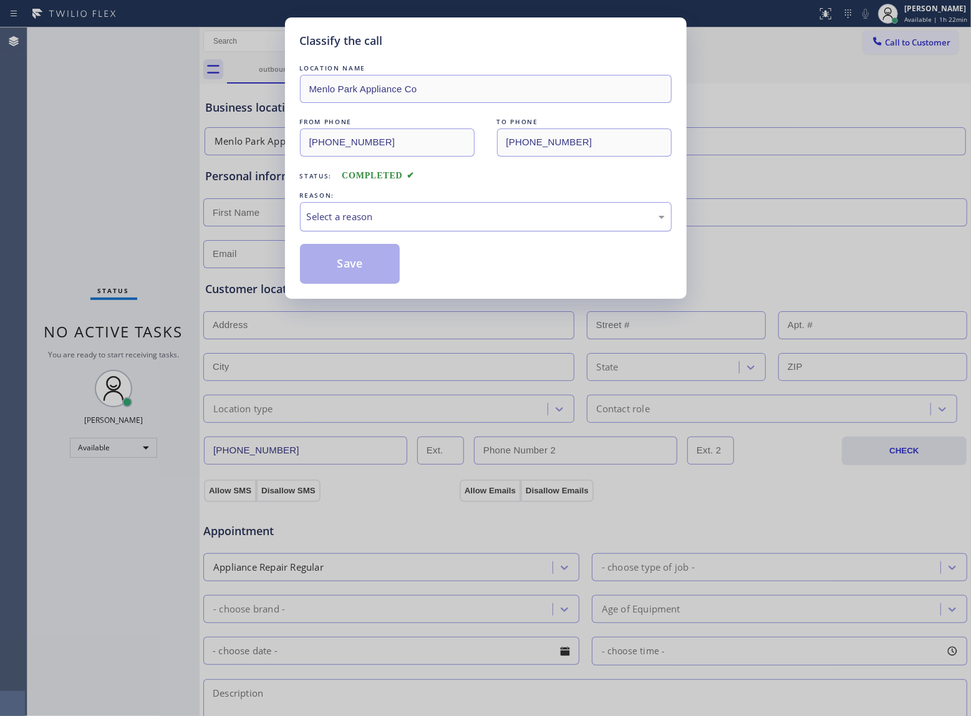
drag, startPoint x: 377, startPoint y: 205, endPoint x: 381, endPoint y: 222, distance: 17.1
click at [377, 206] on div "Select a reason" at bounding box center [486, 216] width 372 height 29
click at [346, 263] on button "Save" at bounding box center [350, 264] width 100 height 40
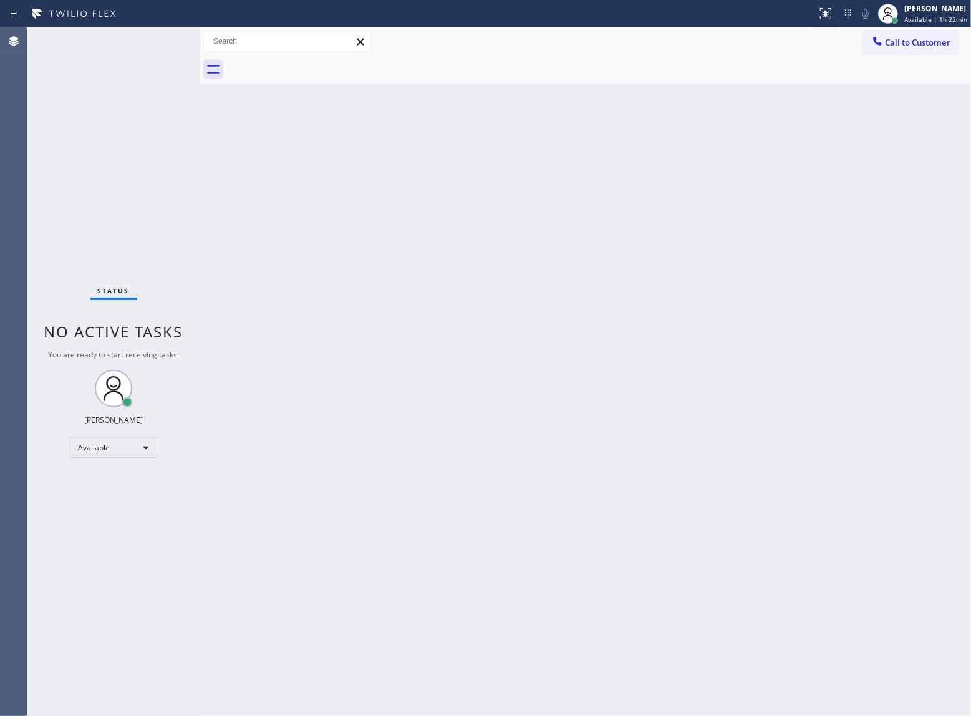
click at [158, 158] on div "Status No active tasks You are ready to start receiving tasks. [PERSON_NAME] Av…" at bounding box center [113, 371] width 172 height 689
click at [146, 195] on div "Status No active tasks You are ready to start receiving tasks. [PERSON_NAME] Av…" at bounding box center [113, 371] width 172 height 689
click at [207, 563] on div "Back to Dashboard Change Sender ID Customers Technicians Select a contact Outbo…" at bounding box center [586, 371] width 772 height 689
click at [591, 449] on div "Back to Dashboard Change Sender ID Customers Technicians Select a contact Outbo…" at bounding box center [586, 371] width 772 height 689
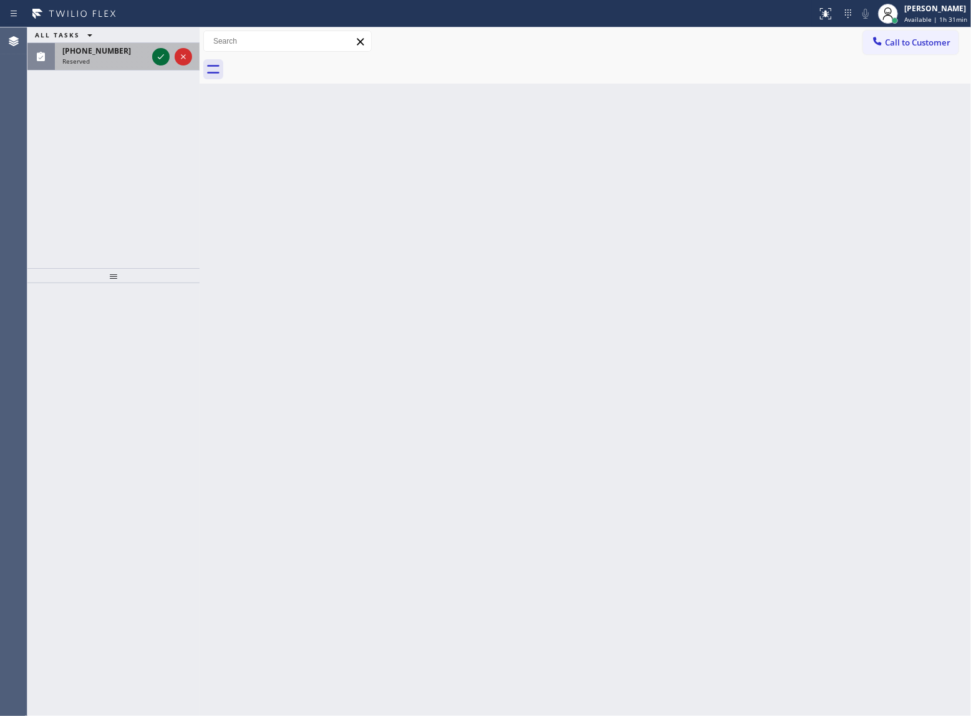
click at [165, 53] on icon at bounding box center [160, 56] width 15 height 15
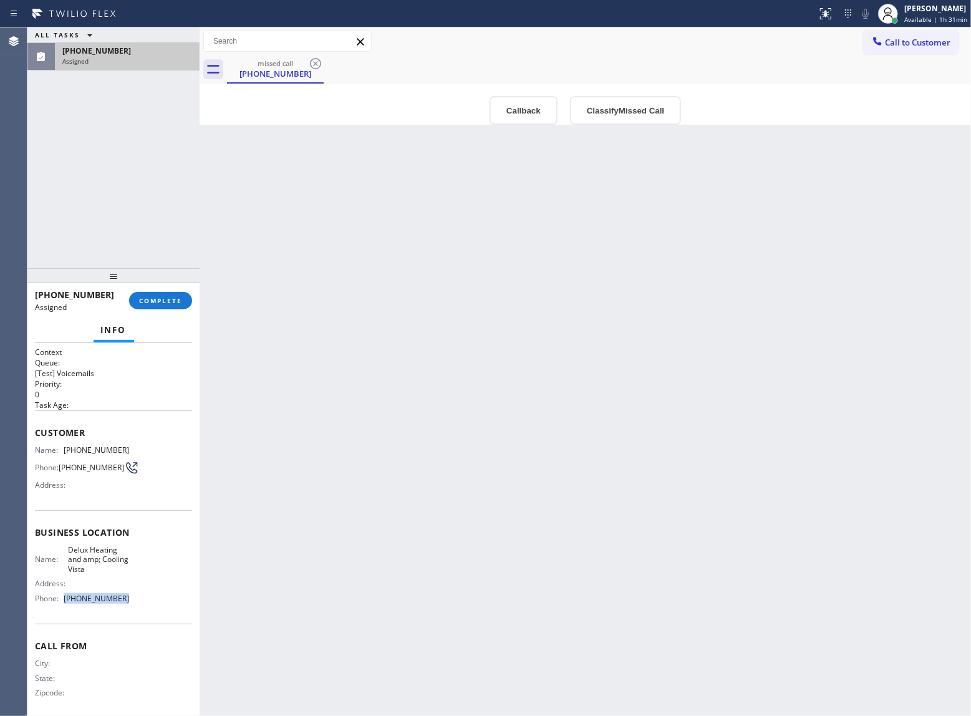
drag, startPoint x: 120, startPoint y: 616, endPoint x: 65, endPoint y: 610, distance: 55.9
click at [65, 610] on div "Business location Name: Delux Heating and amp; Cooling Vista Address: Phone: [P…" at bounding box center [113, 567] width 157 height 114
click at [906, 46] on span "Call to Customer" at bounding box center [917, 42] width 65 height 11
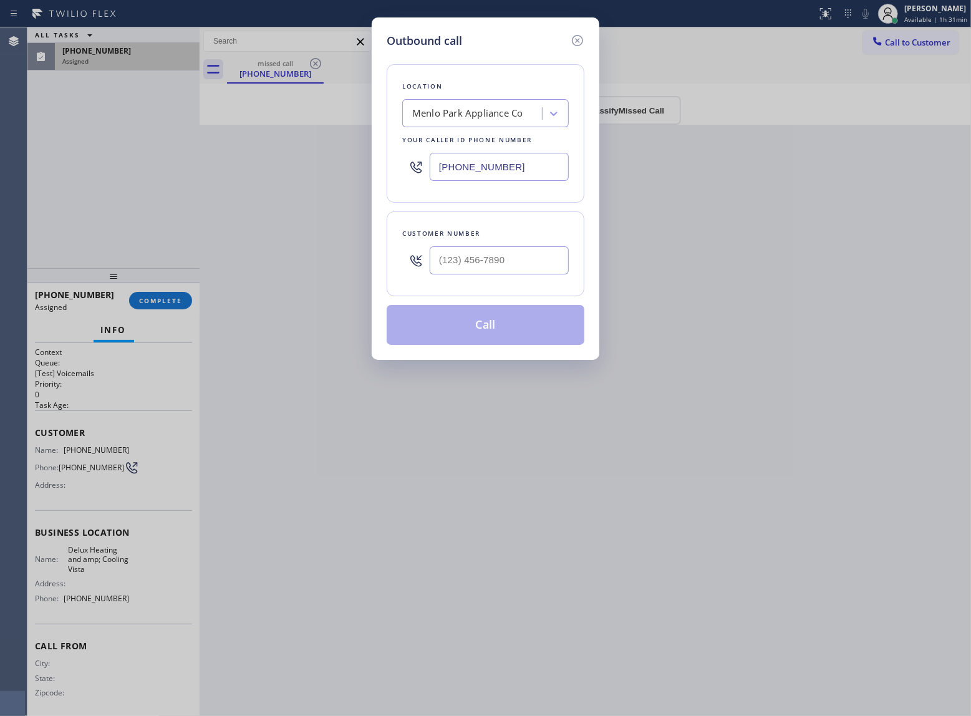
click at [457, 175] on input "[PHONE_NUMBER]" at bounding box center [499, 167] width 139 height 28
click at [459, 173] on input "[PHONE_NUMBER]" at bounding box center [499, 167] width 139 height 28
paste input "760) 284-8418"
type input "[PHONE_NUMBER]"
click at [578, 33] on icon at bounding box center [577, 40] width 15 height 15
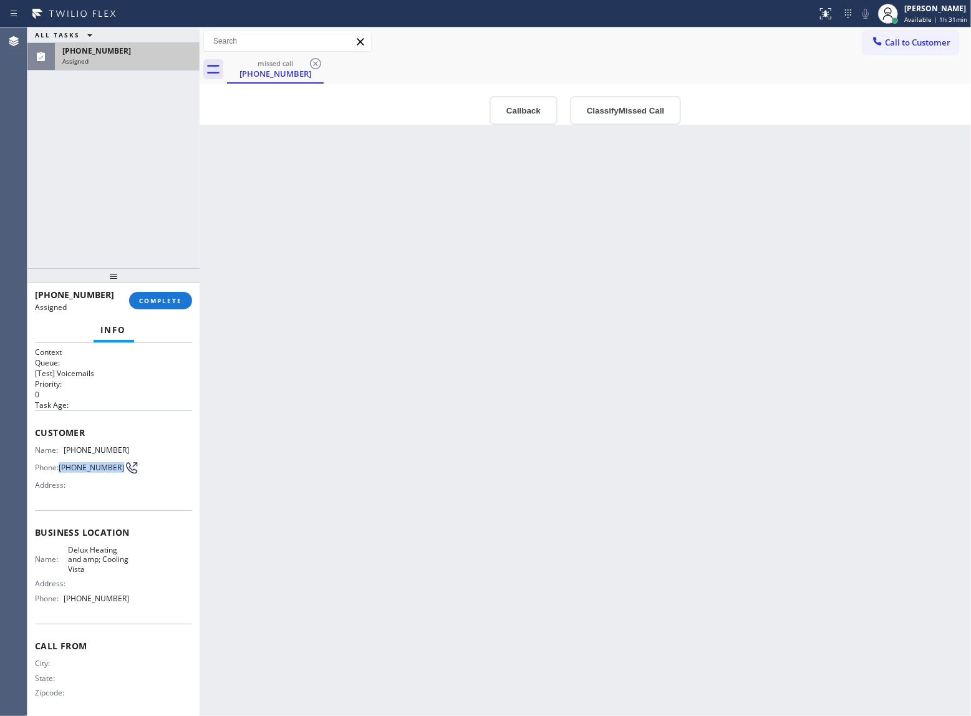
drag, startPoint x: 80, startPoint y: 475, endPoint x: 60, endPoint y: 464, distance: 23.2
click at [60, 464] on span "[PHONE_NUMBER]" at bounding box center [91, 467] width 65 height 9
click at [923, 41] on span "Call to Customer" at bounding box center [917, 42] width 65 height 11
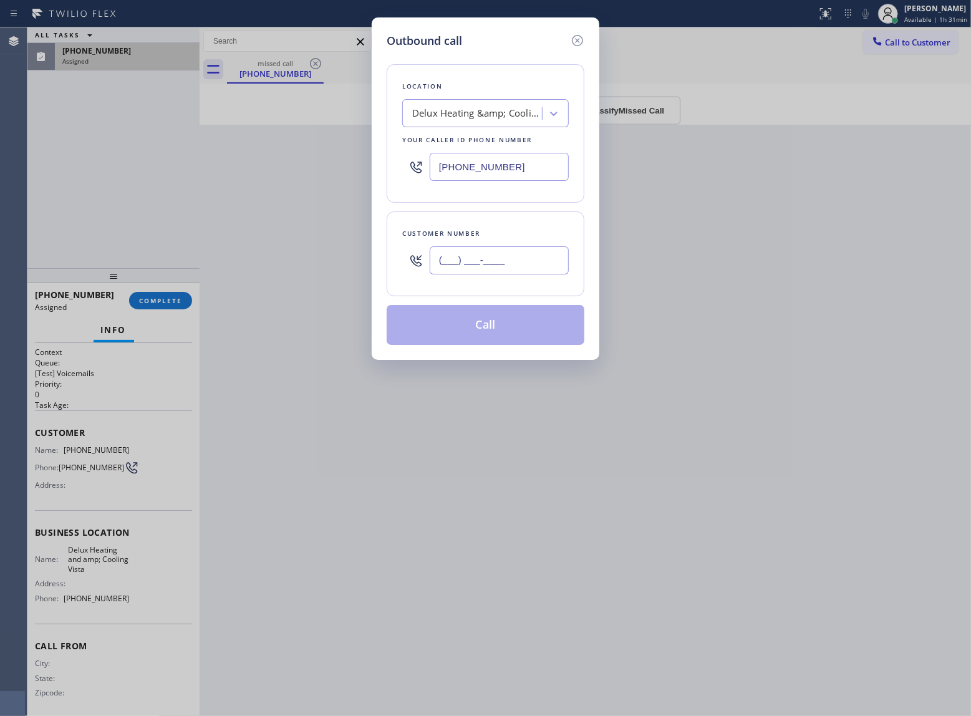
click at [472, 263] on input "(___) ___-____" at bounding box center [499, 260] width 139 height 28
paste input "760) 330-8408"
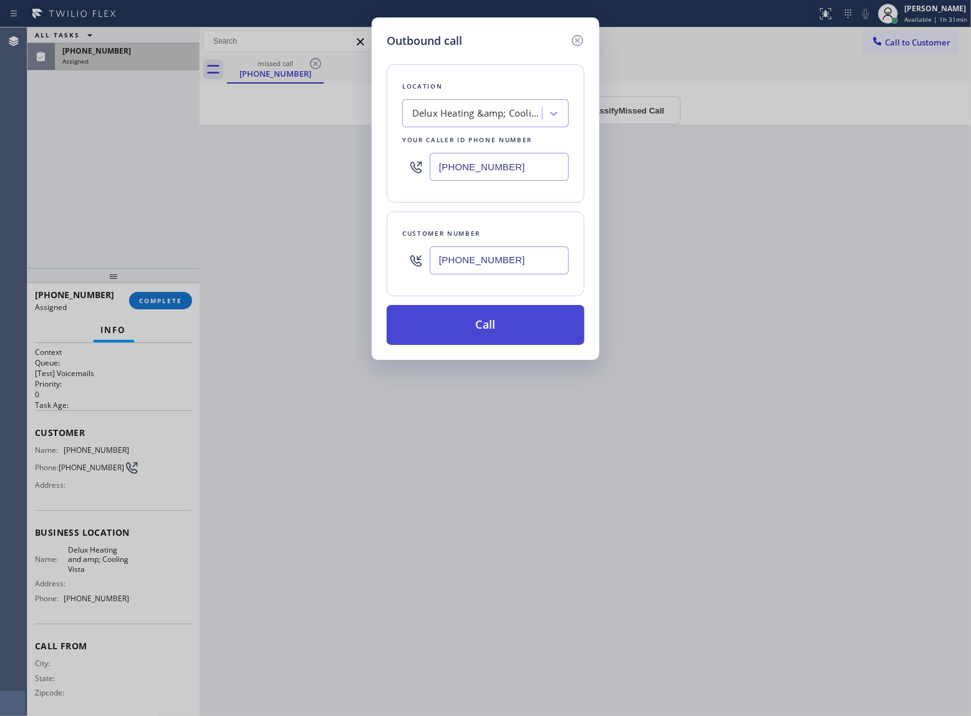
type input "[PHONE_NUMBER]"
click at [570, 327] on button "Call" at bounding box center [486, 325] width 198 height 40
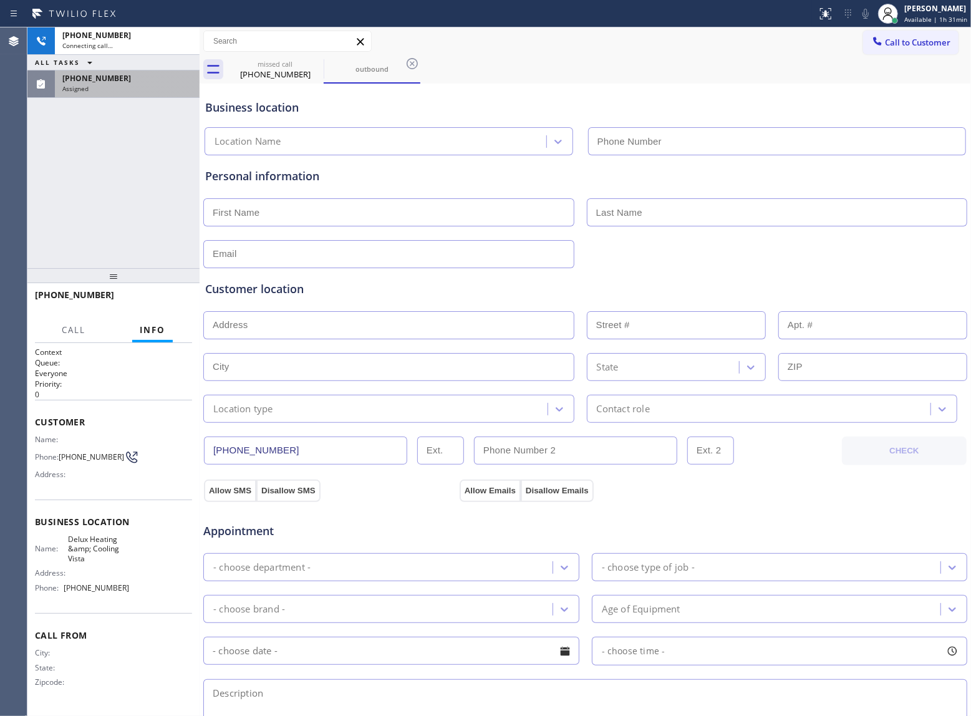
type input "[PHONE_NUMBER]"
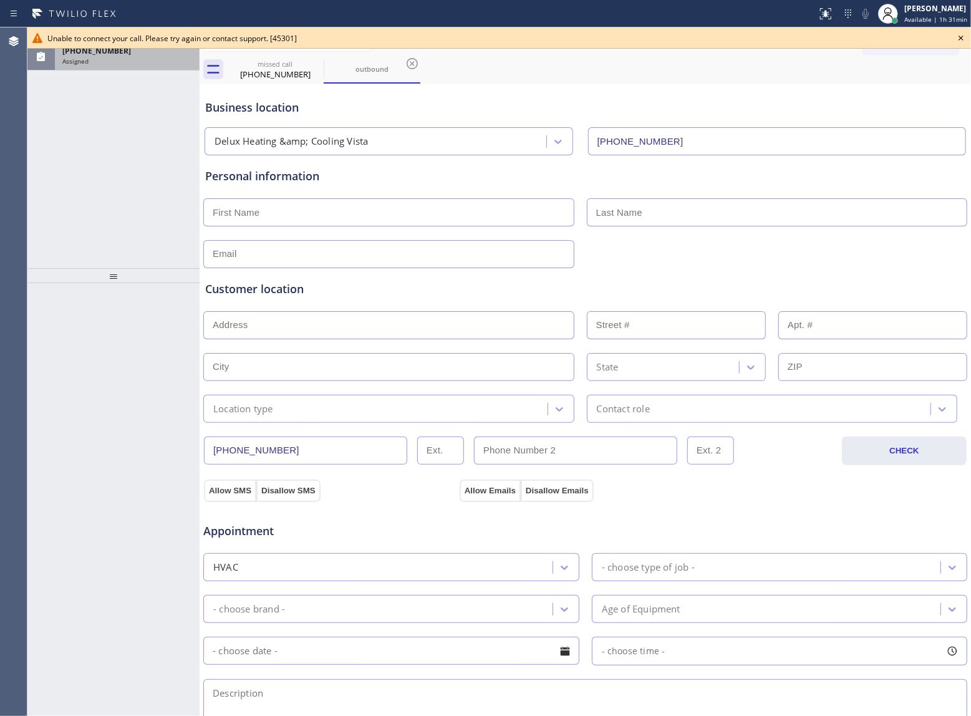
click at [138, 61] on div "Assigned" at bounding box center [127, 61] width 130 height 9
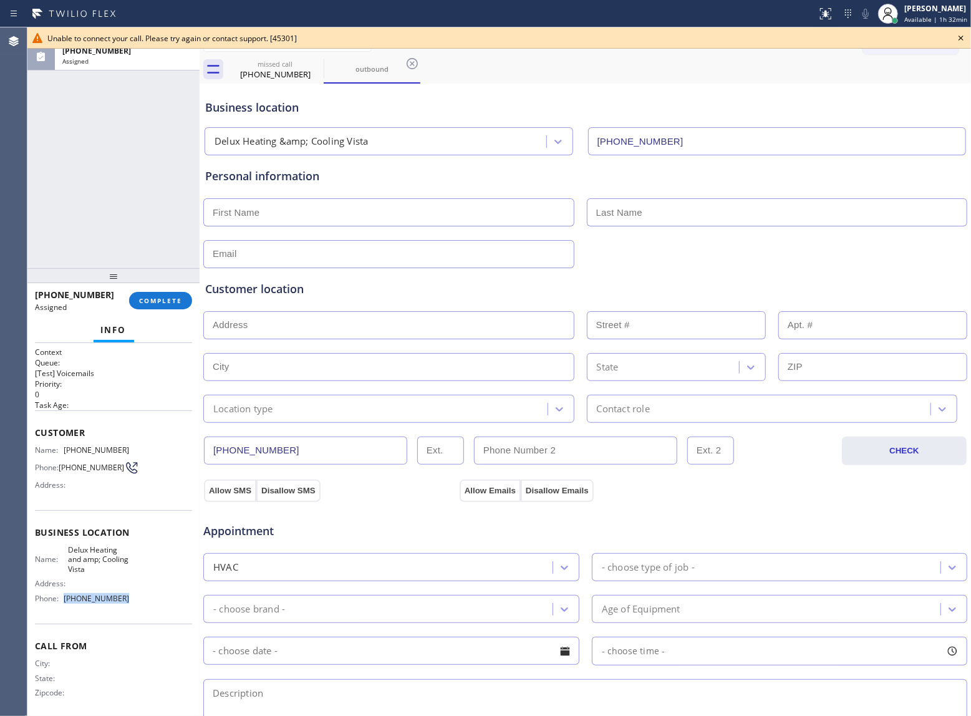
drag, startPoint x: 125, startPoint y: 605, endPoint x: 63, endPoint y: 610, distance: 62.6
click at [63, 608] on div "Name: Delux Heating and amp; Cooling Vista Address: Phone: [PHONE_NUMBER]" at bounding box center [113, 576] width 157 height 63
click at [958, 46] on div "Unable to connect your call. Please try again or contact support. [45301]" at bounding box center [499, 37] width 944 height 21
click at [959, 40] on icon at bounding box center [961, 38] width 15 height 15
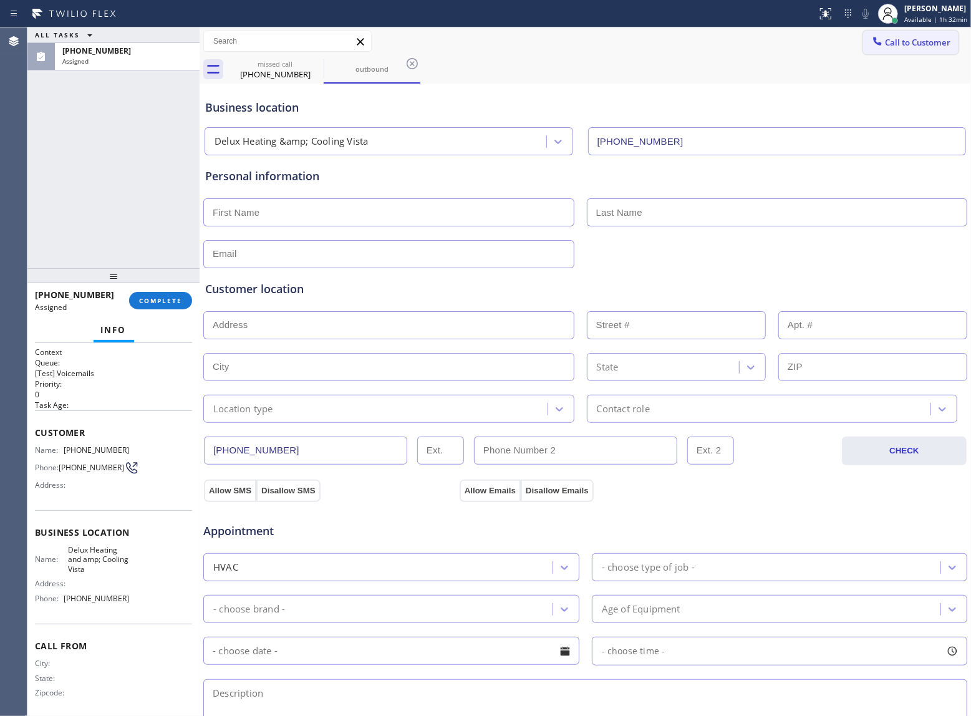
click at [912, 41] on span "Call to Customer" at bounding box center [917, 42] width 65 height 11
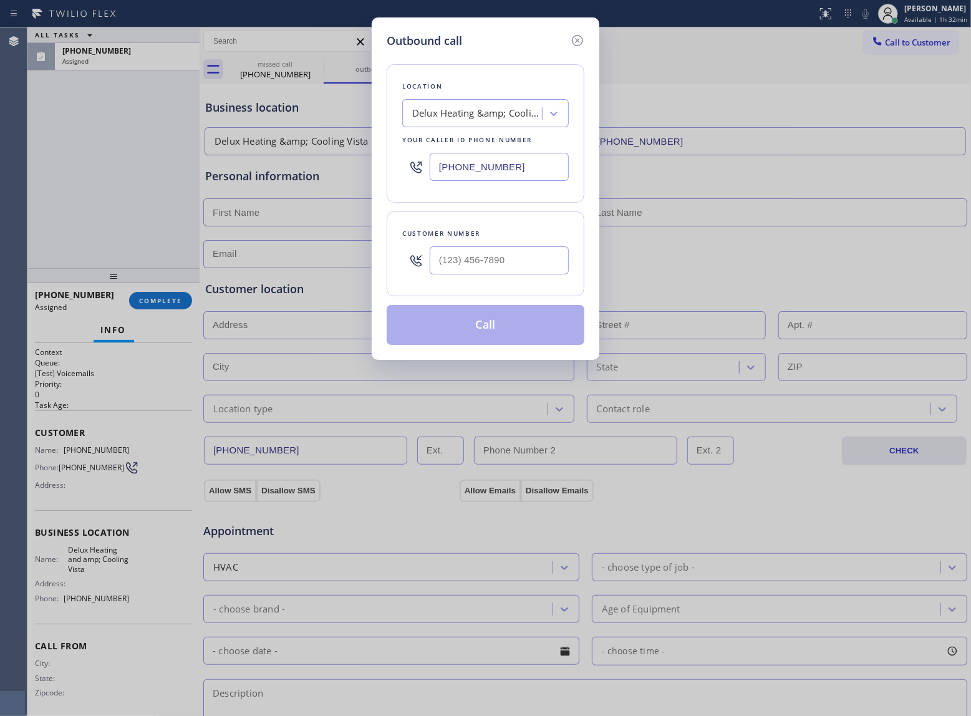
click at [505, 157] on input "[PHONE_NUMBER]" at bounding box center [499, 167] width 139 height 28
paste input "text"
type input "[PHONE_NUMBER]"
click at [575, 43] on icon at bounding box center [577, 40] width 15 height 15
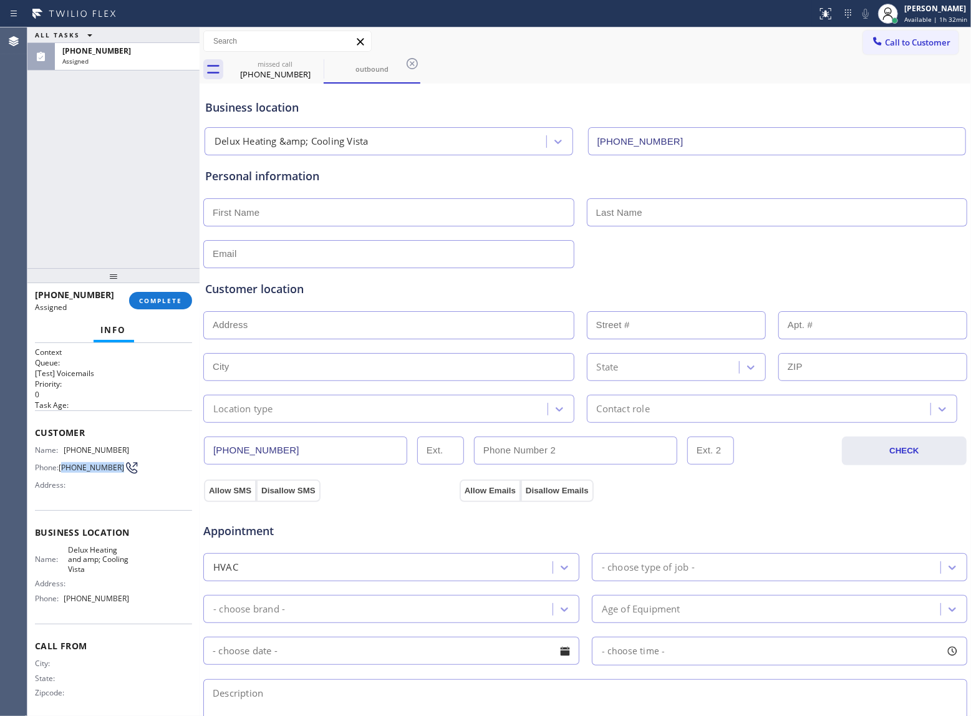
drag, startPoint x: 77, startPoint y: 477, endPoint x: 63, endPoint y: 465, distance: 18.2
click at [63, 465] on span "[PHONE_NUMBER]" at bounding box center [91, 467] width 65 height 9
click at [168, 298] on span "COMPLETE" at bounding box center [160, 300] width 43 height 9
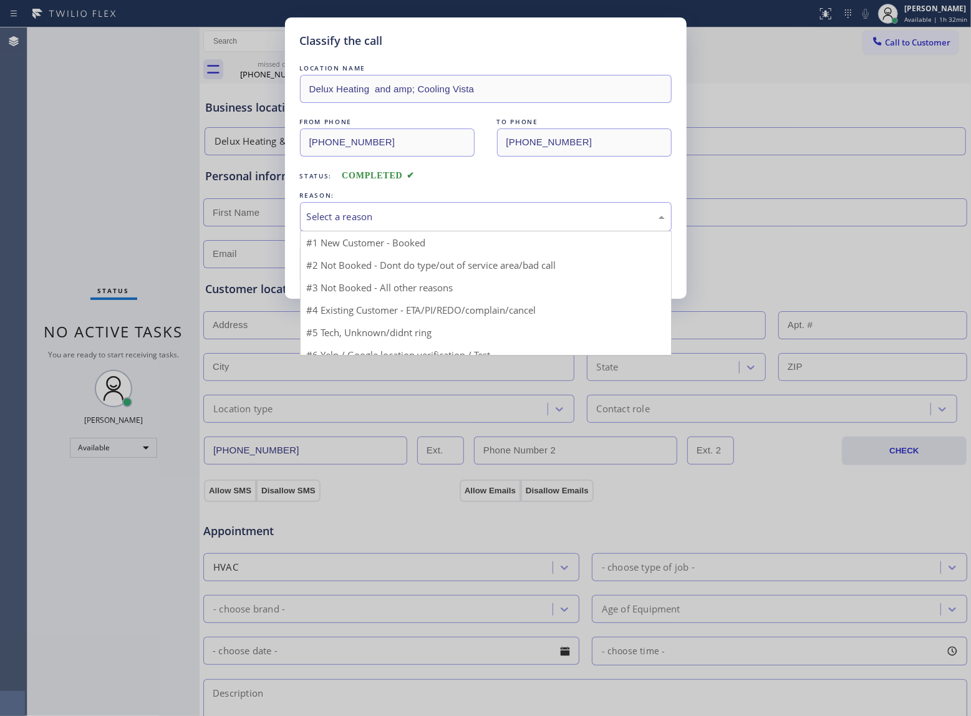
click at [357, 208] on div "Select a reason" at bounding box center [486, 216] width 372 height 29
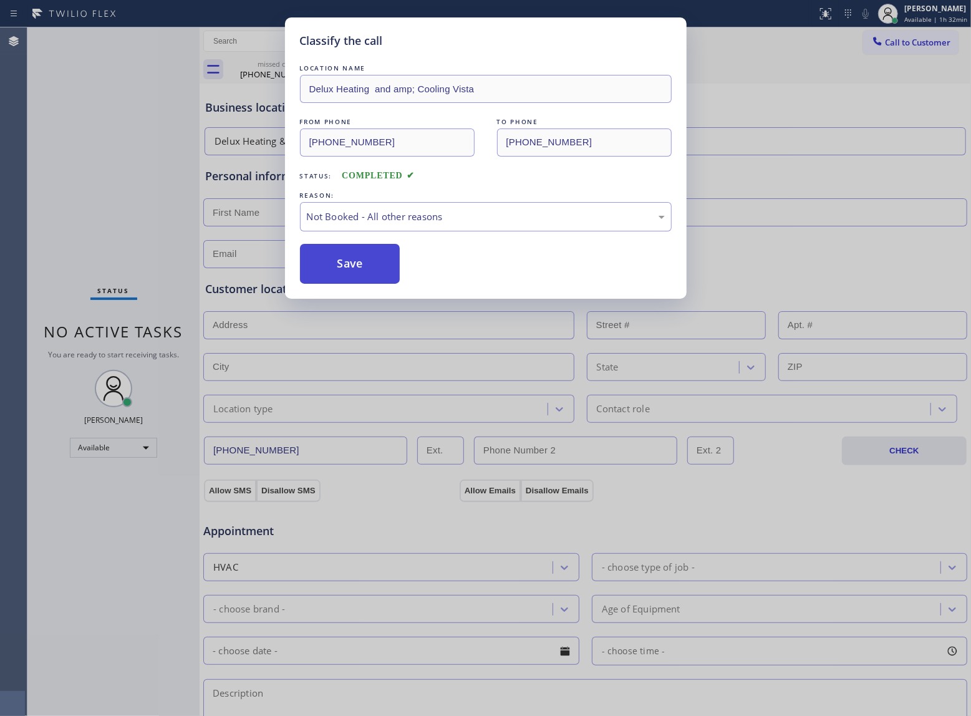
click at [352, 273] on button "Save" at bounding box center [350, 264] width 100 height 40
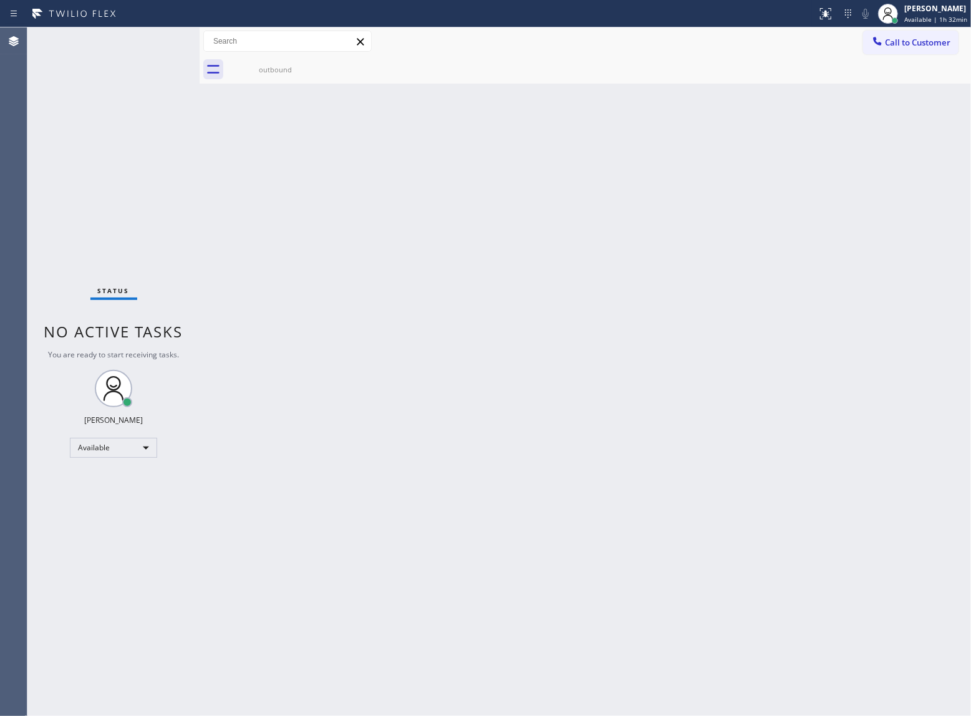
click at [911, 46] on span "Call to Customer" at bounding box center [917, 42] width 65 height 11
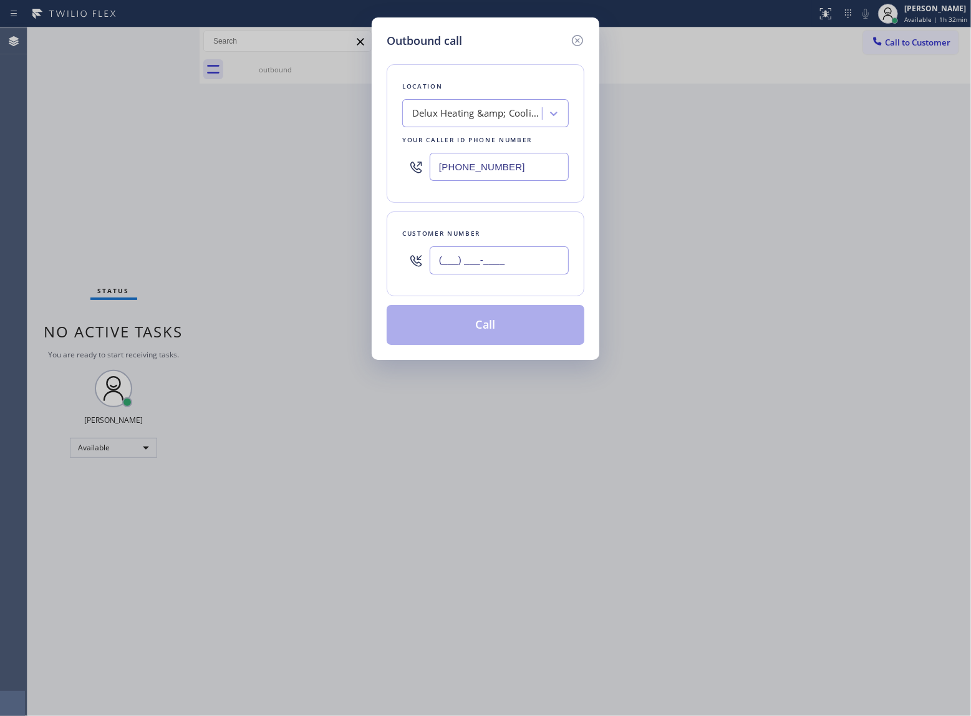
click at [510, 263] on input "(___) ___-____" at bounding box center [499, 260] width 139 height 28
paste input "760) 330-8408"
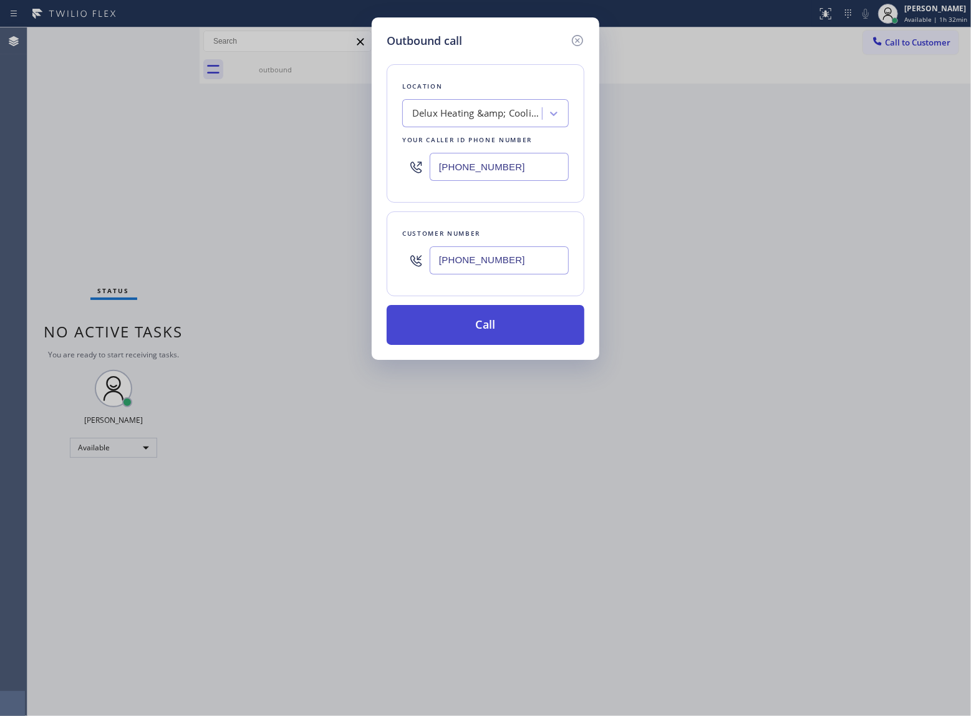
type input "[PHONE_NUMBER]"
click at [510, 332] on button "Call" at bounding box center [486, 325] width 198 height 40
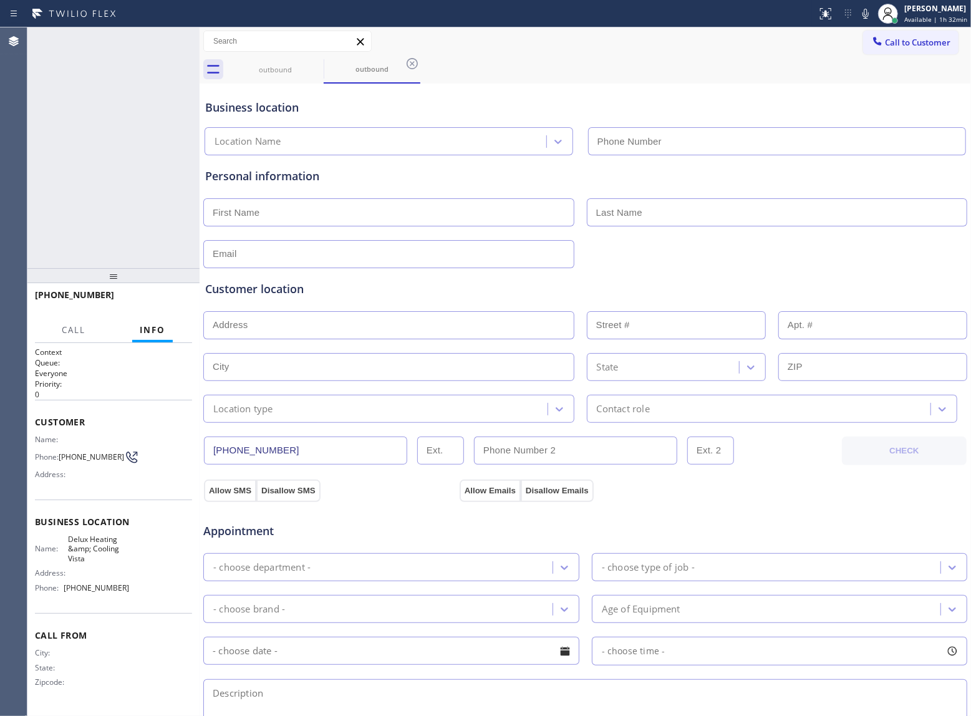
type input "[PHONE_NUMBER]"
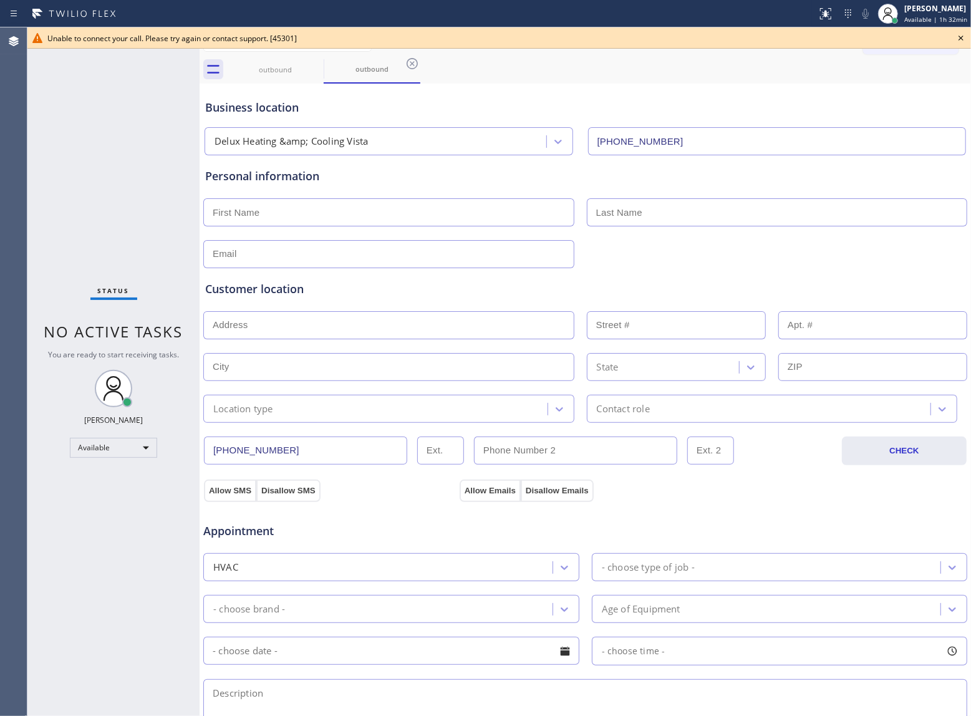
click at [957, 37] on icon at bounding box center [961, 38] width 15 height 15
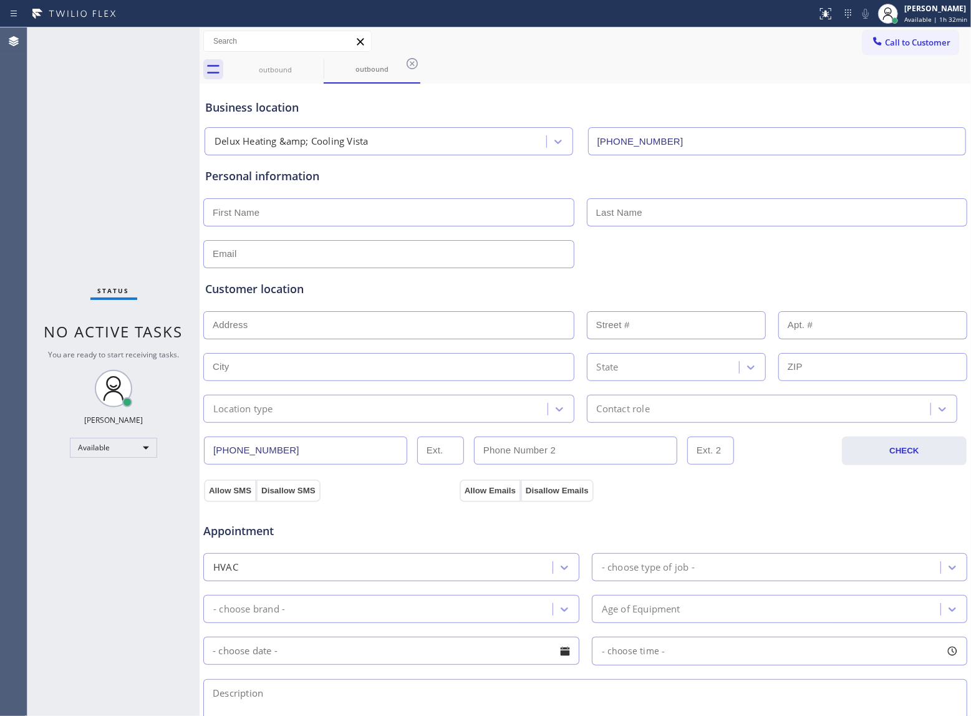
drag, startPoint x: 900, startPoint y: 44, endPoint x: 525, endPoint y: 201, distance: 406.5
click at [900, 43] on span "Call to Customer" at bounding box center [917, 42] width 65 height 11
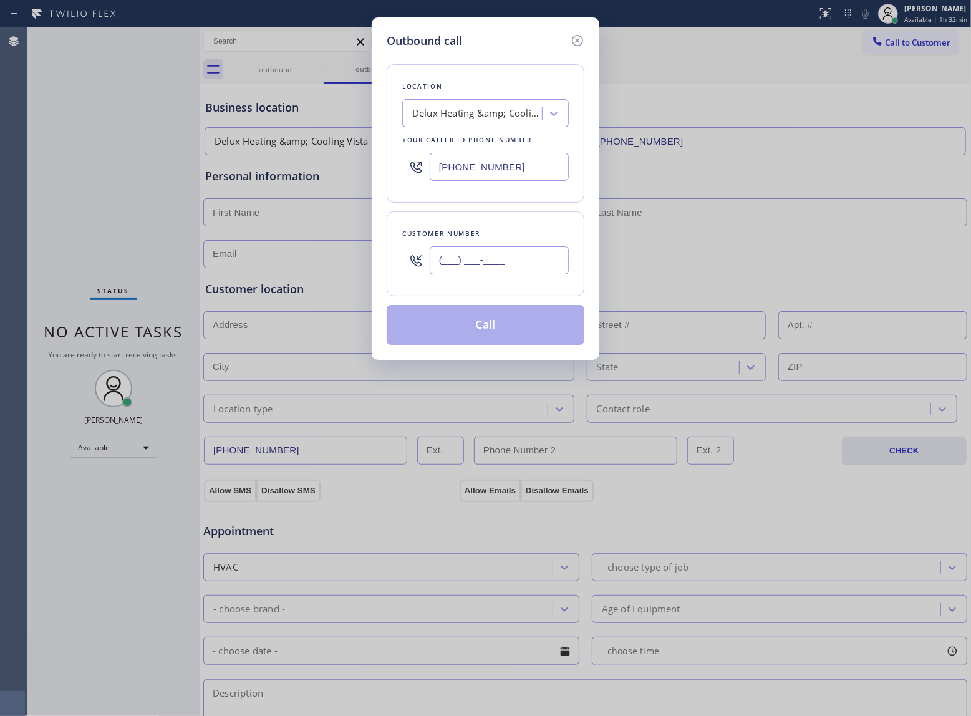
drag, startPoint x: 515, startPoint y: 248, endPoint x: 510, endPoint y: 252, distance: 6.6
click at [512, 250] on input "(___) ___-____" at bounding box center [499, 260] width 139 height 28
click at [505, 255] on input "(___) ___-____" at bounding box center [499, 260] width 139 height 28
paste input "260) 615-1958"
type input "[PHONE_NUMBER]"
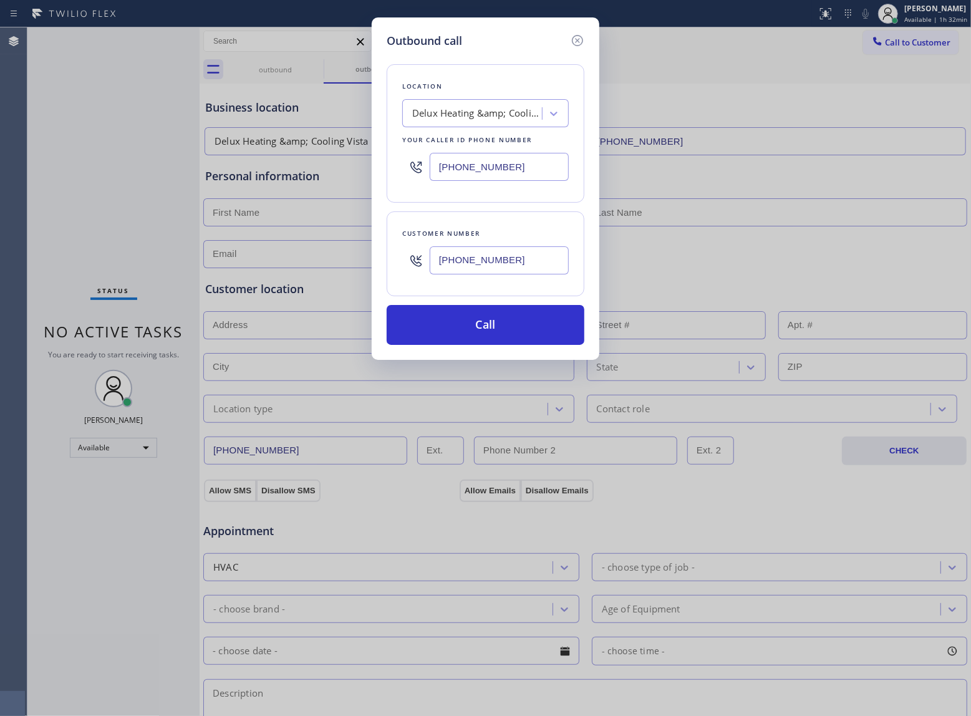
click at [490, 175] on input "[PHONE_NUMBER]" at bounding box center [499, 167] width 139 height 28
paste input "855) 999-4417"
type input "[PHONE_NUMBER]"
click at [504, 323] on button "Call" at bounding box center [486, 325] width 198 height 40
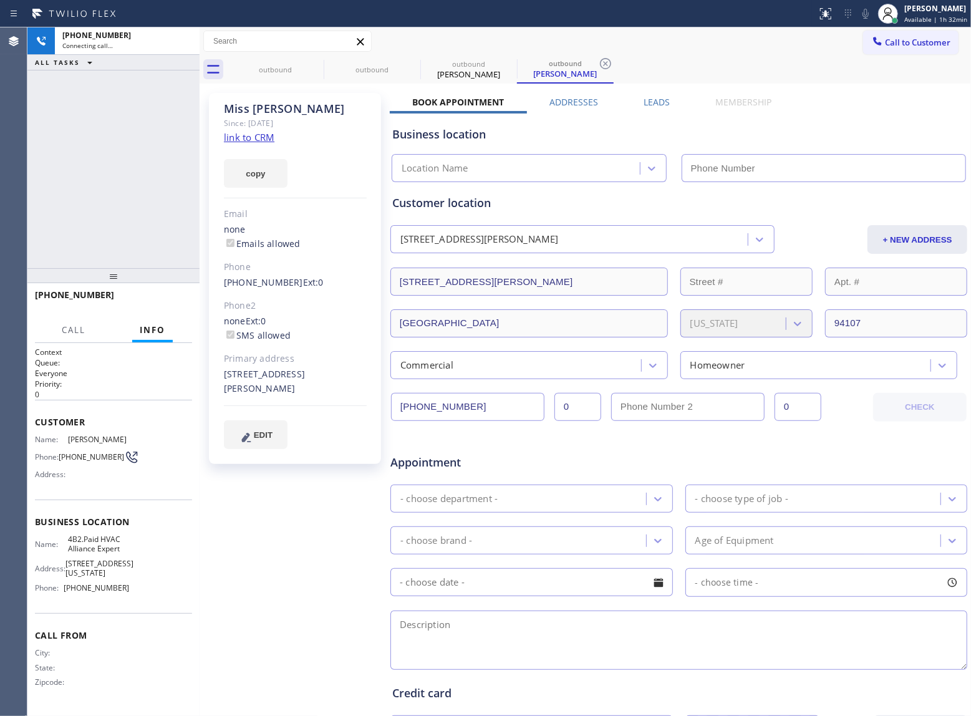
type input "[PHONE_NUMBER]"
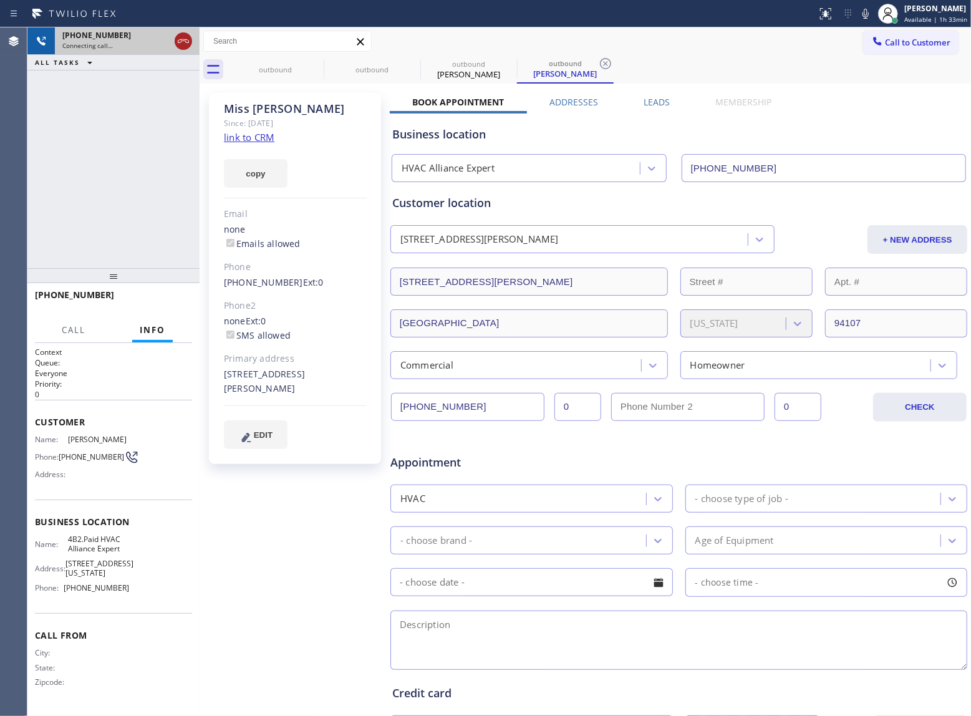
click at [175, 41] on div at bounding box center [183, 41] width 17 height 15
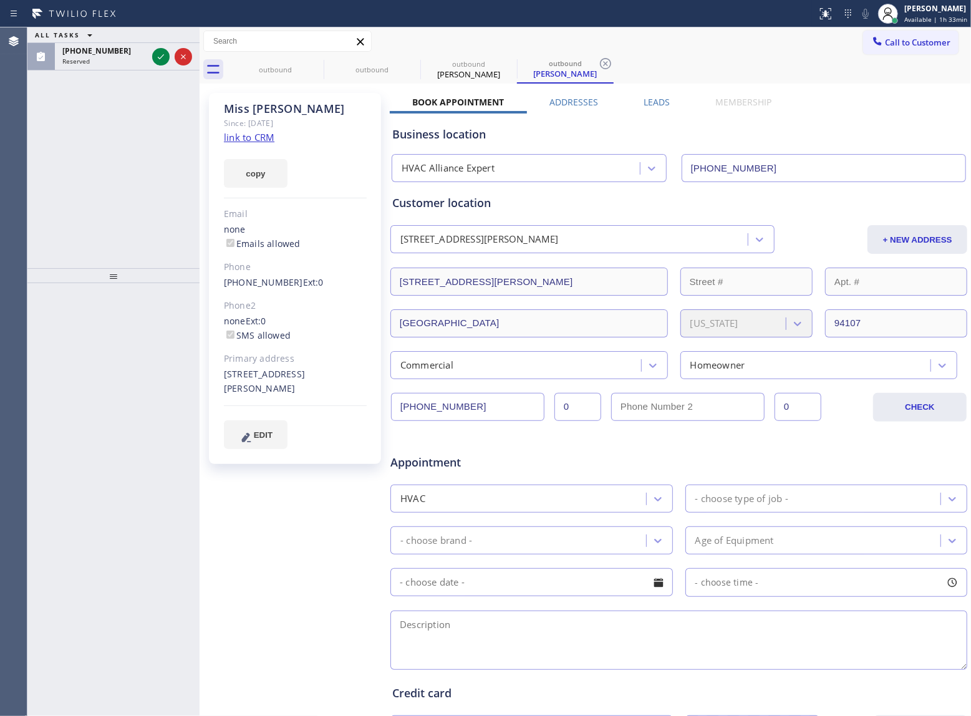
drag, startPoint x: 153, startPoint y: 55, endPoint x: 248, endPoint y: 231, distance: 199.8
click at [153, 55] on icon at bounding box center [160, 56] width 15 height 15
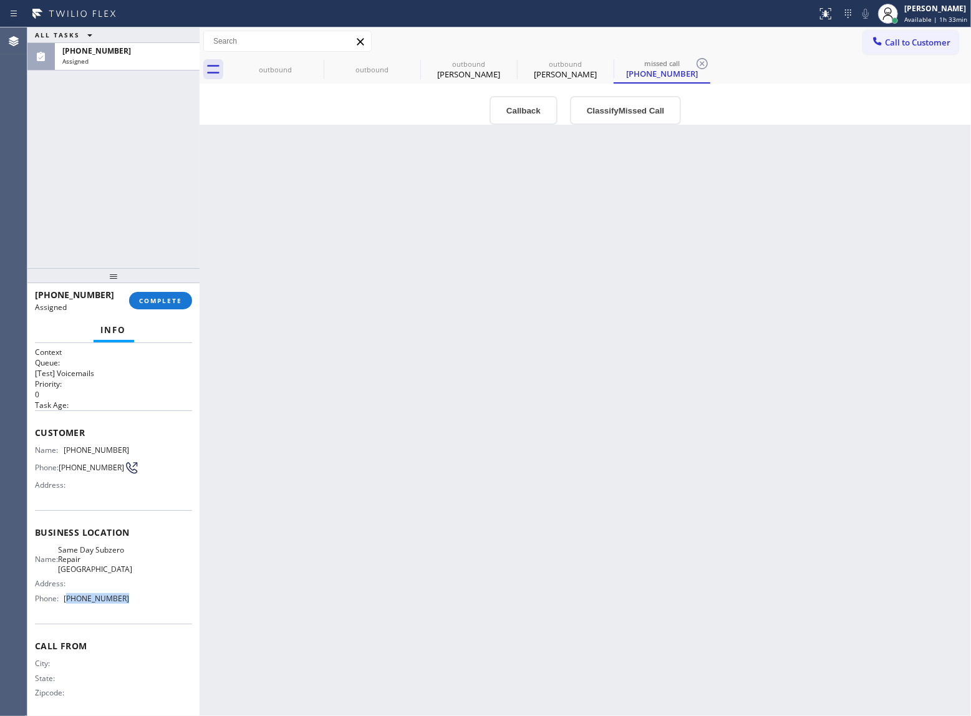
drag, startPoint x: 115, startPoint y: 605, endPoint x: 68, endPoint y: 609, distance: 46.9
click at [68, 603] on span "[PHONE_NUMBER]" at bounding box center [96, 598] width 65 height 9
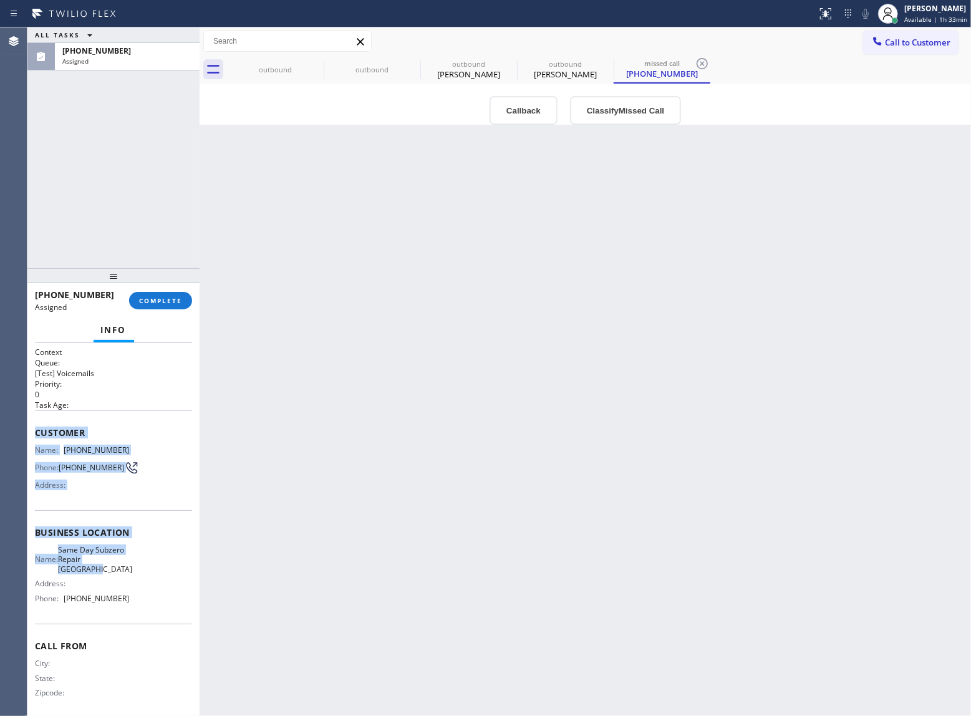
drag, startPoint x: 35, startPoint y: 430, endPoint x: 121, endPoint y: 598, distance: 188.0
click at [110, 579] on div "Context Queue: [Test] Voicemails Priority: 0 Task Age: Customer Name: [PHONE_NU…" at bounding box center [113, 533] width 157 height 372
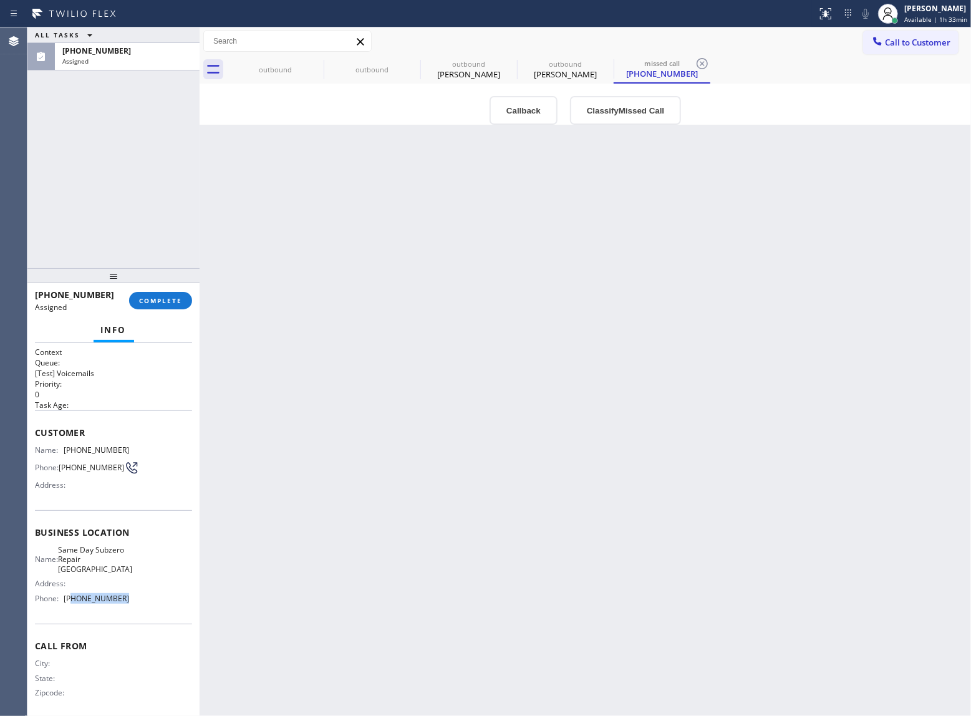
drag, startPoint x: 125, startPoint y: 609, endPoint x: 70, endPoint y: 608, distance: 54.9
click at [70, 608] on div "Name: Same Day Subzero Repair [PERSON_NAME] Address: Phone: [PHONE_NUMBER]" at bounding box center [113, 576] width 157 height 63
click at [70, 603] on span "[PHONE_NUMBER]" at bounding box center [96, 598] width 65 height 9
drag, startPoint x: 123, startPoint y: 605, endPoint x: 67, endPoint y: 608, distance: 55.6
click at [67, 608] on div "Name: Same Day Subzero Repair [PERSON_NAME] Address: Phone: [PHONE_NUMBER]" at bounding box center [113, 576] width 157 height 63
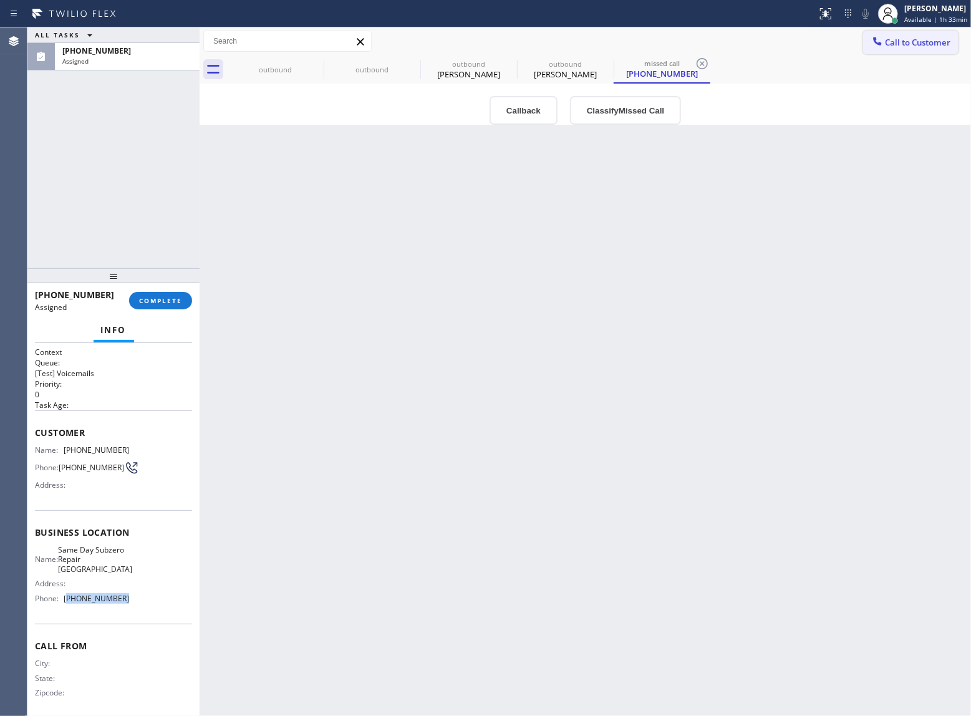
click at [917, 41] on span "Call to Customer" at bounding box center [917, 42] width 65 height 11
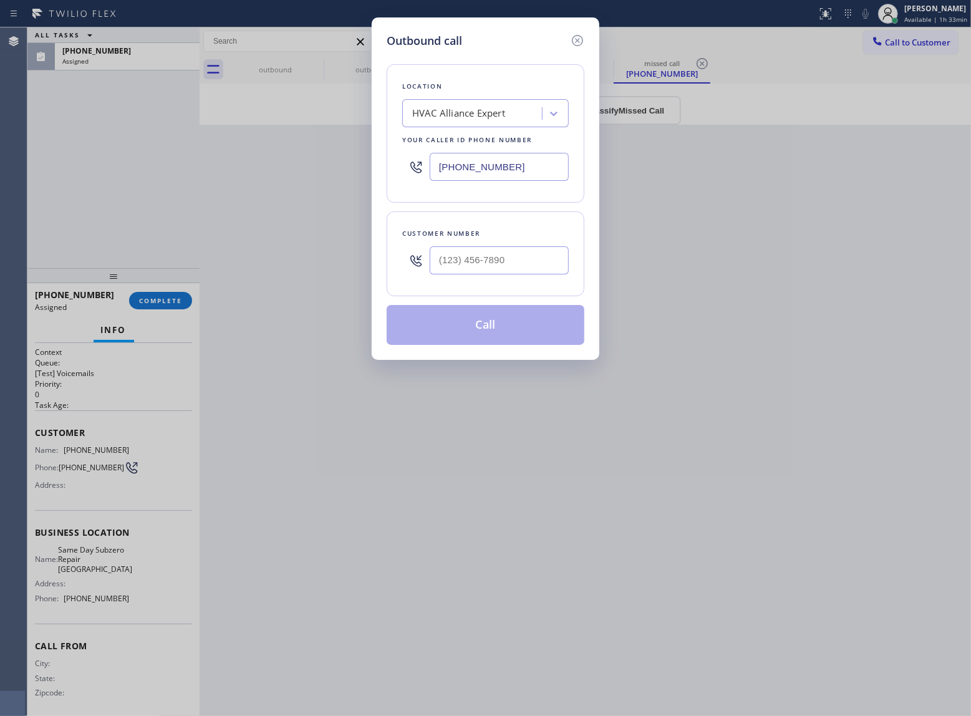
click at [485, 172] on input "[PHONE_NUMBER]" at bounding box center [499, 167] width 139 height 28
paste input "571) 520-2966"
type input "[PHONE_NUMBER]"
click at [580, 39] on icon at bounding box center [577, 40] width 15 height 15
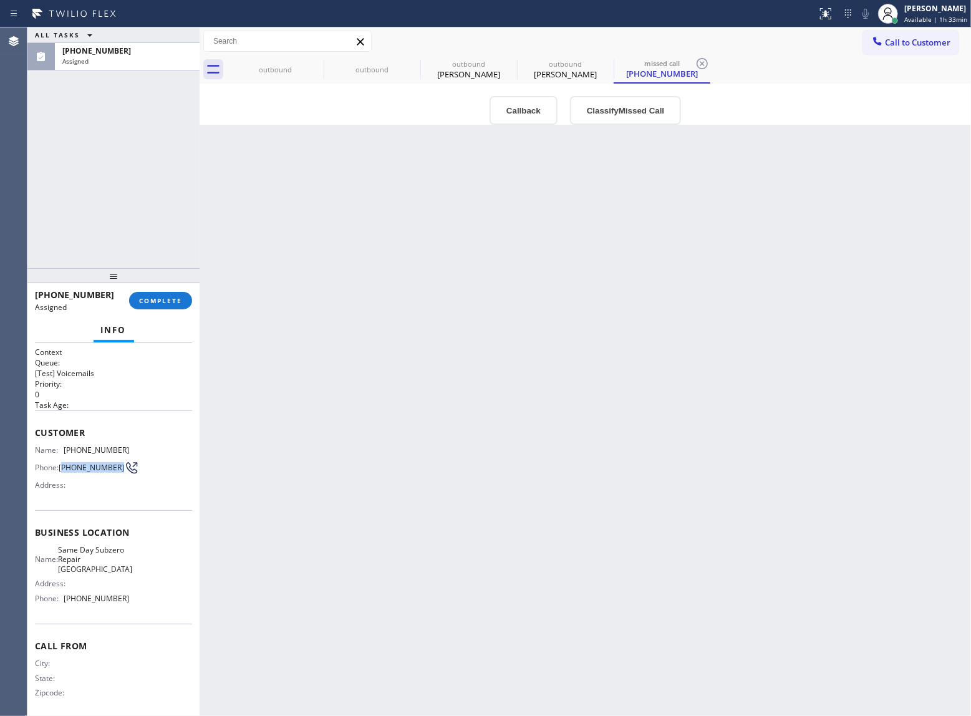
drag, startPoint x: 95, startPoint y: 477, endPoint x: 63, endPoint y: 468, distance: 33.2
click at [63, 468] on span "[PHONE_NUMBER]" at bounding box center [91, 467] width 65 height 9
click at [172, 302] on span "COMPLETE" at bounding box center [160, 300] width 43 height 9
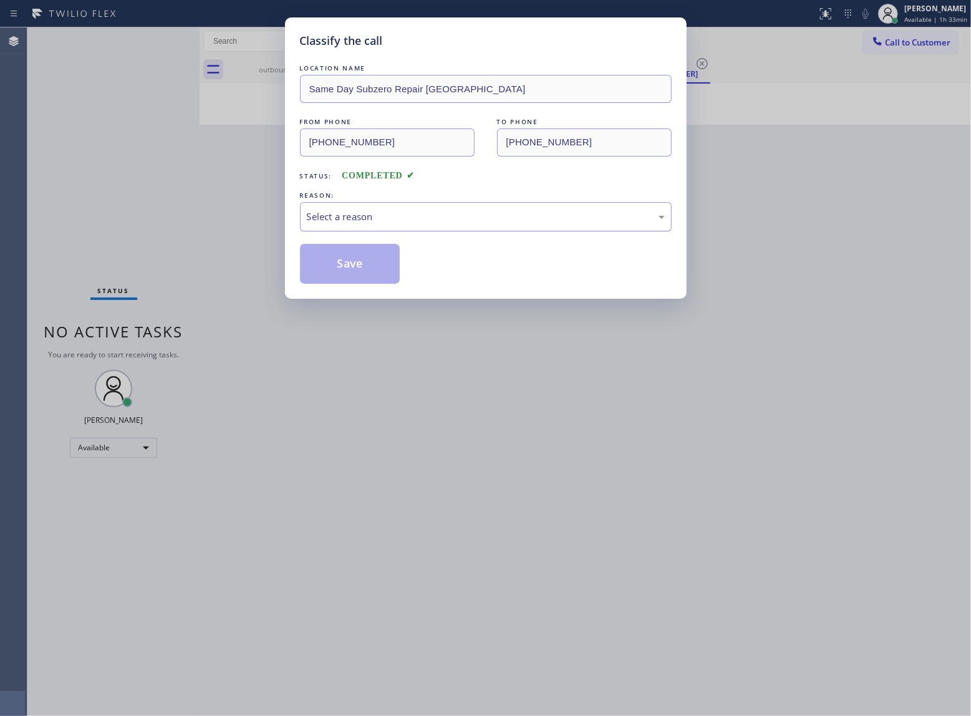
click at [483, 215] on div "Select a reason" at bounding box center [486, 217] width 358 height 14
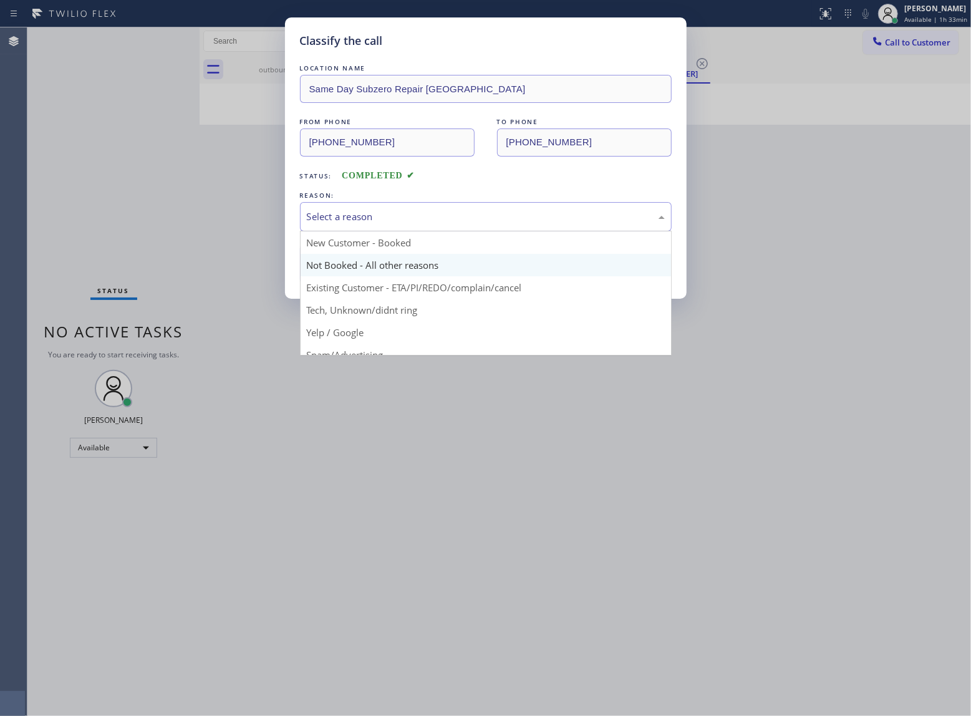
click at [367, 272] on button "Save" at bounding box center [350, 264] width 100 height 40
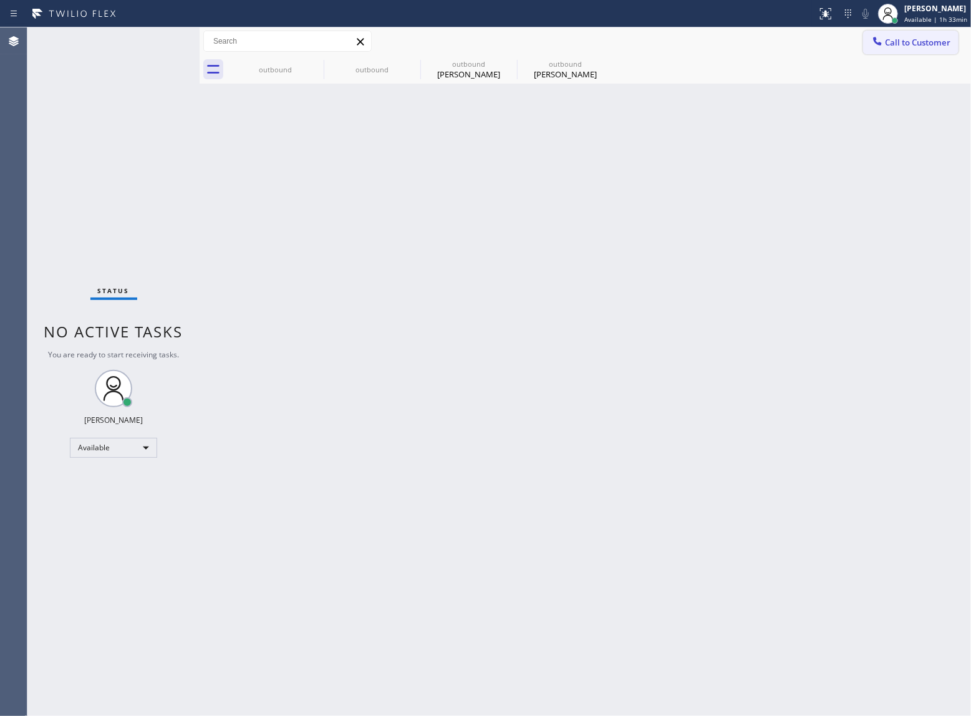
click at [928, 38] on span "Call to Customer" at bounding box center [917, 42] width 65 height 11
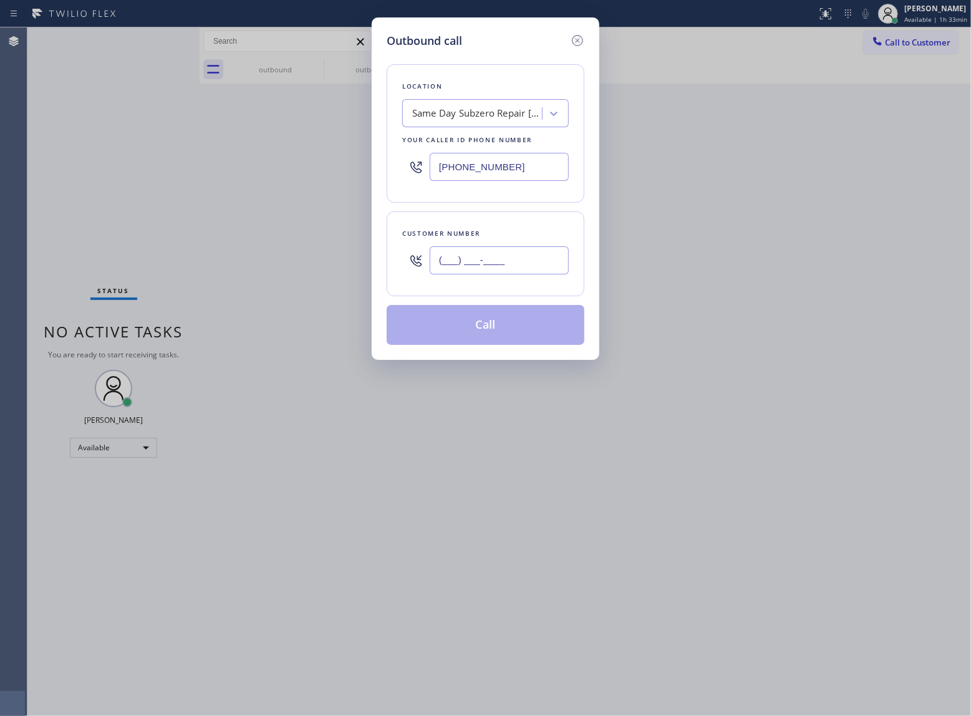
click at [505, 270] on input "(___) ___-____" at bounding box center [499, 260] width 139 height 28
paste input "571) 597-5247"
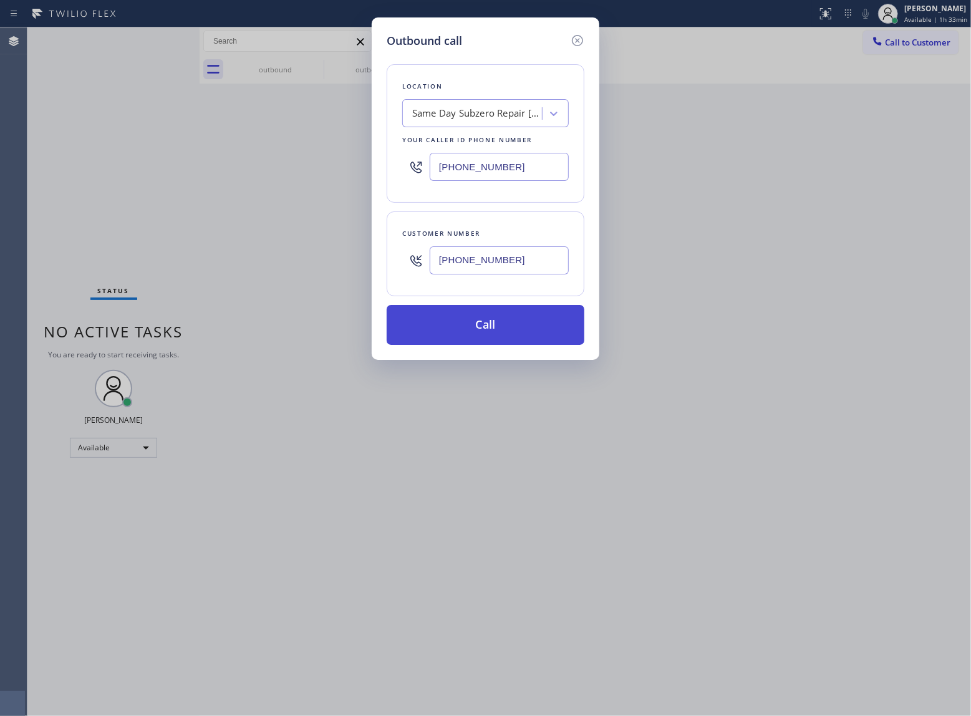
type input "[PHONE_NUMBER]"
click at [520, 331] on button "Call" at bounding box center [486, 325] width 198 height 40
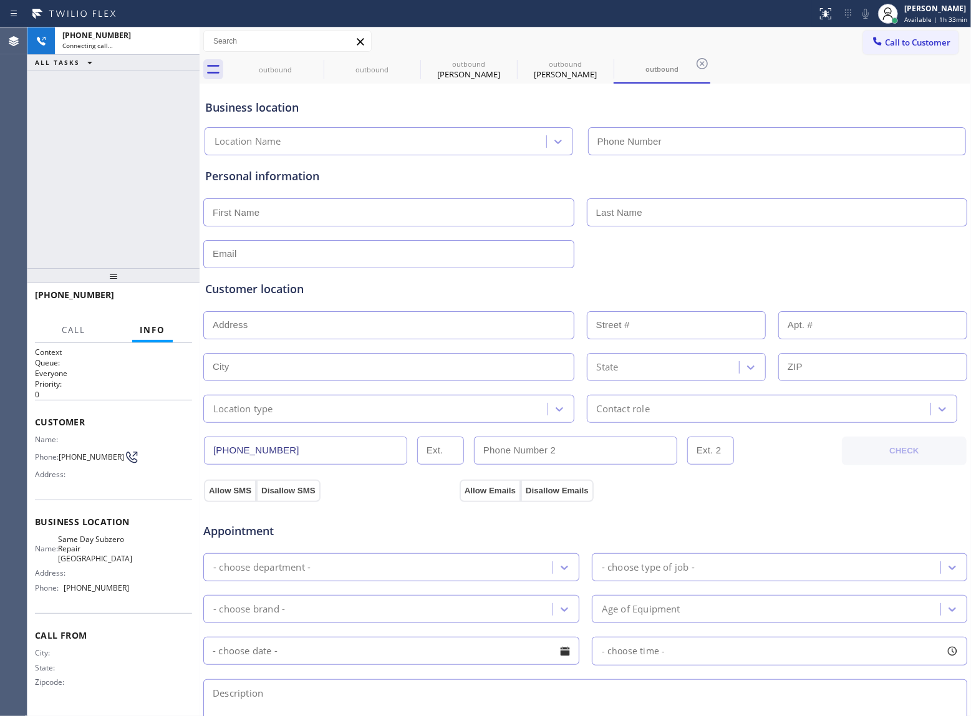
type input "[PHONE_NUMBER]"
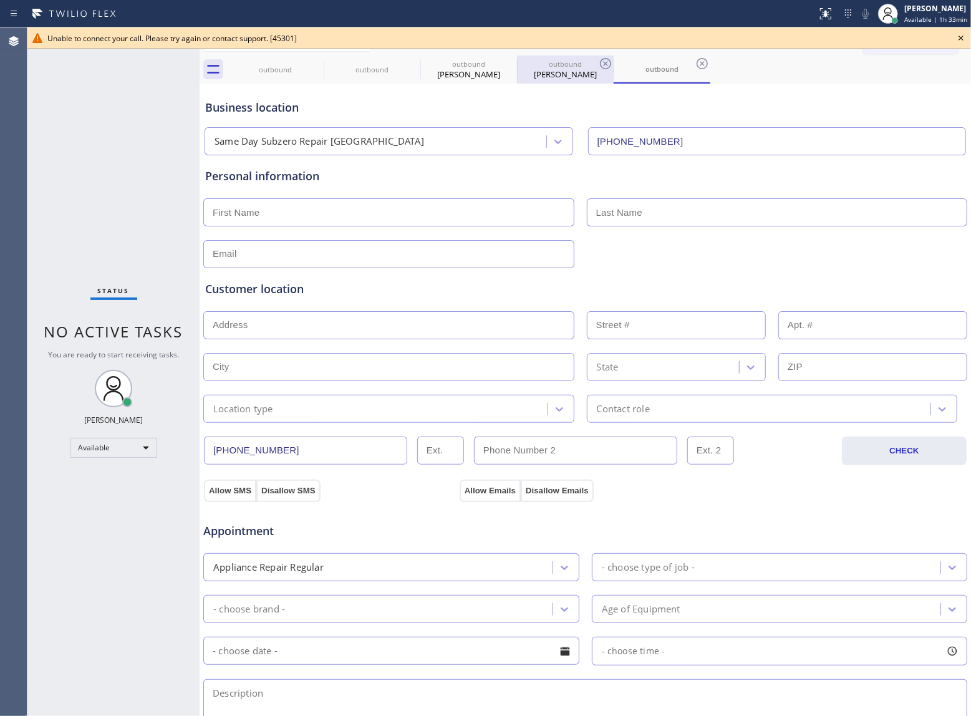
drag, startPoint x: 175, startPoint y: 190, endPoint x: 577, endPoint y: 80, distance: 416.9
click at [175, 190] on div "Status No active tasks You are ready to start receiving tasks. [PERSON_NAME] Av…" at bounding box center [113, 371] width 172 height 689
click at [125, 233] on div "Status No active tasks You are ready to start receiving tasks. [PERSON_NAME] Av…" at bounding box center [113, 371] width 172 height 689
click at [85, 210] on div "Status No active tasks You are ready to start receiving tasks. [PERSON_NAME] Av…" at bounding box center [113, 371] width 172 height 689
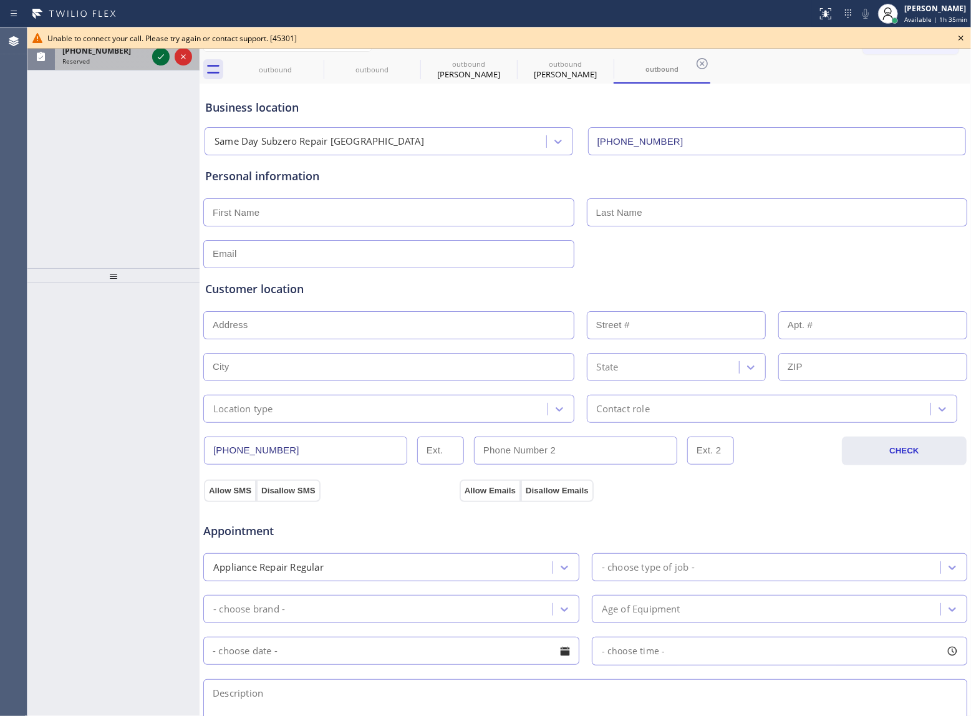
click at [165, 59] on icon at bounding box center [160, 56] width 15 height 15
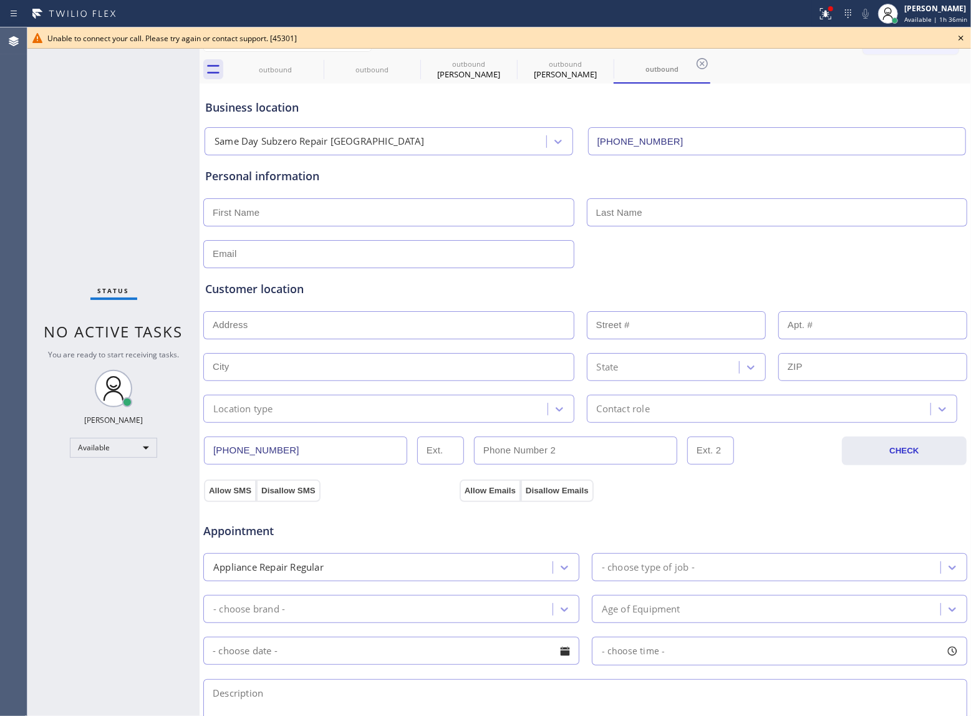
click at [138, 101] on div "Status No active tasks You are ready to start receiving tasks. [PERSON_NAME] Av…" at bounding box center [113, 371] width 172 height 689
click at [954, 38] on icon at bounding box center [961, 38] width 15 height 15
click at [956, 38] on div "Call to Customer Outbound call Location Same Day Subzero Repair [GEOGRAPHIC_DAT…" at bounding box center [917, 42] width 108 height 22
click at [958, 36] on div "Call to Customer Outbound call Location Same Day Subzero Repair [GEOGRAPHIC_DAT…" at bounding box center [917, 42] width 108 height 22
click at [958, 41] on div "Call to Customer Outbound call Location Same Day Subzero Repair [GEOGRAPHIC_DAT…" at bounding box center [917, 42] width 108 height 22
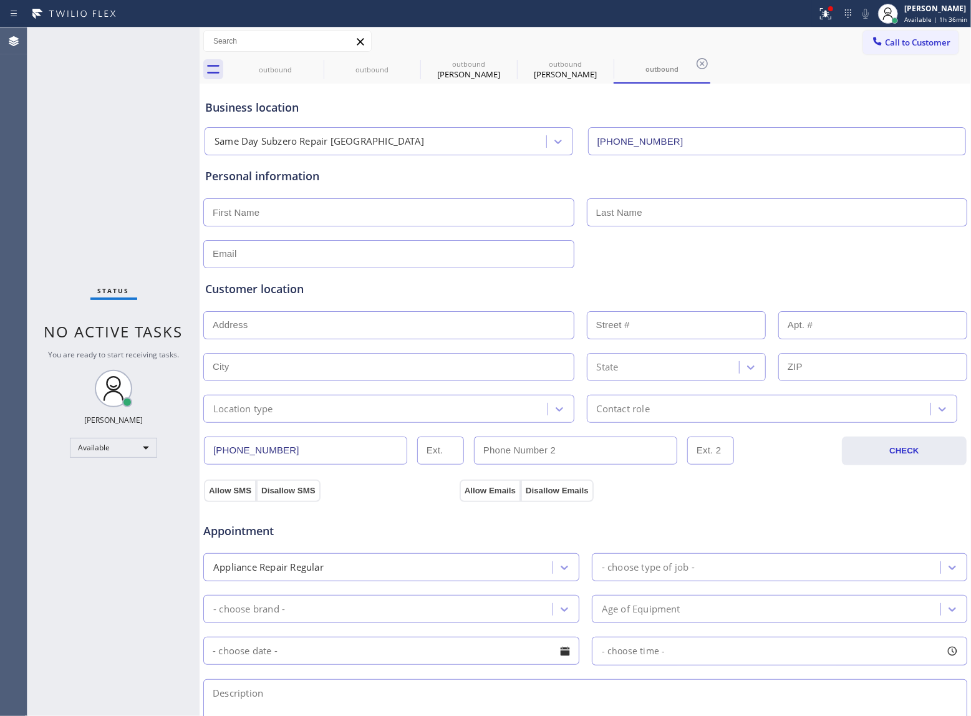
click at [0, 0] on icon at bounding box center [0, 0] width 0 height 0
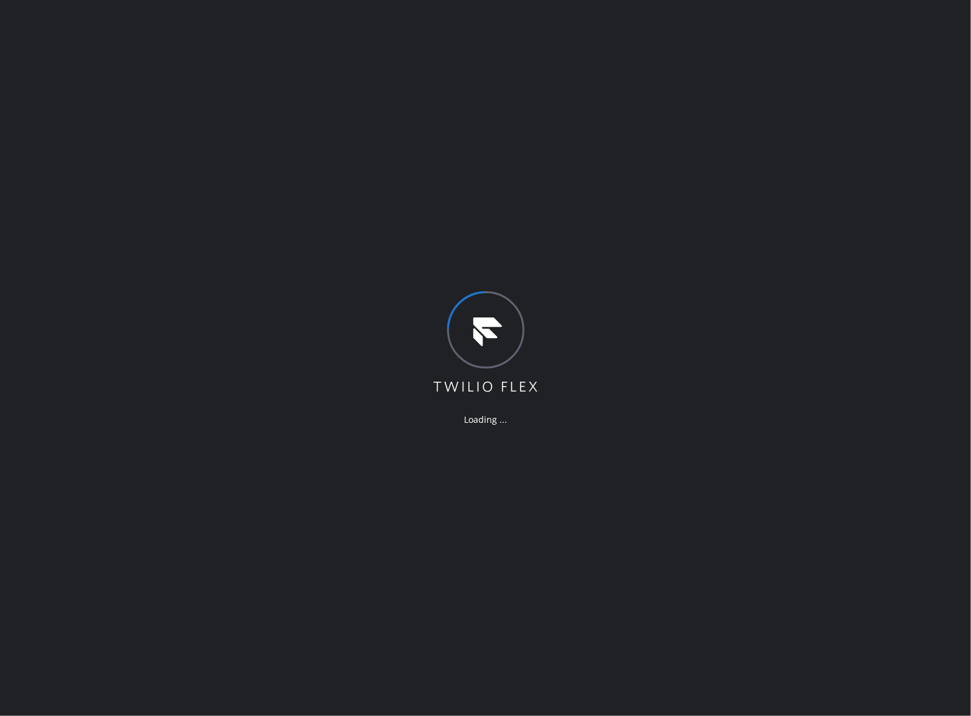
click at [177, 130] on div "Loading ..." at bounding box center [485, 358] width 971 height 716
click at [192, 462] on div "Loading ..." at bounding box center [485, 358] width 971 height 716
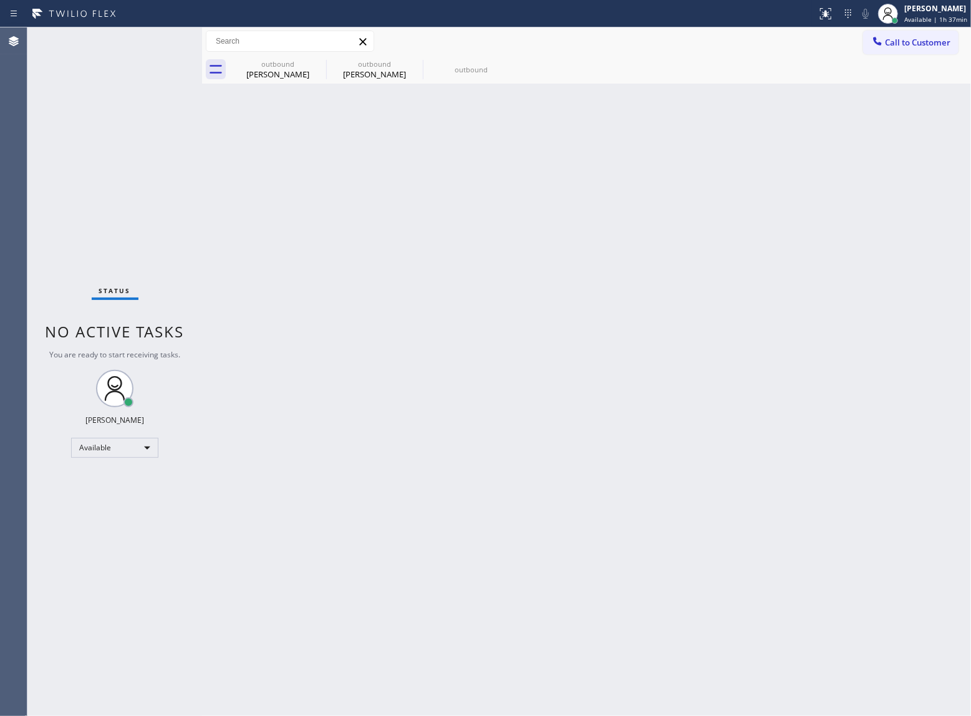
drag, startPoint x: 318, startPoint y: 68, endPoint x: 956, endPoint y: 528, distance: 787.0
click at [0, 0] on icon at bounding box center [0, 0] width 0 height 0
click at [198, 253] on div "Status No active tasks You are ready to start receiving tasks. [PERSON_NAME] Av…" at bounding box center [114, 371] width 175 height 689
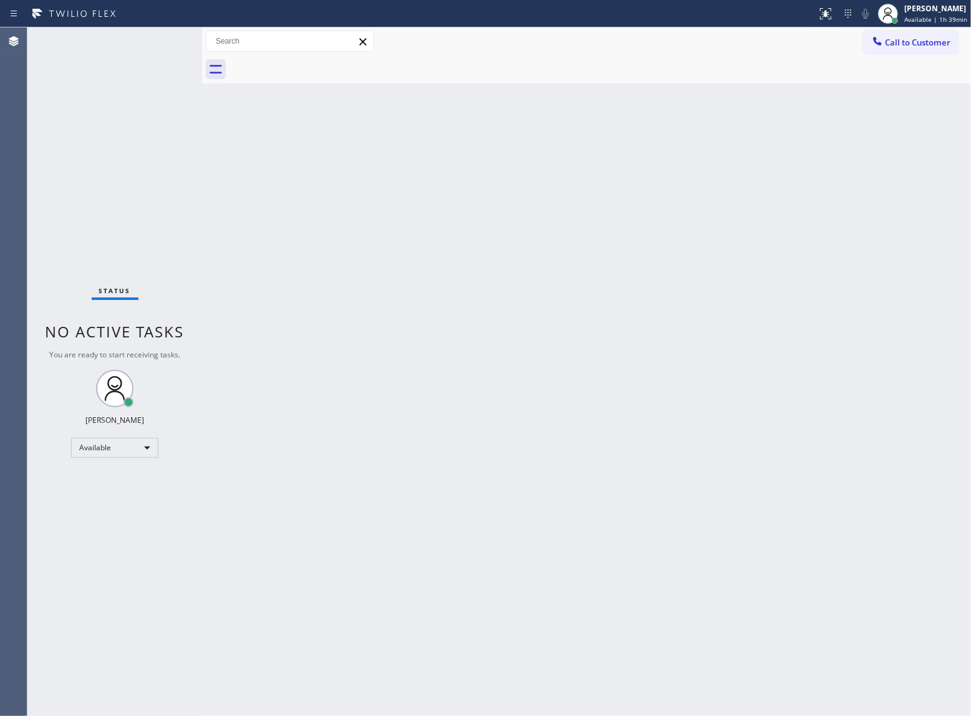
drag, startPoint x: 926, startPoint y: 41, endPoint x: 589, endPoint y: 197, distance: 371.2
click at [926, 42] on span "Call to Customer" at bounding box center [917, 42] width 65 height 11
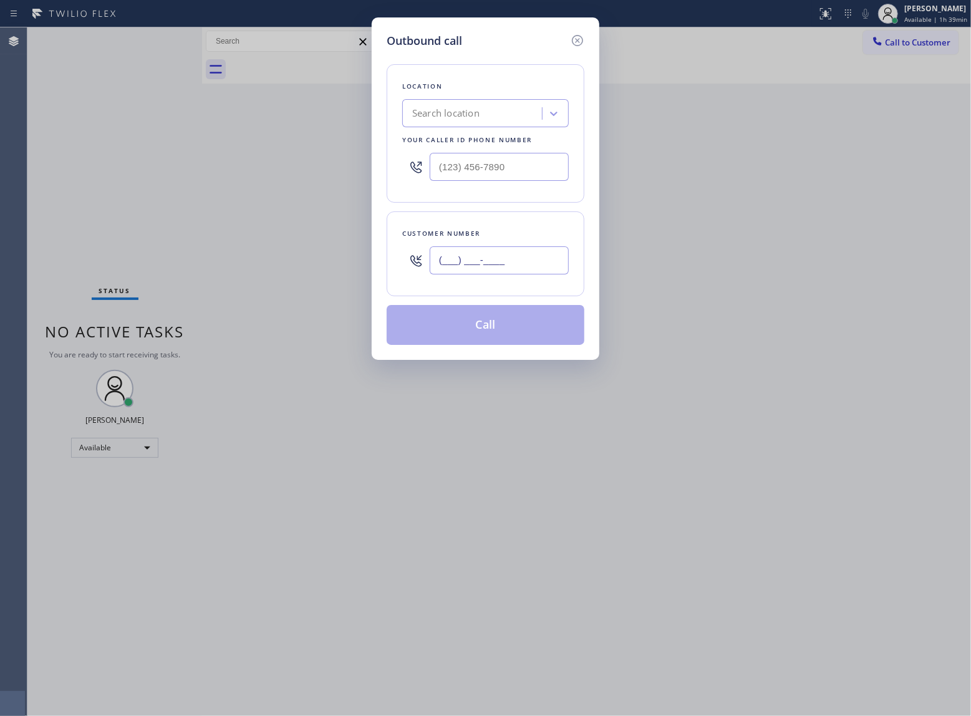
click at [512, 268] on input "(___) ___-____" at bounding box center [499, 260] width 139 height 28
paste input "260) 615-1958"
type input "[PHONE_NUMBER]"
click at [479, 168] on input "(___) ___-____" at bounding box center [499, 167] width 139 height 28
paste input "855) 999-4417"
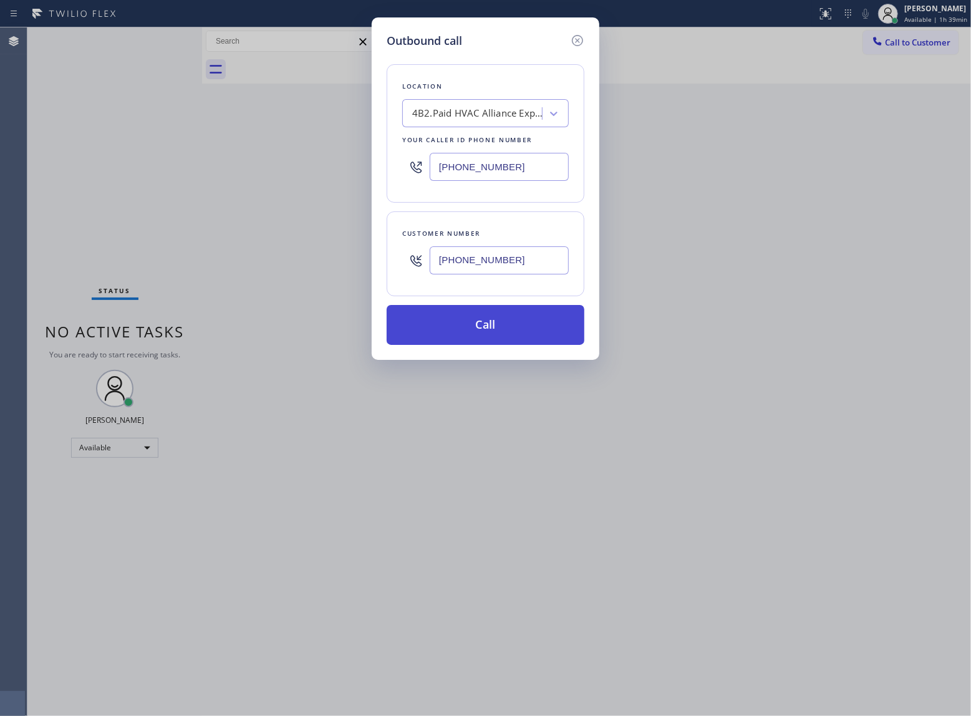
type input "[PHONE_NUMBER]"
click at [490, 327] on button "Call" at bounding box center [486, 325] width 198 height 40
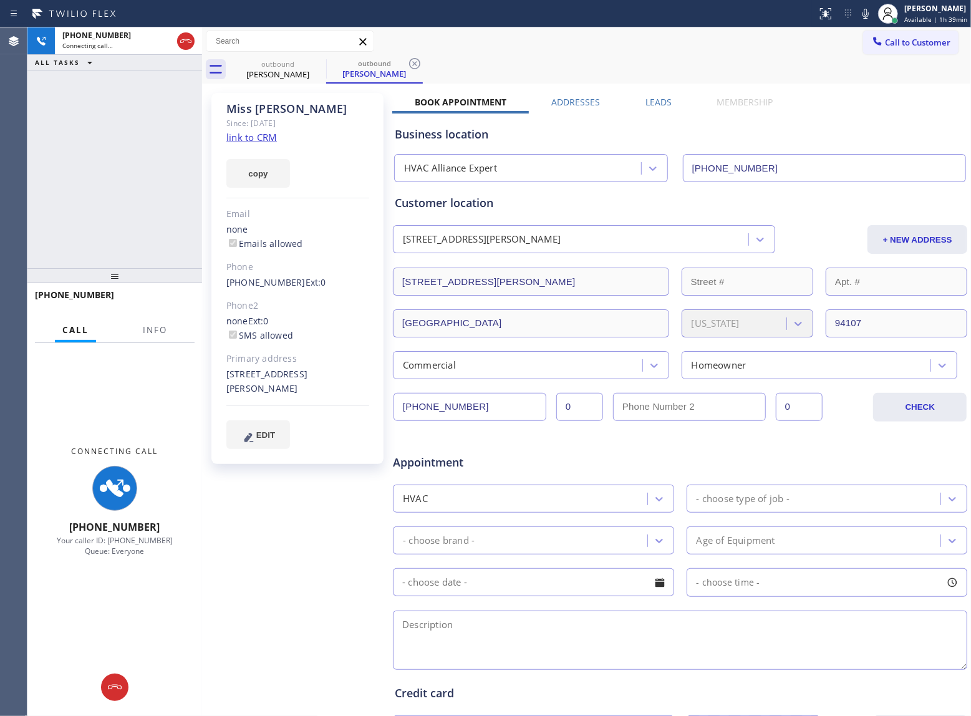
type input "[PHONE_NUMBER]"
drag, startPoint x: 288, startPoint y: 279, endPoint x: 231, endPoint y: 283, distance: 57.5
click at [231, 283] on div "(260) 615-1958 Ext: 0" at bounding box center [297, 283] width 143 height 14
copy link "260) 615-1958"
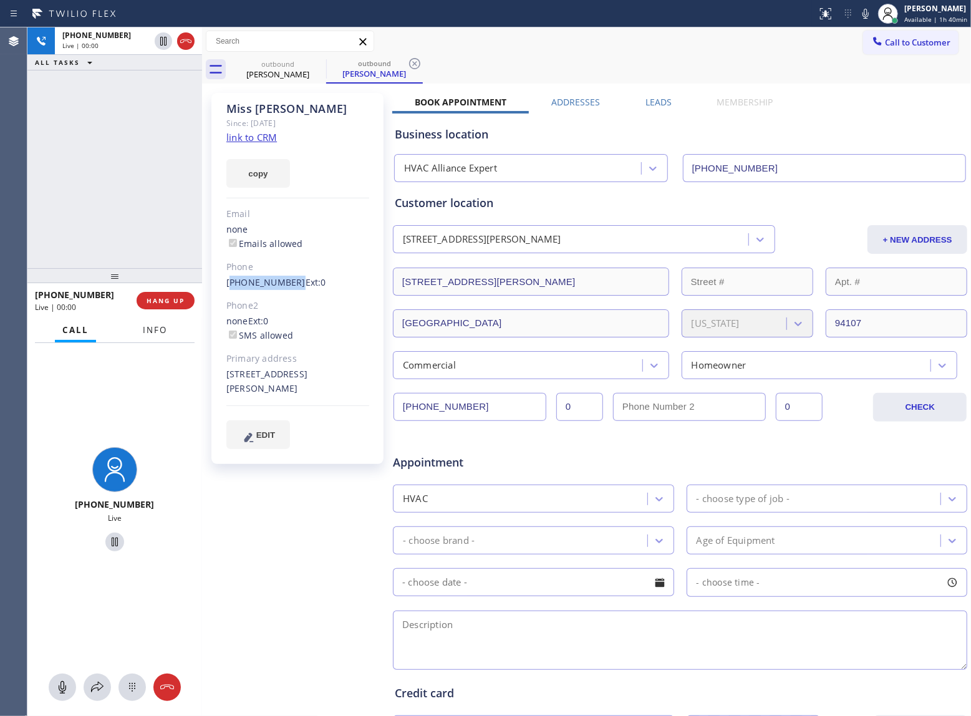
click at [153, 331] on span "Info" at bounding box center [155, 329] width 24 height 11
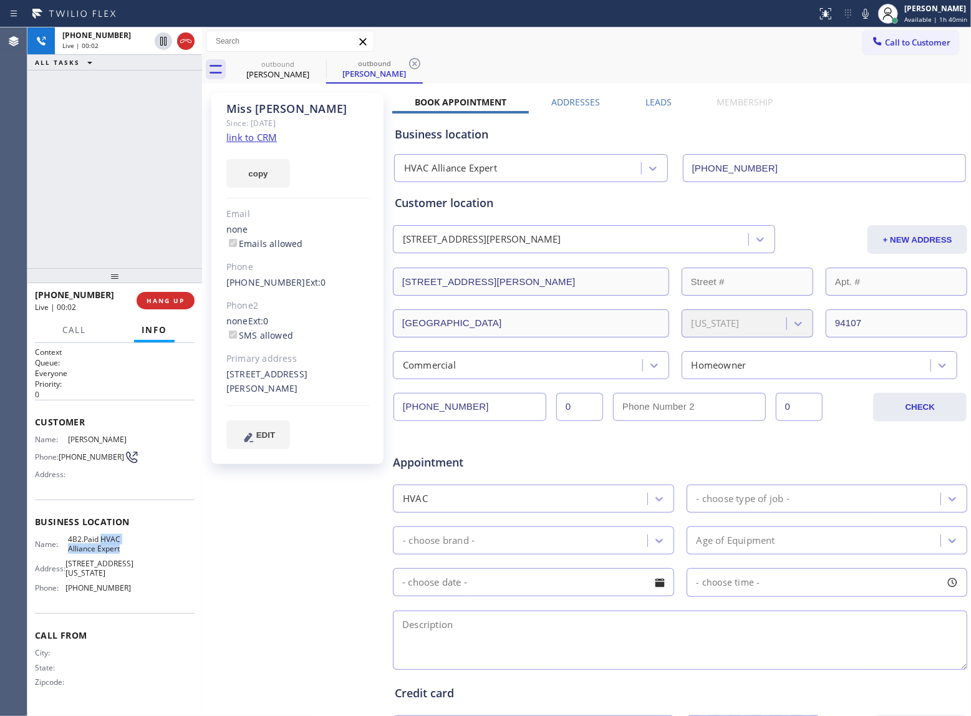
drag, startPoint x: 117, startPoint y: 558, endPoint x: 100, endPoint y: 545, distance: 21.8
click at [100, 545] on span "4B2.Paid HVAC Alliance Expert" at bounding box center [99, 544] width 62 height 19
copy span "HVAC Alliance Expert"
click at [161, 293] on button "HANG UP" at bounding box center [166, 300] width 58 height 17
click at [173, 296] on span "COMPLETE" at bounding box center [163, 300] width 43 height 9
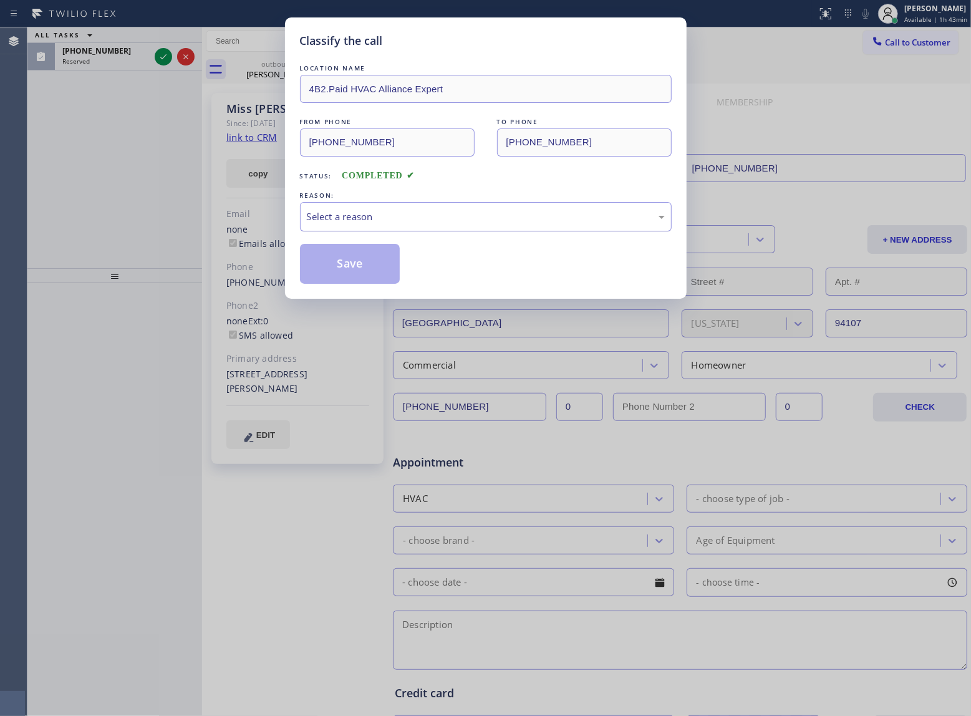
click at [349, 220] on div "Select a reason" at bounding box center [486, 217] width 358 height 14
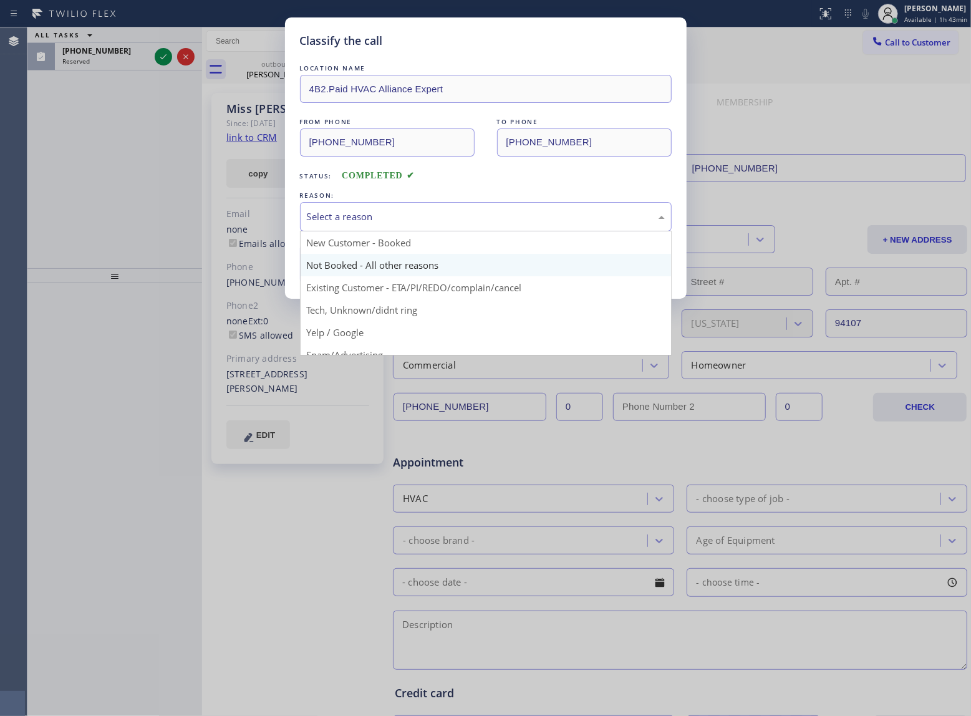
click at [338, 263] on button "Save" at bounding box center [350, 264] width 100 height 40
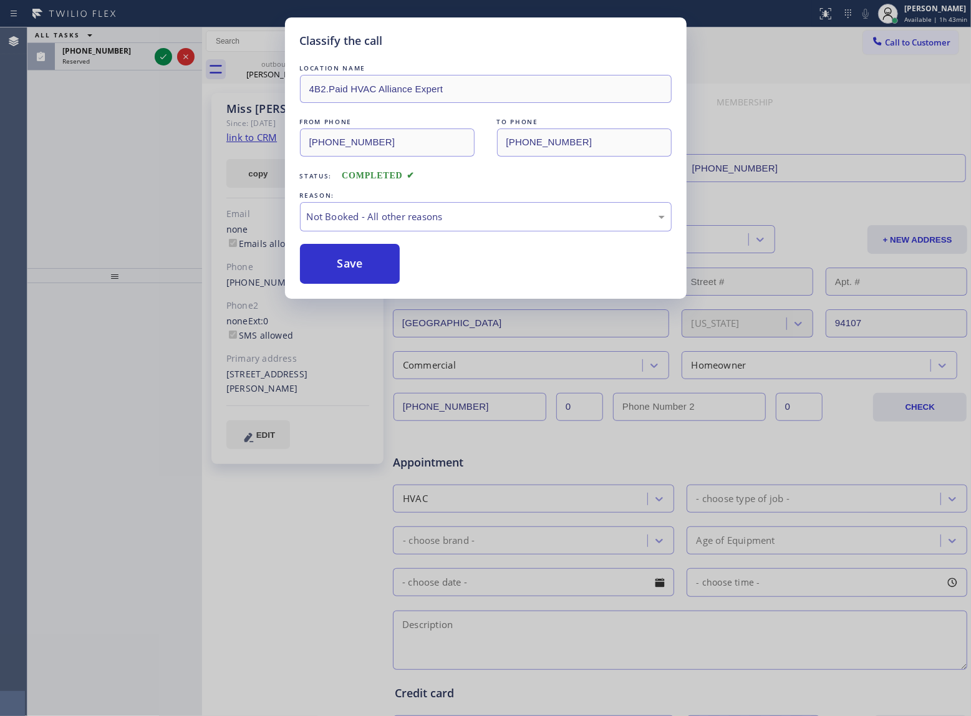
click at [163, 56] on div "Classify the call LOCATION NAME 4B2.Paid HVAC Alliance Expert FROM PHONE (855) …" at bounding box center [485, 358] width 971 height 716
click at [163, 56] on icon at bounding box center [163, 56] width 15 height 15
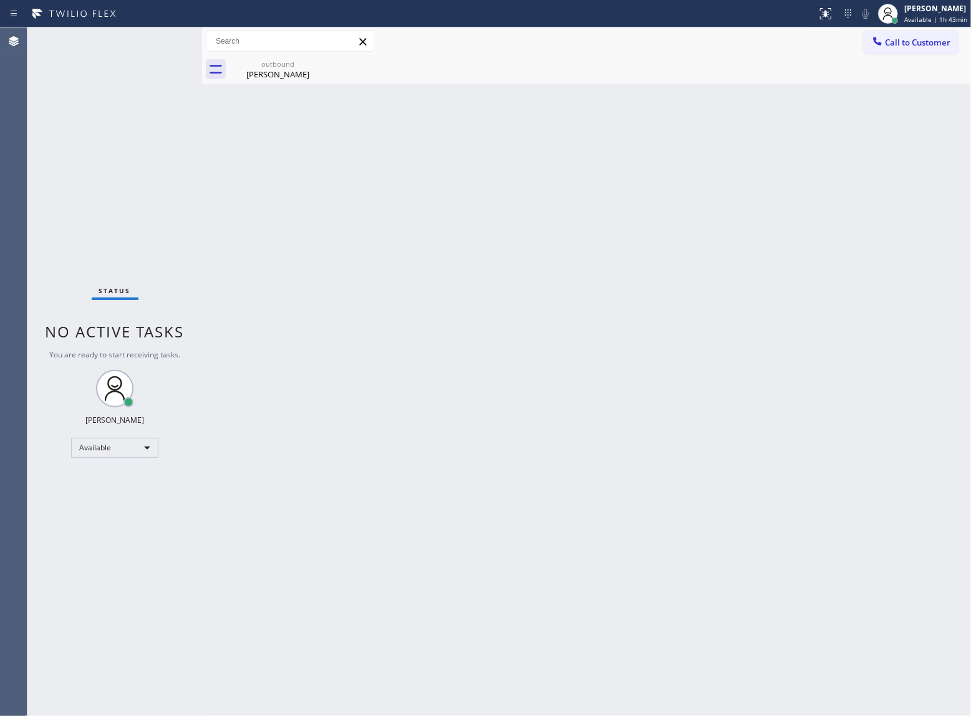
click at [163, 56] on div "Status No active tasks You are ready to start receiving tasks. [PERSON_NAME] Av…" at bounding box center [114, 371] width 175 height 689
click at [163, 195] on div "Status No active tasks You are ready to start receiving tasks. [PERSON_NAME] Av…" at bounding box center [114, 371] width 175 height 689
click at [155, 188] on div "Status No active tasks You are ready to start receiving tasks. [PERSON_NAME] Av…" at bounding box center [114, 371] width 175 height 689
click at [127, 213] on div "Status No active tasks You are ready to start receiving tasks. [PERSON_NAME] Av…" at bounding box center [114, 371] width 175 height 689
click at [321, 64] on icon at bounding box center [318, 63] width 15 height 15
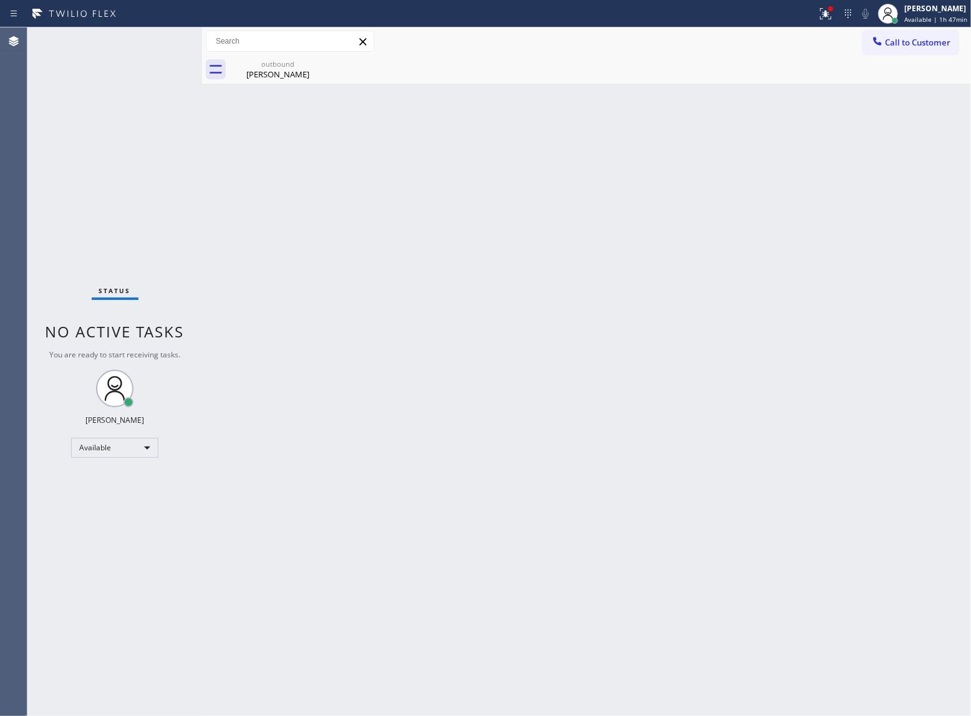
drag, startPoint x: 116, startPoint y: 267, endPoint x: 422, endPoint y: 301, distance: 308.1
click at [116, 267] on div "Status No active tasks You are ready to start receiving tasks. [PERSON_NAME] Av…" at bounding box center [114, 371] width 175 height 689
click at [832, 16] on div at bounding box center [825, 13] width 27 height 15
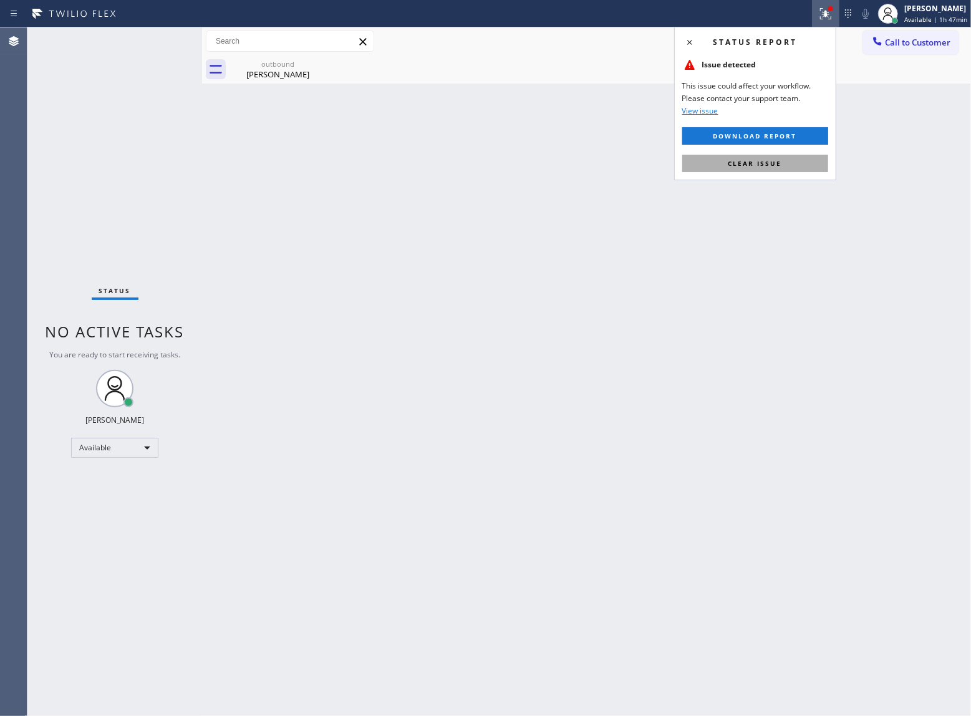
click at [719, 156] on button "Clear issue" at bounding box center [755, 163] width 146 height 17
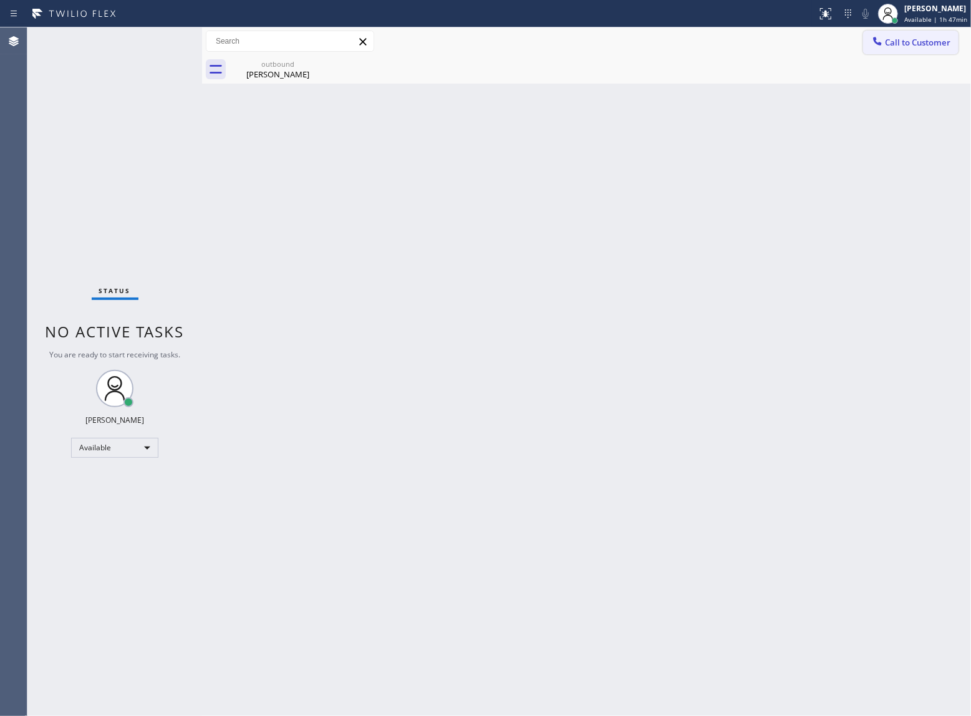
click at [911, 45] on span "Call to Customer" at bounding box center [917, 42] width 65 height 11
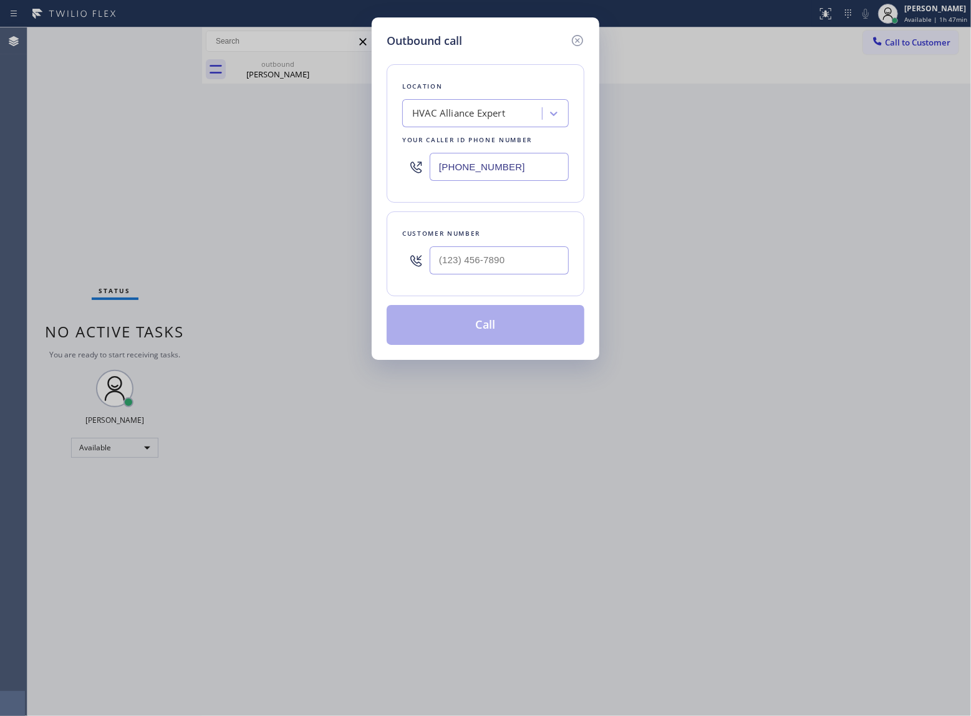
click at [483, 277] on div at bounding box center [499, 260] width 139 height 41
click at [472, 248] on input "(___) ___-____" at bounding box center [499, 260] width 139 height 28
paste input "260) 615-1958"
type input "[PHONE_NUMBER]"
click at [462, 116] on div "HVAC Alliance Expert" at bounding box center [458, 114] width 93 height 14
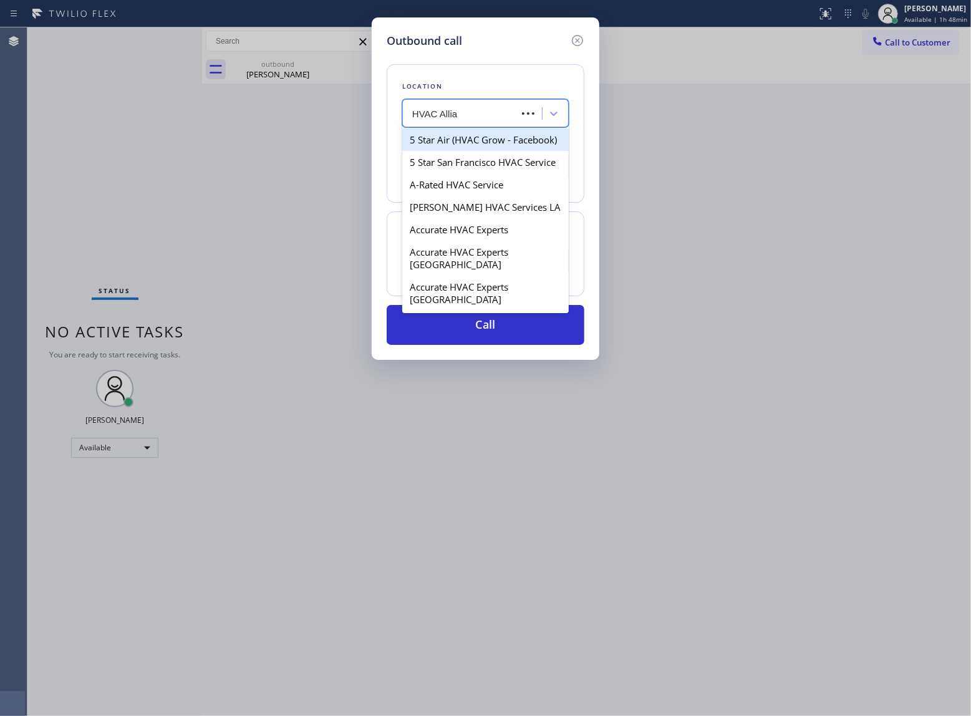
type input "HVAC Allian"
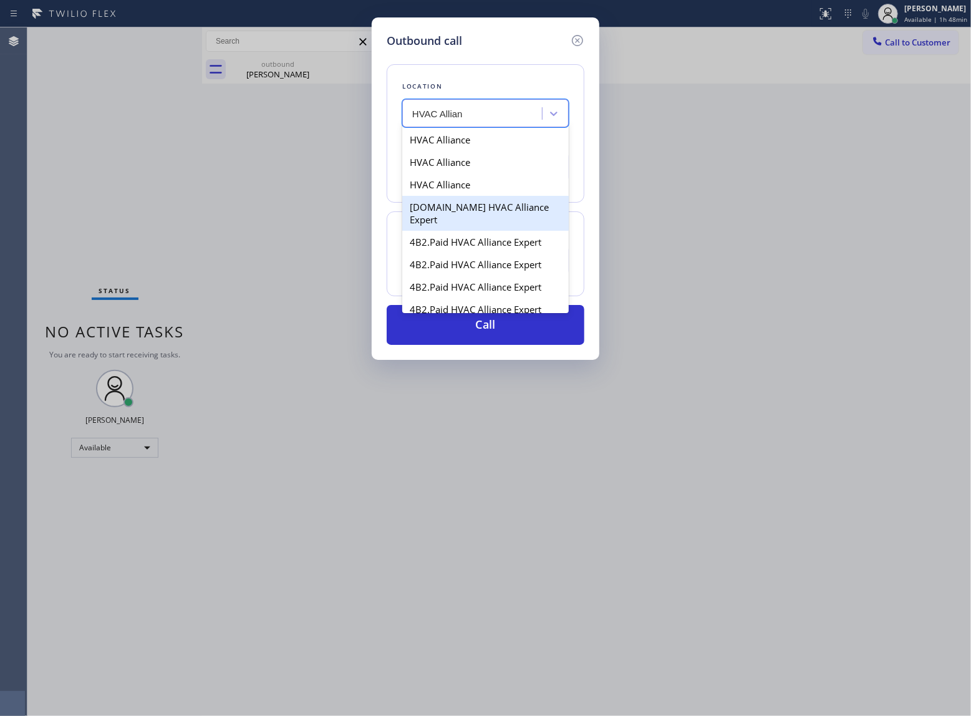
click at [460, 216] on div "4C.Email HVAC Alliance Expert" at bounding box center [485, 213] width 167 height 35
type input "(844) 654-0291"
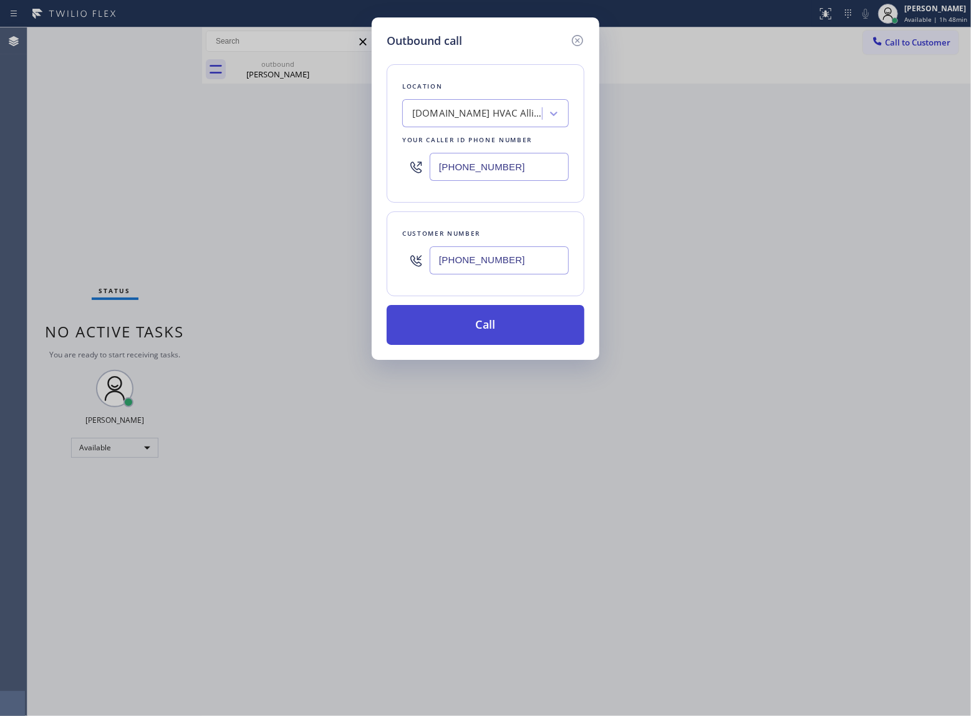
click at [478, 323] on button "Call" at bounding box center [486, 325] width 198 height 40
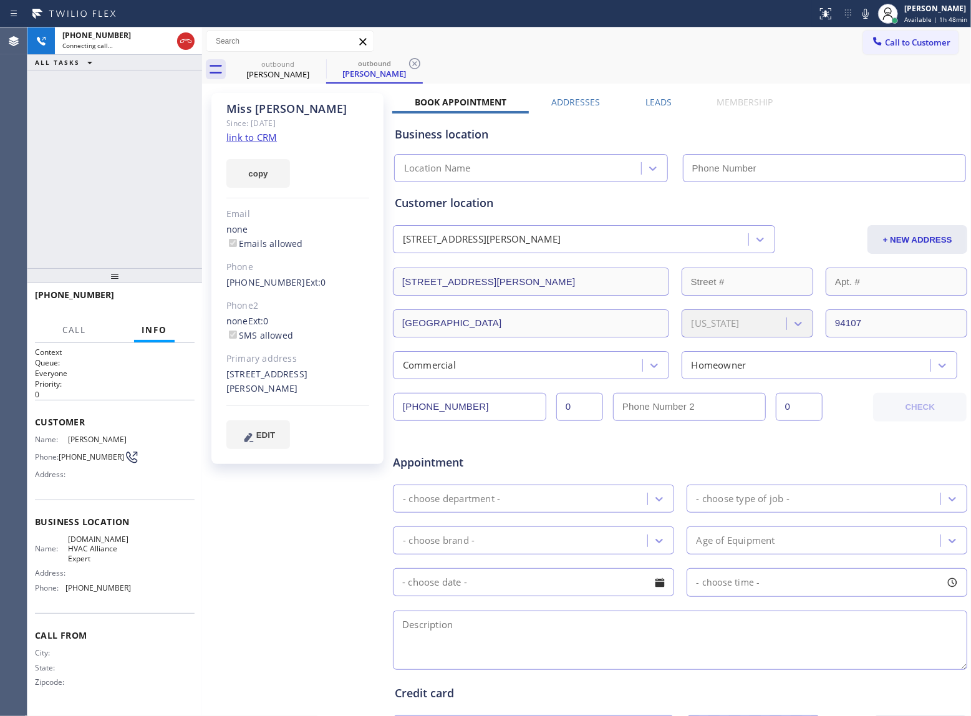
type input "(844) 654-0291"
click at [170, 308] on button "HANG UP" at bounding box center [166, 300] width 58 height 17
click at [170, 303] on span "HANG UP" at bounding box center [166, 300] width 38 height 9
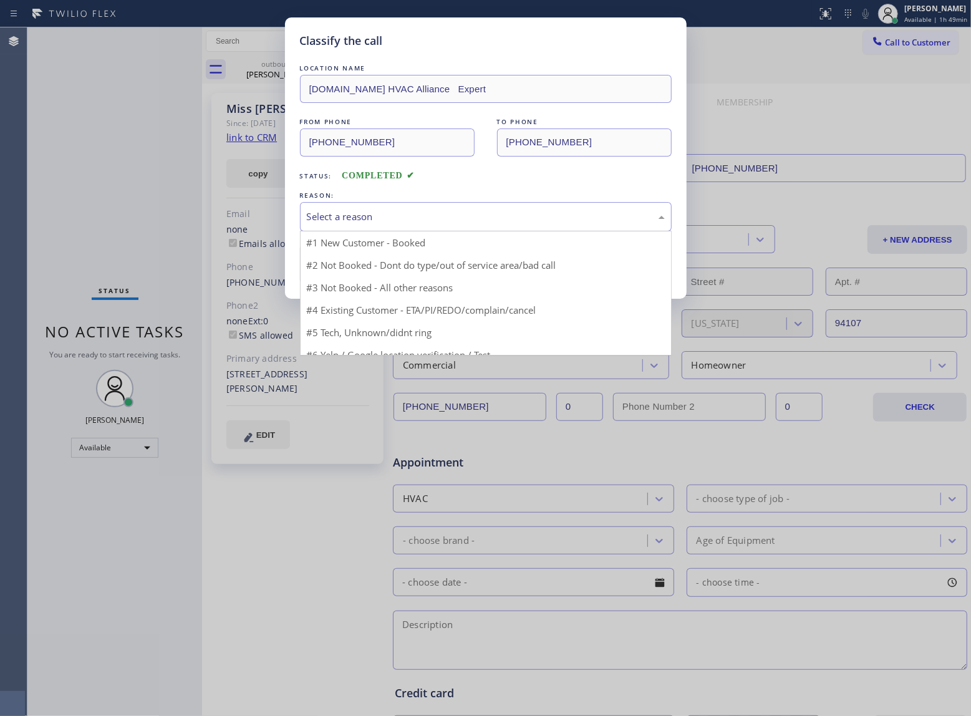
click at [374, 218] on div "Select a reason" at bounding box center [486, 217] width 358 height 14
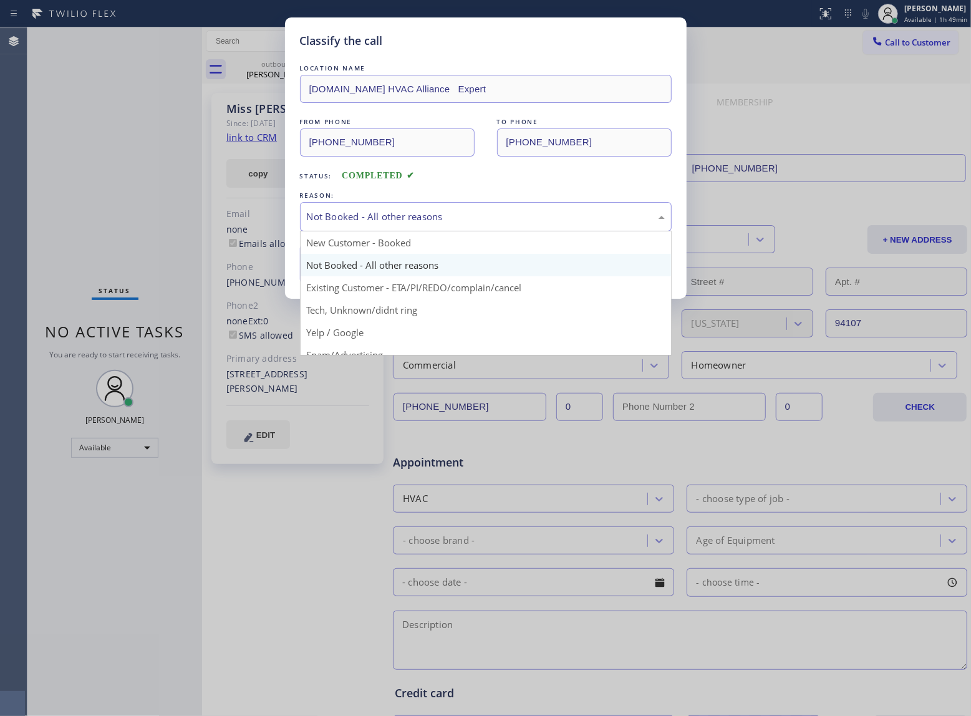
click at [410, 206] on div "Not Booked - All other reasons" at bounding box center [486, 216] width 372 height 29
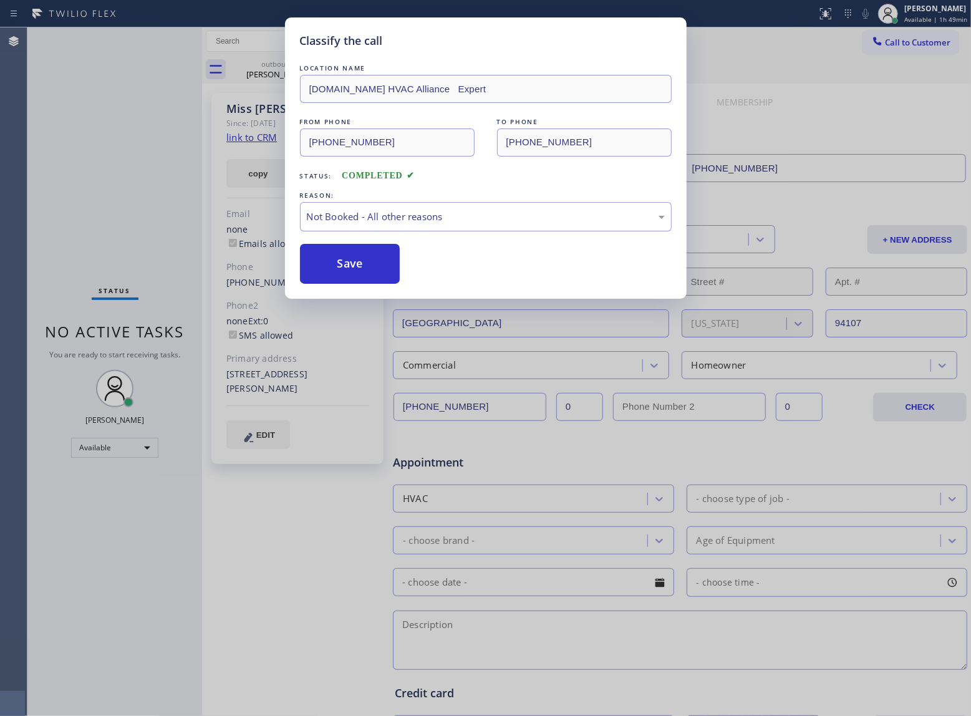
click at [347, 265] on button "Save" at bounding box center [350, 264] width 100 height 40
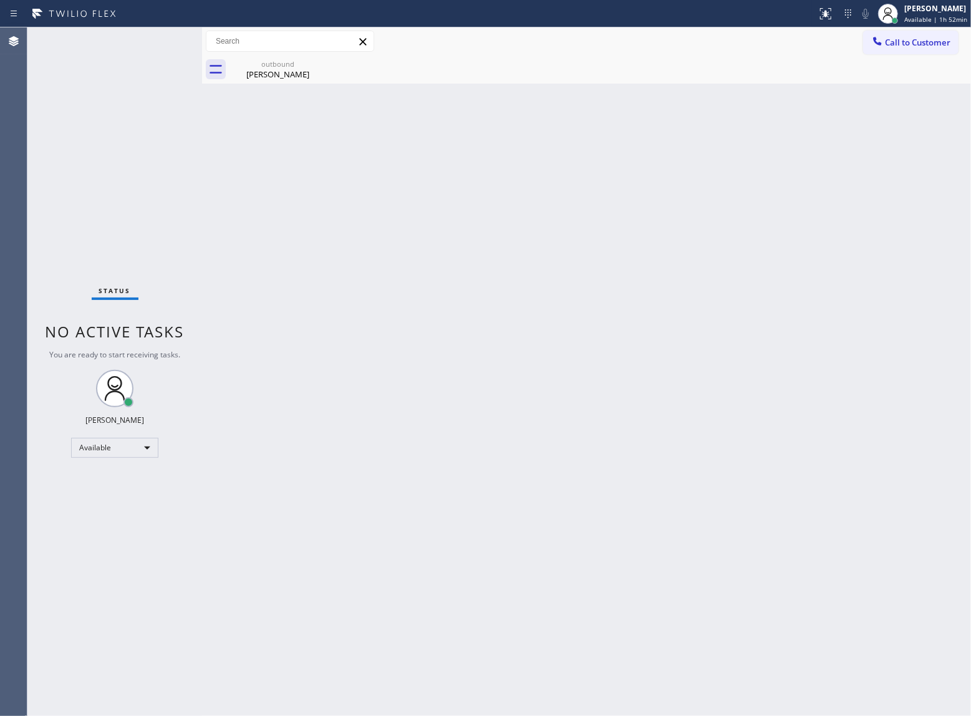
click at [135, 140] on div "Status No active tasks You are ready to start receiving tasks. [PERSON_NAME] Av…" at bounding box center [114, 371] width 175 height 689
click at [921, 56] on div "outbound Miss Kelsey" at bounding box center [601, 70] width 742 height 28
click at [896, 45] on span "Call to Customer" at bounding box center [917, 42] width 65 height 11
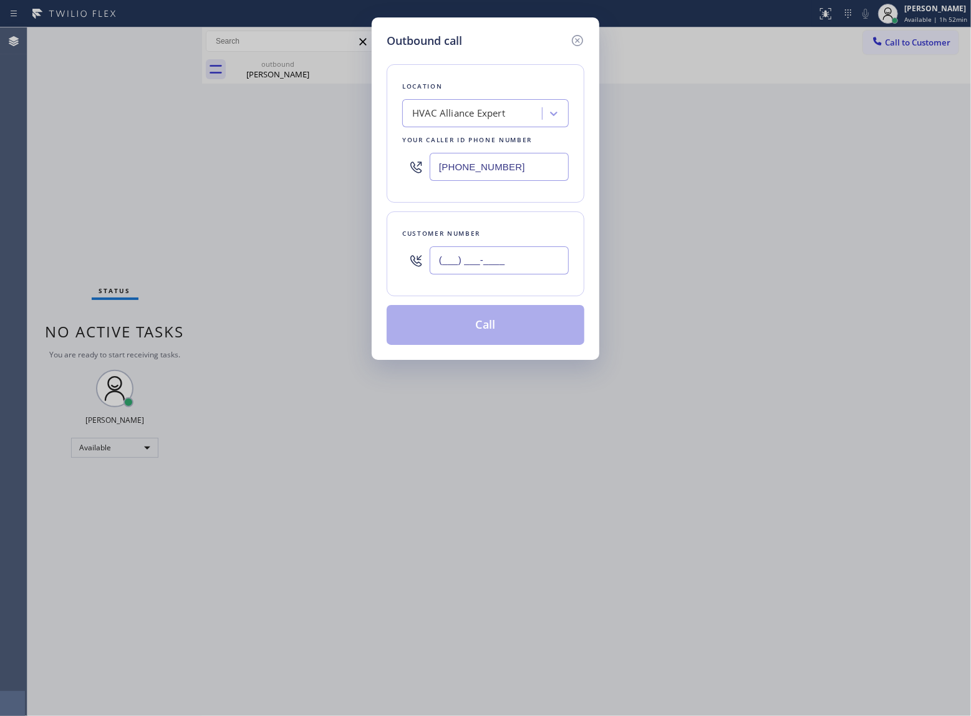
click at [488, 268] on input "(___) ___-____" at bounding box center [499, 260] width 139 height 28
paste input "760) 887-0381"
type input "(760) 887-0381"
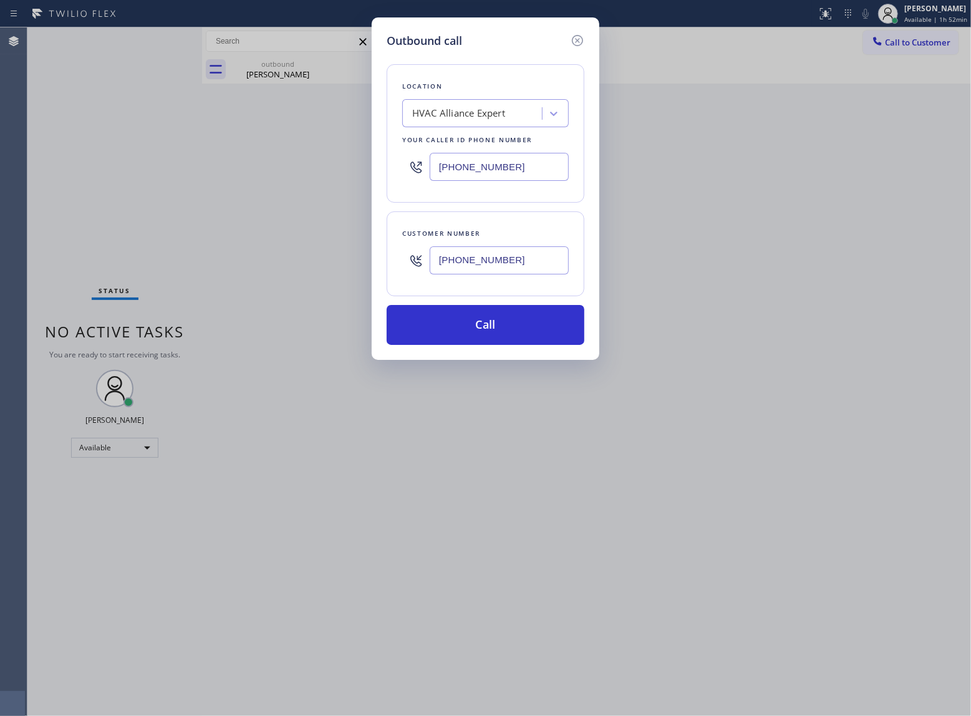
drag, startPoint x: 533, startPoint y: 181, endPoint x: 507, endPoint y: 172, distance: 27.0
click at [531, 180] on input "(844) 654-0291" at bounding box center [499, 167] width 139 height 28
paste input "949) 613-5294"
type input "(949) 613-5294"
click at [535, 341] on button "Call" at bounding box center [486, 325] width 198 height 40
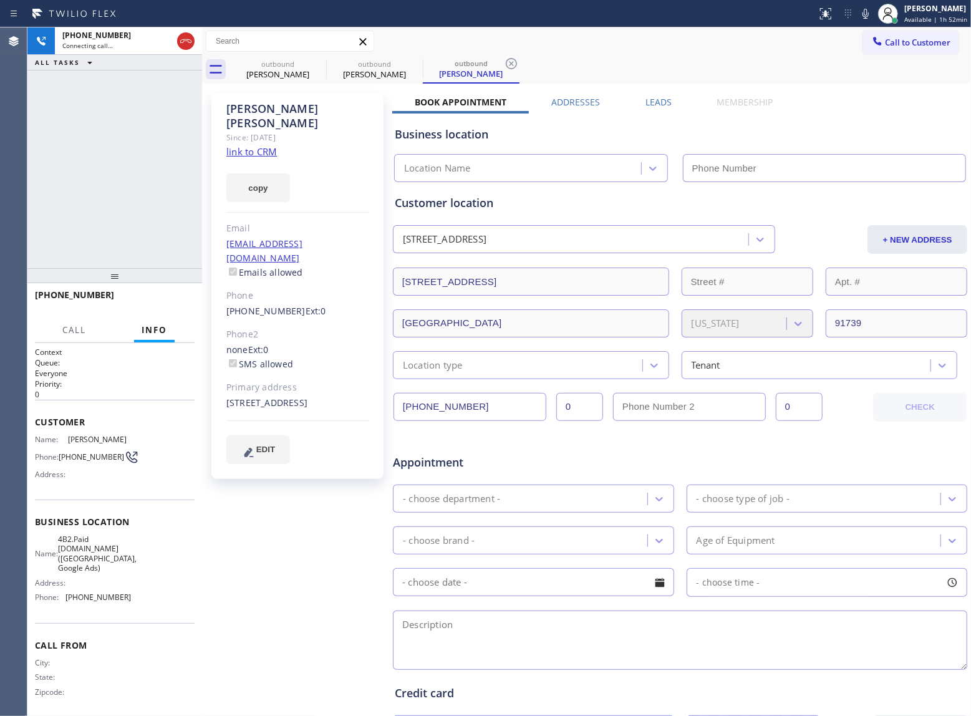
type input "(949) 613-5294"
click at [84, 232] on div "+17608870381 Connecting call… ALL TASKS ALL TASKS ACTIVE TASKS TASKS IN WRAP UP" at bounding box center [114, 147] width 175 height 241
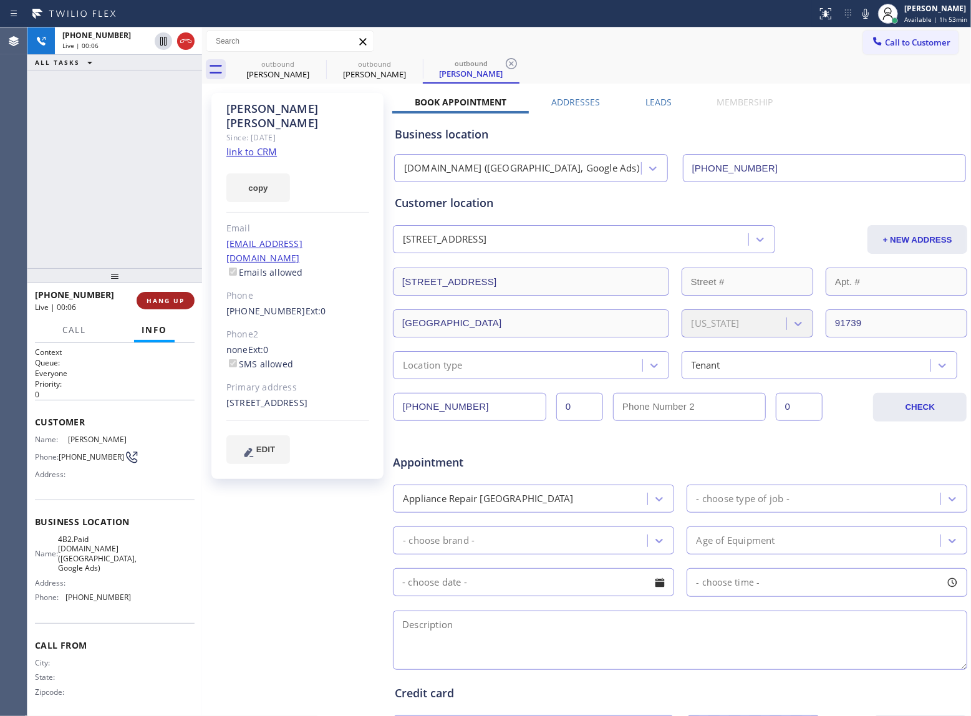
click at [168, 299] on span "HANG UP" at bounding box center [166, 300] width 38 height 9
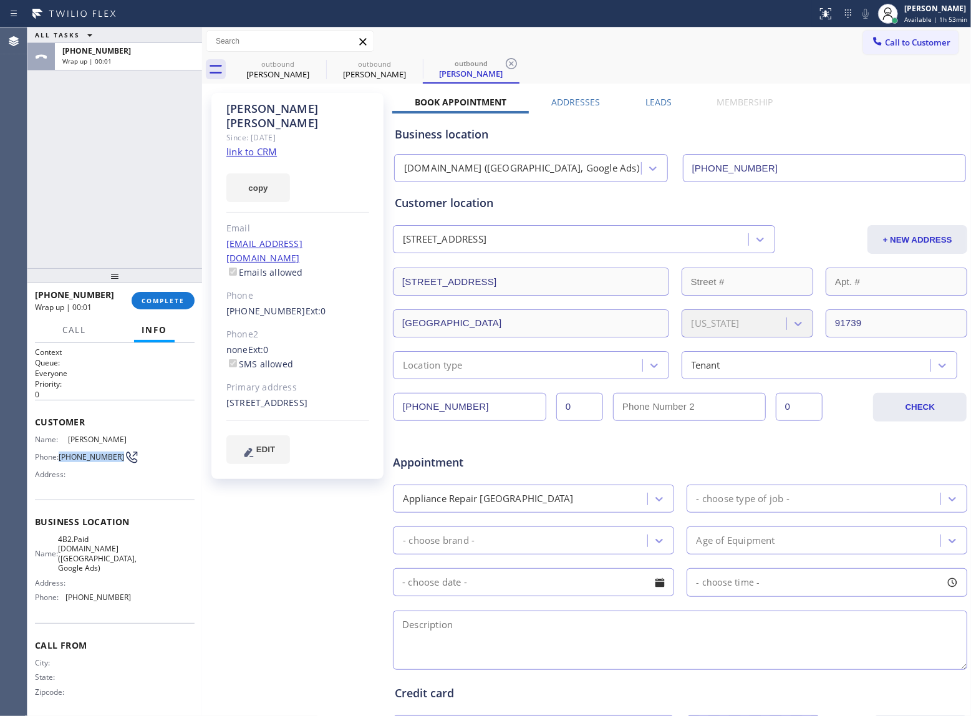
drag, startPoint x: 80, startPoint y: 464, endPoint x: 61, endPoint y: 457, distance: 20.7
click at [61, 457] on span "(760) 887-0381" at bounding box center [91, 456] width 65 height 9
copy span "(760) 887-0381"
click at [885, 45] on span "Call to Customer" at bounding box center [917, 42] width 65 height 11
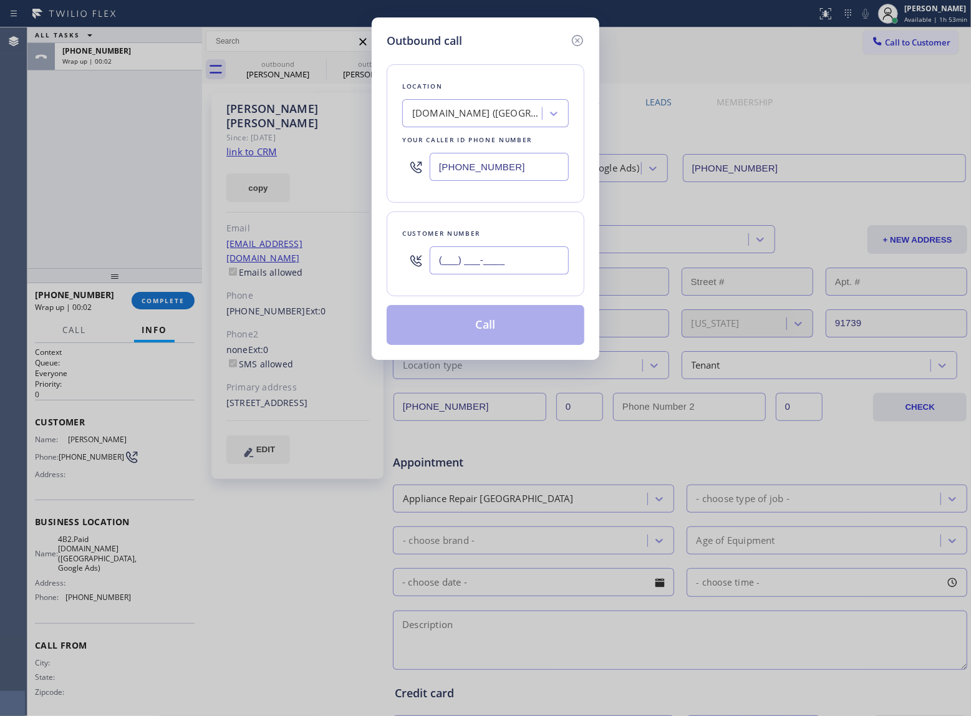
click at [515, 267] on input "(___) ___-____" at bounding box center [499, 260] width 139 height 28
paste input "760) 887-0381"
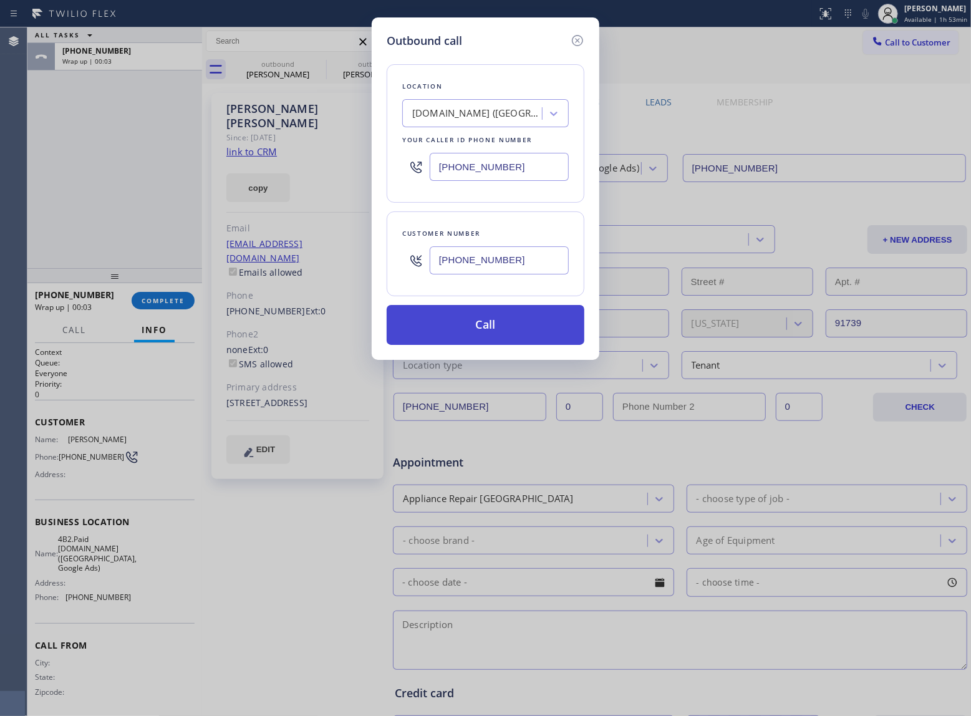
type input "(760) 887-0381"
click at [489, 334] on button "Call" at bounding box center [486, 325] width 198 height 40
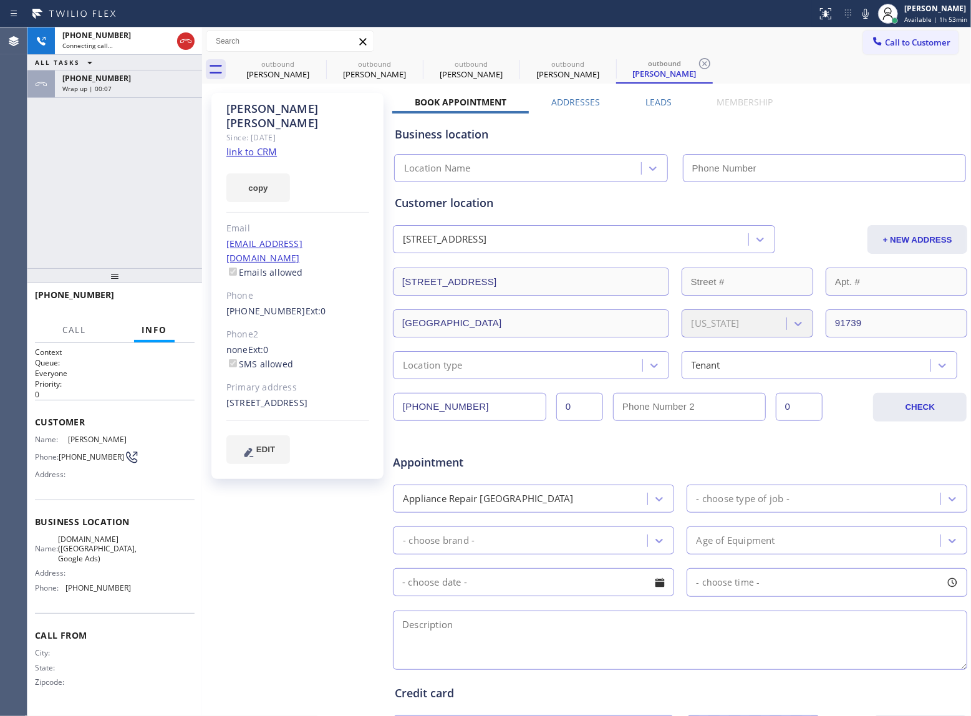
type input "(949) 613-5294"
click at [148, 205] on div "+17608870381 Connecting call… ALL TASKS ALL TASKS ACTIVE TASKS TASKS IN WRAP UP…" at bounding box center [114, 147] width 175 height 241
drag, startPoint x: 72, startPoint y: 465, endPoint x: 61, endPoint y: 454, distance: 15.4
click at [61, 454] on span "(760) 887-0381" at bounding box center [91, 456] width 65 height 9
copy span "(760) 887-0381"
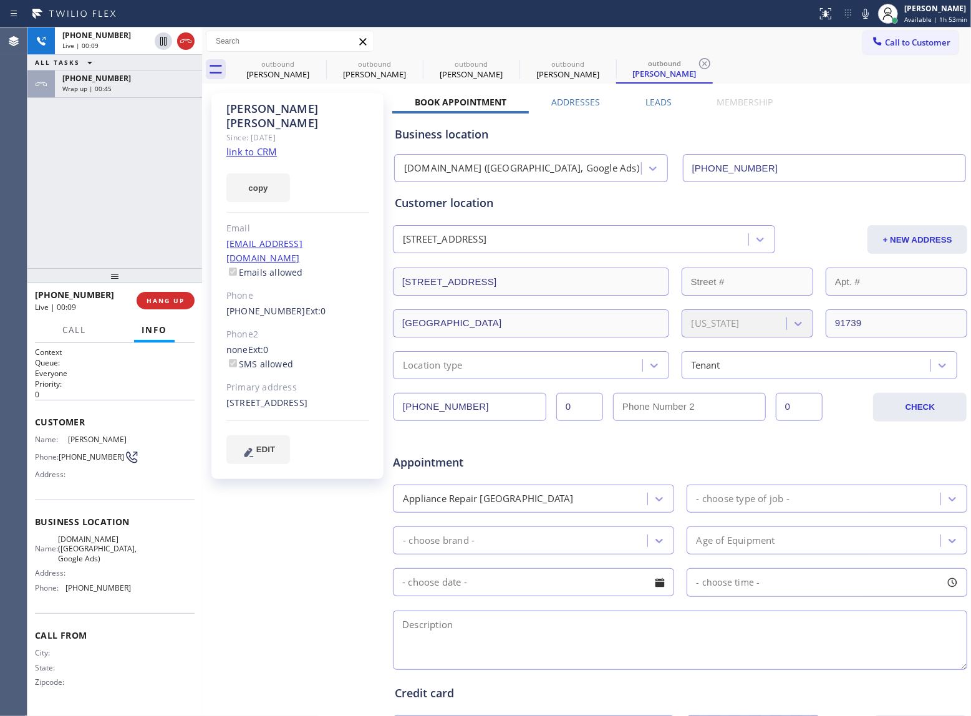
click at [91, 473] on div "Name: Michael Droge Phone: (760) 887-0381 Address:" at bounding box center [83, 459] width 96 height 49
drag, startPoint x: 84, startPoint y: 470, endPoint x: 63, endPoint y: 455, distance: 25.1
click at [63, 455] on span "(760) 887-0381" at bounding box center [91, 456] width 65 height 9
copy span "760) 887-0381"
click at [165, 303] on span "HANG UP" at bounding box center [166, 300] width 38 height 9
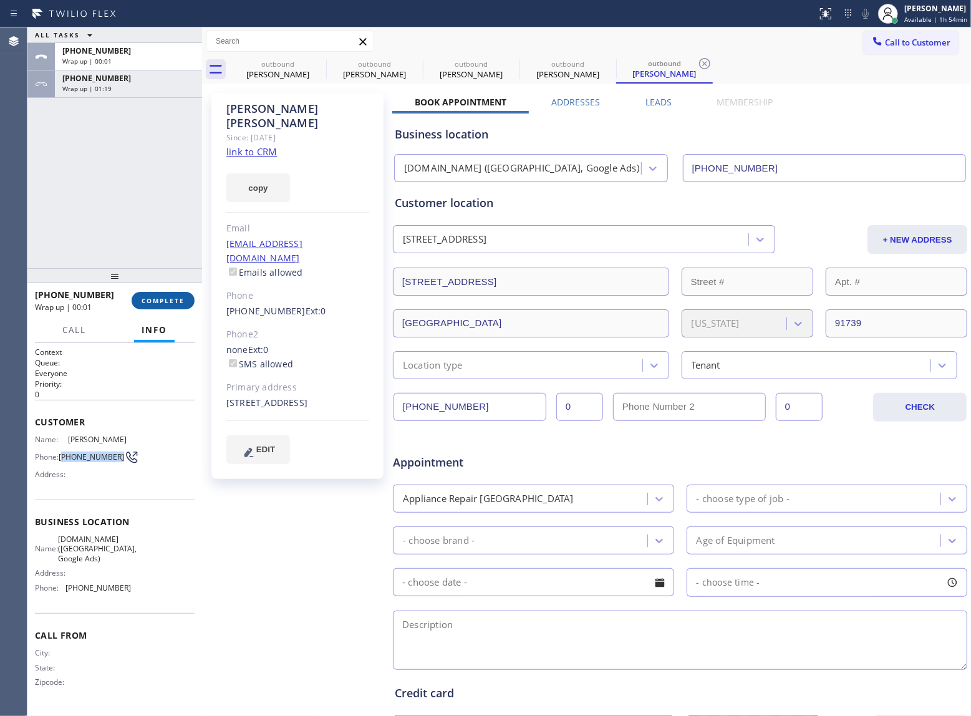
click at [165, 303] on span "COMPLETE" at bounding box center [163, 300] width 43 height 9
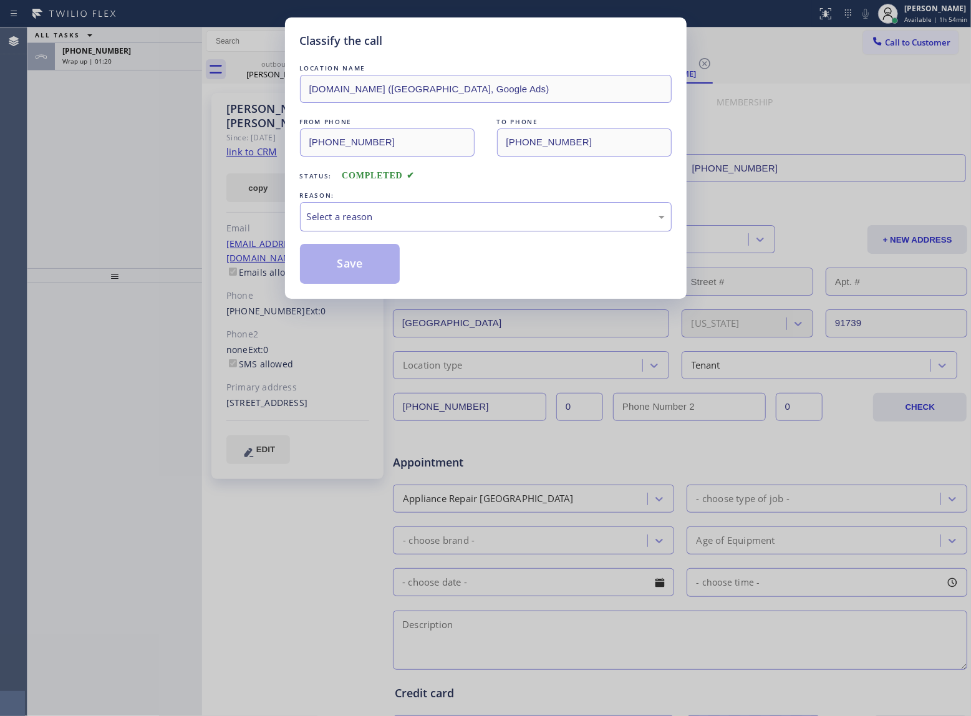
click at [452, 208] on div "Select a reason" at bounding box center [486, 216] width 372 height 29
click at [383, 261] on button "Save" at bounding box center [350, 264] width 100 height 40
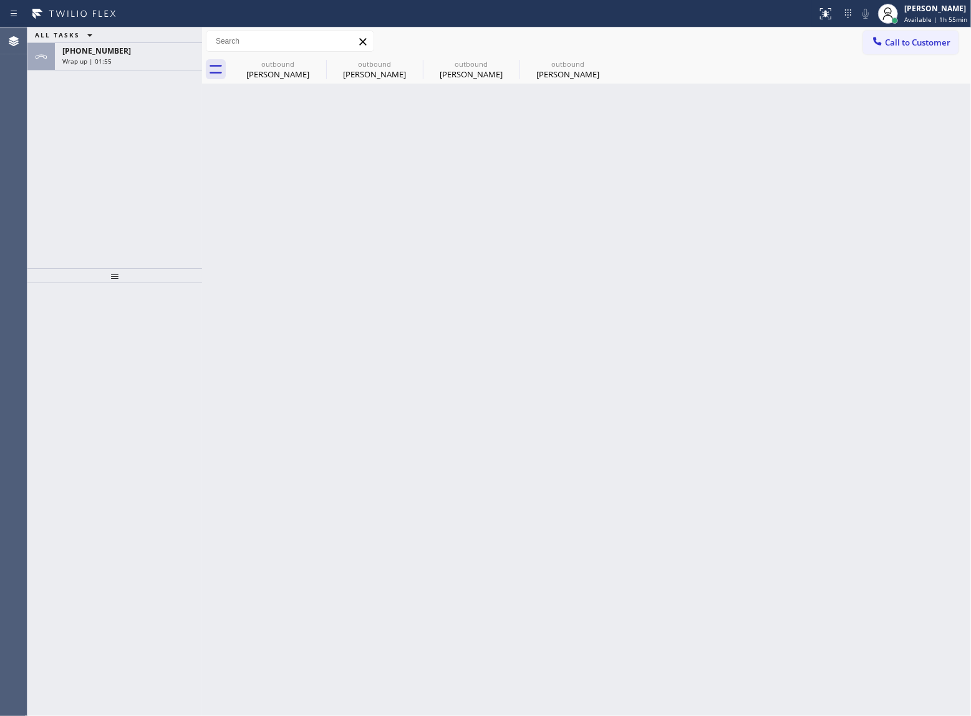
drag, startPoint x: 119, startPoint y: 60, endPoint x: 136, endPoint y: 89, distance: 33.6
click at [120, 59] on div "Wrap up | 01:55" at bounding box center [128, 61] width 132 height 9
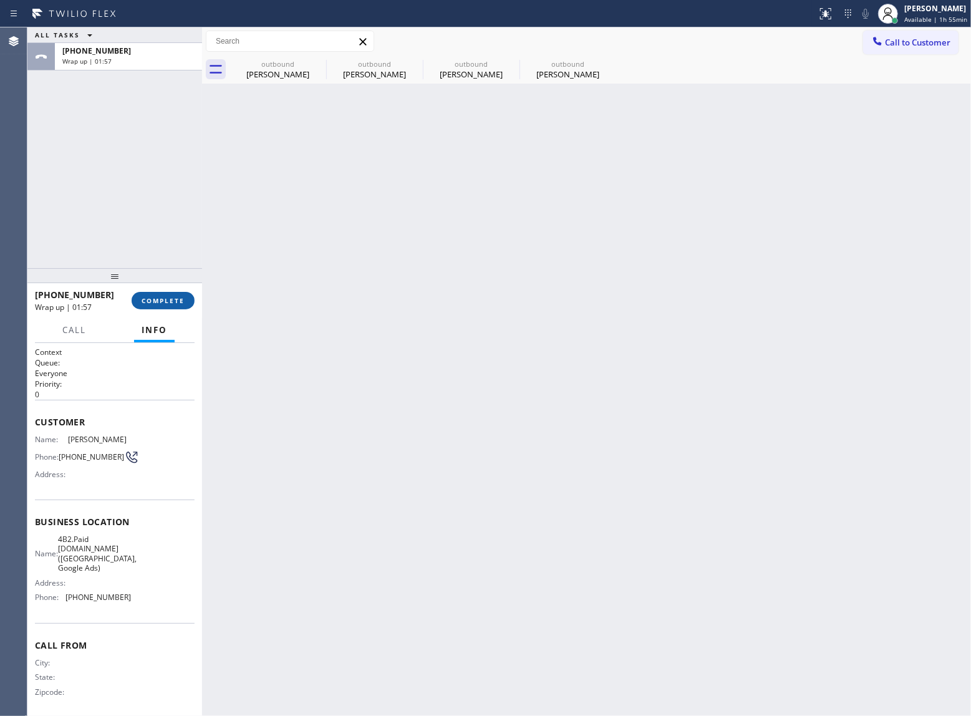
drag, startPoint x: 168, startPoint y: 298, endPoint x: 170, endPoint y: 306, distance: 7.6
click at [170, 306] on button "COMPLETE" at bounding box center [163, 300] width 63 height 17
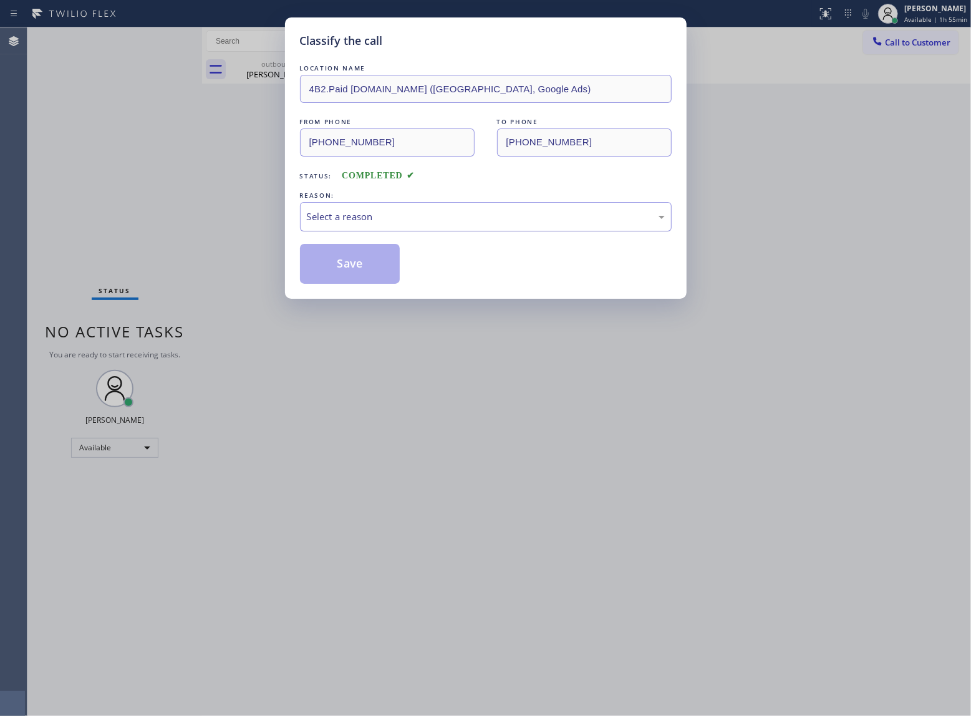
drag, startPoint x: 375, startPoint y: 212, endPoint x: 372, endPoint y: 227, distance: 15.2
click at [374, 213] on div "Select a reason" at bounding box center [486, 217] width 358 height 14
click at [347, 267] on button "Save" at bounding box center [350, 264] width 100 height 40
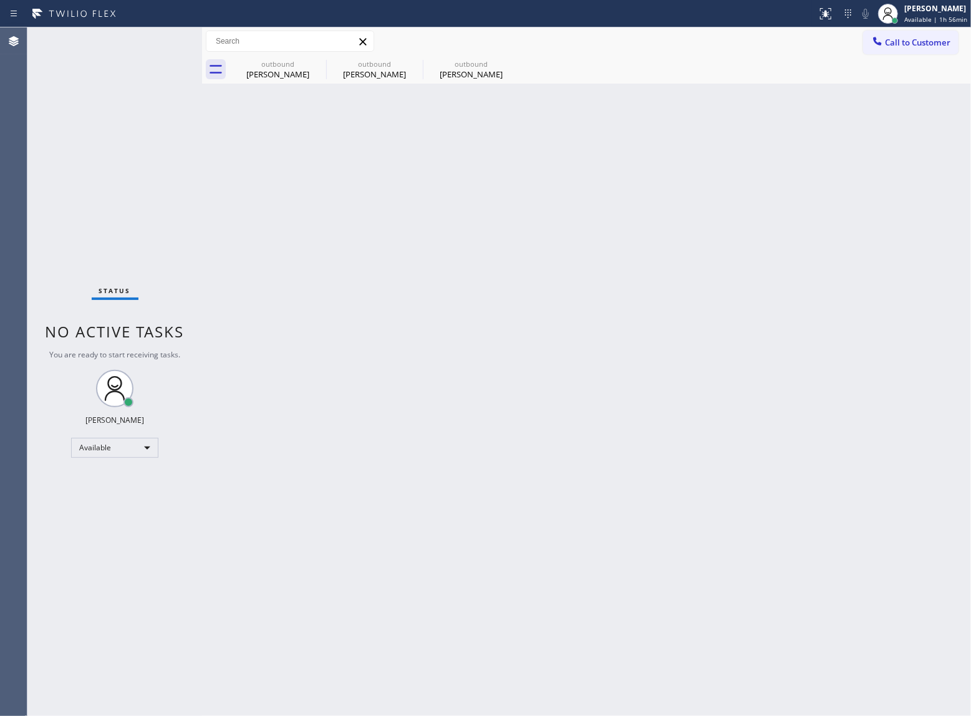
click at [133, 133] on div "Status No active tasks You are ready to start receiving tasks. [PERSON_NAME] Av…" at bounding box center [114, 371] width 175 height 689
click at [927, 50] on button "Call to Customer" at bounding box center [910, 43] width 95 height 24
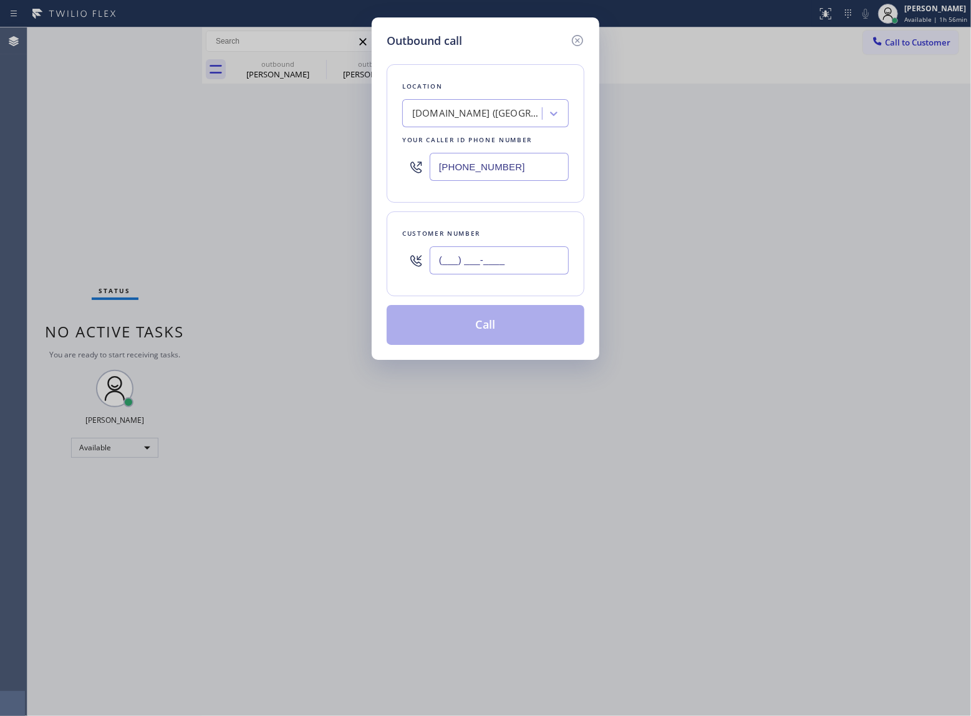
click at [512, 255] on input "(___) ___-____" at bounding box center [499, 260] width 139 height 28
paste input "760) 887-0381"
type input "(760) 887-0381"
click at [440, 125] on div "VikingCare.online (Orange County, Google Ads)" at bounding box center [474, 114] width 136 height 22
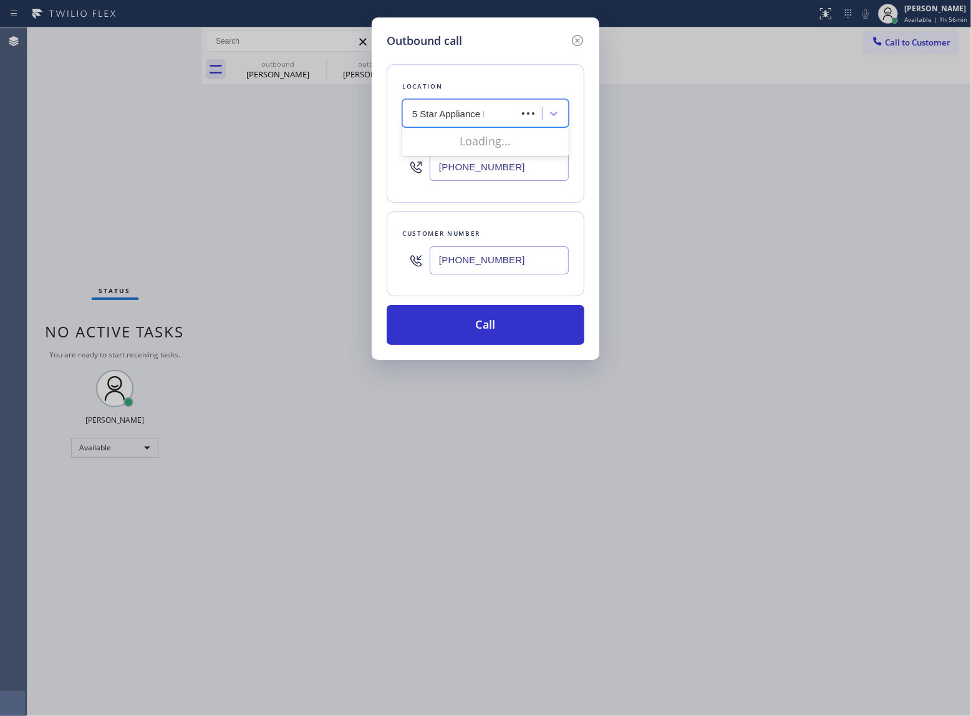
type input "5 Star Appliance Re"
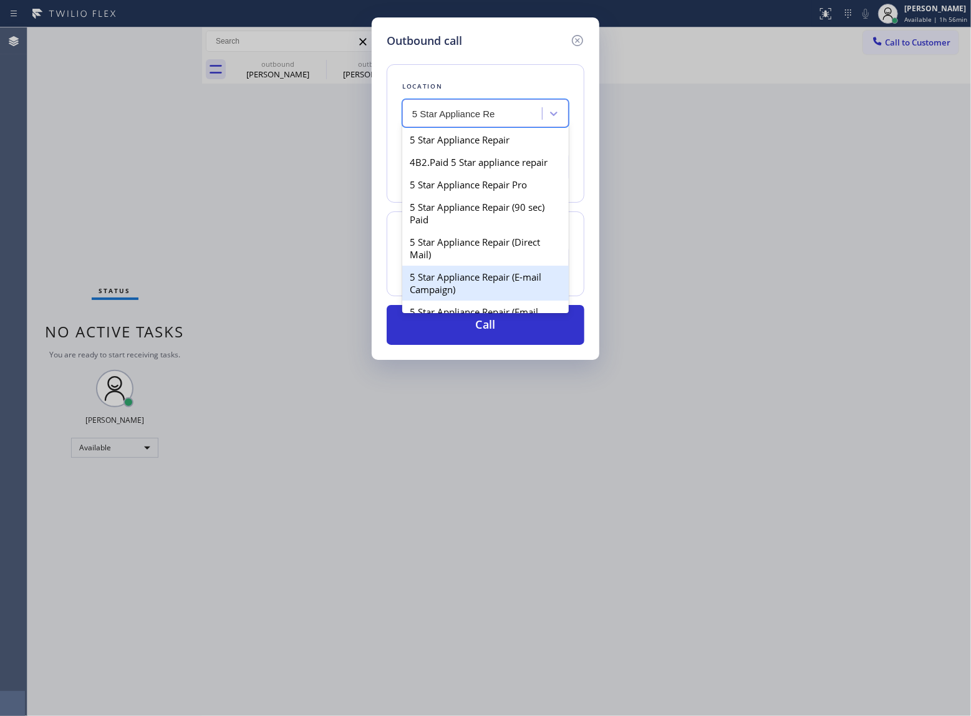
click at [494, 296] on div "5 Star Appliance Repair (E-mail Campaign)" at bounding box center [485, 283] width 167 height 35
type input "[PHONE_NUMBER]"
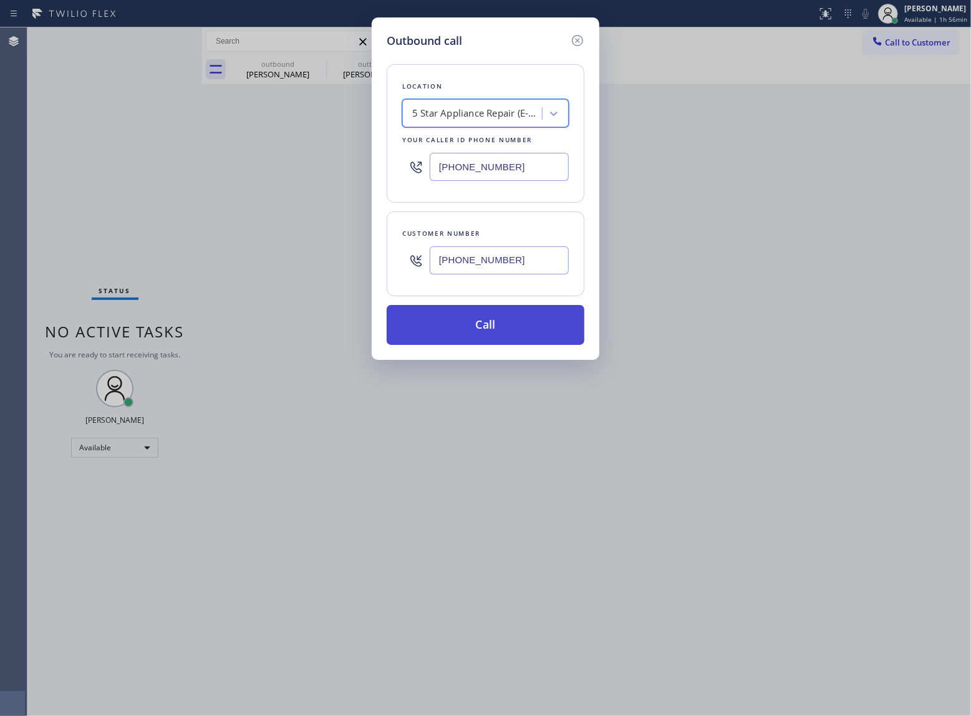
click at [497, 320] on button "Call" at bounding box center [486, 325] width 198 height 40
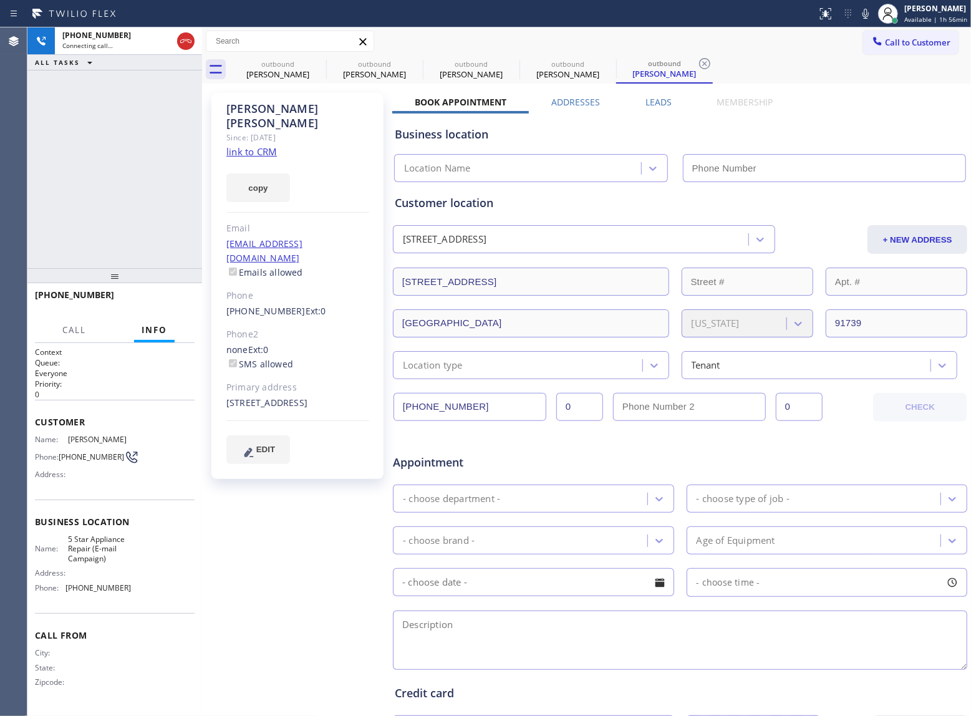
type input "[PHONE_NUMBER]"
click at [320, 58] on icon at bounding box center [318, 63] width 15 height 15
click at [407, 58] on icon at bounding box center [414, 63] width 15 height 15
click at [0, 0] on icon at bounding box center [0, 0] width 0 height 0
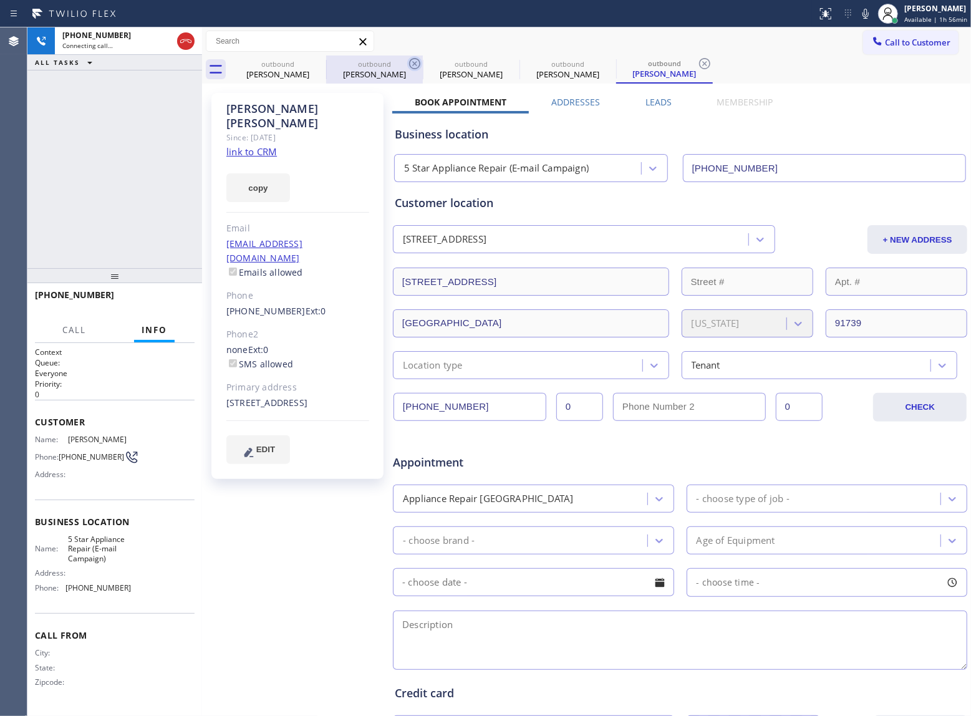
click at [697, 58] on icon at bounding box center [704, 63] width 15 height 15
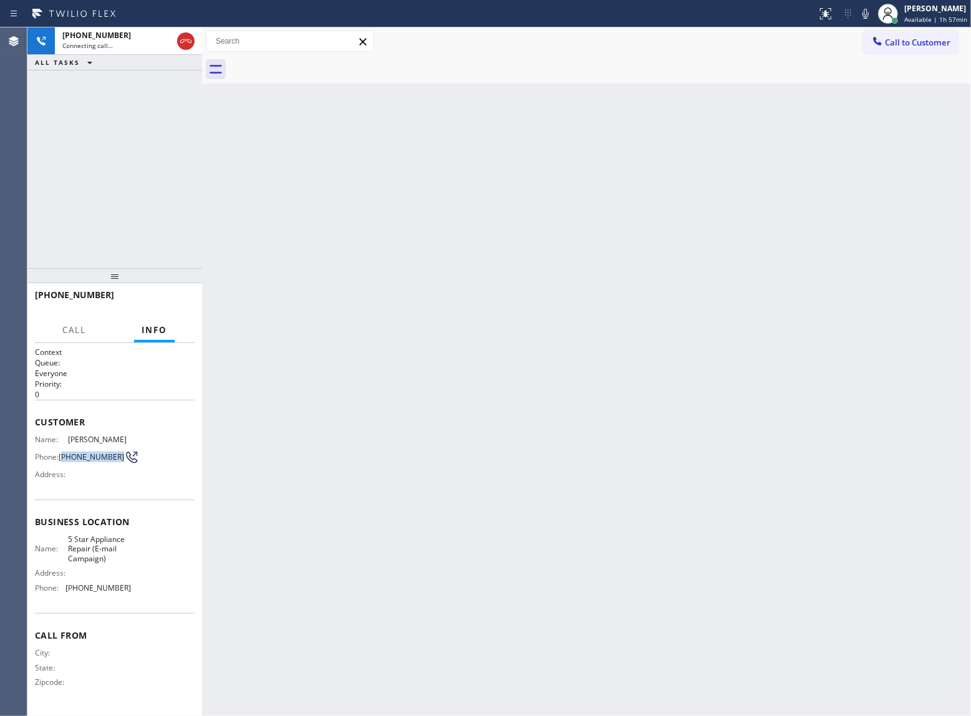
drag, startPoint x: 82, startPoint y: 472, endPoint x: 63, endPoint y: 450, distance: 28.7
click at [63, 450] on div "Name: Michael Droge Phone: (760) 887-0381 Address:" at bounding box center [83, 459] width 96 height 49
copy span "760) 887-0381"
click at [168, 303] on span "HANG UP" at bounding box center [166, 300] width 38 height 9
click at [153, 302] on span "COMPLETE" at bounding box center [163, 300] width 43 height 9
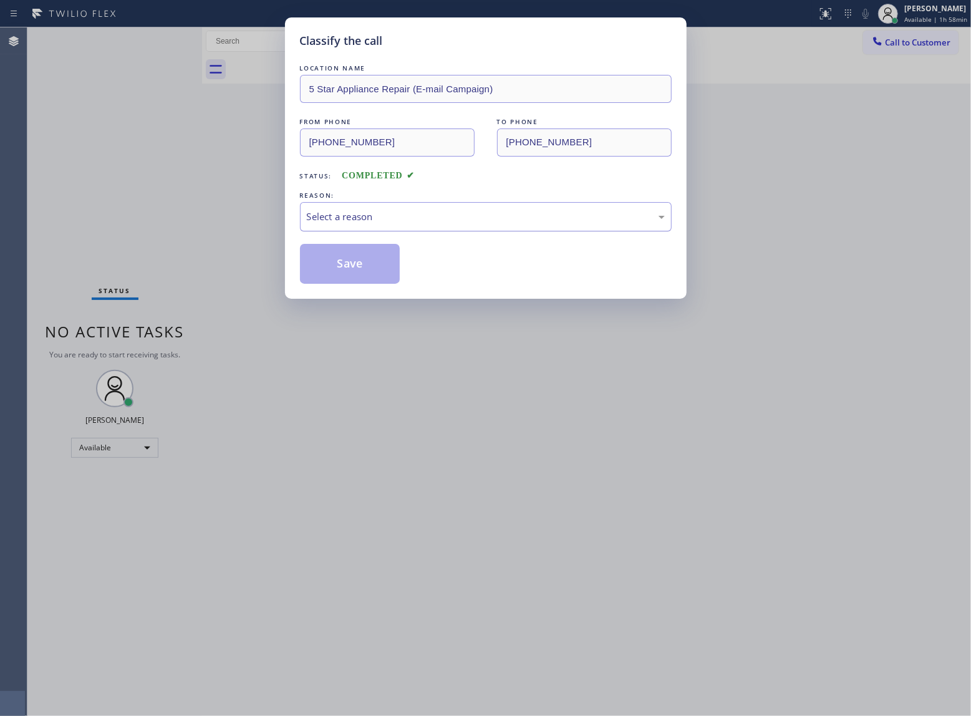
drag, startPoint x: 410, startPoint y: 208, endPoint x: 402, endPoint y: 221, distance: 14.5
click at [409, 208] on div "Select a reason" at bounding box center [486, 216] width 372 height 29
click at [362, 268] on button "Save" at bounding box center [350, 264] width 100 height 40
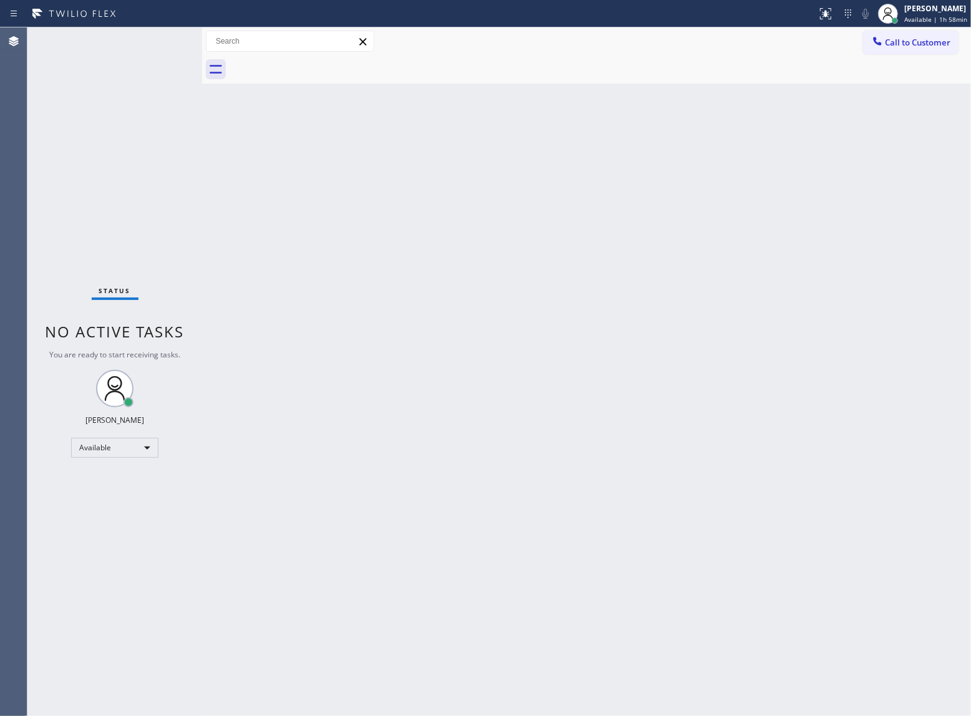
click at [178, 200] on div "Status No active tasks You are ready to start receiving tasks. [PERSON_NAME] Av…" at bounding box center [114, 371] width 175 height 689
click at [178, 133] on div "Status No active tasks You are ready to start receiving tasks. [PERSON_NAME] Av…" at bounding box center [114, 371] width 175 height 689
click at [13, 140] on div "Agent Desktop" at bounding box center [13, 371] width 27 height 689
click at [896, 39] on span "Call to Customer" at bounding box center [917, 42] width 65 height 11
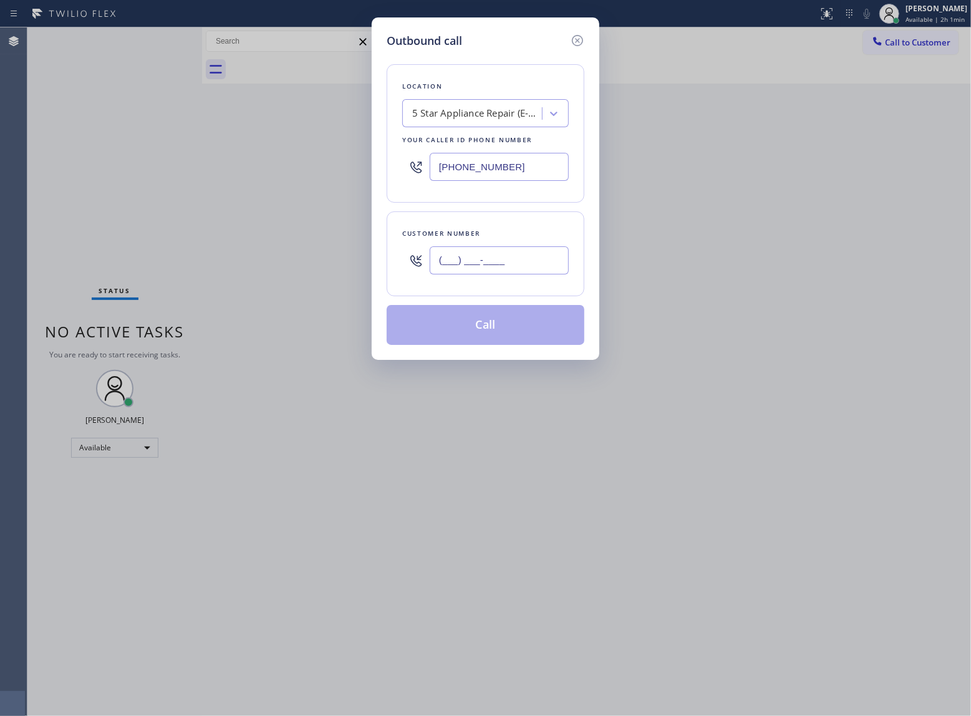
click at [508, 269] on input "(___) ___-____" at bounding box center [499, 260] width 139 height 28
paste input "760) 887-0381"
type input "(760) 887-0381"
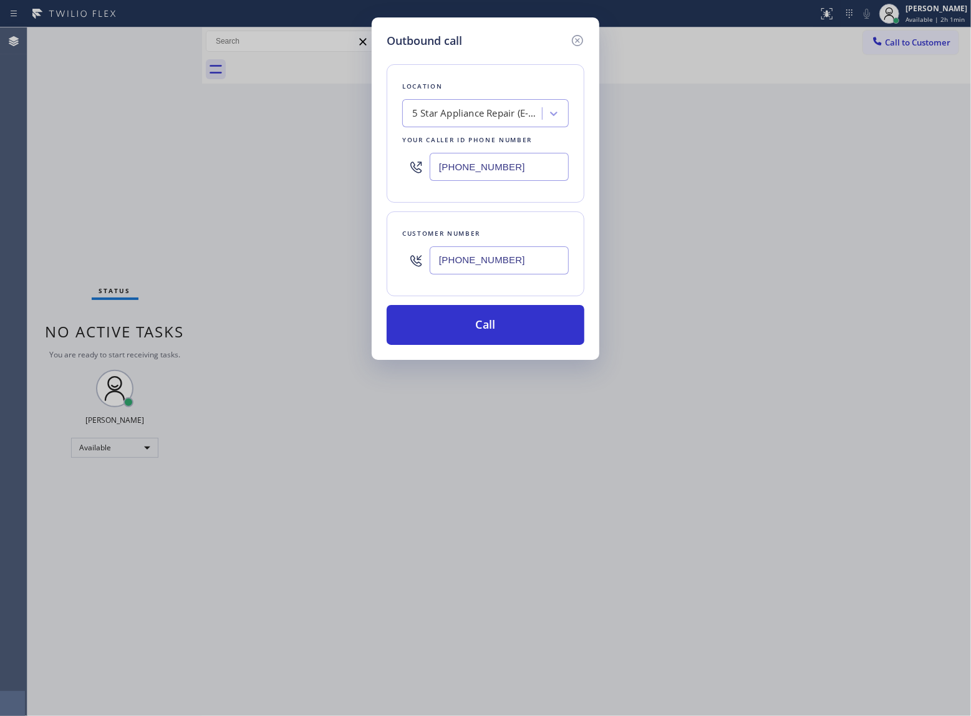
click at [479, 119] on div "5 Star Appliance Repair (E-mail Campaign)" at bounding box center [477, 114] width 131 height 14
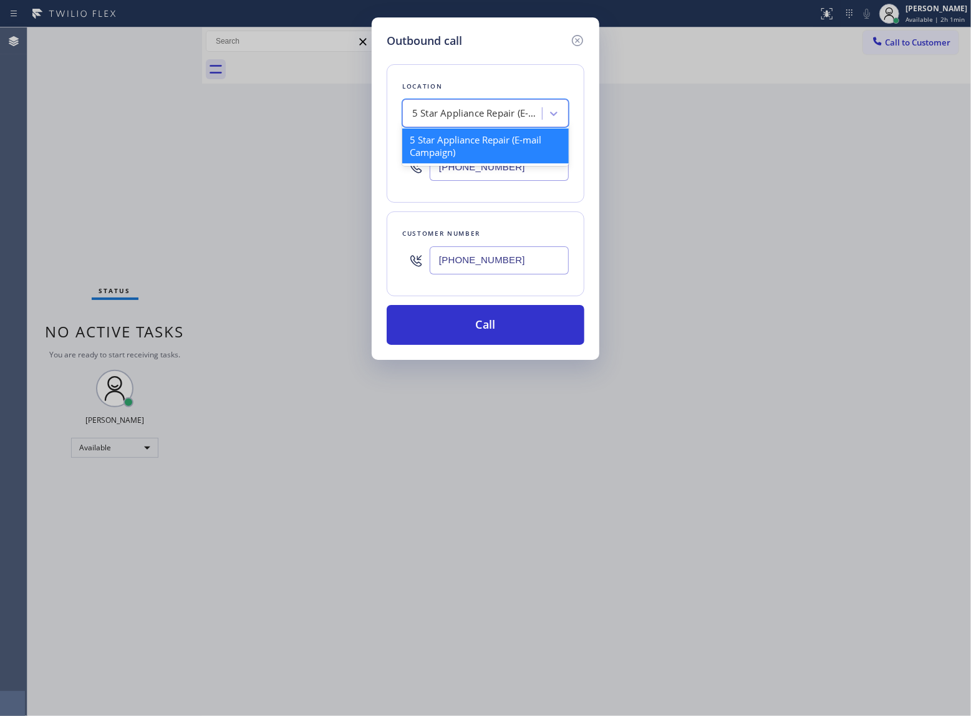
click at [482, 167] on input "[PHONE_NUMBER]" at bounding box center [499, 167] width 139 height 28
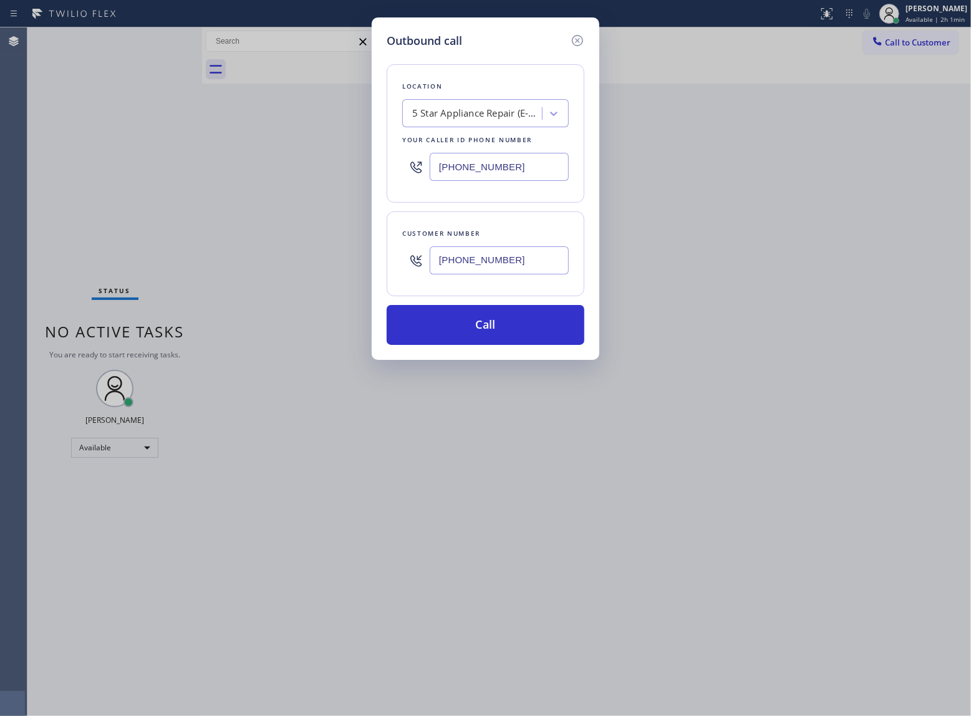
paste input "949) 613-5294"
type input "(949) 613-5294"
click at [503, 327] on button "Call" at bounding box center [486, 325] width 198 height 40
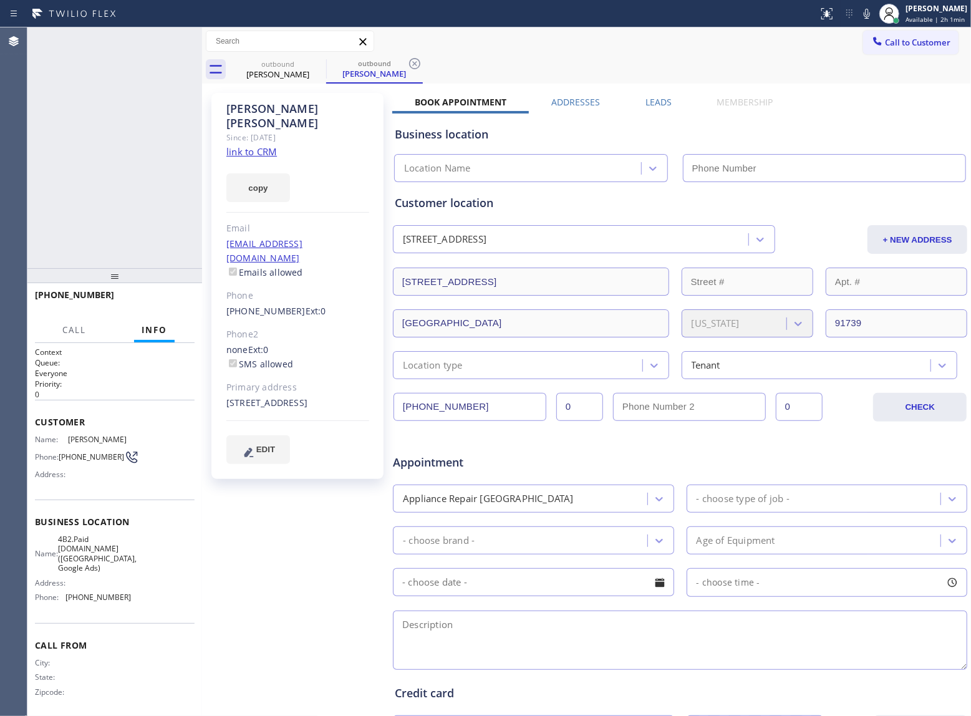
type input "(949) 613-5294"
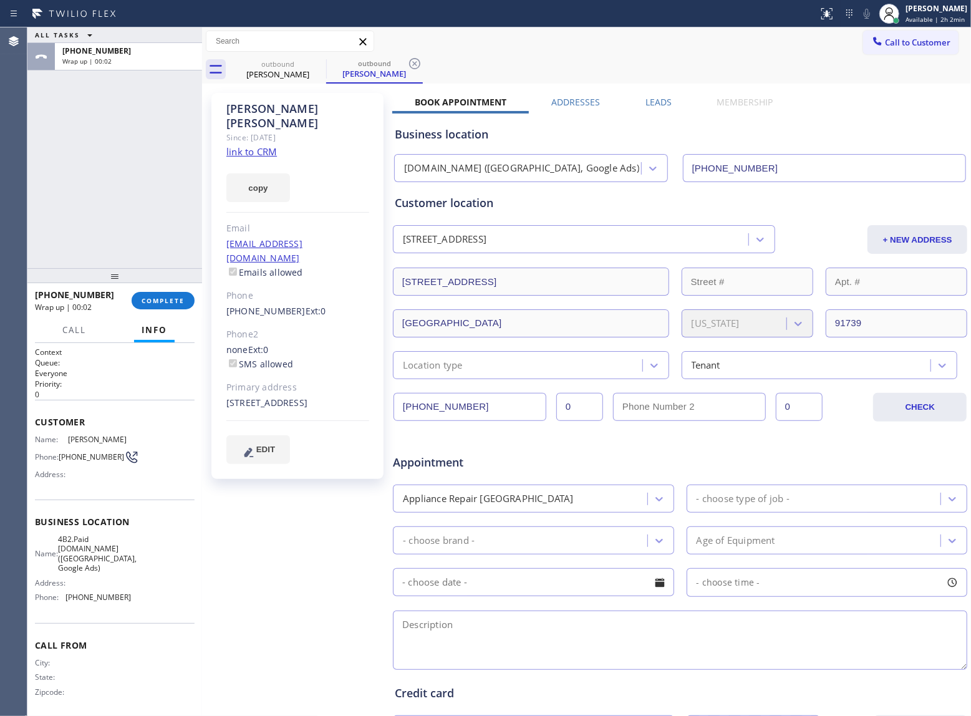
click at [102, 220] on div "ALL TASKS ALL TASKS ACTIVE TASKS TASKS IN WRAP UP +17608870381 Wrap up | 00:02" at bounding box center [114, 147] width 175 height 241
drag, startPoint x: 77, startPoint y: 467, endPoint x: 64, endPoint y: 457, distance: 16.6
click at [64, 457] on span "(760) 887-0381" at bounding box center [91, 456] width 65 height 9
copy span "760) 887-0381"
click at [175, 298] on span "COMPLETE" at bounding box center [163, 300] width 43 height 9
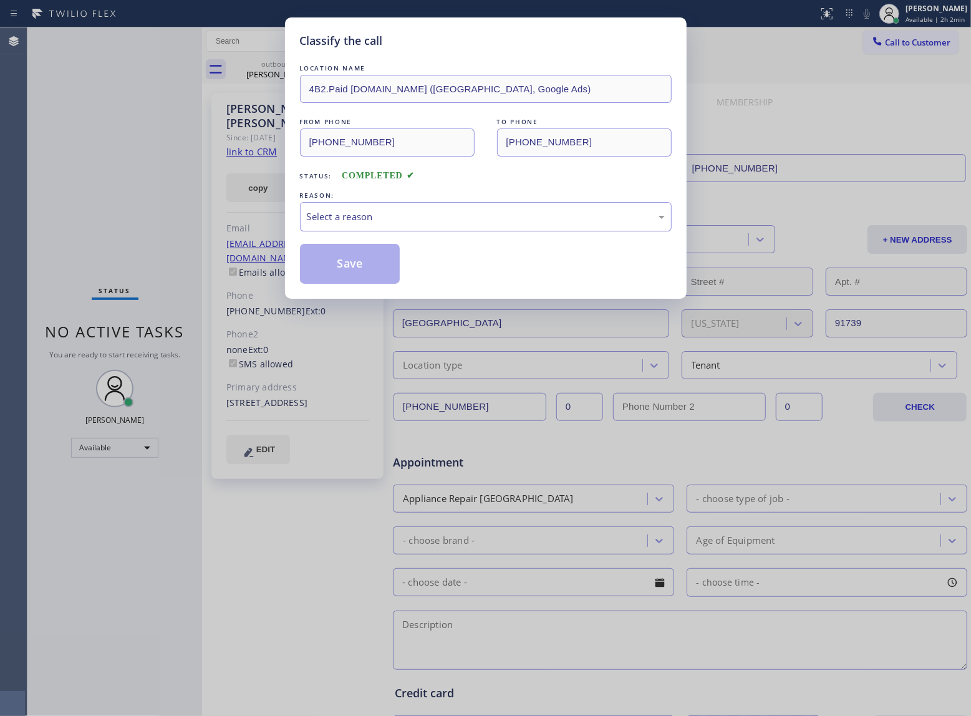
click at [417, 211] on div "Select a reason" at bounding box center [486, 217] width 358 height 14
click at [358, 267] on button "Save" at bounding box center [350, 264] width 100 height 40
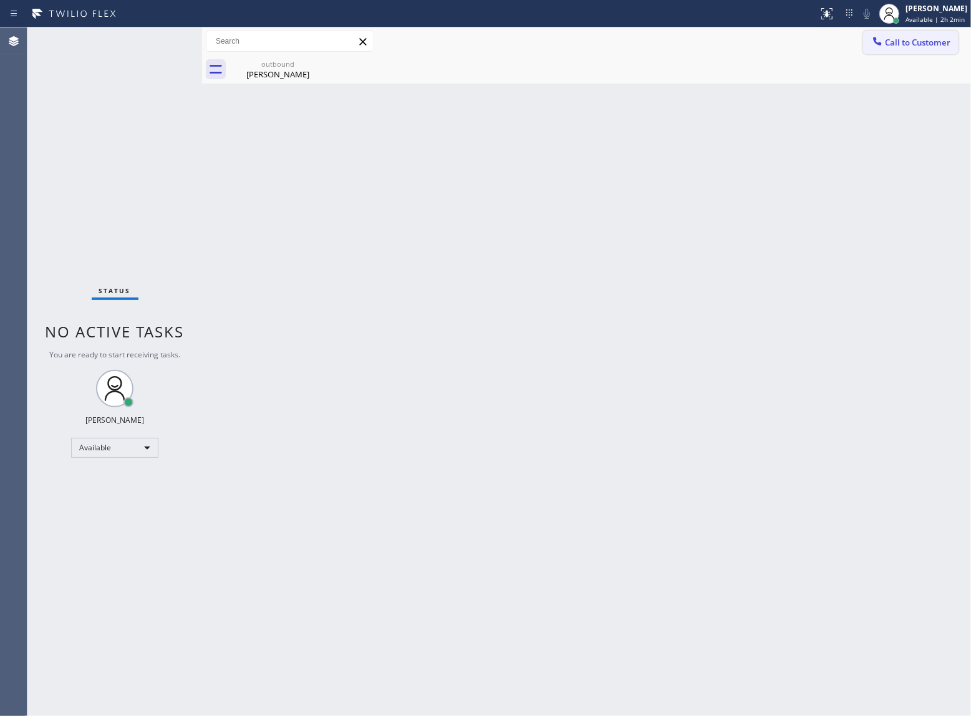
click at [902, 48] on button "Call to Customer" at bounding box center [910, 43] width 95 height 24
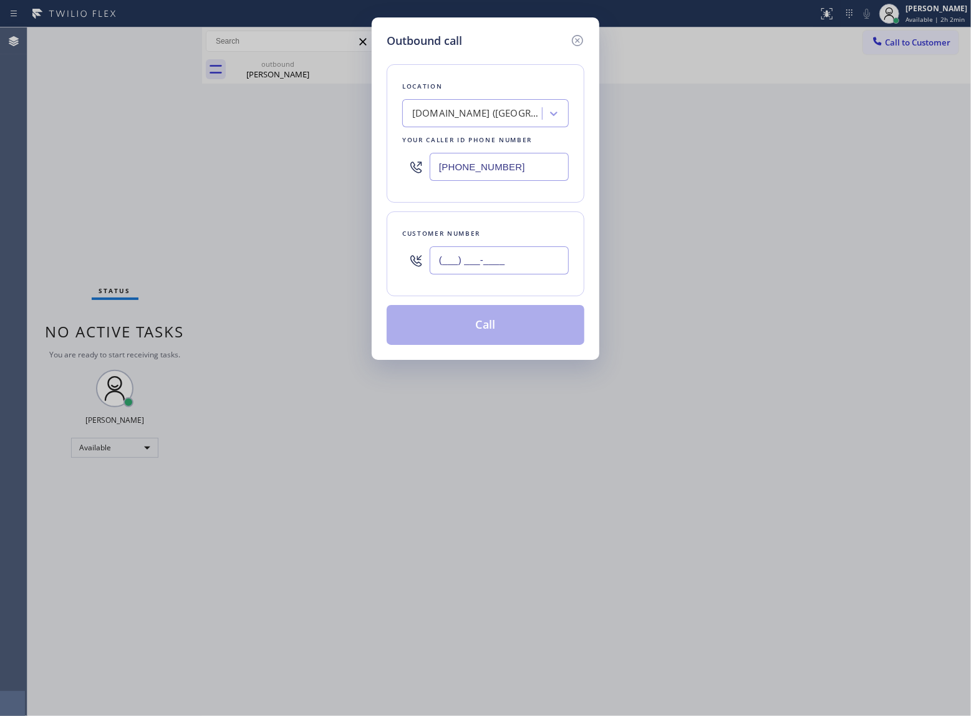
click at [505, 261] on input "(___) ___-____" at bounding box center [499, 260] width 139 height 28
paste input "760) 887-0381"
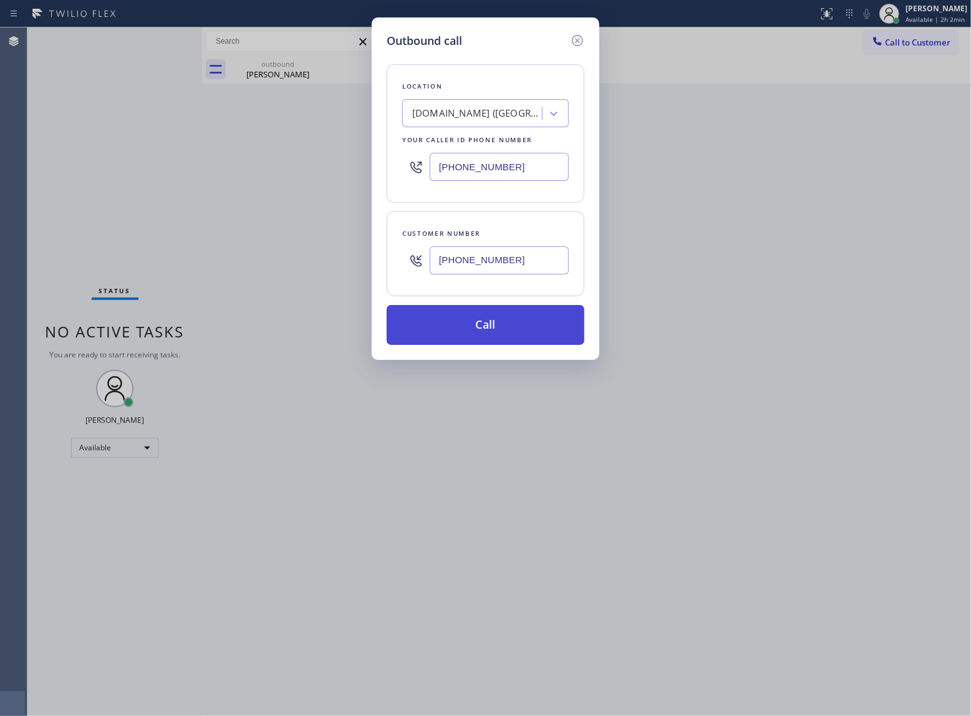
type input "(760) 887-0381"
click at [544, 329] on button "Call" at bounding box center [486, 325] width 198 height 40
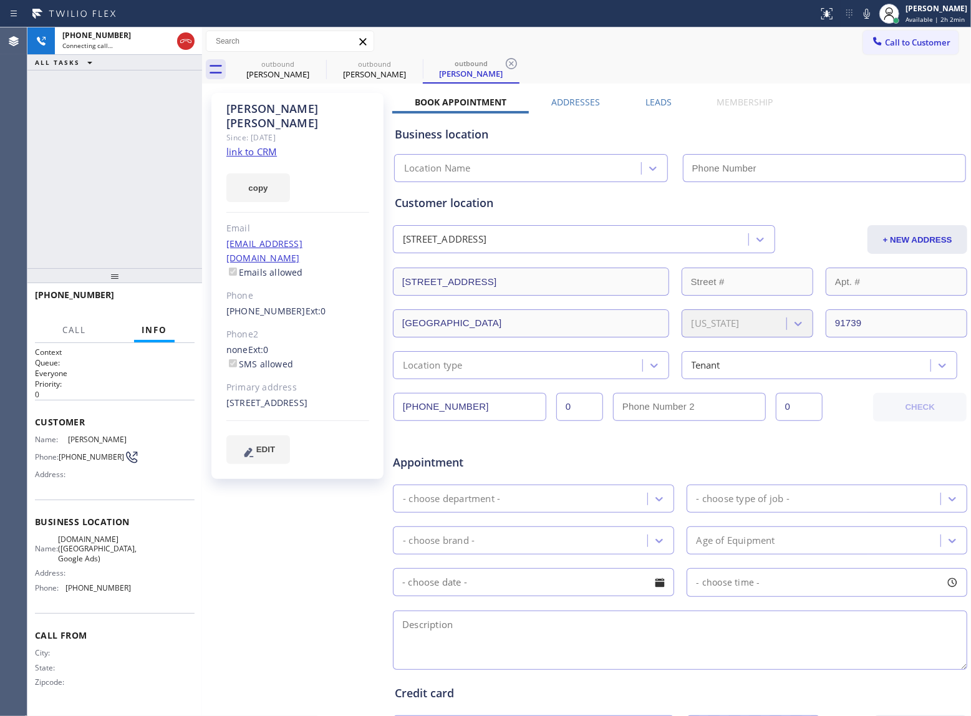
type input "(949) 613-5294"
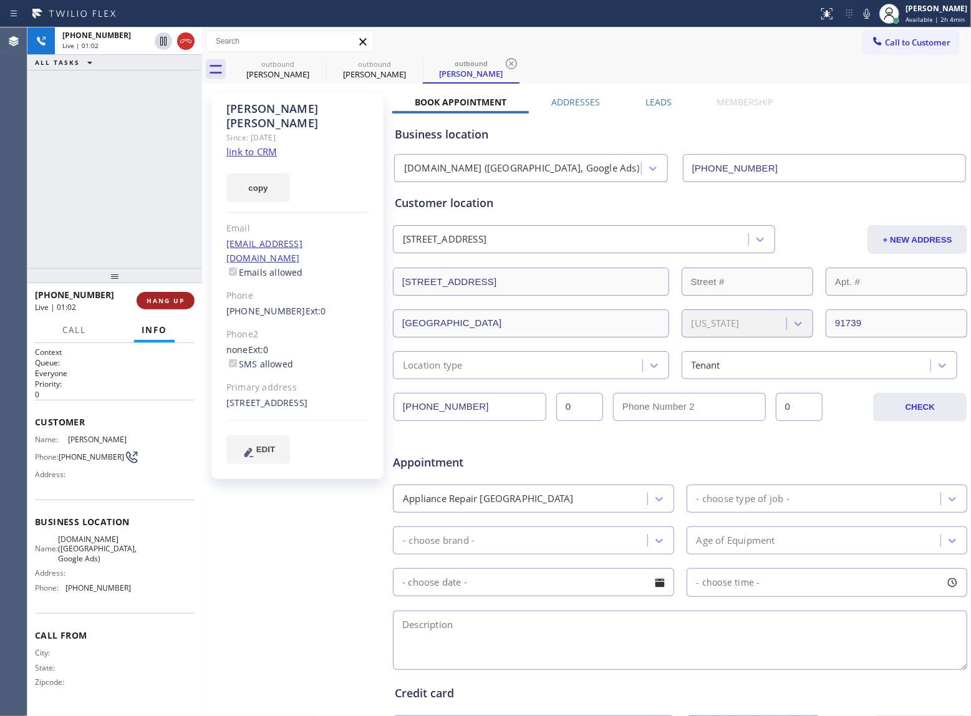
click at [180, 293] on button "HANG UP" at bounding box center [166, 300] width 58 height 17
click at [180, 301] on span "COMPLETE" at bounding box center [163, 300] width 43 height 9
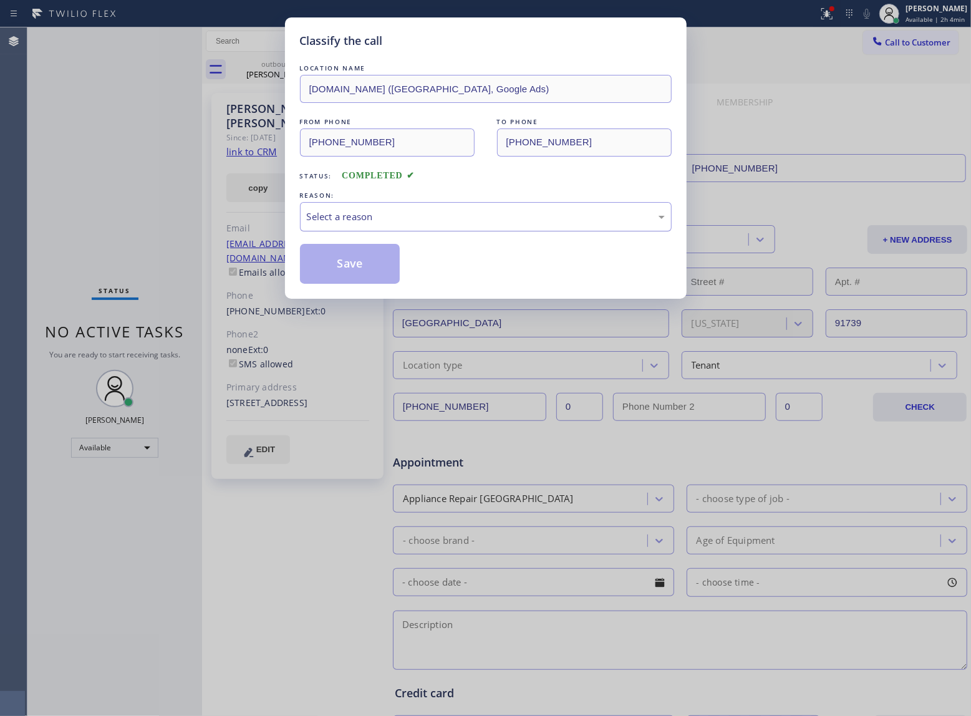
click at [360, 218] on div "Select a reason" at bounding box center [486, 217] width 358 height 14
click at [349, 260] on button "Save" at bounding box center [350, 264] width 100 height 40
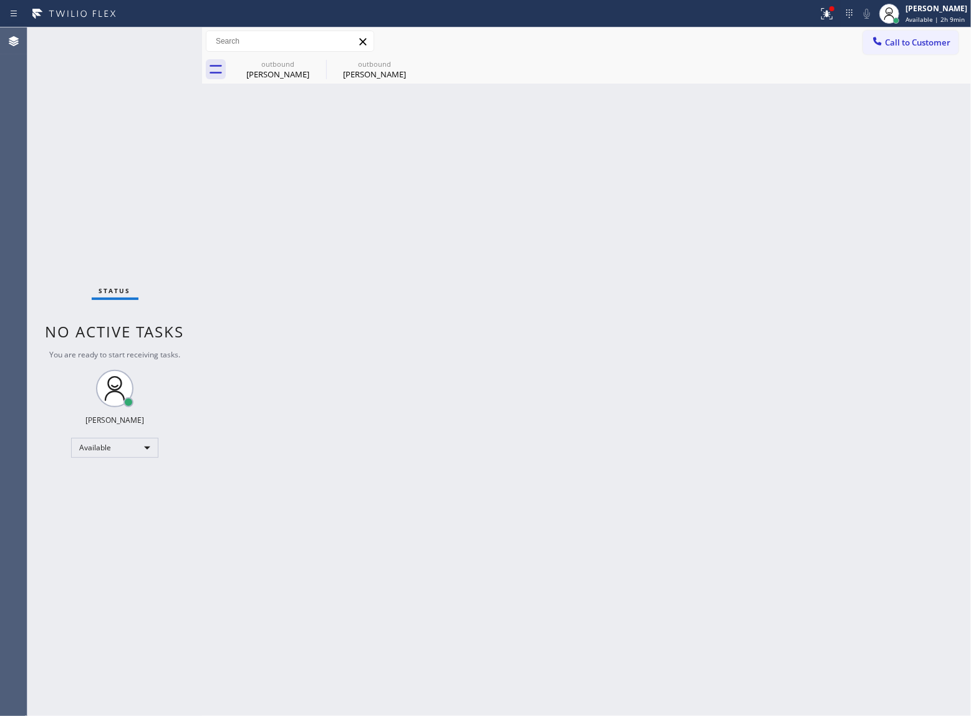
click at [202, 176] on div at bounding box center [202, 371] width 0 height 689
click at [152, 227] on div "Status No active tasks You are ready to start receiving tasks. [PERSON_NAME] Av…" at bounding box center [114, 371] width 175 height 689
click at [317, 61] on icon at bounding box center [318, 63] width 15 height 15
click at [0, 0] on icon at bounding box center [0, 0] width 0 height 0
click at [317, 61] on div "outbound Michael Droge outbound Michael Droge" at bounding box center [601, 70] width 742 height 28
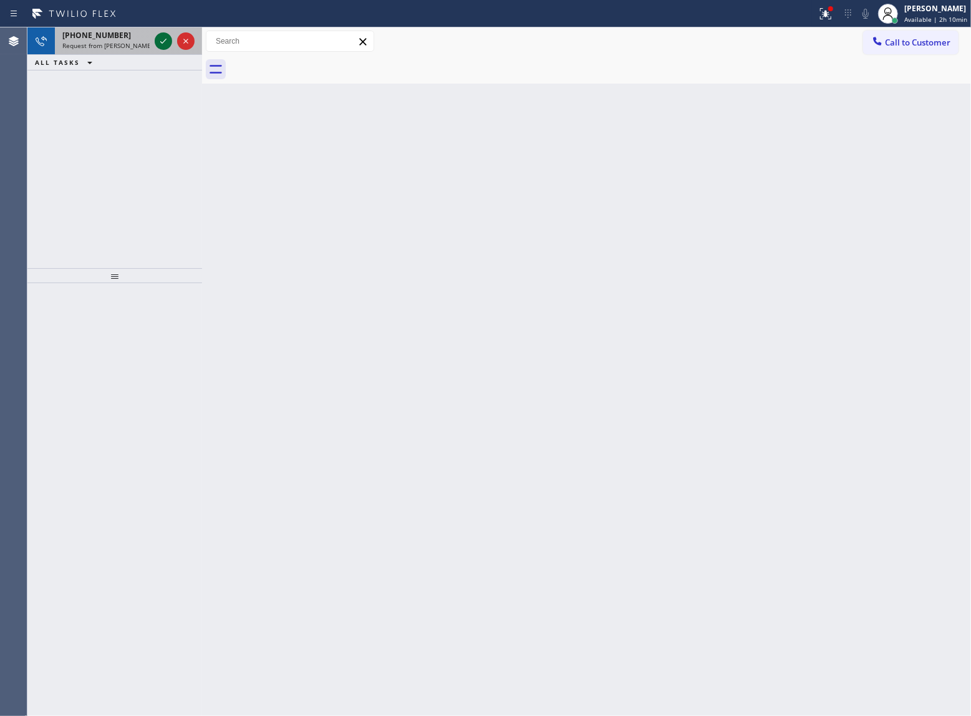
click at [153, 42] on div at bounding box center [174, 40] width 45 height 27
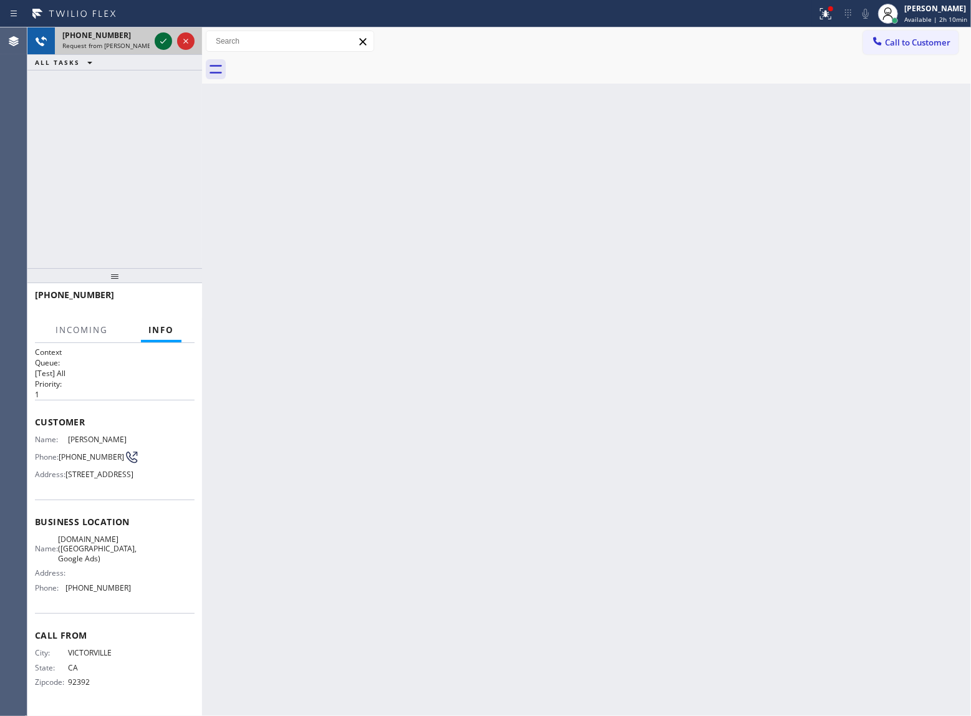
click at [158, 39] on icon at bounding box center [163, 41] width 15 height 15
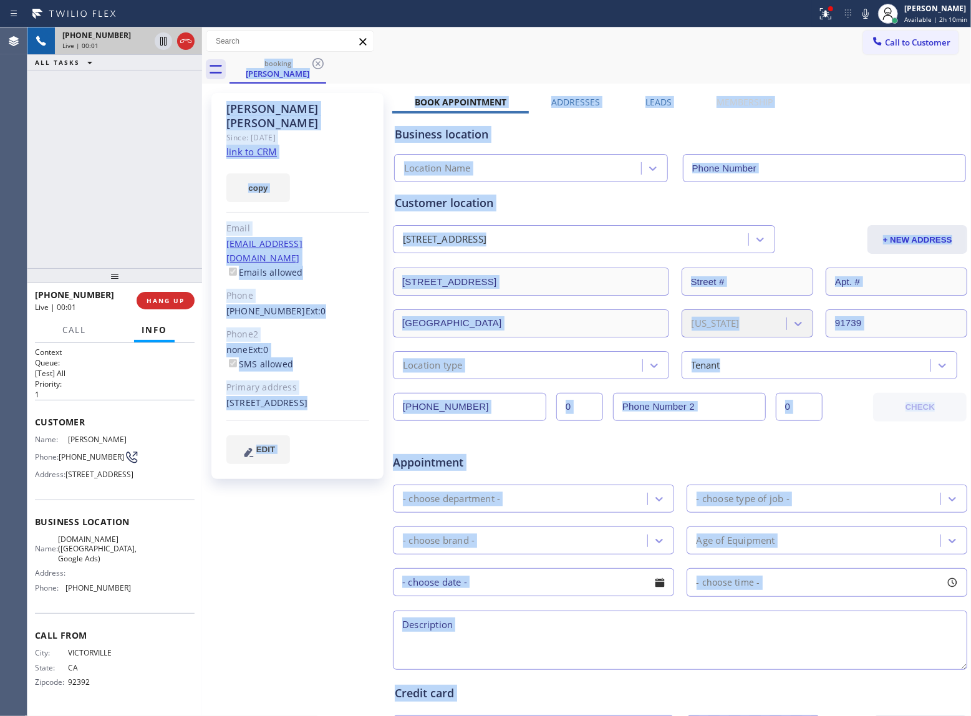
type input "(949) 613-5294"
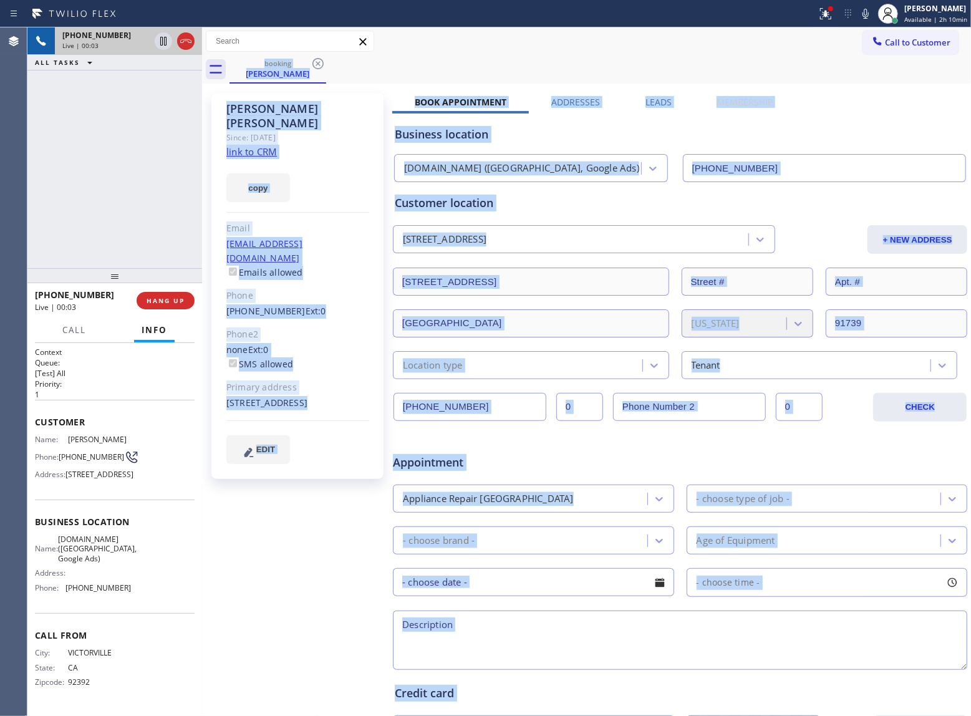
click at [514, 59] on div "booking Michael Droge" at bounding box center [601, 70] width 742 height 28
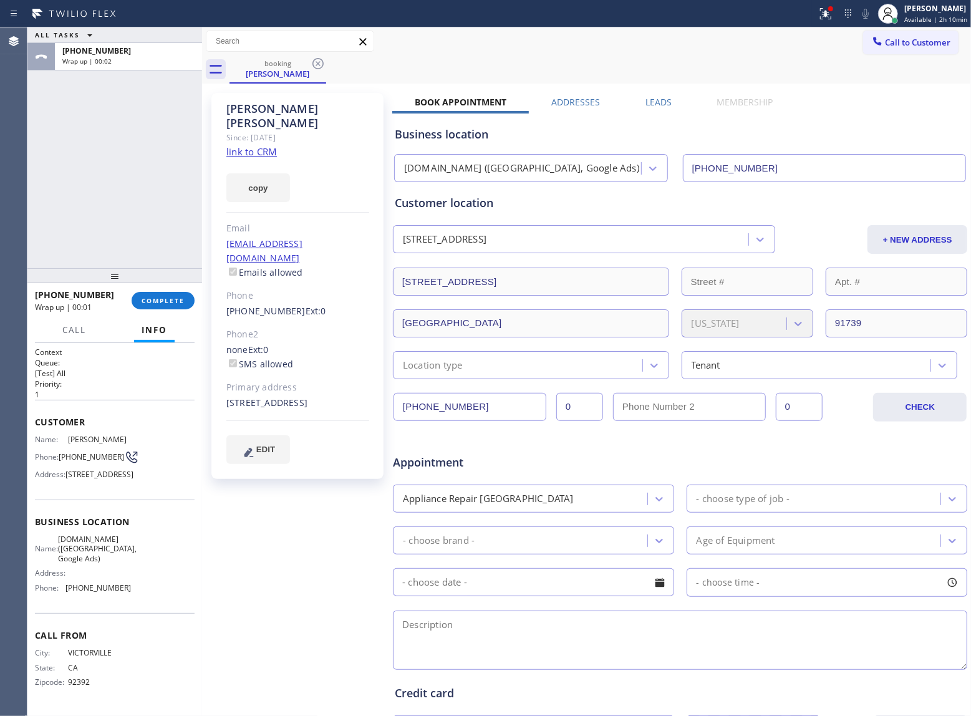
click at [97, 146] on div "ALL TASKS ALL TASKS ACTIVE TASKS TASKS IN WRAP UP +17608870381 Wrap up | 00:02" at bounding box center [114, 147] width 175 height 241
drag, startPoint x: 129, startPoint y: 625, endPoint x: 65, endPoint y: 631, distance: 63.3
click at [65, 598] on div "Name: VikingCare.online (Orange County, Google Ads) Address: Phone: (949) 613-5…" at bounding box center [115, 566] width 160 height 63
copy span "(949) 613-5294"
click at [896, 46] on span "Call to Customer" at bounding box center [917, 42] width 65 height 11
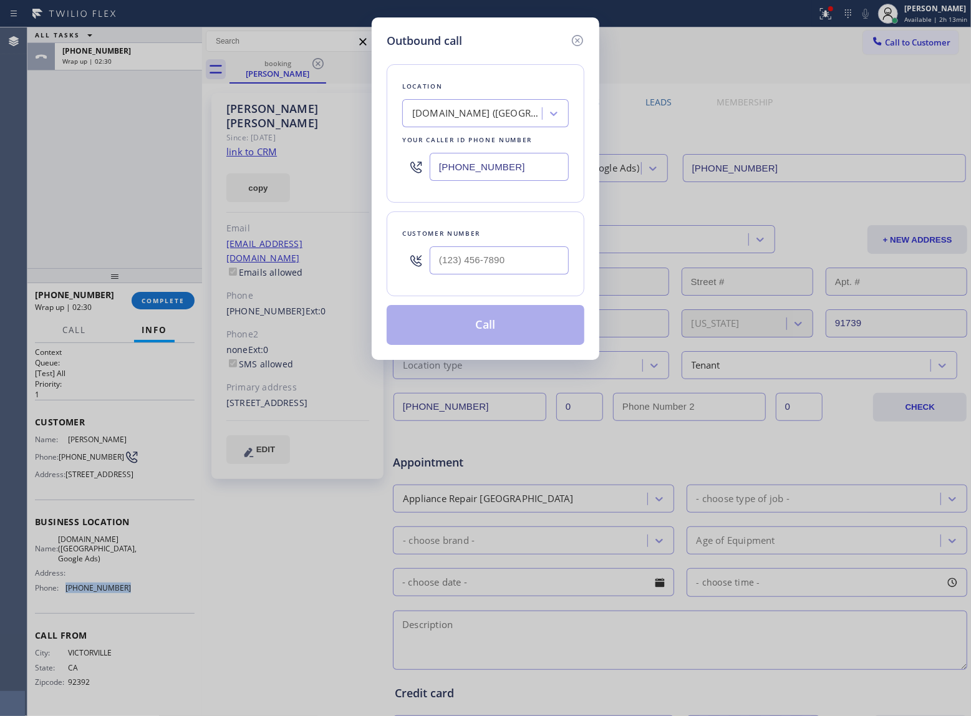
click at [435, 178] on input "(949) 613-5294" at bounding box center [499, 167] width 139 height 28
paste input "text"
type input "(949) 613-5294"
click at [579, 42] on icon at bounding box center [577, 40] width 15 height 15
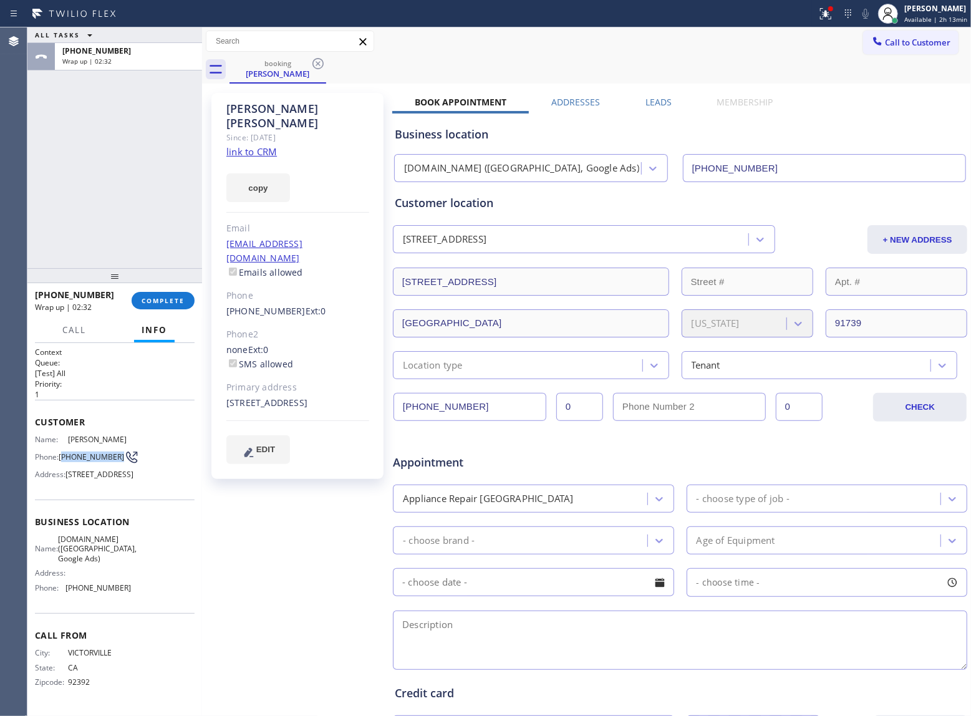
drag, startPoint x: 74, startPoint y: 462, endPoint x: 100, endPoint y: 430, distance: 41.7
click at [62, 455] on span "(760) 887-0381" at bounding box center [91, 456] width 65 height 9
copy span "760) 887-0381"
click at [168, 295] on button "COMPLETE" at bounding box center [163, 300] width 63 height 17
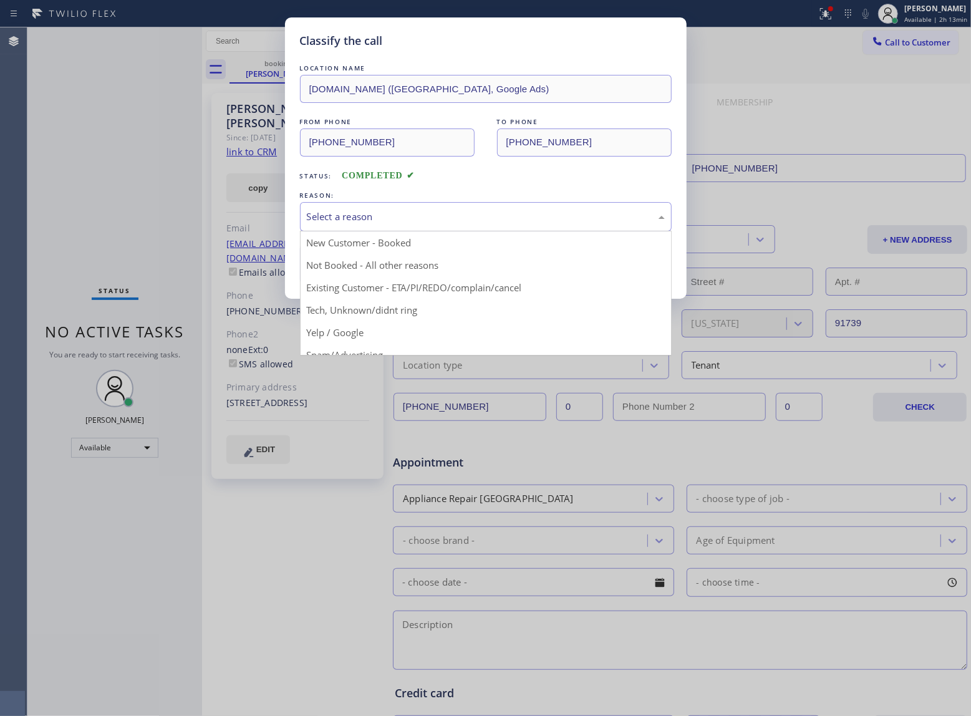
click at [395, 208] on div "Select a reason" at bounding box center [486, 216] width 372 height 29
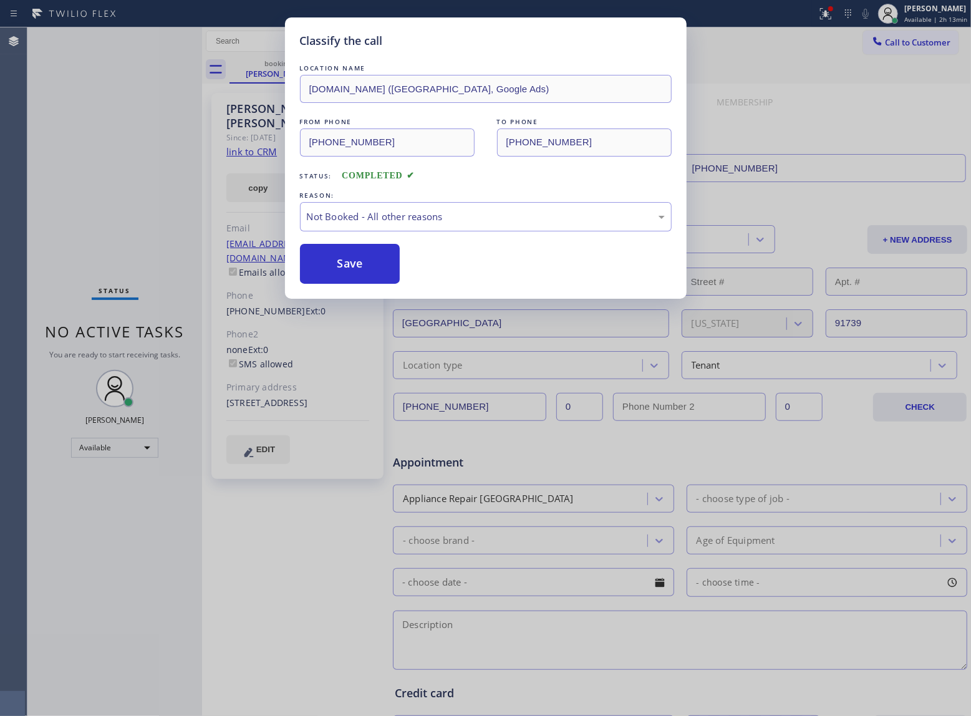
drag, startPoint x: 382, startPoint y: 259, endPoint x: 952, endPoint y: 631, distance: 680.7
click at [400, 269] on div "Save" at bounding box center [486, 264] width 372 height 40
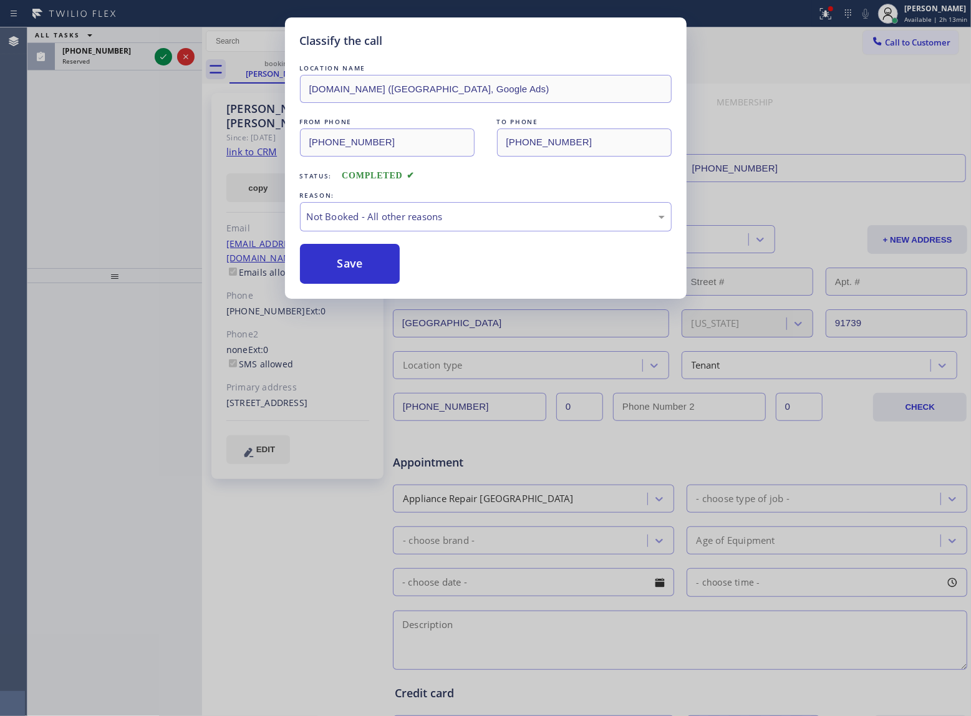
click at [146, 228] on div "Classify the call LOCATION NAME VikingCare.online (Orange County, Google Ads) F…" at bounding box center [485, 358] width 971 height 716
drag, startPoint x: 366, startPoint y: 269, endPoint x: 311, endPoint y: 221, distance: 73.4
click at [366, 270] on button "Save" at bounding box center [350, 264] width 100 height 40
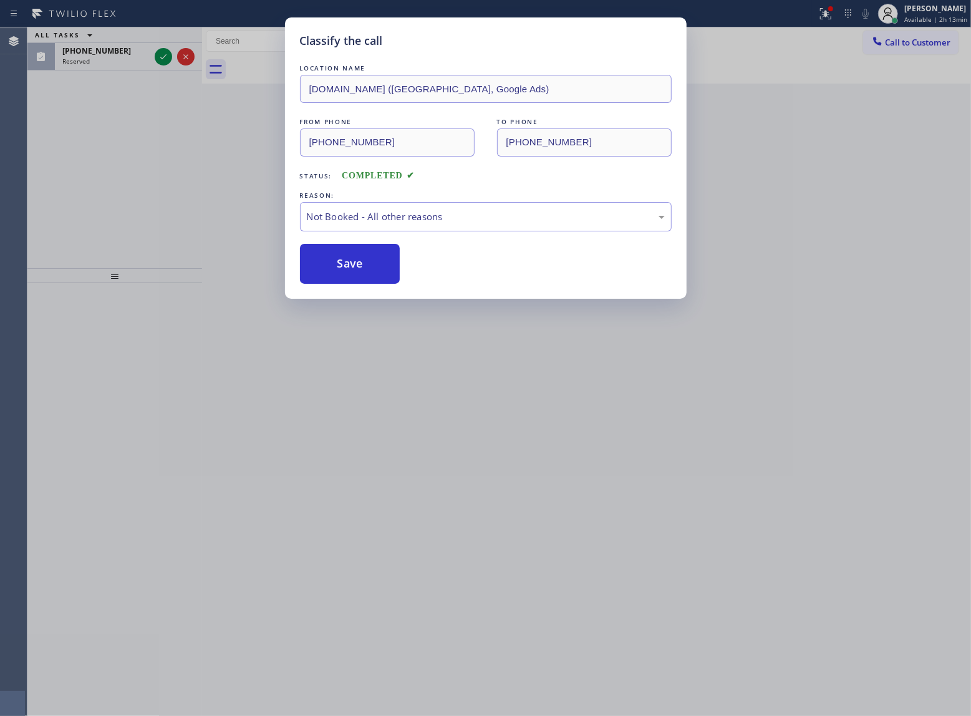
click at [160, 57] on div "Classify the call LOCATION NAME VikingCare.online (Orange County, Google Ads) F…" at bounding box center [485, 358] width 971 height 716
click at [160, 57] on div "Classify the call LOCATION NAME 4B2.Paid HVAC Alliance Expert FROM PHONE (855) …" at bounding box center [499, 371] width 944 height 689
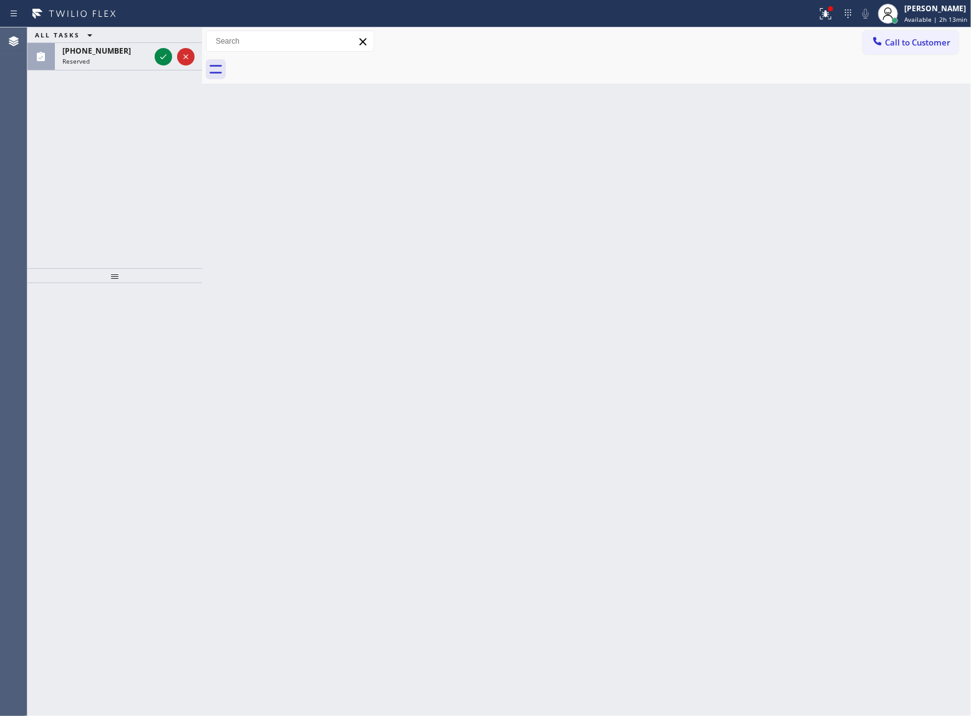
click at [160, 57] on icon at bounding box center [163, 56] width 15 height 15
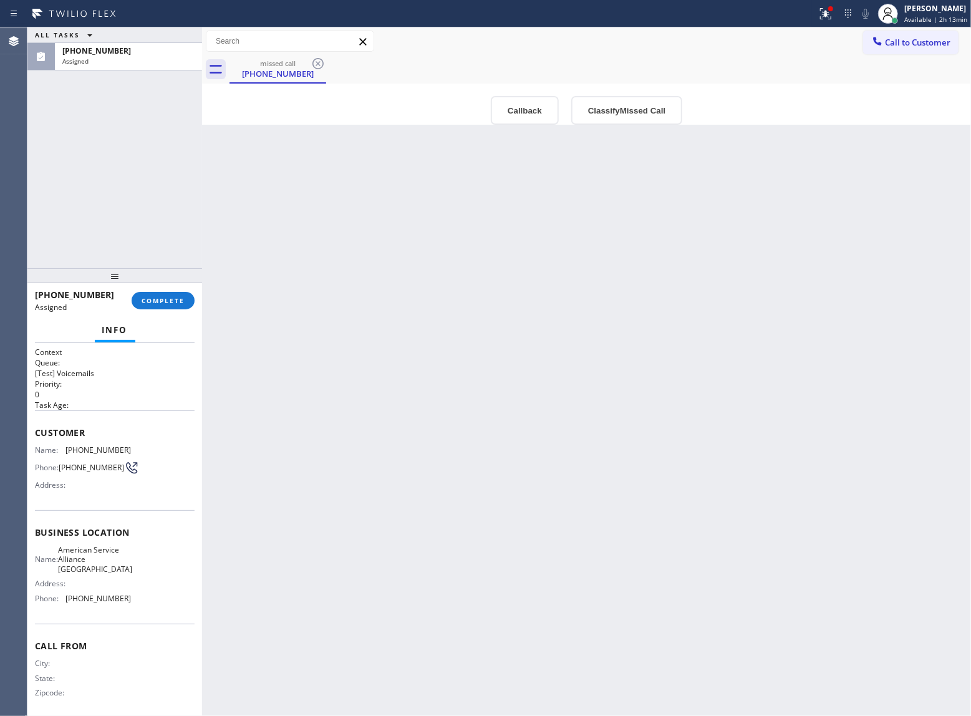
click at [900, 56] on div "missed call (415) 584-2748" at bounding box center [601, 70] width 742 height 28
click at [911, 40] on span "Call to Customer" at bounding box center [917, 42] width 65 height 11
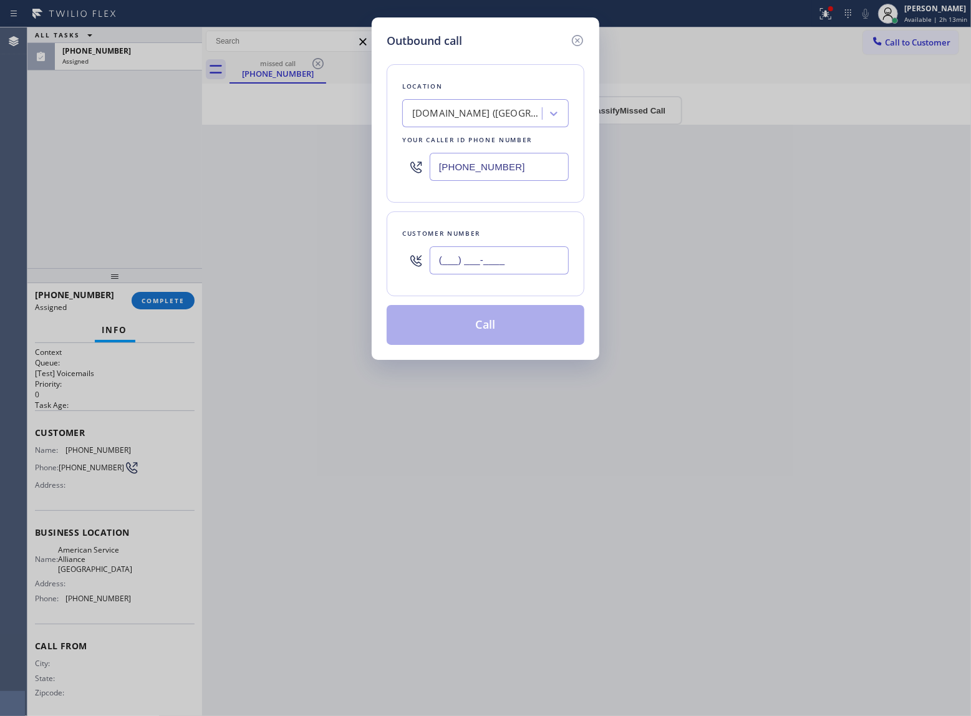
click at [520, 258] on input "(___) ___-____" at bounding box center [499, 260] width 139 height 28
paste input "760) 887-0381"
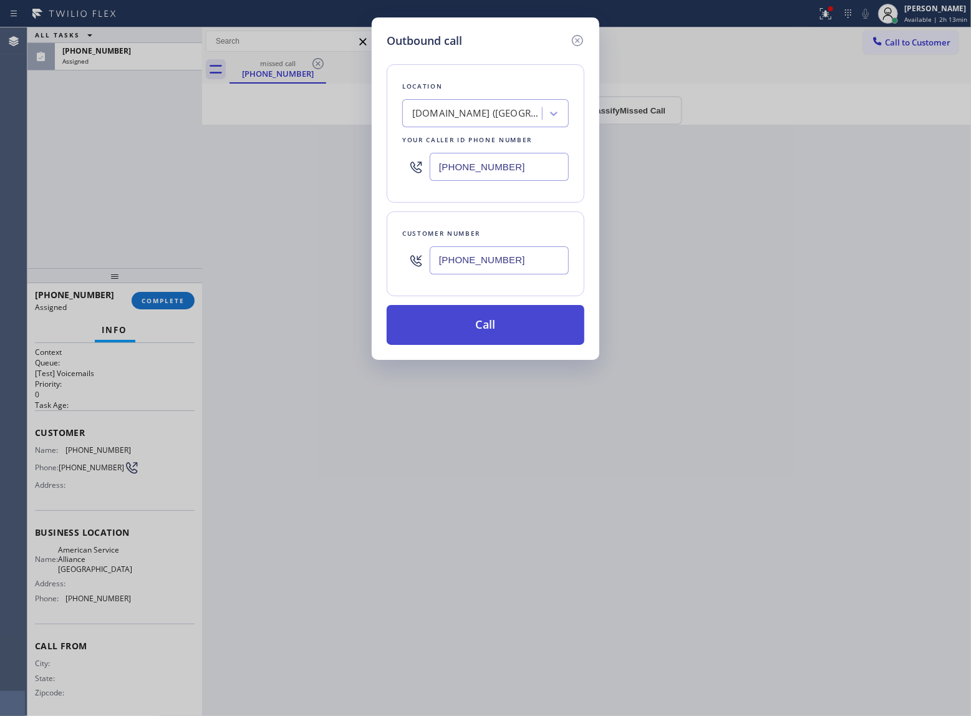
type input "(760) 887-0381"
click at [492, 332] on button "Call" at bounding box center [486, 325] width 198 height 40
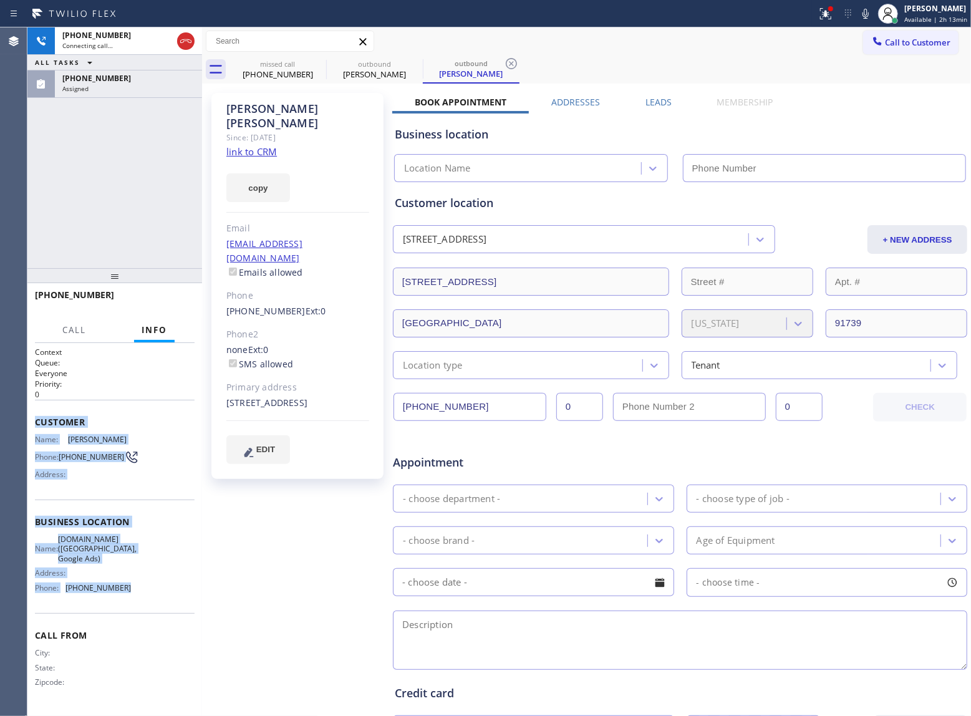
drag, startPoint x: 63, startPoint y: 459, endPoint x: 33, endPoint y: 420, distance: 49.4
click at [33, 420] on div "Context Queue: Everyone Priority: 0 Customer Name: Michael Droge Phone: (760) 8…" at bounding box center [114, 529] width 175 height 373
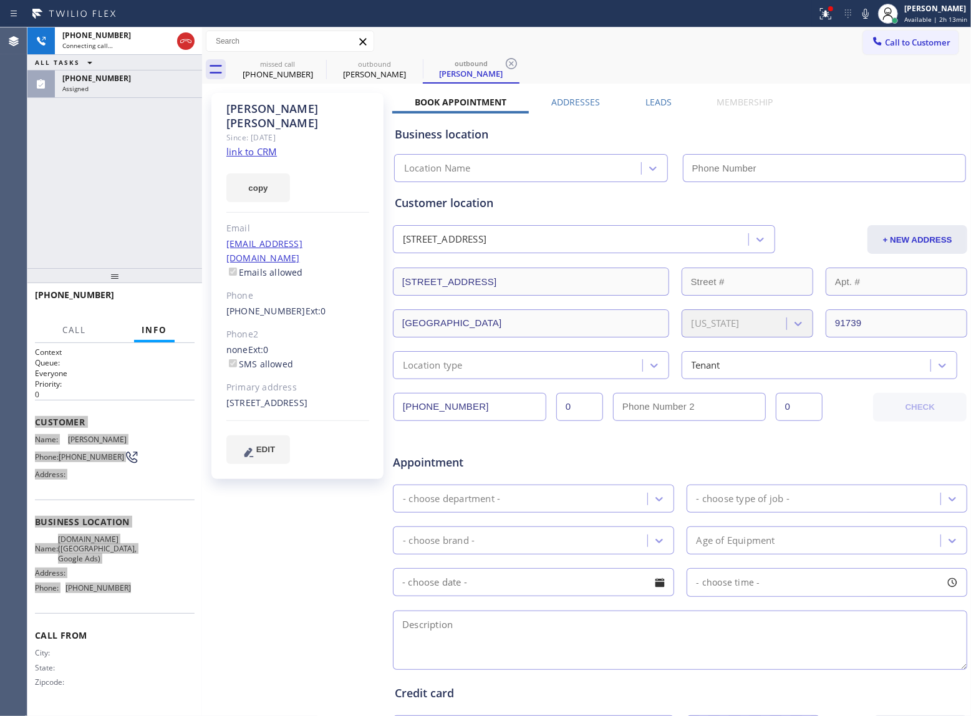
type input "(949) 613-5294"
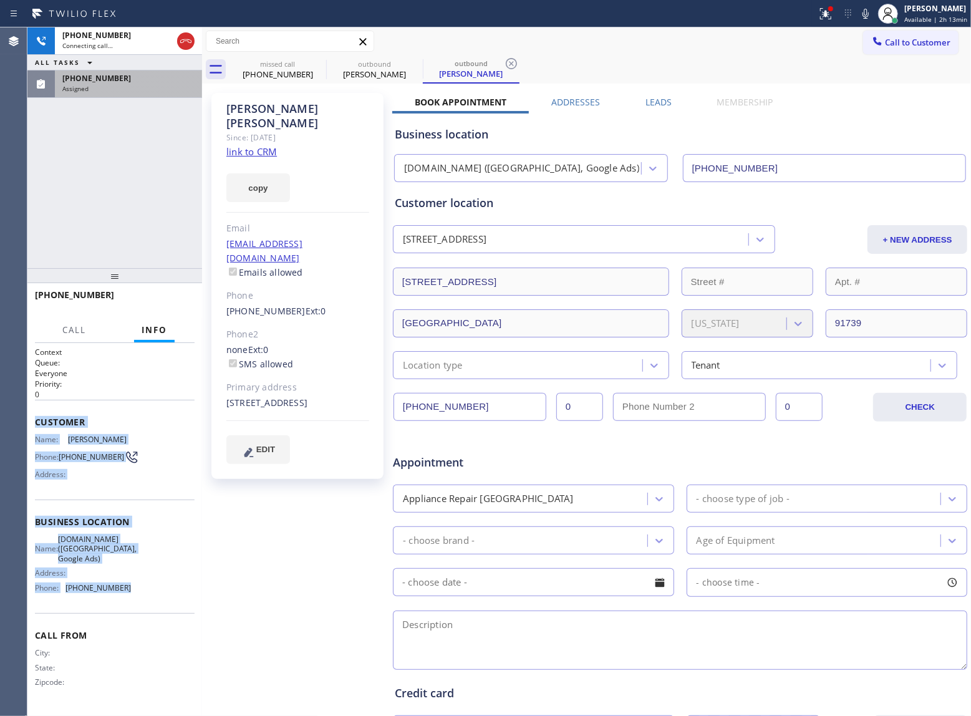
click at [107, 87] on div "Assigned" at bounding box center [128, 88] width 132 height 9
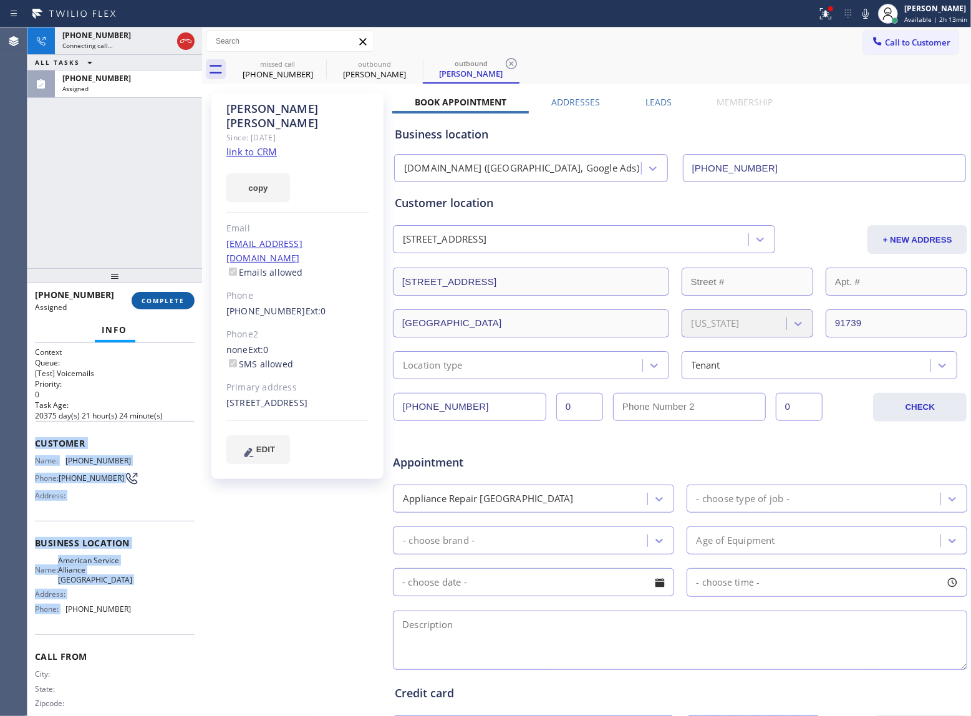
click at [166, 303] on span "COMPLETE" at bounding box center [163, 300] width 43 height 9
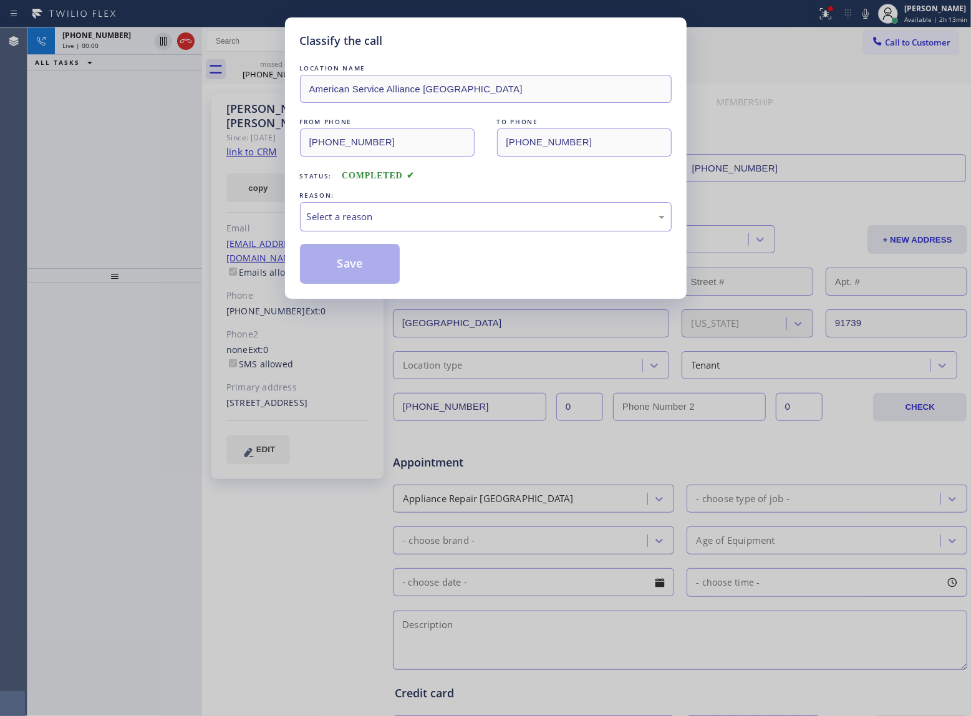
click at [387, 207] on div "Select a reason" at bounding box center [486, 216] width 372 height 29
click at [95, 245] on div "Classify the call LOCATION NAME American Service Alliance Oakland FROM PHONE (4…" at bounding box center [485, 358] width 971 height 716
drag, startPoint x: 127, startPoint y: 200, endPoint x: 166, endPoint y: 170, distance: 48.9
click at [127, 200] on div "Classify the call LOCATION NAME American Service Alliance Oakland FROM PHONE (4…" at bounding box center [485, 358] width 971 height 716
click at [367, 258] on button "Save" at bounding box center [350, 264] width 100 height 40
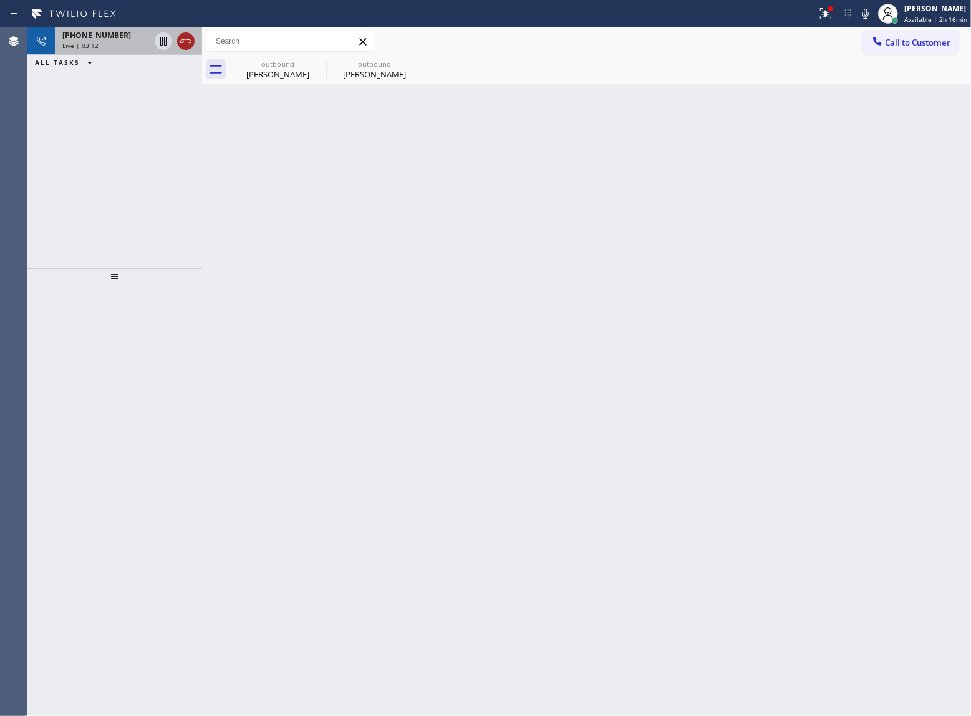
click at [186, 46] on icon at bounding box center [185, 41] width 15 height 15
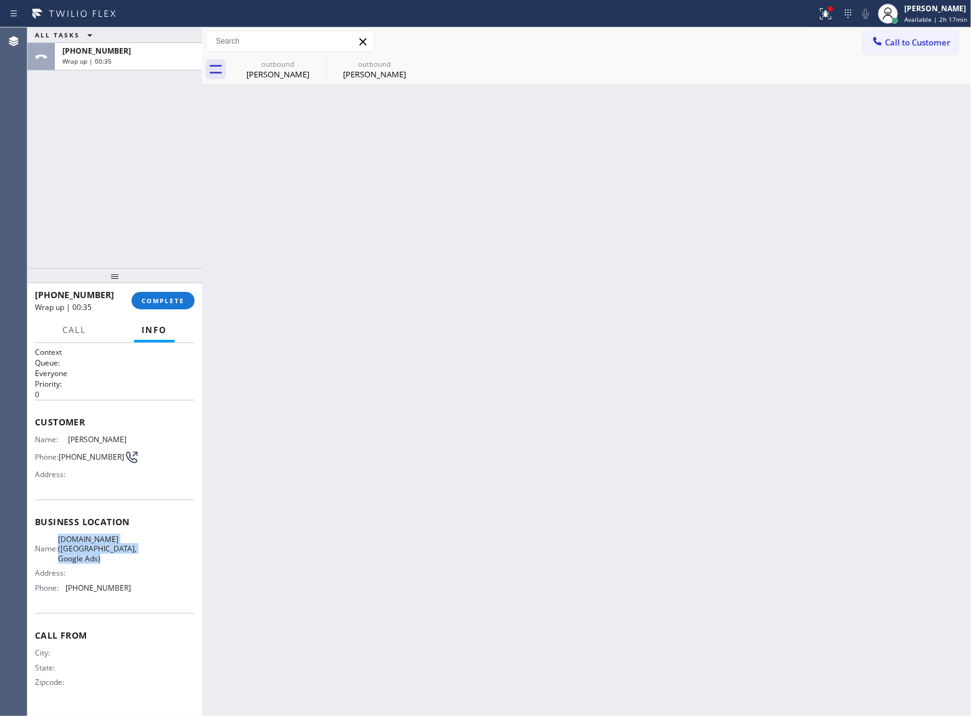
drag, startPoint x: 118, startPoint y: 567, endPoint x: 72, endPoint y: 540, distance: 53.2
click at [62, 541] on span "VikingCare.online (Orange County, Google Ads)" at bounding box center [97, 549] width 79 height 29
copy span "VikingCare.online (Orange County, Google Ads)"
click at [143, 56] on div "+17608870381" at bounding box center [128, 51] width 132 height 11
click at [163, 283] on div at bounding box center [114, 275] width 175 height 15
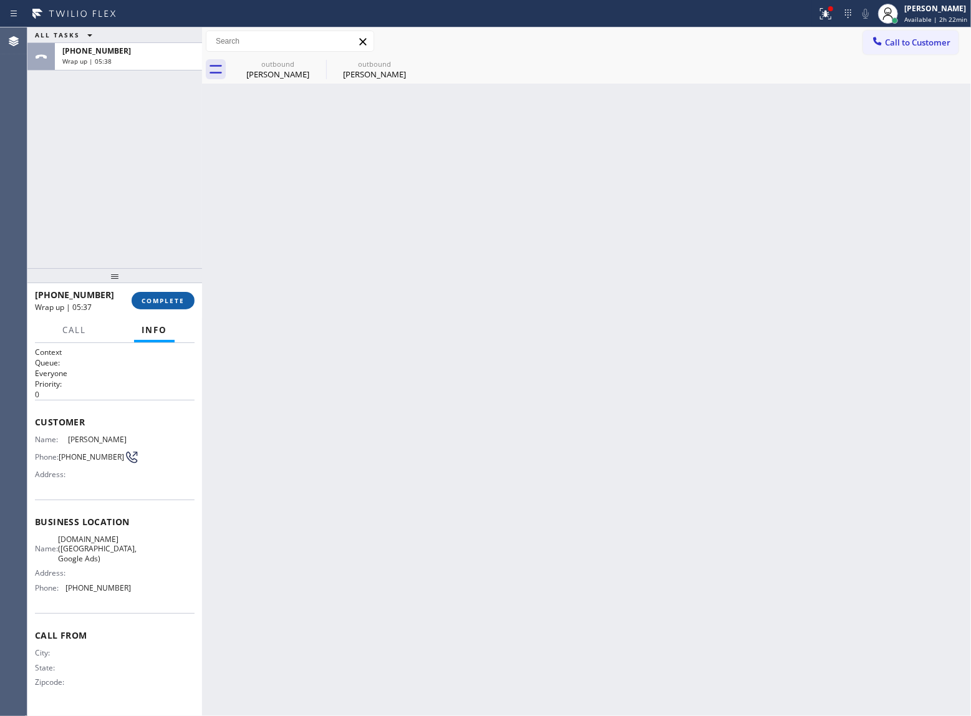
drag, startPoint x: 163, startPoint y: 293, endPoint x: 163, endPoint y: 303, distance: 10.6
click at [163, 295] on button "COMPLETE" at bounding box center [163, 300] width 63 height 17
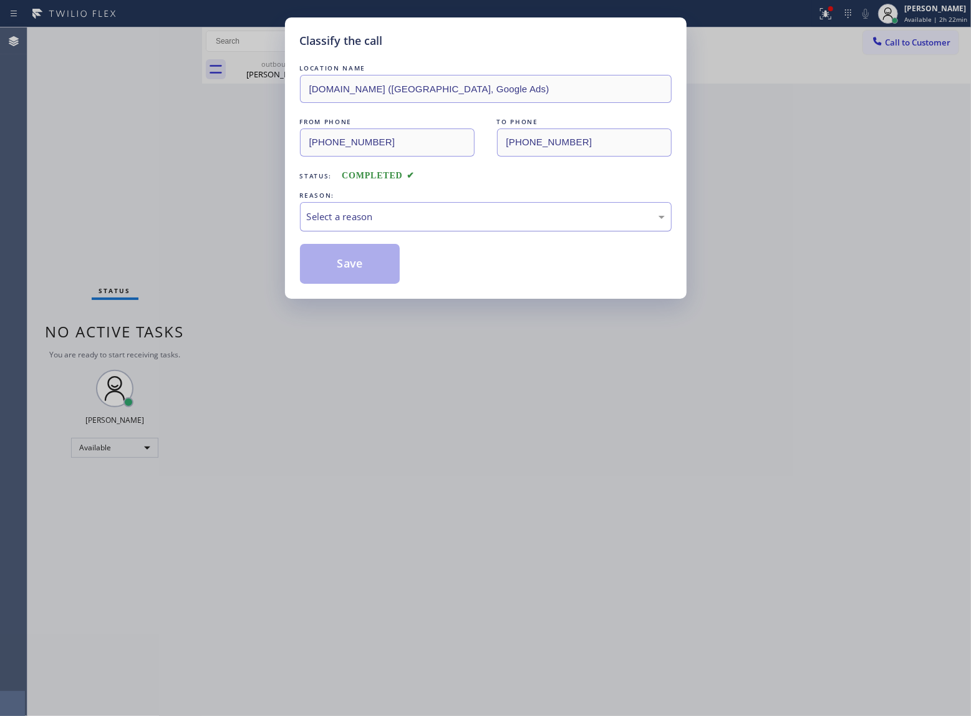
click at [348, 208] on div "Select a reason" at bounding box center [486, 216] width 372 height 29
click at [342, 256] on button "Save" at bounding box center [350, 264] width 100 height 40
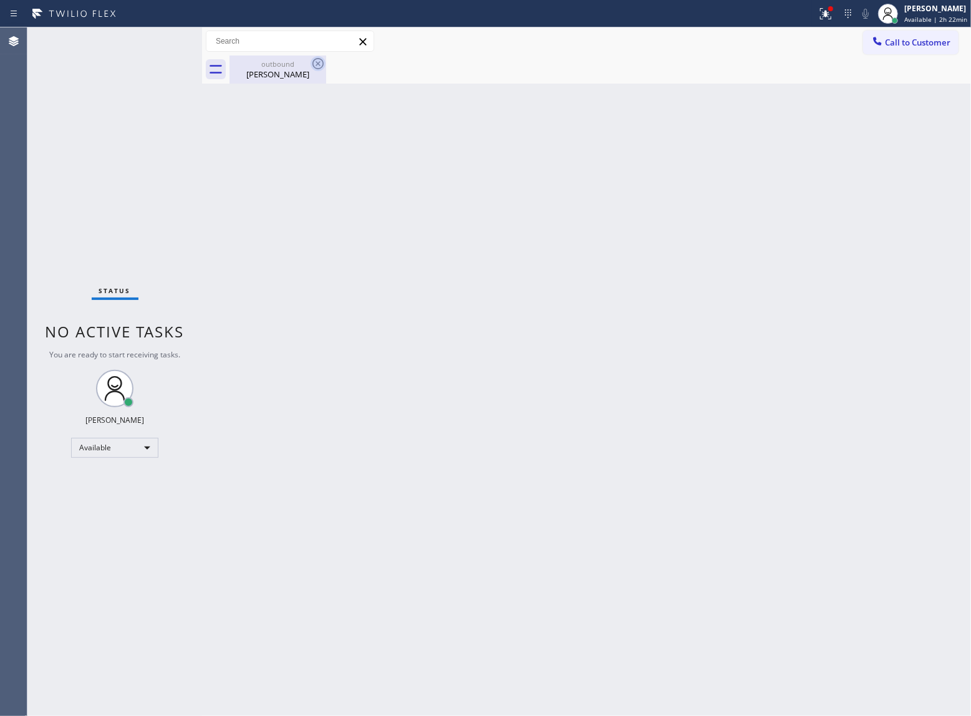
click at [323, 61] on icon at bounding box center [318, 63] width 11 height 11
drag, startPoint x: 323, startPoint y: 61, endPoint x: 35, endPoint y: 123, distance: 294.3
click at [0, 0] on icon at bounding box center [0, 0] width 0 height 0
drag, startPoint x: 242, startPoint y: 82, endPoint x: 284, endPoint y: 74, distance: 43.3
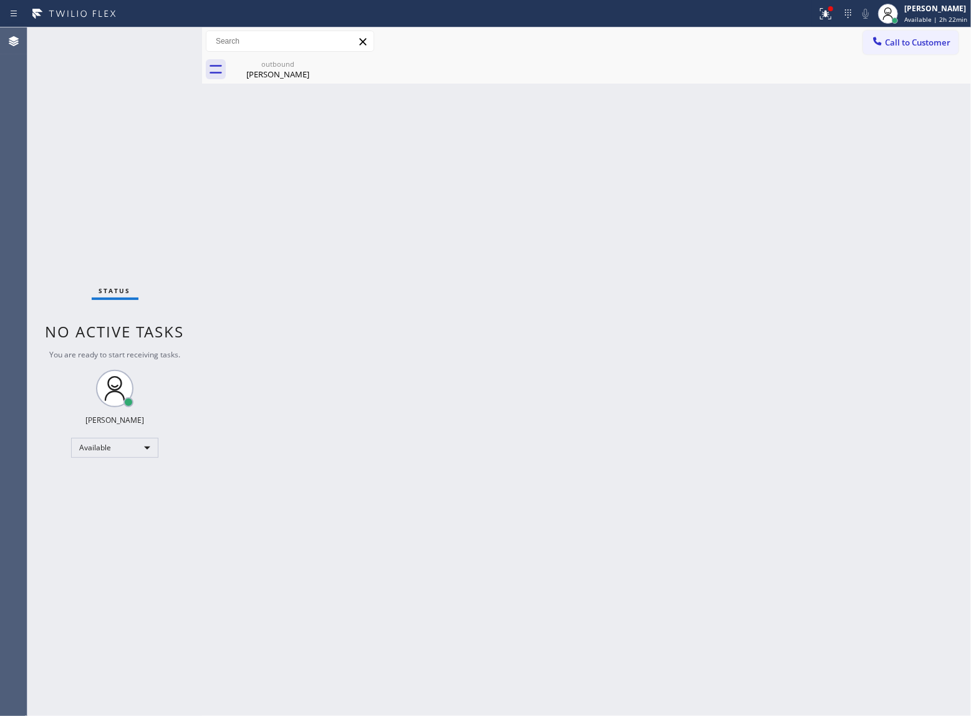
click at [242, 81] on div "outbound Michael Droge" at bounding box center [278, 70] width 94 height 28
click at [597, 241] on div "Back to Dashboard Change Sender ID Customers Technicians Select a contact Outbo…" at bounding box center [586, 371] width 769 height 689
click at [892, 42] on span "Call to Customer" at bounding box center [917, 42] width 65 height 11
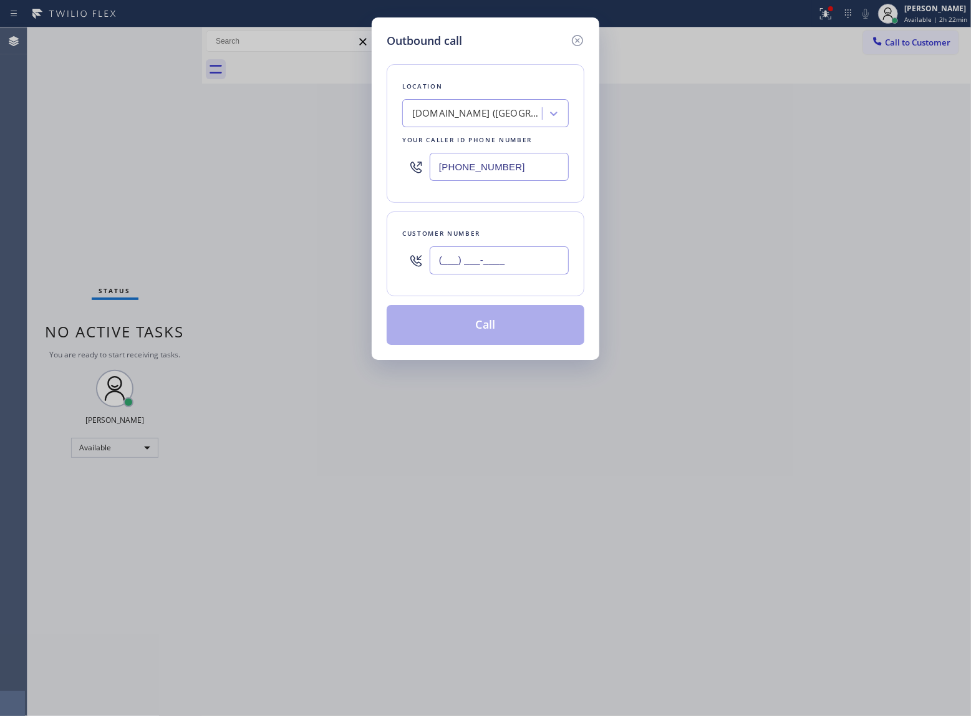
click at [473, 263] on input "(___) ___-____" at bounding box center [499, 260] width 139 height 28
paste input "363) 201-8087"
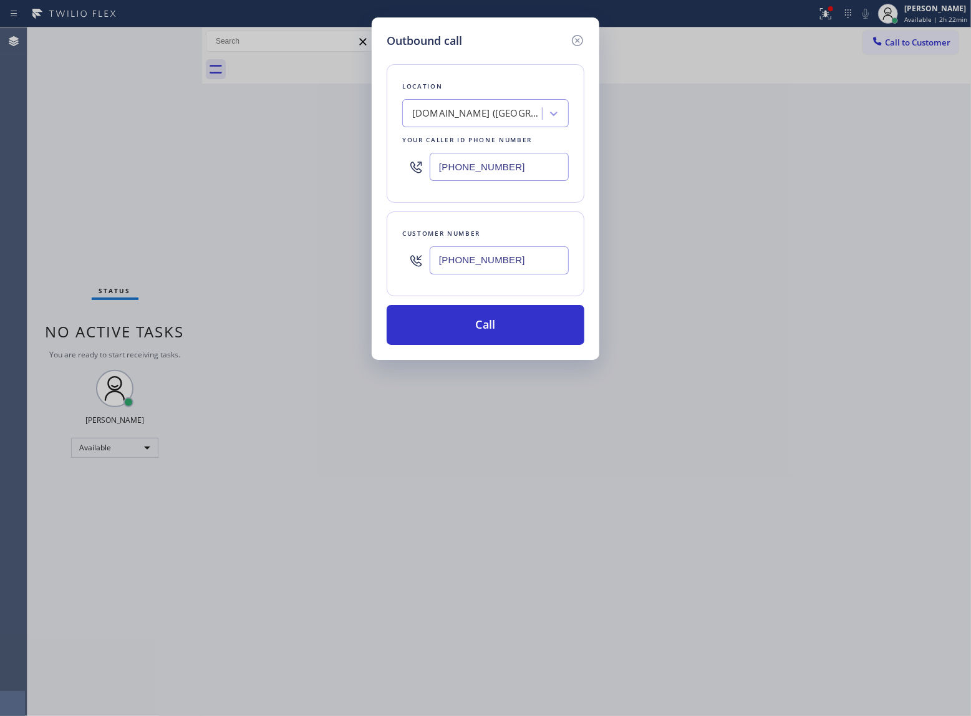
type input "[PHONE_NUMBER]"
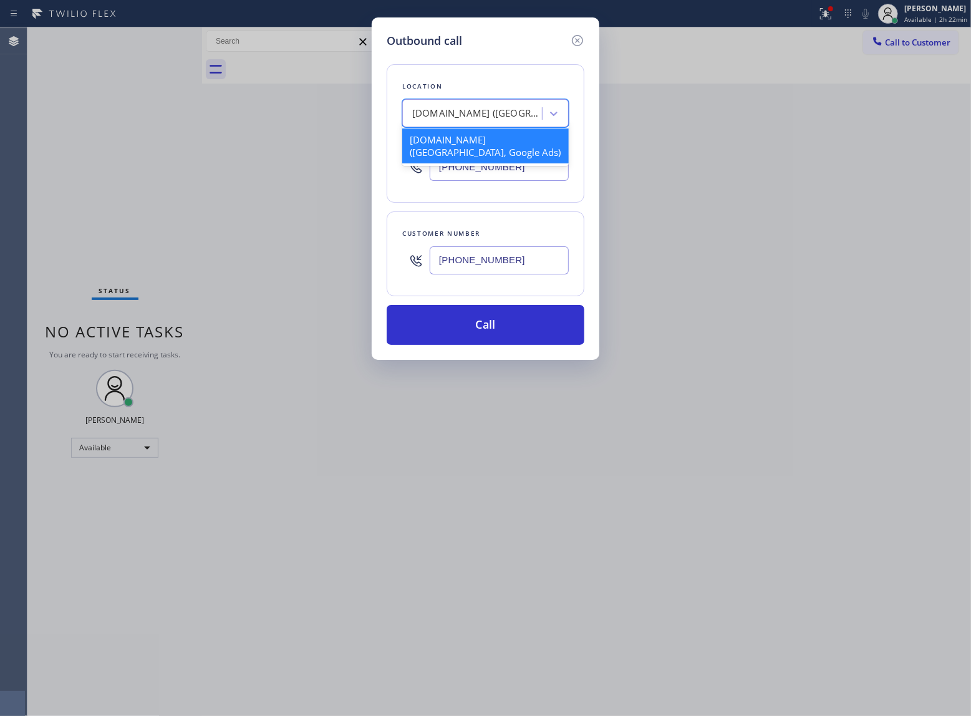
click at [502, 120] on div "VikingCare.online (Orange County, Google Ads)" at bounding box center [477, 114] width 131 height 14
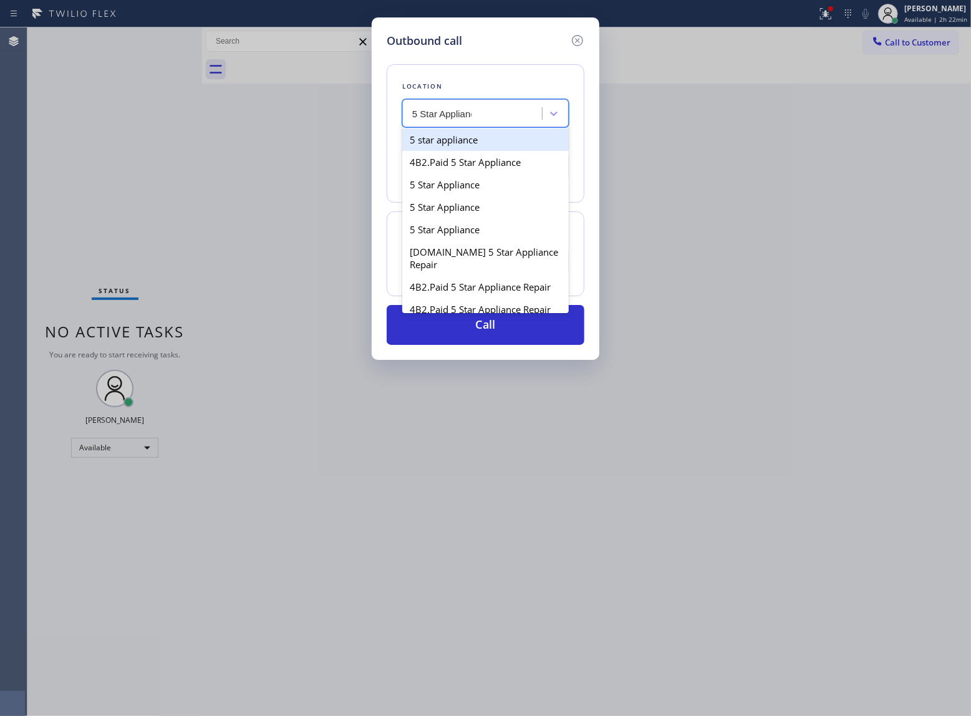
type input "5 Star Appliance"
type input "(213) 687-2604"
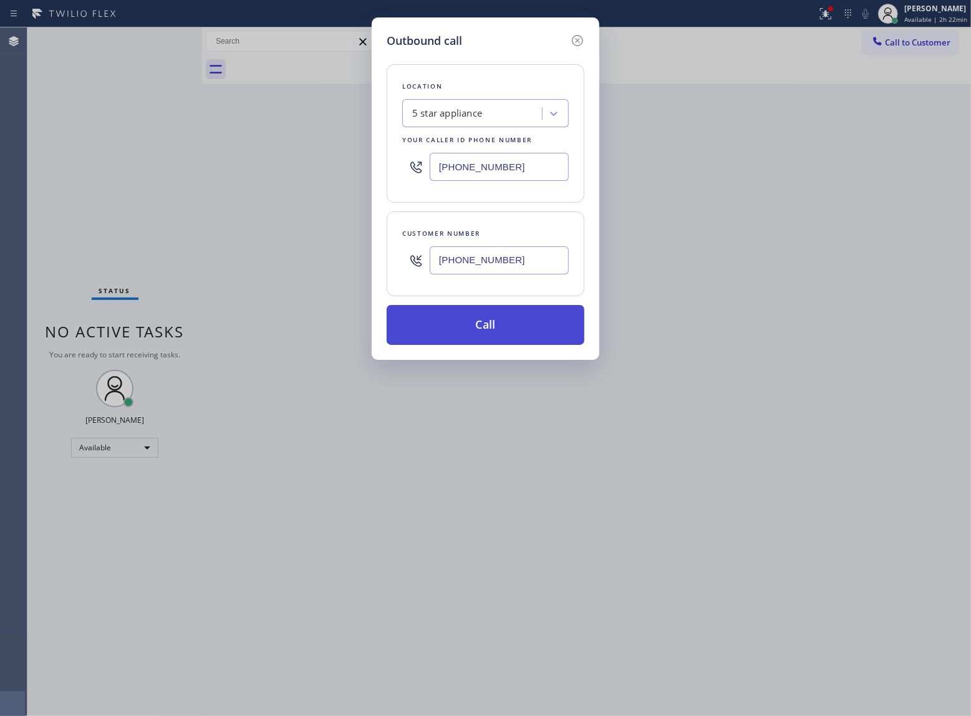
click at [490, 332] on button "Call" at bounding box center [486, 325] width 198 height 40
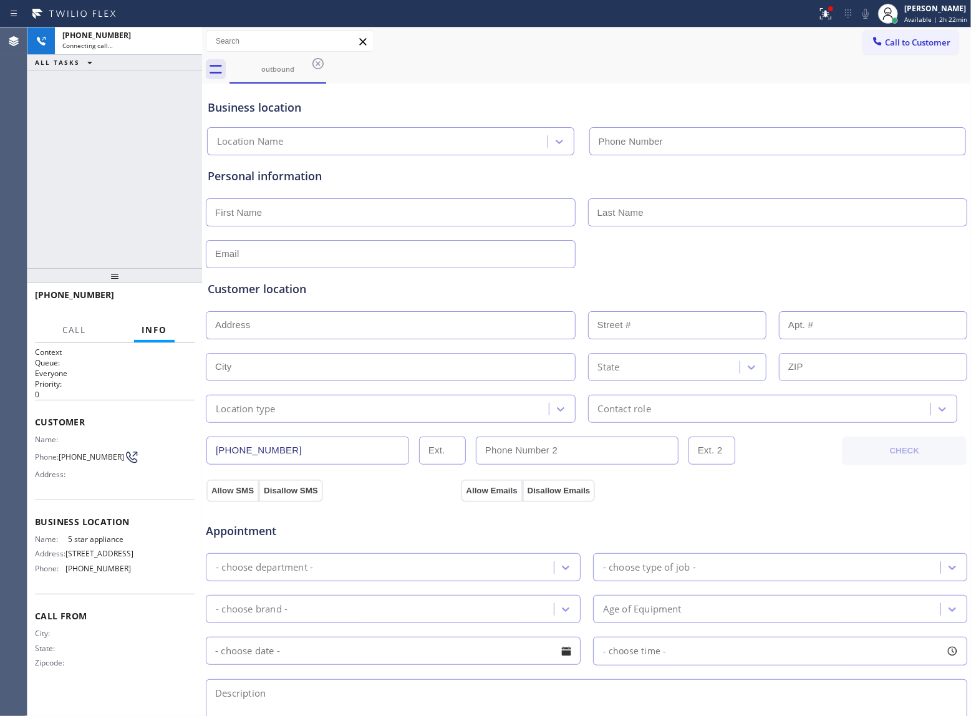
type input "(213) 687-2604"
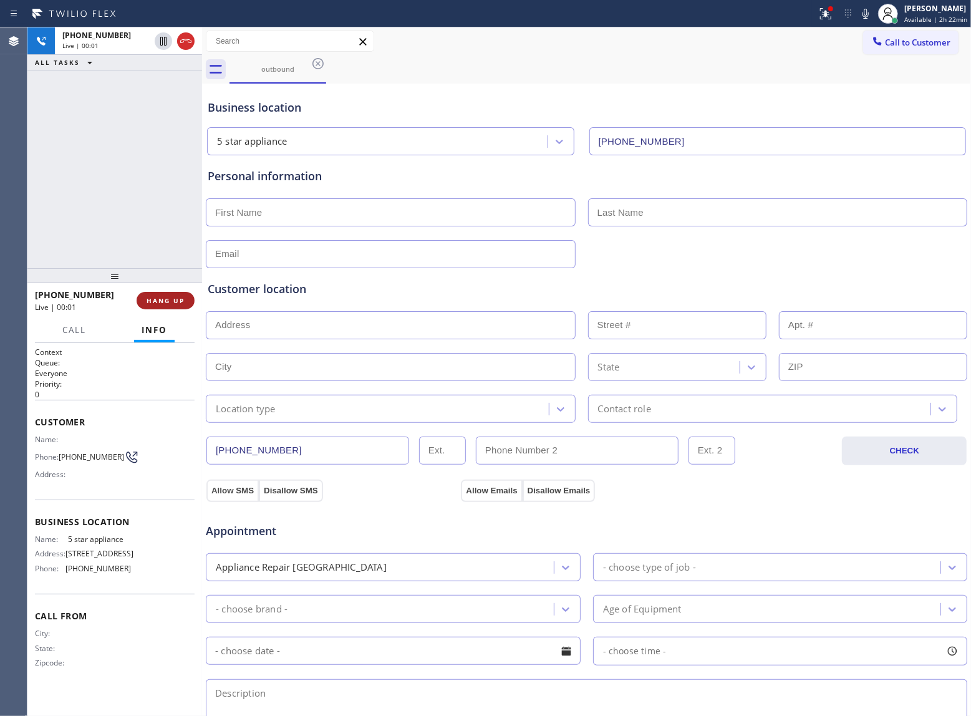
click at [168, 303] on span "HANG UP" at bounding box center [166, 300] width 38 height 9
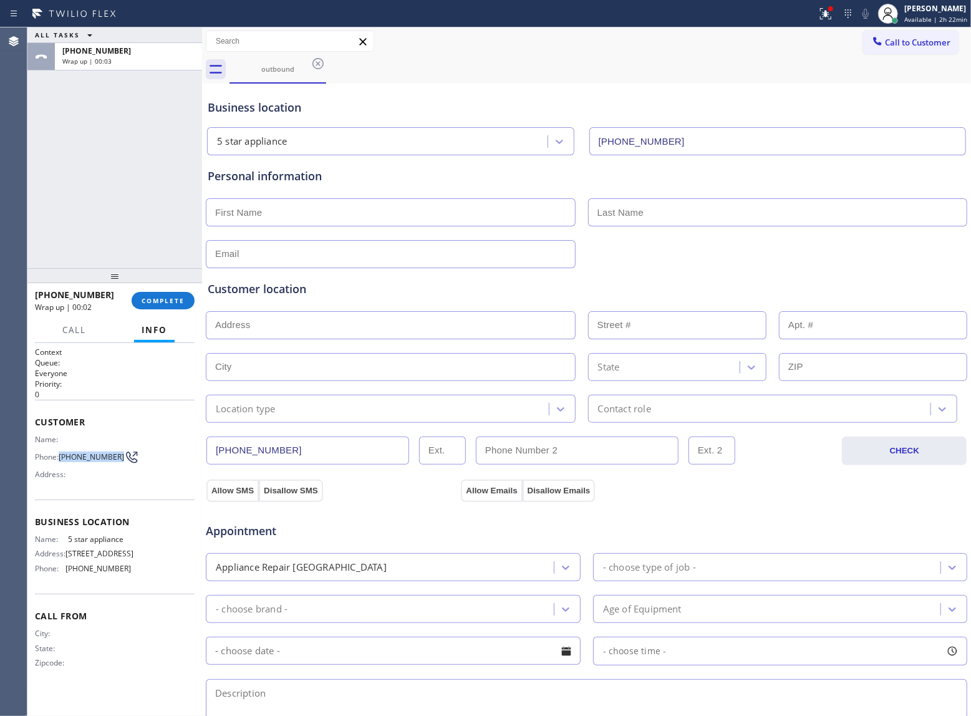
drag, startPoint x: 62, startPoint y: 457, endPoint x: 114, endPoint y: 458, distance: 51.2
click at [114, 458] on span "[PHONE_NUMBER]" at bounding box center [91, 456] width 65 height 9
click at [896, 46] on span "Call to Customer" at bounding box center [917, 42] width 65 height 11
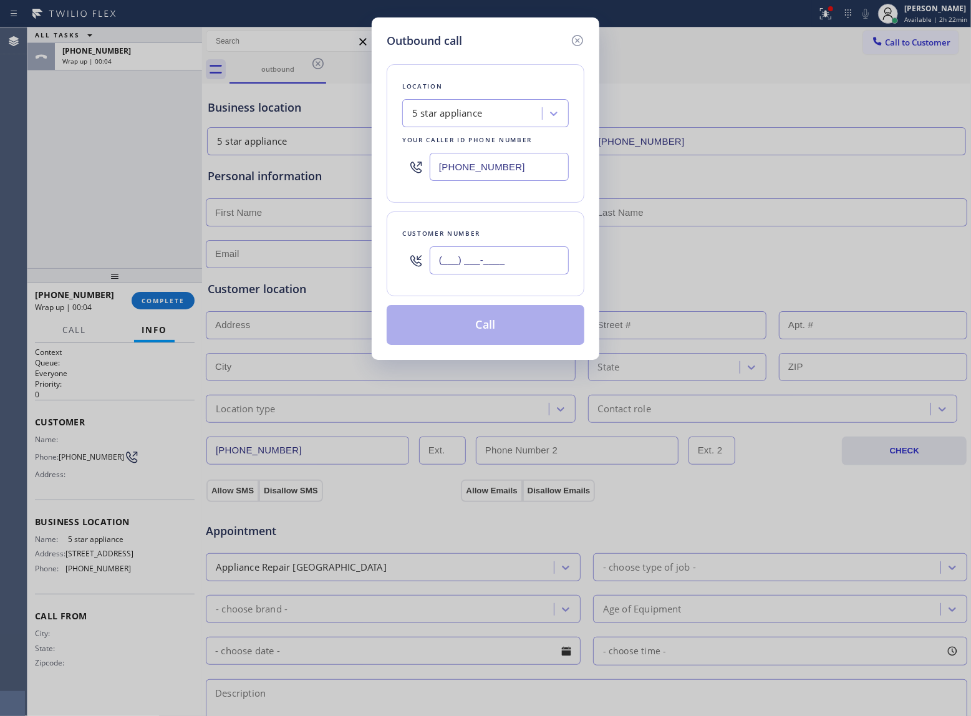
click at [554, 258] on input "(___) ___-____" at bounding box center [499, 260] width 139 height 28
paste input "363) 201-8087"
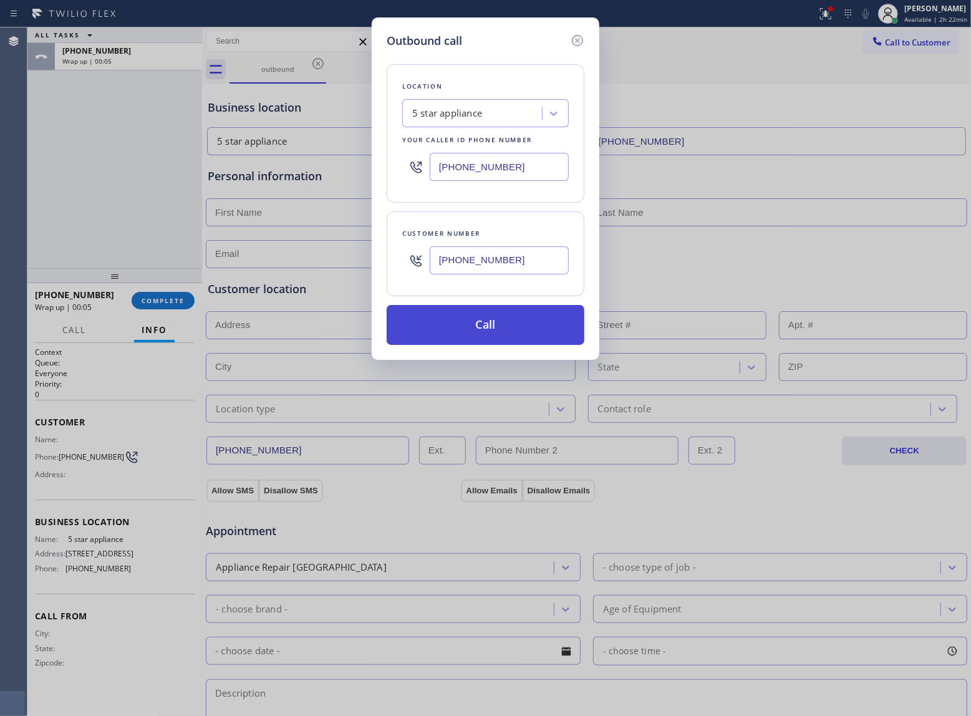
type input "[PHONE_NUMBER]"
click at [523, 337] on button "Call" at bounding box center [486, 325] width 198 height 40
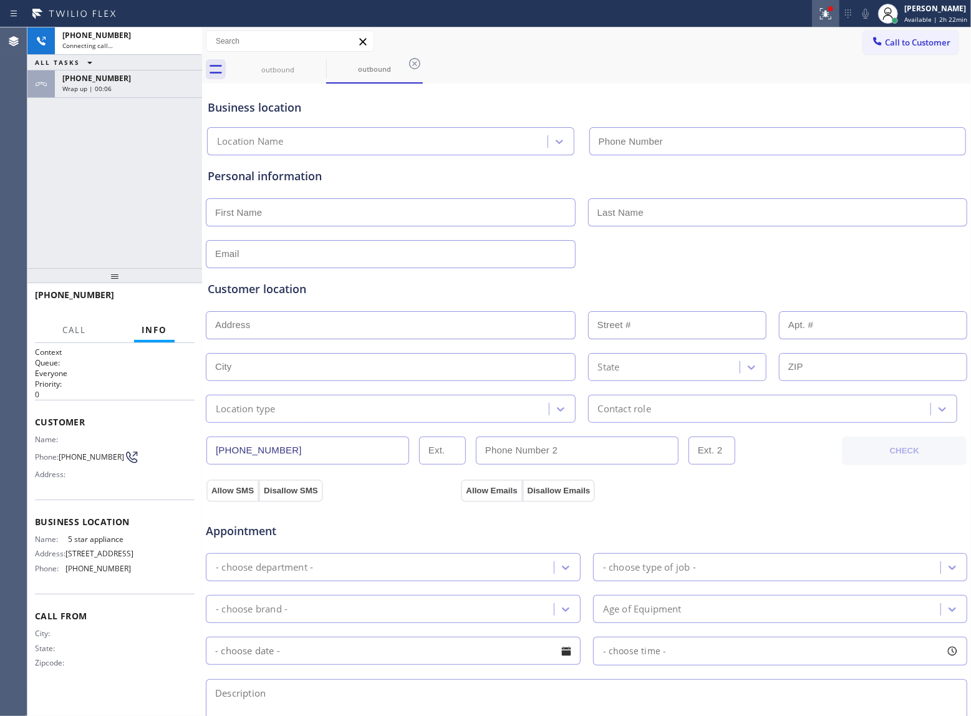
click at [822, 14] on icon at bounding box center [825, 12] width 7 height 4
type input "(213) 687-2604"
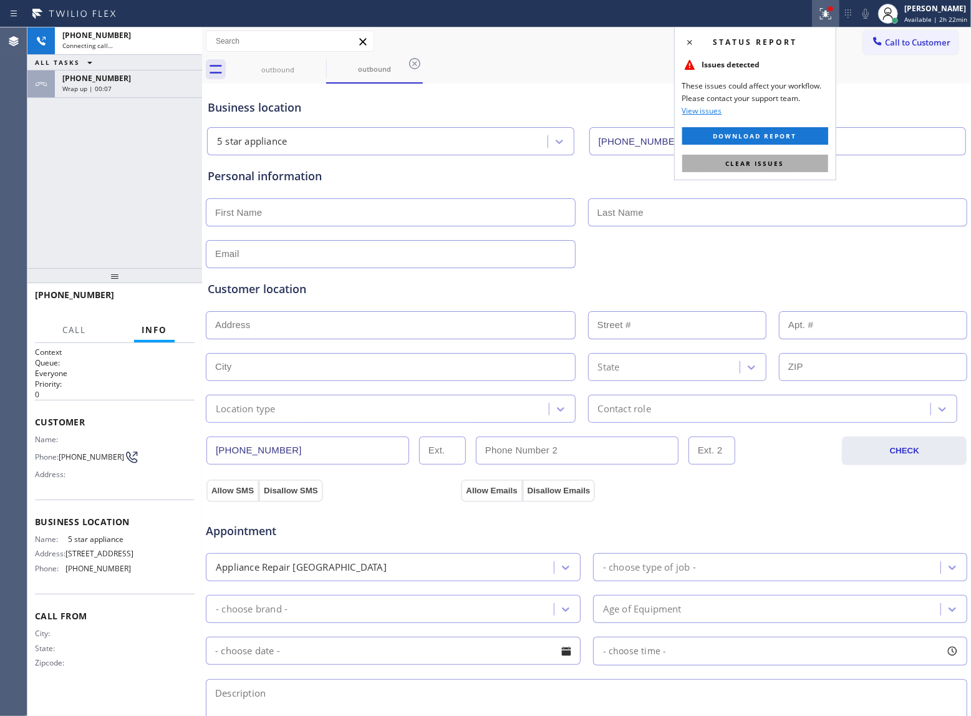
click at [757, 162] on span "Clear issues" at bounding box center [755, 163] width 59 height 9
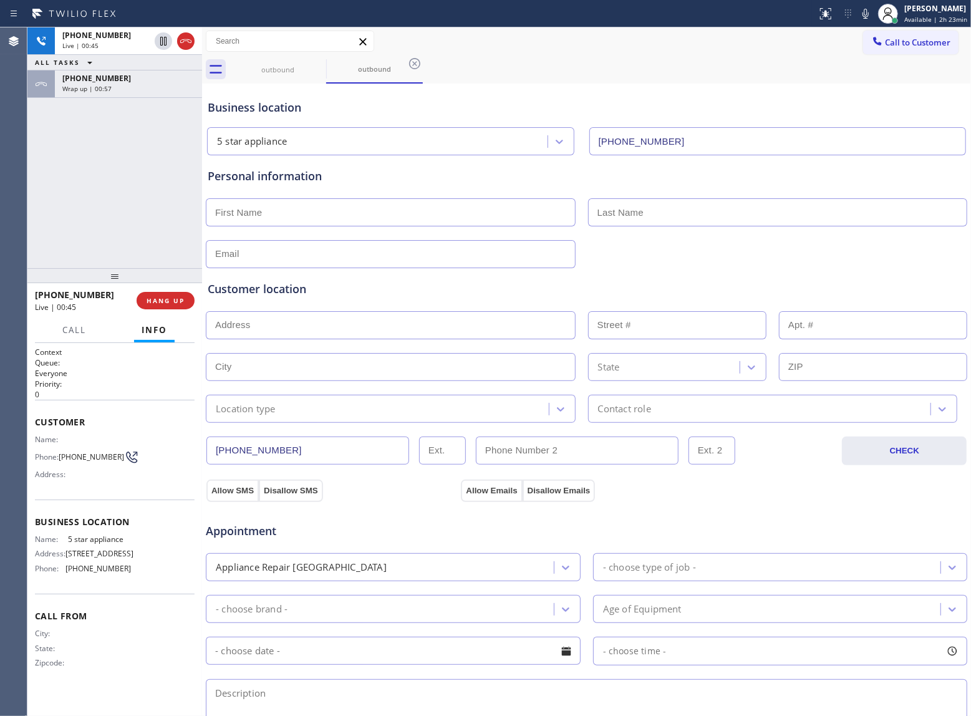
drag, startPoint x: 130, startPoint y: 124, endPoint x: 145, endPoint y: 145, distance: 26.0
click at [138, 135] on div "+13632018087 Live | 00:45 ALL TASKS ALL TASKS ACTIVE TASKS TASKS IN WRAP UP +13…" at bounding box center [114, 147] width 175 height 241
click at [165, 297] on div "+13632018087 Live | 00:46 HANG UP" at bounding box center [115, 300] width 160 height 32
click at [163, 305] on button "HANG UP" at bounding box center [166, 300] width 58 height 17
click at [163, 304] on span "HANG UP" at bounding box center [166, 300] width 38 height 9
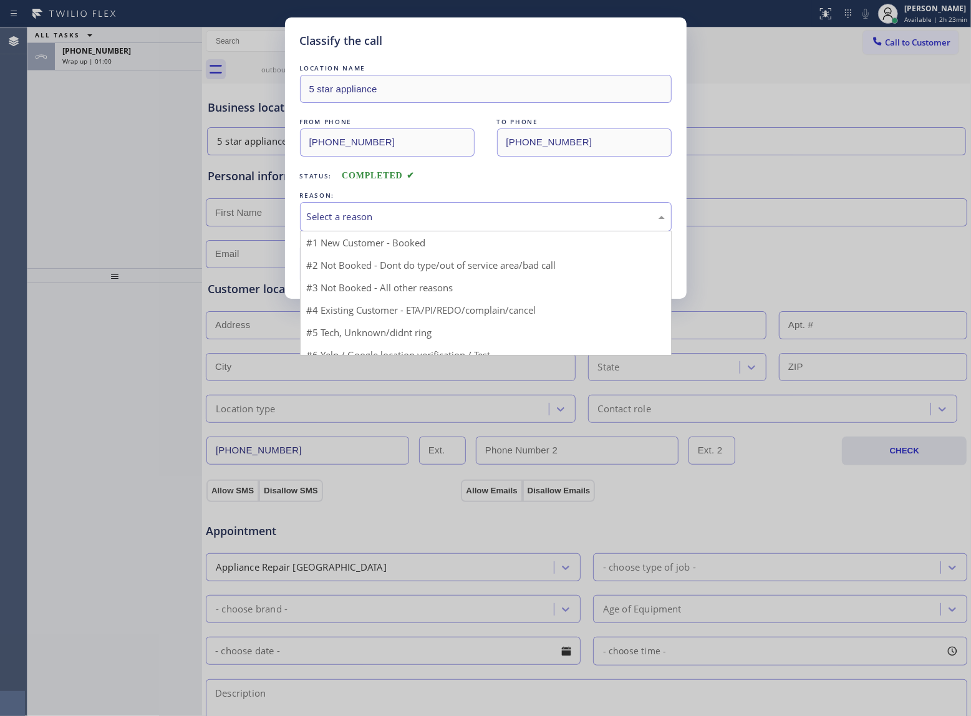
drag, startPoint x: 427, startPoint y: 215, endPoint x: 415, endPoint y: 228, distance: 18.1
click at [425, 215] on div "Select a reason" at bounding box center [486, 217] width 358 height 14
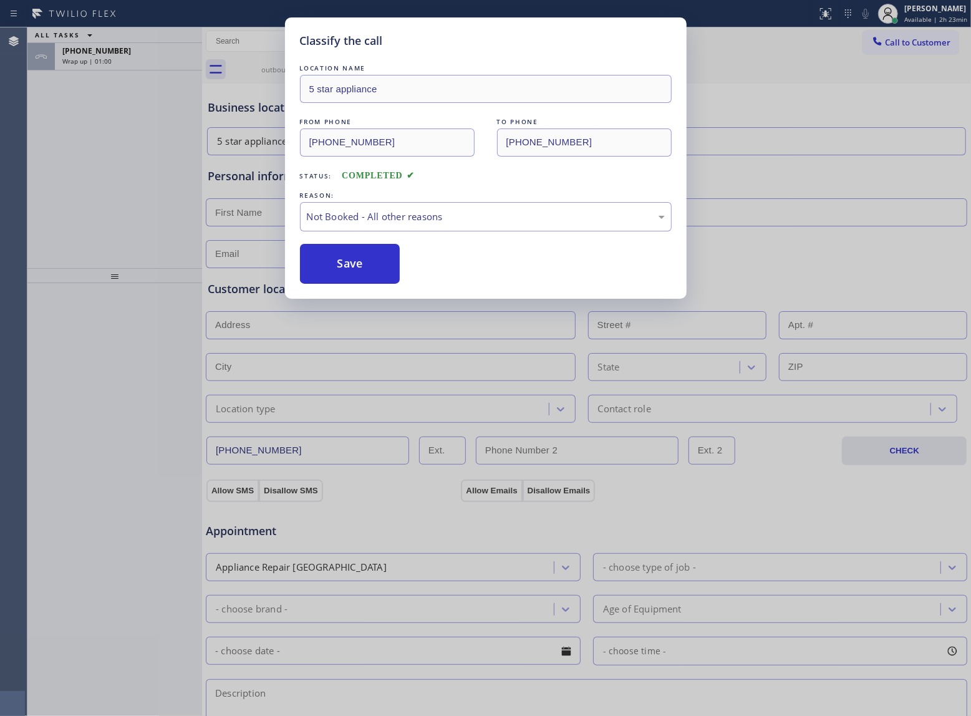
click at [346, 272] on button "Save" at bounding box center [350, 264] width 100 height 40
click at [124, 64] on div "Classify the call LOCATION NAME 5 star appliance FROM PHONE (213) 687-2604 TO P…" at bounding box center [485, 358] width 971 height 716
click at [124, 64] on div "Wrap up | 01:00" at bounding box center [128, 61] width 132 height 9
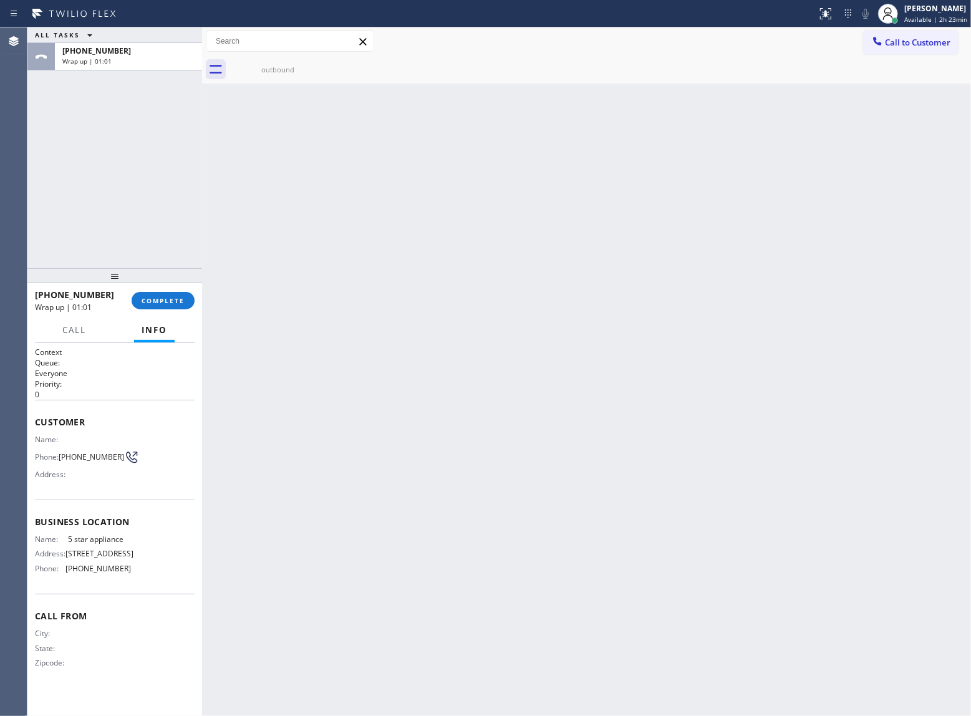
click at [124, 64] on div "Wrap up | 01:01" at bounding box center [128, 61] width 132 height 9
drag, startPoint x: 124, startPoint y: 64, endPoint x: 207, endPoint y: 323, distance: 272.0
click at [148, 95] on div "ALL TASKS ALL TASKS ACTIVE TASKS TASKS IN WRAP UP +13632018087 Wrap up | 01:01" at bounding box center [114, 147] width 175 height 241
click at [167, 302] on span "COMPLETE" at bounding box center [163, 300] width 43 height 9
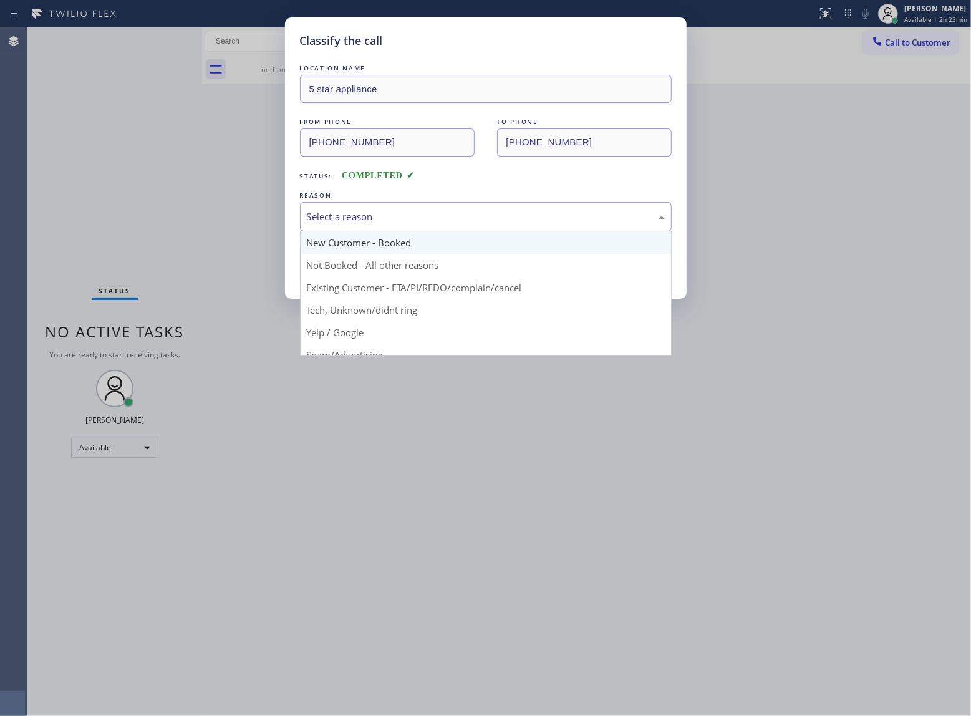
drag, startPoint x: 389, startPoint y: 215, endPoint x: 385, endPoint y: 232, distance: 18.0
click at [386, 218] on div "Select a reason" at bounding box center [486, 217] width 358 height 14
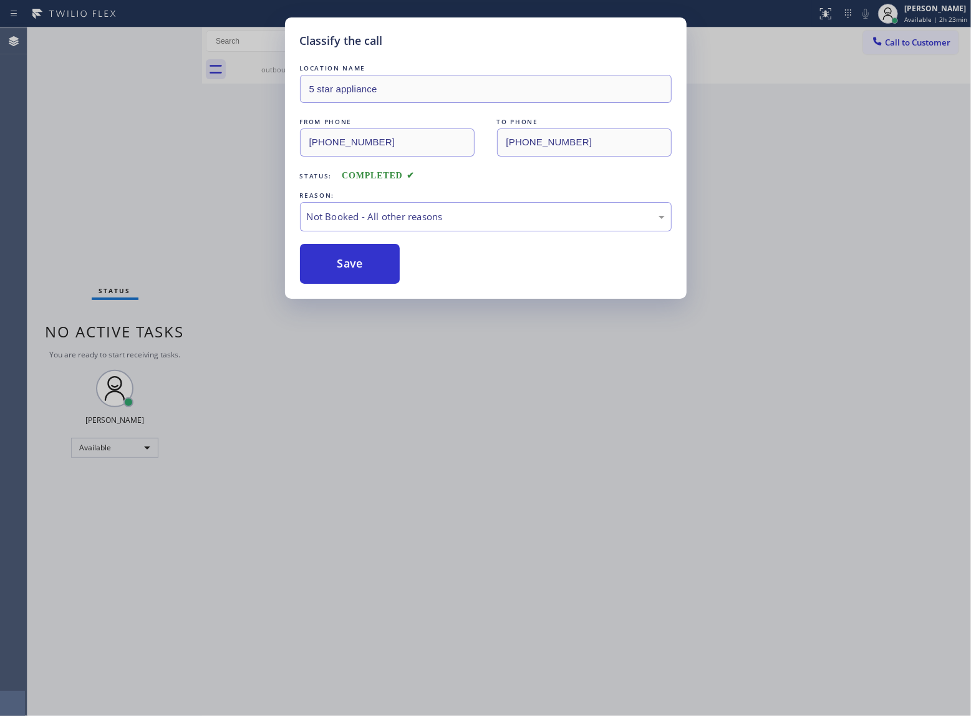
click at [358, 265] on button "Save" at bounding box center [350, 264] width 100 height 40
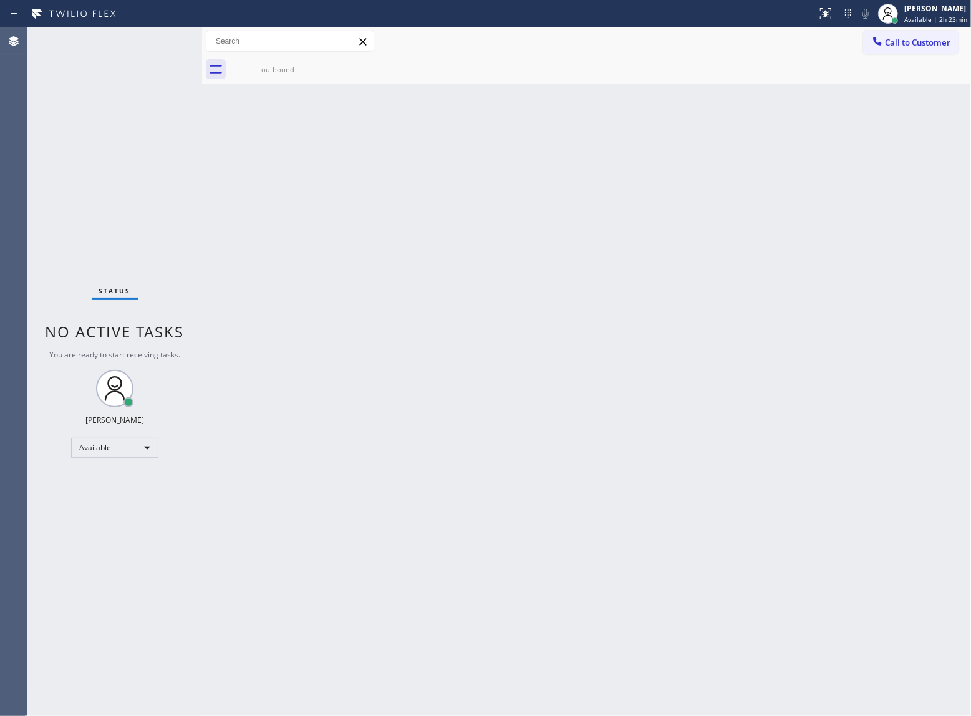
click at [900, 43] on span "Call to Customer" at bounding box center [917, 42] width 65 height 11
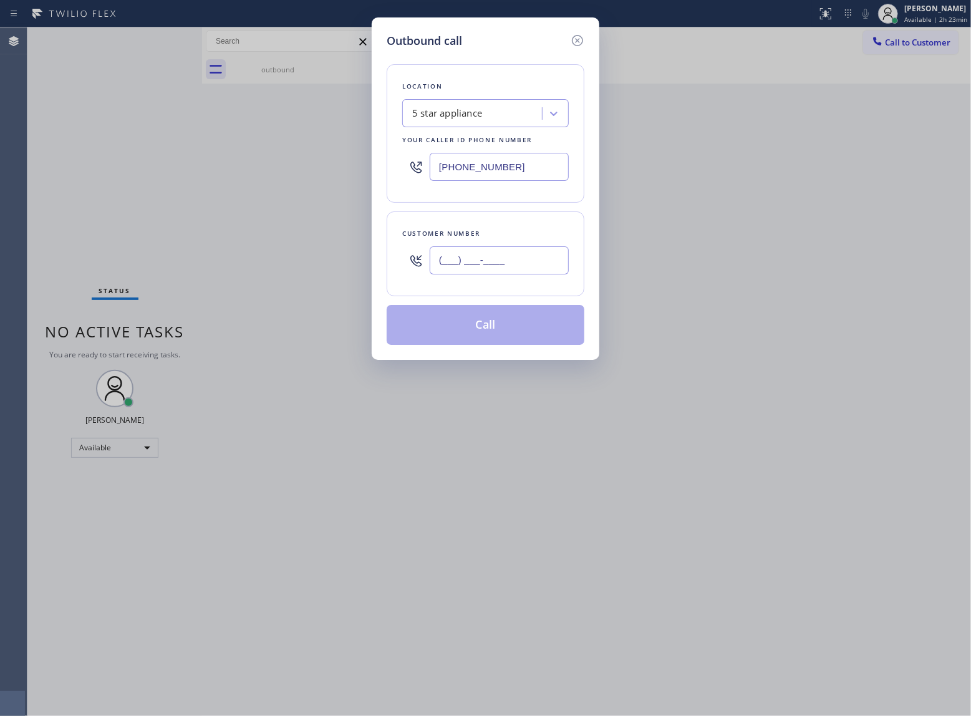
click at [530, 255] on input "(___) ___-____" at bounding box center [499, 260] width 139 height 28
paste input "363) 201-8087"
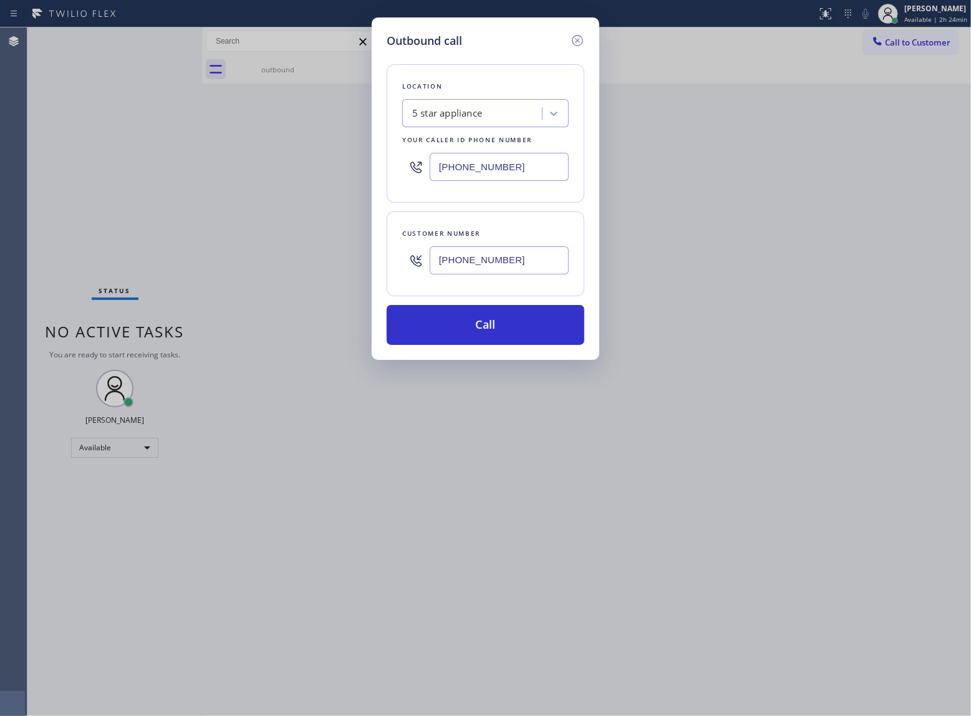
click at [480, 259] on input "[PHONE_NUMBER]" at bounding box center [499, 260] width 139 height 28
paste input "text"
type input "[PHONE_NUMBER]"
click at [502, 326] on button "Call" at bounding box center [486, 325] width 198 height 40
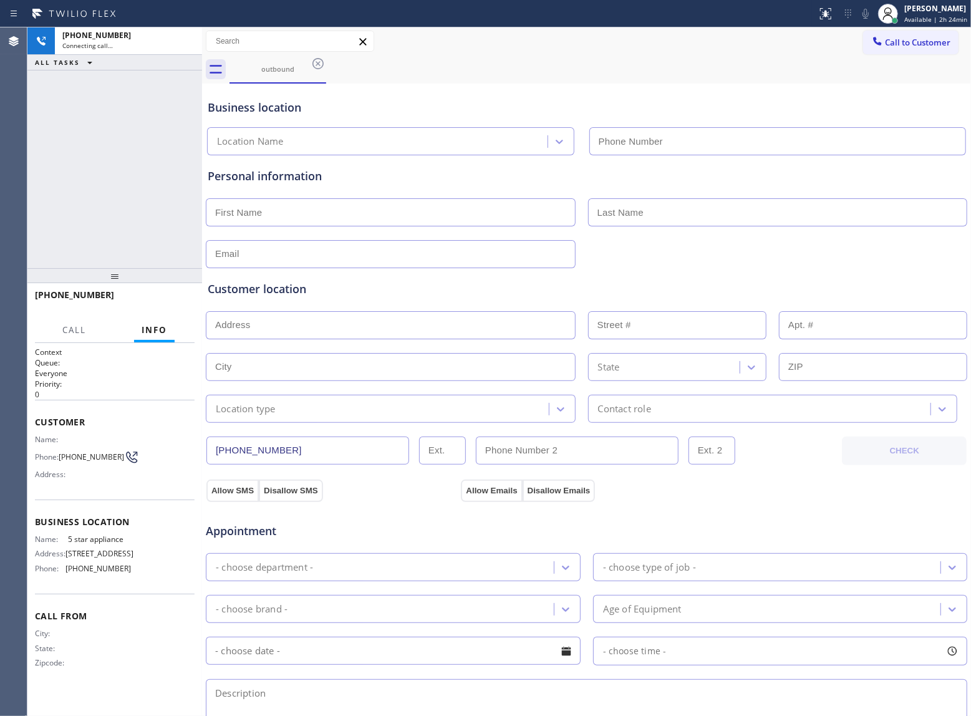
type input "(213) 687-2604"
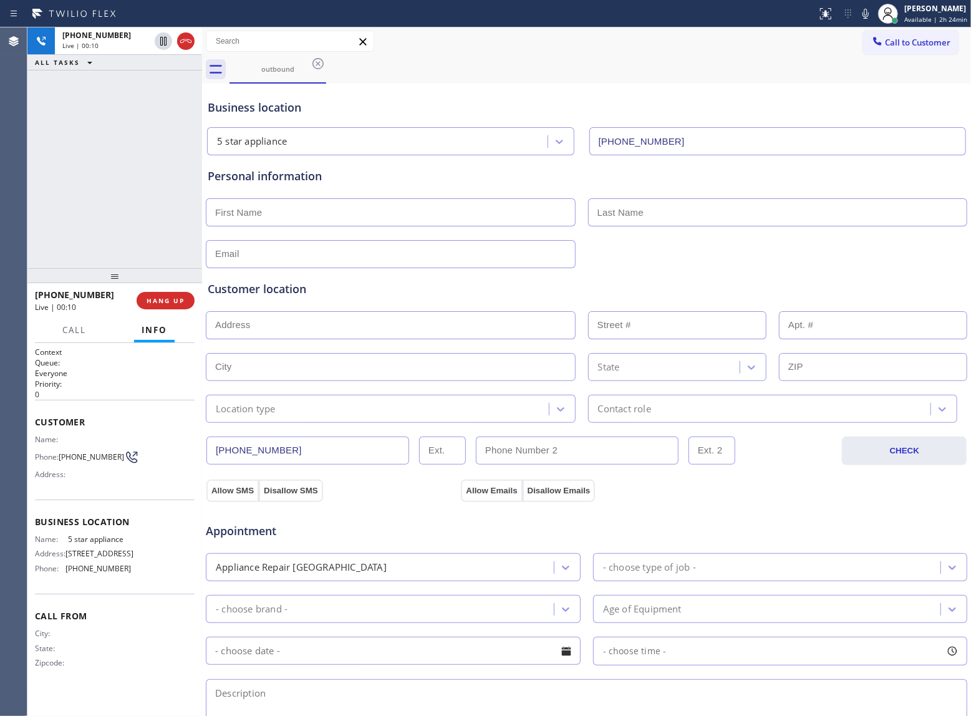
click at [167, 303] on span "HANG UP" at bounding box center [166, 300] width 38 height 9
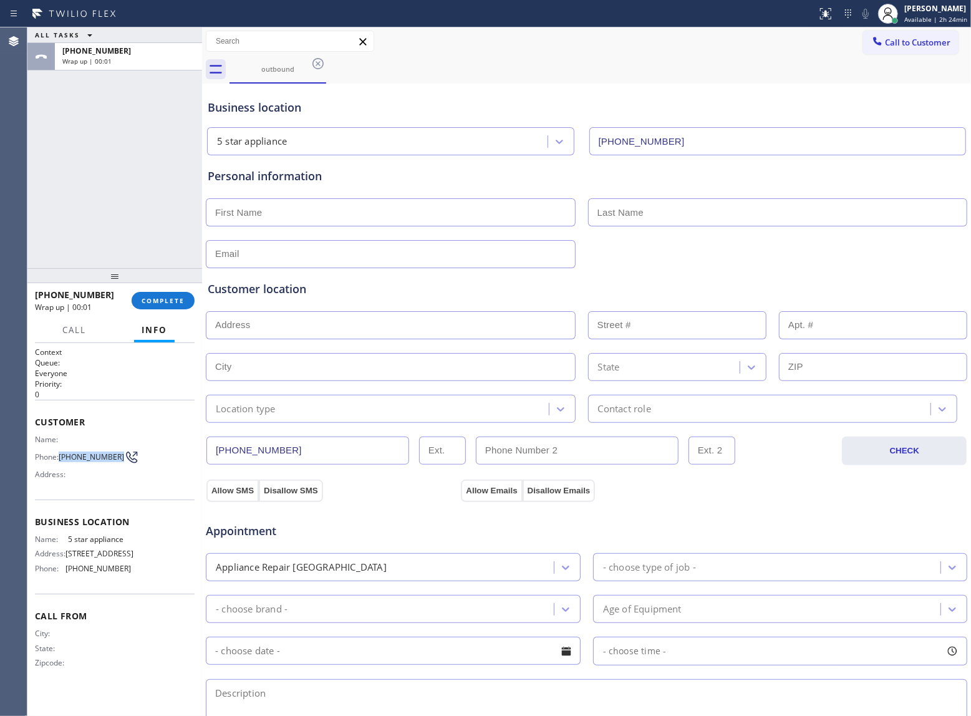
drag, startPoint x: 64, startPoint y: 458, endPoint x: 113, endPoint y: 462, distance: 49.4
click at [113, 462] on span "[PHONE_NUMBER]" at bounding box center [91, 456] width 65 height 9
click at [904, 39] on span "Call to Customer" at bounding box center [917, 42] width 65 height 11
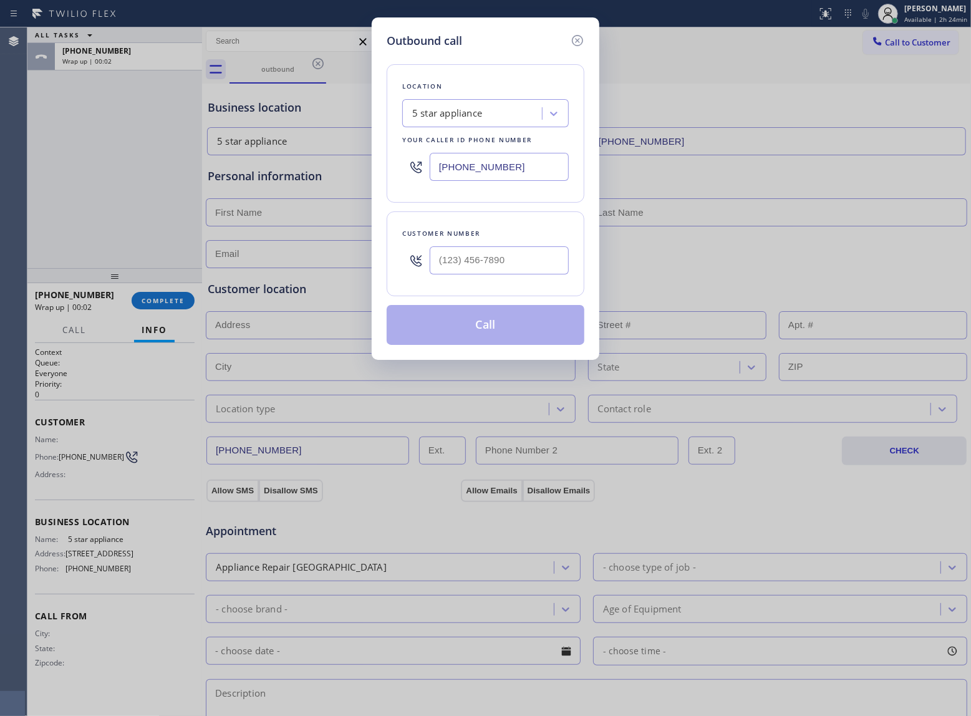
drag, startPoint x: 510, startPoint y: 247, endPoint x: 498, endPoint y: 265, distance: 21.6
click at [507, 248] on div at bounding box center [499, 260] width 139 height 41
click at [497, 265] on input "(___) ___-____" at bounding box center [499, 260] width 139 height 28
paste input "363) 201-8087"
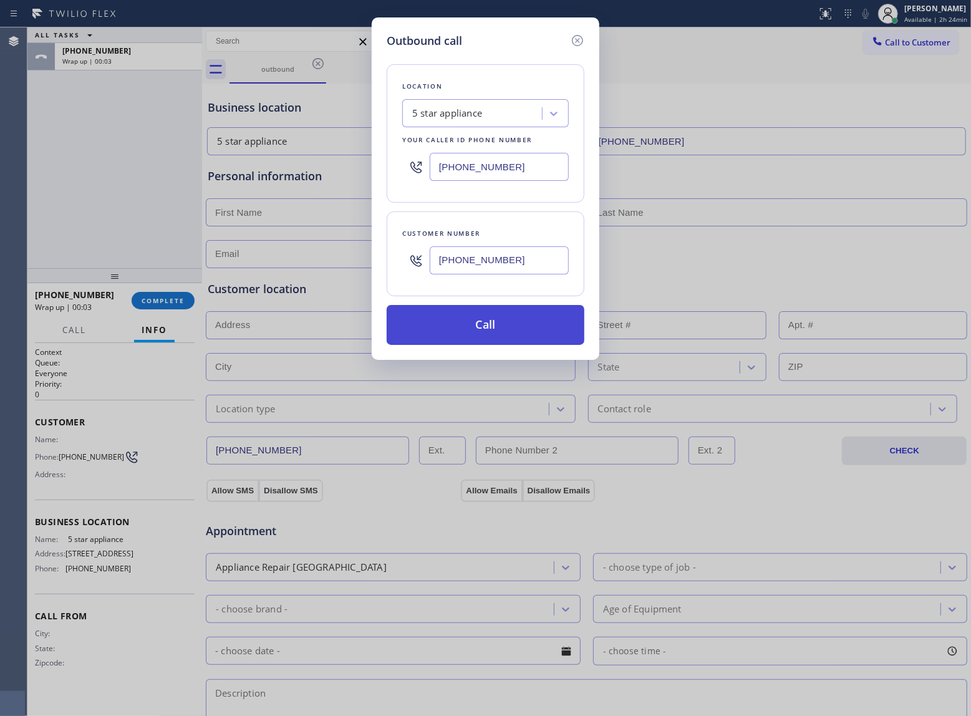
type input "[PHONE_NUMBER]"
click at [498, 313] on button "Call" at bounding box center [486, 325] width 198 height 40
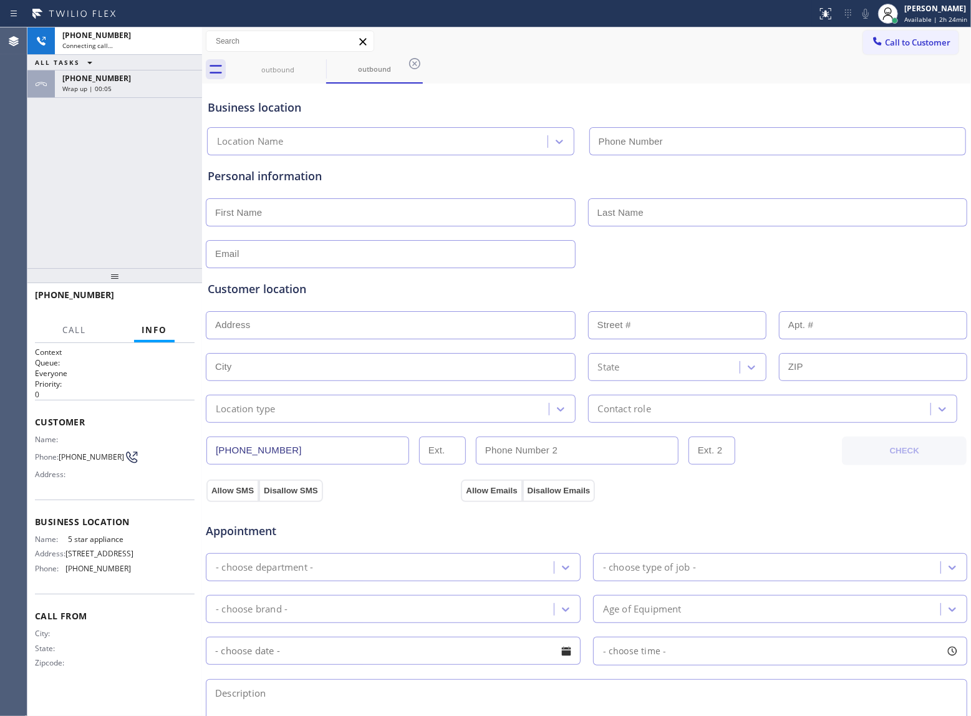
type input "(213) 687-2604"
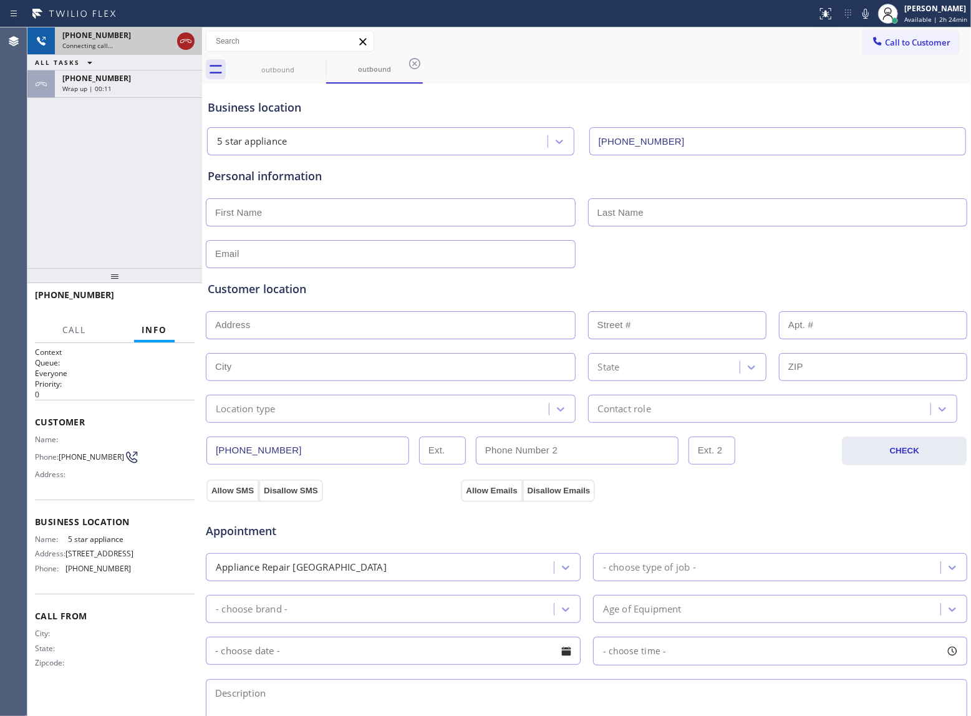
click at [187, 37] on icon at bounding box center [185, 41] width 15 height 15
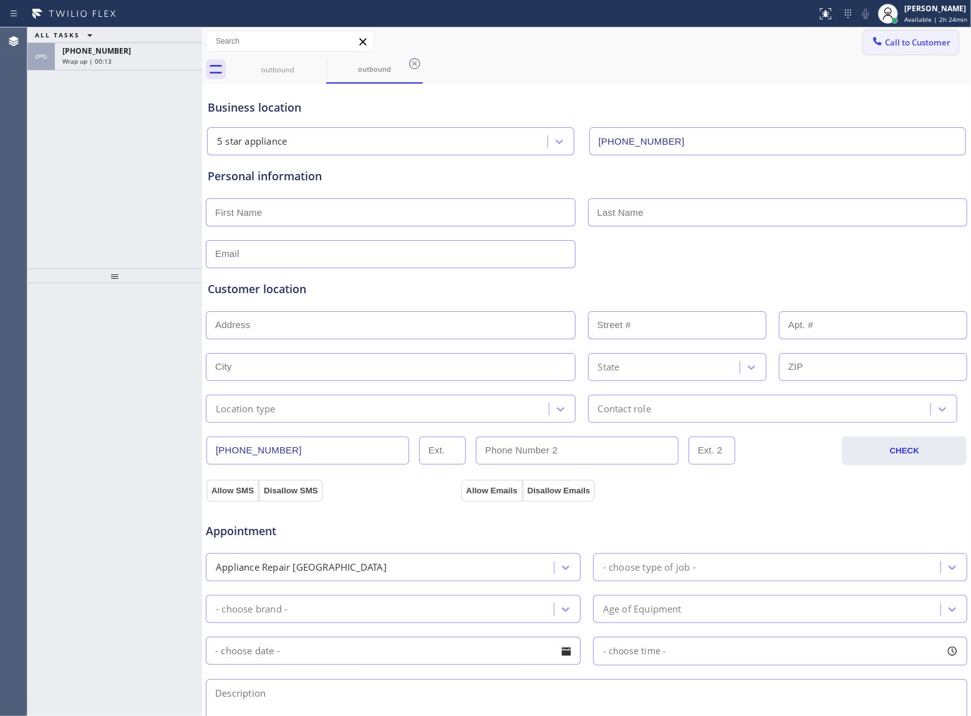
click at [936, 40] on span "Call to Customer" at bounding box center [917, 42] width 65 height 11
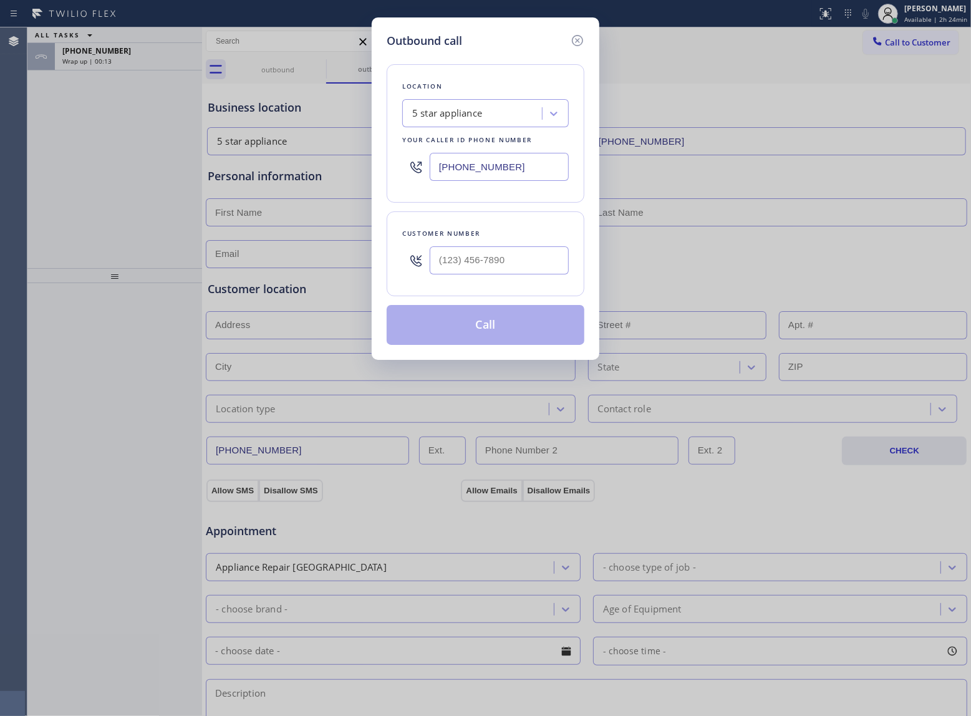
click at [509, 243] on div at bounding box center [499, 260] width 139 height 41
click at [505, 258] on input "(___) ___-____" at bounding box center [499, 260] width 139 height 28
paste input "363) 201-8087"
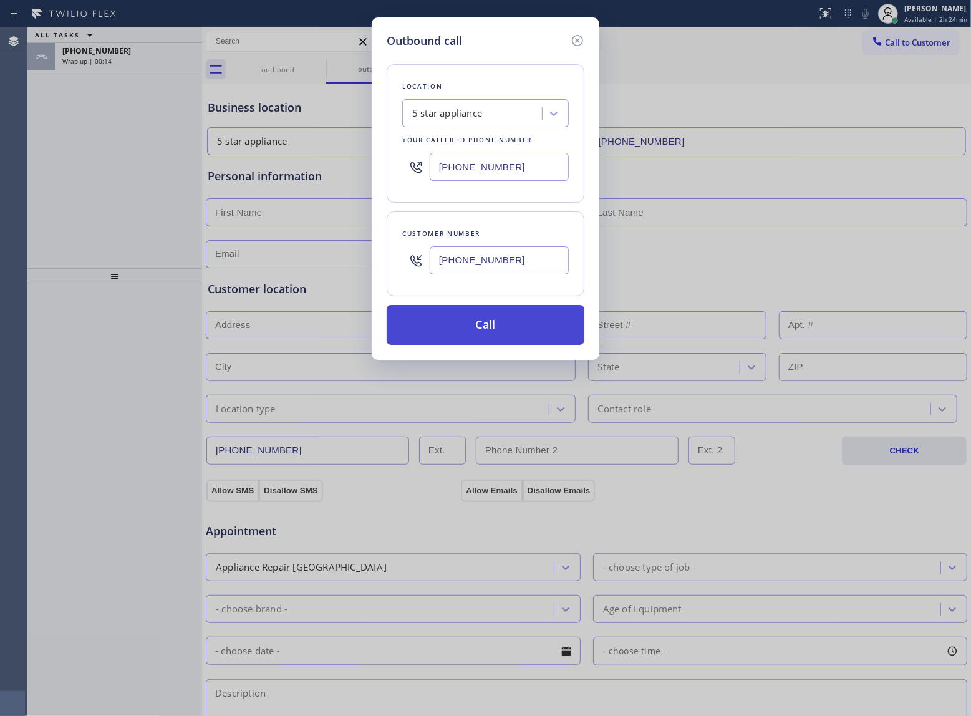
type input "[PHONE_NUMBER]"
click at [492, 334] on button "Call" at bounding box center [486, 325] width 198 height 40
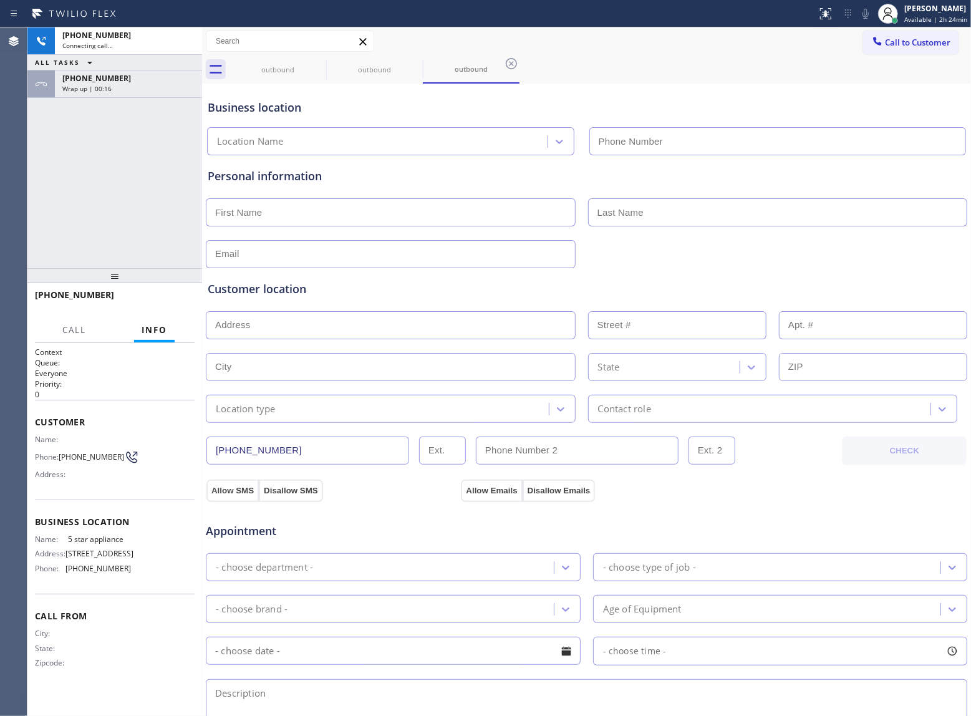
type input "(213) 687-2604"
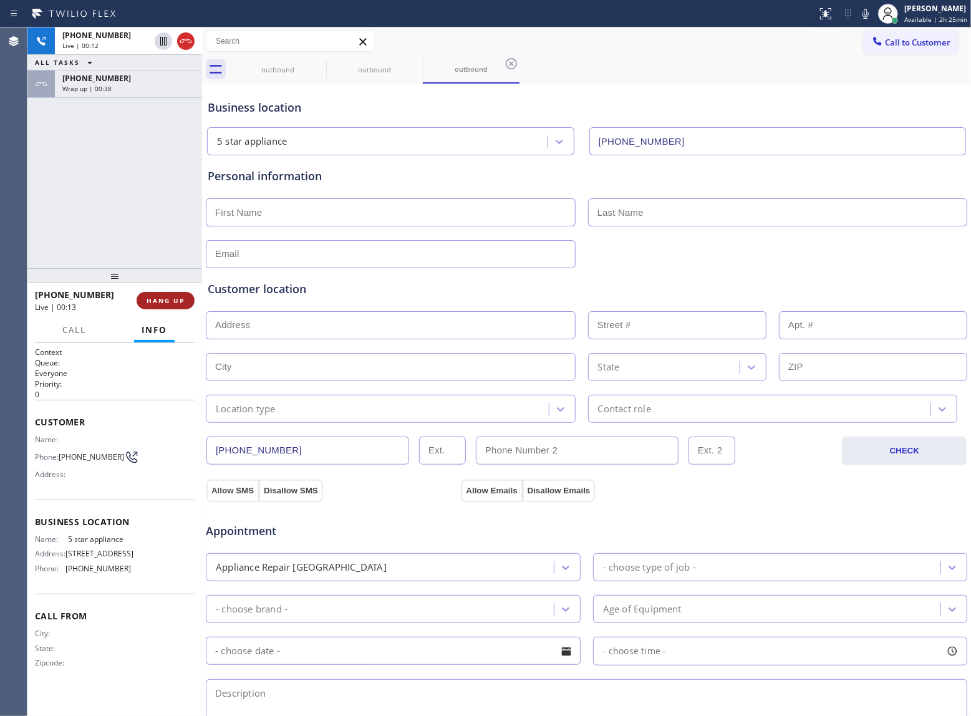
click at [153, 299] on span "HANG UP" at bounding box center [166, 300] width 38 height 9
click at [178, 308] on button "COMPLETE" at bounding box center [163, 300] width 63 height 17
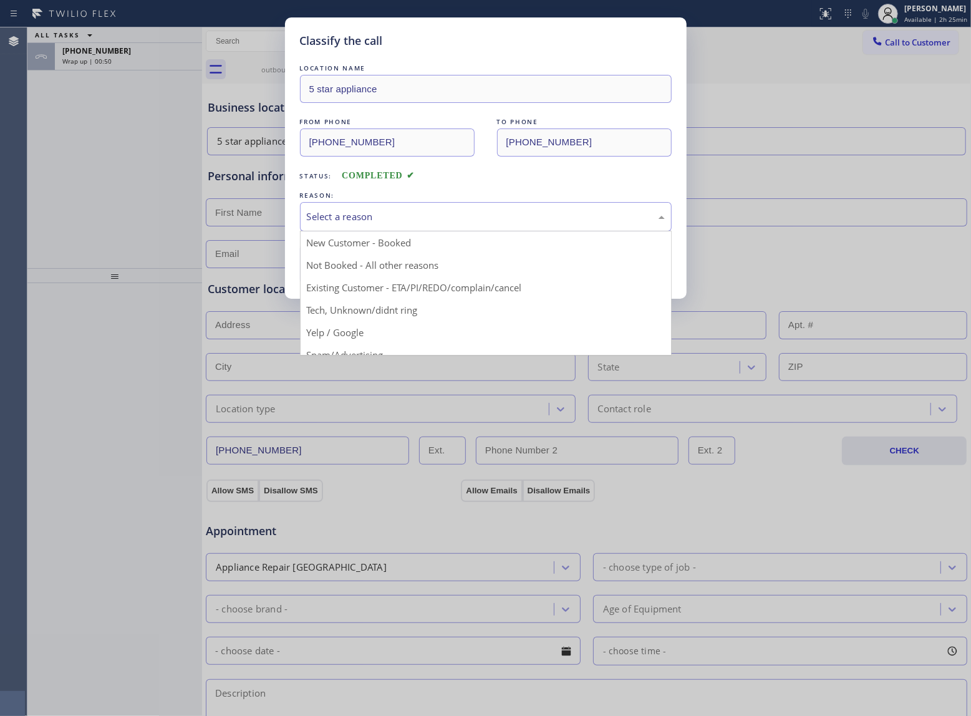
click at [381, 218] on div "Select a reason" at bounding box center [486, 217] width 358 height 14
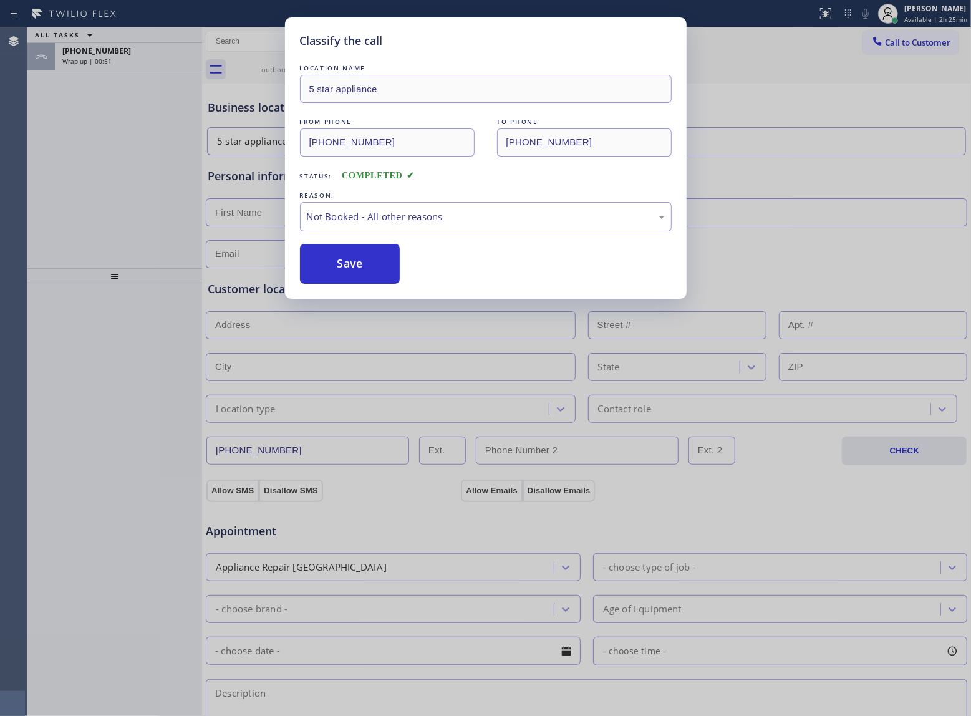
click at [349, 272] on button "Save" at bounding box center [350, 264] width 100 height 40
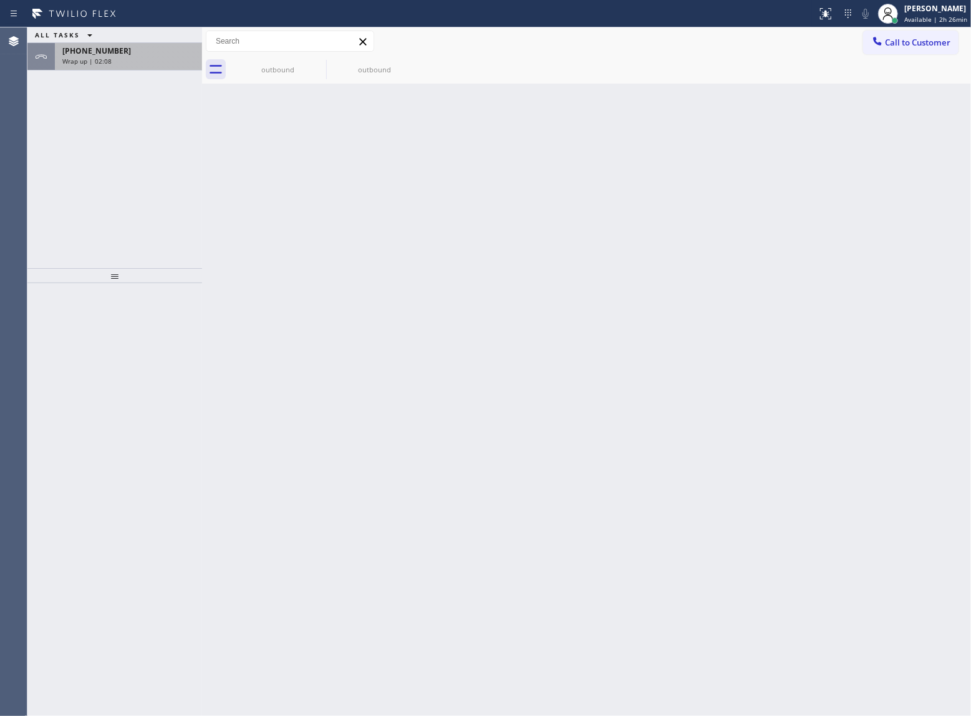
click at [140, 53] on div "[PHONE_NUMBER]" at bounding box center [128, 51] width 132 height 11
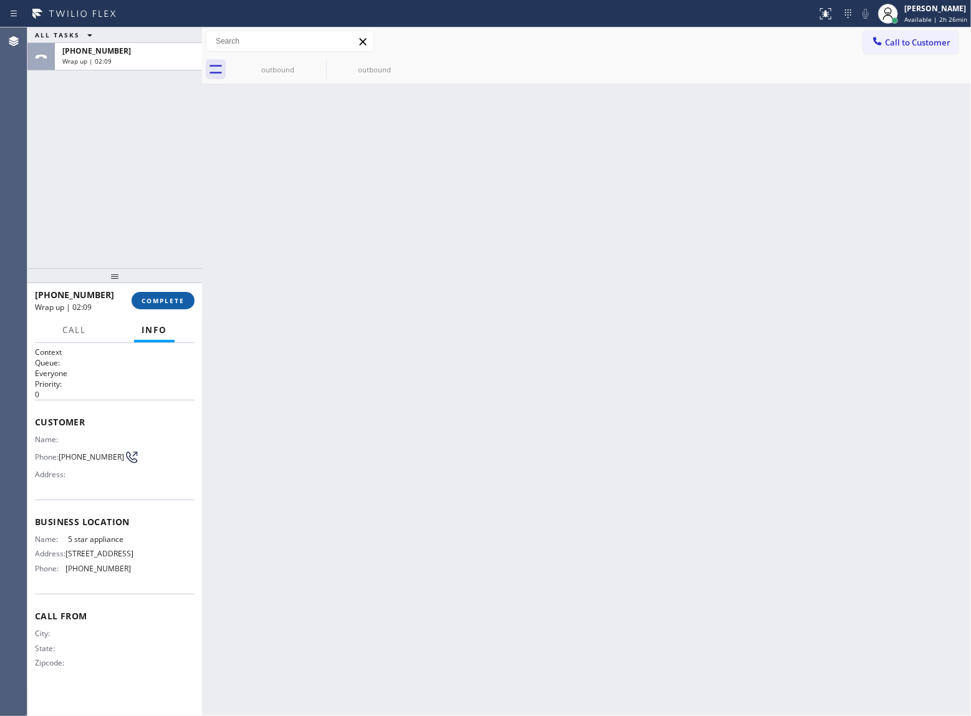
click at [155, 294] on button "COMPLETE" at bounding box center [163, 300] width 63 height 17
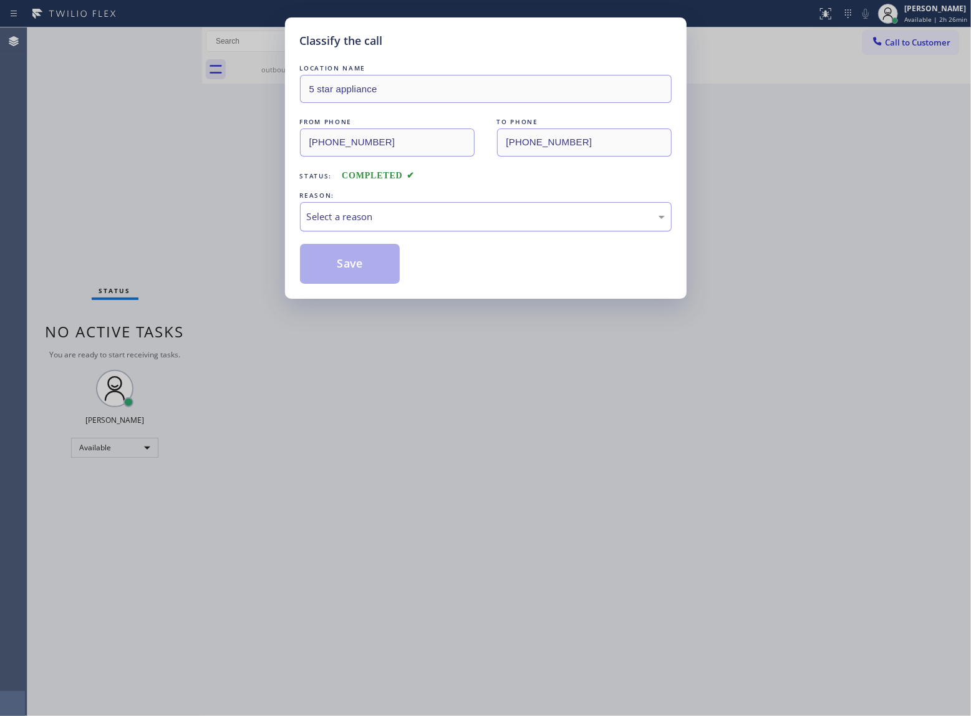
drag, startPoint x: 489, startPoint y: 237, endPoint x: 462, endPoint y: 228, distance: 28.4
click at [488, 237] on div "LOCATION NAME 5 star appliance FROM PHONE (213) 687-2604 TO PHONE (363) 201-808…" at bounding box center [486, 173] width 372 height 222
click at [447, 218] on div "Select a reason" at bounding box center [486, 217] width 358 height 14
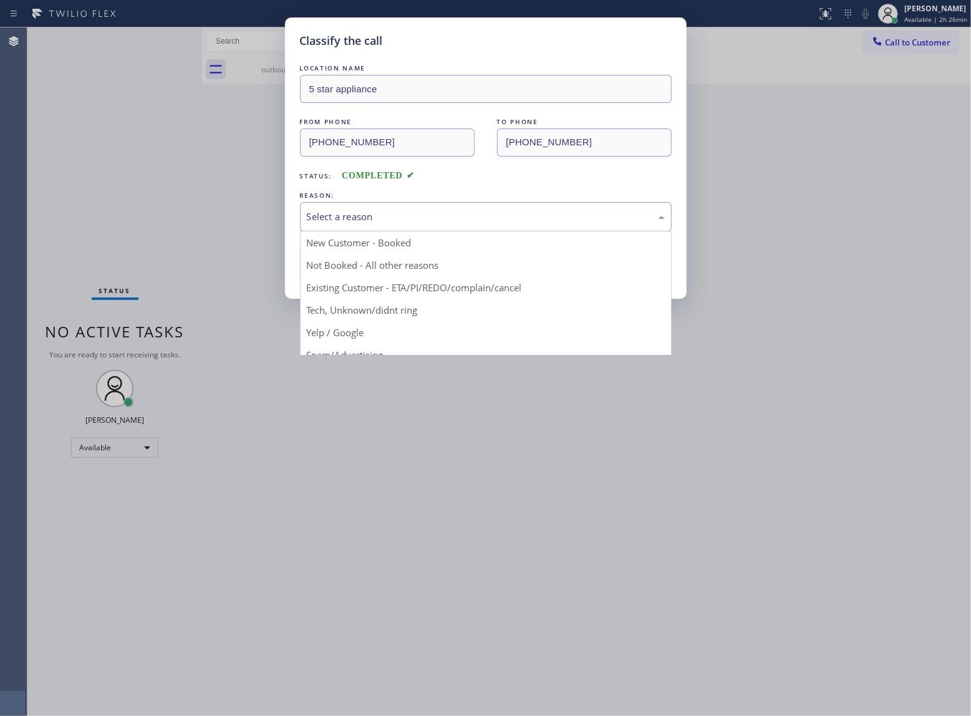
drag, startPoint x: 368, startPoint y: 264, endPoint x: 939, endPoint y: 634, distance: 680.3
click at [398, 275] on button "Save" at bounding box center [350, 264] width 100 height 40
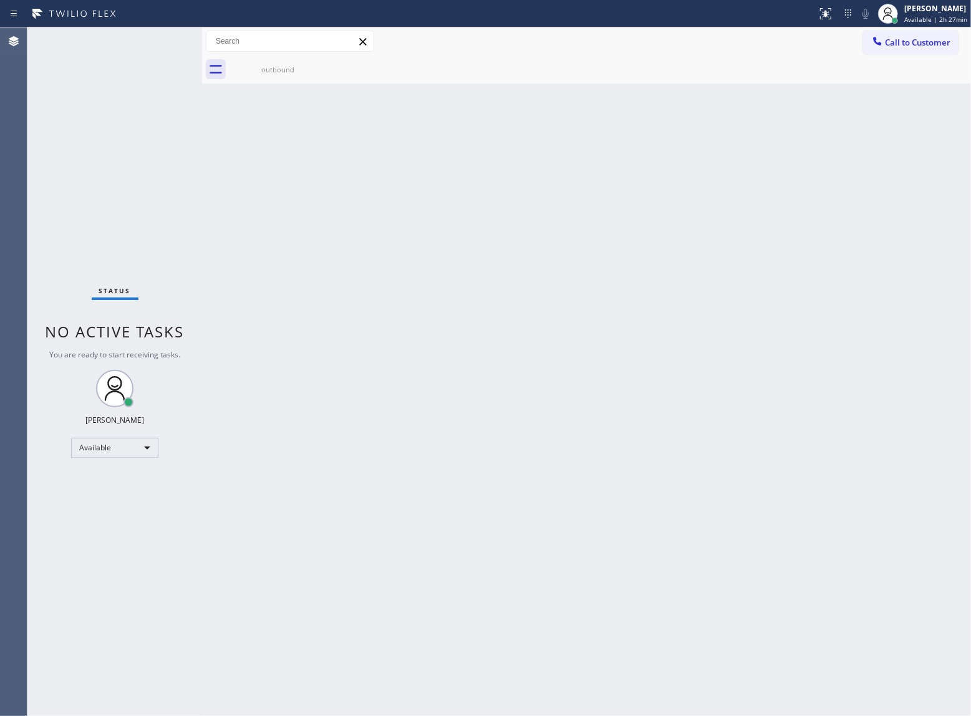
drag, startPoint x: 193, startPoint y: 188, endPoint x: 207, endPoint y: 171, distance: 21.7
click at [193, 188] on div "Status No active tasks You are ready to start receiving tasks. [PERSON_NAME] Av…" at bounding box center [114, 371] width 175 height 689
click at [614, 364] on div "Back to Dashboard Change Sender ID Customers Technicians Select a contact Outbo…" at bounding box center [586, 371] width 769 height 689
click at [919, 51] on button "Call to Customer" at bounding box center [910, 43] width 95 height 24
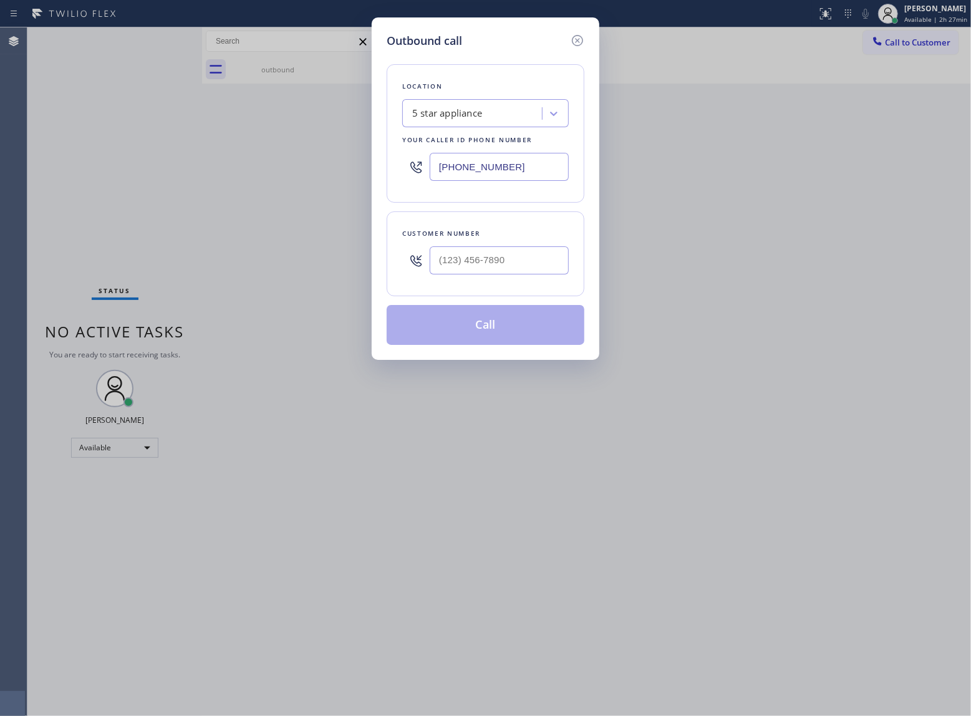
click at [541, 240] on div "Customer number" at bounding box center [485, 233] width 167 height 13
click at [513, 270] on input "(___) ___-____" at bounding box center [499, 260] width 139 height 28
paste input "363) 201-8087"
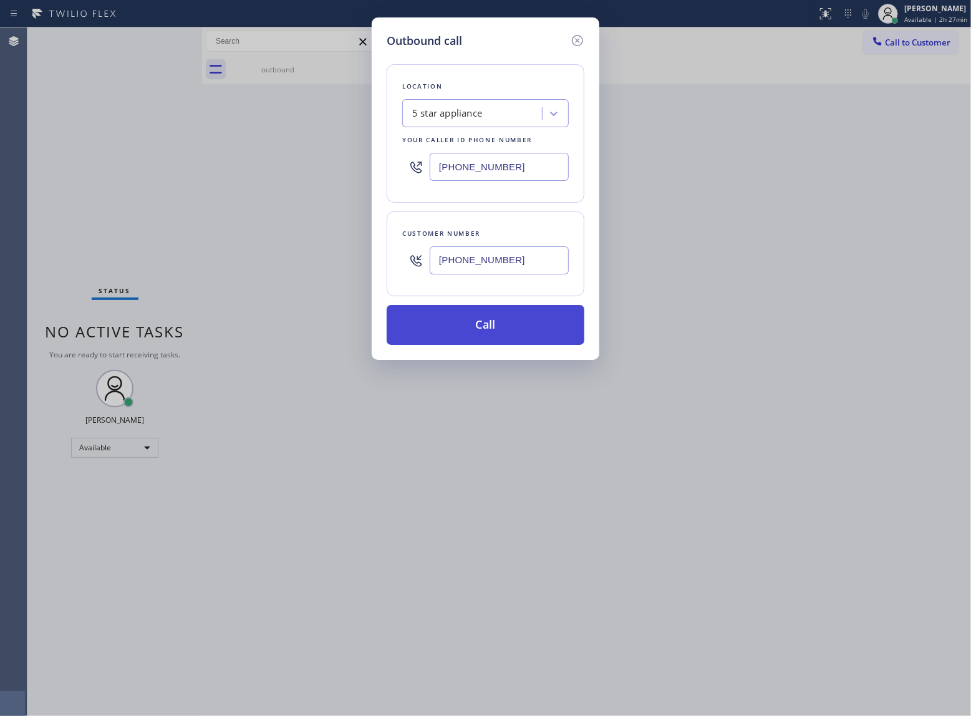
type input "[PHONE_NUMBER]"
click at [520, 324] on button "Call" at bounding box center [486, 325] width 198 height 40
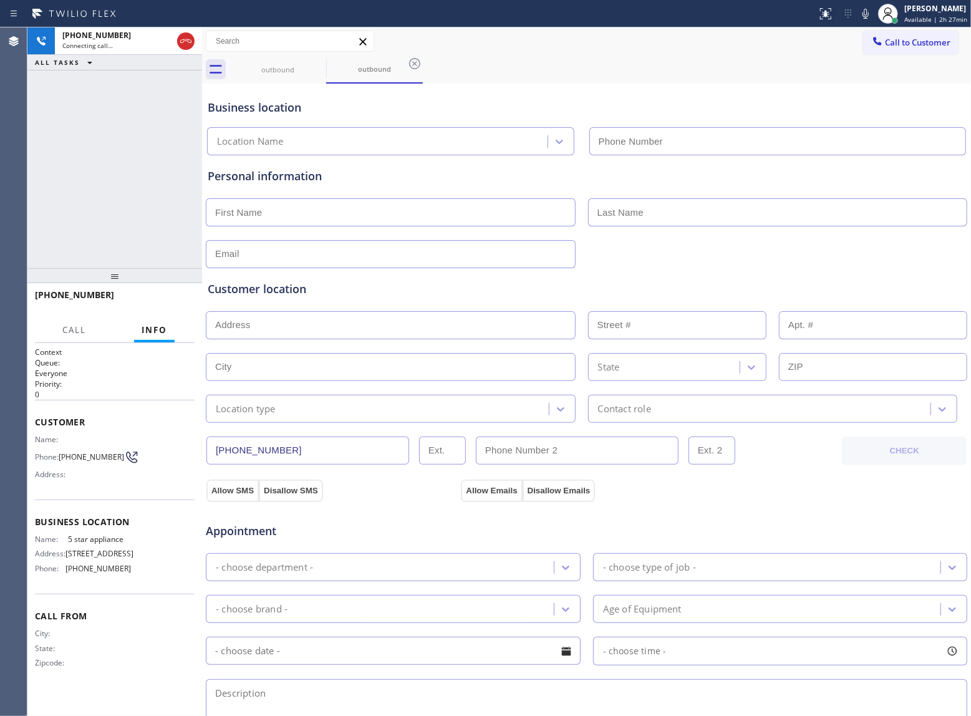
type input "(213) 687-2604"
click at [158, 304] on span "HANG UP" at bounding box center [166, 300] width 38 height 9
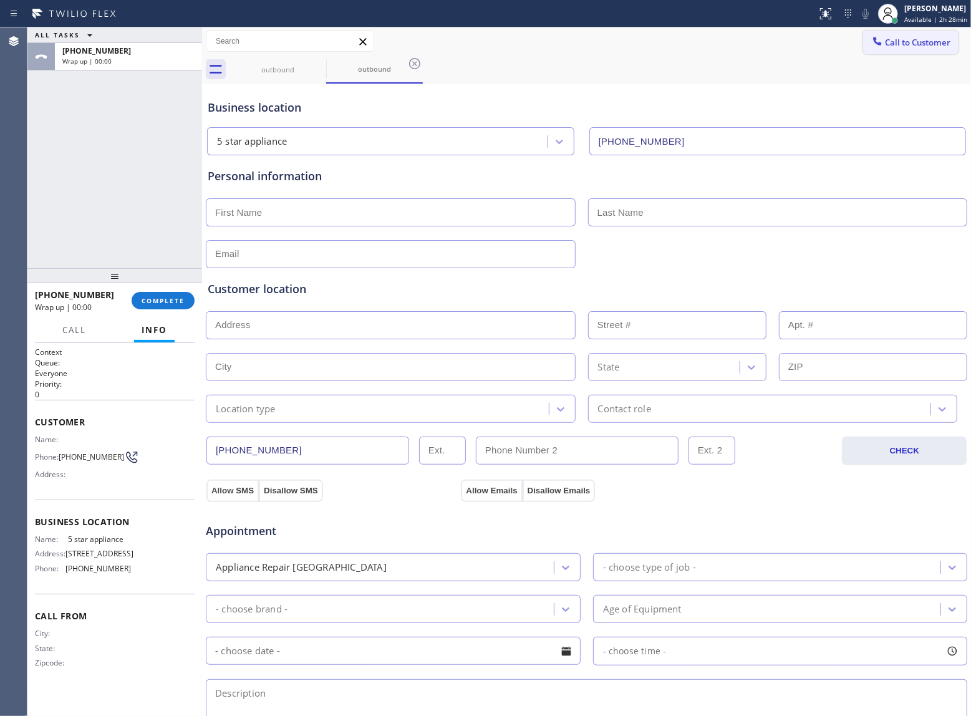
click at [894, 49] on button "Call to Customer" at bounding box center [910, 43] width 95 height 24
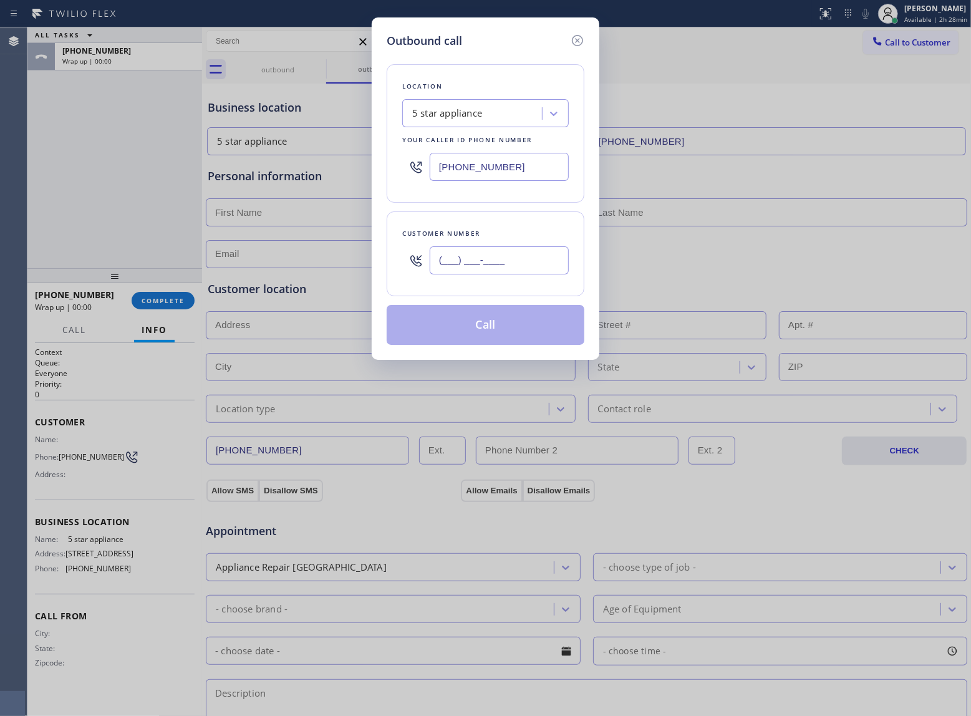
click at [508, 260] on input "(___) ___-____" at bounding box center [499, 260] width 139 height 28
paste input "363) 201-8087"
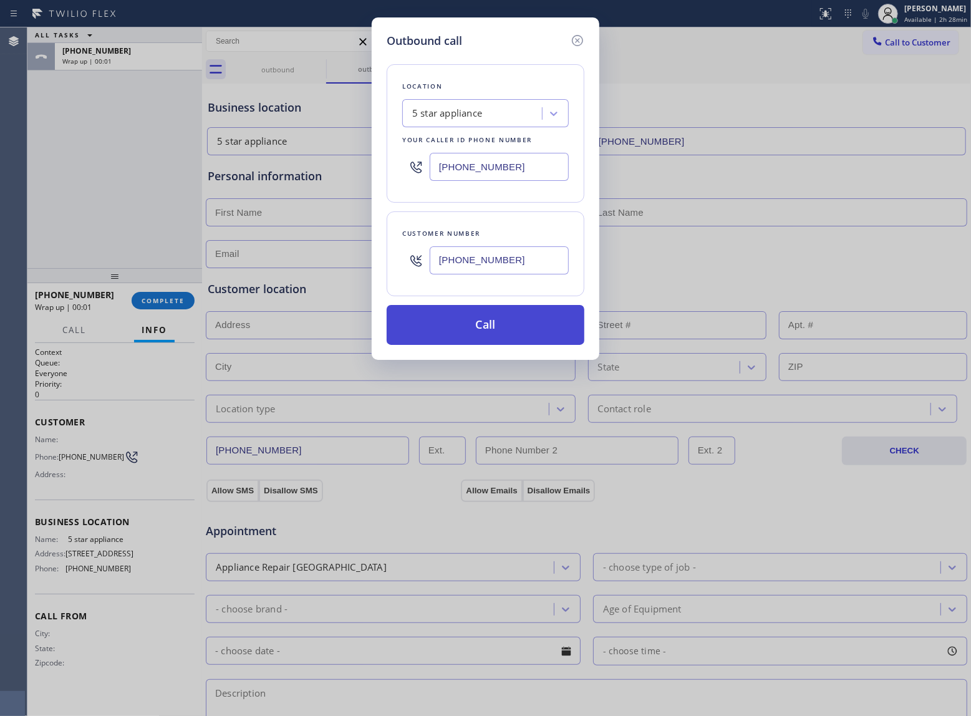
type input "[PHONE_NUMBER]"
click at [520, 337] on button "Call" at bounding box center [486, 325] width 198 height 40
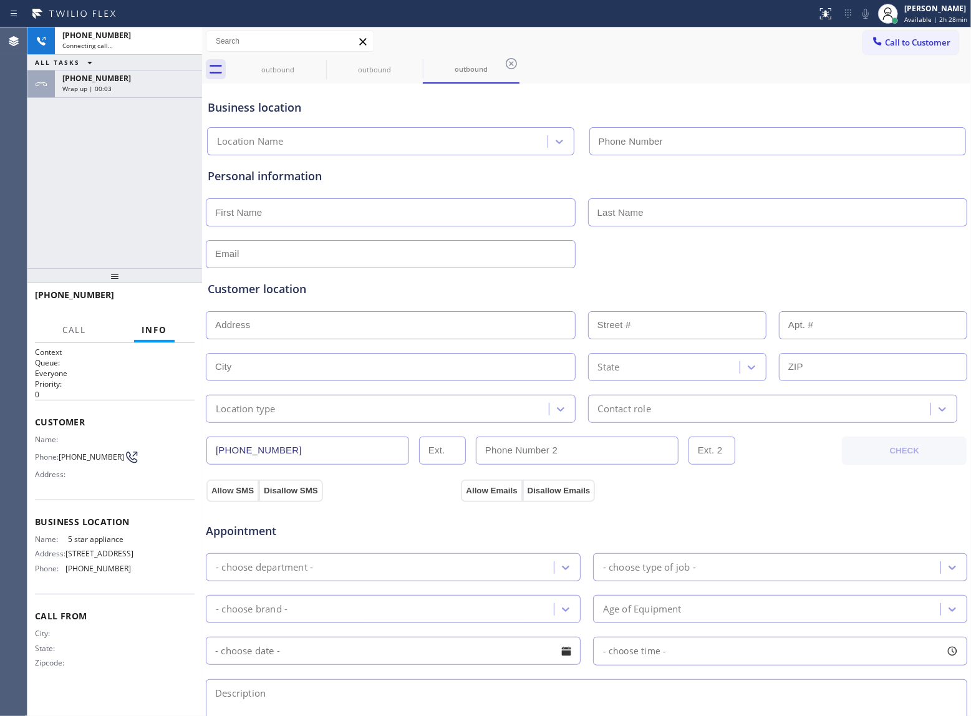
type input "(213) 687-2604"
click at [100, 156] on div "+13632018087 Connecting call… ALL TASKS ALL TASKS ACTIVE TASKS TASKS IN WRAP UP…" at bounding box center [114, 147] width 175 height 241
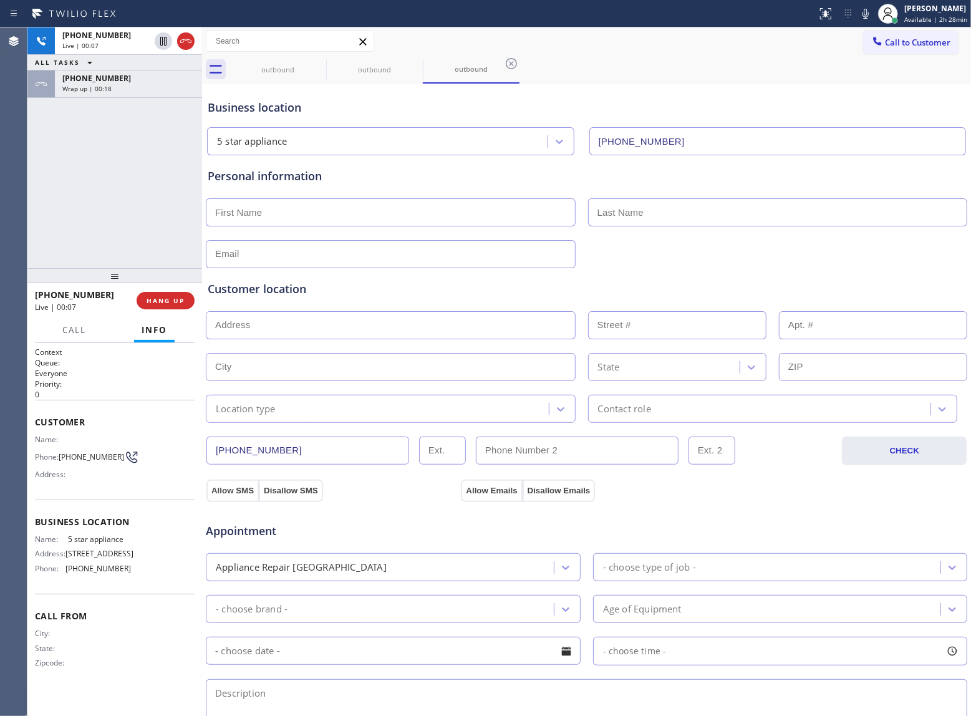
click at [167, 307] on button "HANG UP" at bounding box center [166, 300] width 58 height 17
click at [909, 44] on span "Call to Customer" at bounding box center [917, 42] width 65 height 11
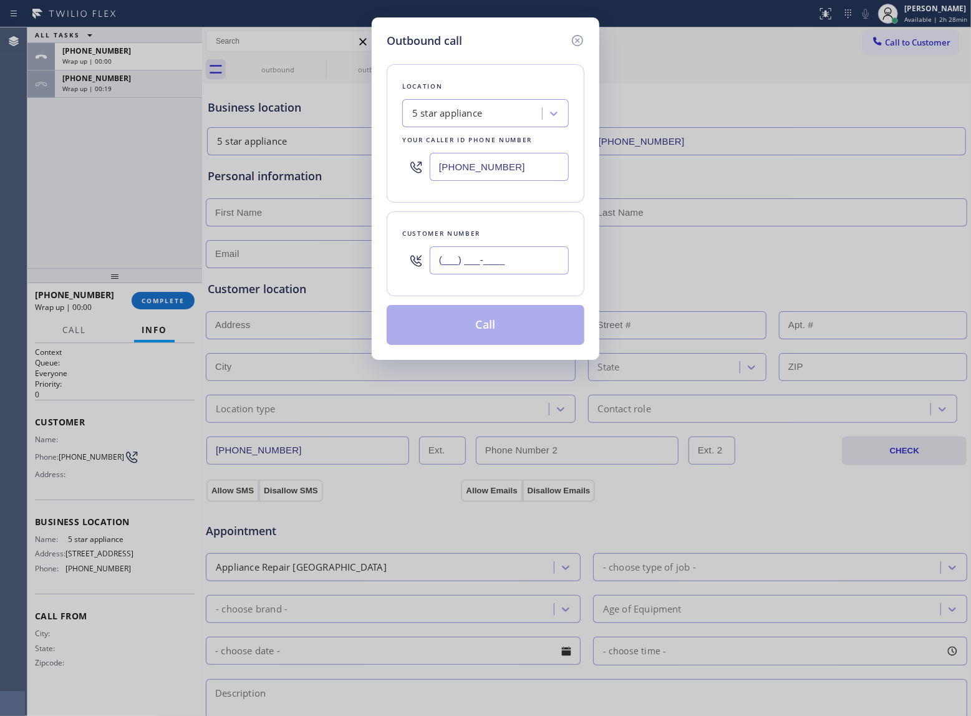
click at [530, 252] on input "(___) ___-____" at bounding box center [499, 260] width 139 height 28
paste input "363) 201-8087"
type input "[PHONE_NUMBER]"
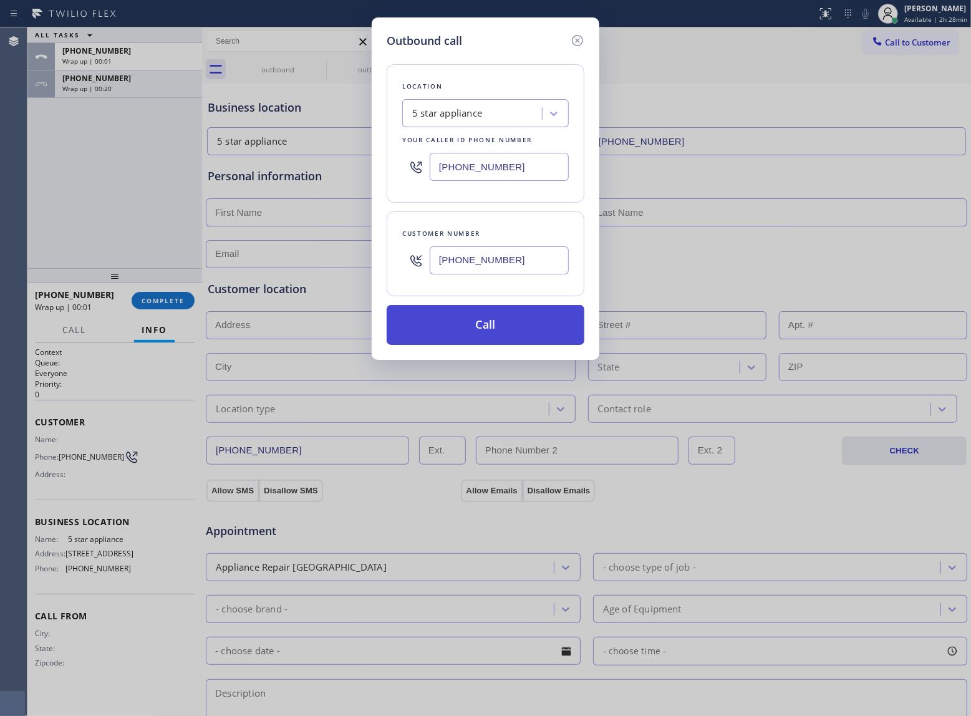
click at [492, 323] on button "Call" at bounding box center [486, 325] width 198 height 40
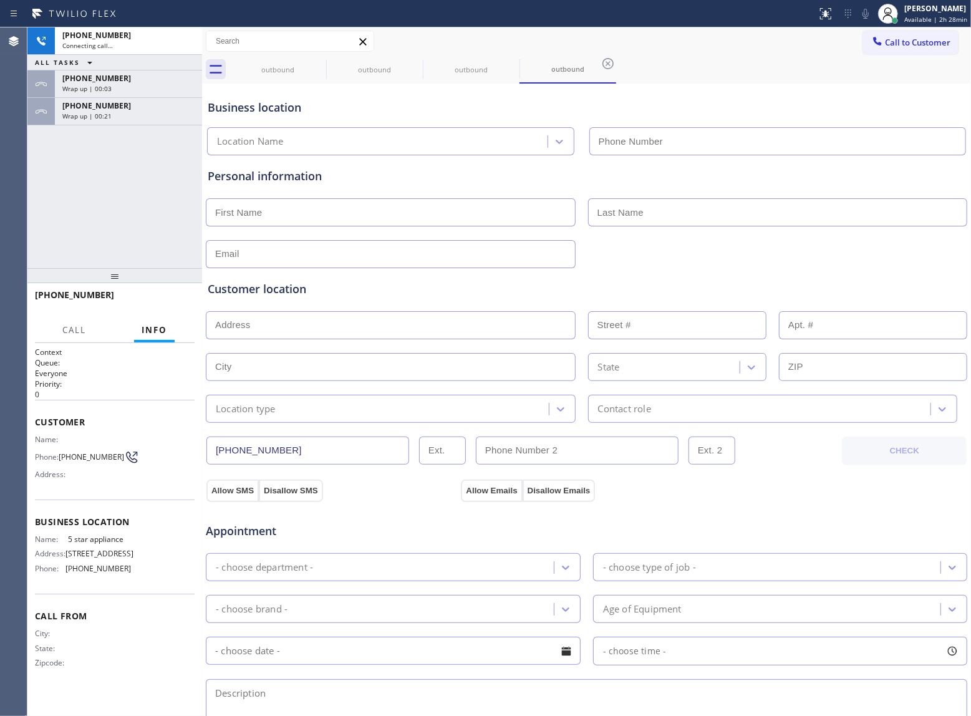
type input "(213) 687-2604"
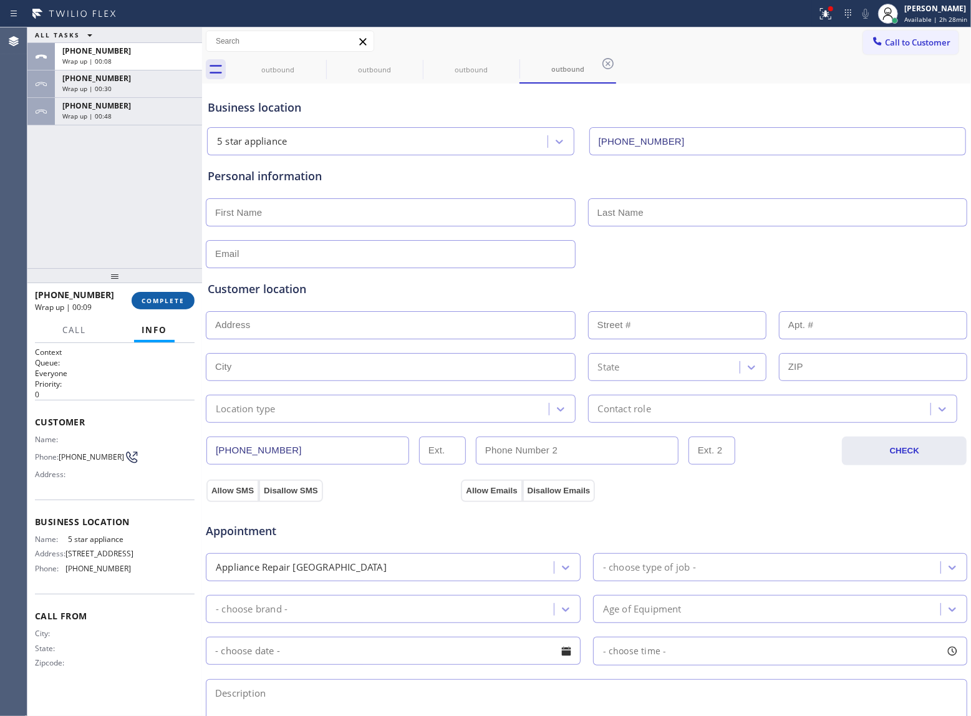
click at [160, 293] on button "COMPLETE" at bounding box center [163, 300] width 63 height 17
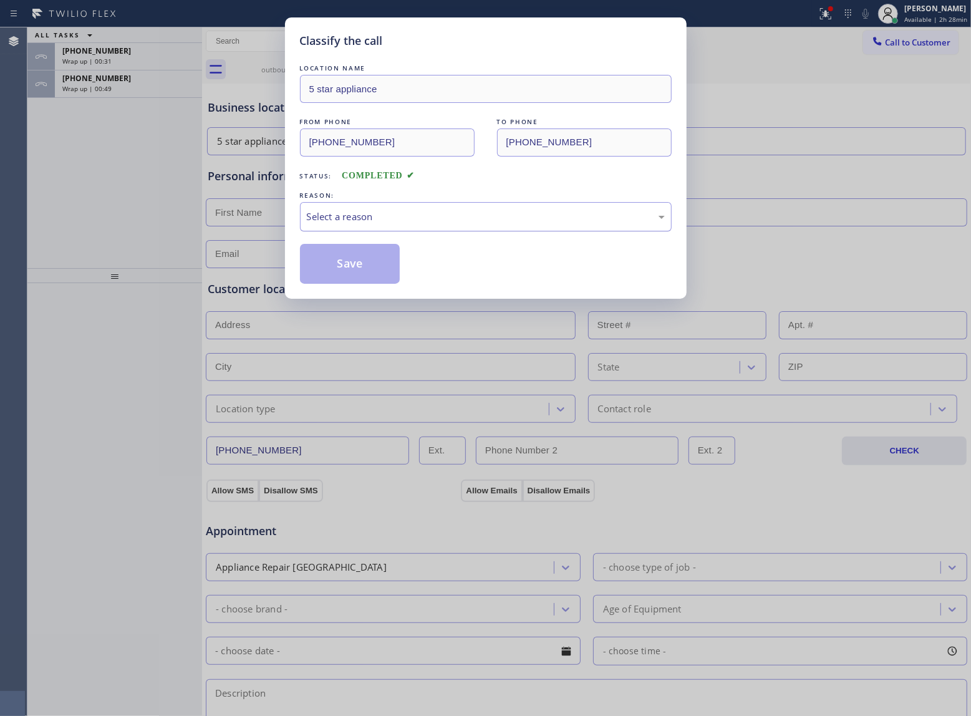
click at [376, 208] on div "Select a reason" at bounding box center [486, 216] width 372 height 29
click at [355, 265] on button "Save" at bounding box center [350, 264] width 100 height 40
click at [120, 100] on div "ALL TASKS ALL TASKS ACTIVE TASKS TASKS IN WRAP UP +13632018087 Wrap up | 00:32 …" at bounding box center [114, 147] width 175 height 241
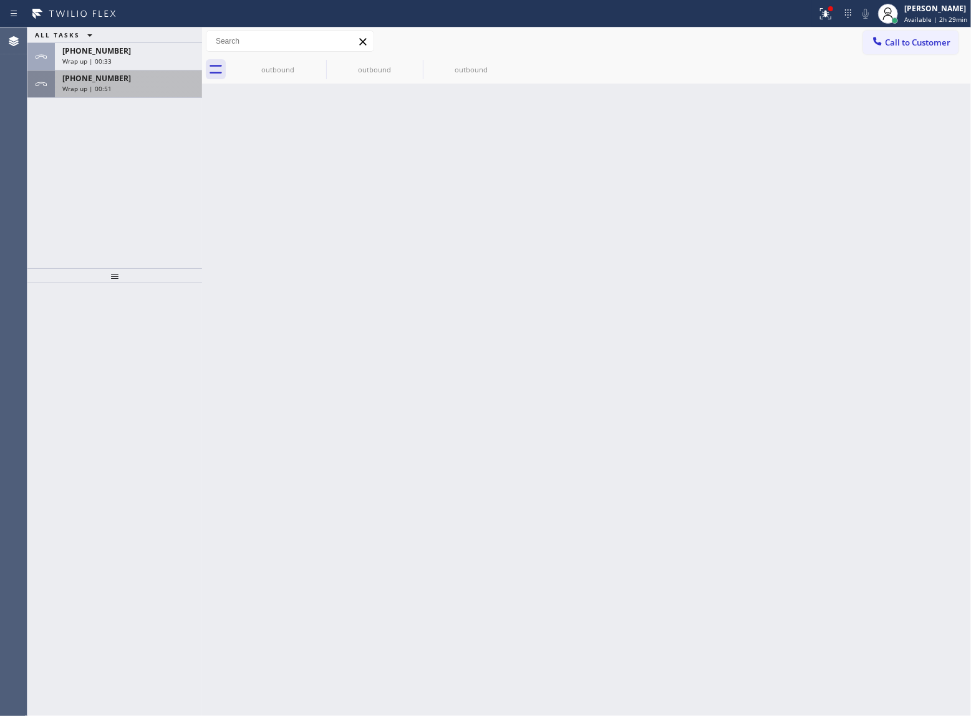
click at [120, 90] on div "Wrap up | 00:51" at bounding box center [128, 88] width 132 height 9
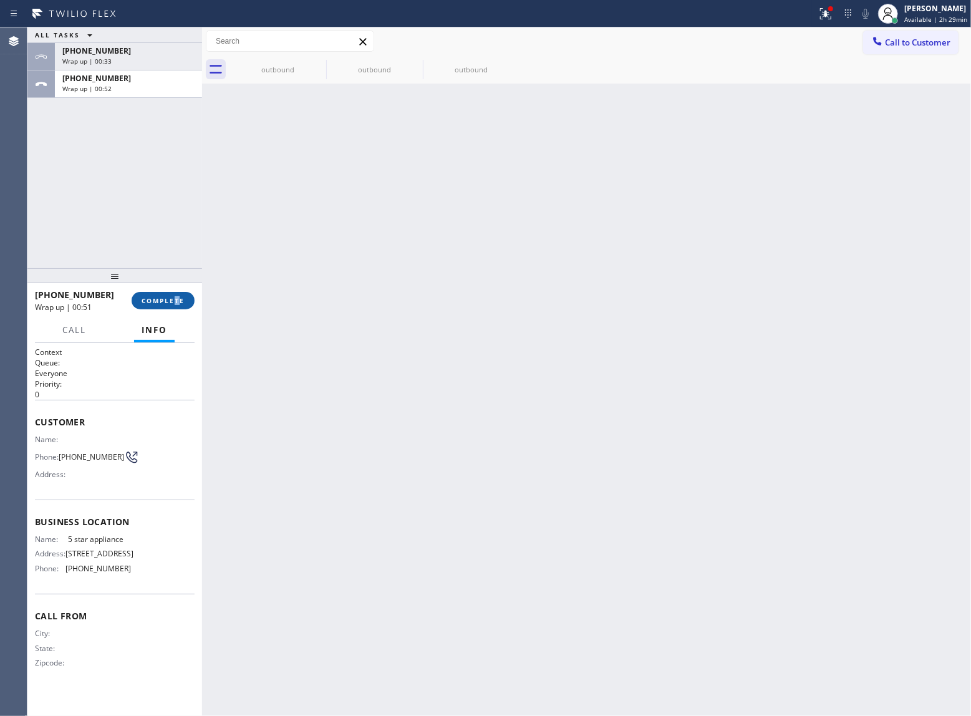
drag, startPoint x: 180, startPoint y: 290, endPoint x: 173, endPoint y: 301, distance: 12.6
click at [173, 301] on div "+13632018087 Wrap up | 00:51 COMPLETE" at bounding box center [115, 300] width 160 height 32
click at [173, 301] on span "COMPLETE" at bounding box center [163, 300] width 43 height 9
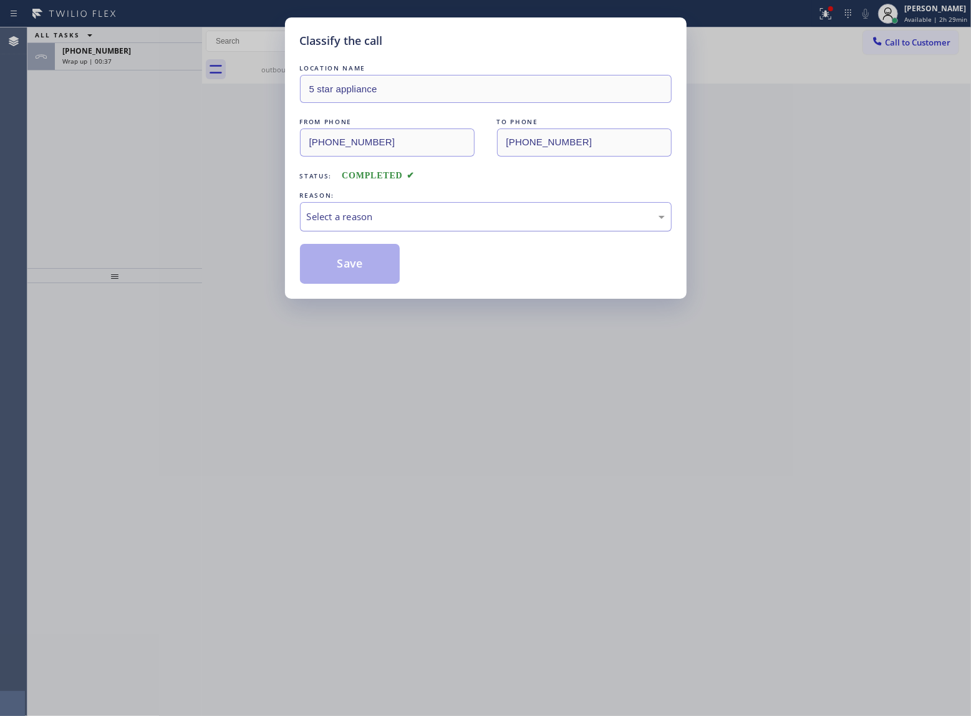
click at [366, 208] on div "Select a reason" at bounding box center [486, 216] width 372 height 29
click at [351, 275] on button "Save" at bounding box center [350, 264] width 100 height 40
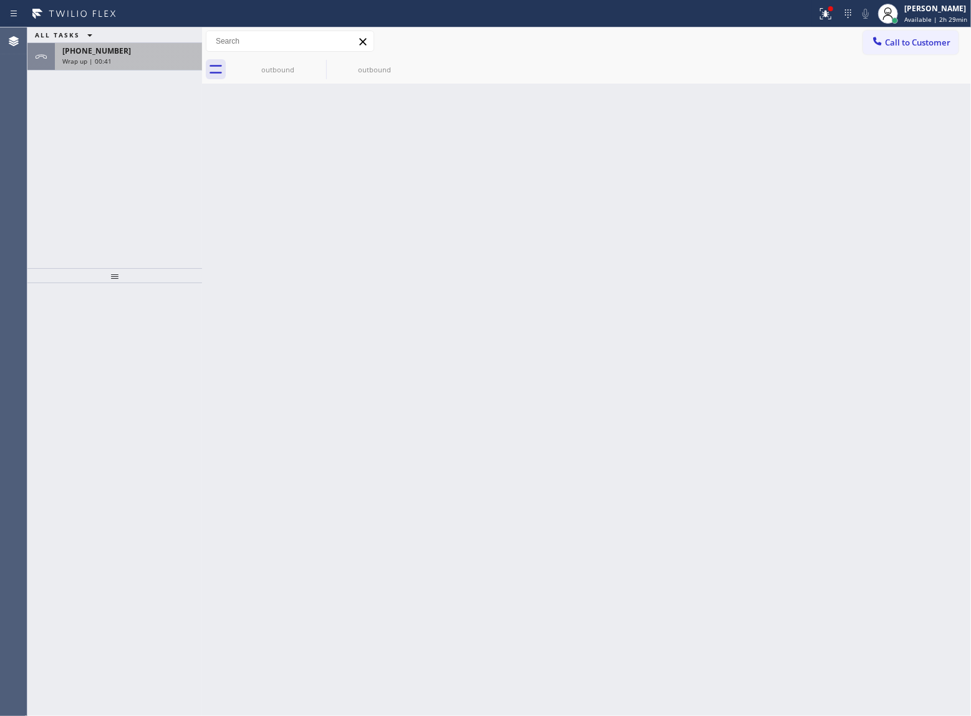
click at [145, 60] on div "Wrap up | 00:41" at bounding box center [128, 61] width 132 height 9
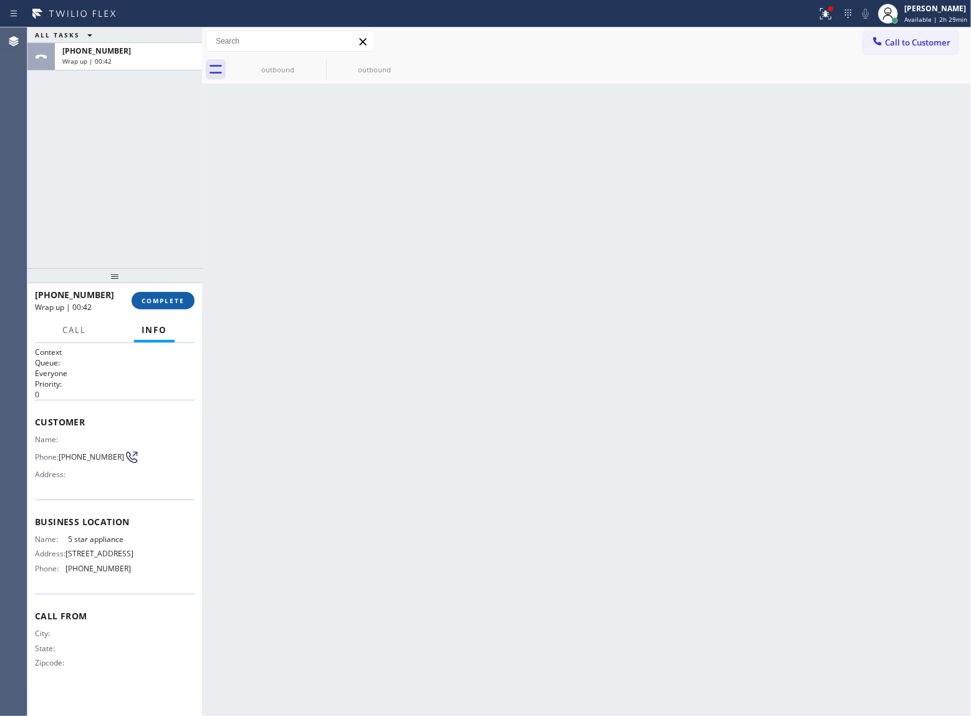
click at [165, 308] on button "COMPLETE" at bounding box center [163, 300] width 63 height 17
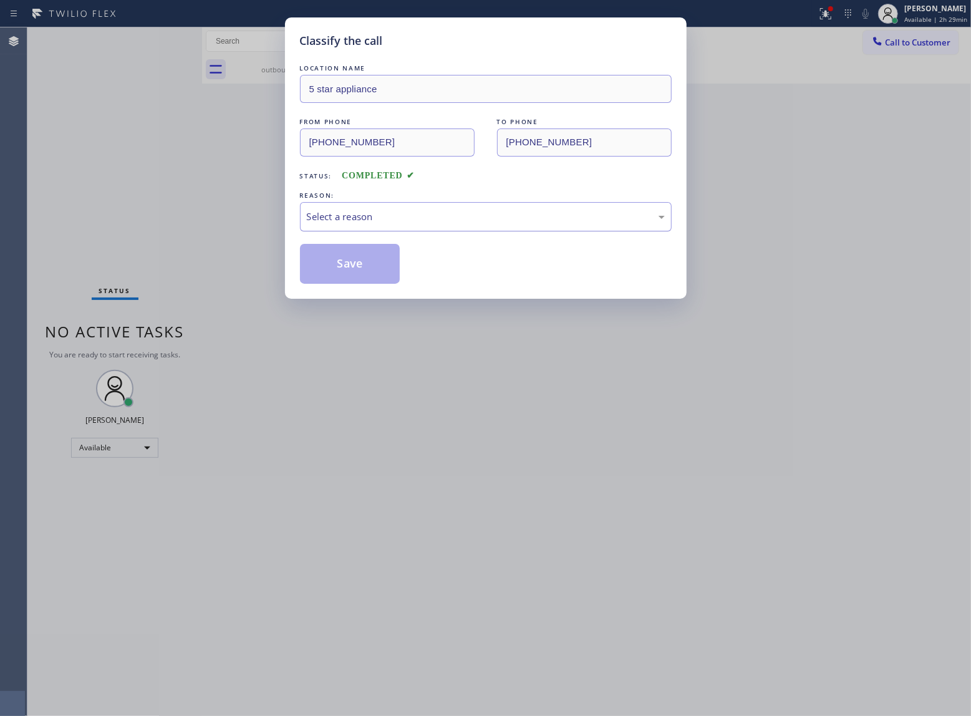
click at [345, 220] on div "Select a reason" at bounding box center [486, 217] width 358 height 14
click at [344, 267] on button "Save" at bounding box center [350, 264] width 100 height 40
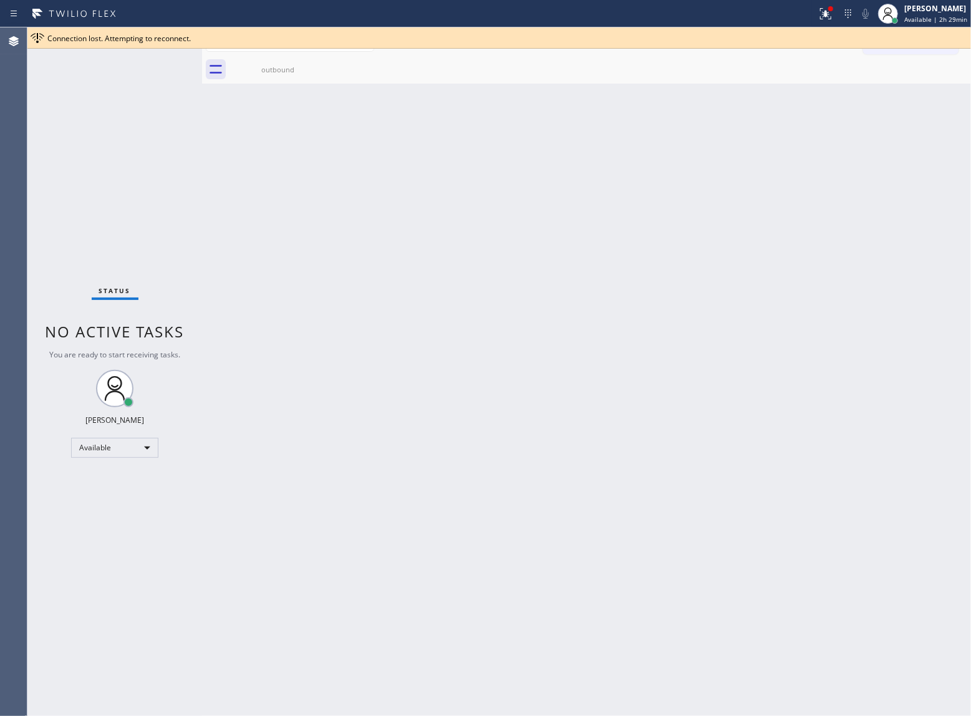
click at [924, 121] on div "Back to Dashboard Change Sender ID Customers Technicians Select a contact Outbo…" at bounding box center [586, 371] width 769 height 689
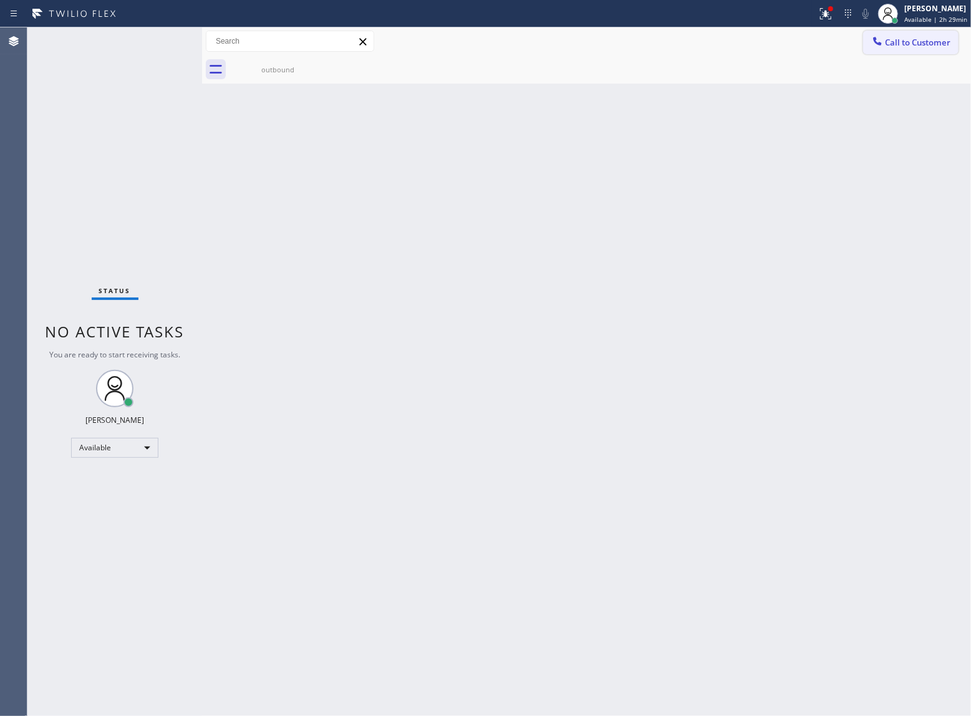
click at [934, 51] on button "Call to Customer" at bounding box center [910, 43] width 95 height 24
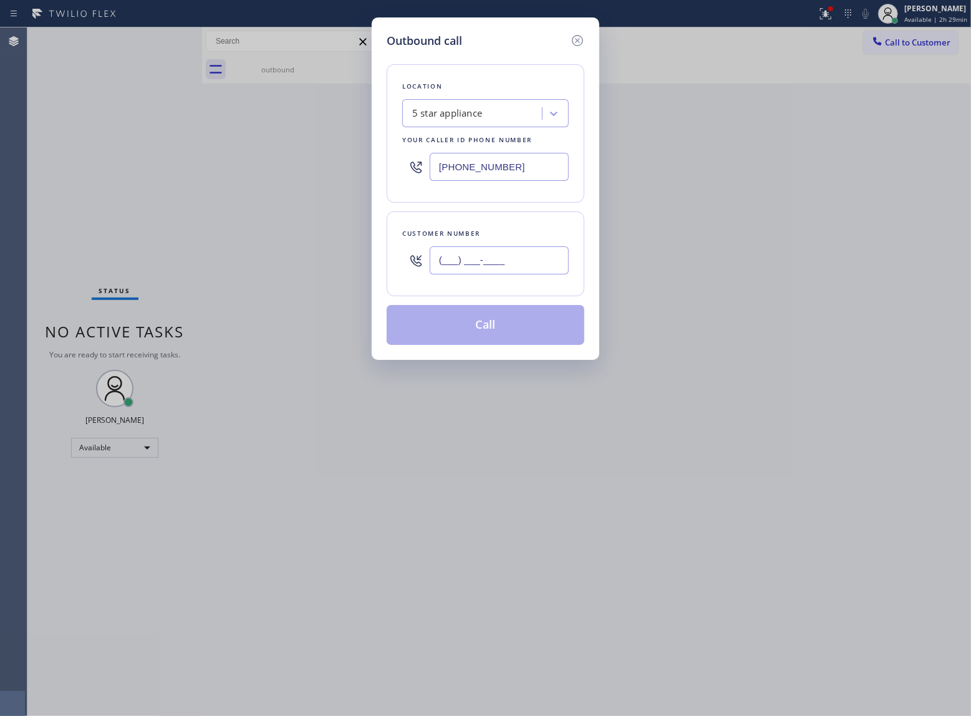
click at [440, 274] on input "(___) ___-____" at bounding box center [499, 260] width 139 height 28
paste input "363) 201-8087"
type input "[PHONE_NUMBER]"
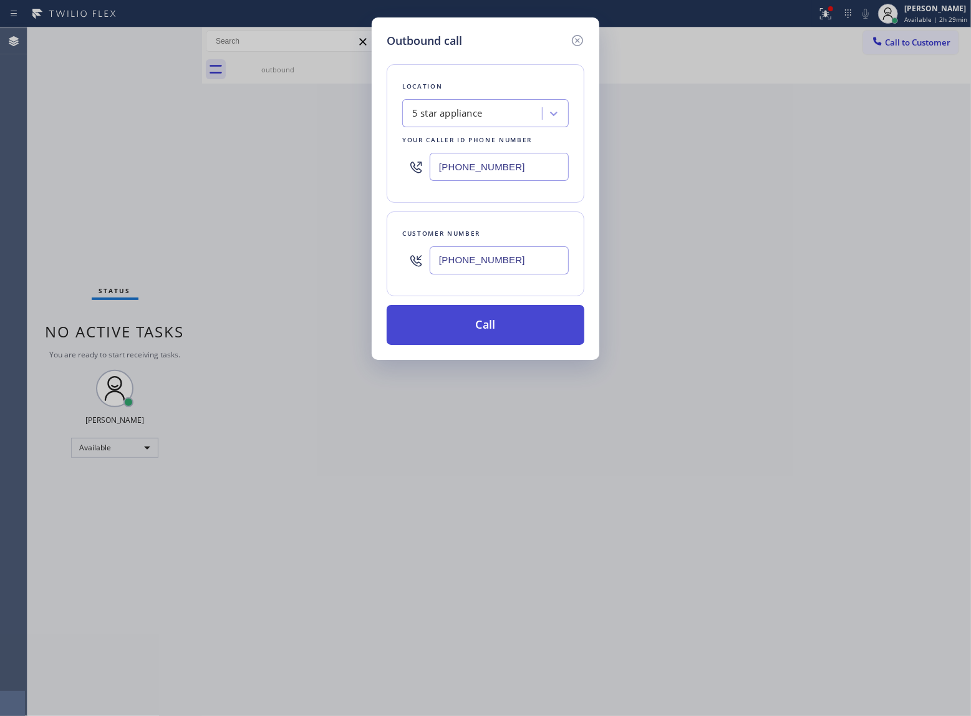
click at [497, 313] on button "Call" at bounding box center [486, 325] width 198 height 40
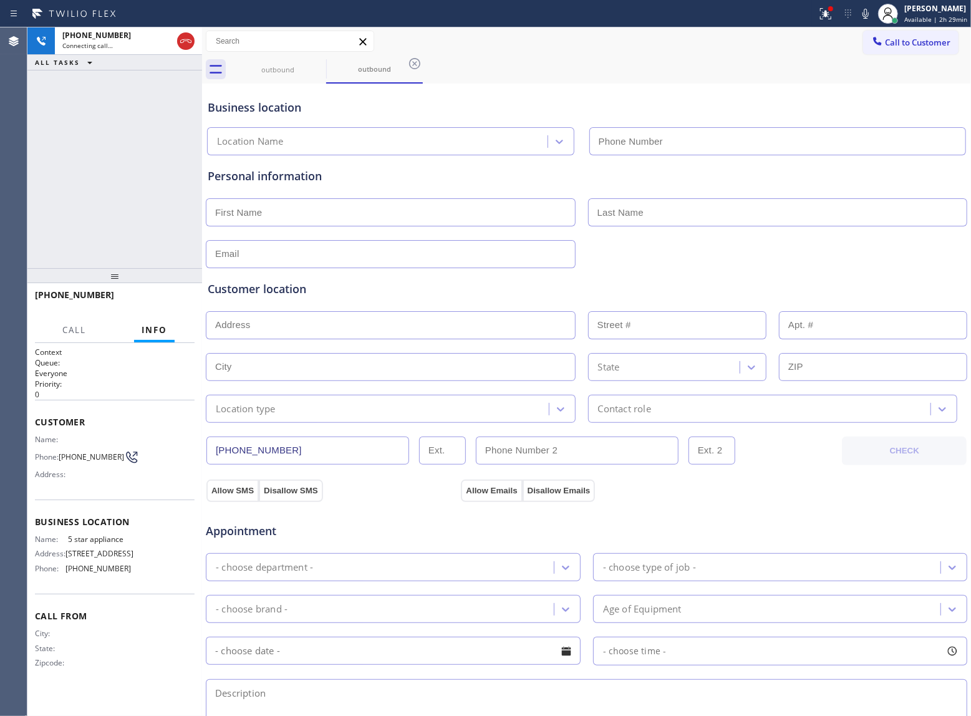
type input "(213) 687-2604"
click at [183, 305] on button "HANG UP" at bounding box center [166, 300] width 58 height 17
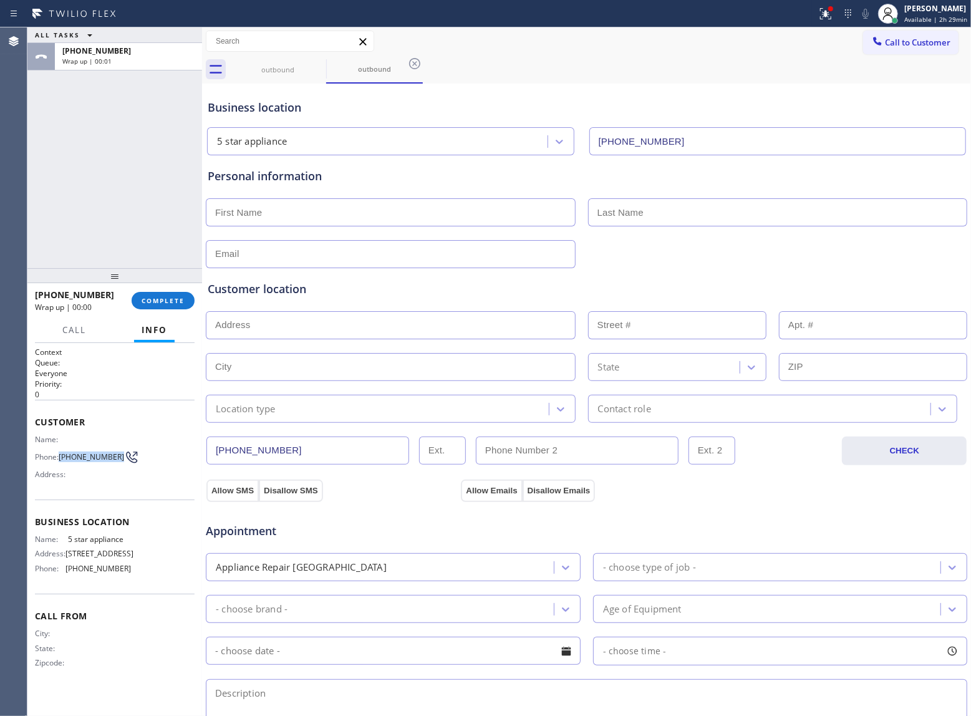
drag, startPoint x: 63, startPoint y: 462, endPoint x: 113, endPoint y: 464, distance: 49.9
click at [113, 464] on div "Phone: [PHONE_NUMBER]" at bounding box center [83, 457] width 96 height 15
click at [163, 300] on span "COMPLETE" at bounding box center [163, 300] width 43 height 9
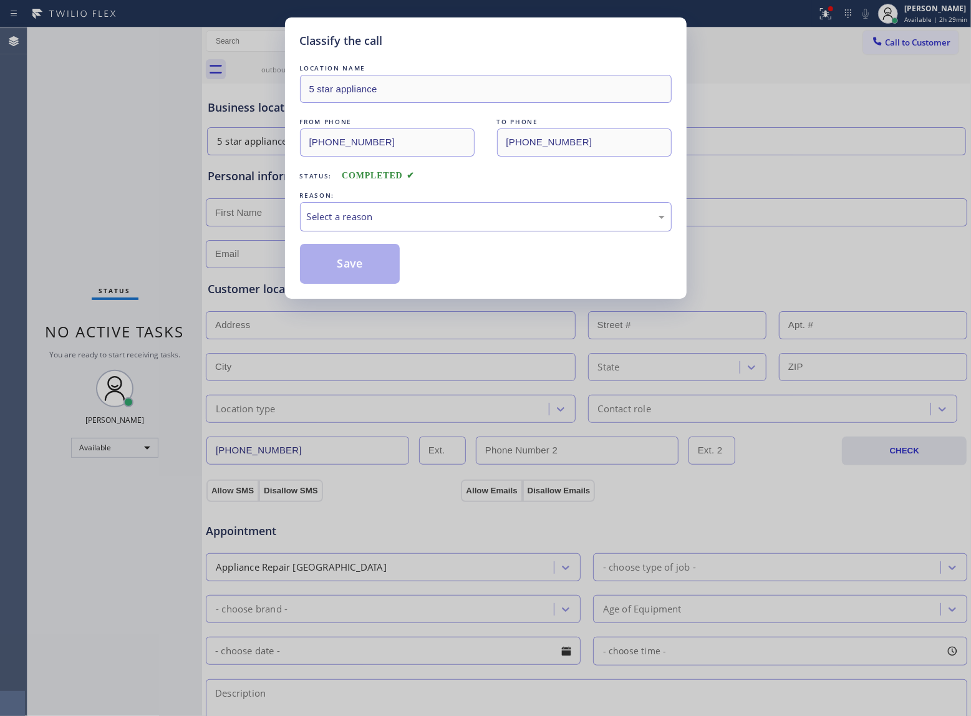
click at [399, 208] on div "Select a reason" at bounding box center [486, 216] width 372 height 29
click at [349, 261] on button "Save" at bounding box center [350, 264] width 100 height 40
click at [916, 41] on div "Classify the call LOCATION NAME 4B2.Paid HVAC Alliance Expert FROM PHONE (855) …" at bounding box center [499, 371] width 944 height 689
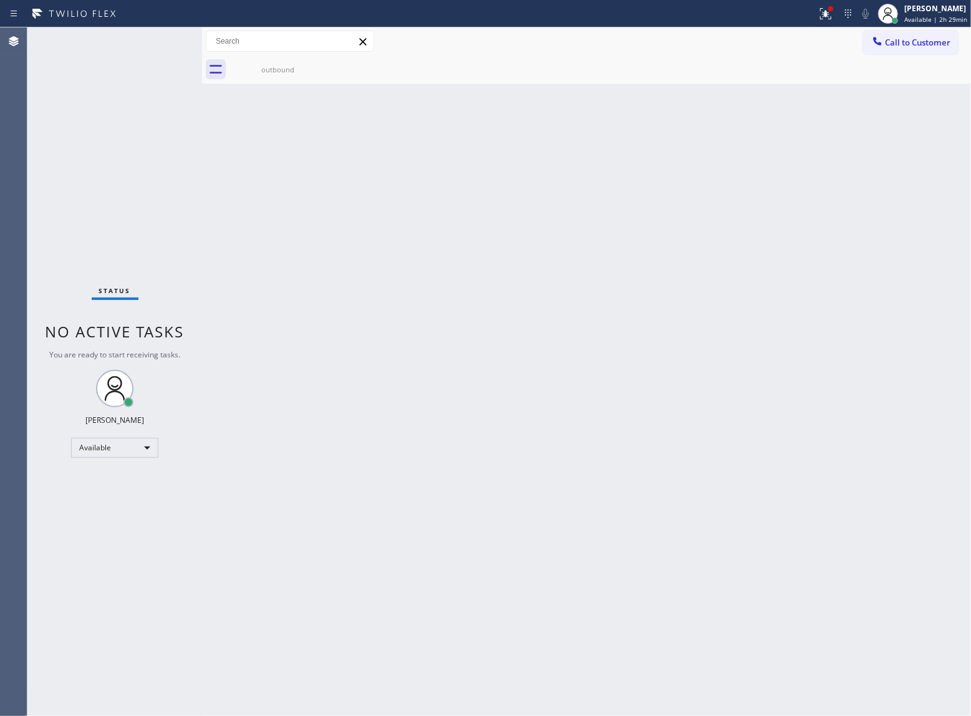
click at [916, 41] on span "Call to Customer" at bounding box center [917, 42] width 65 height 11
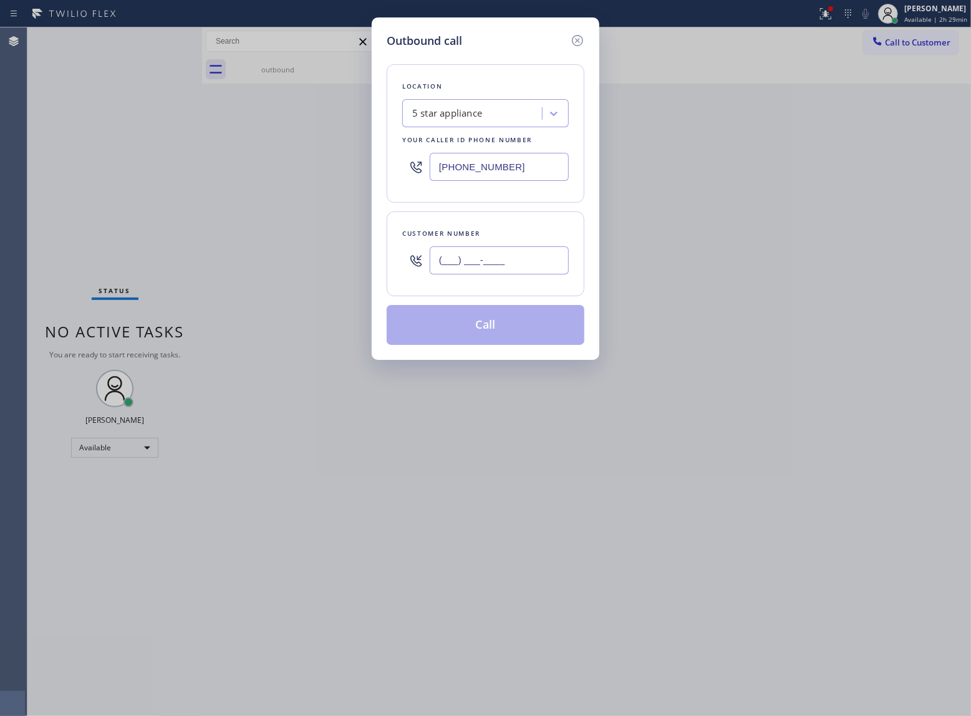
click at [504, 263] on input "(___) ___-____" at bounding box center [499, 260] width 139 height 28
paste input "363) 201-8087"
type input "[PHONE_NUMBER]"
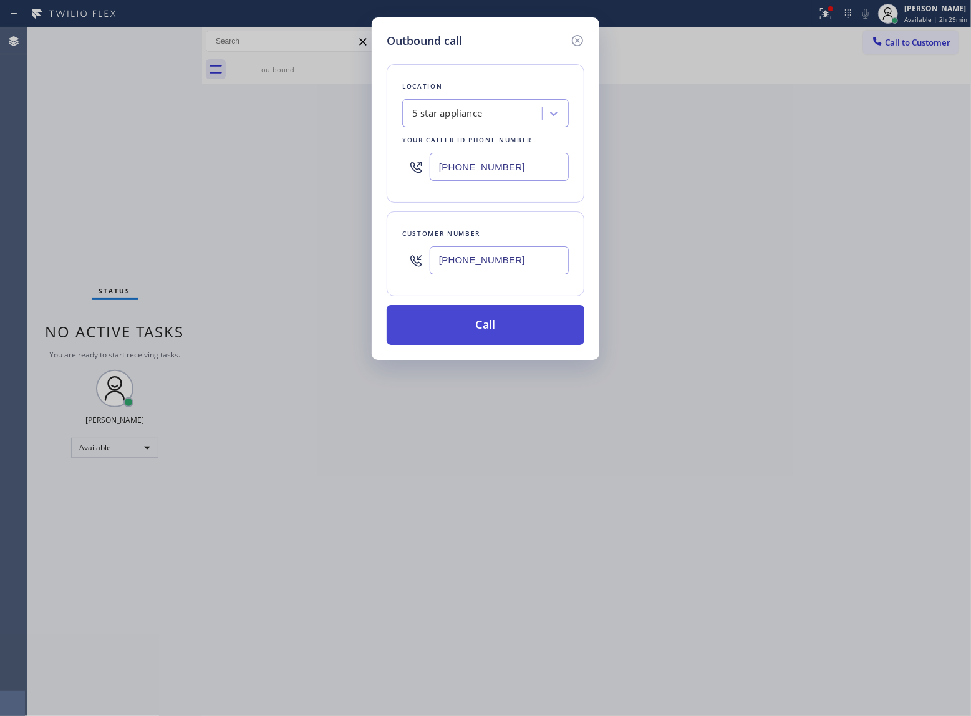
click at [514, 329] on button "Call" at bounding box center [486, 325] width 198 height 40
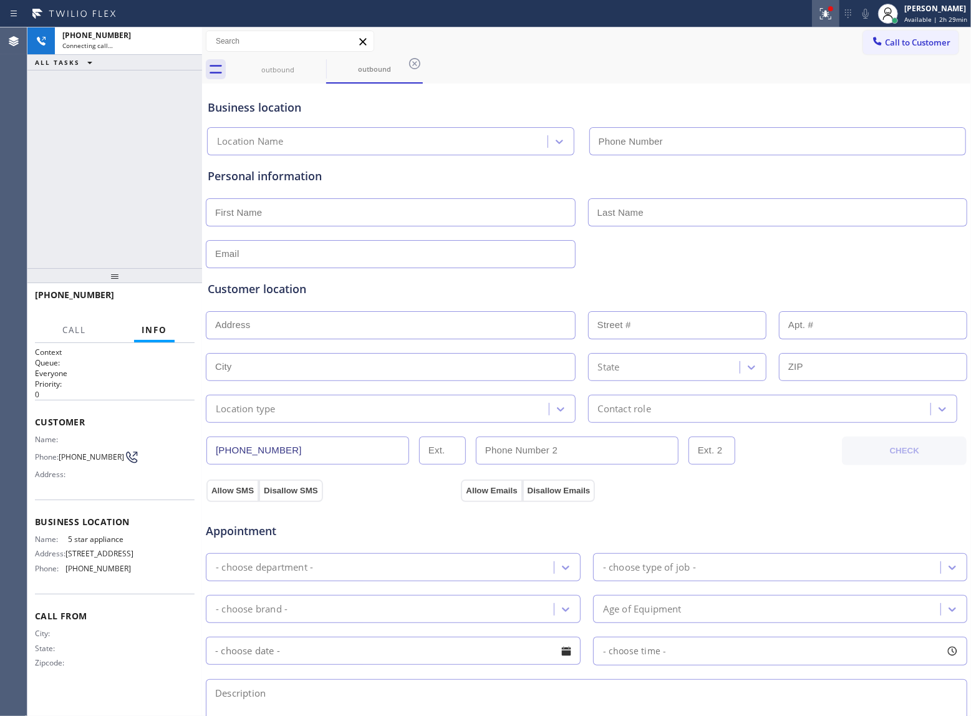
click at [824, 14] on icon at bounding box center [825, 12] width 7 height 4
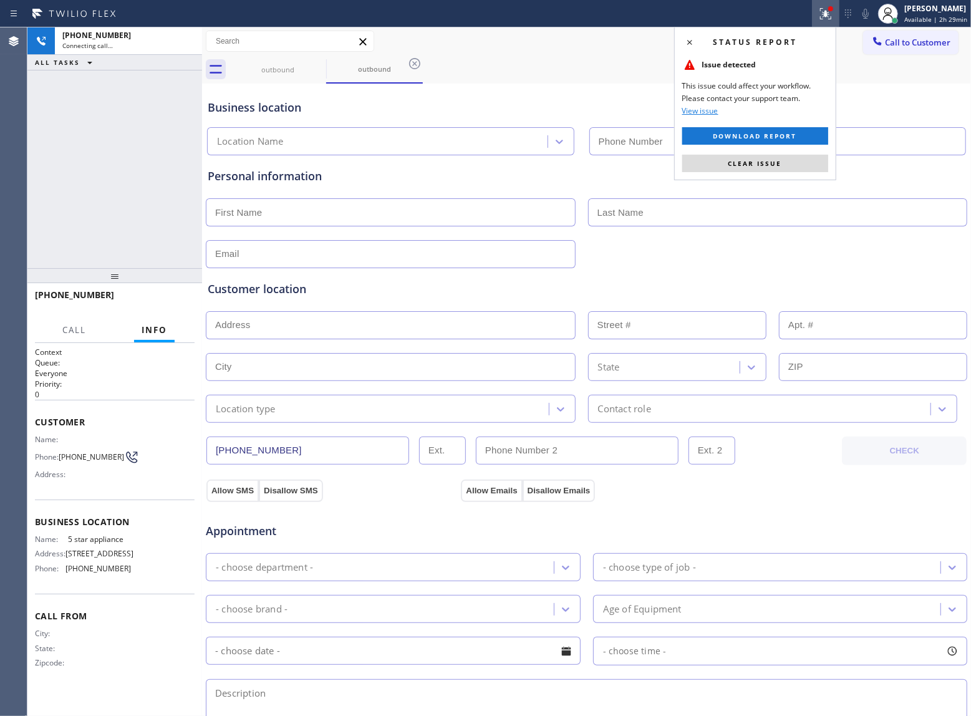
click at [719, 171] on button "Clear issue" at bounding box center [755, 163] width 146 height 17
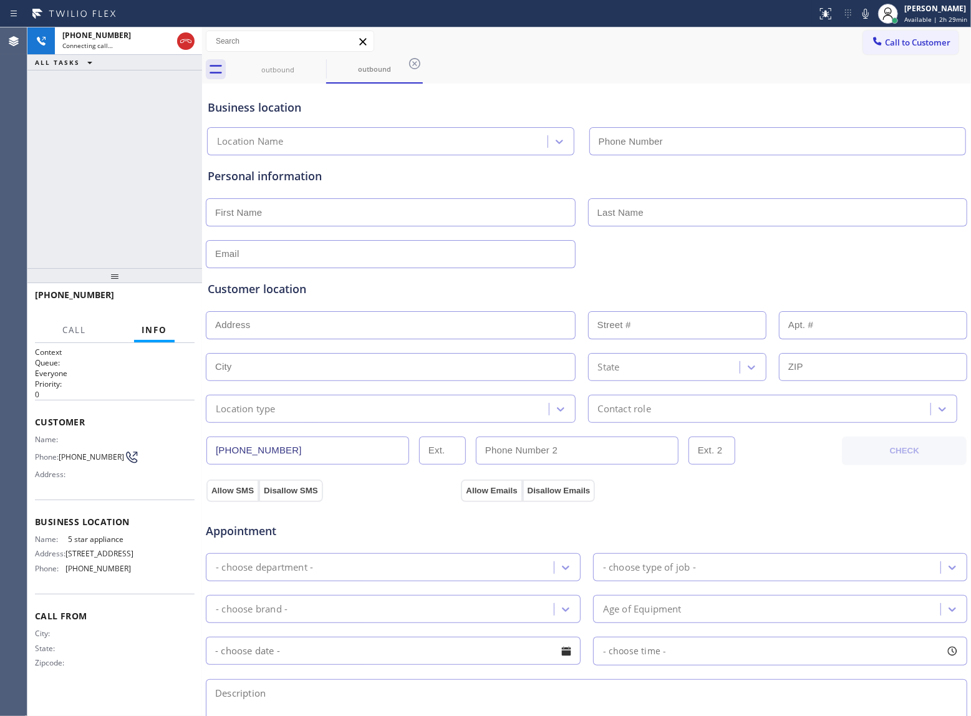
click at [720, 168] on div "Personal information" at bounding box center [587, 176] width 758 height 17
type input "(213) 687-2604"
click at [167, 262] on div "+13632018087 Live | 00:02 ALL TASKS ALL TASKS ACTIVE TASKS TASKS IN WRAP UP" at bounding box center [114, 147] width 175 height 241
click at [183, 304] on span "HANG UP" at bounding box center [166, 300] width 38 height 9
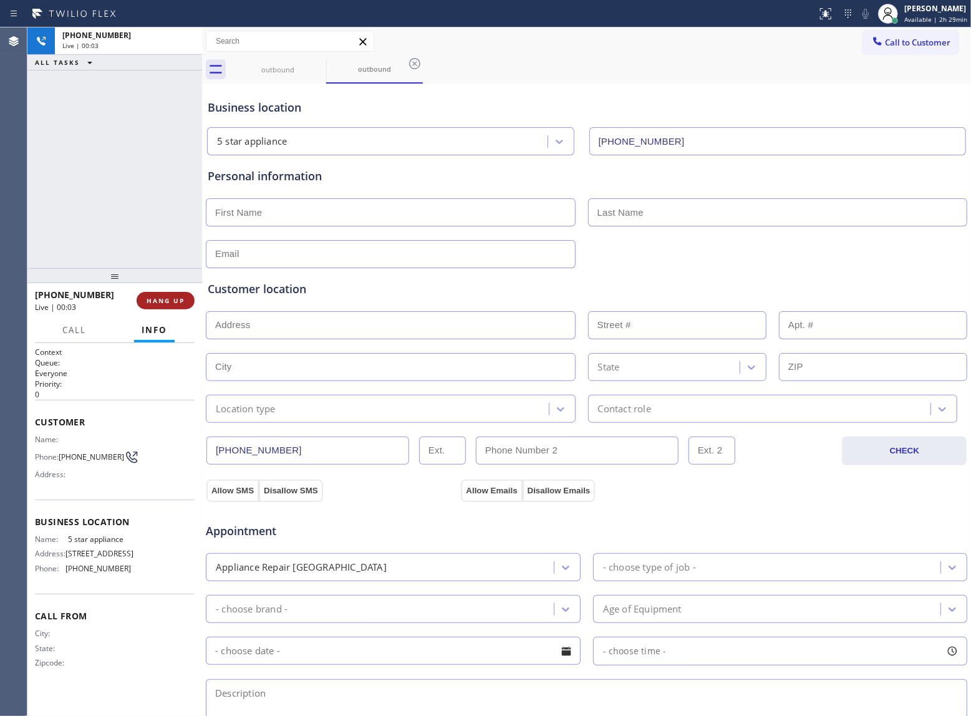
click at [183, 304] on span "HANG UP" at bounding box center [166, 300] width 38 height 9
click at [183, 304] on span "COMPLETE" at bounding box center [163, 300] width 43 height 9
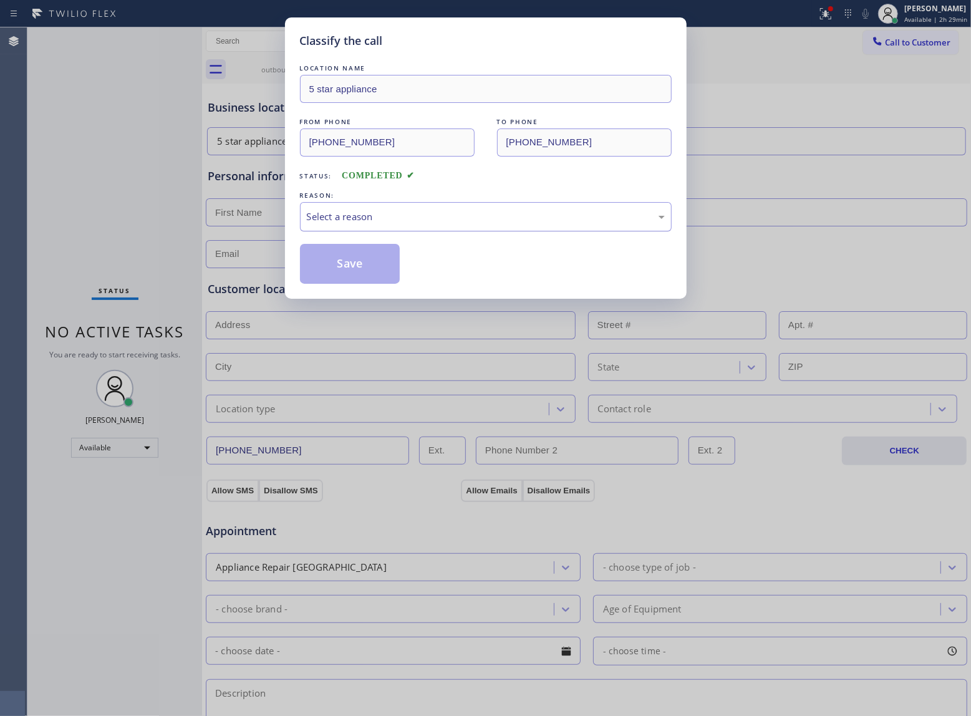
drag, startPoint x: 380, startPoint y: 240, endPoint x: 387, endPoint y: 223, distance: 18.4
click at [384, 230] on div "LOCATION NAME 5 star appliance FROM PHONE (213) 687-2604 TO PHONE (363) 201-808…" at bounding box center [486, 173] width 372 height 222
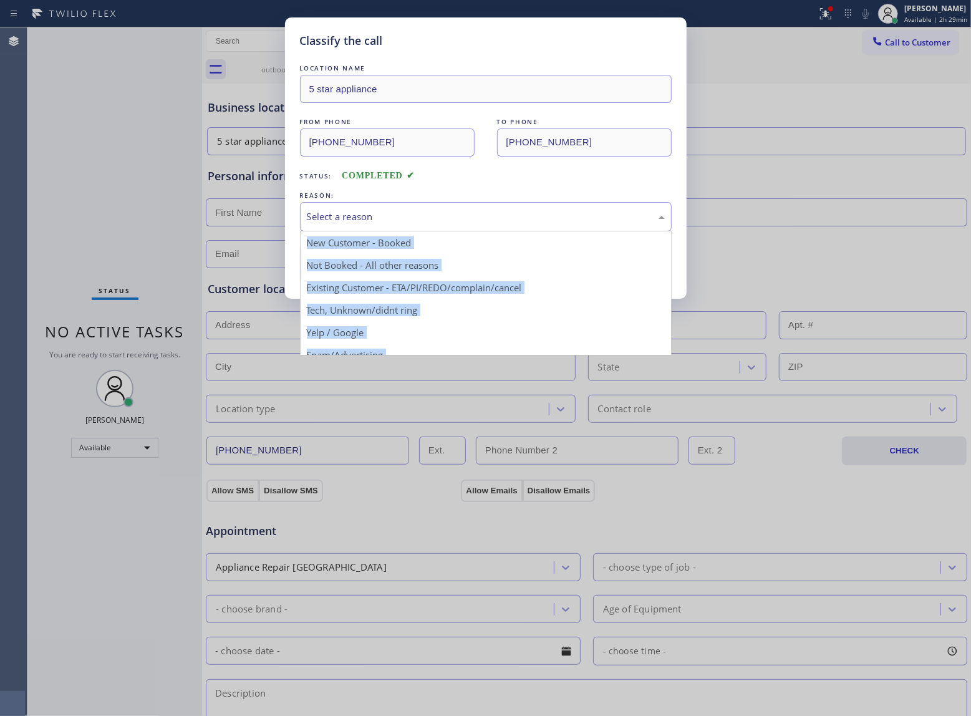
click at [387, 223] on div "Select a reason" at bounding box center [486, 217] width 358 height 14
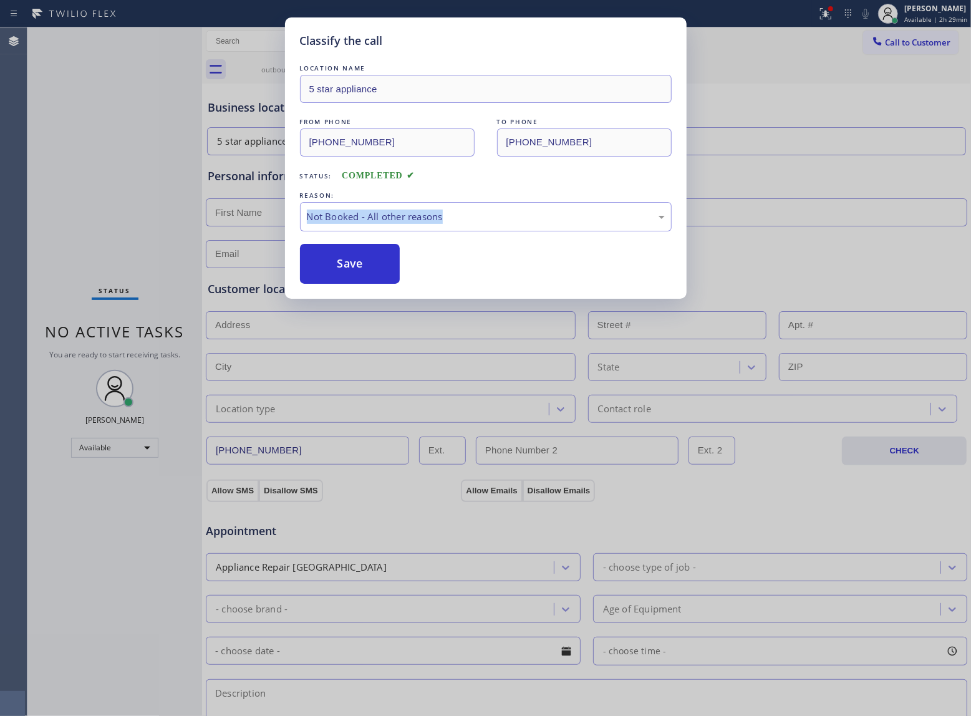
click at [377, 266] on button "Save" at bounding box center [350, 264] width 100 height 40
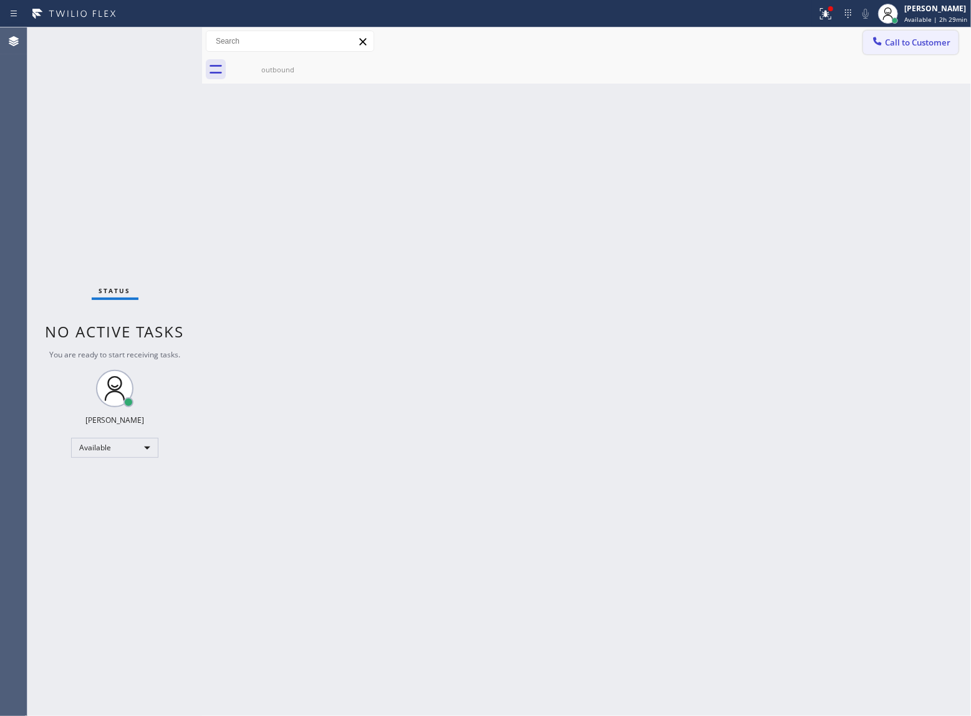
click at [901, 51] on button "Call to Customer" at bounding box center [910, 43] width 95 height 24
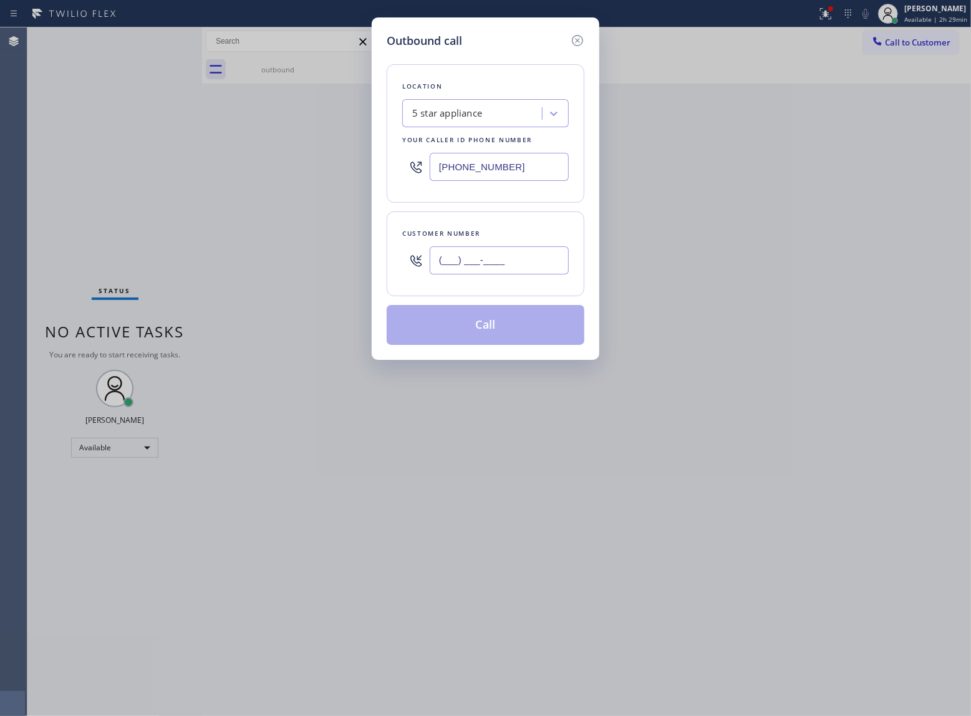
click at [535, 261] on input "(___) ___-____" at bounding box center [499, 260] width 139 height 28
paste input "363) 201-8087"
type input "[PHONE_NUMBER]"
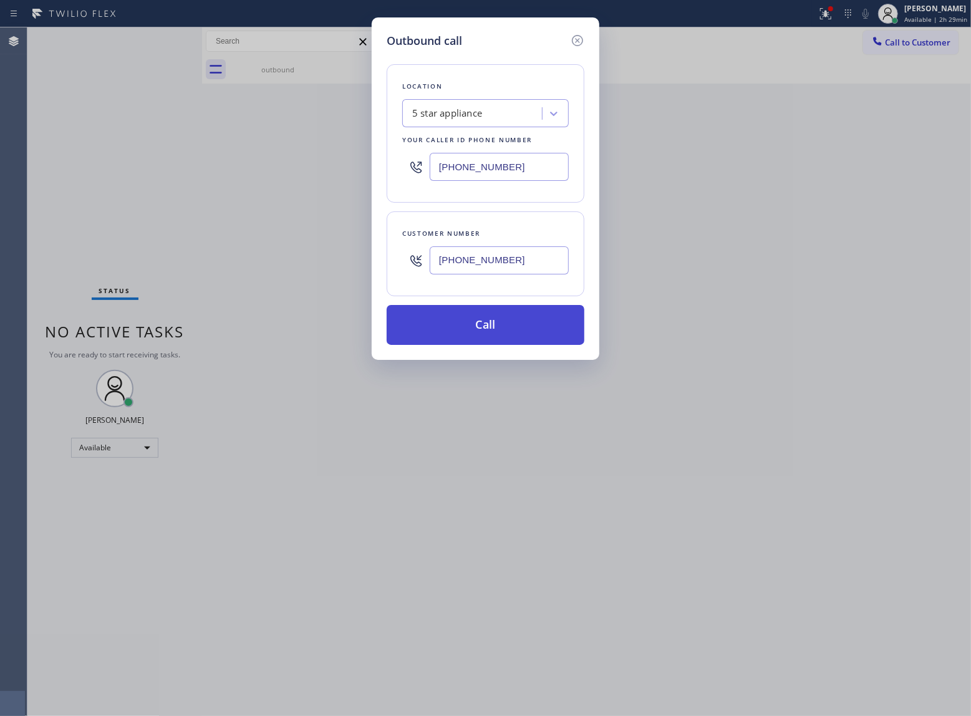
click at [510, 326] on button "Call" at bounding box center [486, 325] width 198 height 40
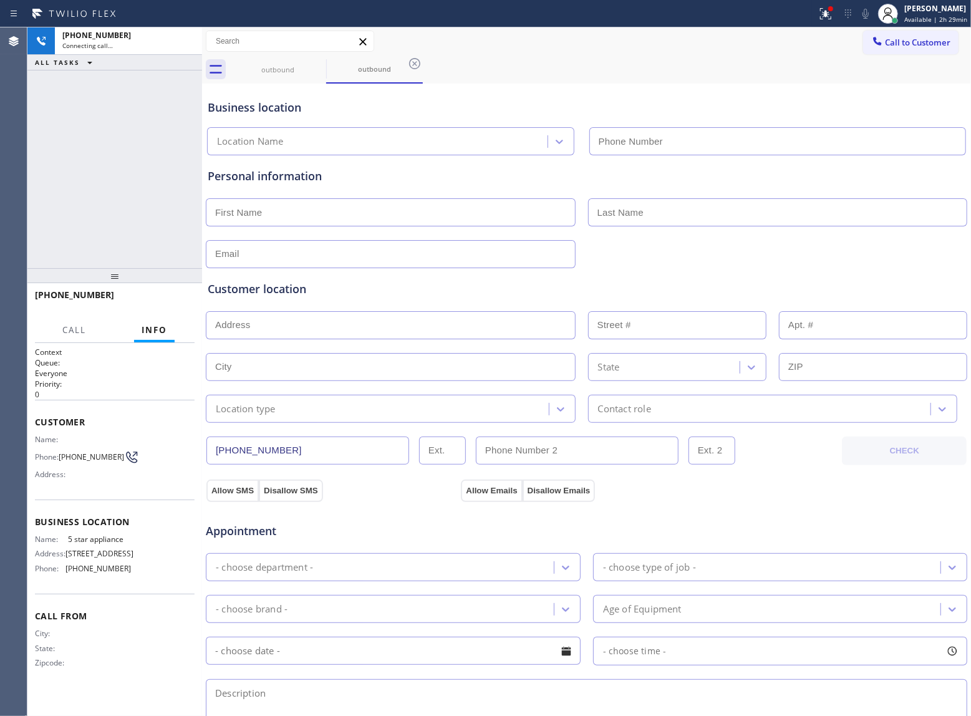
type input "(213) 687-2604"
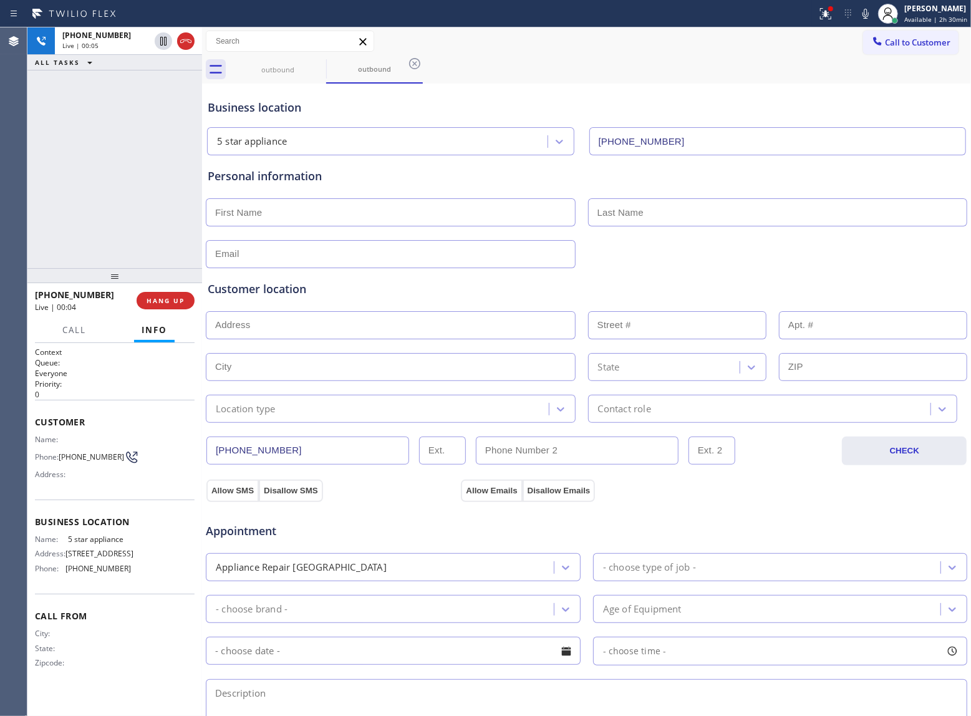
click at [143, 243] on div "+13632018087 Live | 00:05 ALL TASKS ALL TASKS ACTIVE TASKS TASKS IN WRAP UP" at bounding box center [114, 147] width 175 height 241
click at [156, 300] on span "HANG UP" at bounding box center [166, 300] width 38 height 9
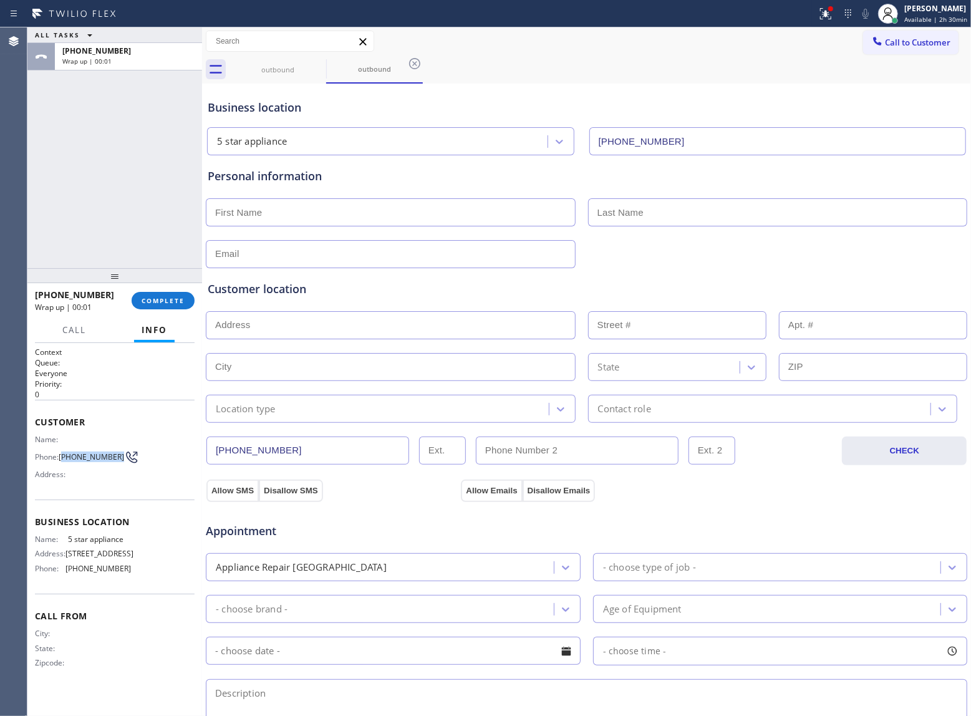
drag, startPoint x: 66, startPoint y: 457, endPoint x: 113, endPoint y: 459, distance: 46.9
click at [113, 459] on span "[PHONE_NUMBER]" at bounding box center [91, 456] width 65 height 9
click at [160, 298] on span "COMPLETE" at bounding box center [163, 300] width 43 height 9
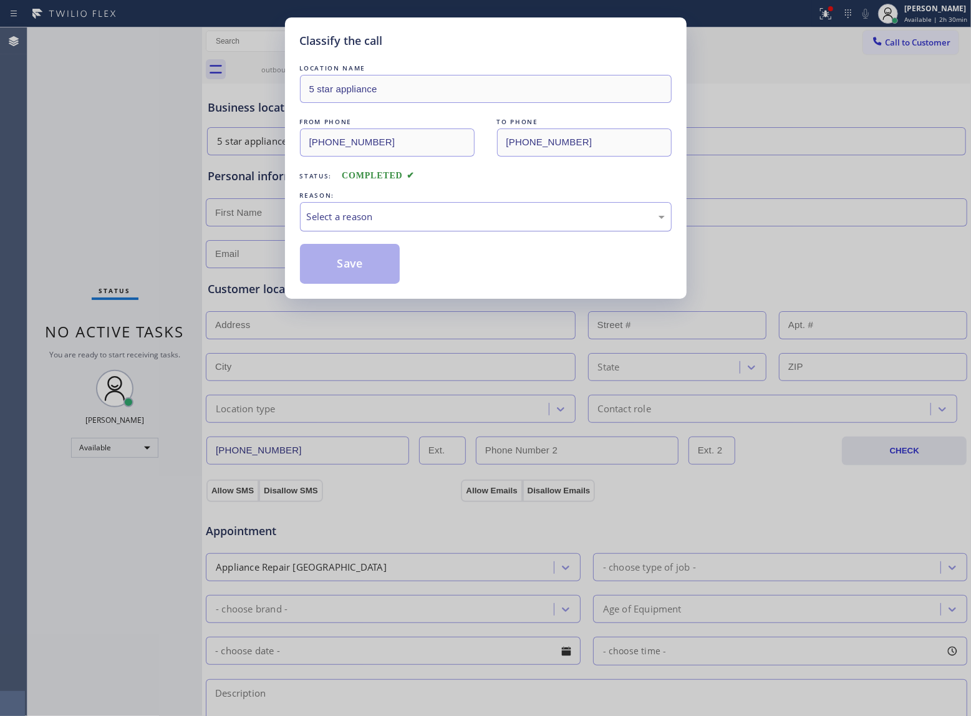
click at [352, 222] on div "Select a reason" at bounding box center [486, 217] width 358 height 14
click at [349, 262] on button "Save" at bounding box center [350, 264] width 100 height 40
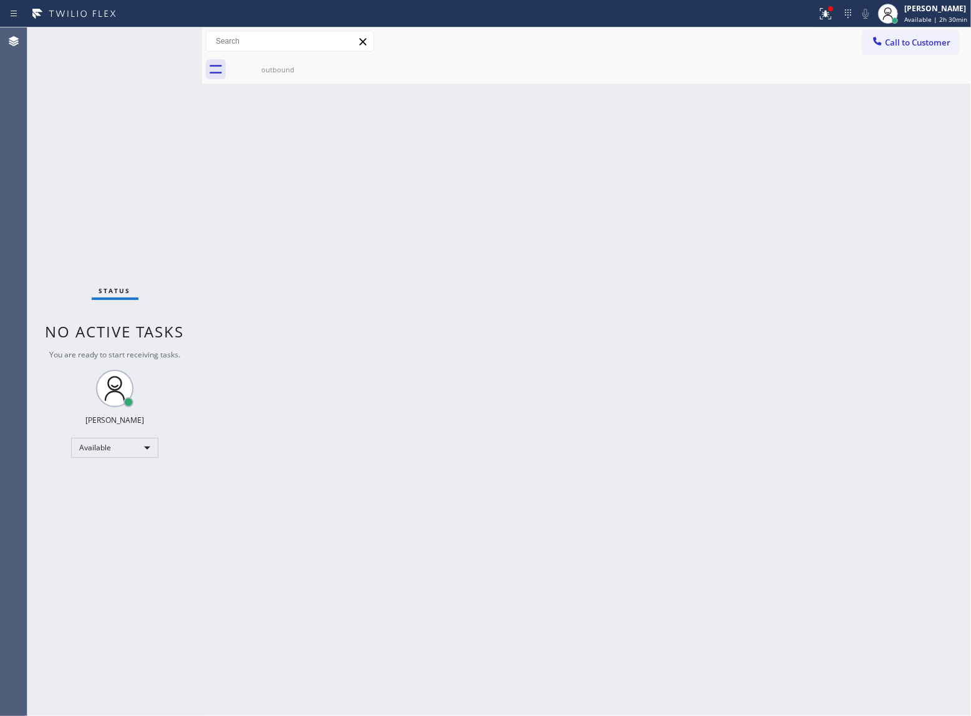
click at [914, 38] on span "Call to Customer" at bounding box center [917, 42] width 65 height 11
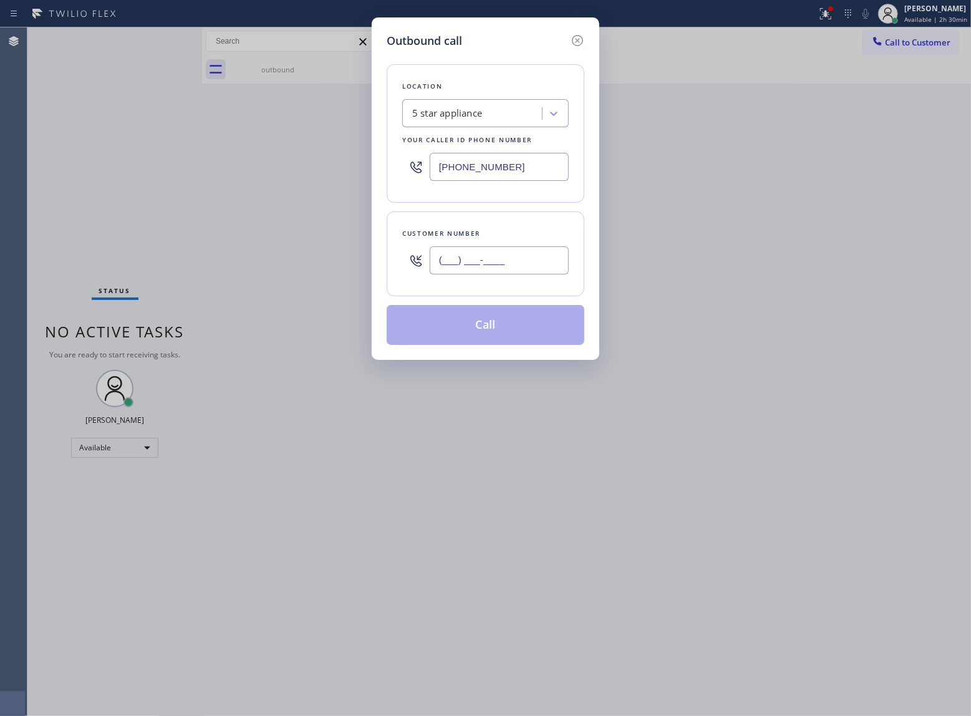
click at [518, 261] on input "(___) ___-____" at bounding box center [499, 260] width 139 height 28
paste input "363) 201-8087"
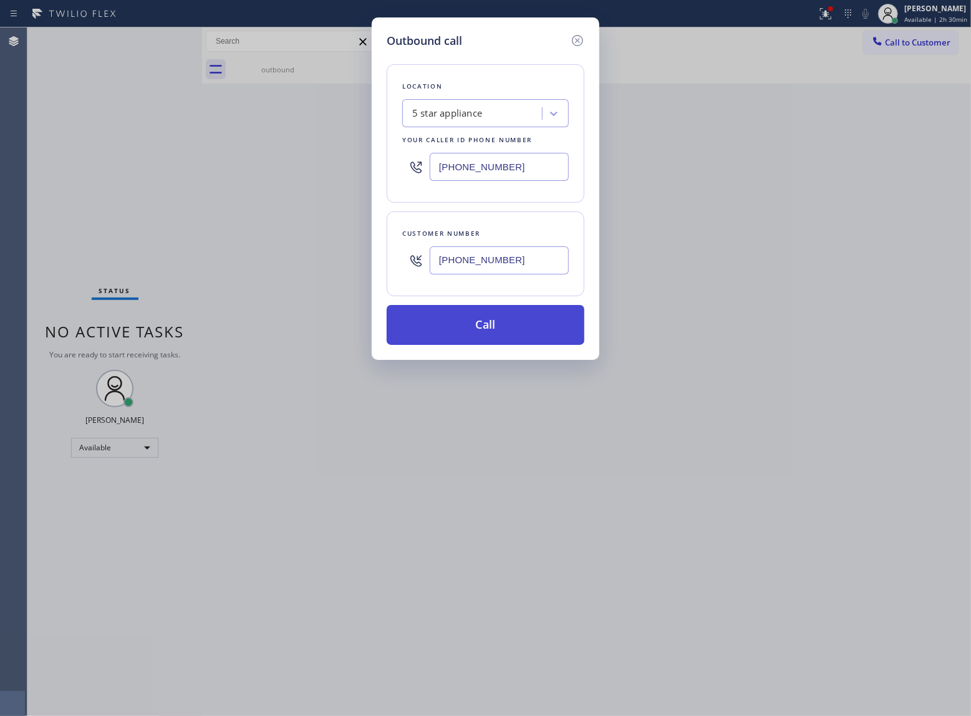
type input "[PHONE_NUMBER]"
click at [500, 317] on button "Call" at bounding box center [486, 325] width 198 height 40
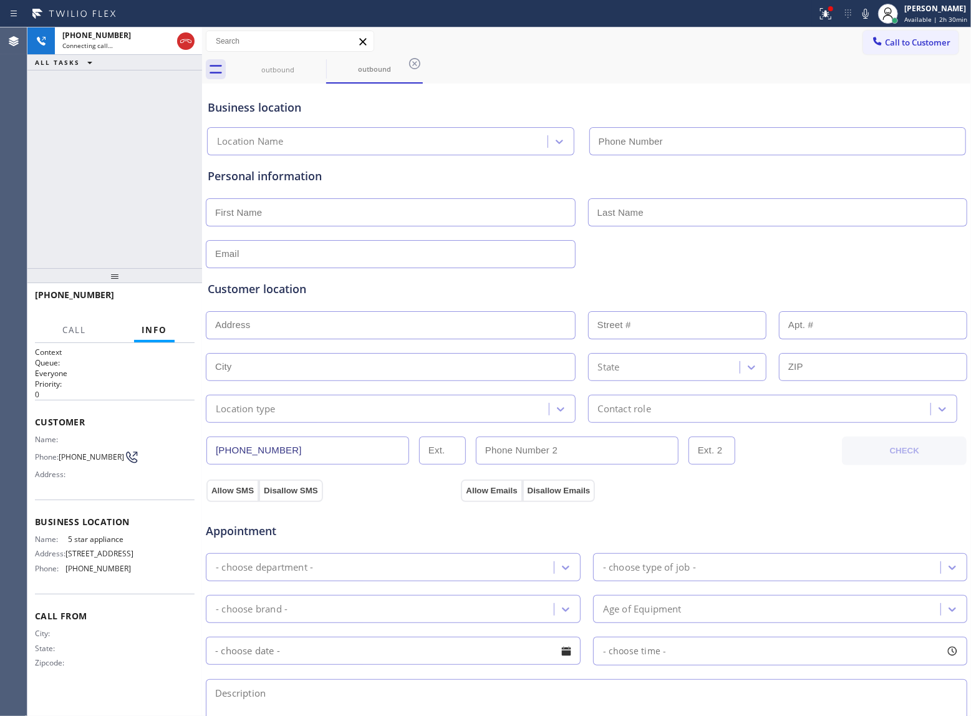
type input "(213) 687-2604"
click at [150, 309] on button "HANG UP" at bounding box center [166, 300] width 58 height 17
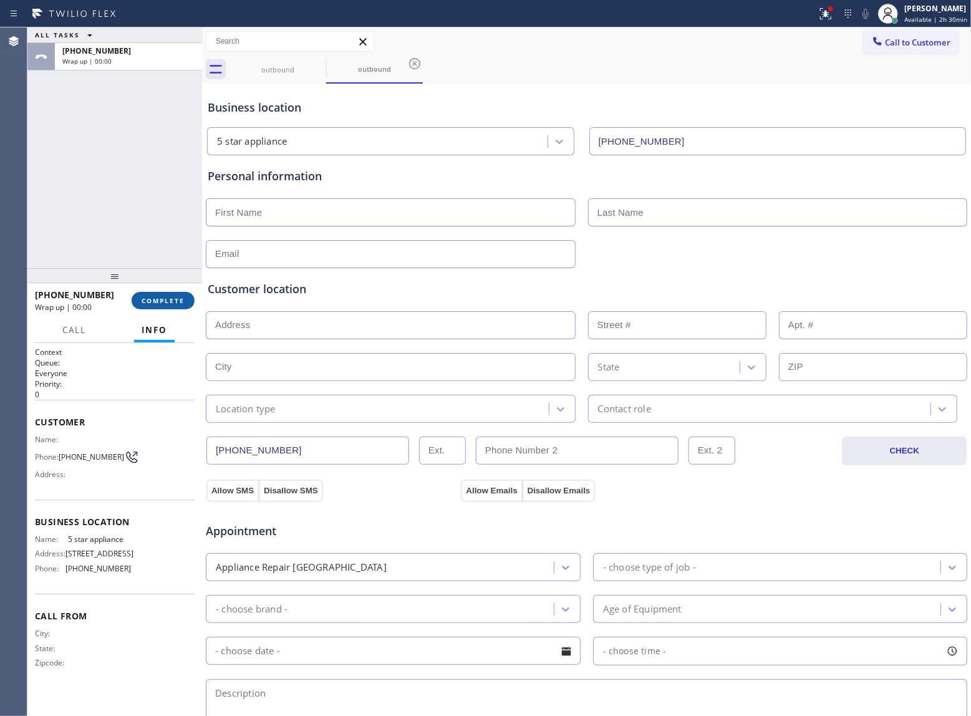
click at [152, 308] on button "COMPLETE" at bounding box center [163, 300] width 63 height 17
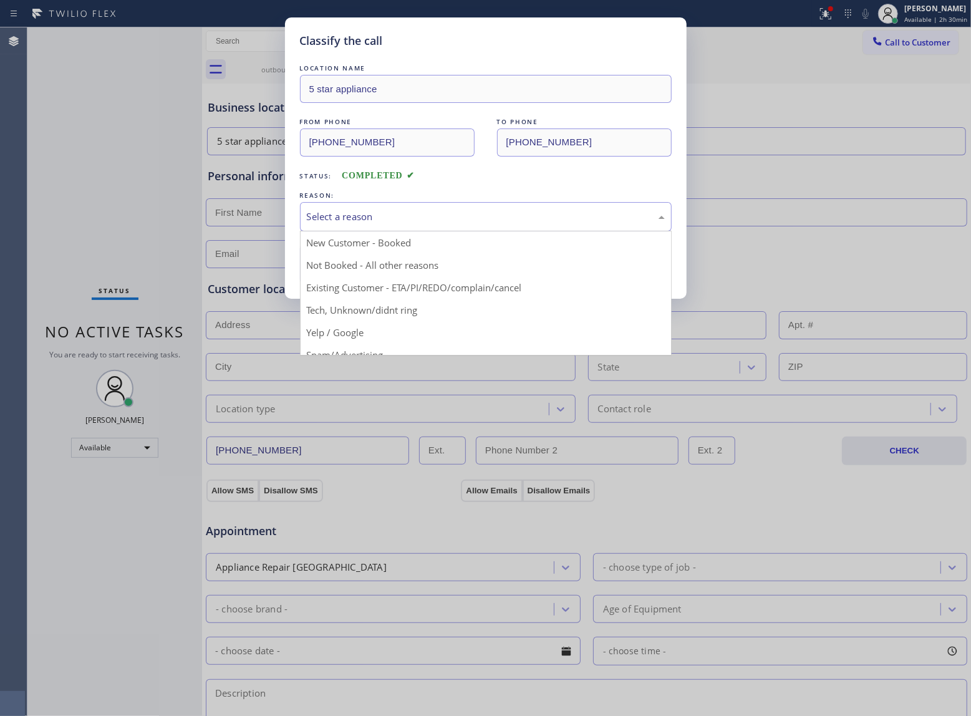
click at [440, 217] on div "Select a reason" at bounding box center [486, 217] width 358 height 14
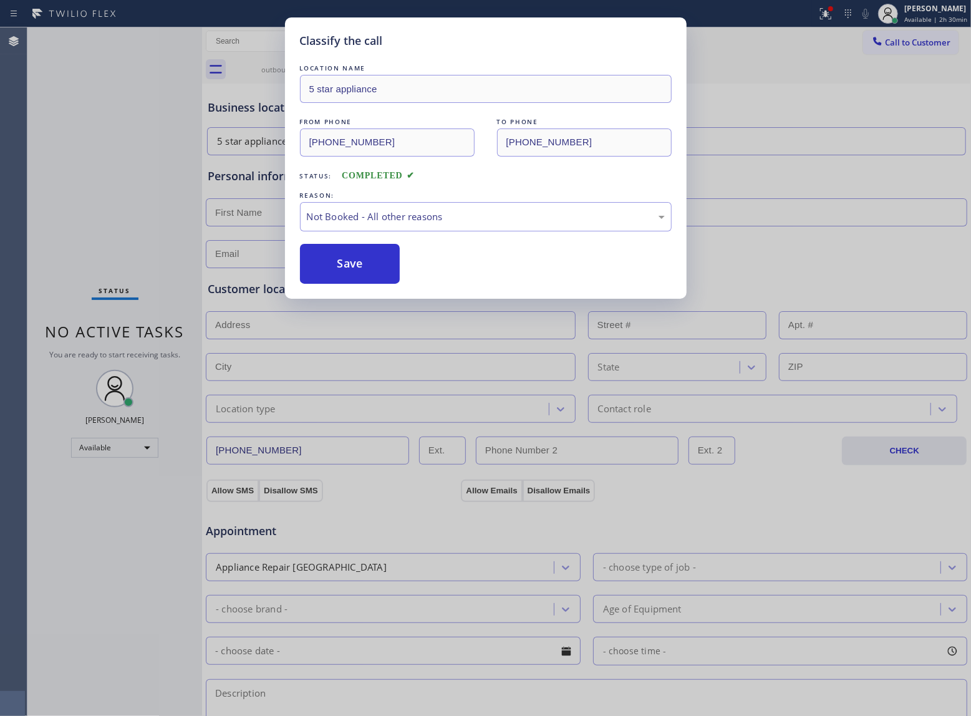
click at [377, 265] on button "Save" at bounding box center [350, 264] width 100 height 40
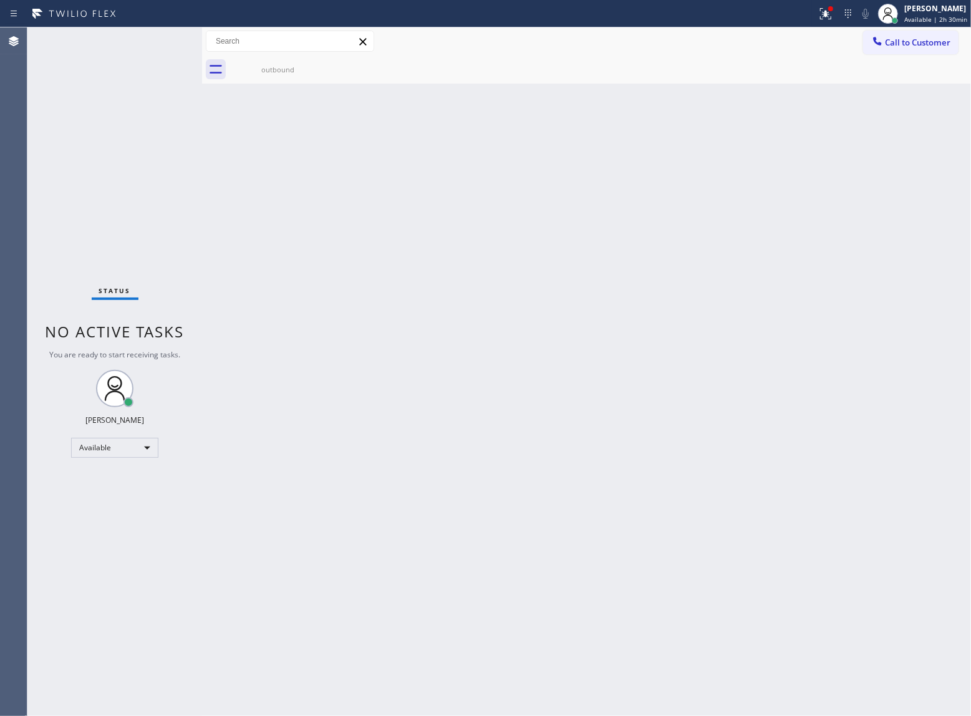
click at [923, 57] on div "outbound" at bounding box center [601, 70] width 742 height 28
click at [918, 43] on span "Call to Customer" at bounding box center [917, 42] width 65 height 11
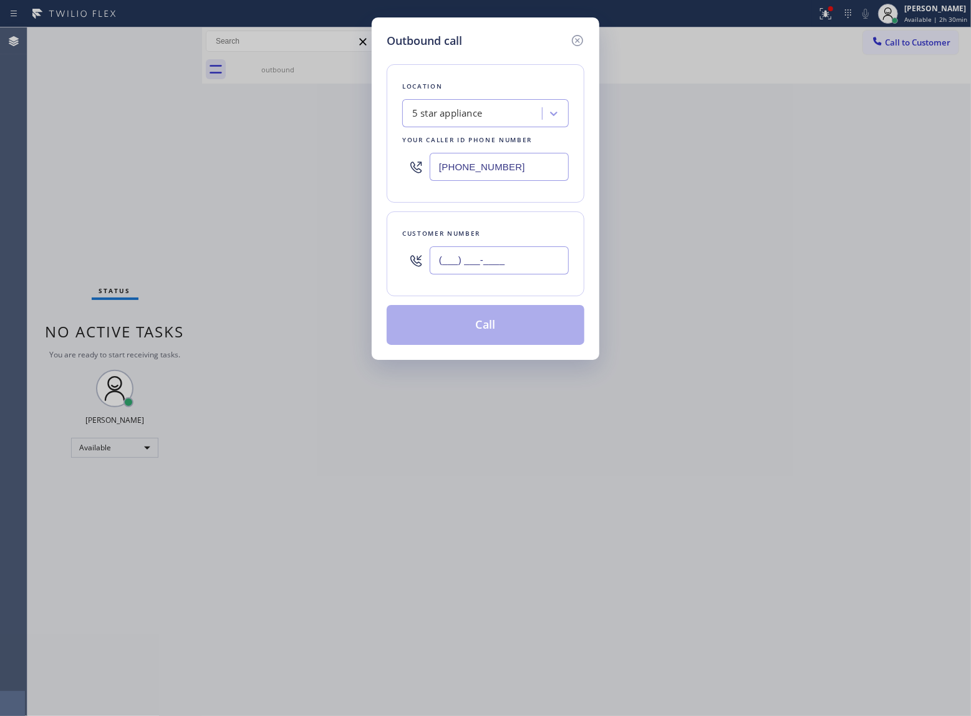
click at [530, 263] on input "(___) ___-____" at bounding box center [499, 260] width 139 height 28
paste input "363) 201-8087"
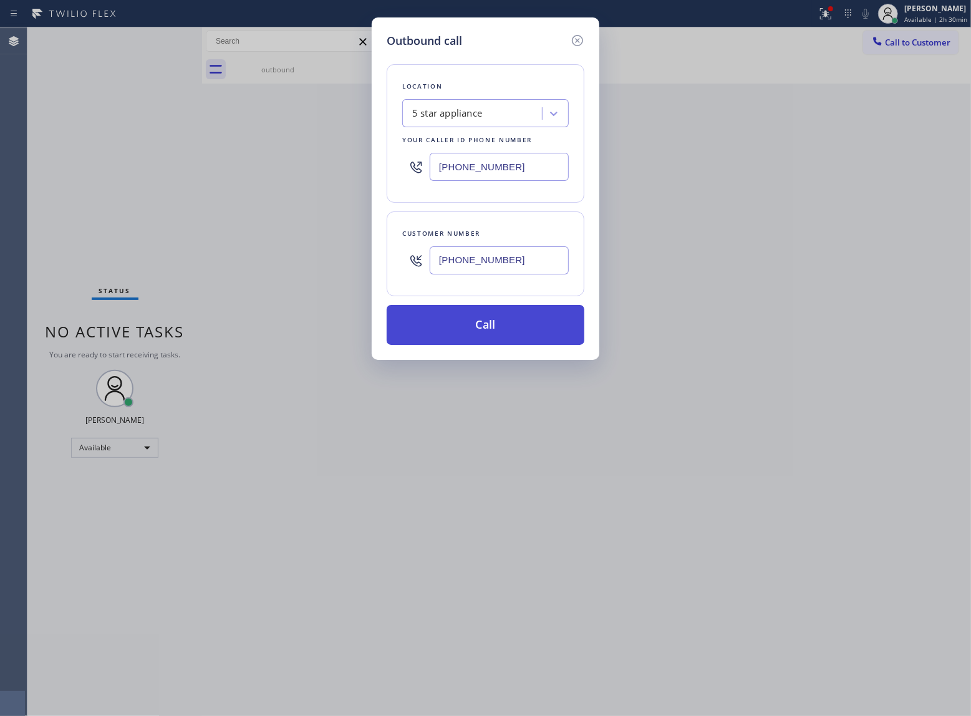
type input "[PHONE_NUMBER]"
click at [489, 326] on button "Call" at bounding box center [486, 325] width 198 height 40
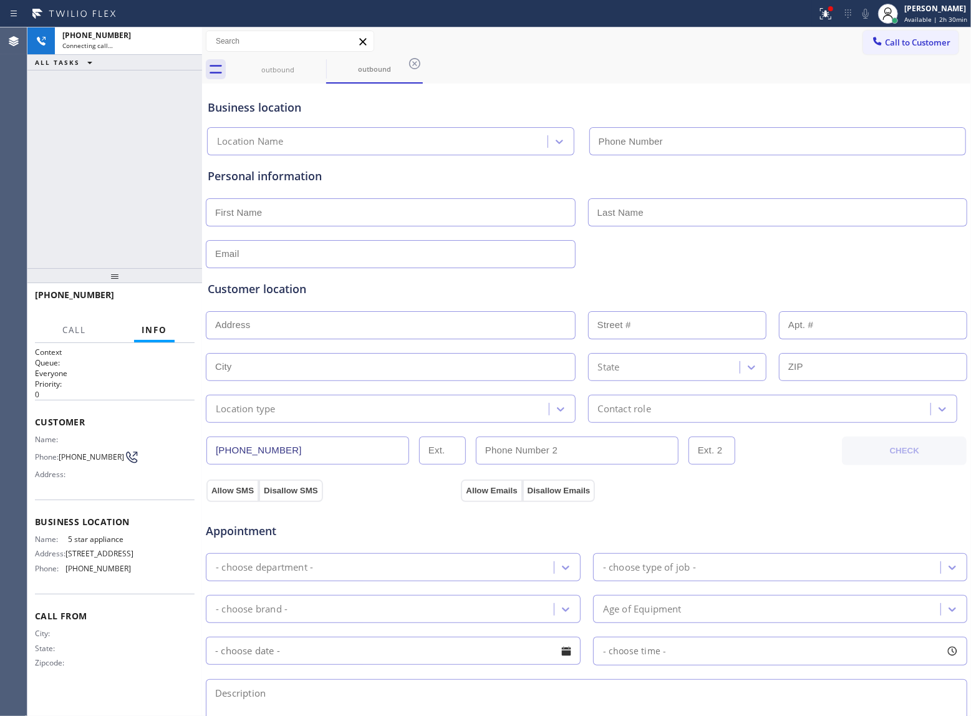
type input "(213) 687-2604"
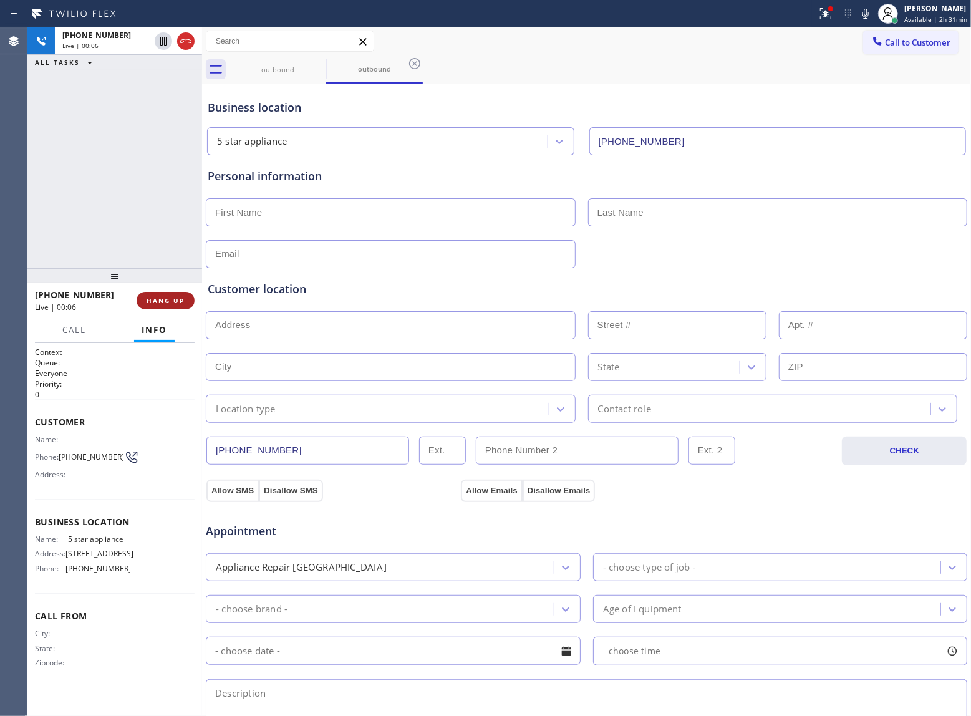
click at [167, 302] on span "HANG UP" at bounding box center [166, 300] width 38 height 9
click at [167, 301] on span "HANG UP" at bounding box center [166, 300] width 38 height 9
click at [166, 301] on span "COMPLETE" at bounding box center [163, 300] width 43 height 9
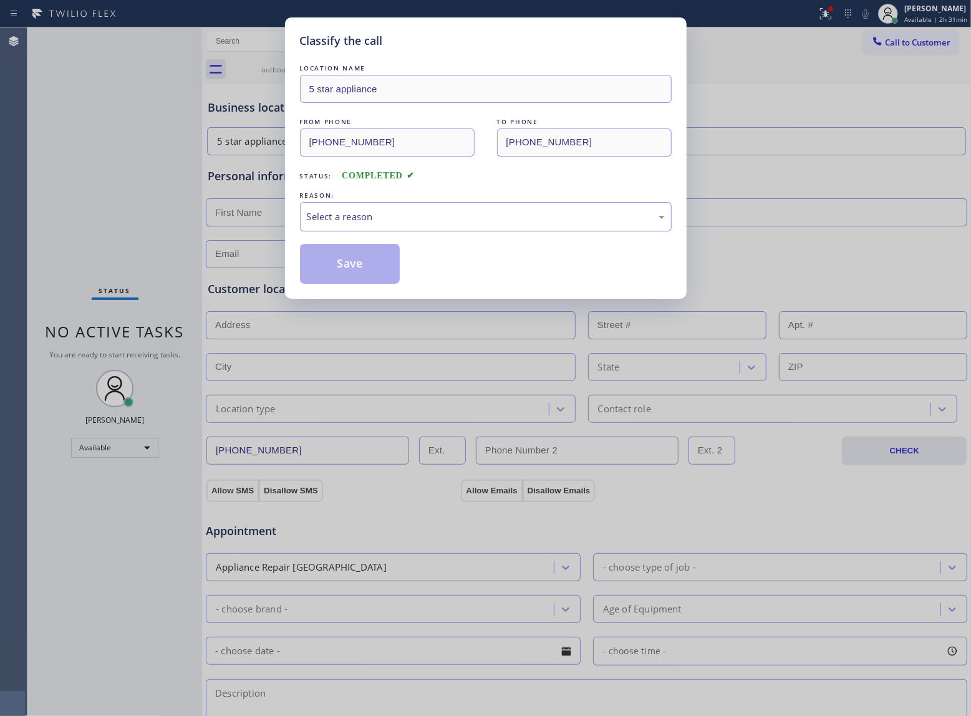
click at [373, 213] on div "Select a reason" at bounding box center [486, 217] width 358 height 14
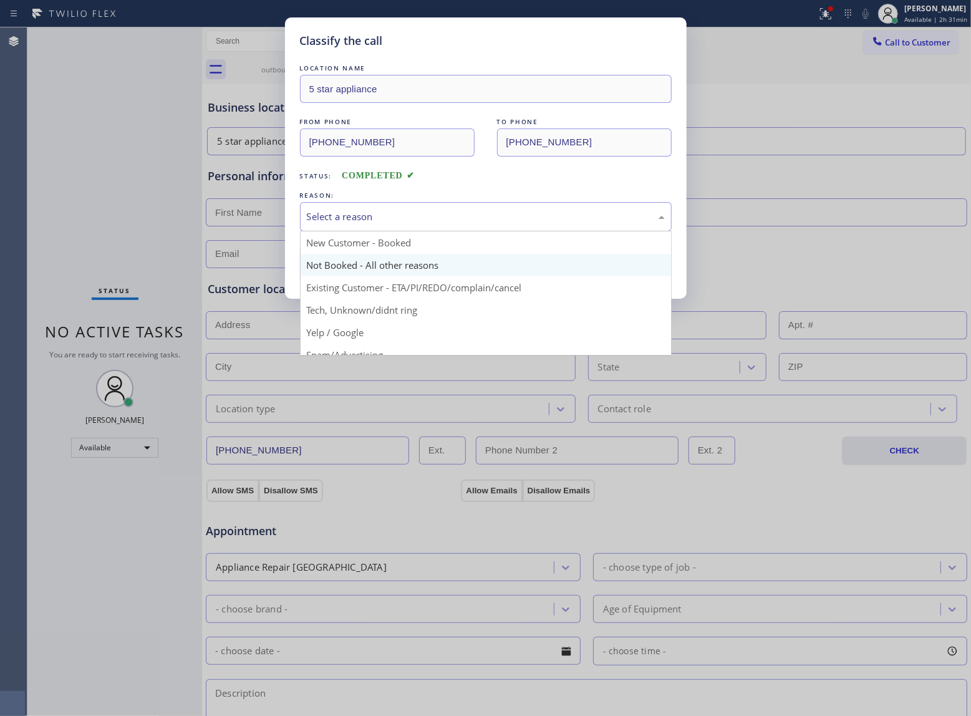
click at [337, 267] on button "Save" at bounding box center [350, 264] width 100 height 40
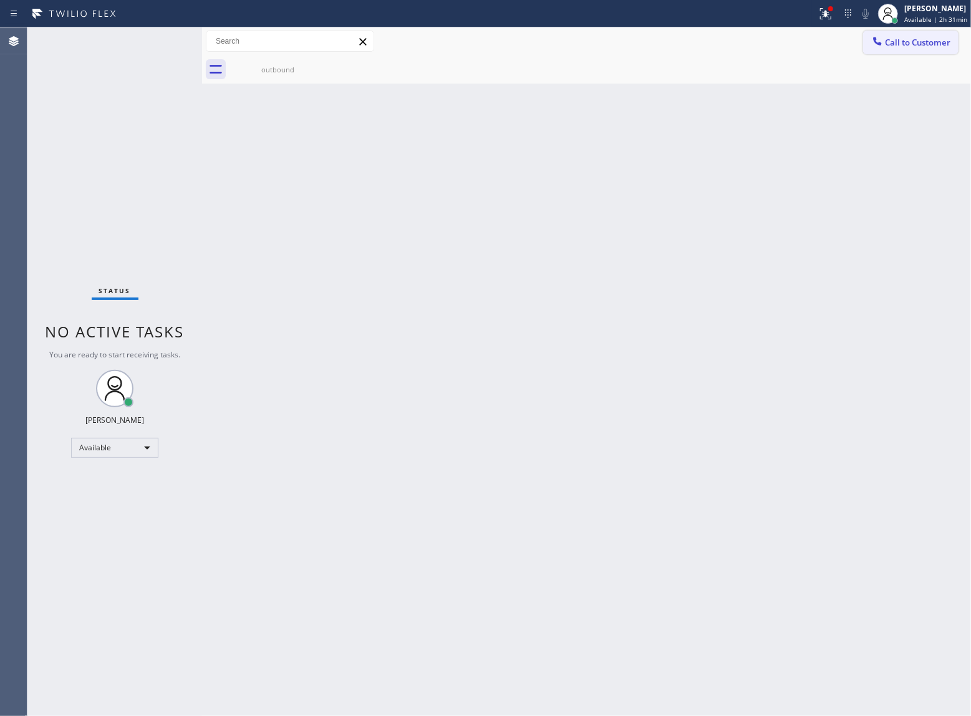
click at [921, 36] on button "Call to Customer" at bounding box center [910, 43] width 95 height 24
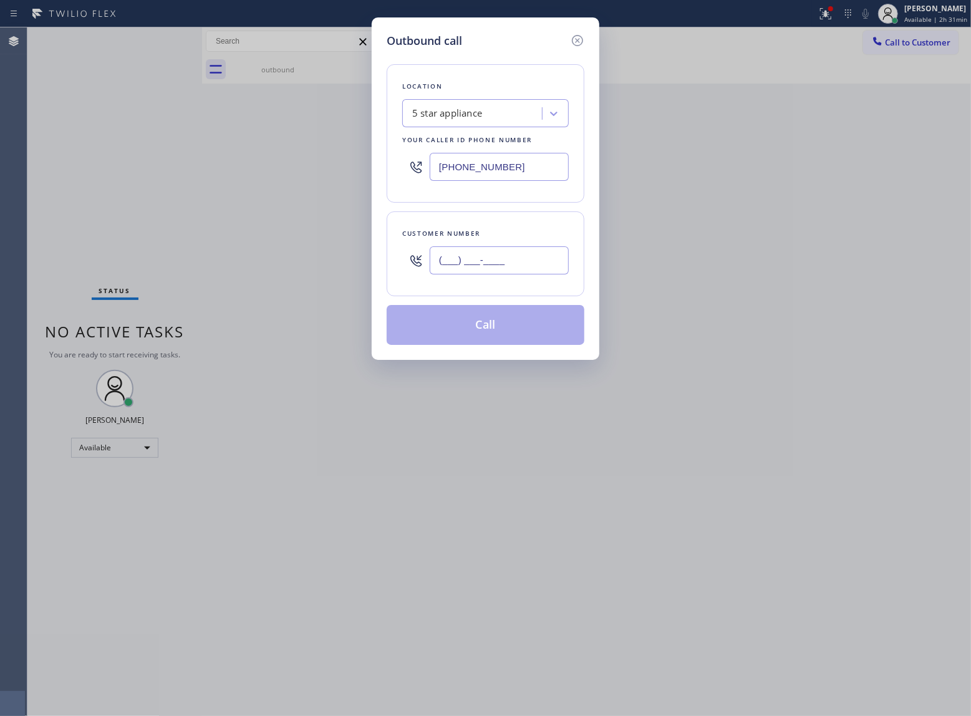
click at [454, 266] on input "(___) ___-____" at bounding box center [499, 260] width 139 height 28
paste input "363) 201-8087"
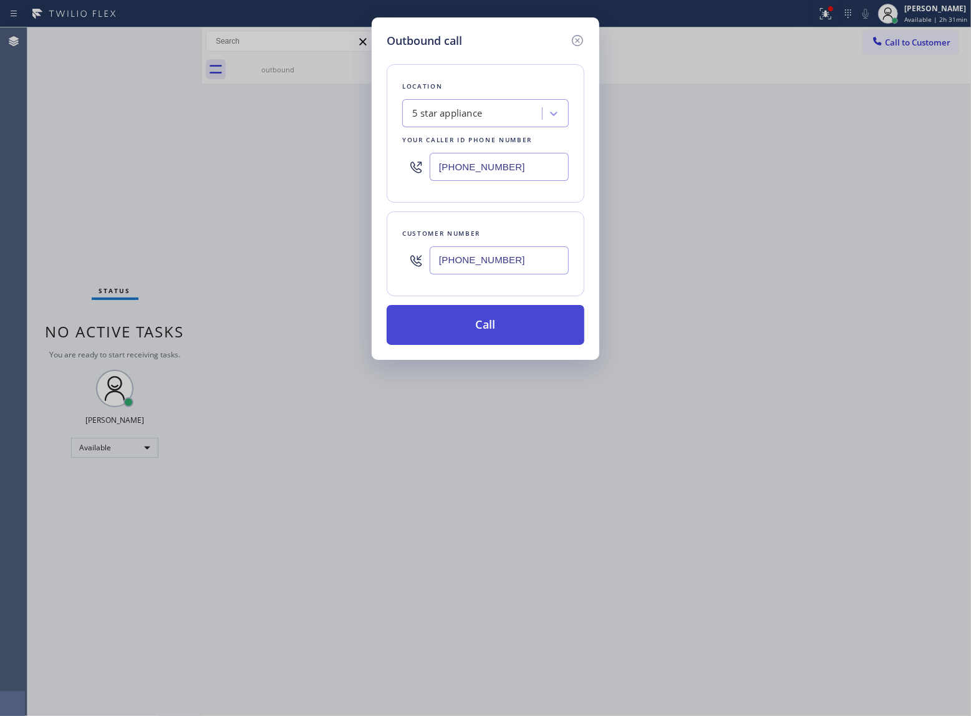
type input "[PHONE_NUMBER]"
click at [485, 324] on button "Call" at bounding box center [486, 325] width 198 height 40
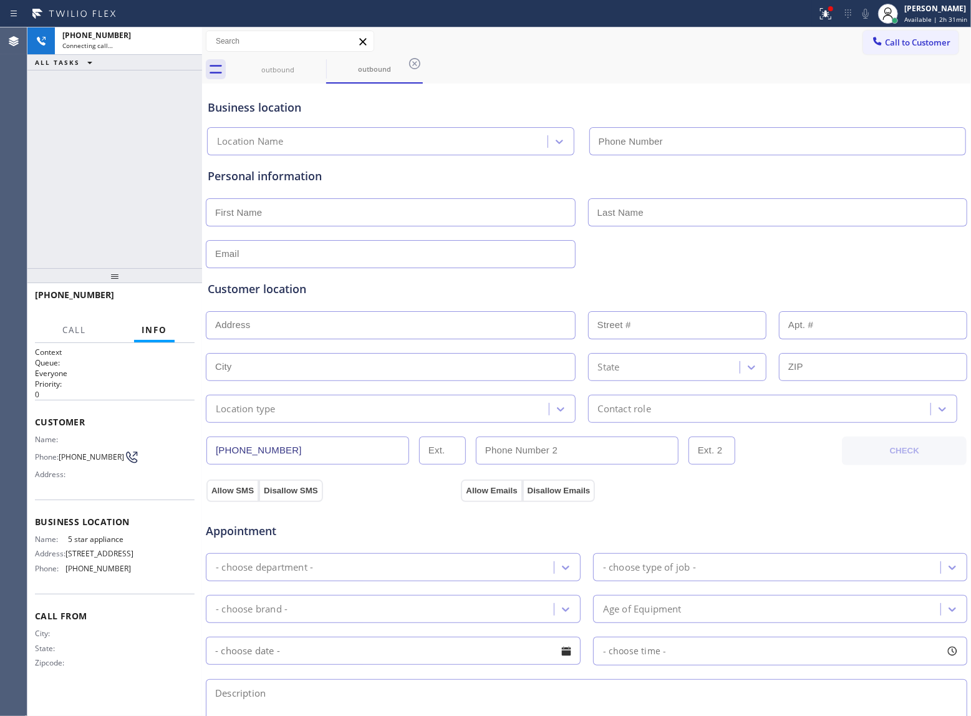
type input "(213) 687-2604"
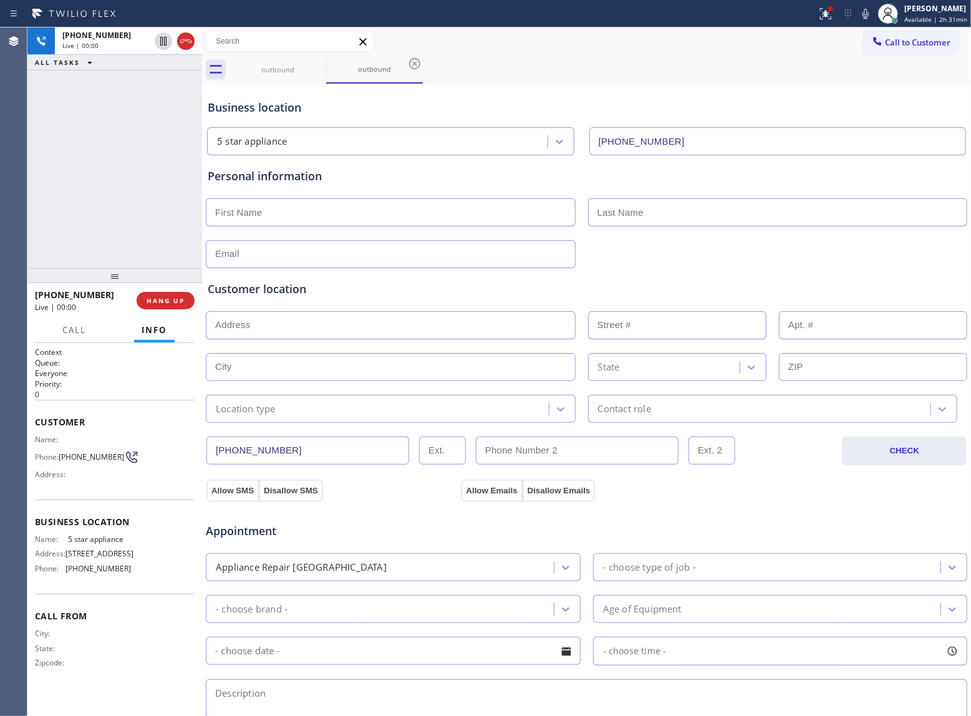
click at [155, 268] on div at bounding box center [114, 275] width 175 height 15
click at [148, 306] on button "HANG UP" at bounding box center [166, 299] width 58 height 17
drag, startPoint x: 822, startPoint y: 20, endPoint x: 805, endPoint y: 76, distance: 58.6
click at [823, 19] on icon at bounding box center [825, 13] width 15 height 15
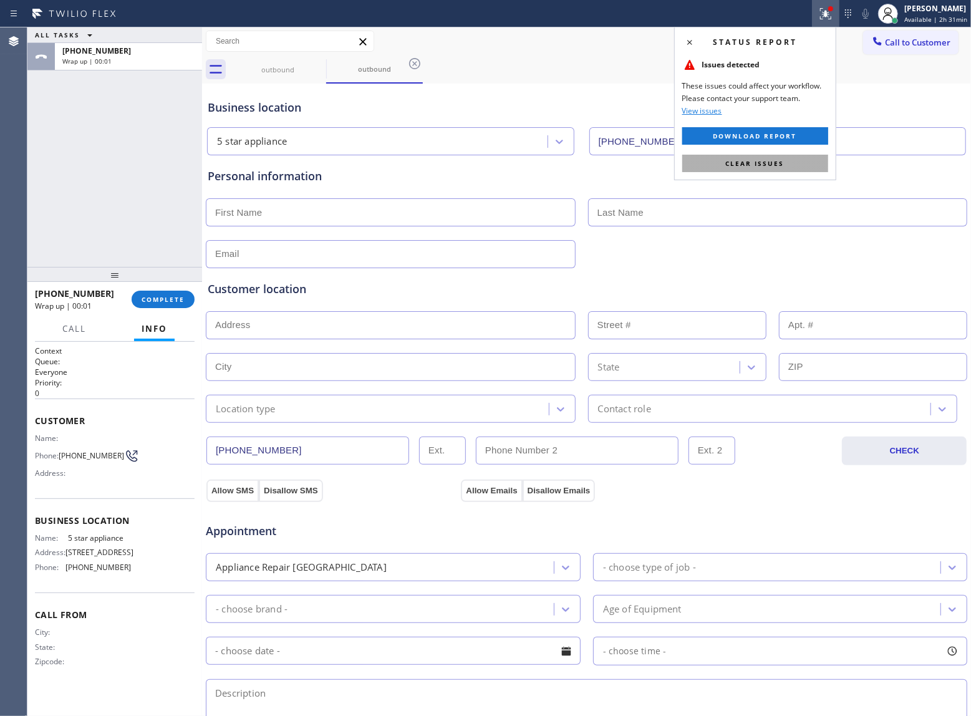
click at [754, 158] on button "Clear issues" at bounding box center [755, 163] width 146 height 17
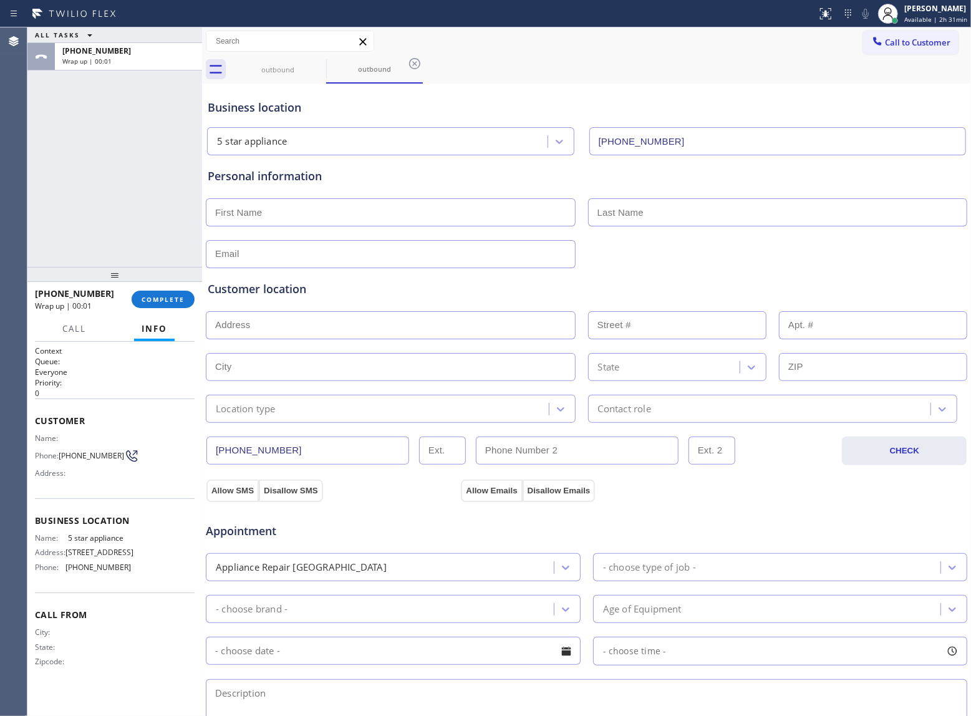
click at [166, 310] on div "+13632018087 Wrap up | 00:01 COMPLETE" at bounding box center [115, 299] width 160 height 32
click at [165, 309] on div "+13632018087 Wrap up | 00:01 COMPLETE" at bounding box center [115, 299] width 160 height 32
click at [160, 298] on span "COMPLETE" at bounding box center [163, 299] width 43 height 9
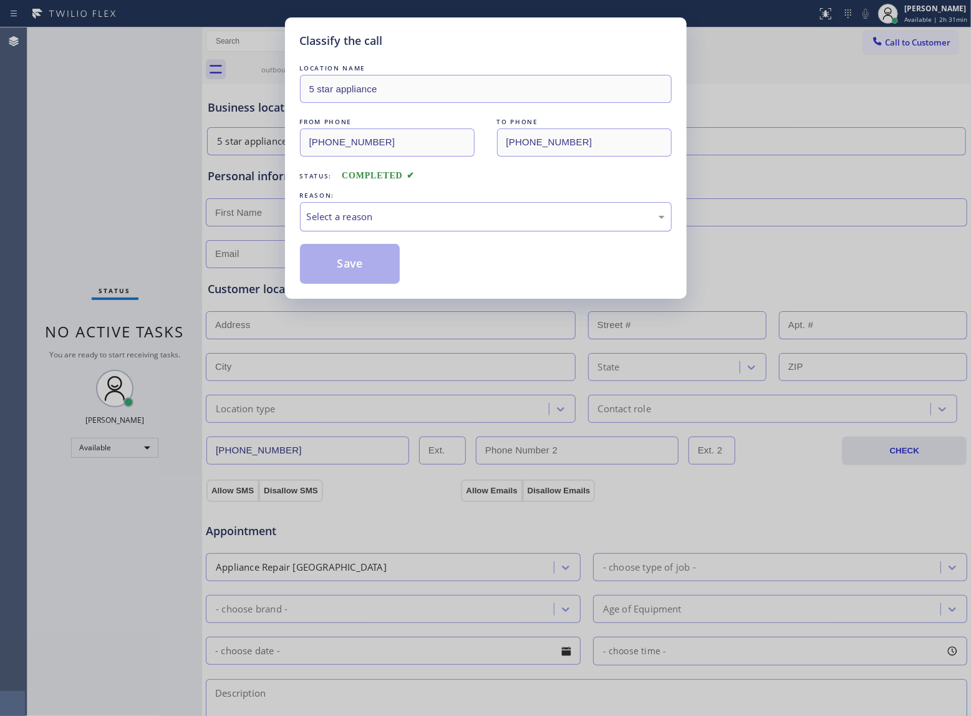
click at [386, 206] on div "Select a reason" at bounding box center [486, 216] width 372 height 29
click at [347, 256] on button "Save" at bounding box center [350, 264] width 100 height 40
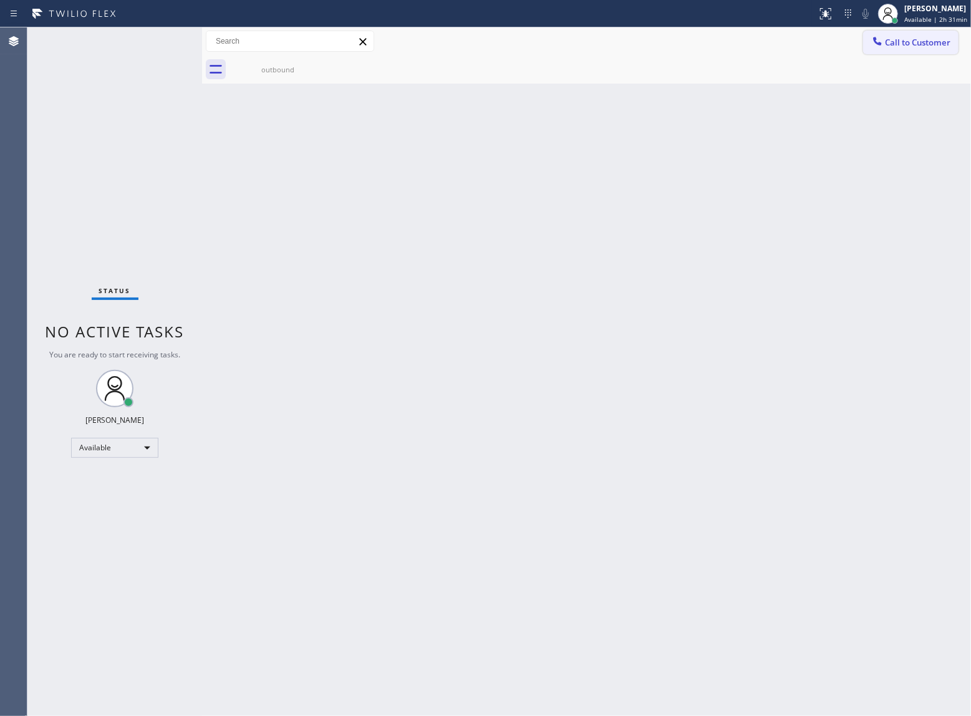
click at [922, 44] on span "Call to Customer" at bounding box center [917, 42] width 65 height 11
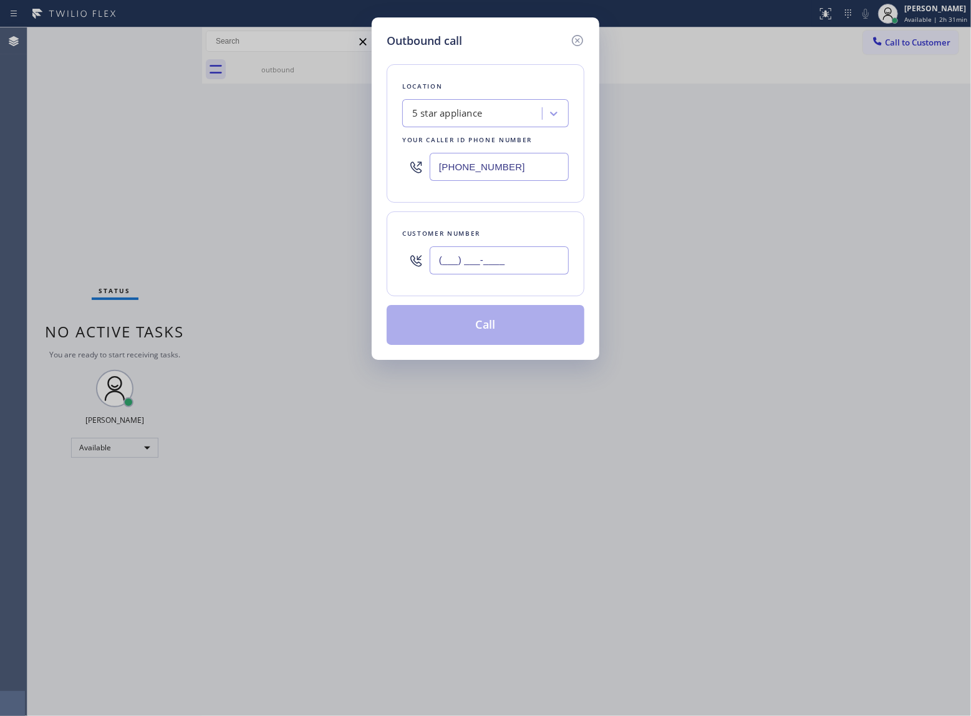
click at [492, 253] on input "(___) ___-____" at bounding box center [499, 260] width 139 height 28
paste input "363) 201-8087"
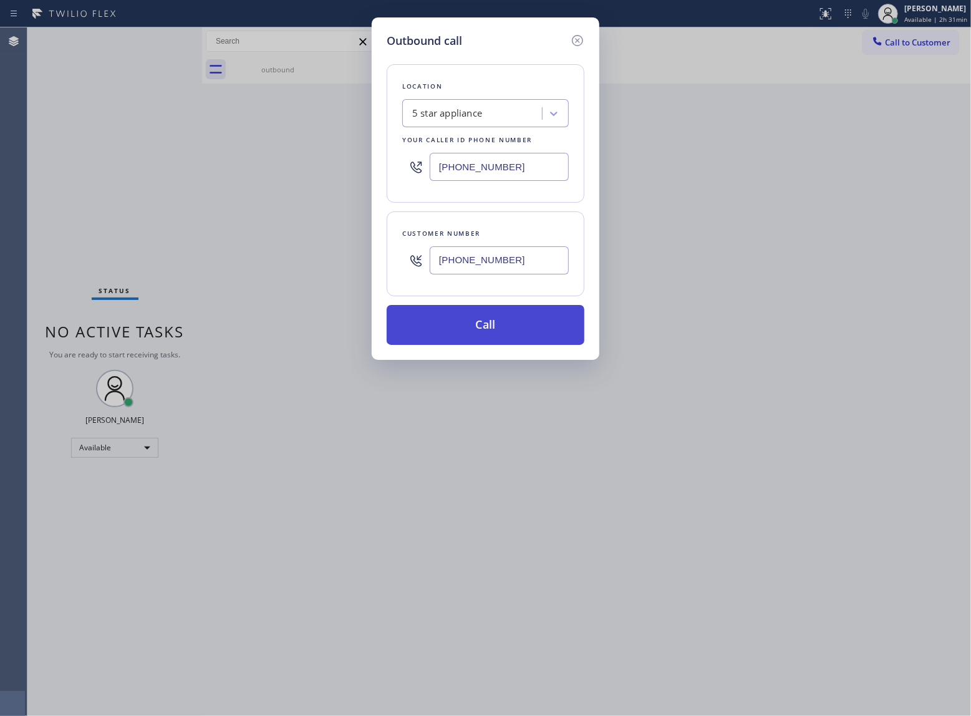
type input "[PHONE_NUMBER]"
click at [500, 332] on button "Call" at bounding box center [486, 325] width 198 height 40
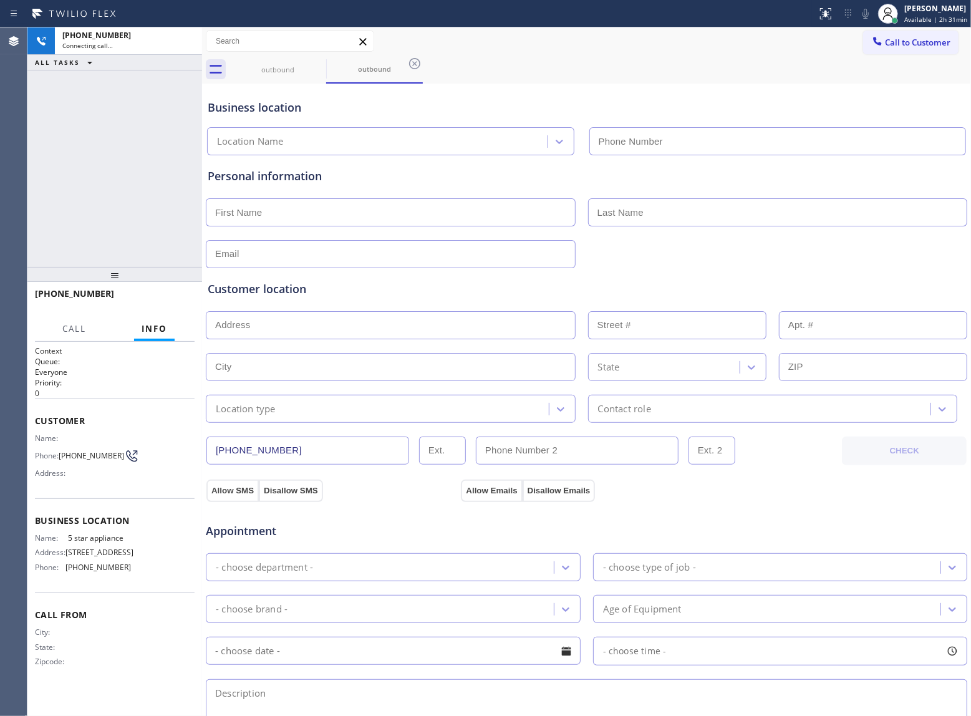
type input "(213) 687-2604"
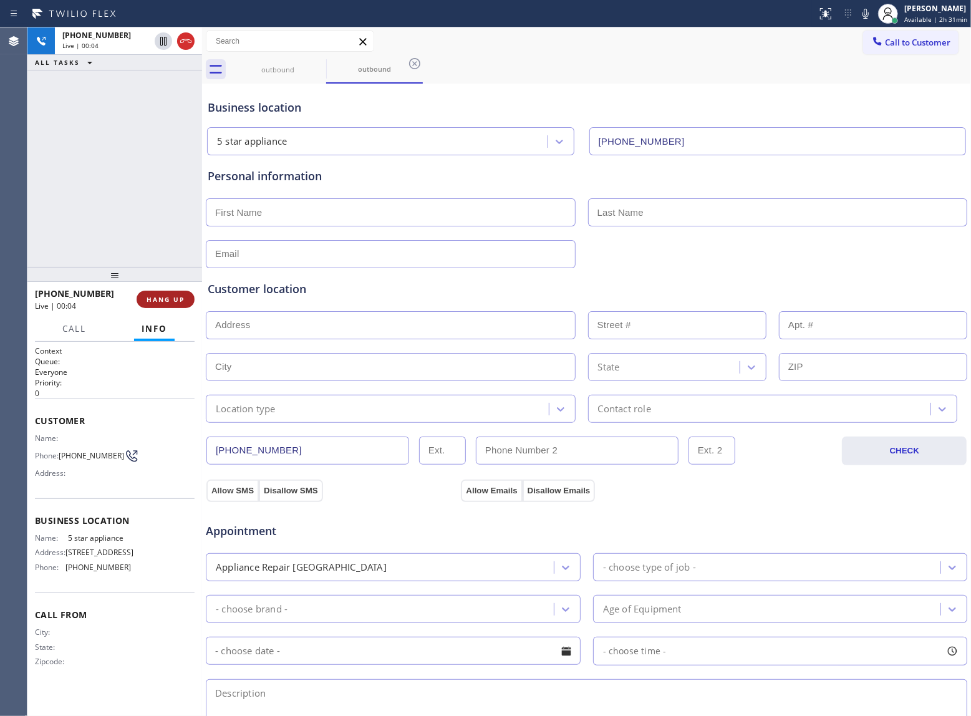
click at [163, 303] on span "HANG UP" at bounding box center [166, 299] width 38 height 9
click at [163, 303] on span "COMPLETE" at bounding box center [163, 299] width 43 height 9
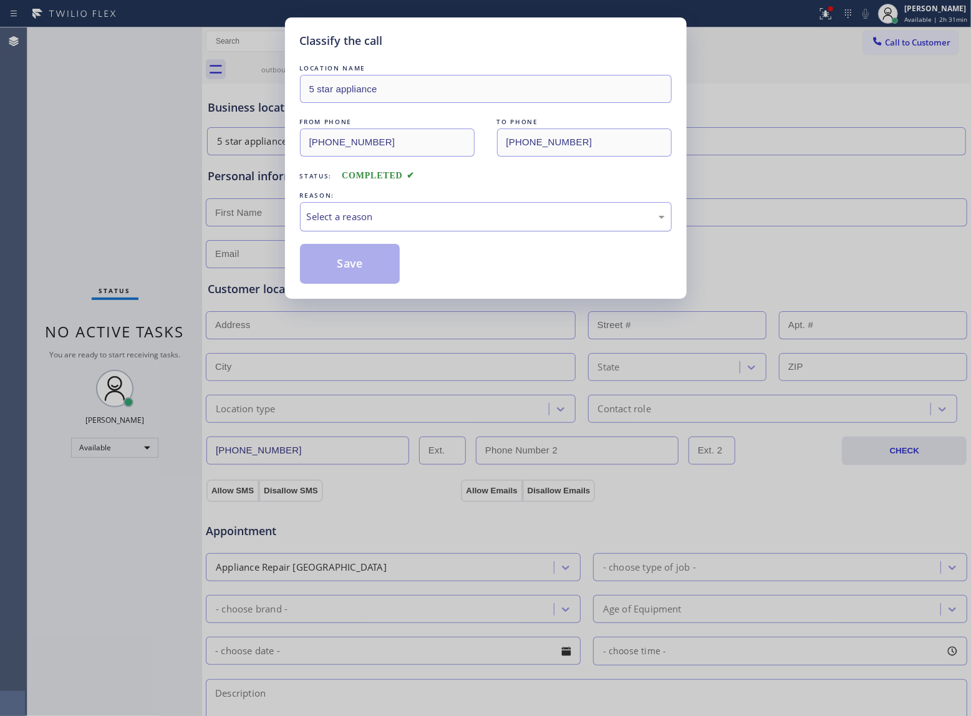
click at [336, 216] on div "Select a reason" at bounding box center [486, 217] width 358 height 14
click at [337, 263] on button "Save" at bounding box center [350, 264] width 100 height 40
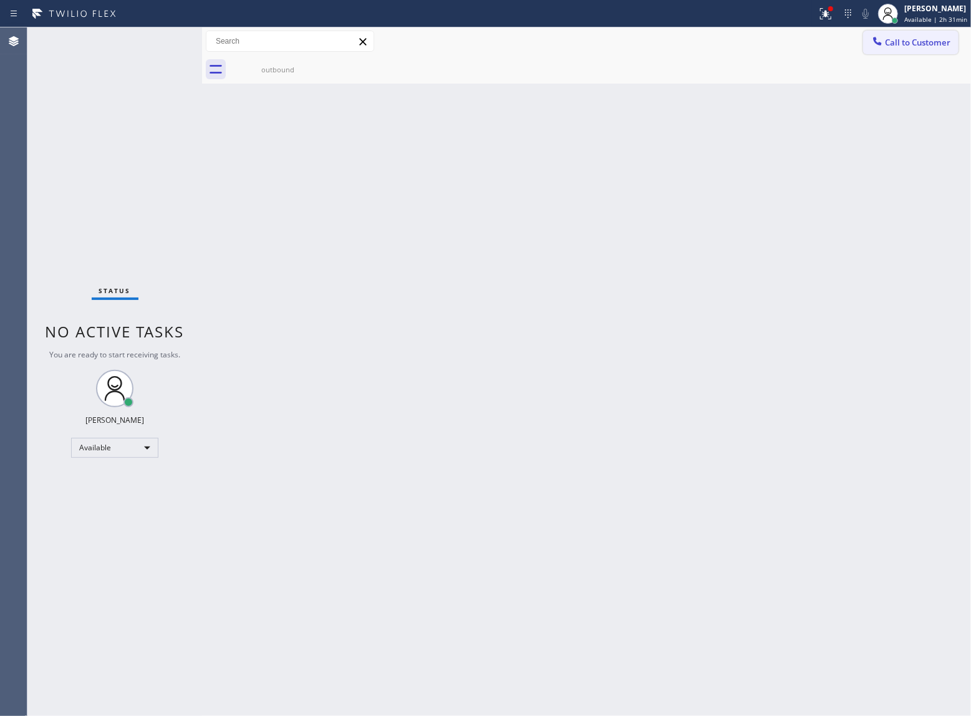
click at [914, 39] on span "Call to Customer" at bounding box center [917, 42] width 65 height 11
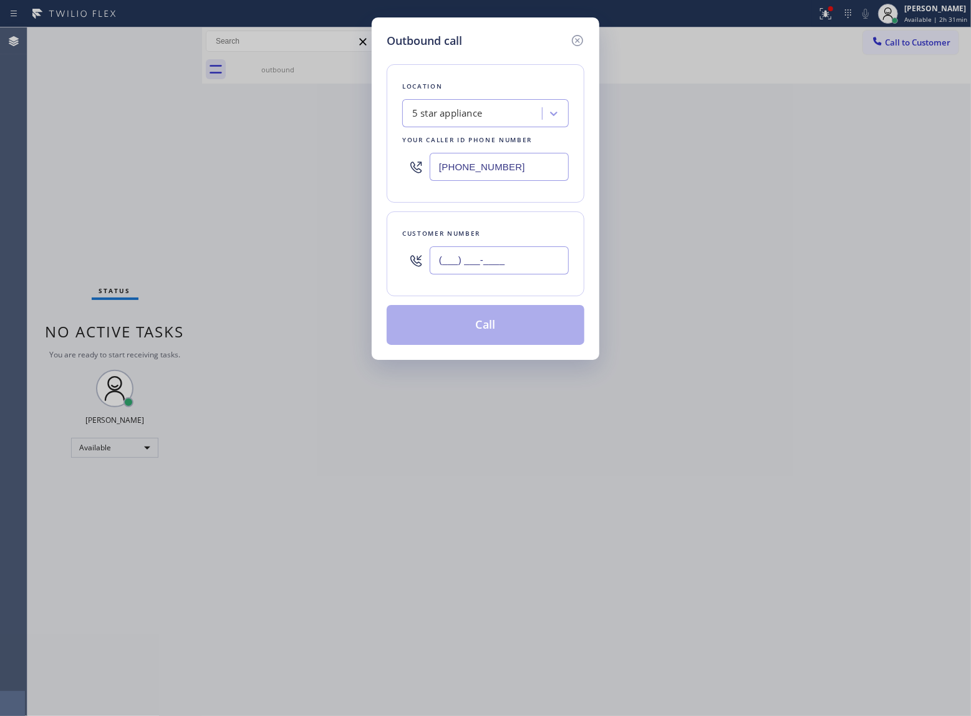
click at [510, 268] on input "(___) ___-____" at bounding box center [499, 260] width 139 height 28
paste input "363) 201-8087"
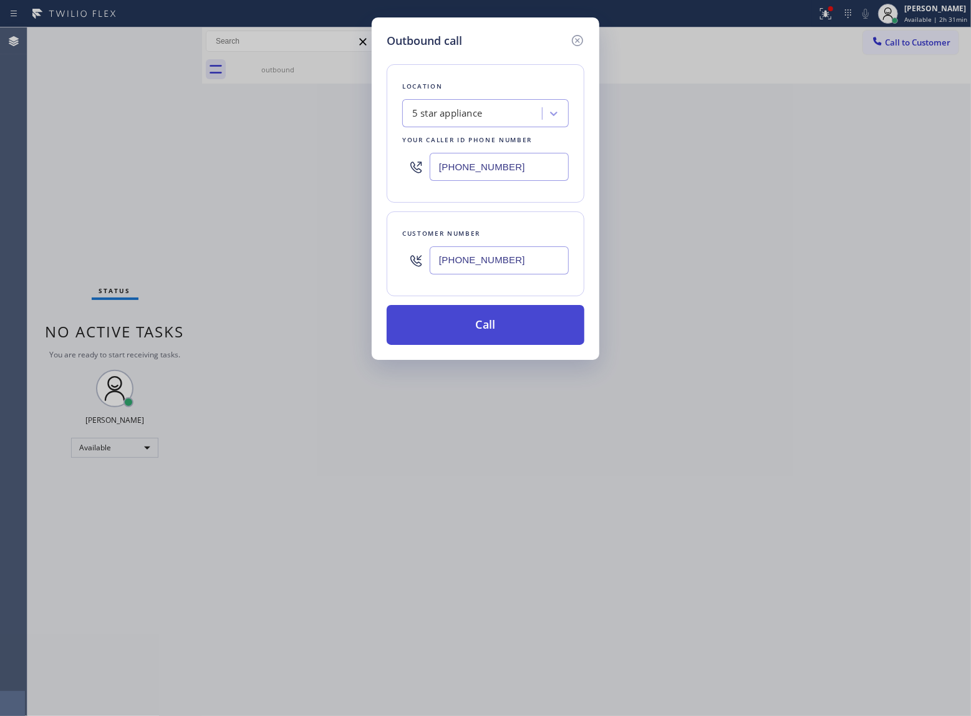
type input "[PHONE_NUMBER]"
click at [509, 332] on button "Call" at bounding box center [486, 325] width 198 height 40
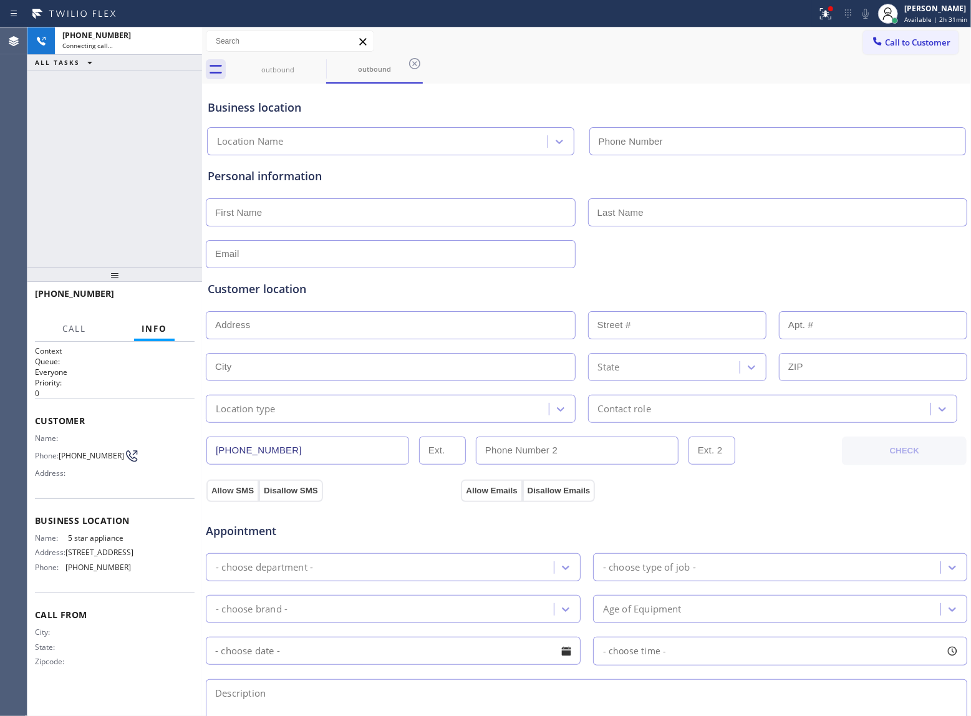
type input "(213) 687-2604"
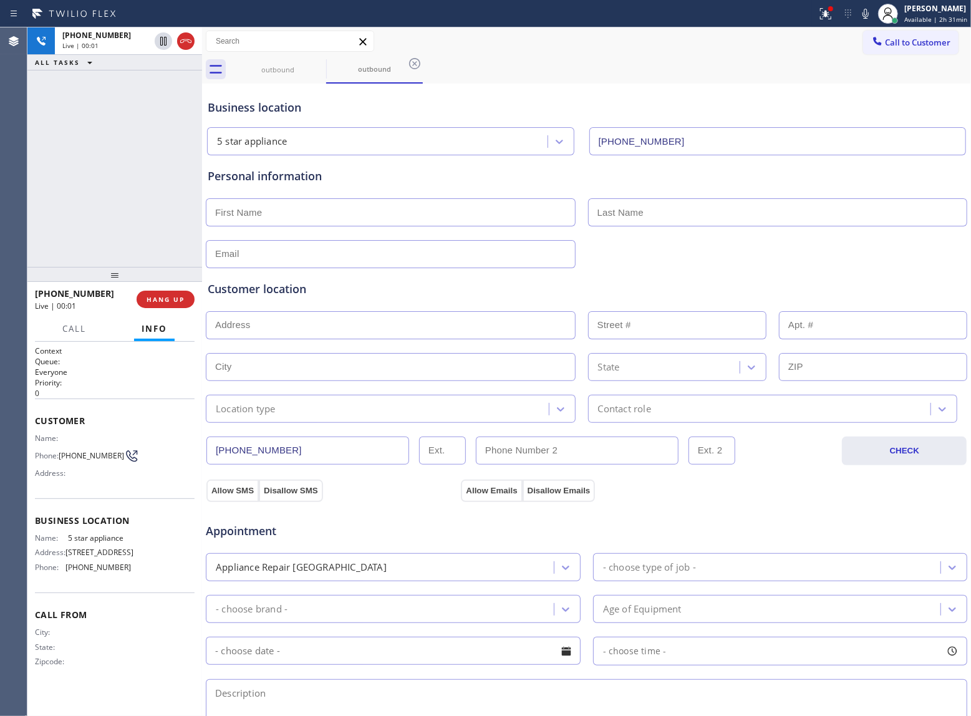
click at [122, 223] on div "[PHONE_NUMBER] Live | 00:01 ALL TASKS ALL TASKS ACTIVE TASKS TASKS IN WRAP UP" at bounding box center [114, 147] width 175 height 240
click at [170, 295] on span "HANG UP" at bounding box center [166, 299] width 38 height 9
click at [891, 39] on span "Call to Customer" at bounding box center [917, 42] width 65 height 11
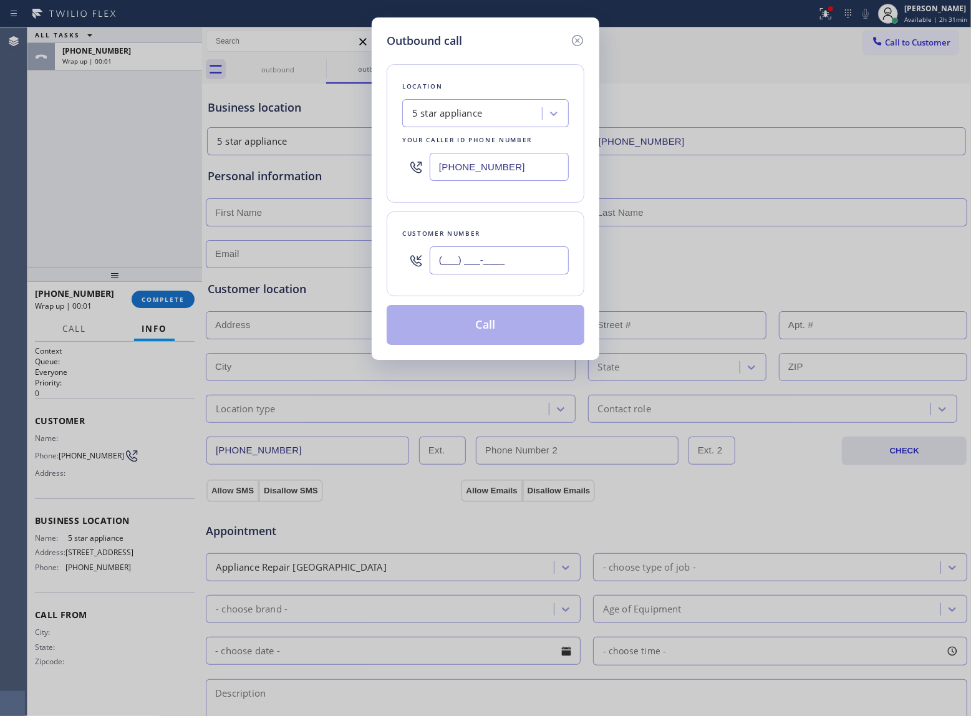
click at [514, 257] on input "(___) ___-____" at bounding box center [499, 260] width 139 height 28
paste input "363) 201-8087"
type input "[PHONE_NUMBER]"
click at [518, 324] on button "Call" at bounding box center [486, 325] width 198 height 40
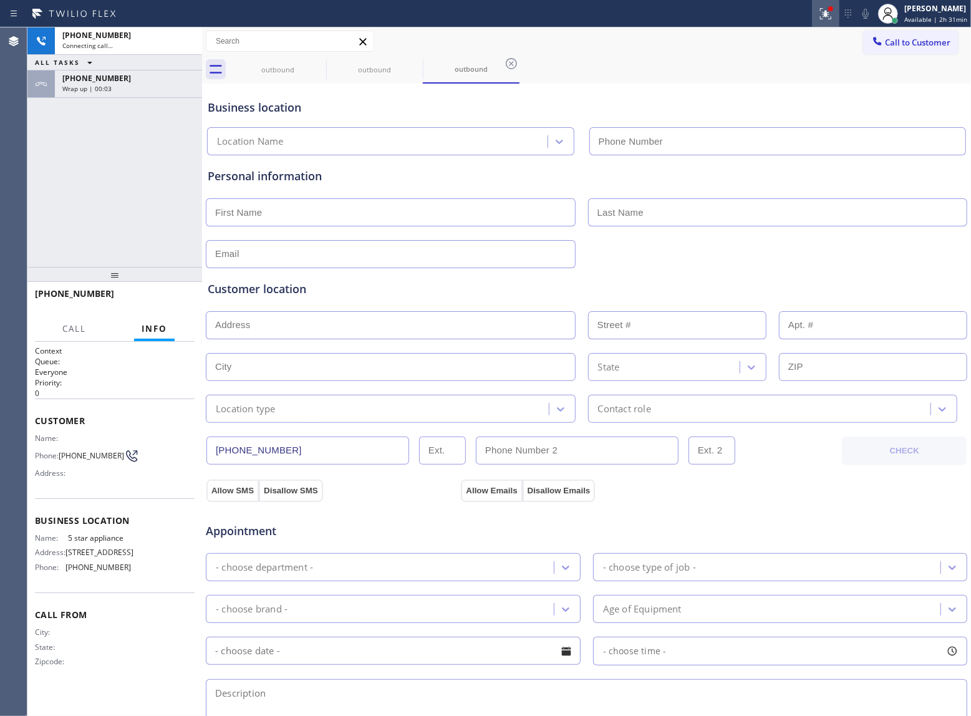
click at [823, 8] on icon at bounding box center [825, 13] width 15 height 15
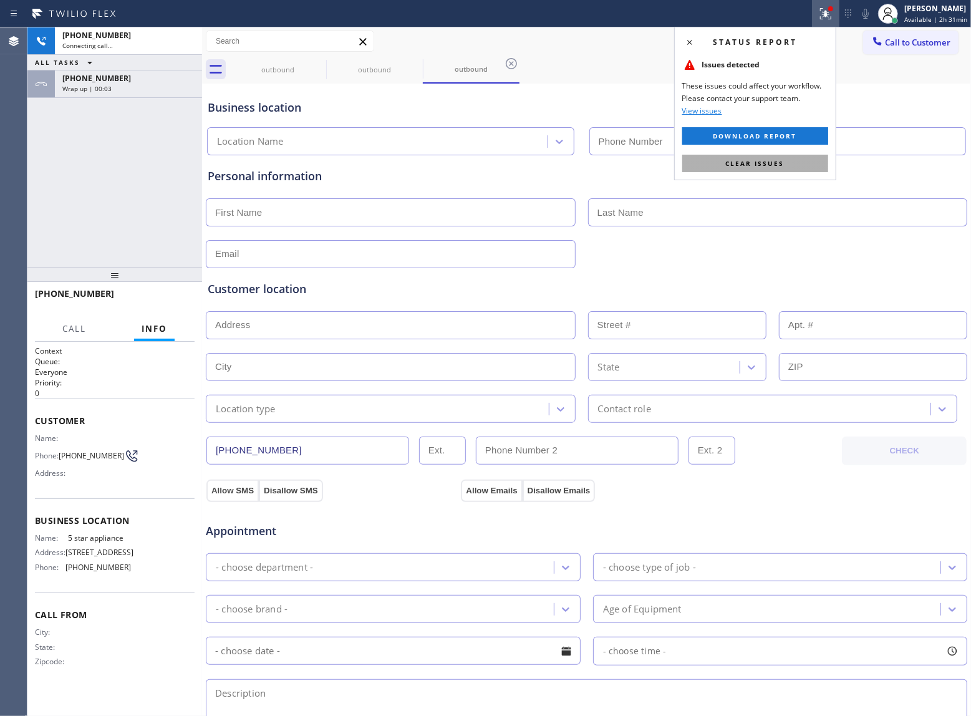
type input "(213) 687-2604"
click at [737, 160] on span "Clear issues" at bounding box center [755, 163] width 59 height 9
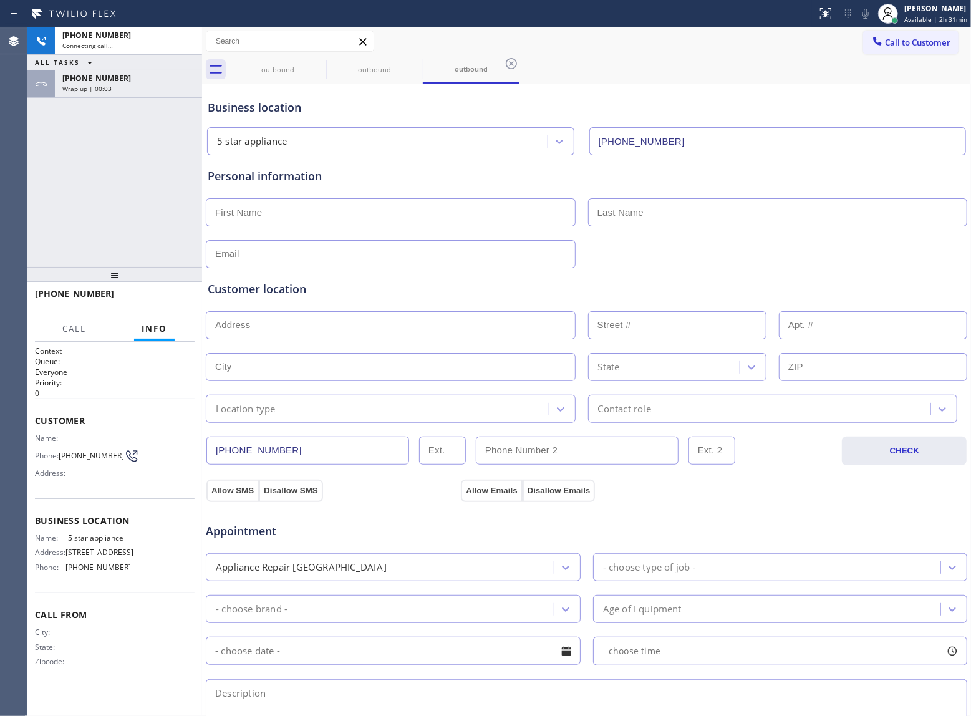
click at [113, 88] on div "Wrap up | 00:03" at bounding box center [128, 88] width 132 height 9
click at [171, 303] on span "COMPLETE" at bounding box center [163, 299] width 43 height 9
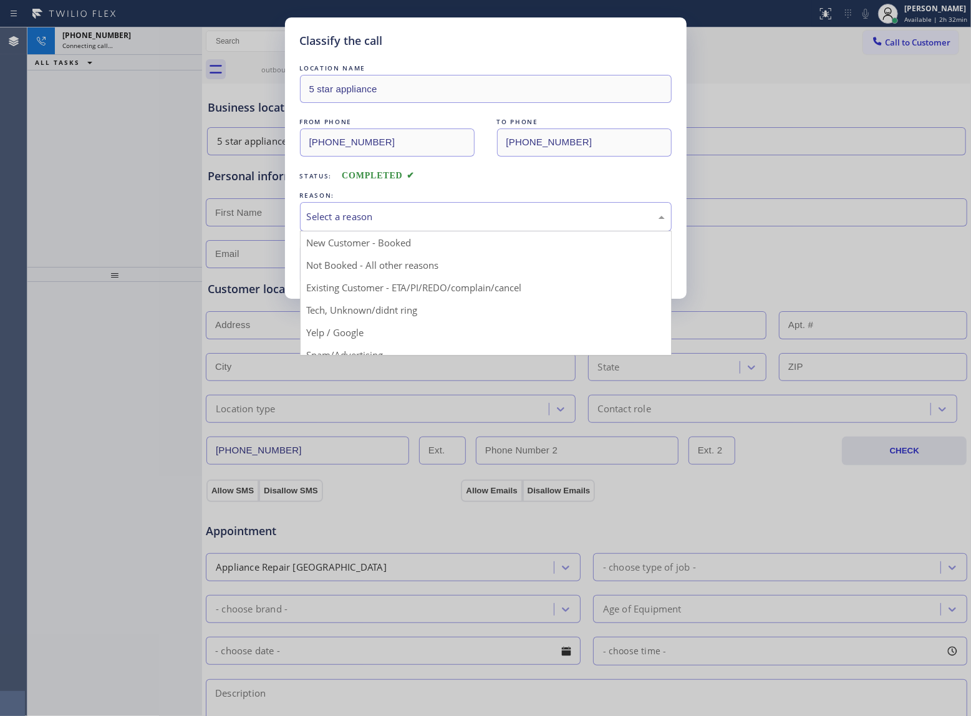
drag, startPoint x: 378, startPoint y: 213, endPoint x: 393, endPoint y: 240, distance: 31.3
click at [379, 213] on div "Select a reason" at bounding box center [486, 217] width 358 height 14
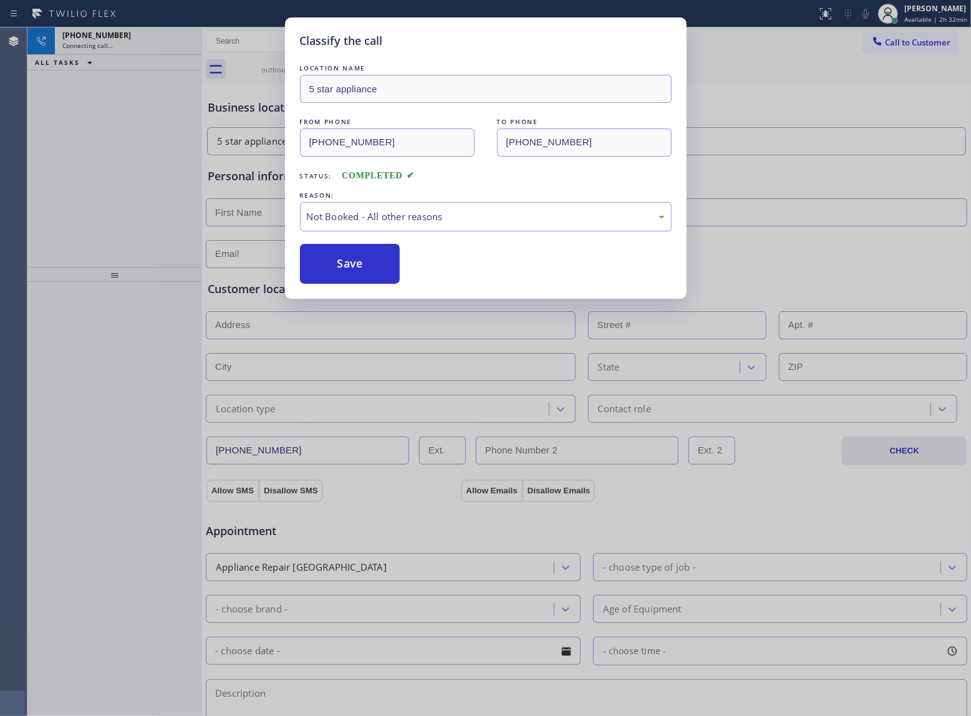
click at [352, 276] on button "Save" at bounding box center [350, 264] width 100 height 40
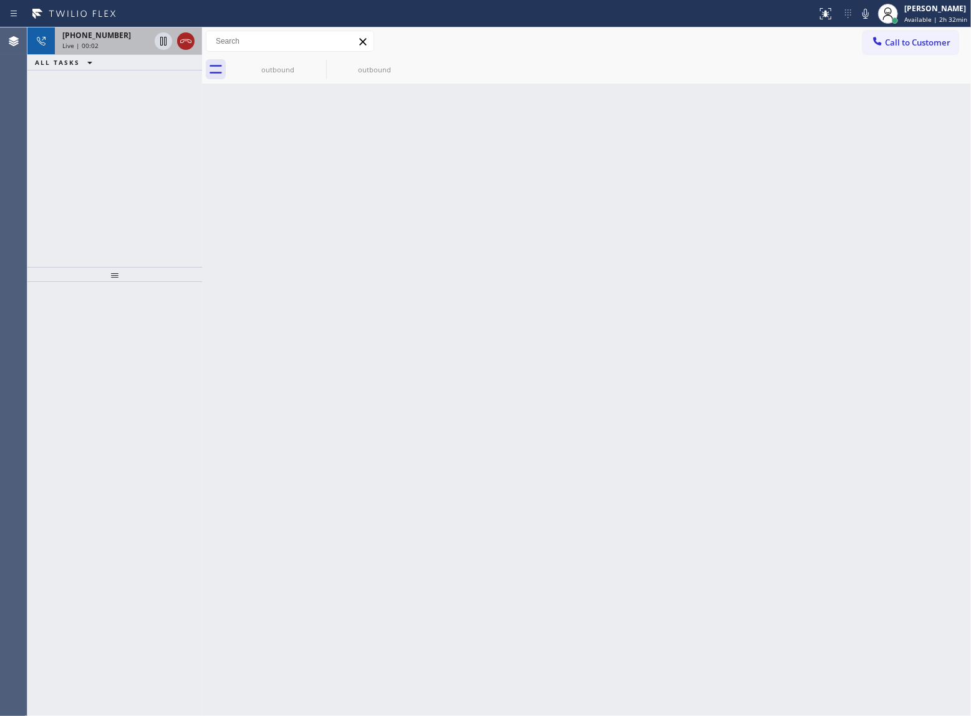
click at [183, 40] on icon at bounding box center [185, 41] width 15 height 15
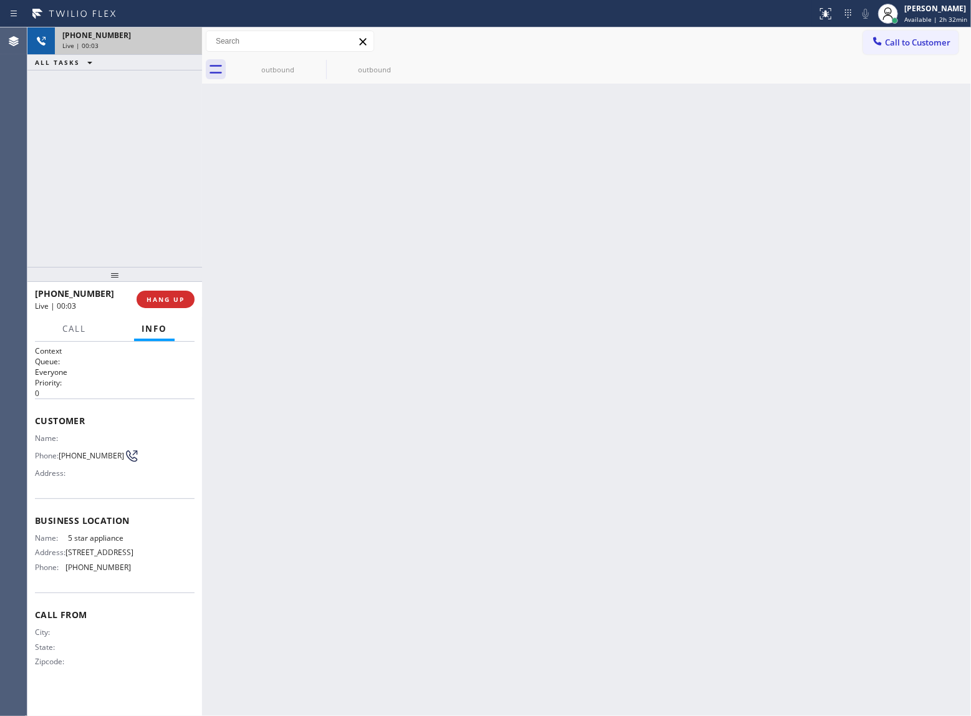
click at [699, 217] on div "Back to Dashboard Change Sender ID Customers Technicians Select a contact Outbo…" at bounding box center [586, 371] width 769 height 689
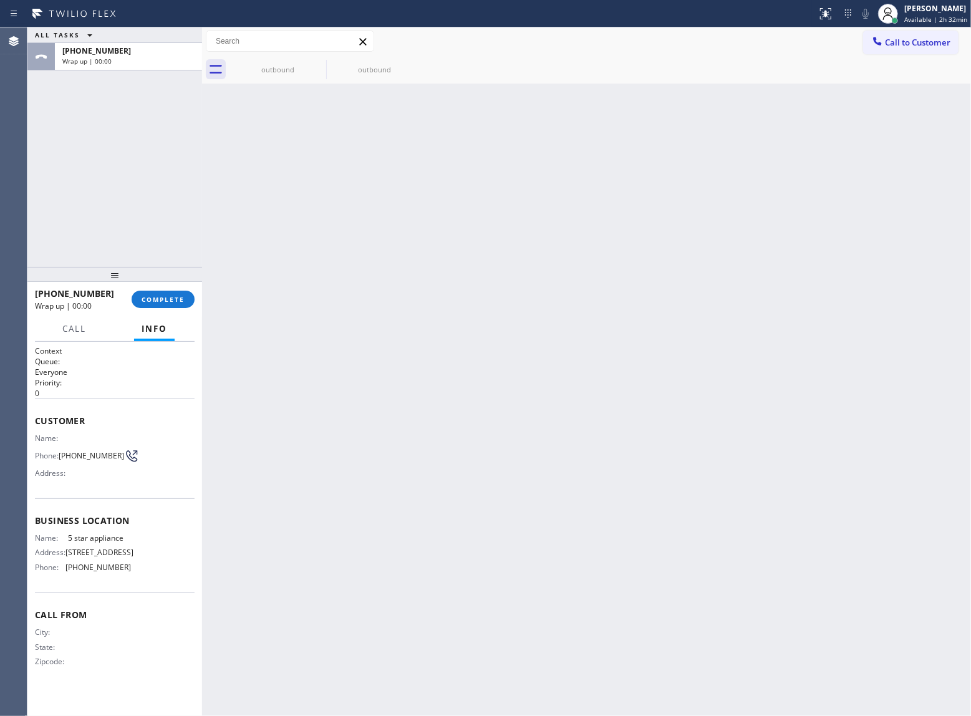
drag, startPoint x: 916, startPoint y: 42, endPoint x: 904, endPoint y: 54, distance: 15.9
click at [914, 44] on span "Call to Customer" at bounding box center [917, 42] width 65 height 11
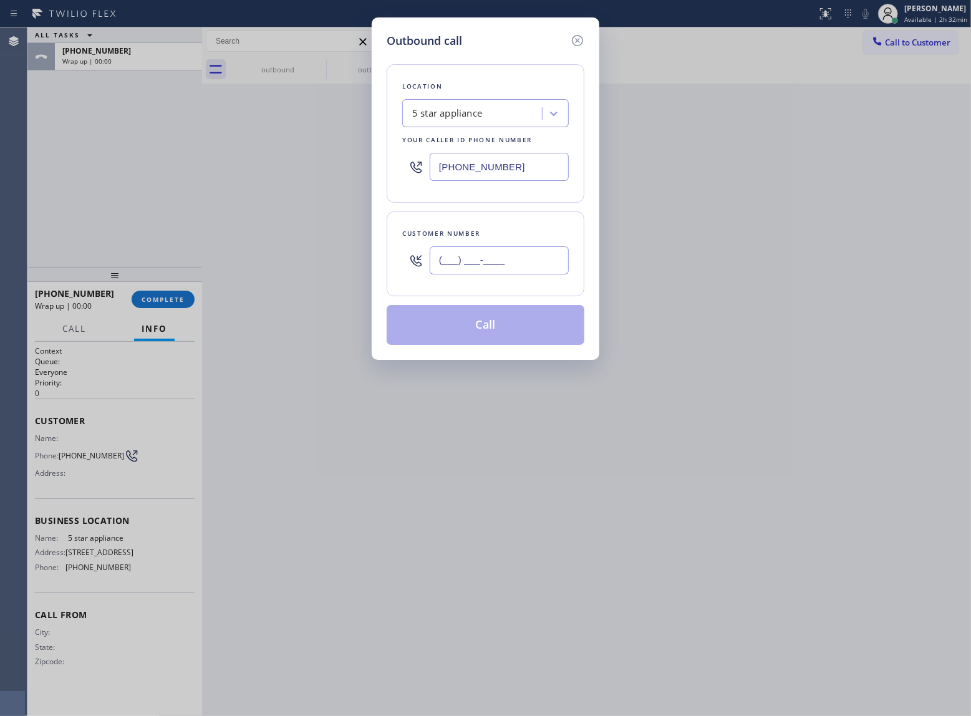
click at [537, 263] on input "(___) ___-____" at bounding box center [499, 260] width 139 height 28
paste input "363) 201-8087"
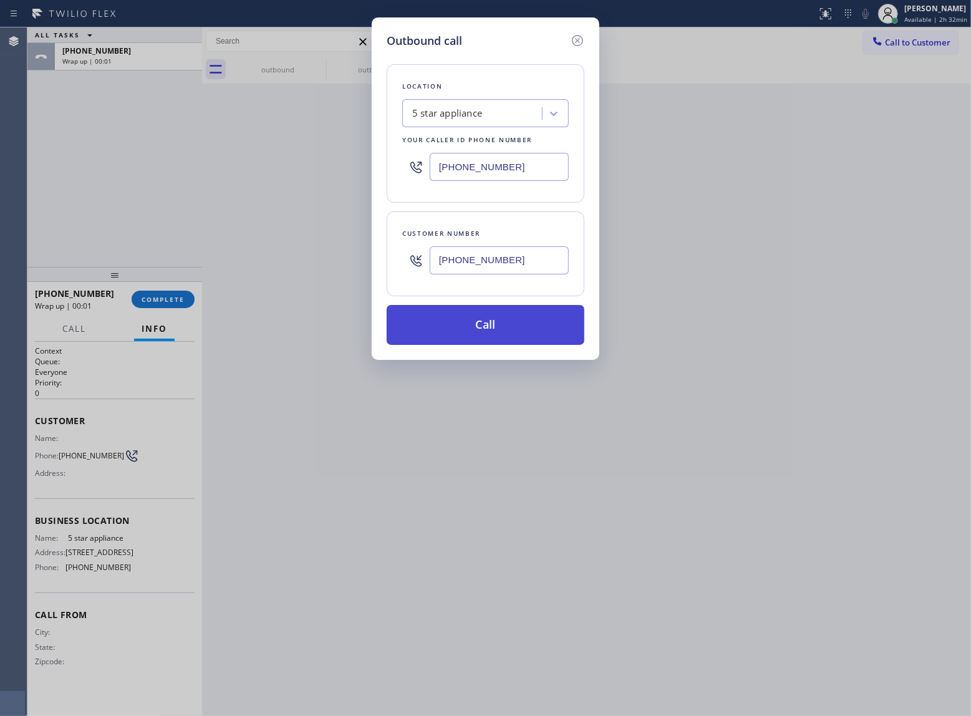
type input "[PHONE_NUMBER]"
click at [502, 327] on button "Call" at bounding box center [486, 325] width 198 height 40
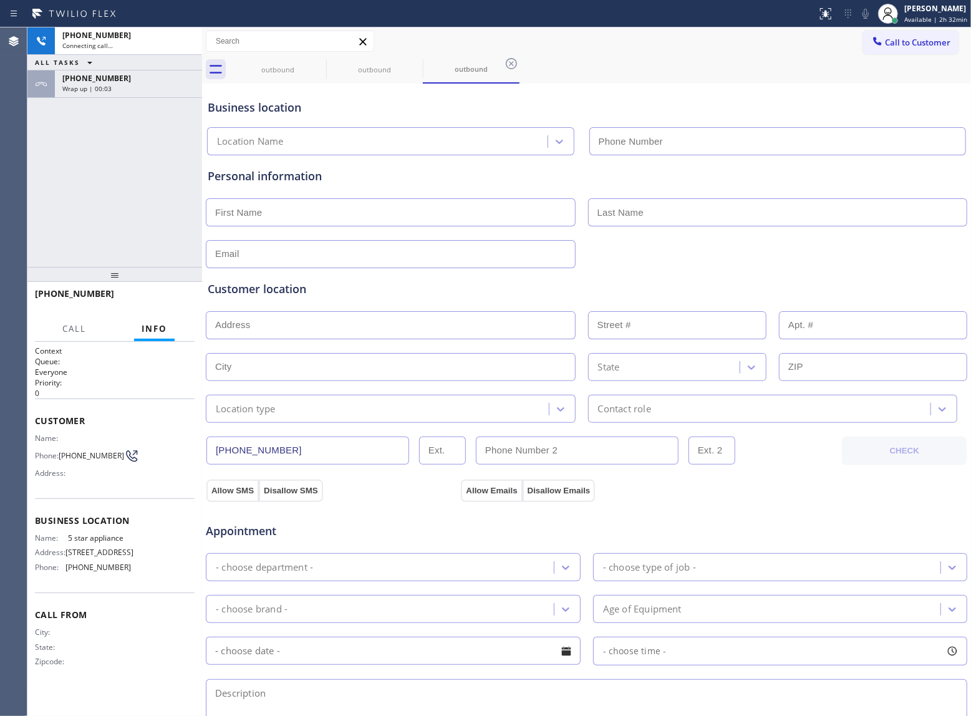
type input "(213) 687-2604"
drag, startPoint x: 113, startPoint y: 151, endPoint x: 113, endPoint y: 143, distance: 7.5
click at [113, 151] on div "+13632018087 Connecting call… ALL TASKS ALL TASKS ACTIVE TASKS TASKS IN WRAP UP…" at bounding box center [114, 147] width 175 height 240
click at [105, 84] on span "Wrap up | 00:03" at bounding box center [86, 88] width 49 height 9
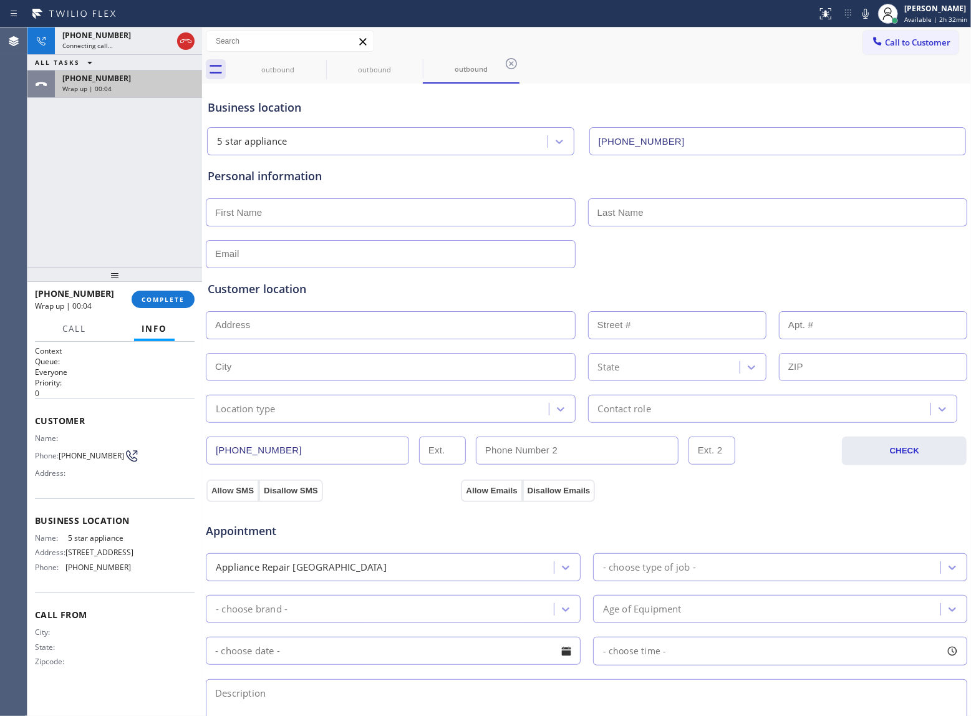
click at [122, 89] on div "Wrap up | 00:04" at bounding box center [128, 88] width 132 height 9
drag, startPoint x: 167, startPoint y: 296, endPoint x: 175, endPoint y: 302, distance: 9.7
click at [166, 298] on span "COMPLETE" at bounding box center [163, 299] width 43 height 9
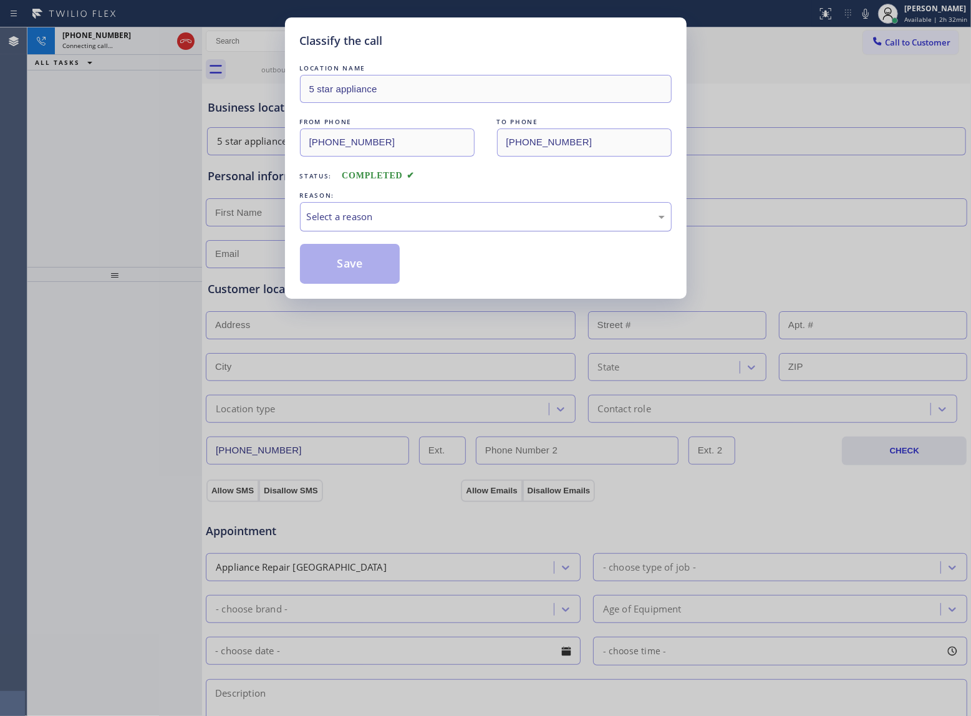
click at [349, 220] on div "Select a reason" at bounding box center [486, 217] width 358 height 14
click at [347, 266] on button "Save" at bounding box center [350, 264] width 100 height 40
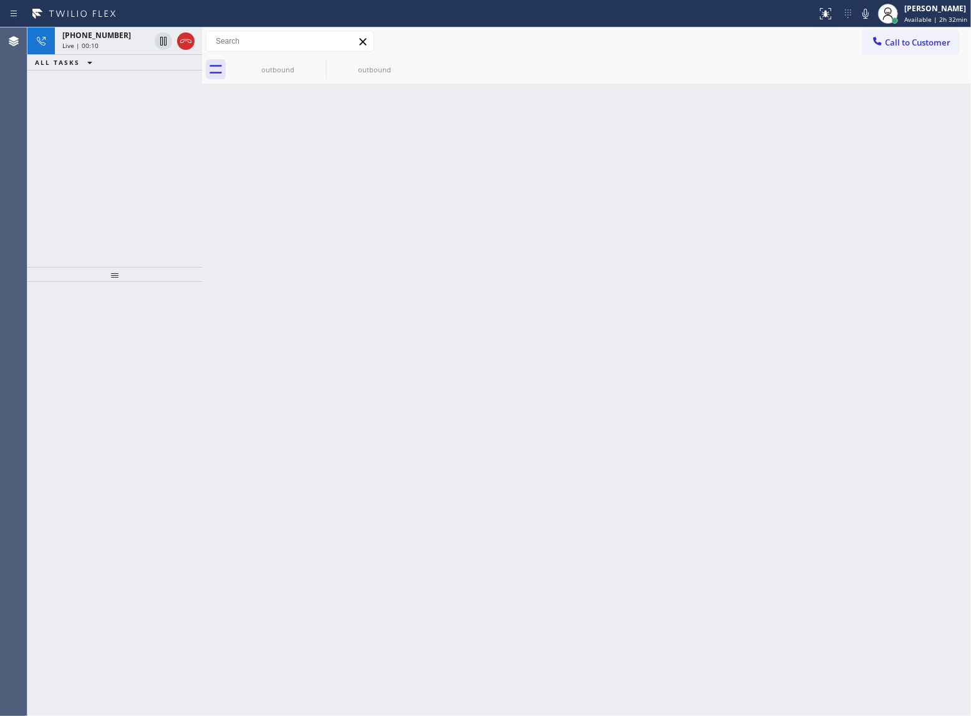
click at [105, 180] on div "+13632018087 Live | 00:10 ALL TASKS ALL TASKS ACTIVE TASKS TASKS IN WRAP UP" at bounding box center [114, 147] width 175 height 240
click at [93, 49] on span "Live | 00:11" at bounding box center [80, 45] width 36 height 9
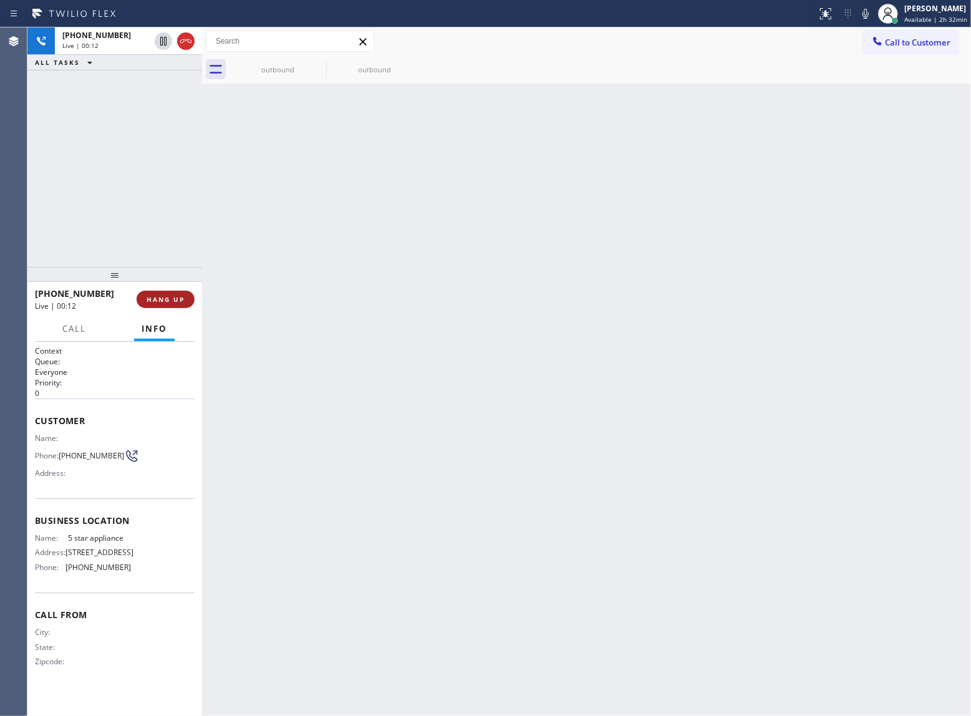
click at [178, 292] on button "HANG UP" at bounding box center [166, 299] width 58 height 17
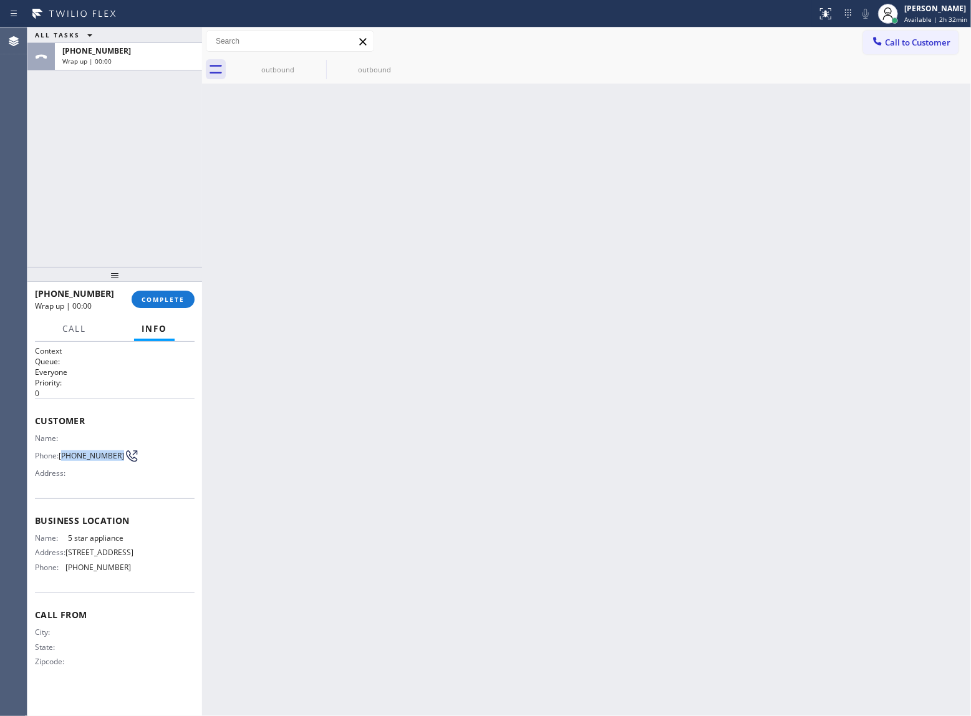
drag, startPoint x: 65, startPoint y: 457, endPoint x: 114, endPoint y: 460, distance: 48.7
click at [114, 460] on span "[PHONE_NUMBER]" at bounding box center [91, 455] width 65 height 9
click at [168, 302] on span "COMPLETE" at bounding box center [163, 299] width 43 height 9
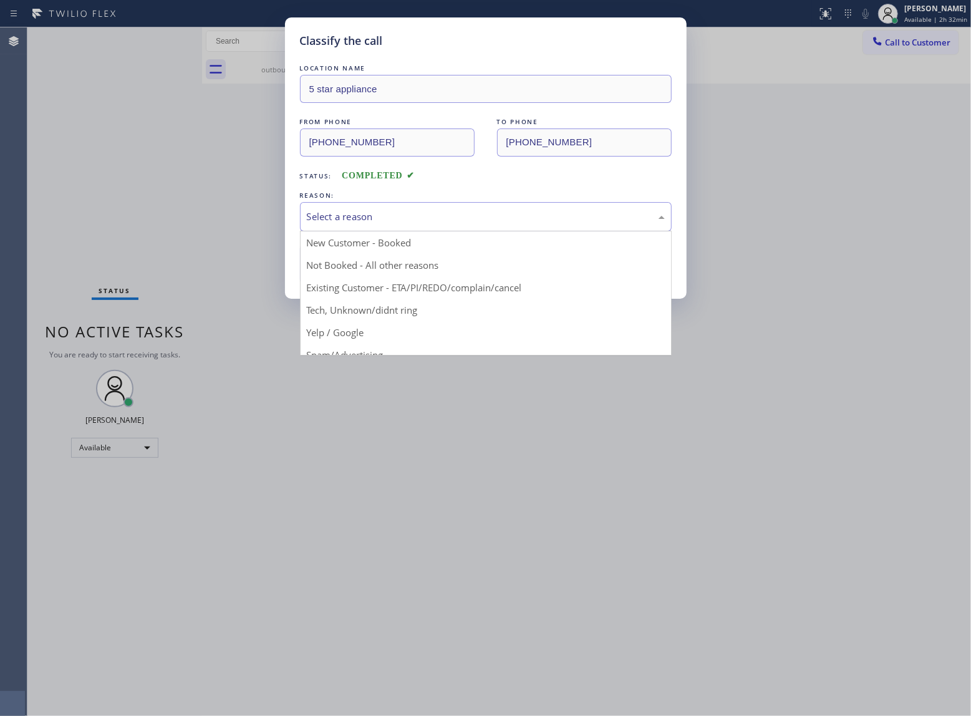
click at [352, 215] on div "Select a reason" at bounding box center [486, 217] width 358 height 14
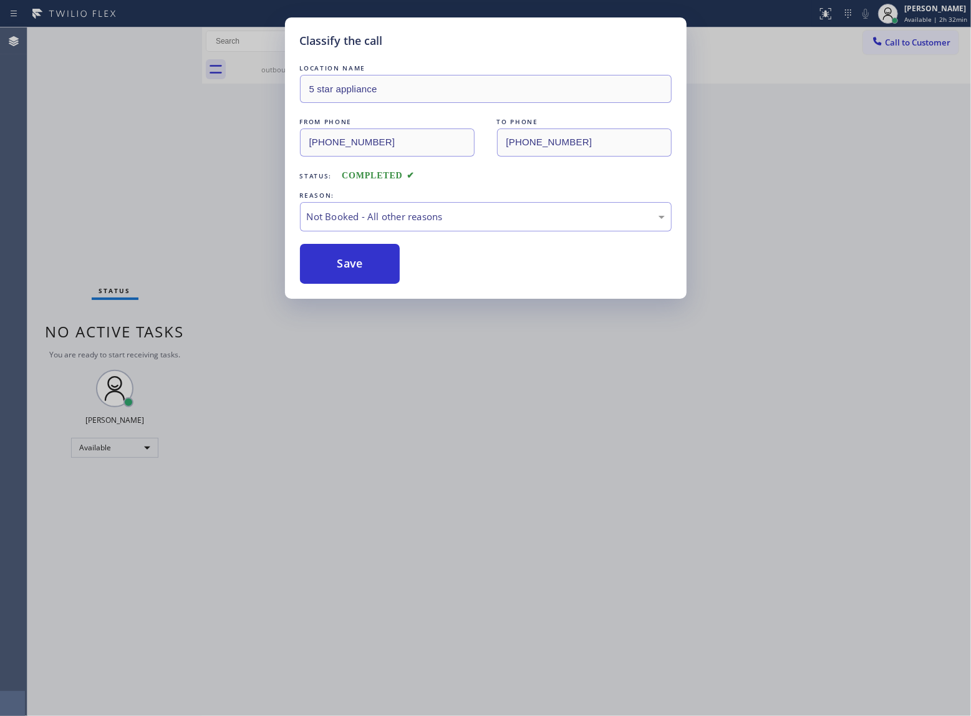
click at [359, 265] on button "Save" at bounding box center [350, 264] width 100 height 40
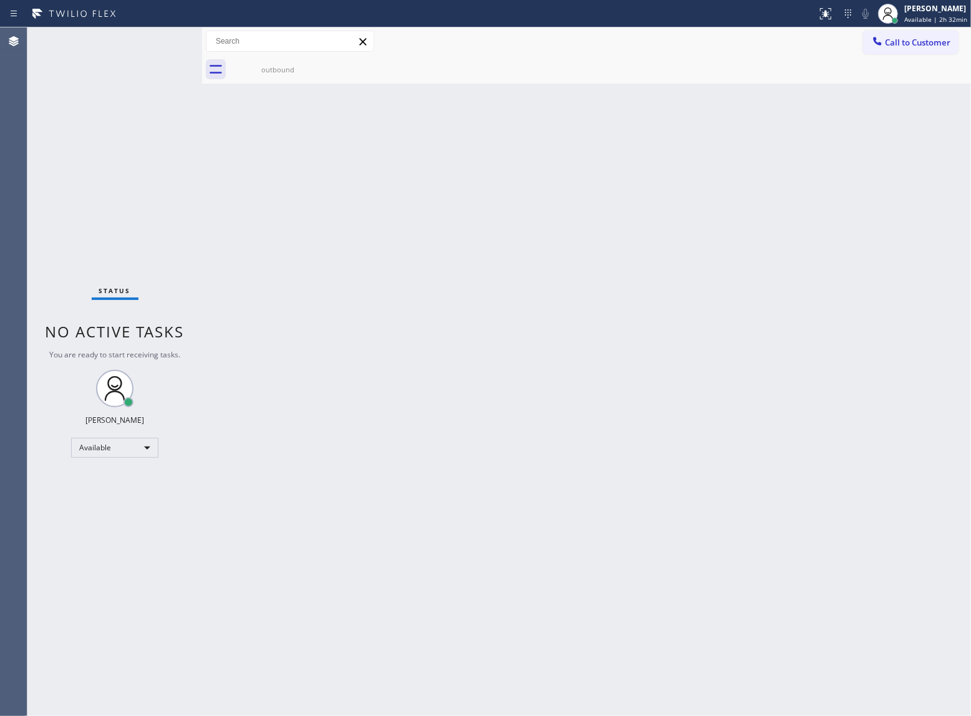
click at [932, 46] on span "Call to Customer" at bounding box center [917, 42] width 65 height 11
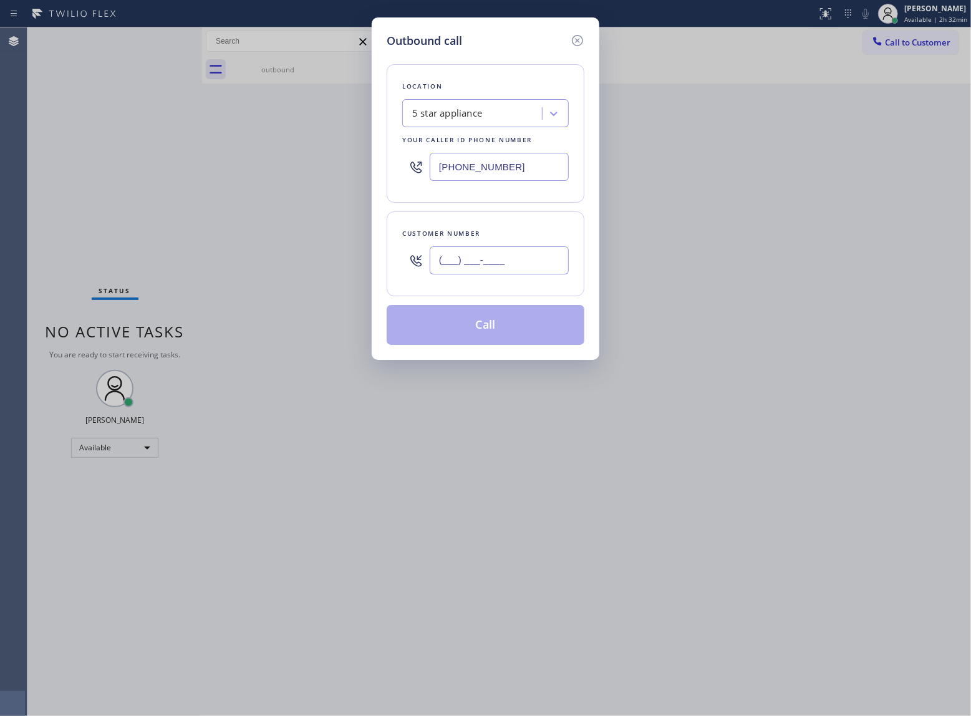
click at [500, 266] on input "(___) ___-____" at bounding box center [499, 260] width 139 height 28
paste input "363) 201-8087"
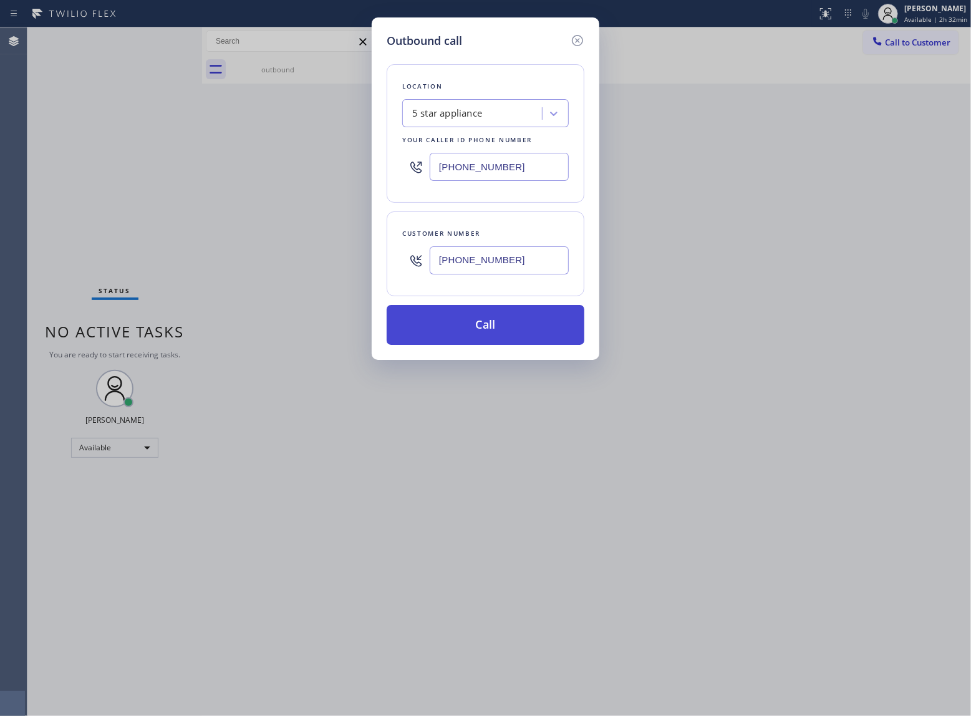
type input "[PHONE_NUMBER]"
click at [504, 328] on button "Call" at bounding box center [486, 325] width 198 height 40
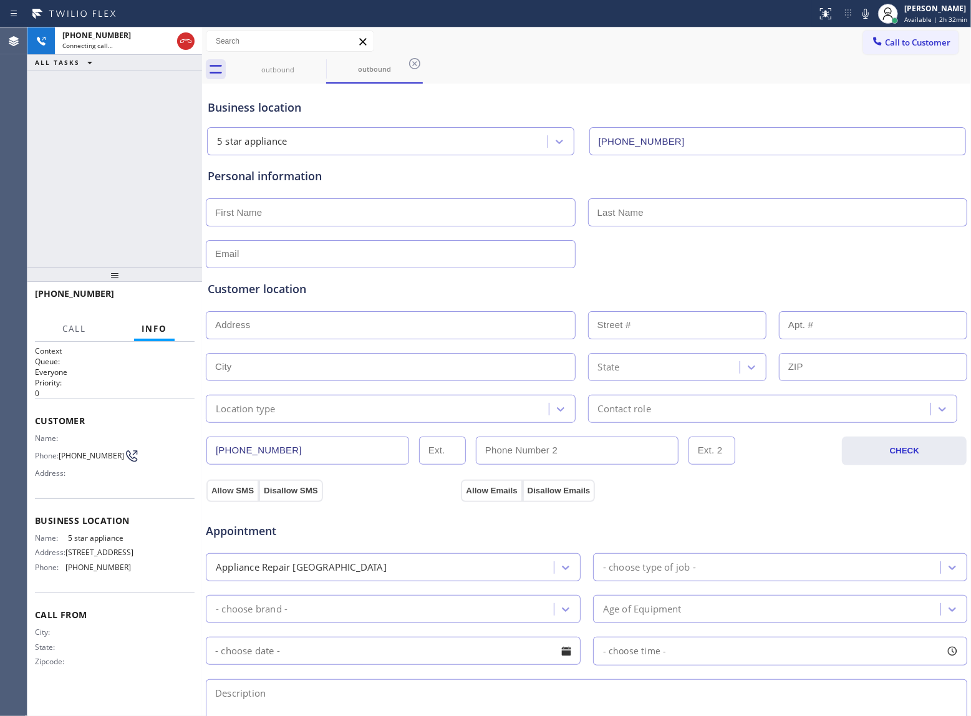
type input "(213) 687-2604"
click at [170, 296] on span "HANG UP" at bounding box center [166, 299] width 38 height 9
click at [170, 296] on span "COMPLETE" at bounding box center [163, 299] width 43 height 9
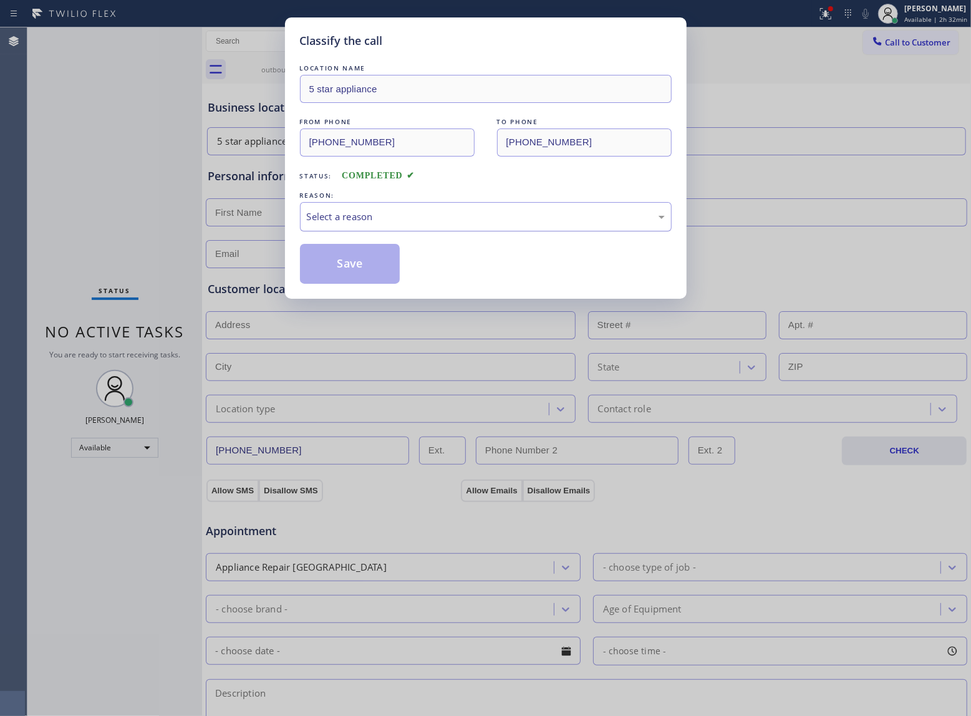
click at [385, 213] on div "Select a reason" at bounding box center [486, 217] width 358 height 14
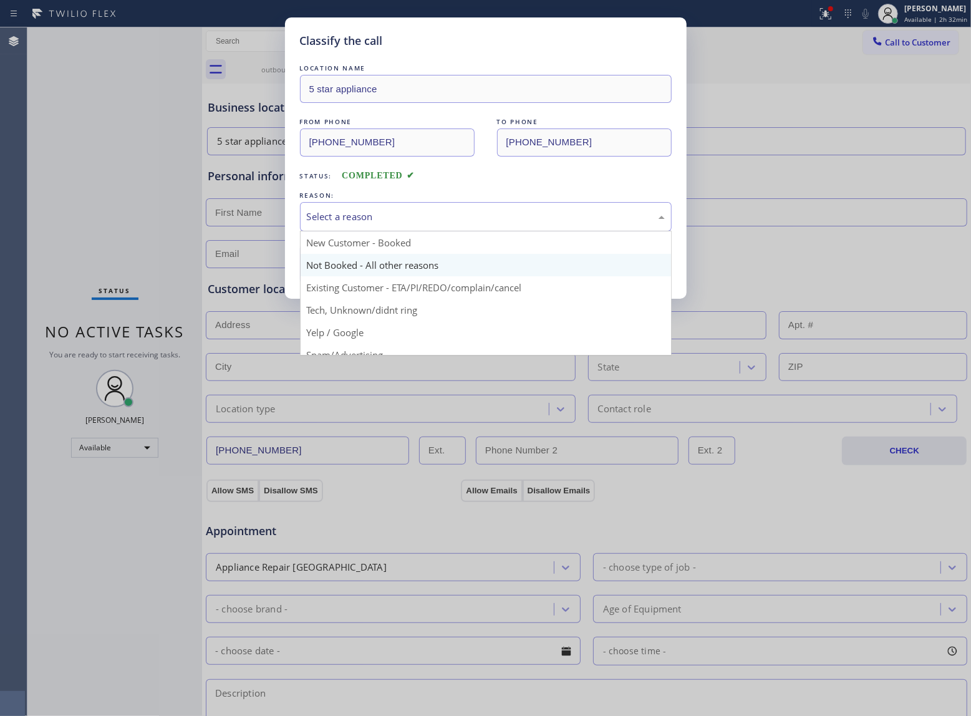
click at [360, 268] on button "Save" at bounding box center [350, 264] width 100 height 40
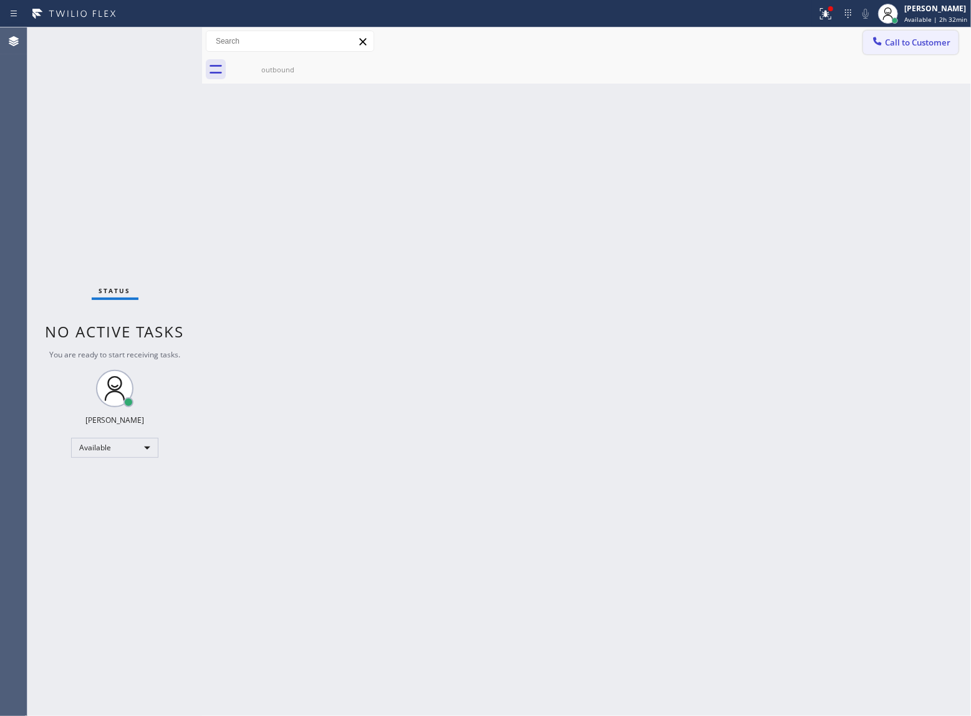
click at [909, 40] on span "Call to Customer" at bounding box center [917, 42] width 65 height 11
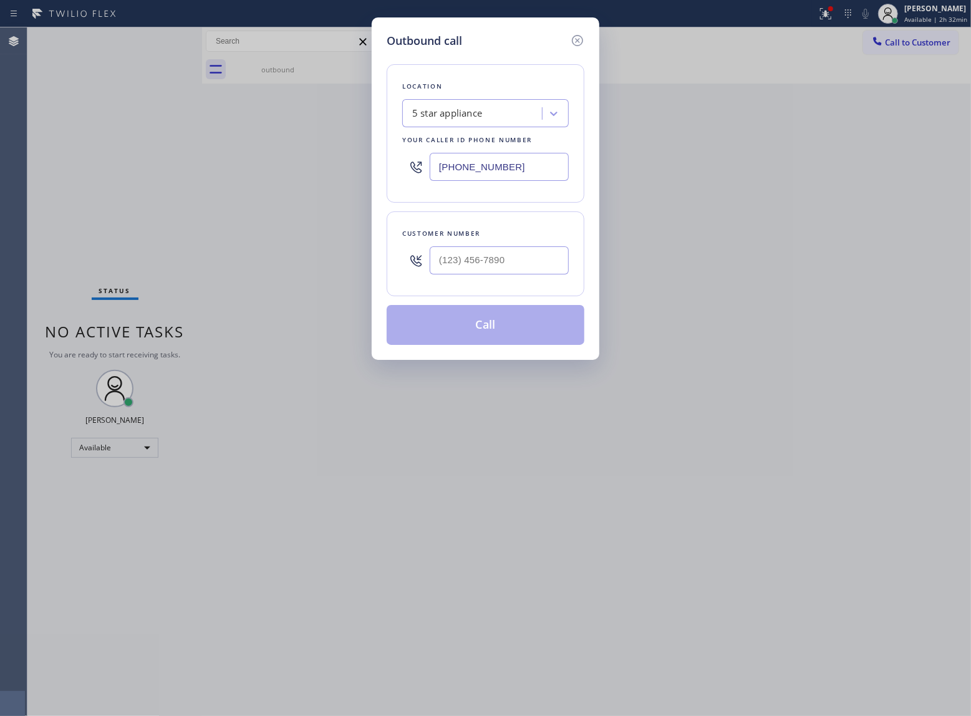
click at [509, 245] on div at bounding box center [499, 260] width 139 height 41
click at [502, 266] on input "(___) ___-____" at bounding box center [499, 260] width 139 height 28
paste input "363) 201-8087"
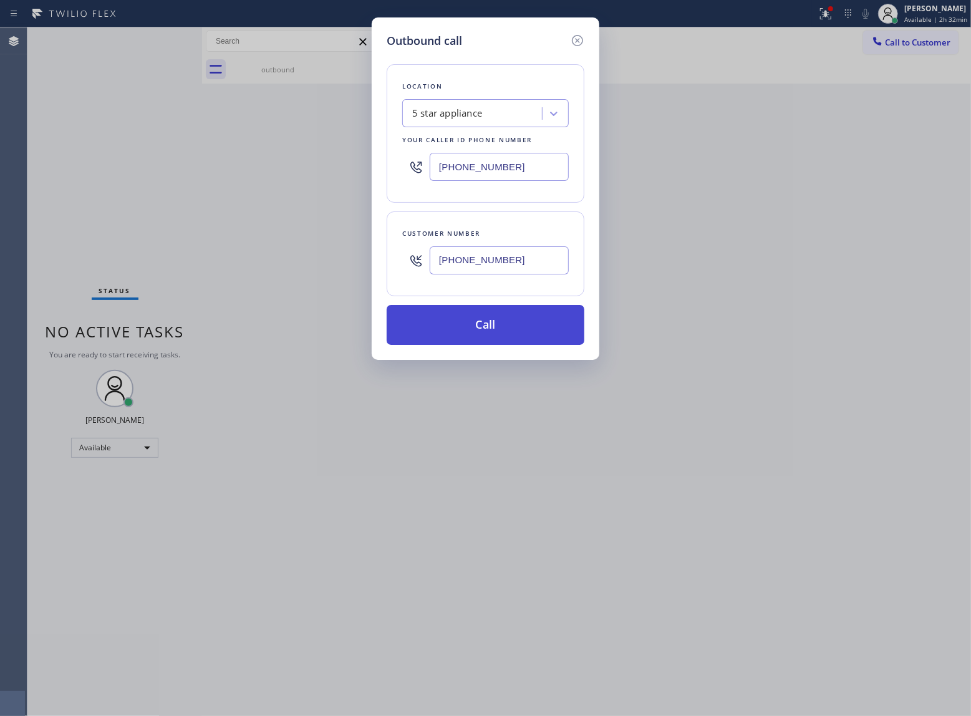
type input "[PHONE_NUMBER]"
click at [505, 320] on button "Call" at bounding box center [486, 325] width 198 height 40
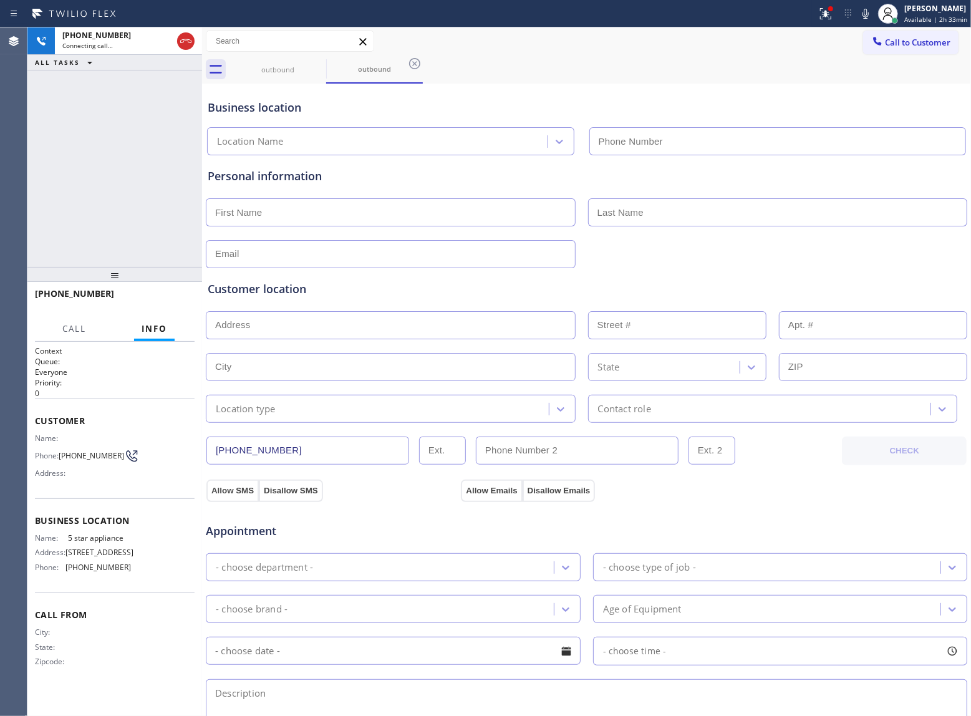
type input "(213) 687-2604"
click at [100, 208] on div "[PHONE_NUMBER] Connecting call… ALL TASKS ALL TASKS ACTIVE TASKS TASKS IN WRAP …" at bounding box center [114, 147] width 175 height 240
click at [316, 62] on icon at bounding box center [318, 63] width 15 height 15
click at [326, 62] on div "outbound" at bounding box center [374, 70] width 97 height 28
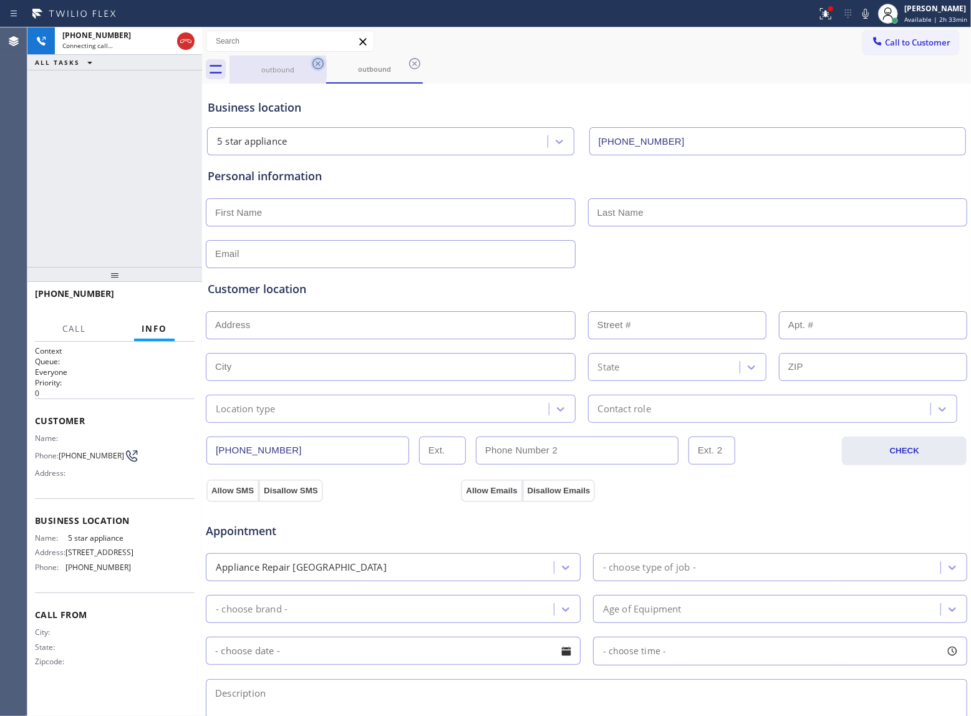
click at [407, 62] on icon at bounding box center [414, 63] width 15 height 15
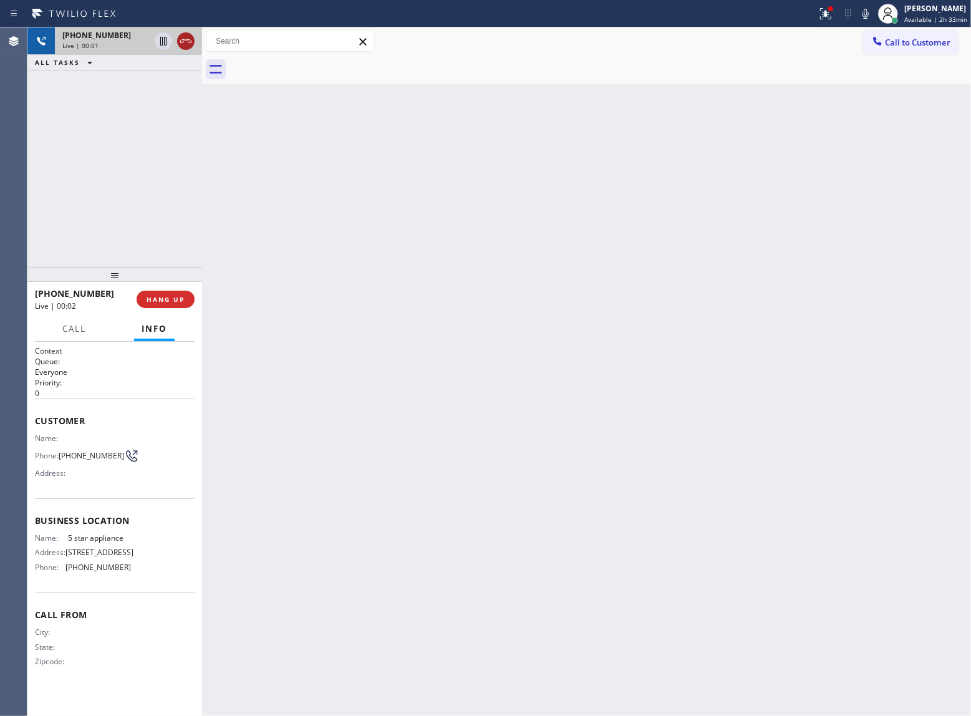
click at [182, 41] on icon at bounding box center [185, 41] width 15 height 15
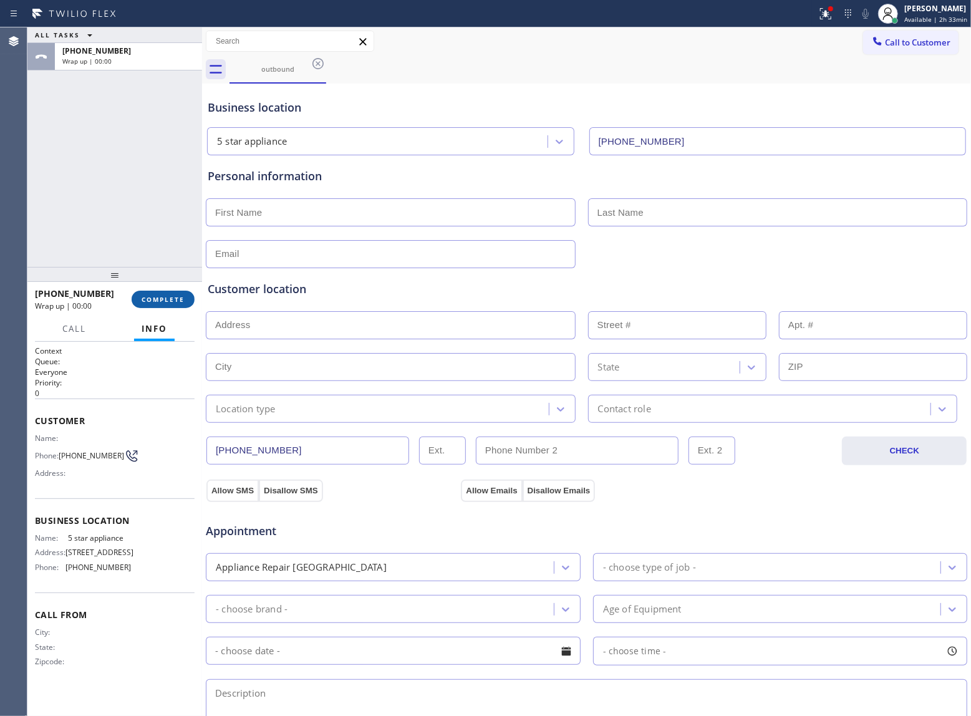
type input "(213) 687-2604"
click at [158, 294] on button "COMPLETE" at bounding box center [163, 299] width 63 height 17
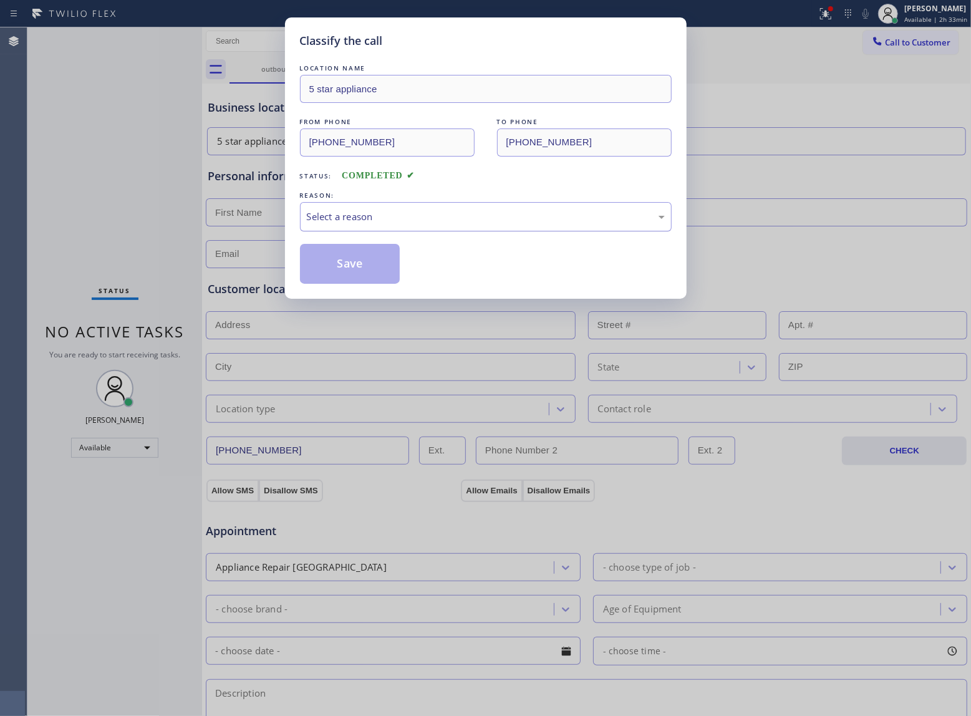
click at [410, 213] on div "Select a reason" at bounding box center [486, 217] width 358 height 14
click at [360, 270] on button "Save" at bounding box center [350, 264] width 100 height 40
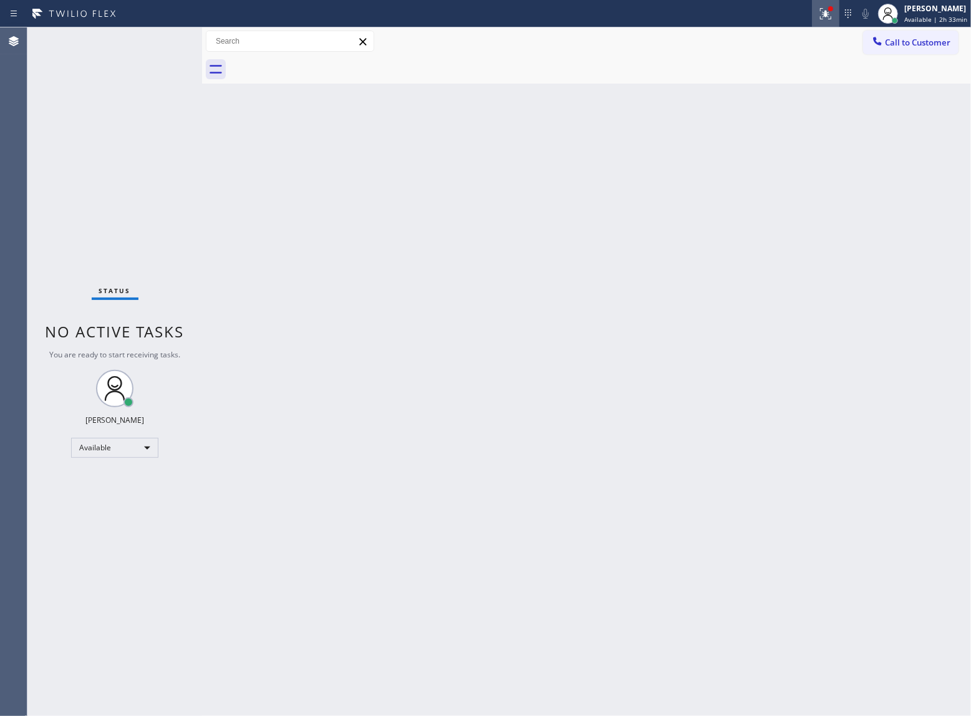
click at [822, 14] on icon at bounding box center [823, 12] width 7 height 9
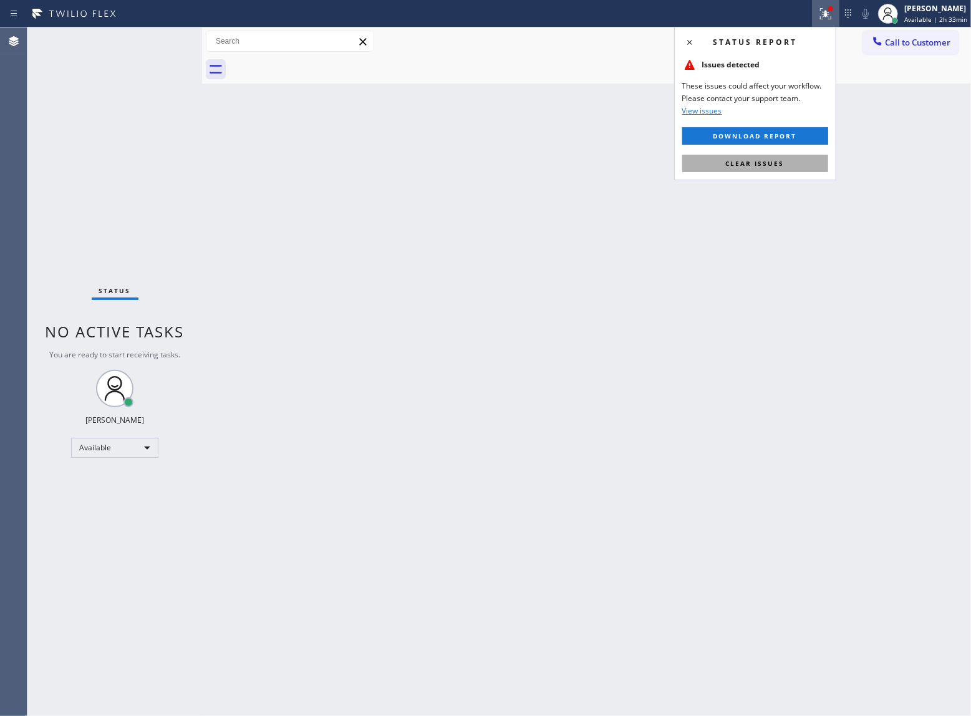
click at [766, 167] on span "Clear issues" at bounding box center [755, 163] width 59 height 9
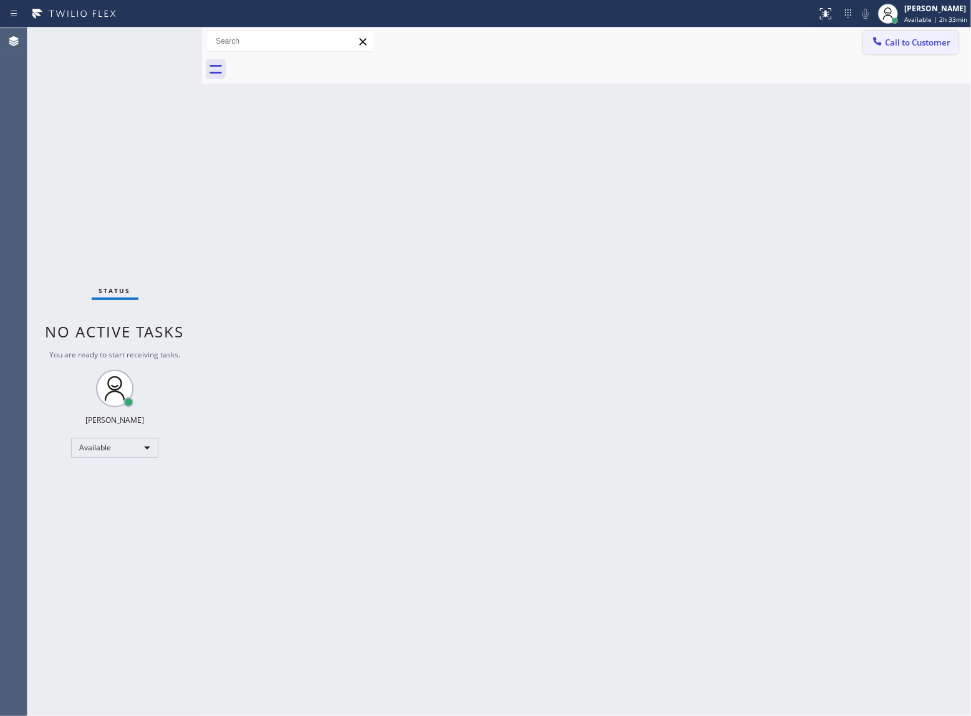
click at [888, 50] on button "Call to Customer" at bounding box center [910, 43] width 95 height 24
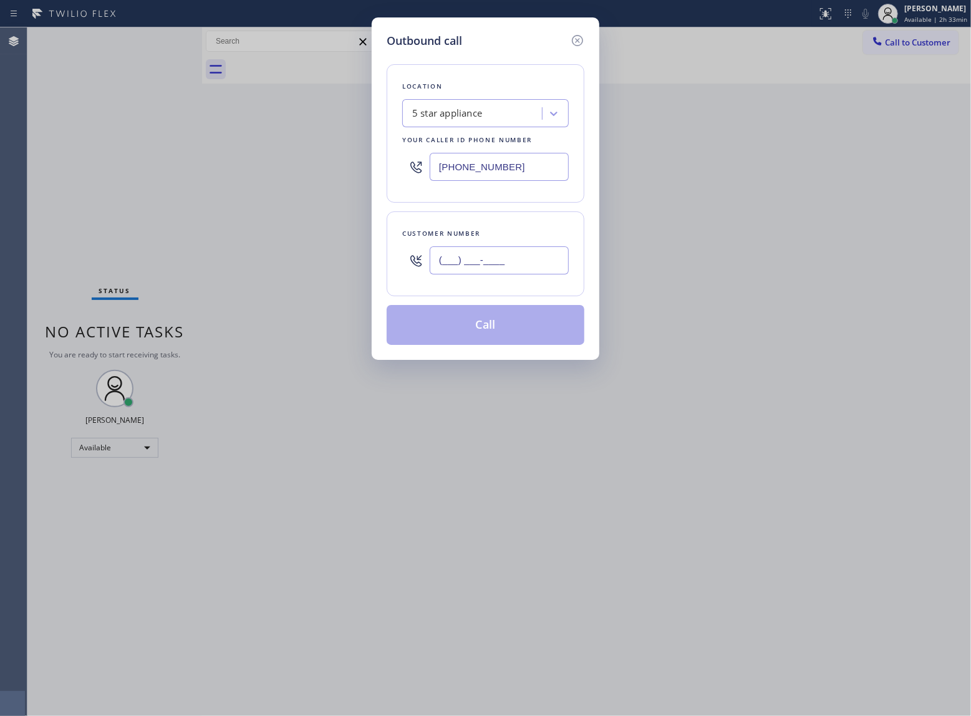
click at [534, 258] on input "(___) ___-____" at bounding box center [499, 260] width 139 height 28
paste input "363) 201-8087"
type input "[PHONE_NUMBER]"
click at [528, 324] on button "Call" at bounding box center [486, 325] width 198 height 40
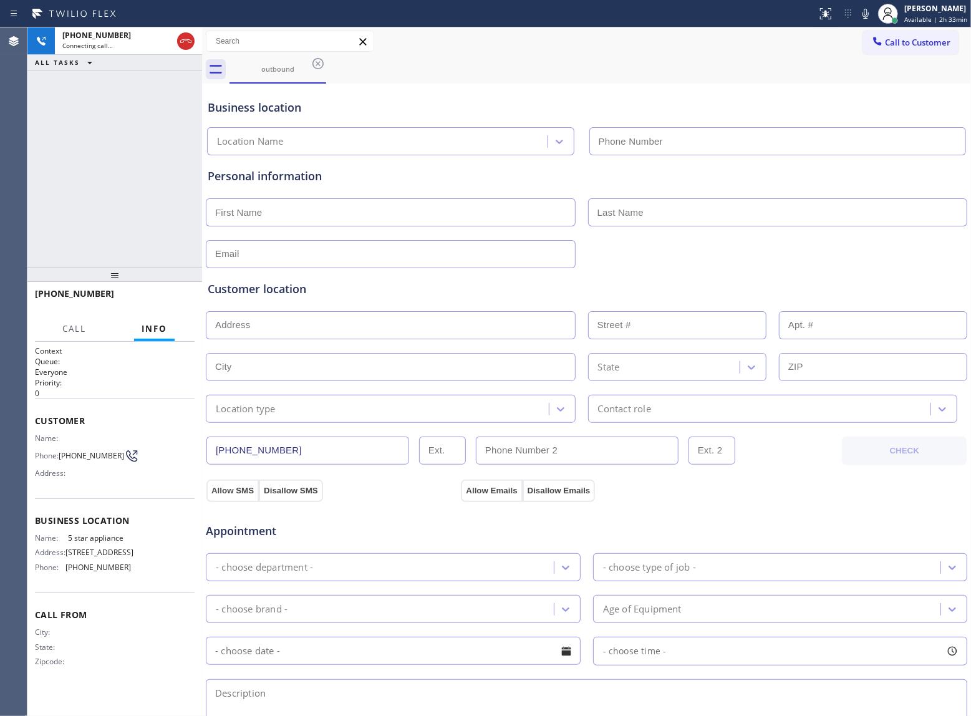
type input "(213) 687-2604"
click at [175, 297] on span "HANG UP" at bounding box center [166, 299] width 38 height 9
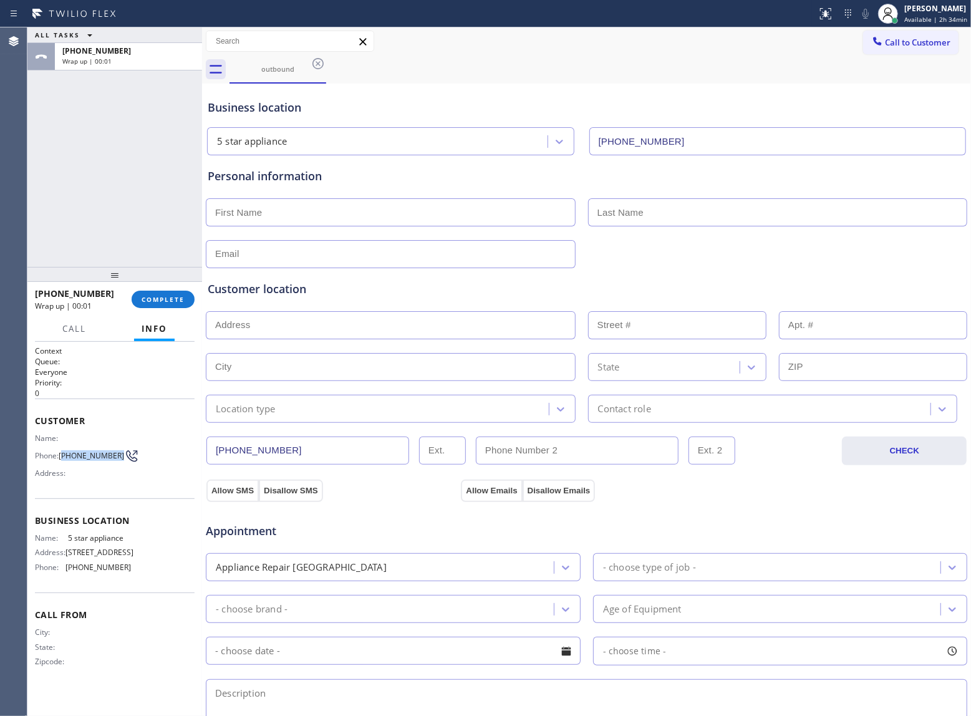
drag, startPoint x: 66, startPoint y: 454, endPoint x: 113, endPoint y: 460, distance: 47.1
click at [113, 460] on span "[PHONE_NUMBER]" at bounding box center [91, 455] width 65 height 9
click at [183, 298] on span "COMPLETE" at bounding box center [163, 299] width 43 height 9
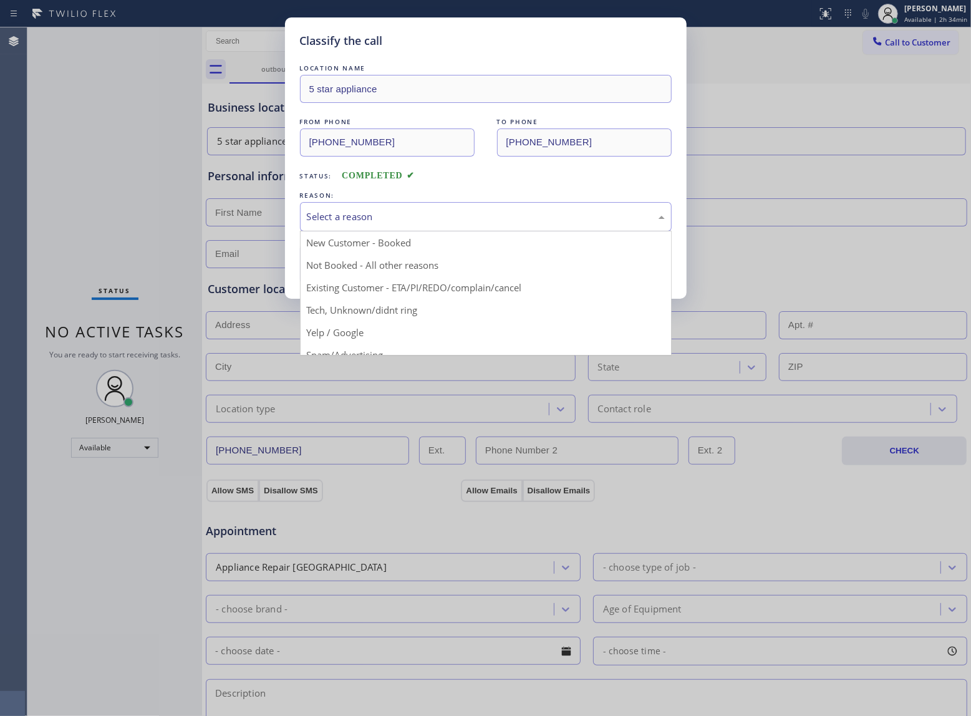
click at [417, 215] on div "Select a reason" at bounding box center [486, 217] width 358 height 14
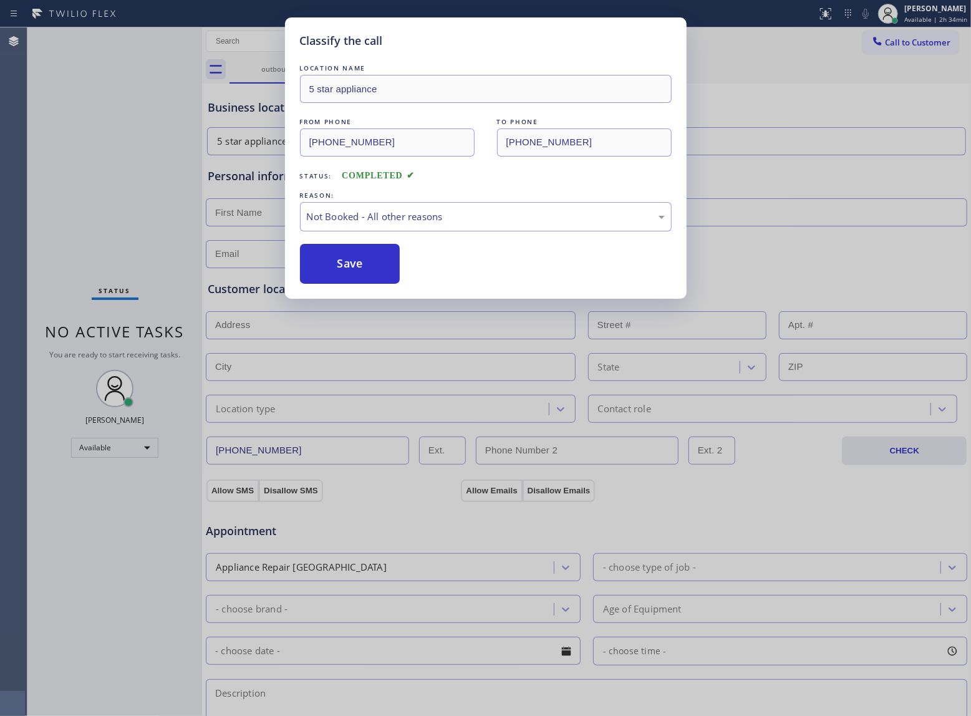
click at [361, 265] on button "Save" at bounding box center [350, 264] width 100 height 40
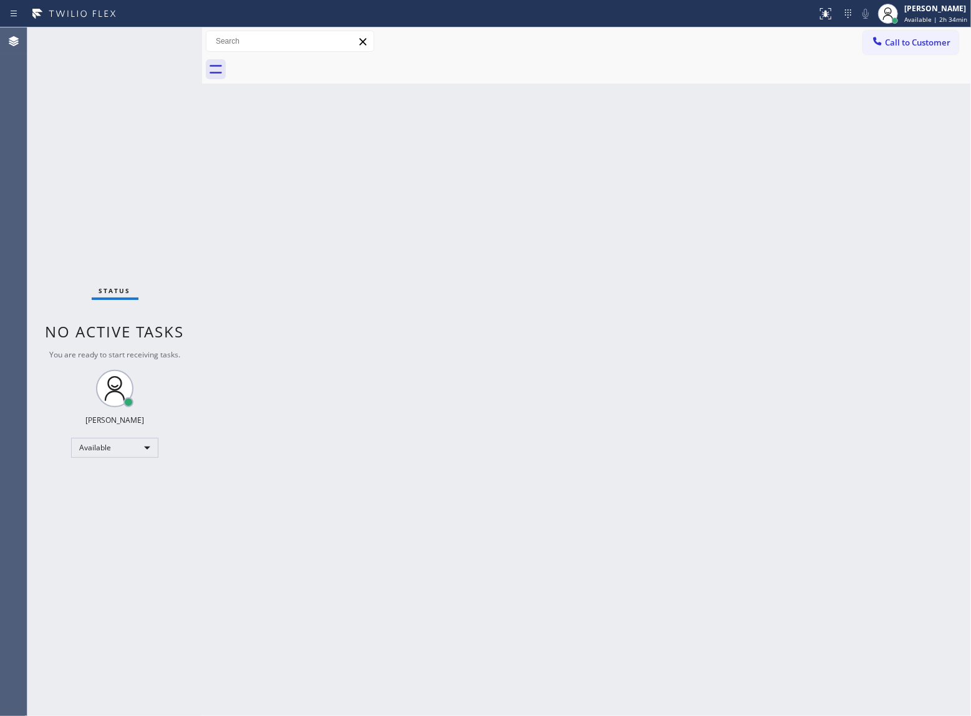
click at [911, 38] on span "Call to Customer" at bounding box center [917, 42] width 65 height 11
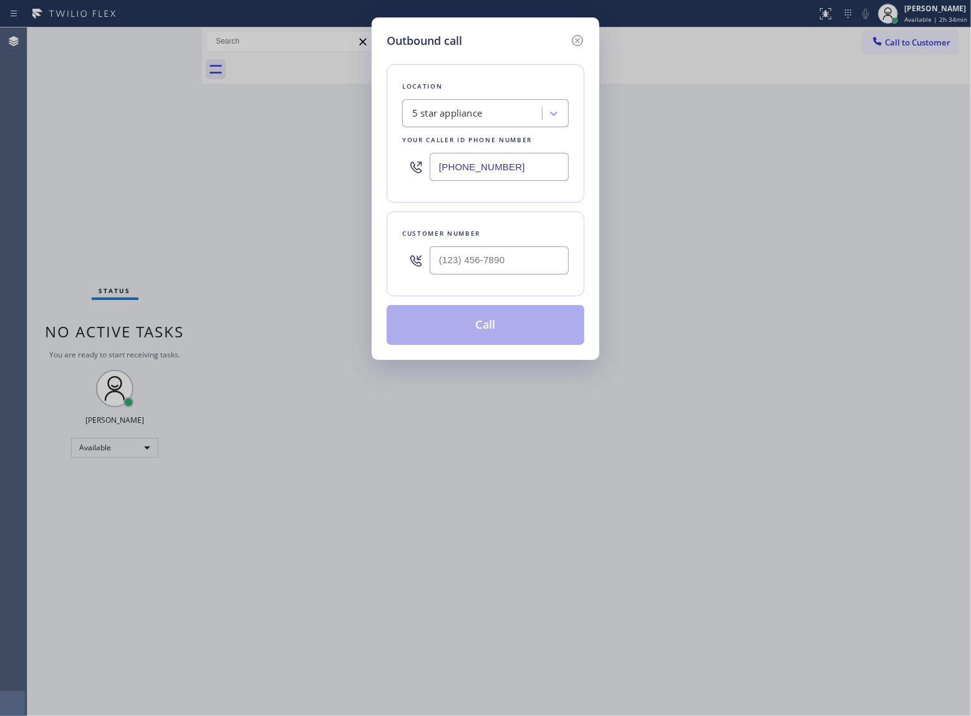
click at [525, 258] on div at bounding box center [499, 260] width 139 height 41
click at [525, 258] on input "(___) ___-____" at bounding box center [499, 260] width 139 height 28
paste input "363) 201-8087"
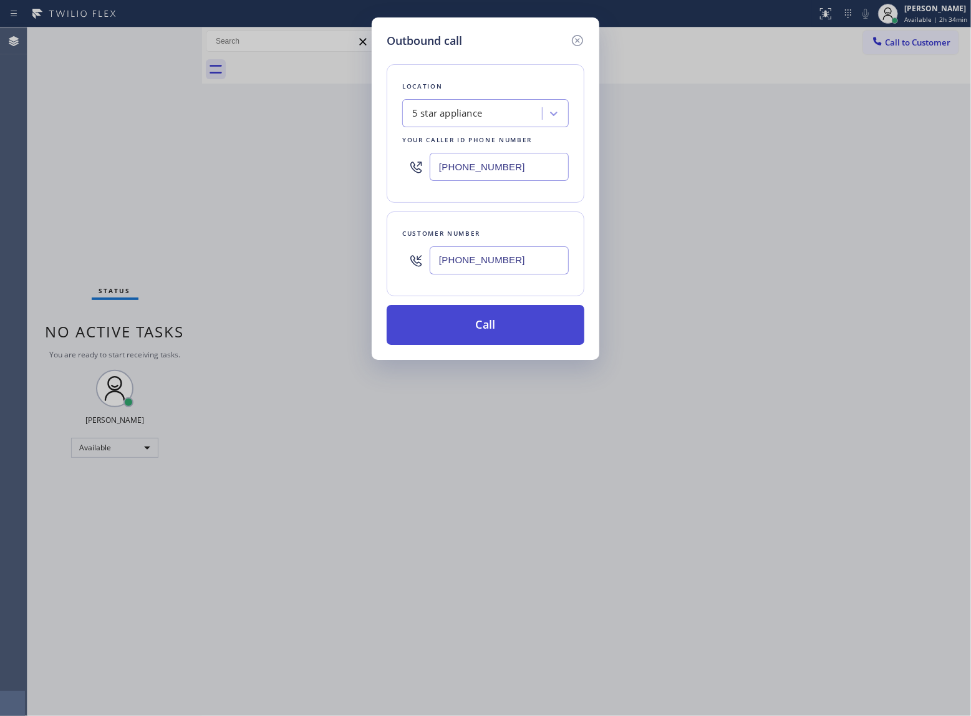
type input "[PHONE_NUMBER]"
click at [522, 338] on button "Call" at bounding box center [486, 325] width 198 height 40
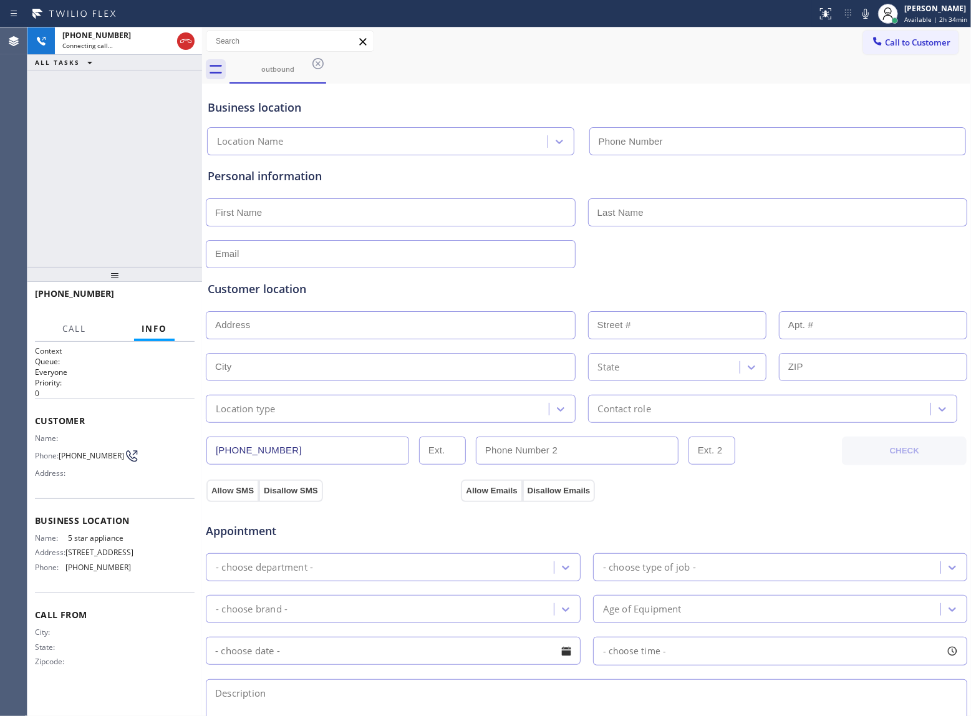
type input "(213) 687-2604"
click at [122, 119] on div "[PHONE_NUMBER] Connecting call… ALL TASKS ALL TASKS ACTIVE TASKS TASKS IN WRAP …" at bounding box center [114, 147] width 175 height 240
drag, startPoint x: 188, startPoint y: 42, endPoint x: 181, endPoint y: 105, distance: 62.8
click at [193, 70] on div "[PHONE_NUMBER] Live | 00:01 ALL TASKS ALL TASKS ACTIVE TASKS TASKS IN WRAP UP" at bounding box center [114, 147] width 175 height 240
click at [160, 295] on span "HANG UP" at bounding box center [166, 299] width 38 height 9
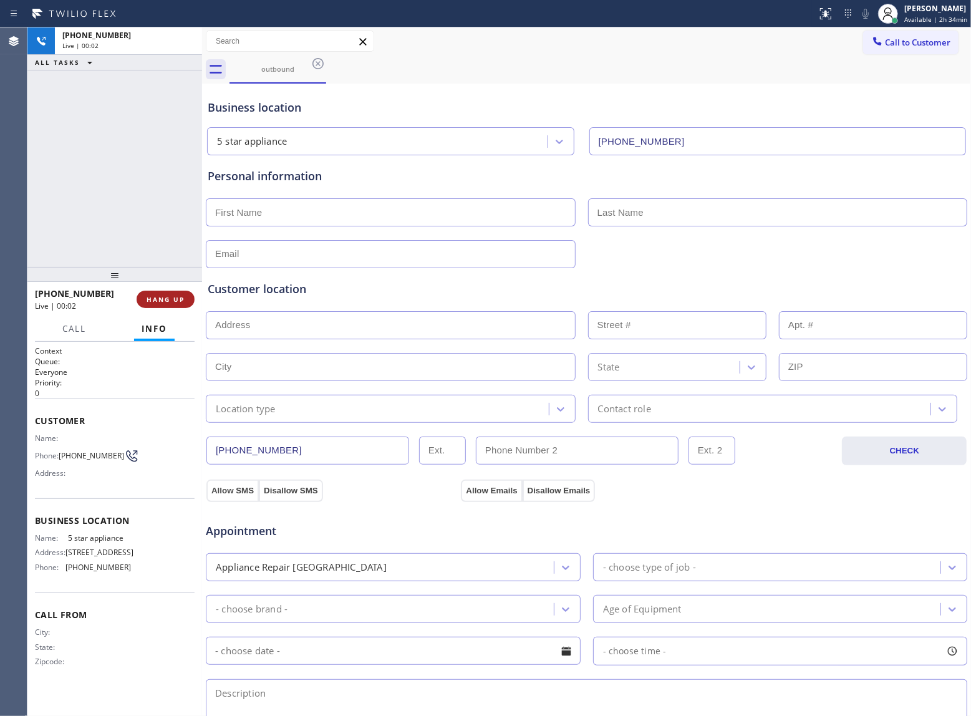
click at [176, 297] on span "HANG UP" at bounding box center [166, 299] width 38 height 9
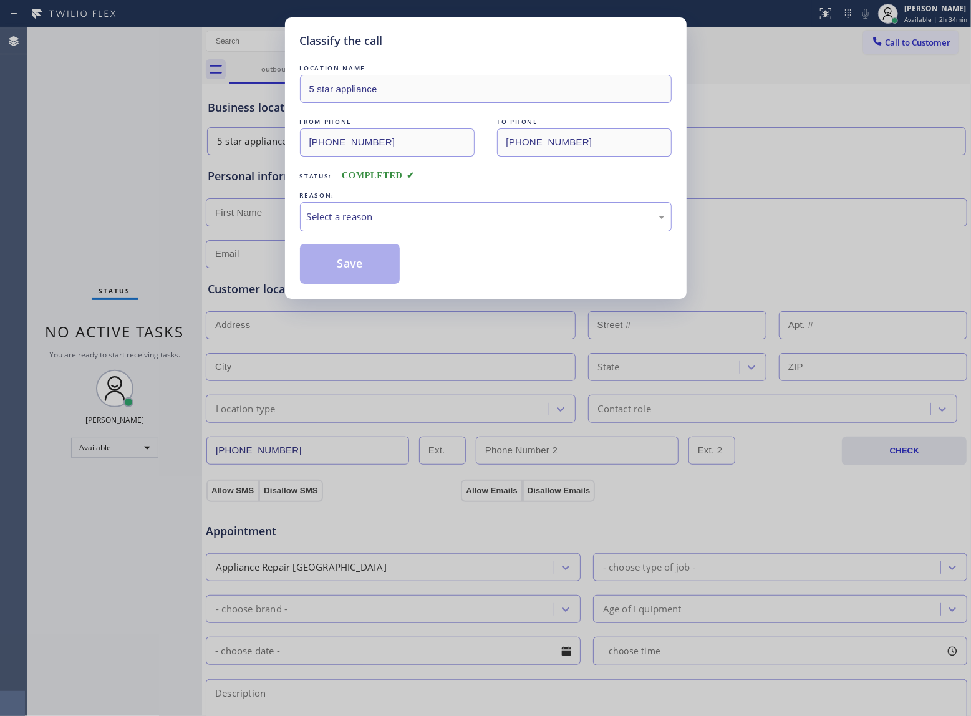
click at [394, 198] on div "REASON:" at bounding box center [486, 195] width 372 height 13
drag, startPoint x: 389, startPoint y: 220, endPoint x: 387, endPoint y: 228, distance: 8.3
click at [389, 220] on div "Select a reason" at bounding box center [486, 217] width 358 height 14
click at [362, 262] on button "Save" at bounding box center [350, 264] width 100 height 40
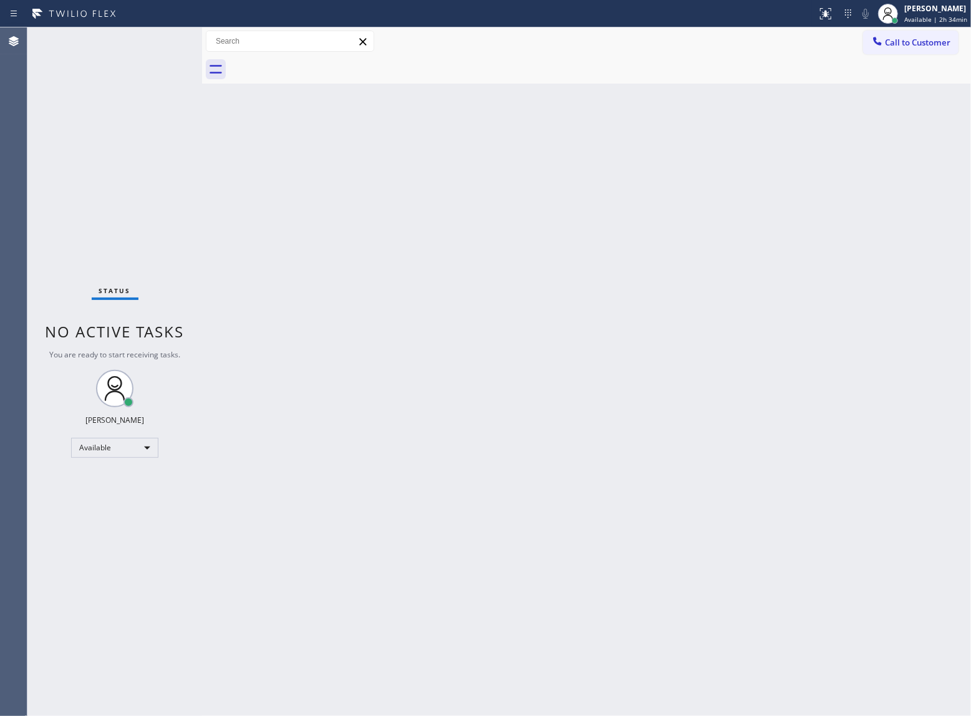
click at [120, 73] on div "Status No active tasks You are ready to start receiving tasks. [PERSON_NAME] Av…" at bounding box center [114, 371] width 175 height 689
click at [880, 48] on div at bounding box center [877, 42] width 15 height 15
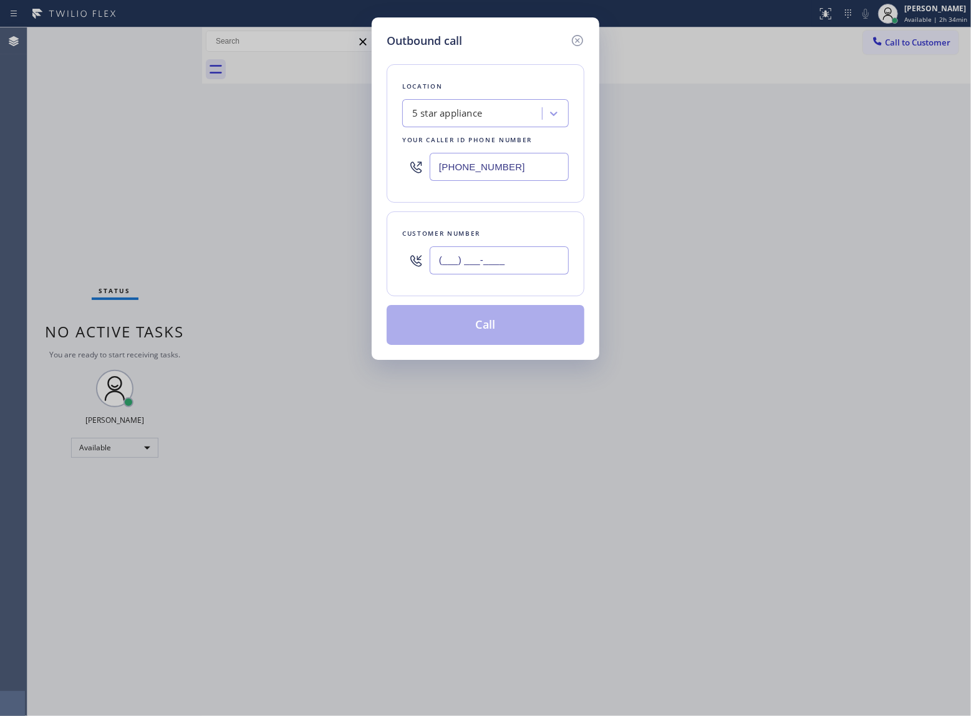
click at [509, 269] on input "(___) ___-____" at bounding box center [499, 260] width 139 height 28
paste input "363) 201-8087"
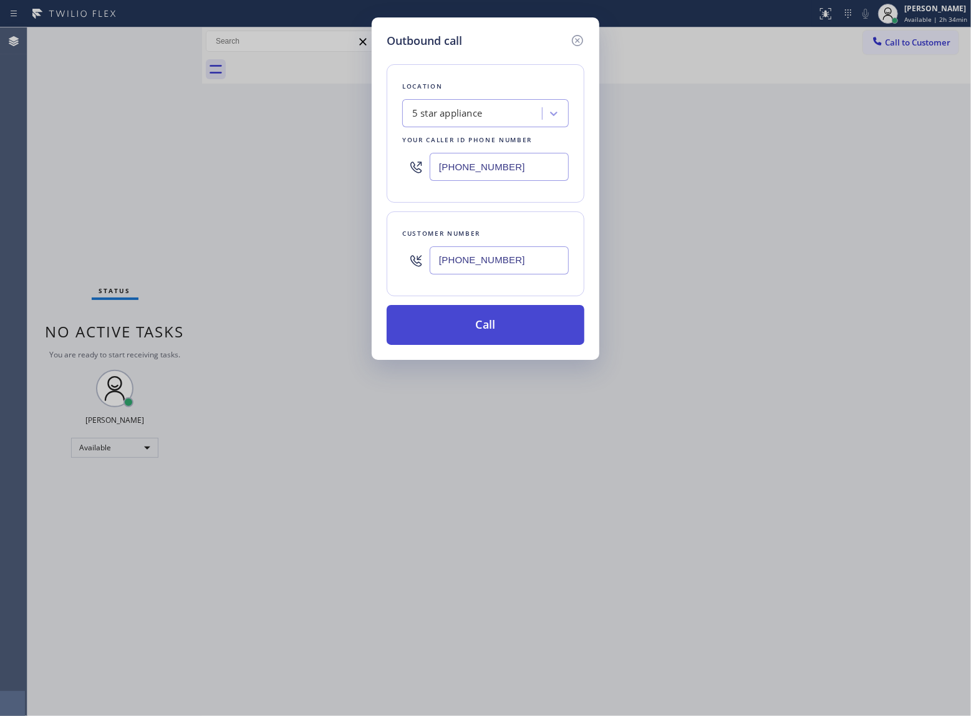
type input "[PHONE_NUMBER]"
click at [507, 337] on button "Call" at bounding box center [486, 325] width 198 height 40
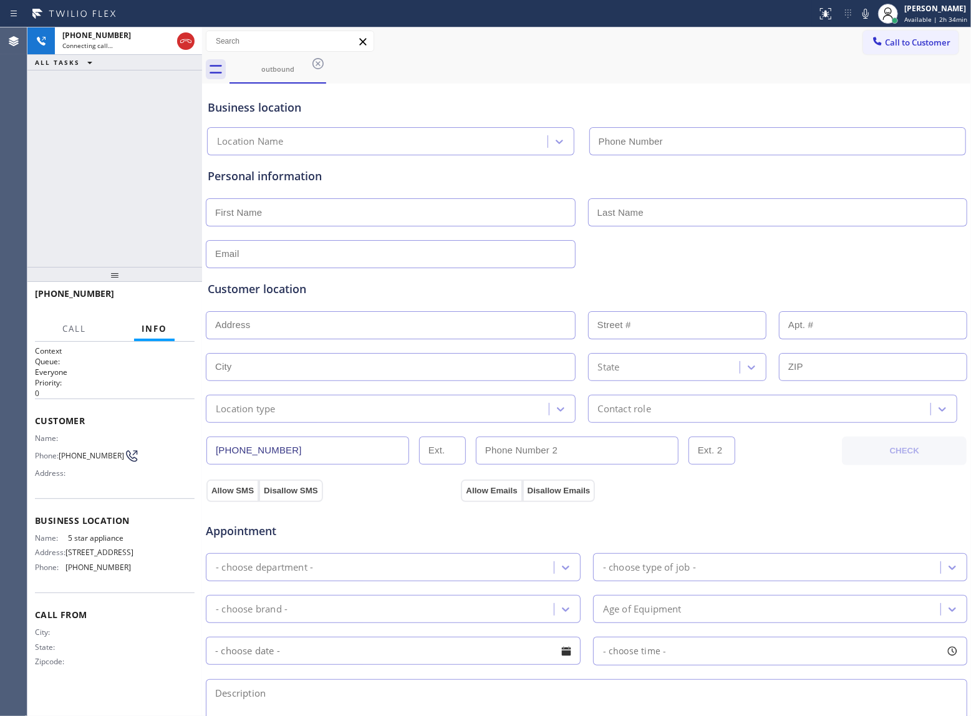
type input "(213) 687-2604"
drag, startPoint x: 155, startPoint y: 131, endPoint x: 173, endPoint y: 114, distance: 25.6
click at [158, 128] on div "+13632018087 Live | 00:03 ALL TASKS ALL TASKS ACTIVE TASKS TASKS IN WRAP UP" at bounding box center [114, 147] width 175 height 240
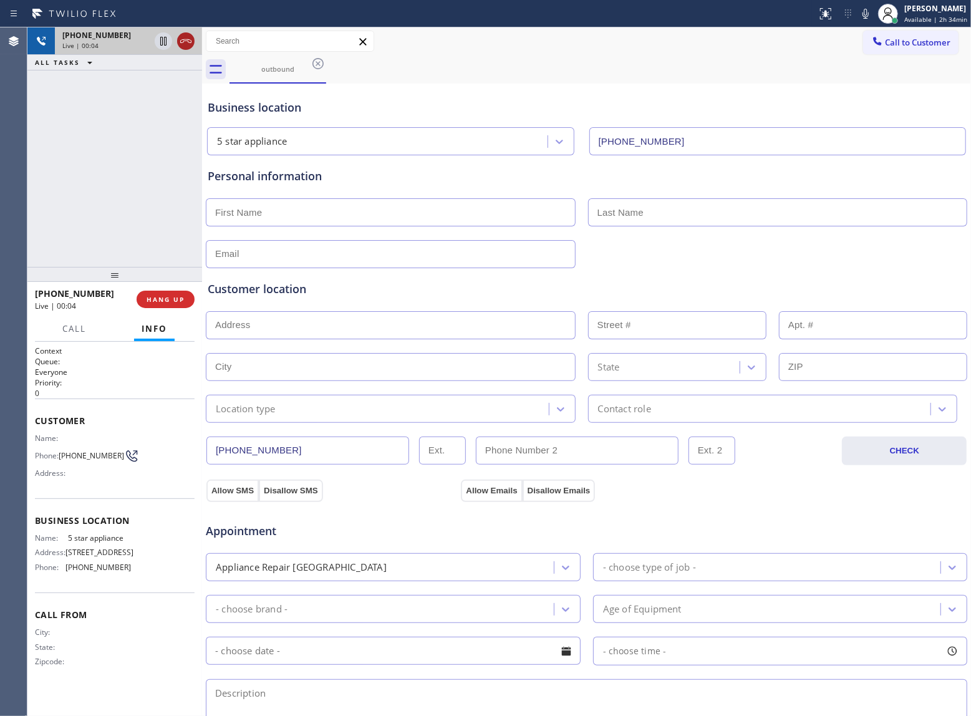
click at [187, 34] on icon at bounding box center [185, 41] width 15 height 15
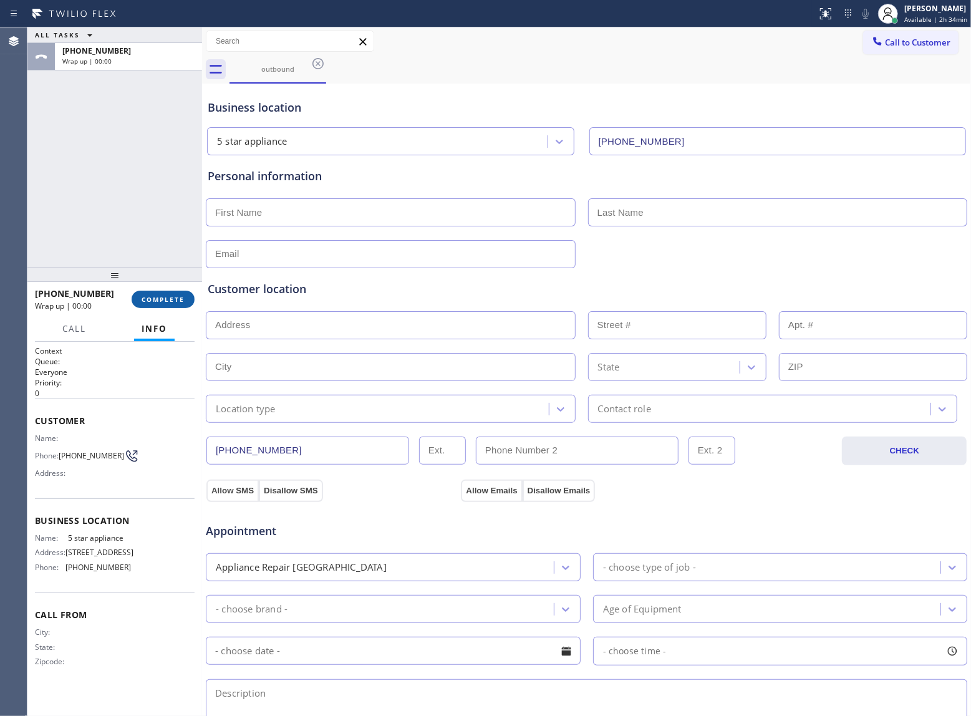
click at [170, 303] on span "COMPLETE" at bounding box center [163, 299] width 43 height 9
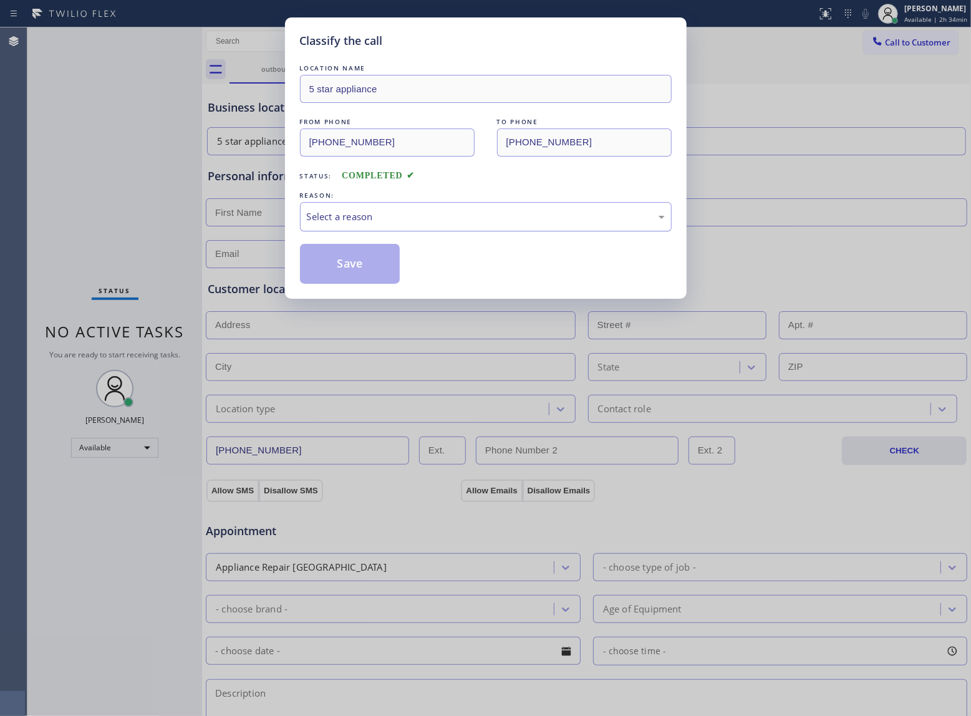
click at [378, 225] on div "Select a reason" at bounding box center [486, 216] width 372 height 29
click at [357, 260] on button "Save" at bounding box center [350, 264] width 100 height 40
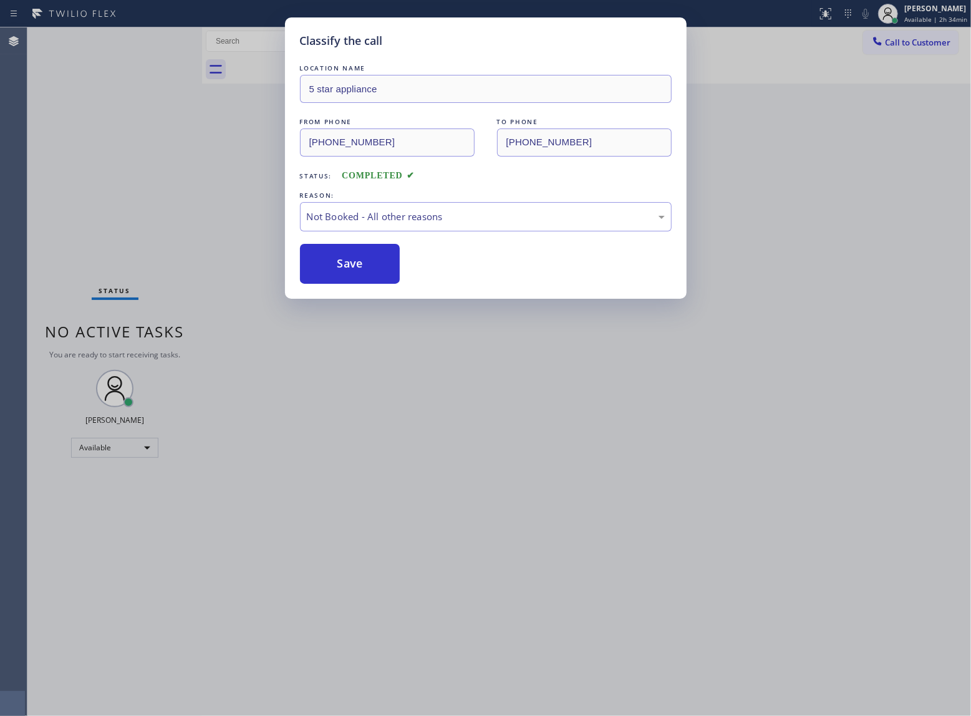
click at [921, 43] on span "Call to Customer" at bounding box center [917, 42] width 65 height 11
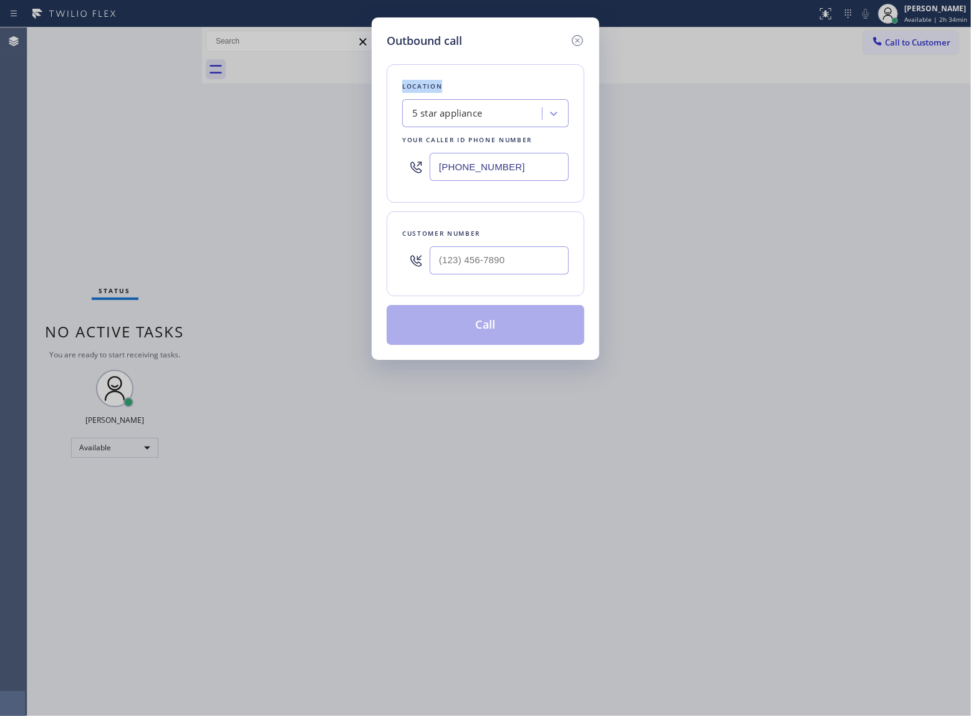
click at [921, 43] on div "Outbound call Location 5 star appliance Your caller id phone number (213) 687-2…" at bounding box center [485, 358] width 971 height 716
click at [448, 271] on input "(___) ___-____" at bounding box center [499, 260] width 139 height 28
paste input "363) 201-8087"
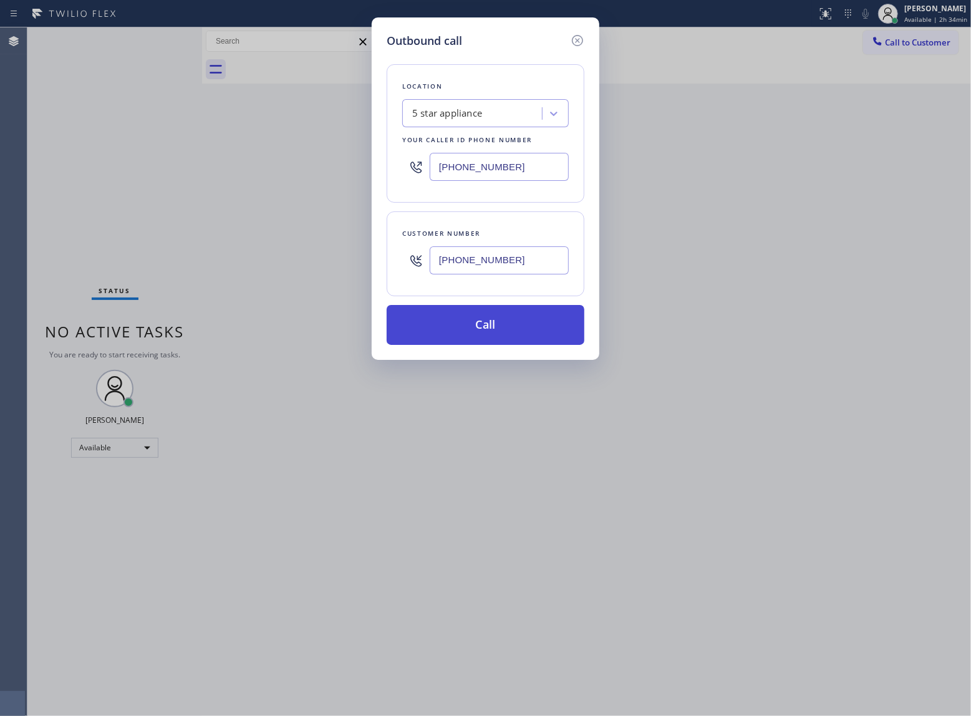
type input "[PHONE_NUMBER]"
click at [472, 329] on button "Call" at bounding box center [486, 325] width 198 height 40
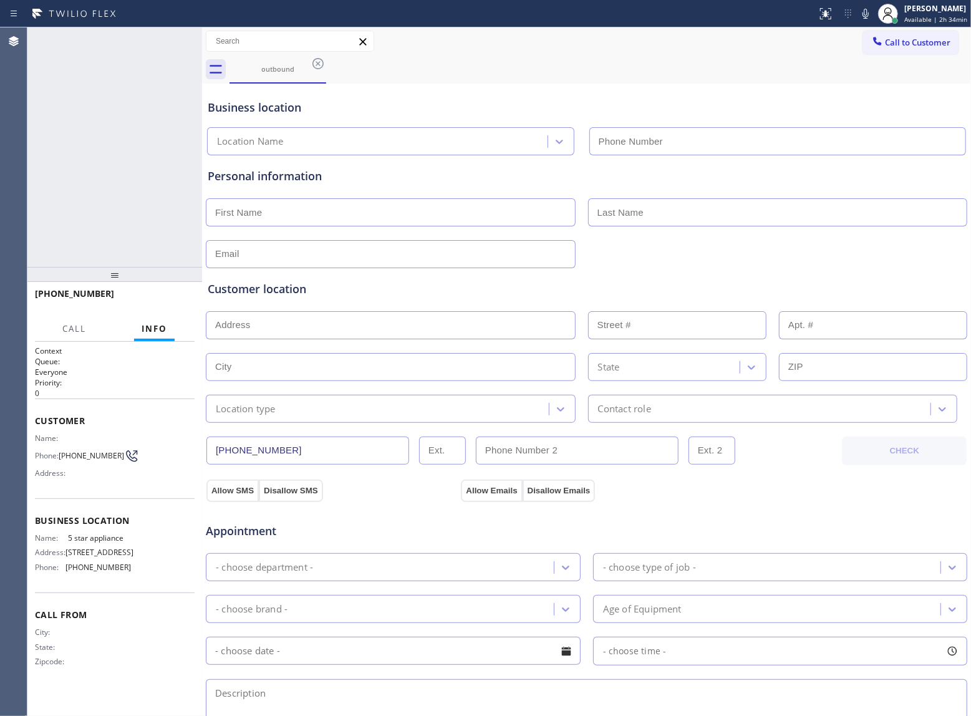
type input "(213) 687-2604"
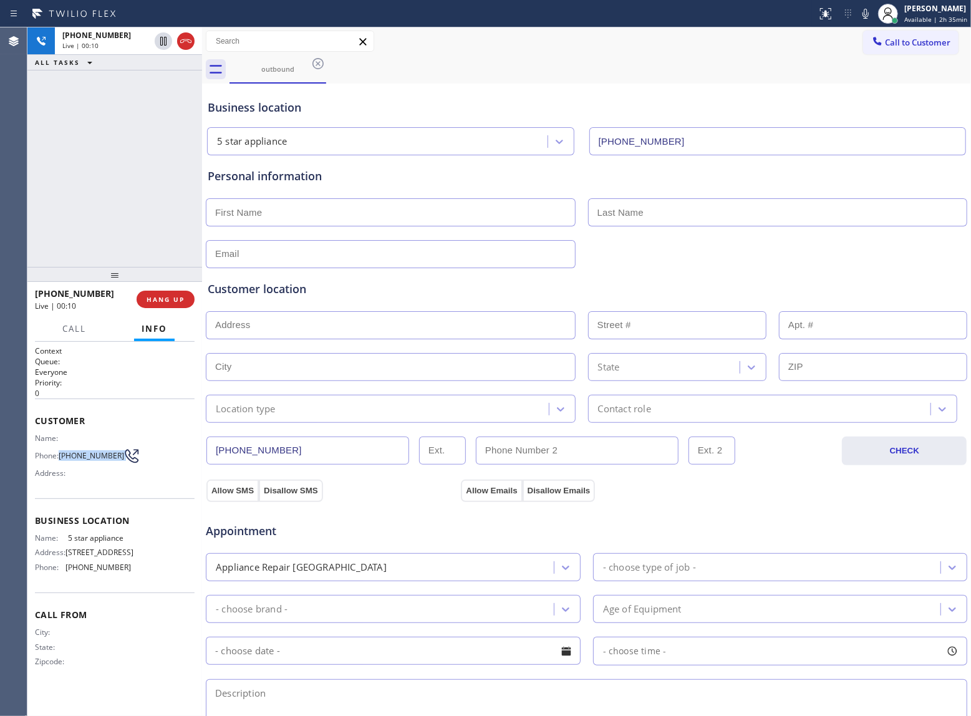
drag, startPoint x: 64, startPoint y: 455, endPoint x: 118, endPoint y: 463, distance: 54.8
click at [118, 463] on div "Phone: [PHONE_NUMBER]" at bounding box center [83, 456] width 96 height 15
click at [167, 303] on span "HANG UP" at bounding box center [166, 299] width 38 height 9
click at [167, 303] on span "COMPLETE" at bounding box center [163, 299] width 43 height 9
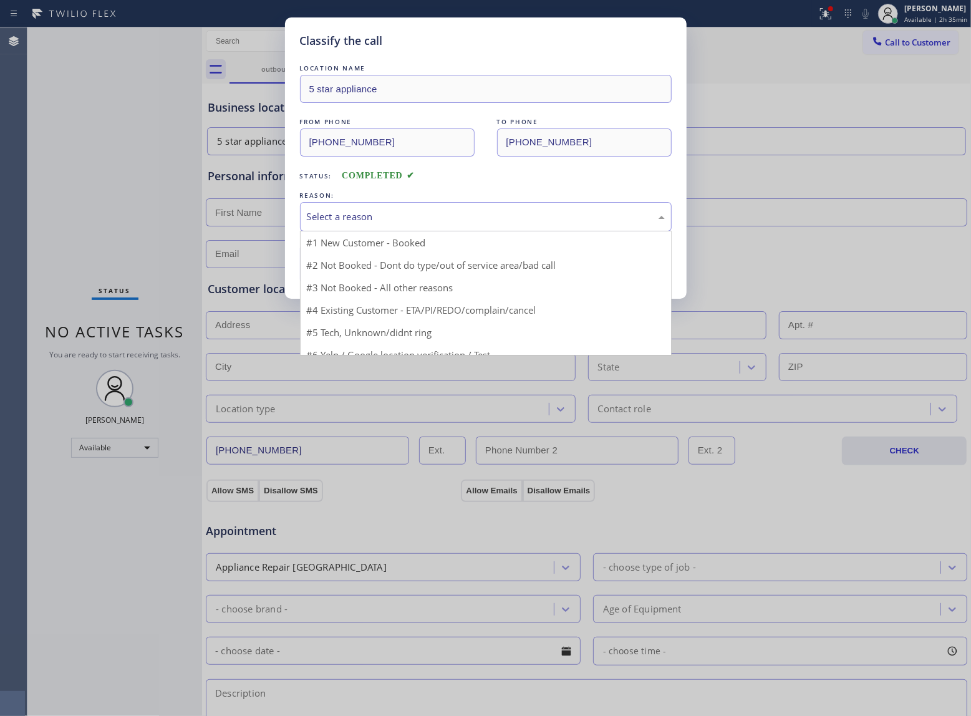
click at [386, 208] on div "Select a reason" at bounding box center [486, 216] width 372 height 29
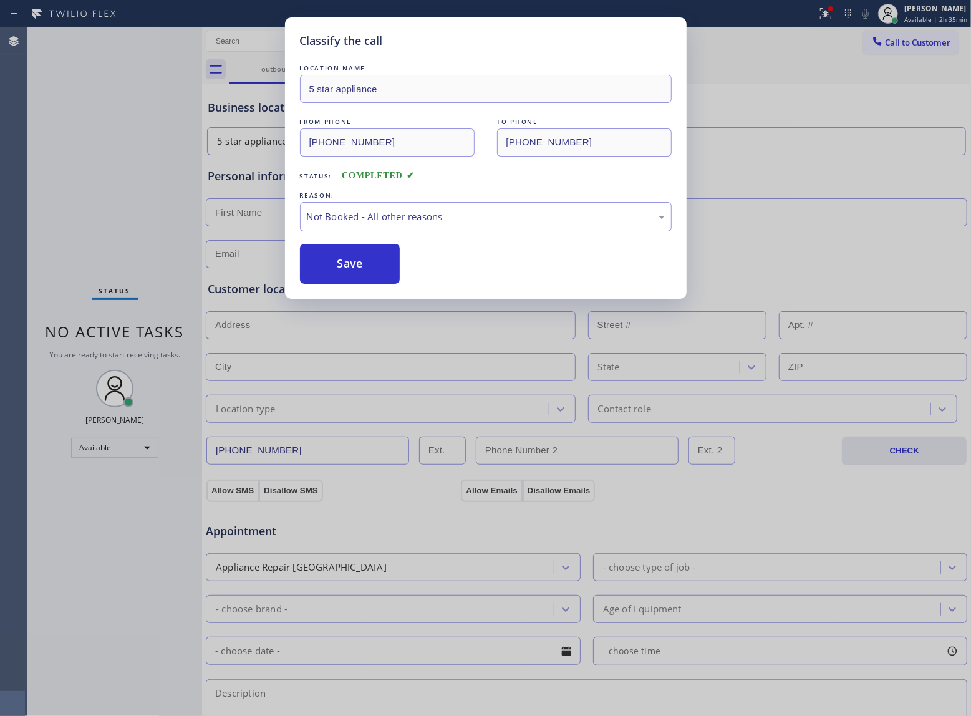
click at [374, 261] on button "Save" at bounding box center [350, 264] width 100 height 40
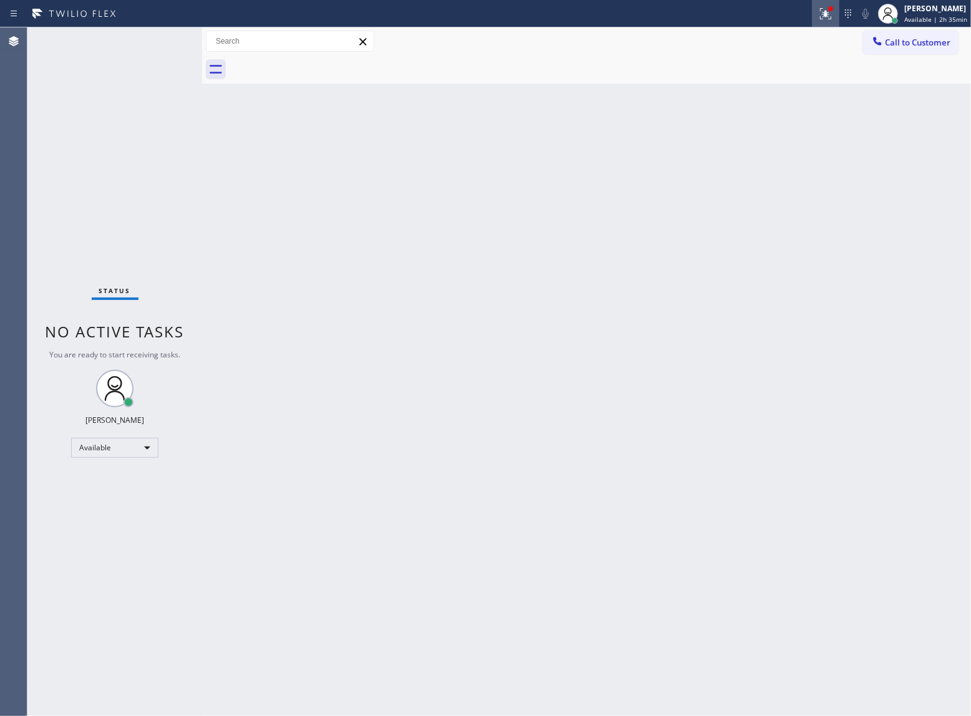
click at [818, 12] on icon at bounding box center [825, 13] width 15 height 15
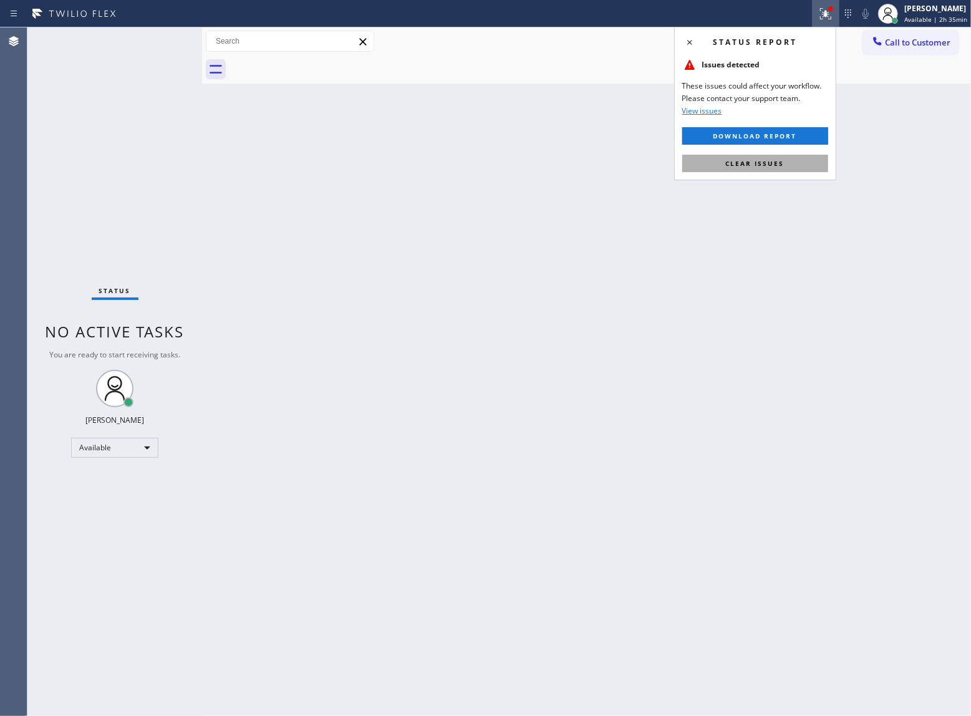
click at [747, 170] on button "Clear issues" at bounding box center [755, 163] width 146 height 17
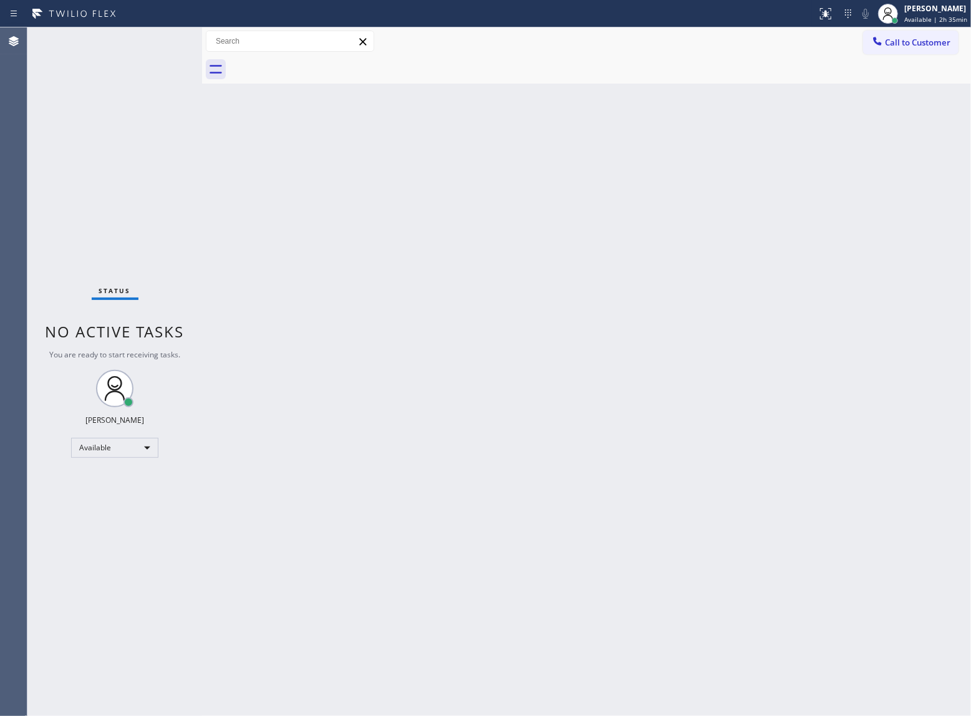
click at [929, 32] on button "Call to Customer" at bounding box center [910, 43] width 95 height 24
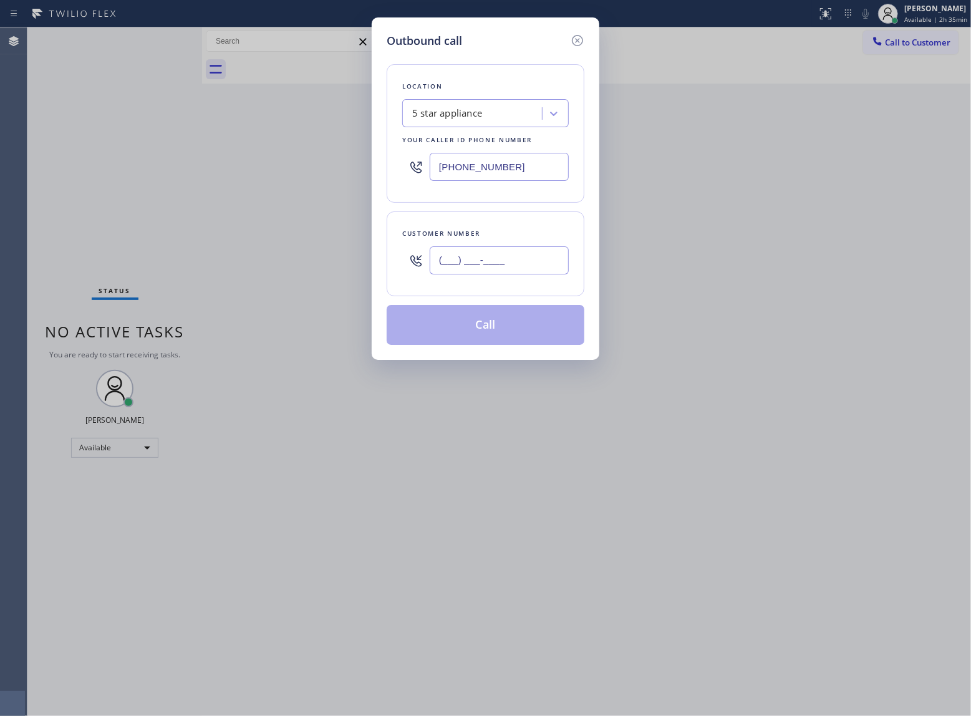
click at [515, 267] on input "(___) ___-____" at bounding box center [499, 260] width 139 height 28
paste input "363) 201-8087"
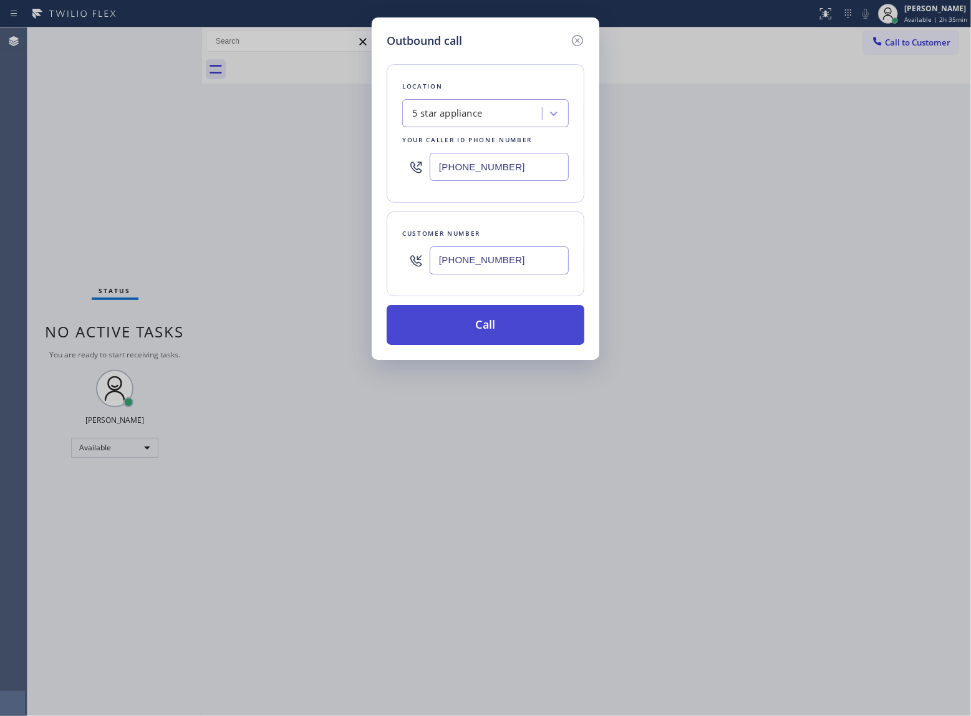
type input "[PHONE_NUMBER]"
click at [533, 340] on button "Call" at bounding box center [486, 325] width 198 height 40
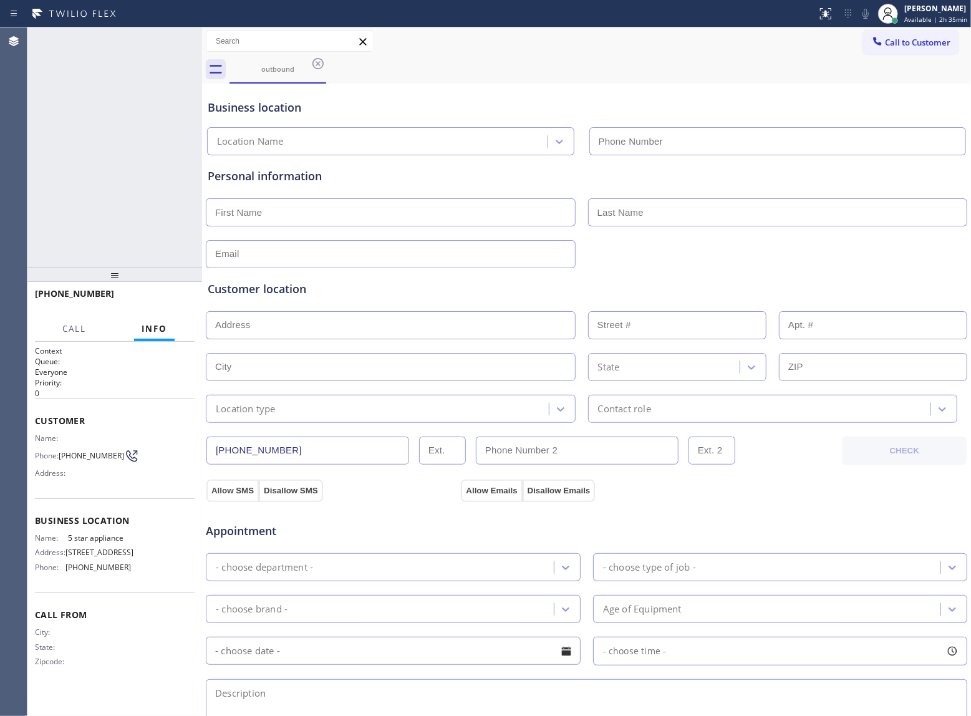
type input "(213) 687-2604"
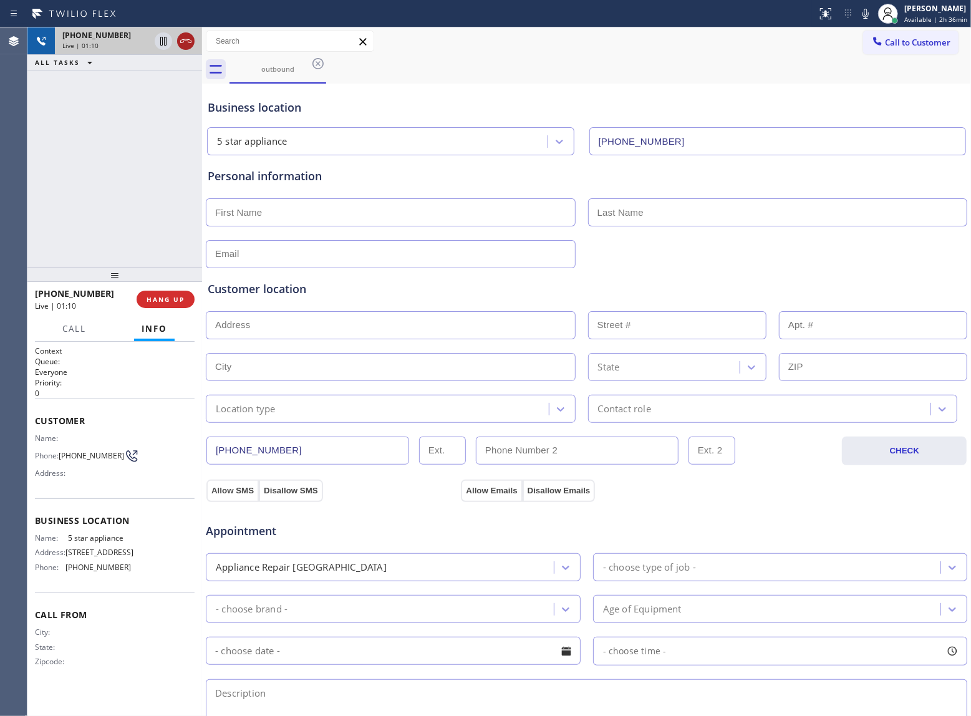
click at [190, 36] on icon at bounding box center [185, 41] width 15 height 15
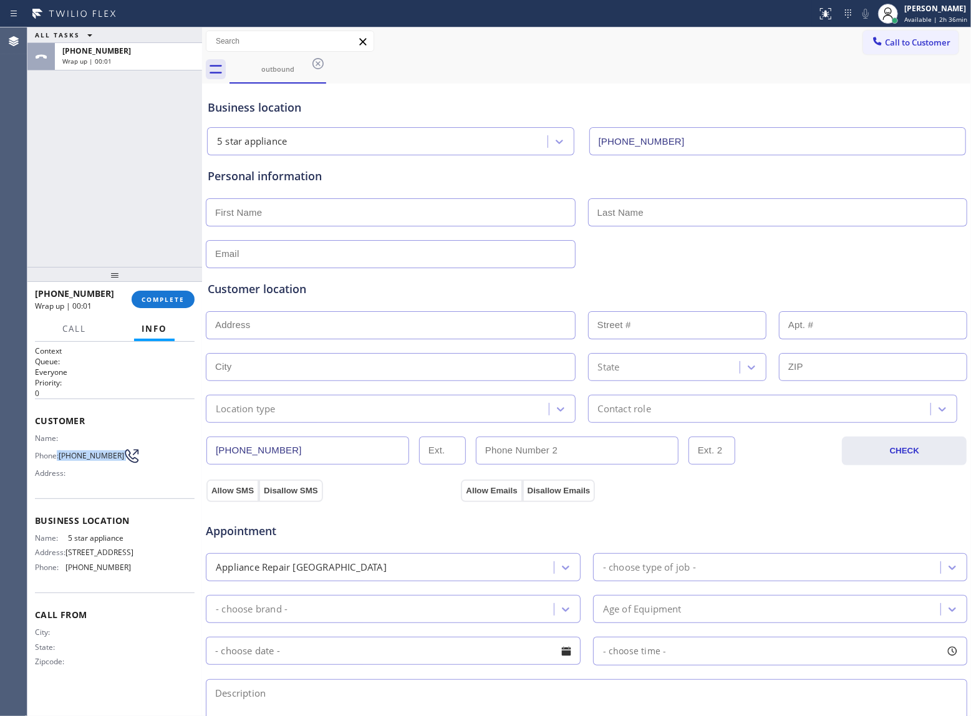
drag, startPoint x: 57, startPoint y: 455, endPoint x: 115, endPoint y: 460, distance: 58.2
click at [118, 458] on div "Phone: [PHONE_NUMBER]" at bounding box center [83, 456] width 96 height 15
drag, startPoint x: 113, startPoint y: 474, endPoint x: 78, endPoint y: 467, distance: 35.7
click at [106, 474] on div "Address:" at bounding box center [83, 472] width 96 height 9
drag, startPoint x: 62, startPoint y: 455, endPoint x: 113, endPoint y: 455, distance: 50.5
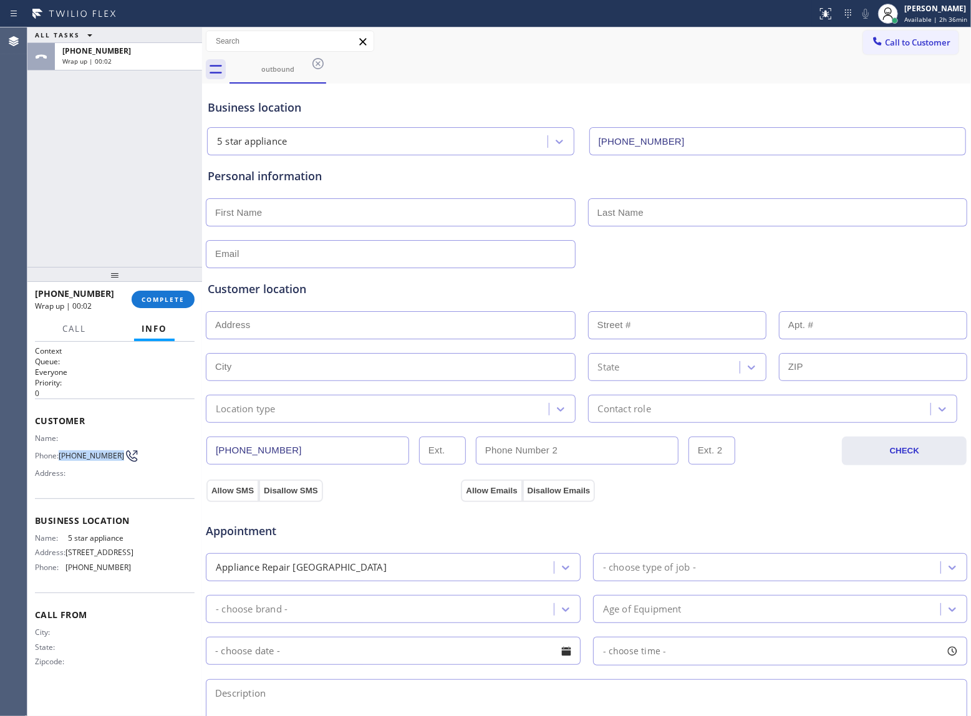
click at [113, 455] on span "[PHONE_NUMBER]" at bounding box center [91, 455] width 65 height 9
click at [170, 298] on span "COMPLETE" at bounding box center [163, 299] width 43 height 9
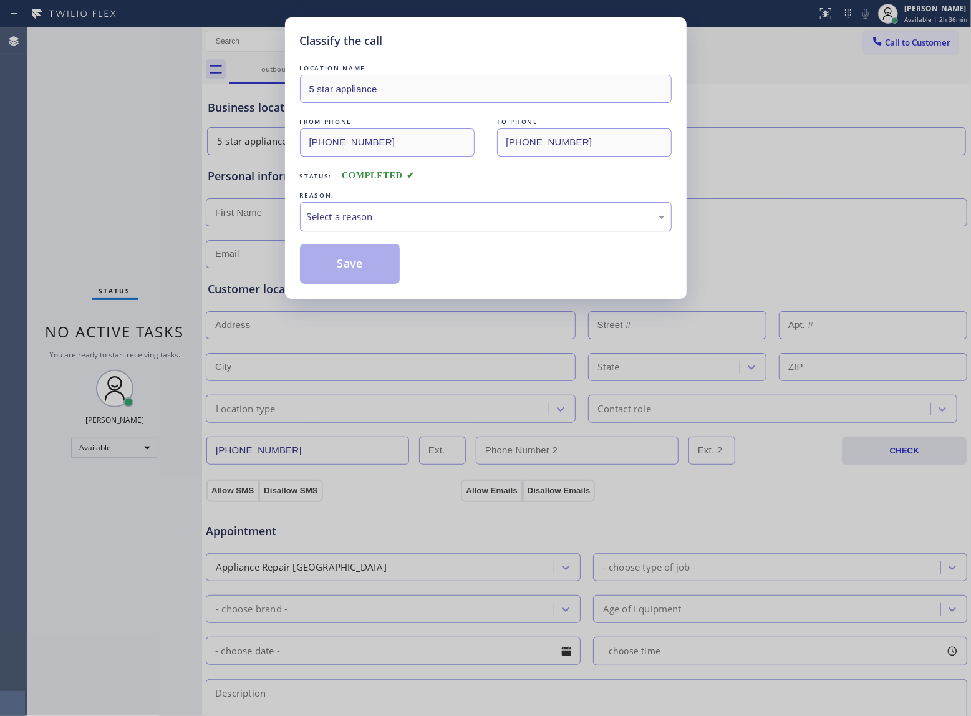
click at [430, 224] on div "Select a reason" at bounding box center [486, 217] width 358 height 14
click at [372, 263] on button "Save" at bounding box center [350, 264] width 100 height 40
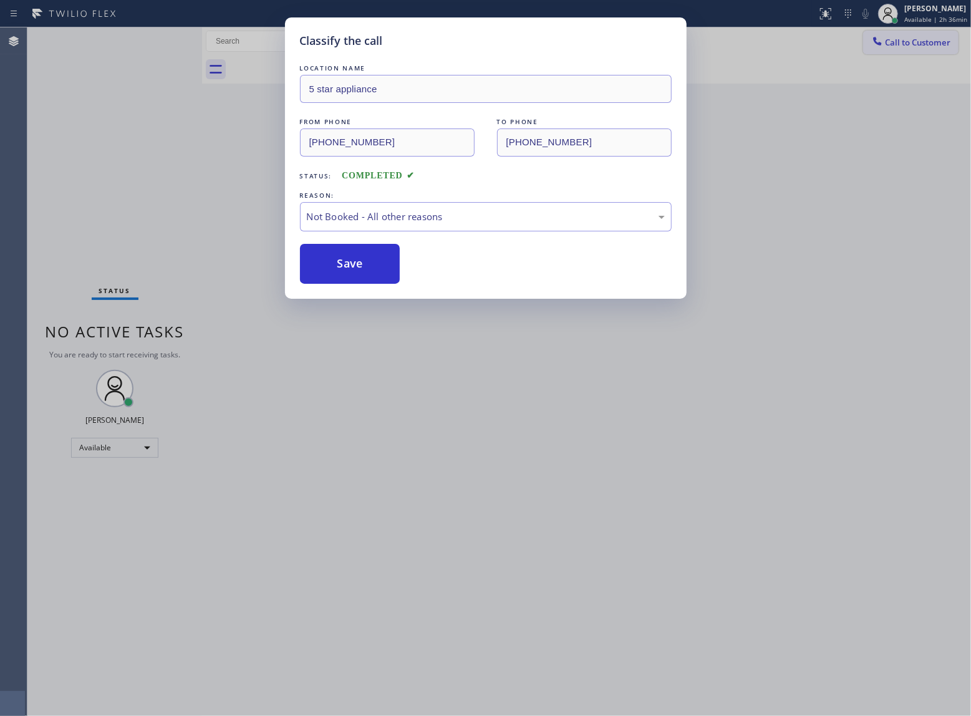
click at [927, 44] on span "Call to Customer" at bounding box center [917, 42] width 65 height 11
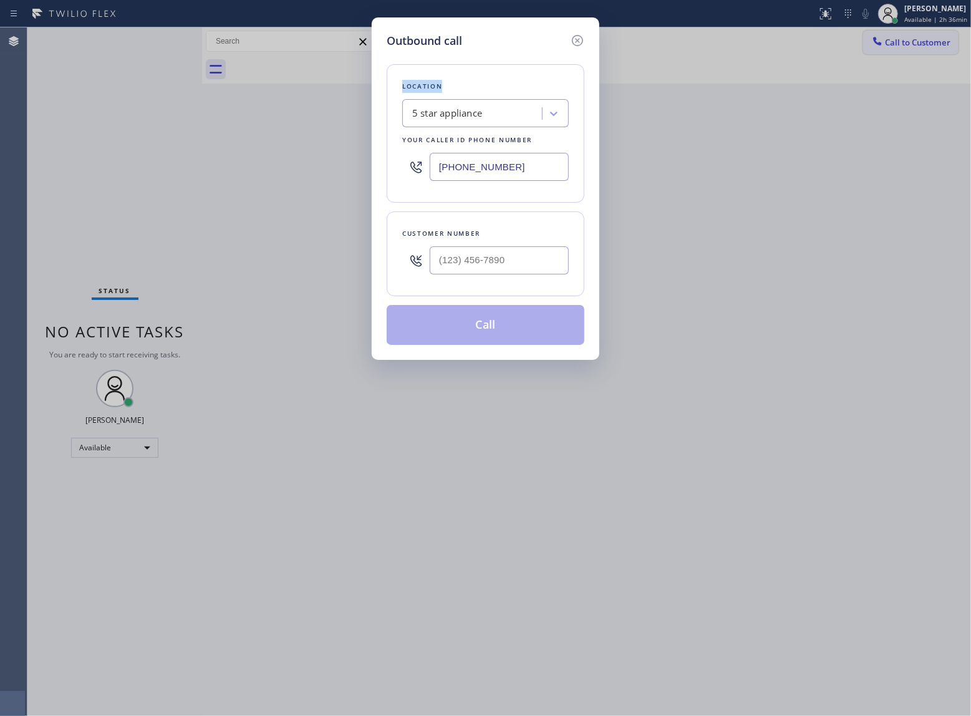
click at [927, 44] on div "Outbound call Location 5 star appliance Your caller id phone number (213) 687-2…" at bounding box center [485, 358] width 971 height 716
click at [460, 269] on input "(___) ___-____" at bounding box center [499, 260] width 139 height 28
paste input "363) 201-8087"
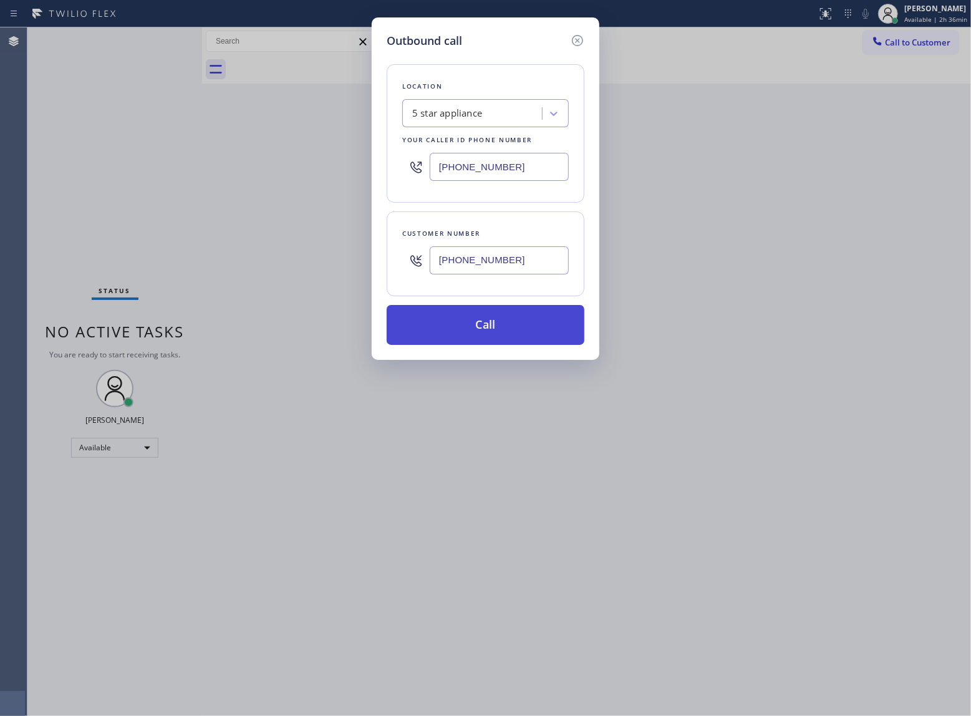
type input "[PHONE_NUMBER]"
click at [512, 323] on button "Call" at bounding box center [486, 325] width 198 height 40
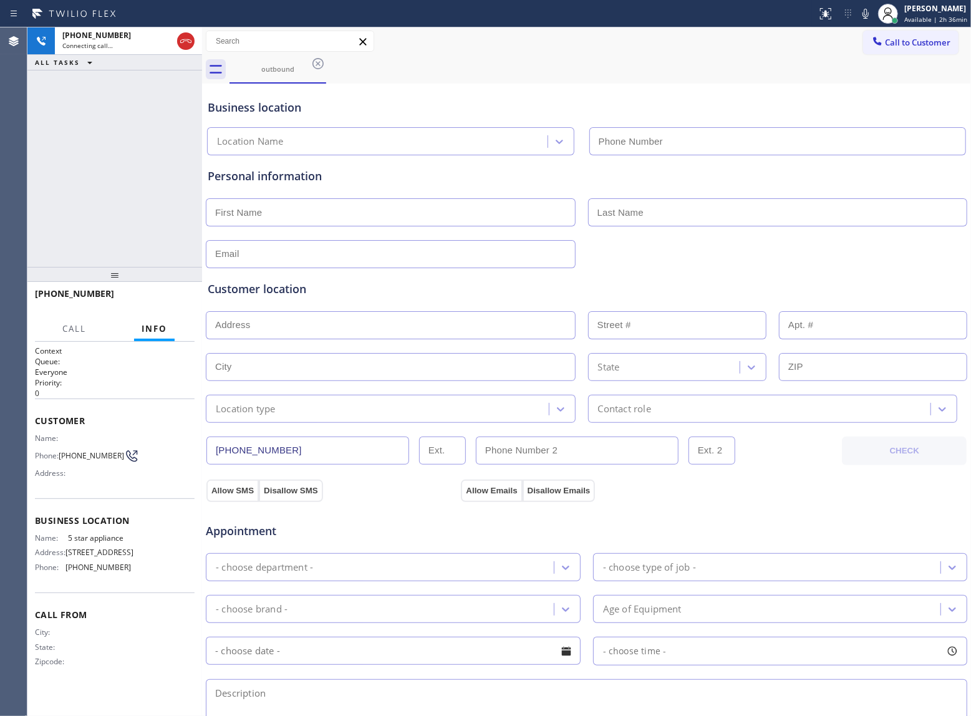
type input "(213) 687-2604"
click at [180, 294] on button "HANG UP" at bounding box center [166, 299] width 58 height 17
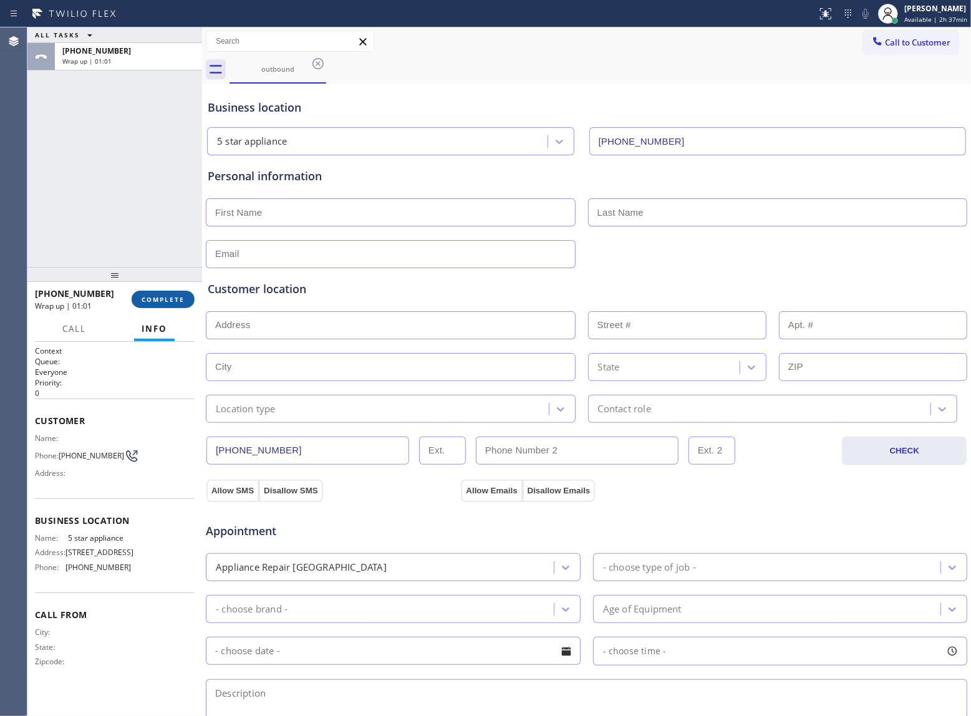
click at [180, 294] on button "COMPLETE" at bounding box center [163, 299] width 63 height 17
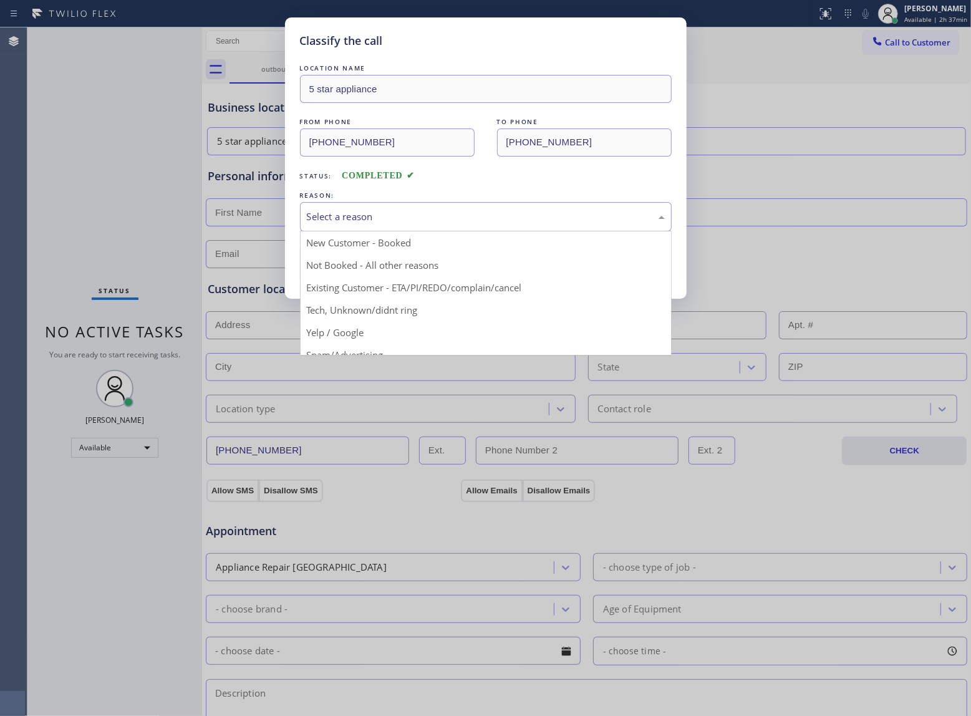
click at [371, 213] on div "Select a reason" at bounding box center [486, 217] width 358 height 14
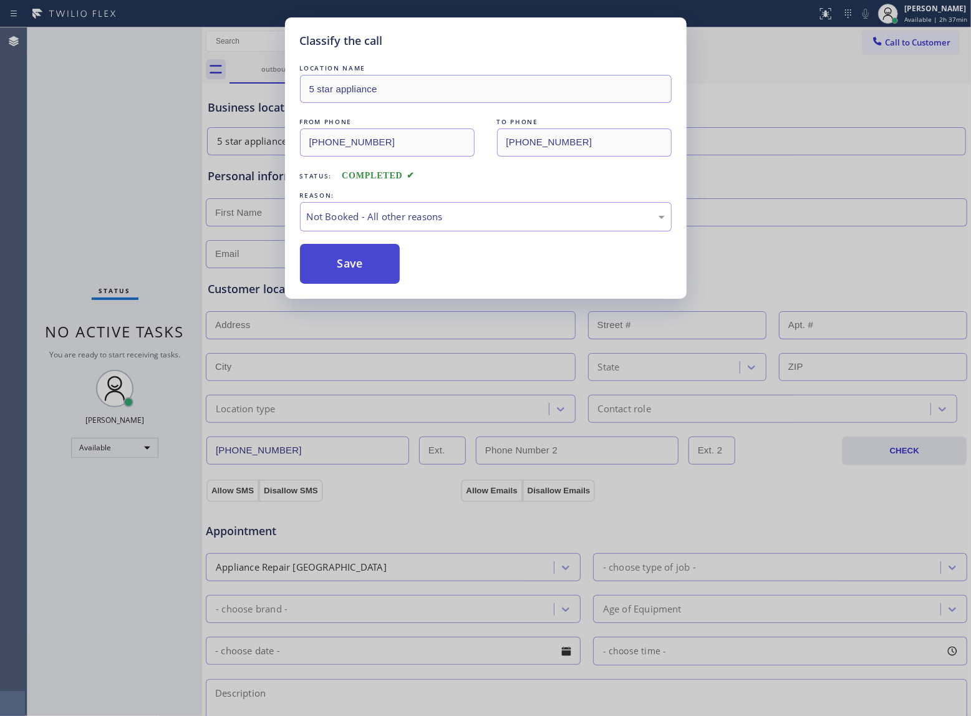
click at [363, 269] on button "Save" at bounding box center [350, 264] width 100 height 40
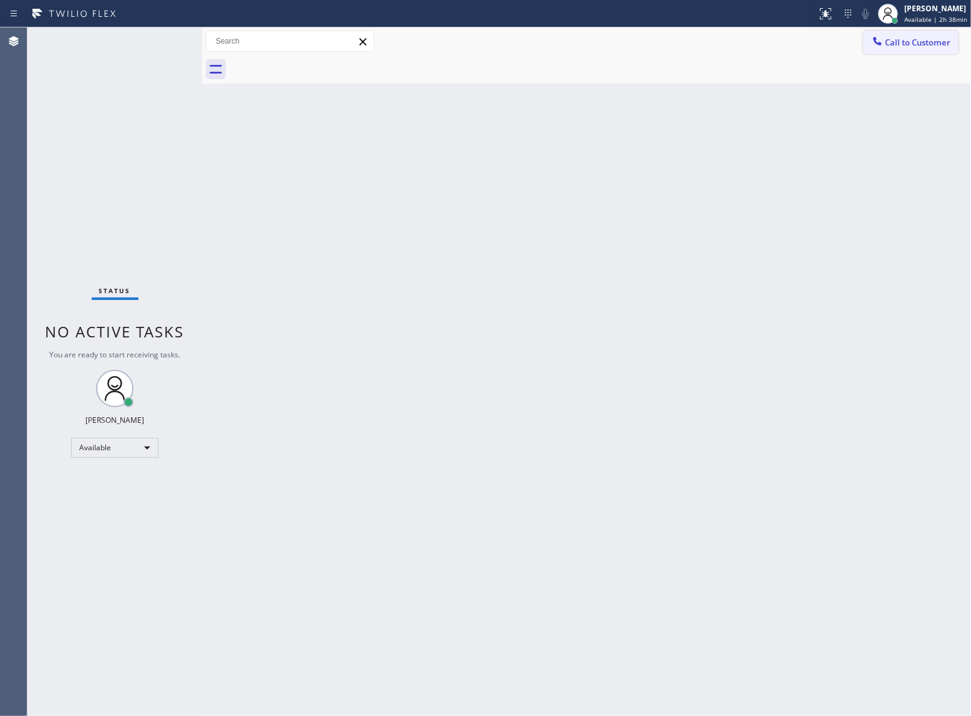
click at [900, 40] on span "Call to Customer" at bounding box center [917, 42] width 65 height 11
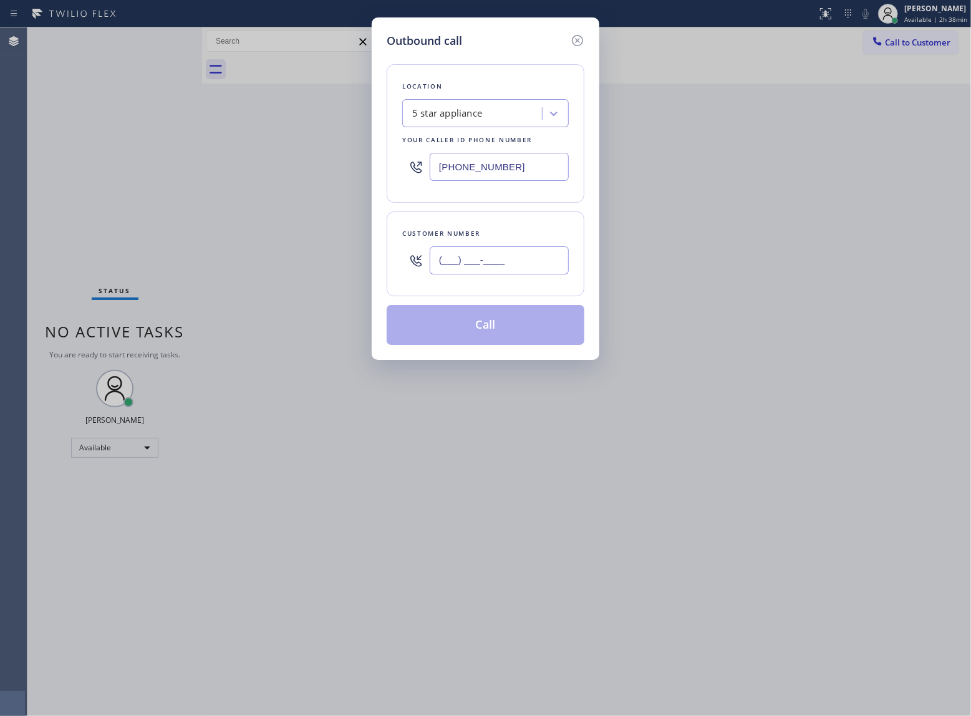
click at [515, 273] on input "(___) ___-____" at bounding box center [499, 260] width 139 height 28
paste input "363) 201-8087"
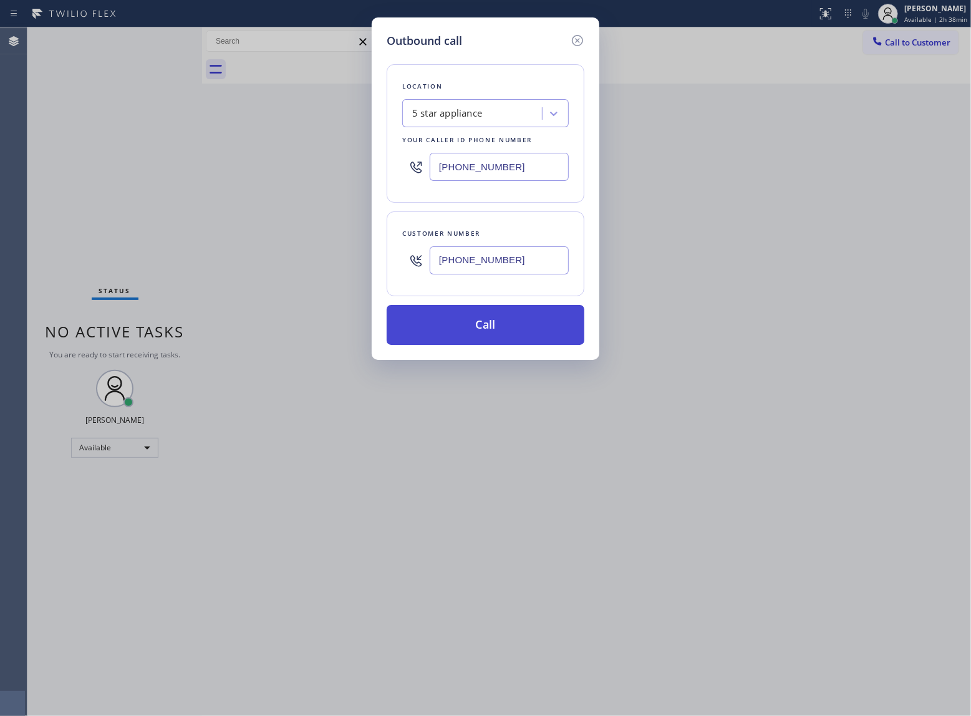
type input "[PHONE_NUMBER]"
click at [490, 332] on button "Call" at bounding box center [486, 325] width 198 height 40
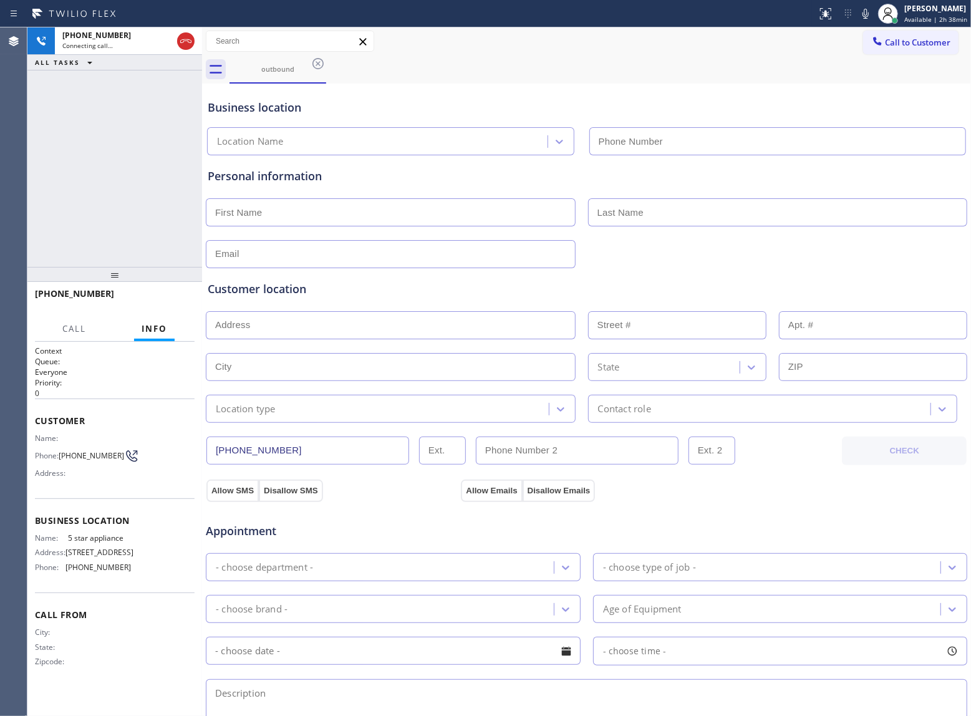
click at [80, 208] on div "[PHONE_NUMBER] Connecting call… ALL TASKS ALL TASKS ACTIVE TASKS TASKS IN WRAP …" at bounding box center [114, 147] width 175 height 240
type input "(213) 687-2604"
click at [160, 297] on span "HANG UP" at bounding box center [166, 299] width 38 height 9
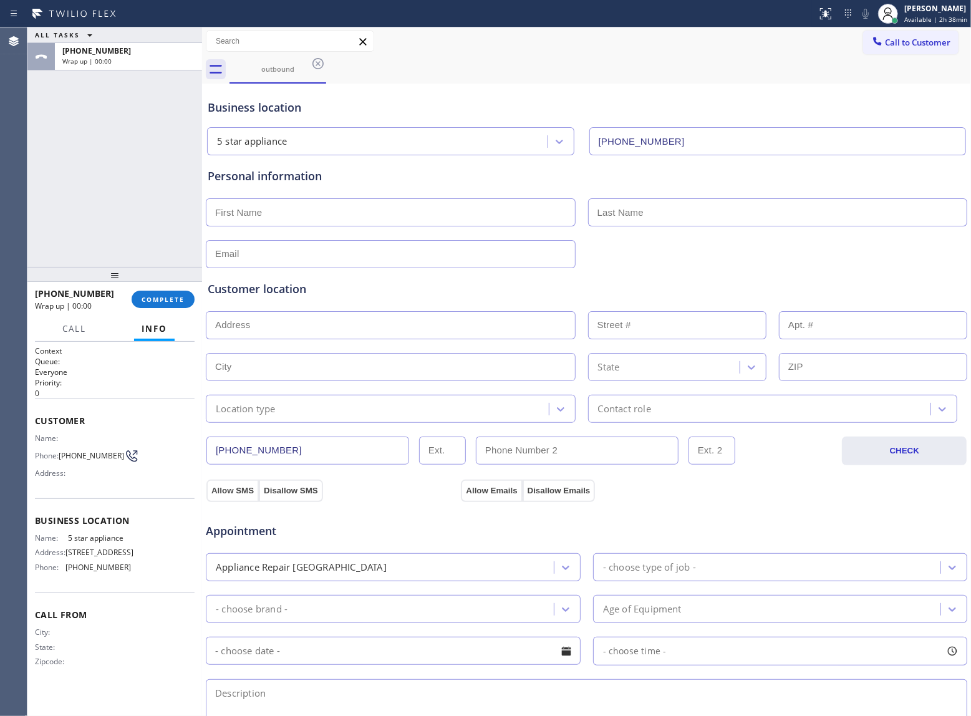
drag, startPoint x: 881, startPoint y: 42, endPoint x: 767, endPoint y: 117, distance: 136.0
click at [885, 43] on span "Call to Customer" at bounding box center [917, 42] width 65 height 11
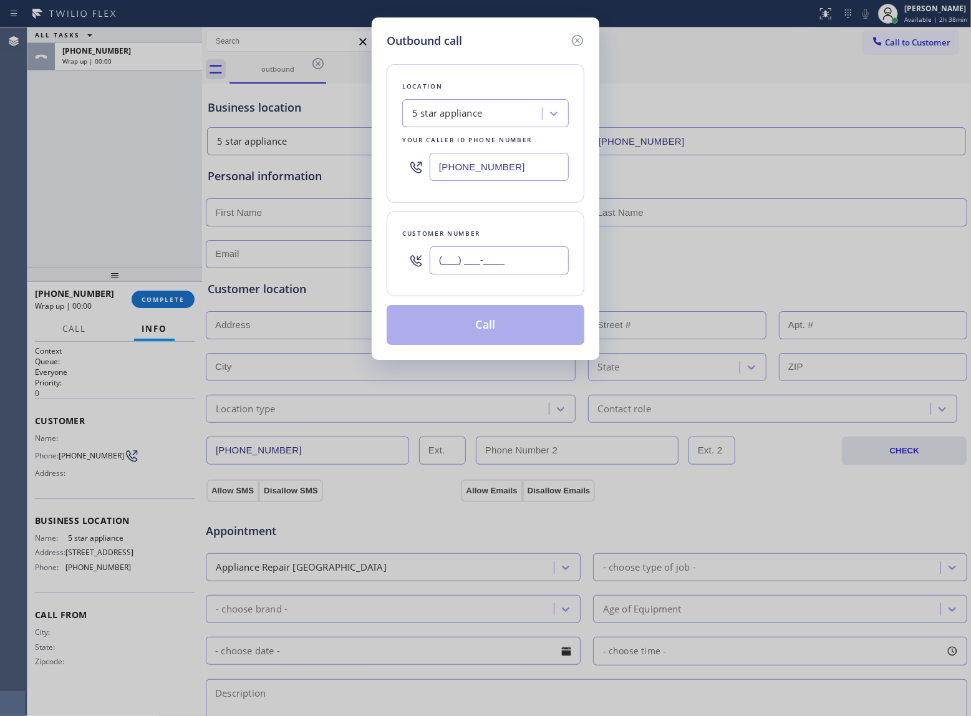
click at [507, 270] on input "(___) ___-____" at bounding box center [499, 260] width 139 height 28
paste input "469) 551-0306"
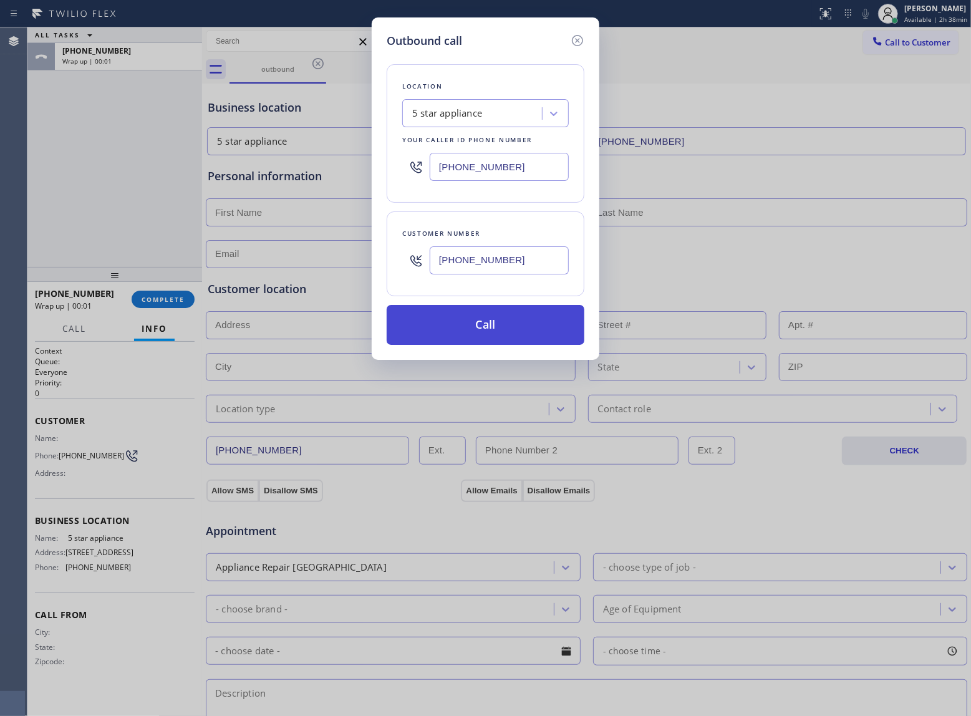
type input "(469) 551-0306"
click at [508, 332] on button "Call" at bounding box center [486, 325] width 198 height 40
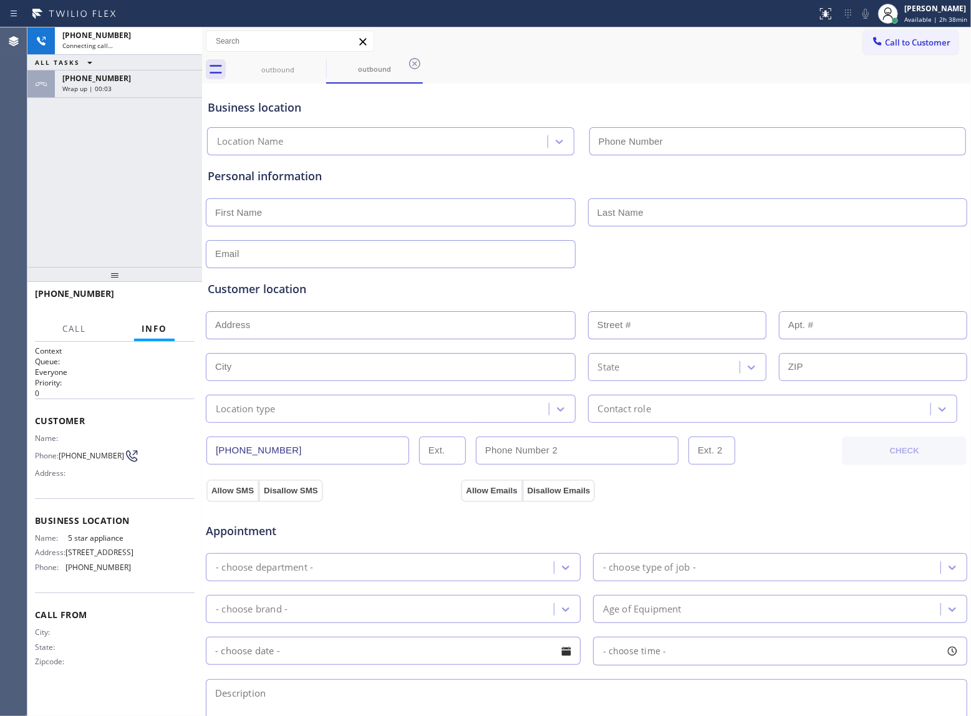
type input "(213) 687-2604"
click at [94, 216] on div "+14695510306 Connecting call… ALL TASKS ALL TASKS ACTIVE TASKS TASKS IN WRAP UP…" at bounding box center [114, 147] width 175 height 240
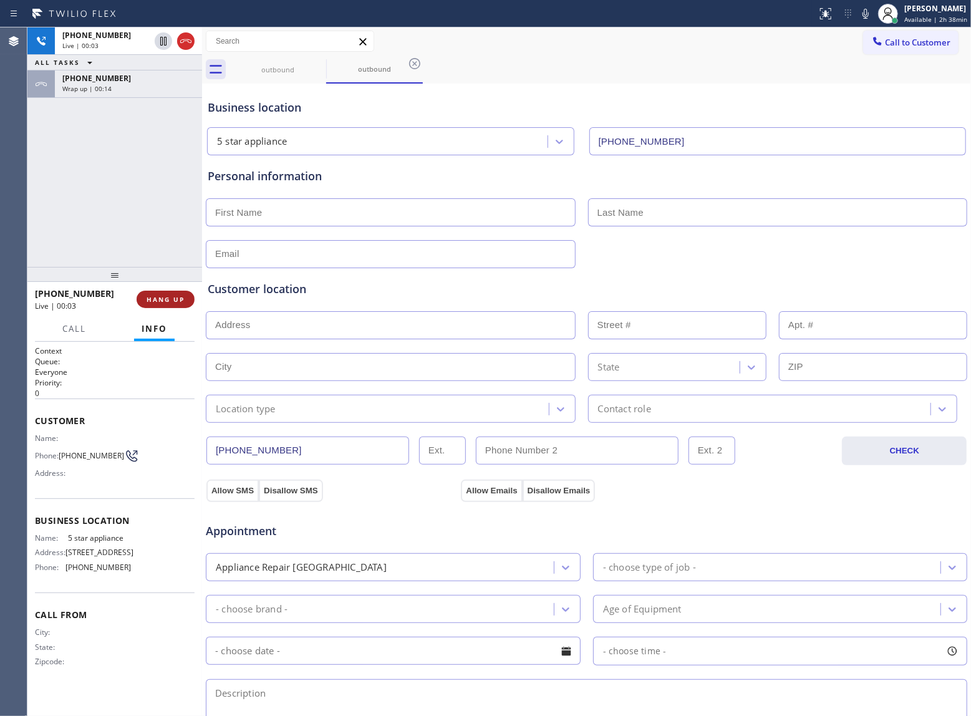
click at [153, 293] on button "HANG UP" at bounding box center [166, 299] width 58 height 17
click at [155, 298] on span "HANG UP" at bounding box center [166, 299] width 38 height 9
click at [153, 298] on span "HANG UP" at bounding box center [166, 299] width 38 height 9
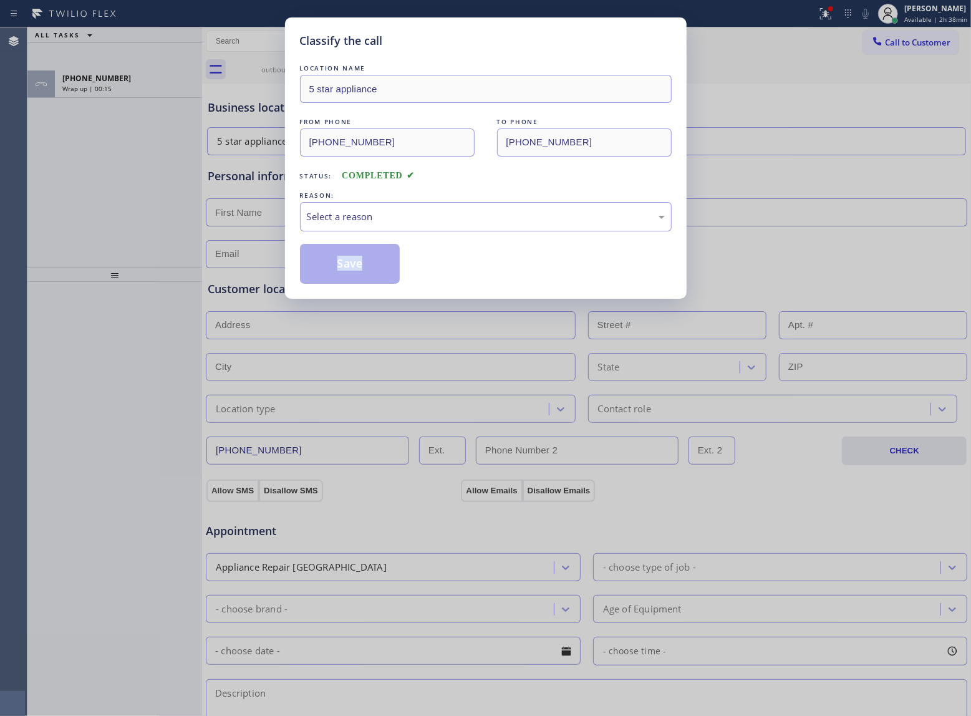
click at [153, 298] on div "Classify the call LOCATION NAME 5 star appliance FROM PHONE (213) 687-2604 TO P…" at bounding box center [485, 358] width 971 height 716
drag, startPoint x: 366, startPoint y: 207, endPoint x: 363, endPoint y: 230, distance: 22.6
click at [367, 207] on div "Select a reason" at bounding box center [486, 216] width 372 height 29
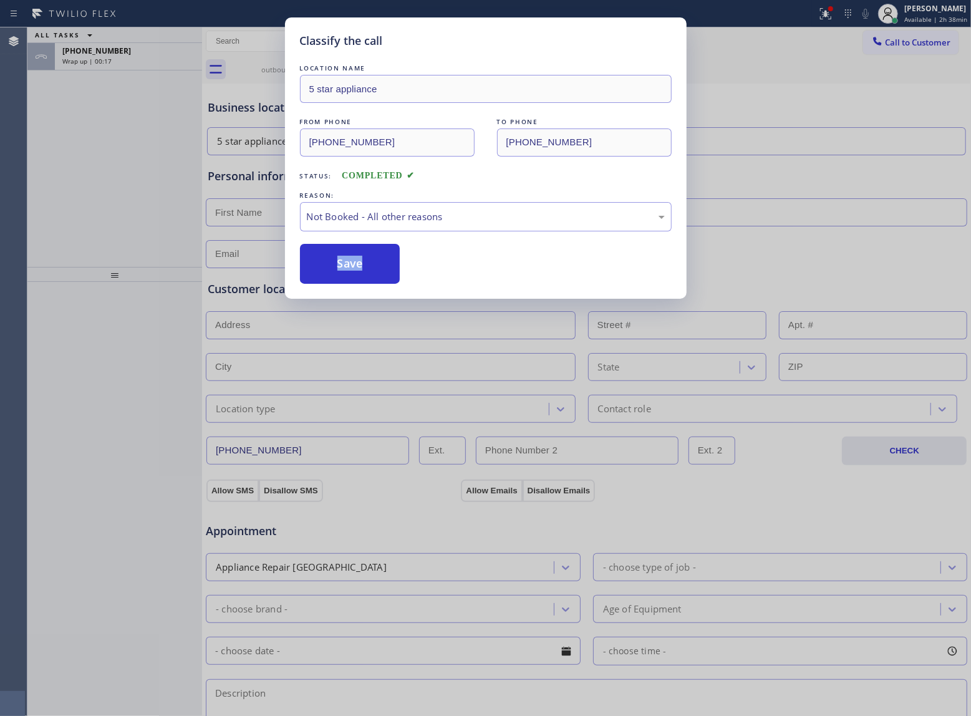
drag, startPoint x: 329, startPoint y: 265, endPoint x: 155, endPoint y: 190, distance: 190.0
click at [330, 265] on button "Save" at bounding box center [350, 264] width 100 height 40
click at [116, 60] on div "Classify the call LOCATION NAME 5 star appliance FROM PHONE (213) 687-2604 TO P…" at bounding box center [485, 358] width 971 height 716
click at [116, 60] on div "Wrap up | 00:18" at bounding box center [128, 61] width 132 height 9
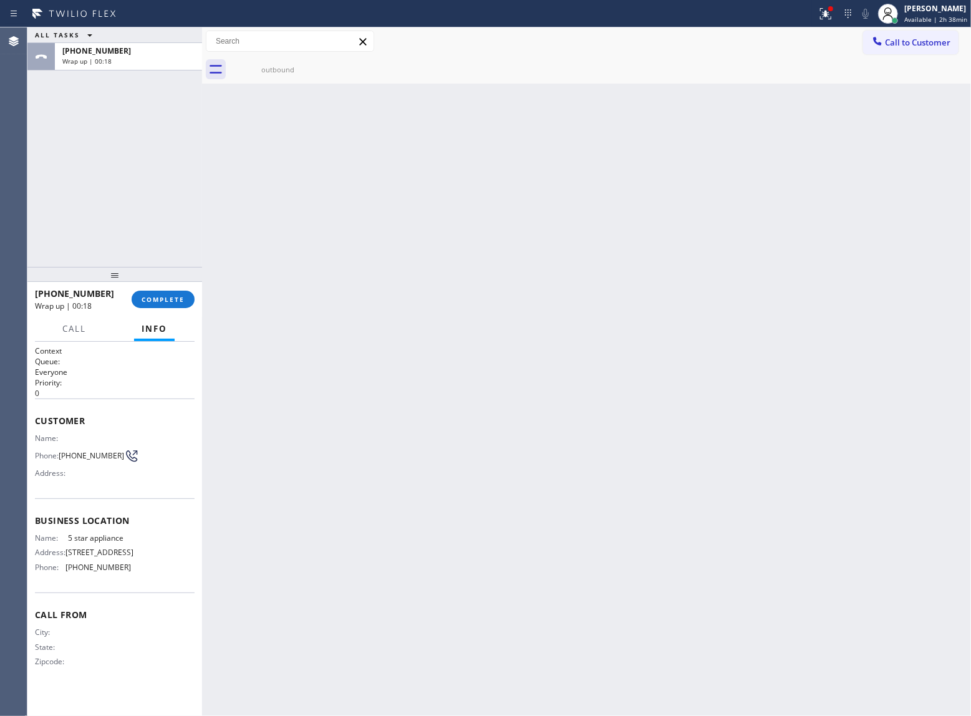
click at [116, 60] on div "Wrap up | 00:18" at bounding box center [128, 61] width 132 height 9
click at [178, 302] on span "COMPLETE" at bounding box center [163, 299] width 43 height 9
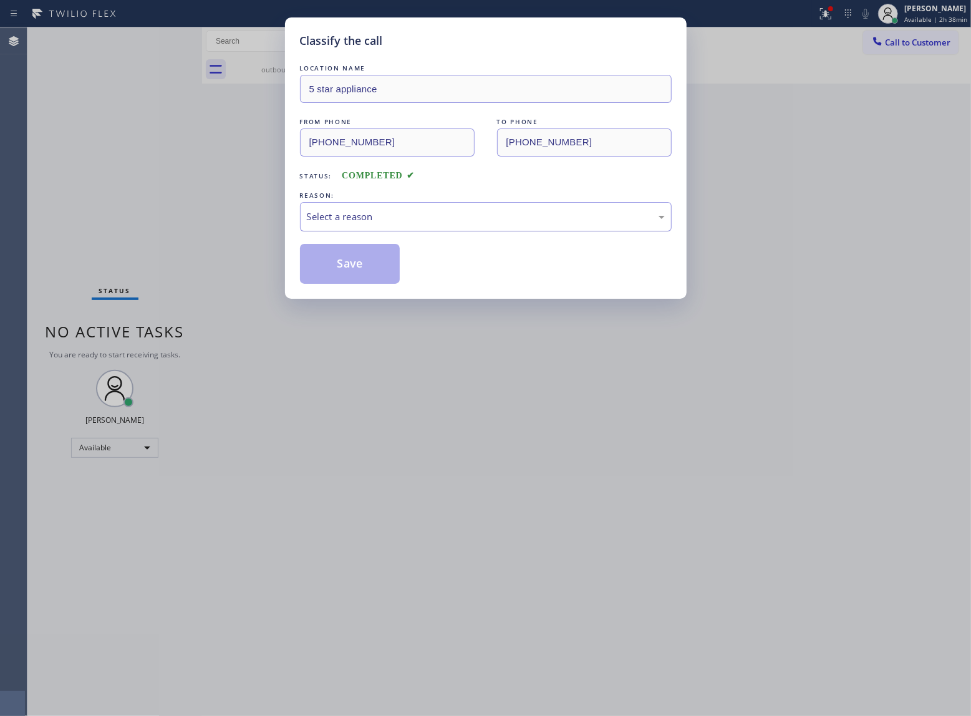
click at [399, 217] on div "Select a reason" at bounding box center [486, 217] width 358 height 14
click at [368, 271] on button "Save" at bounding box center [350, 264] width 100 height 40
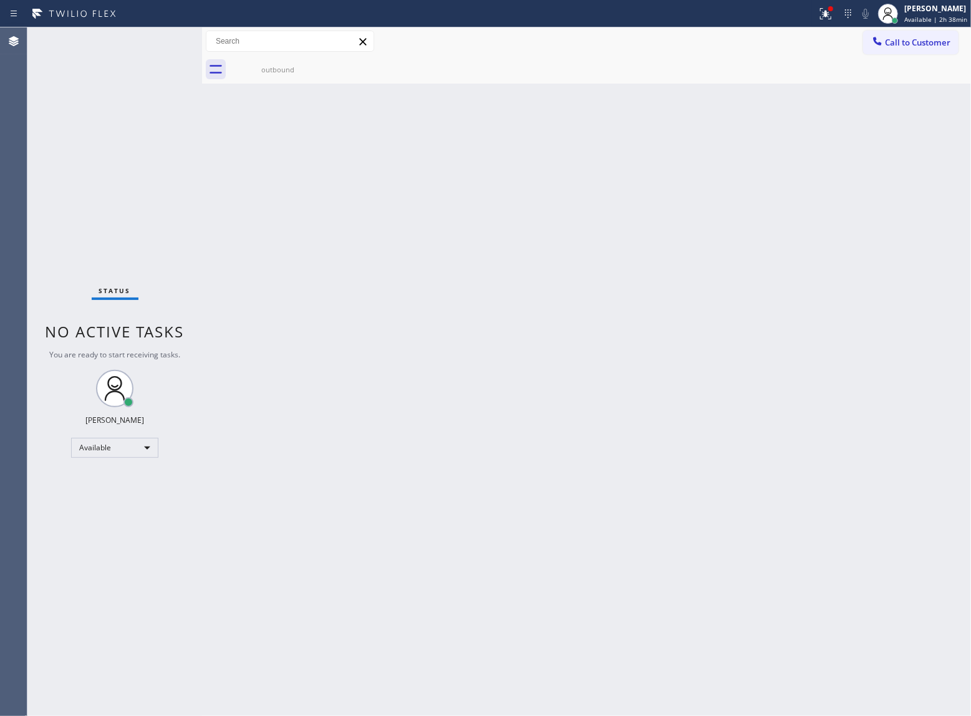
drag, startPoint x: 256, startPoint y: 70, endPoint x: 311, endPoint y: 63, distance: 55.4
click at [273, 65] on div "outbound" at bounding box center [278, 69] width 94 height 9
click at [311, 62] on div at bounding box center [601, 70] width 742 height 28
click at [900, 51] on button "Call to Customer" at bounding box center [910, 43] width 95 height 24
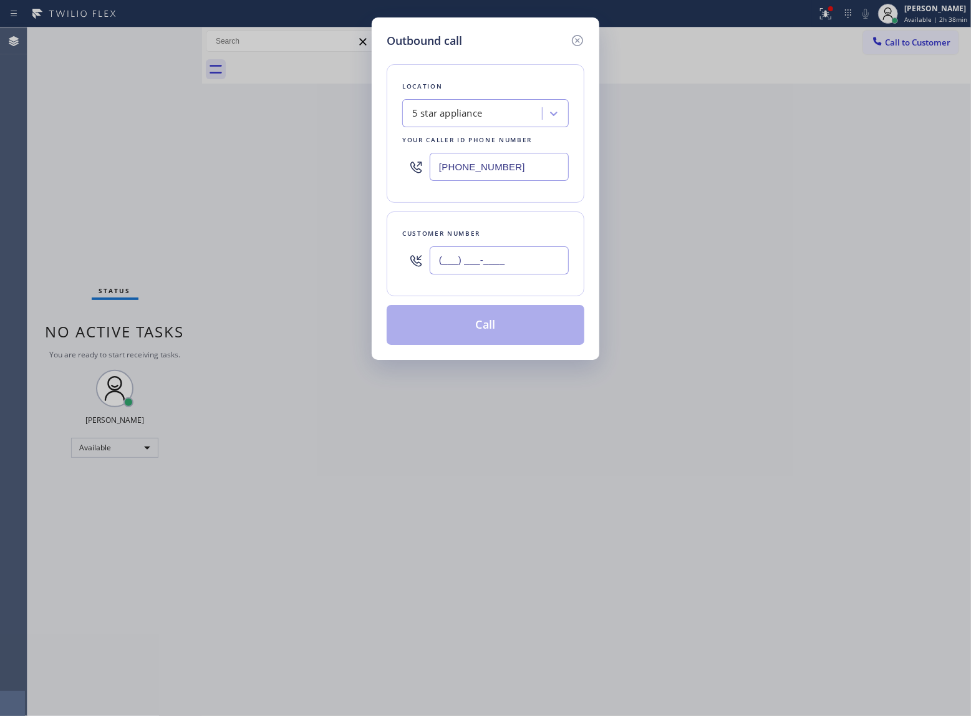
click at [490, 268] on input "(___) ___-____" at bounding box center [499, 260] width 139 height 28
paste input "469) 551-0306"
type input "(469) 551-0306"
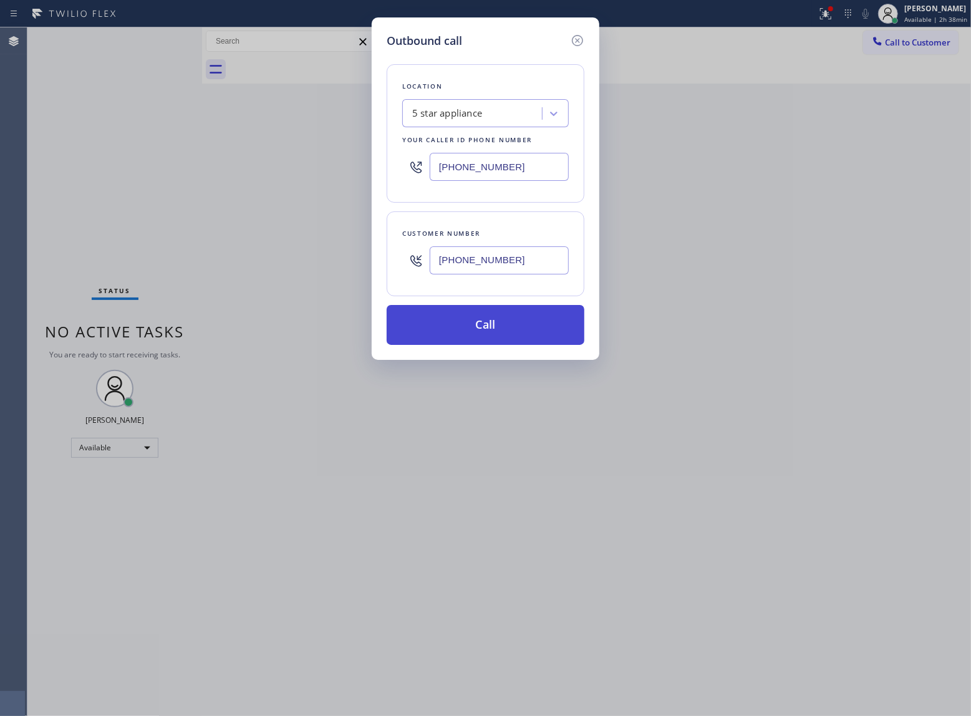
click at [512, 334] on button "Call" at bounding box center [486, 325] width 198 height 40
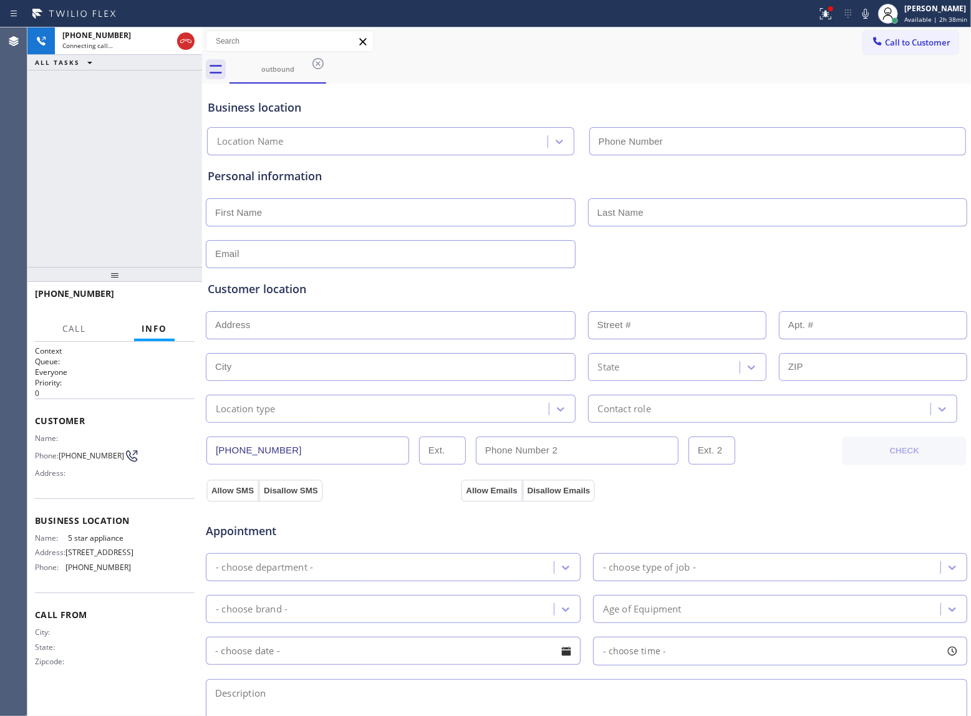
type input "(213) 687-2604"
click at [172, 298] on span "HANG UP" at bounding box center [166, 299] width 38 height 9
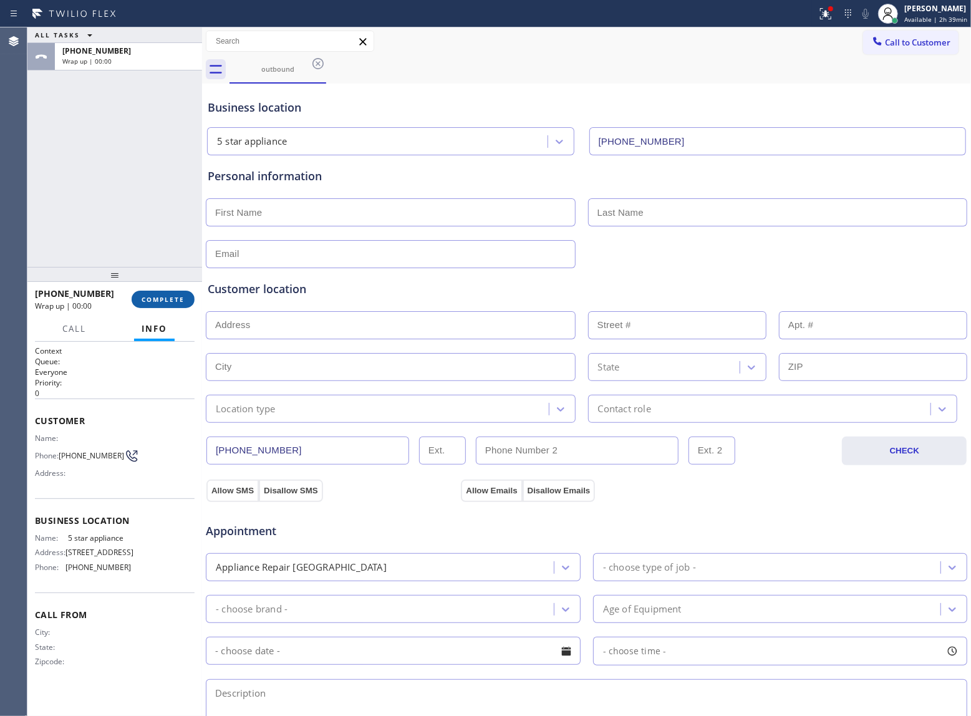
click at [190, 294] on button "COMPLETE" at bounding box center [163, 299] width 63 height 17
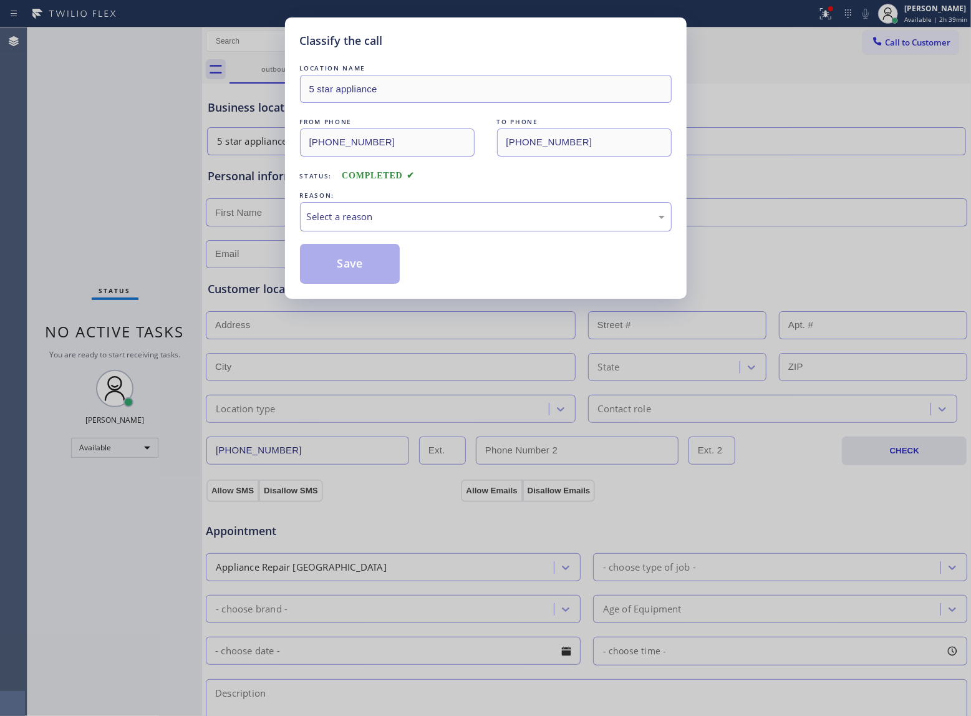
click at [393, 228] on div "Select a reason" at bounding box center [486, 216] width 372 height 29
click at [357, 268] on button "Save" at bounding box center [350, 264] width 100 height 40
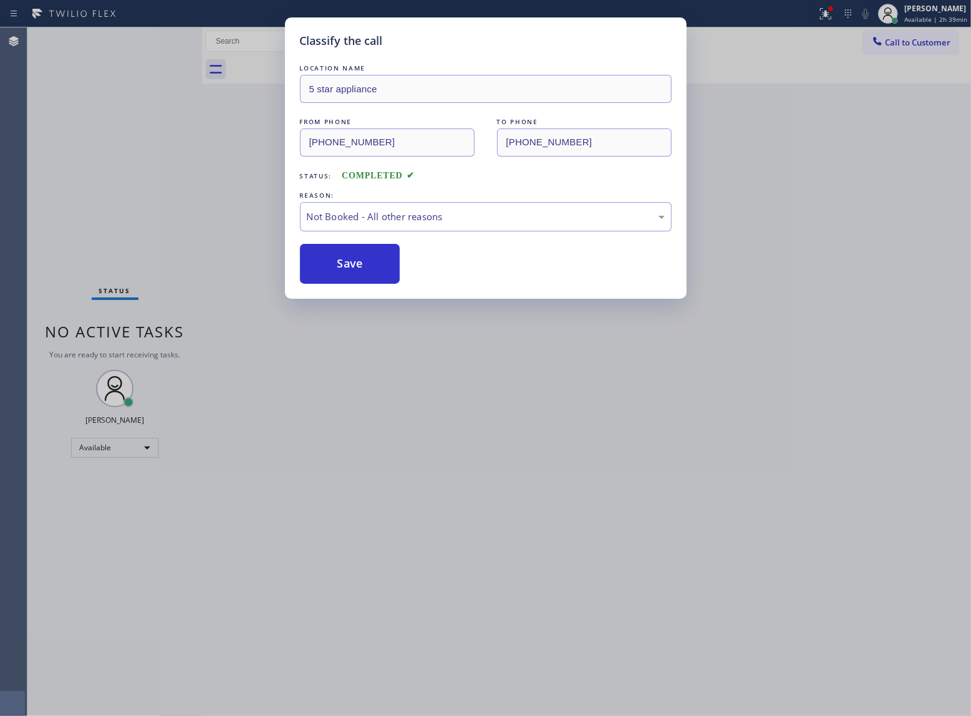
click at [357, 268] on button "Save" at bounding box center [350, 264] width 100 height 40
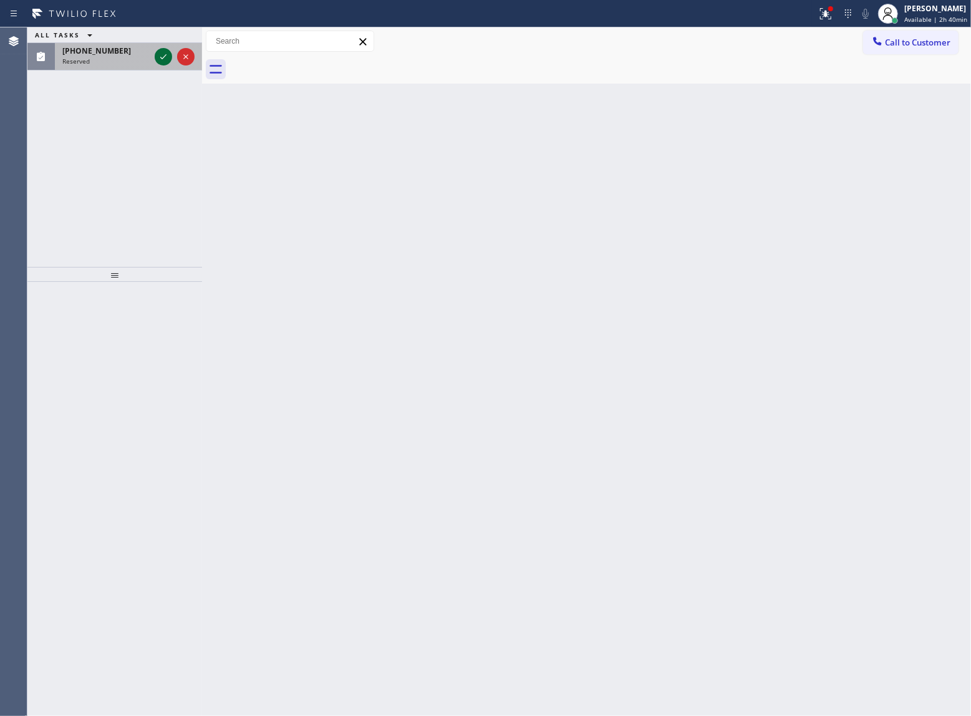
click at [157, 49] on div at bounding box center [174, 56] width 45 height 27
click at [161, 52] on icon at bounding box center [163, 56] width 15 height 15
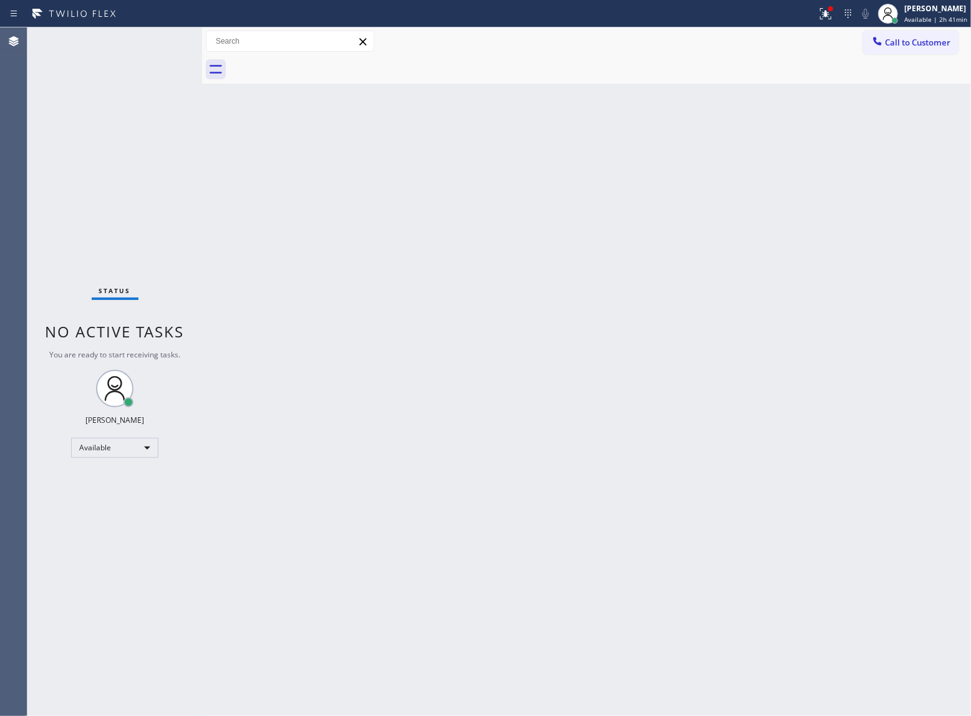
drag, startPoint x: 585, startPoint y: 232, endPoint x: 573, endPoint y: 215, distance: 21.5
click at [588, 230] on div "Back to Dashboard Change Sender ID Customers Technicians Select a contact Outbo…" at bounding box center [586, 371] width 769 height 689
click at [929, 40] on span "Call to Customer" at bounding box center [917, 42] width 65 height 11
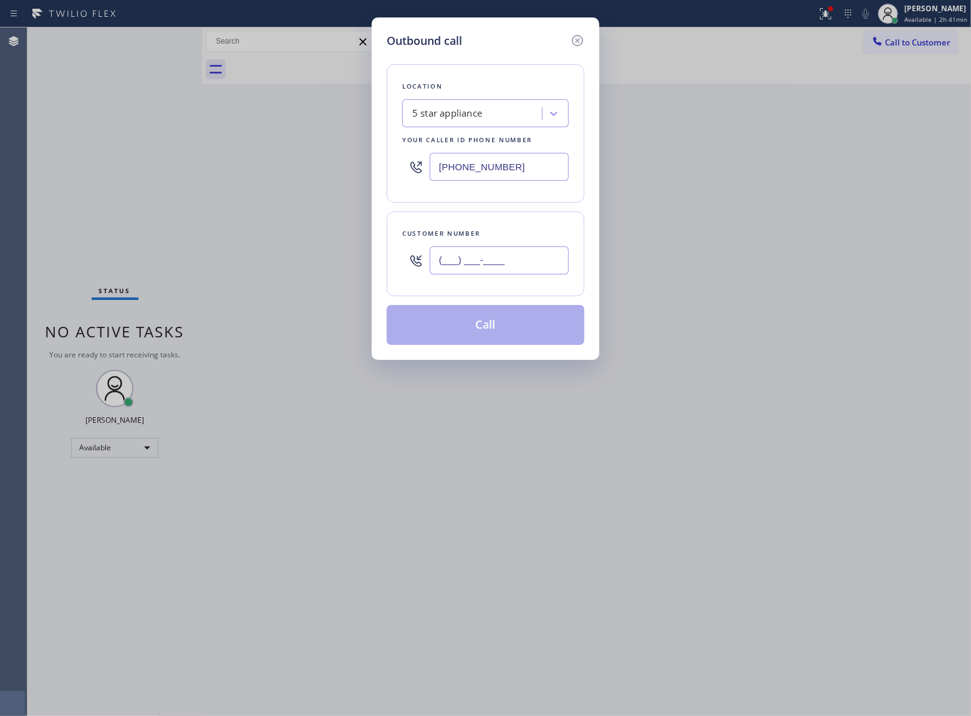
click at [498, 256] on input "(___) ___-____" at bounding box center [499, 260] width 139 height 28
paste input "363) 201-8087"
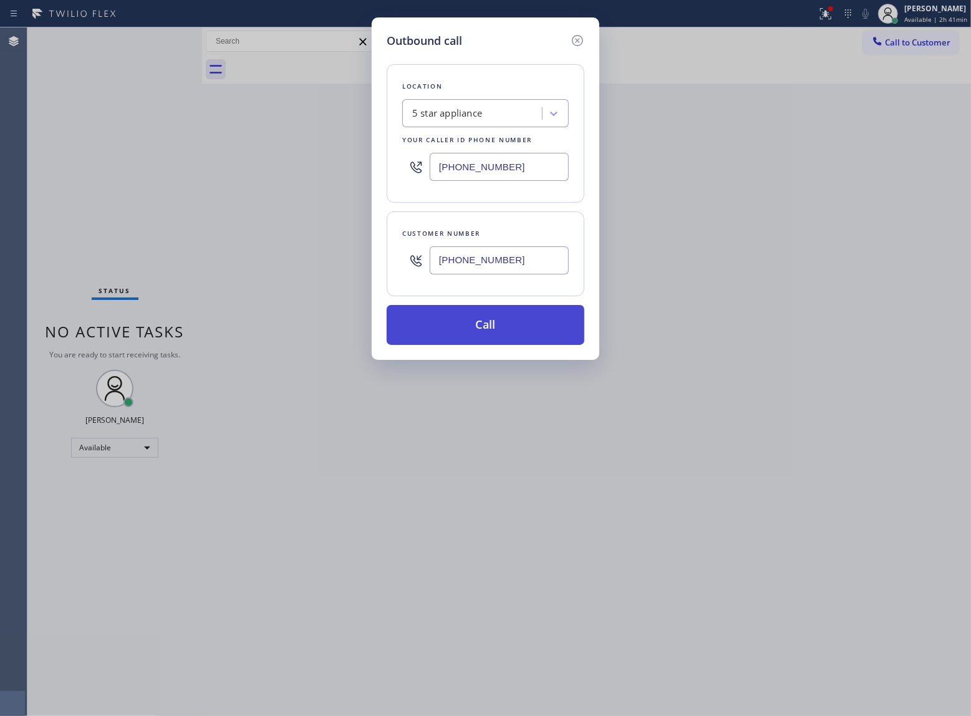
type input "[PHONE_NUMBER]"
click at [517, 337] on button "Call" at bounding box center [486, 325] width 198 height 40
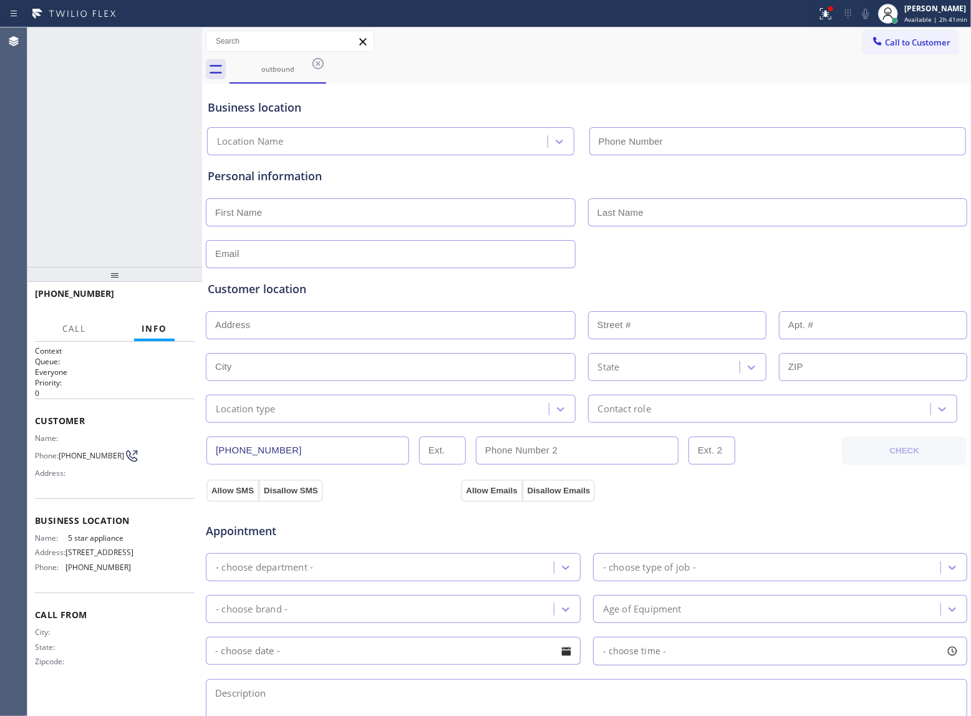
type input "(213) 687-2604"
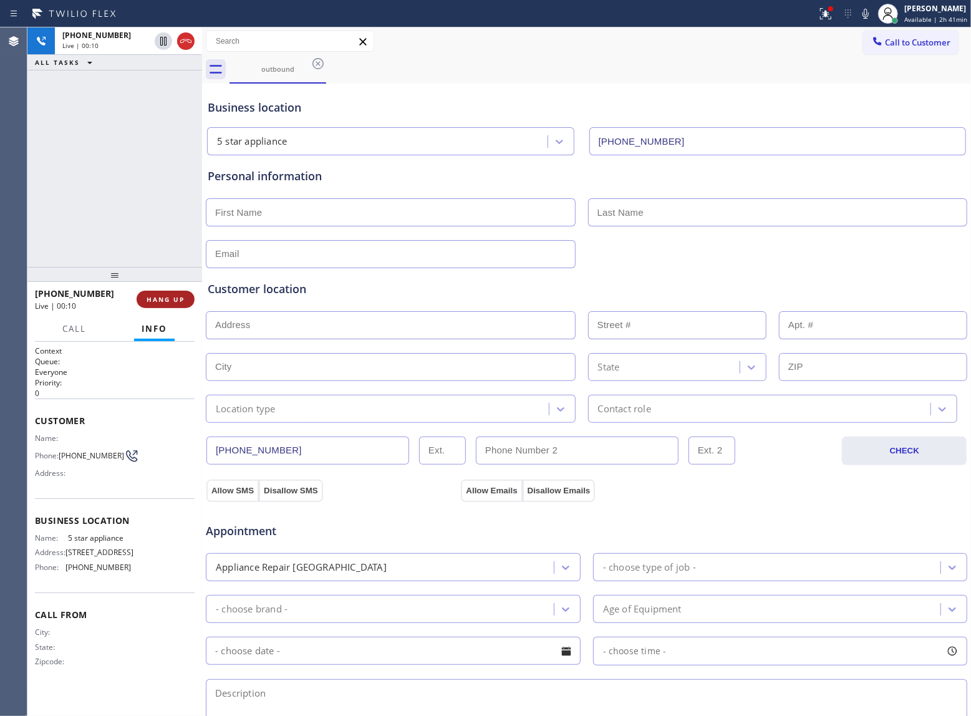
click at [167, 299] on span "HANG UP" at bounding box center [166, 299] width 38 height 9
click at [167, 299] on span "COMPLETE" at bounding box center [163, 299] width 43 height 9
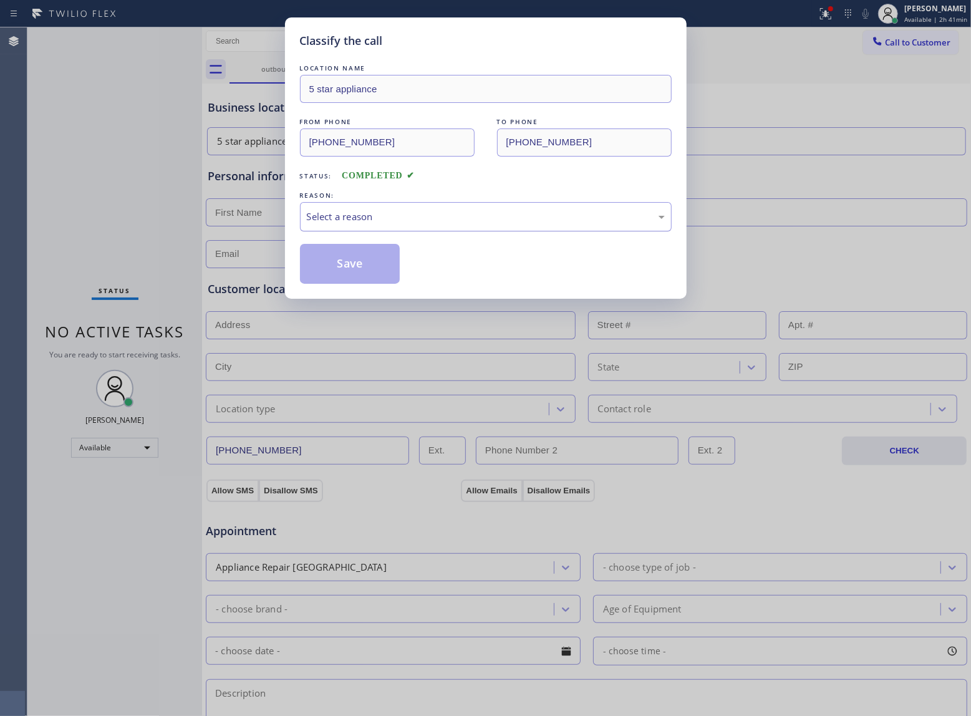
click at [364, 213] on div "Select a reason" at bounding box center [486, 217] width 358 height 14
click at [363, 213] on div "Existing Customer - ETA/PI/REDO/complain/cancel" at bounding box center [486, 217] width 358 height 14
click at [349, 264] on button "Save" at bounding box center [350, 264] width 100 height 40
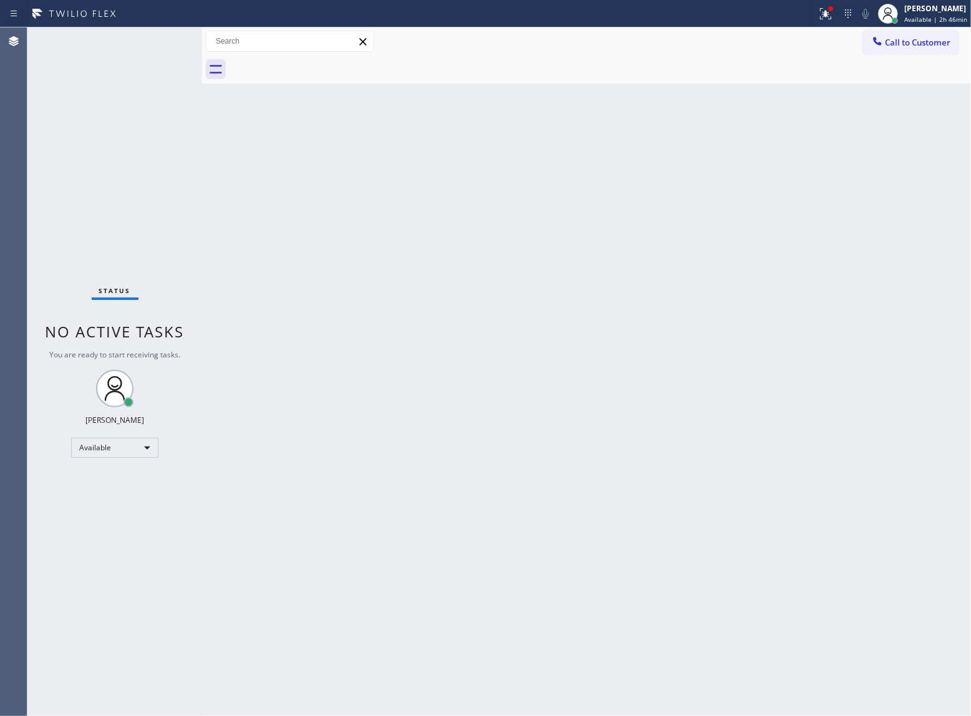
drag, startPoint x: 100, startPoint y: 193, endPoint x: 364, endPoint y: 119, distance: 274.1
click at [109, 193] on div "Status No active tasks You are ready to start receiving tasks. [PERSON_NAME] Av…" at bounding box center [114, 371] width 175 height 689
click at [898, 41] on span "Call to Customer" at bounding box center [917, 42] width 65 height 11
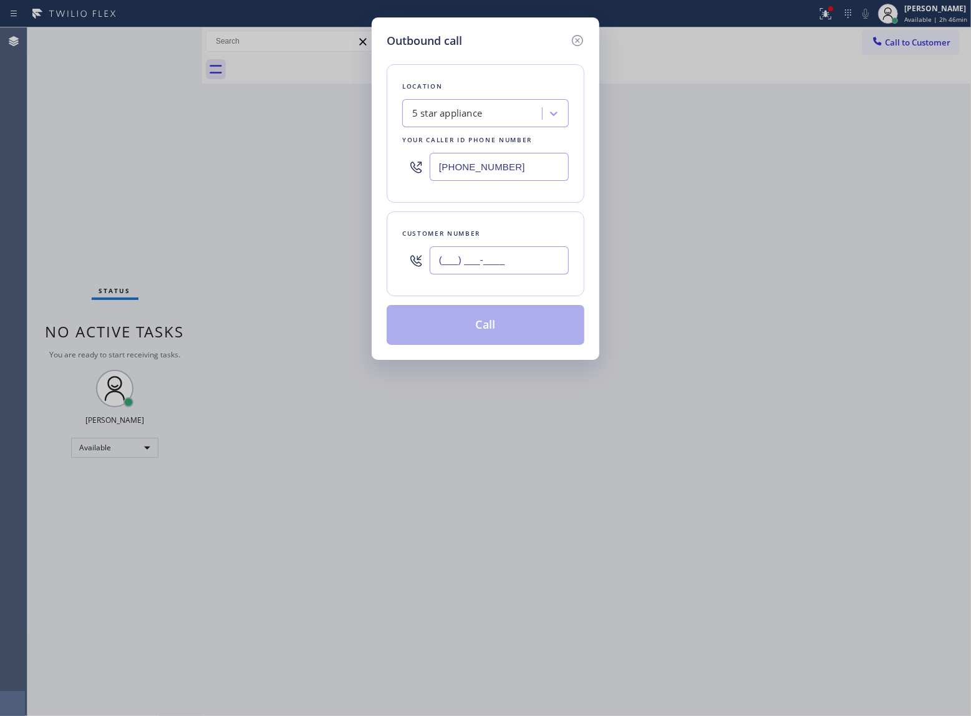
click at [526, 266] on input "(___) ___-____" at bounding box center [499, 260] width 139 height 28
paste input "363) 201-8087"
type input "[PHONE_NUMBER]"
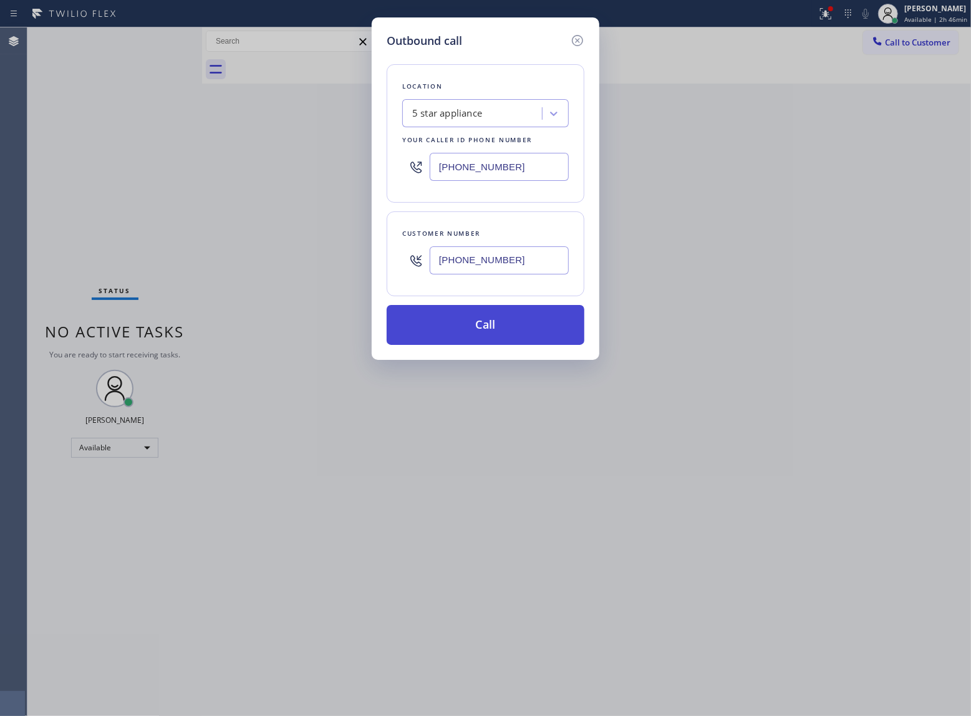
click at [523, 331] on button "Call" at bounding box center [486, 325] width 198 height 40
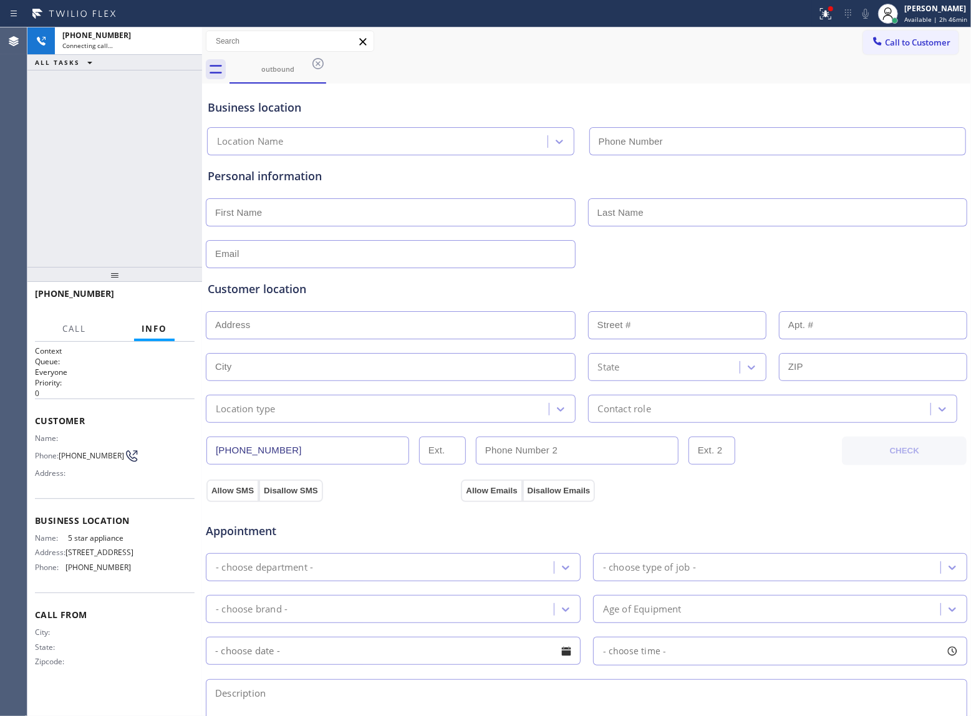
type input "(213) 687-2604"
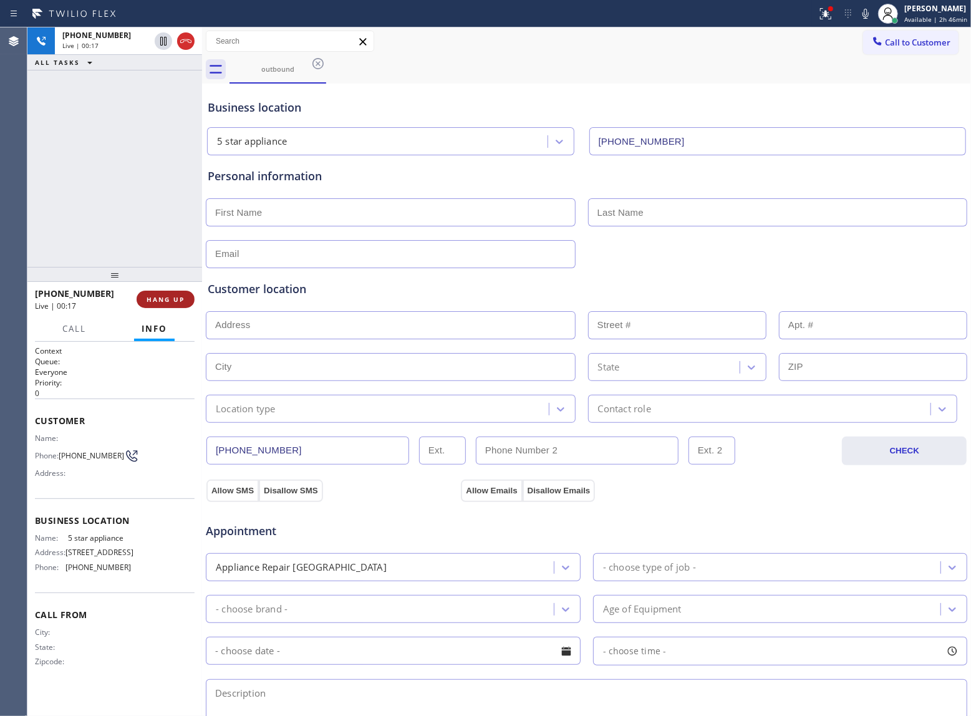
click at [166, 294] on button "HANG UP" at bounding box center [166, 299] width 58 height 17
click at [166, 294] on button "COMPLETE" at bounding box center [163, 299] width 63 height 17
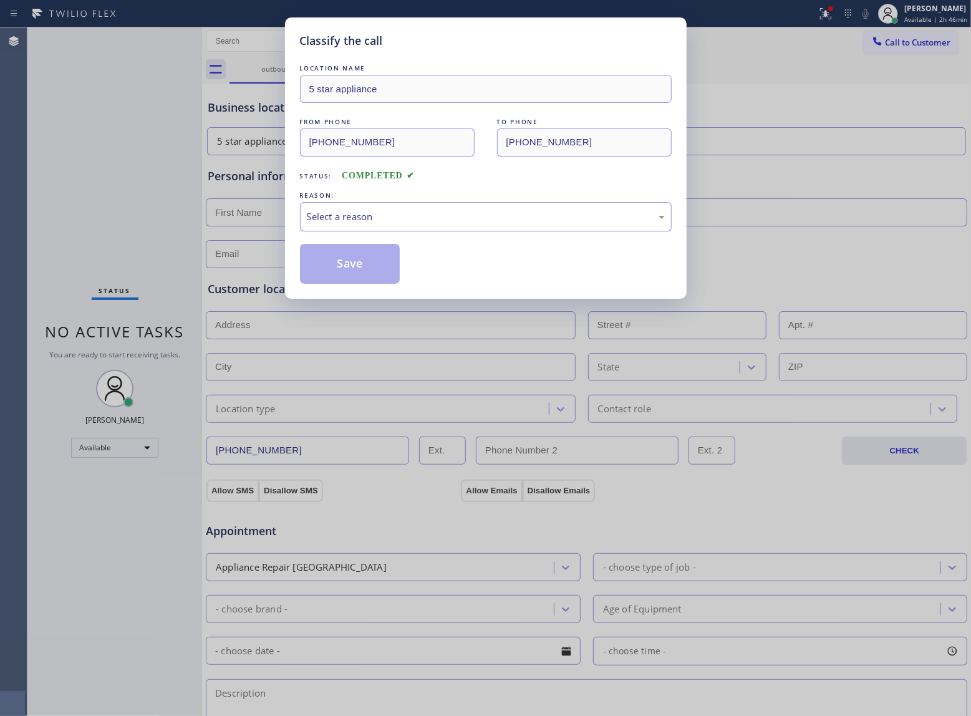
click at [344, 224] on div "Select a reason" at bounding box center [486, 217] width 358 height 14
click at [342, 267] on button "Save" at bounding box center [350, 264] width 100 height 40
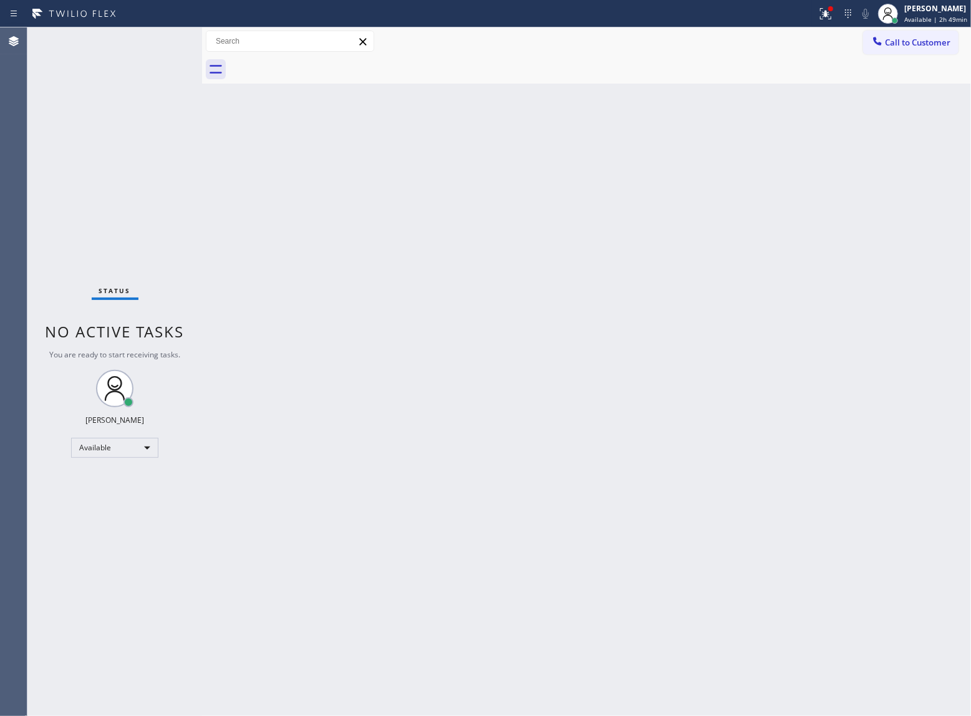
drag, startPoint x: 120, startPoint y: 180, endPoint x: 428, endPoint y: 82, distance: 322.6
click at [120, 180] on div "Status No active tasks You are ready to start receiving tasks. [PERSON_NAME] Av…" at bounding box center [114, 371] width 175 height 689
click at [128, 155] on div "Status No active tasks You are ready to start receiving tasks. [PERSON_NAME] Av…" at bounding box center [114, 371] width 175 height 689
